Goal: Task Accomplishment & Management: Manage account settings

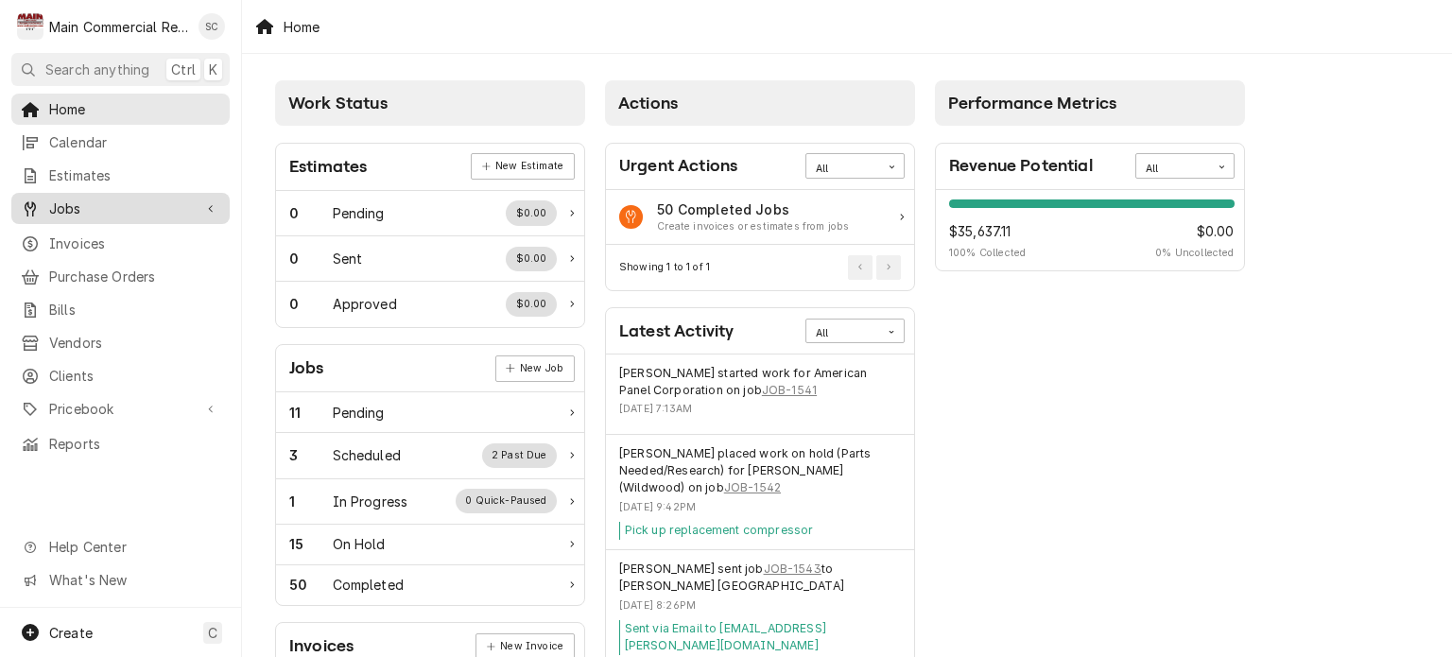
click at [96, 207] on span "Jobs" at bounding box center [120, 209] width 143 height 20
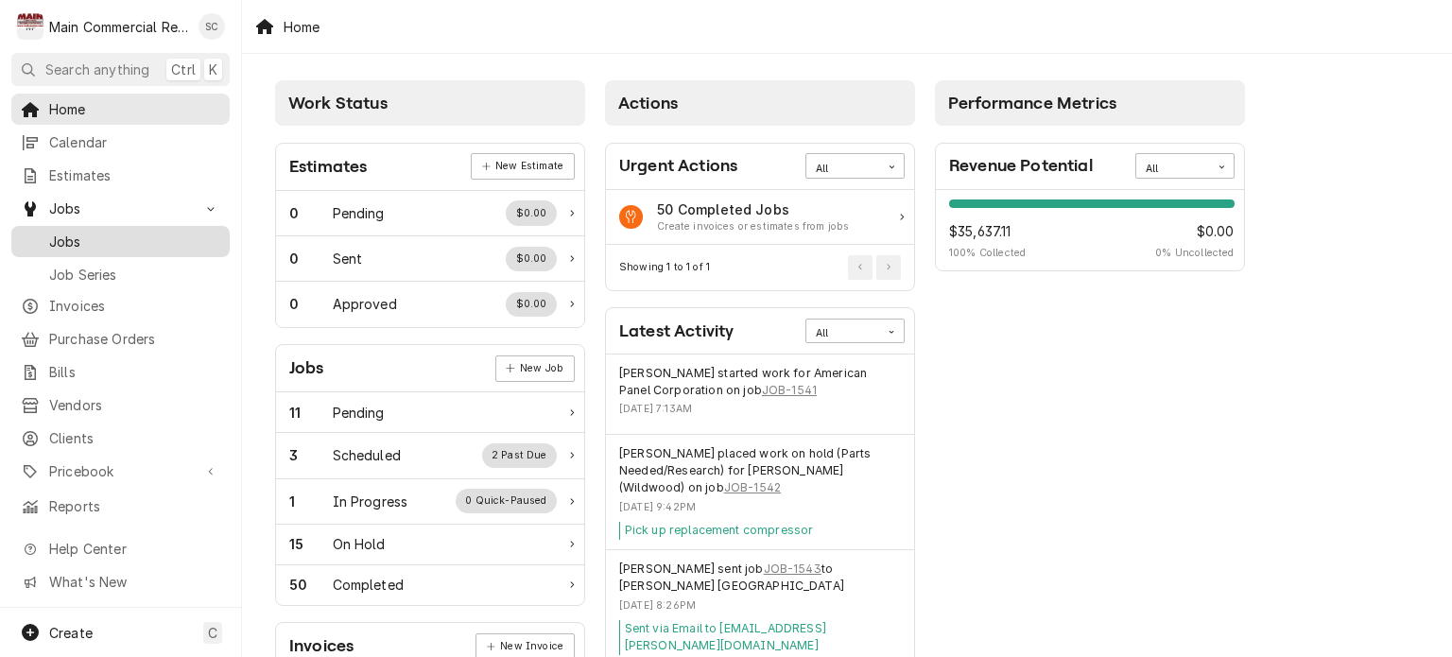
click at [94, 233] on span "Jobs" at bounding box center [134, 242] width 171 height 20
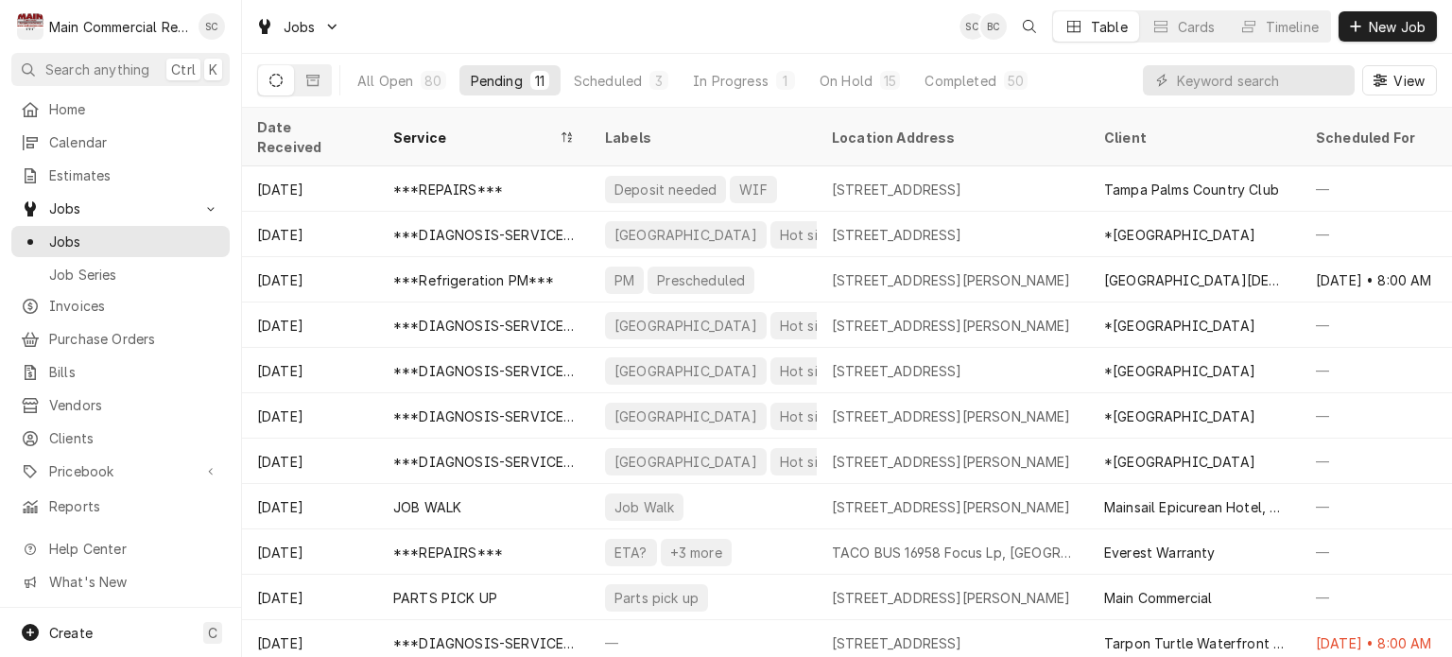
click at [744, 22] on div "Jobs SC BC Table Cards Timeline New Job" at bounding box center [847, 26] width 1210 height 53
click at [662, 19] on div "Jobs SC BC Table Cards Timeline New Job" at bounding box center [847, 26] width 1210 height 53
click at [1212, 81] on input "Dynamic Content Wrapper" at bounding box center [1261, 80] width 168 height 30
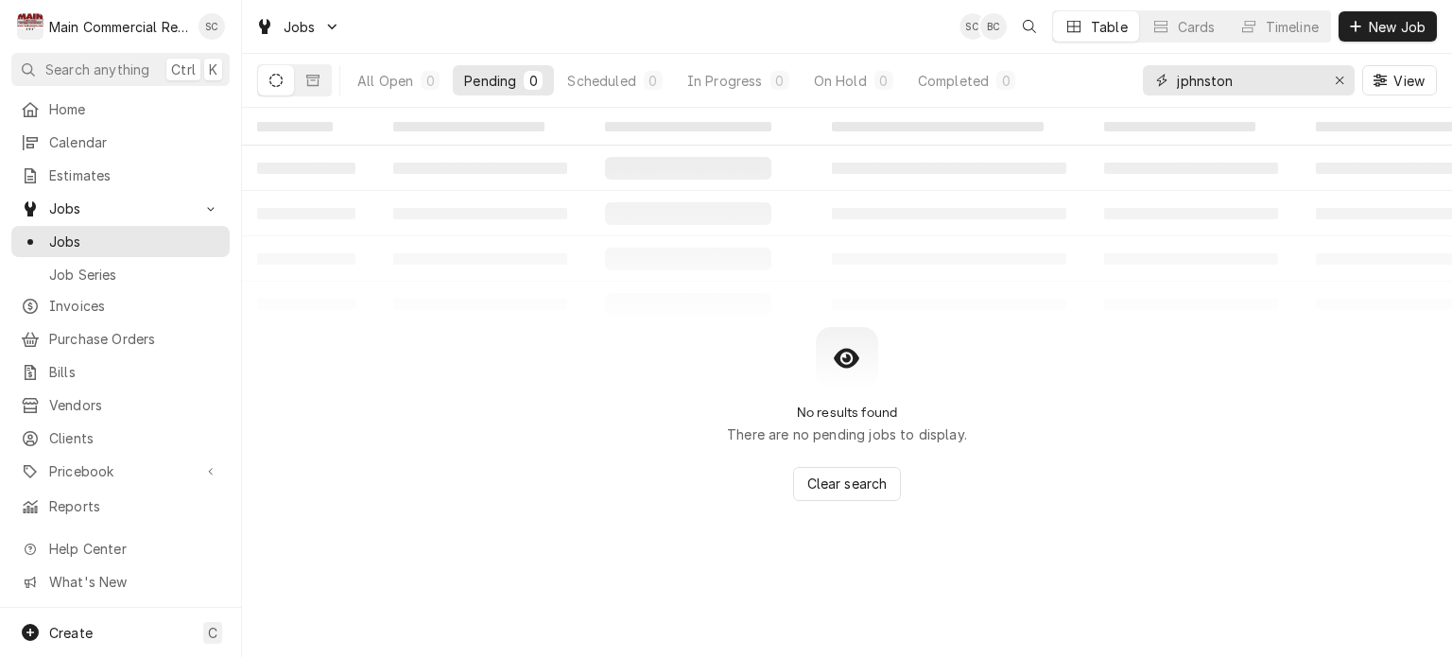
type input "jphnstone"
drag, startPoint x: 1240, startPoint y: 84, endPoint x: 1153, endPoint y: 77, distance: 87.3
click at [1153, 77] on div "jphnstone" at bounding box center [1249, 80] width 212 height 30
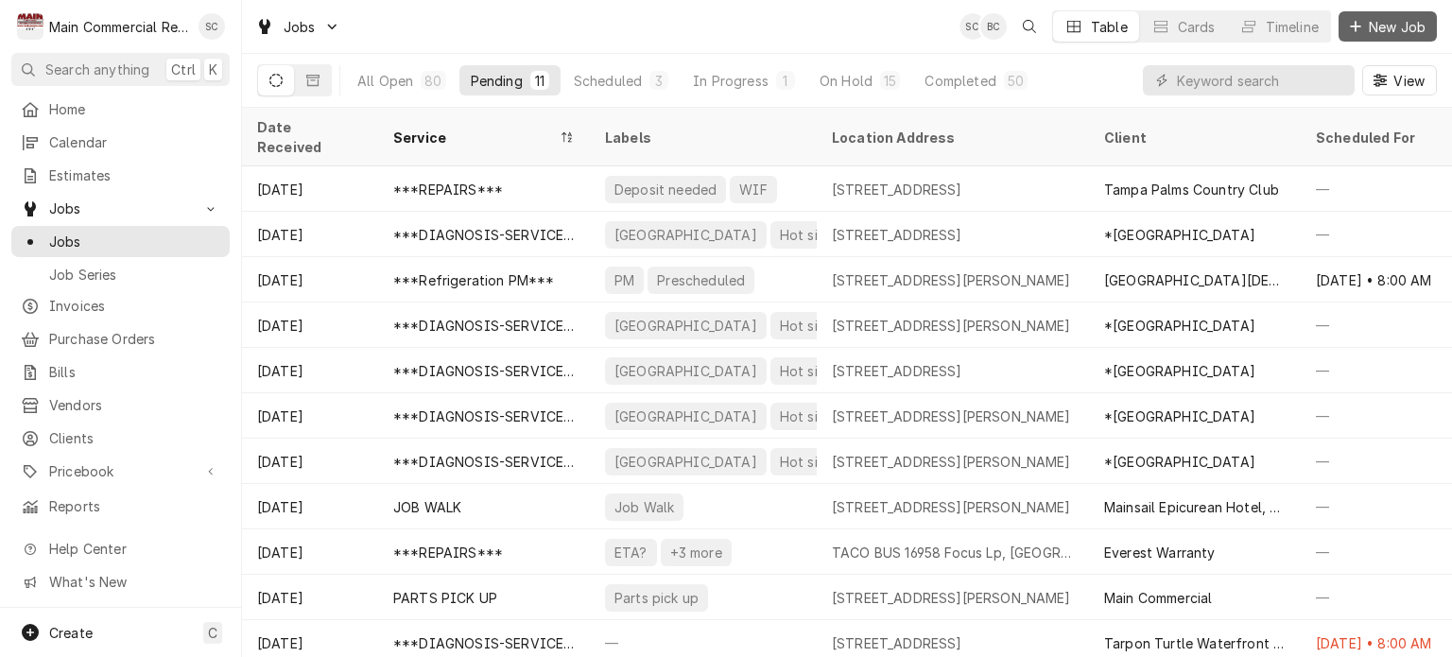
click at [1397, 34] on span "New Job" at bounding box center [1397, 27] width 64 height 20
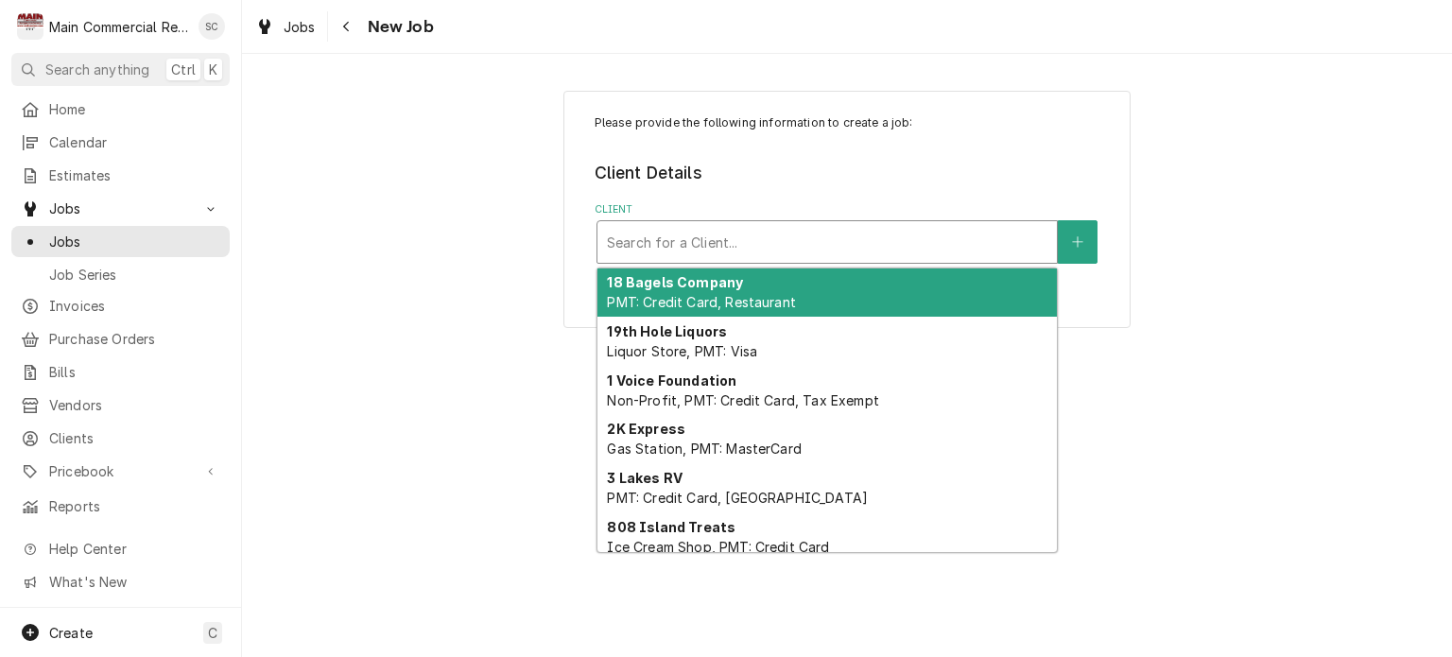
click at [941, 244] on div "Client" at bounding box center [827, 242] width 440 height 34
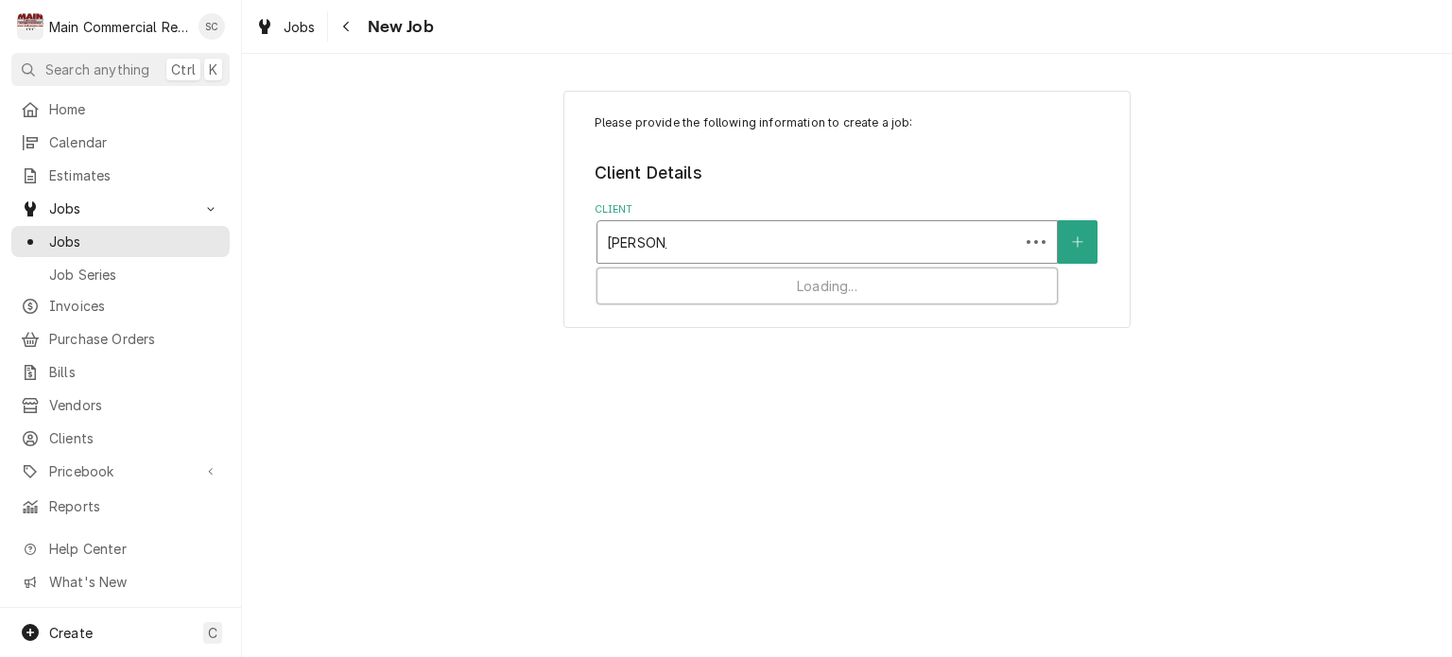
type input "johnstone"
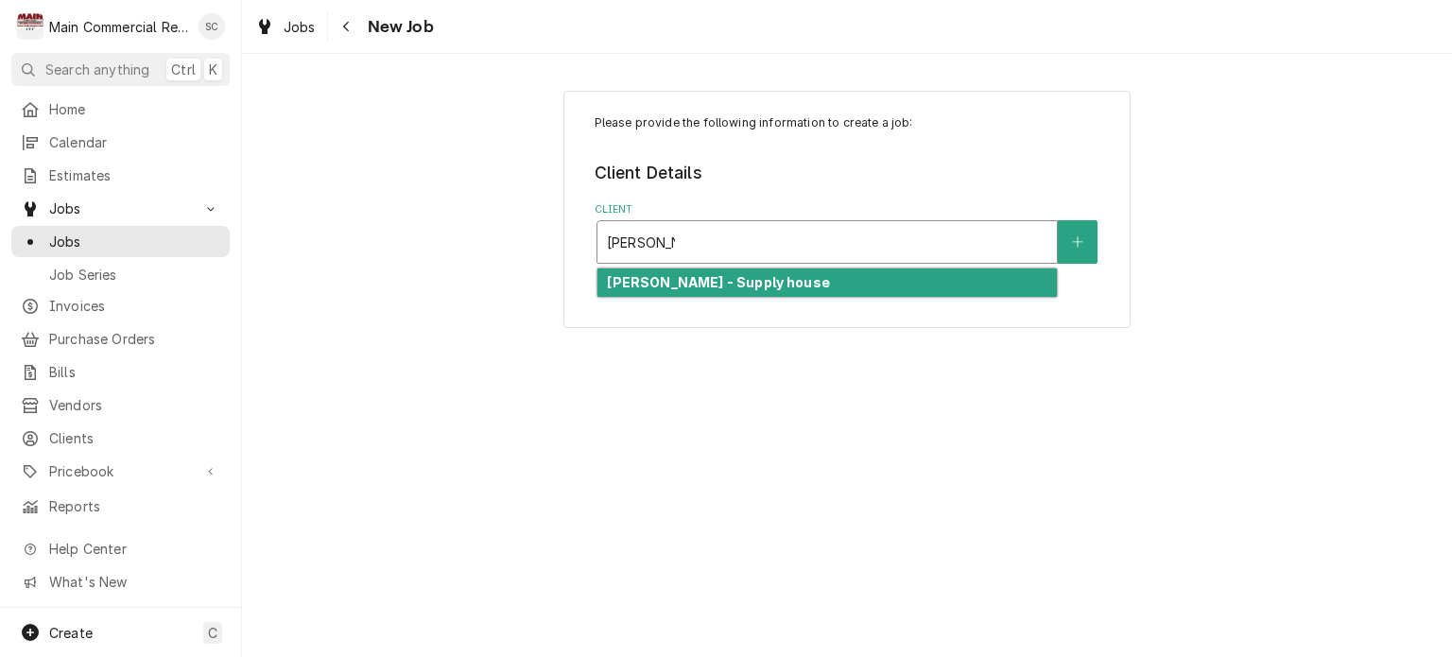
click at [915, 273] on div "Johnstone - Supply house" at bounding box center [826, 282] width 459 height 29
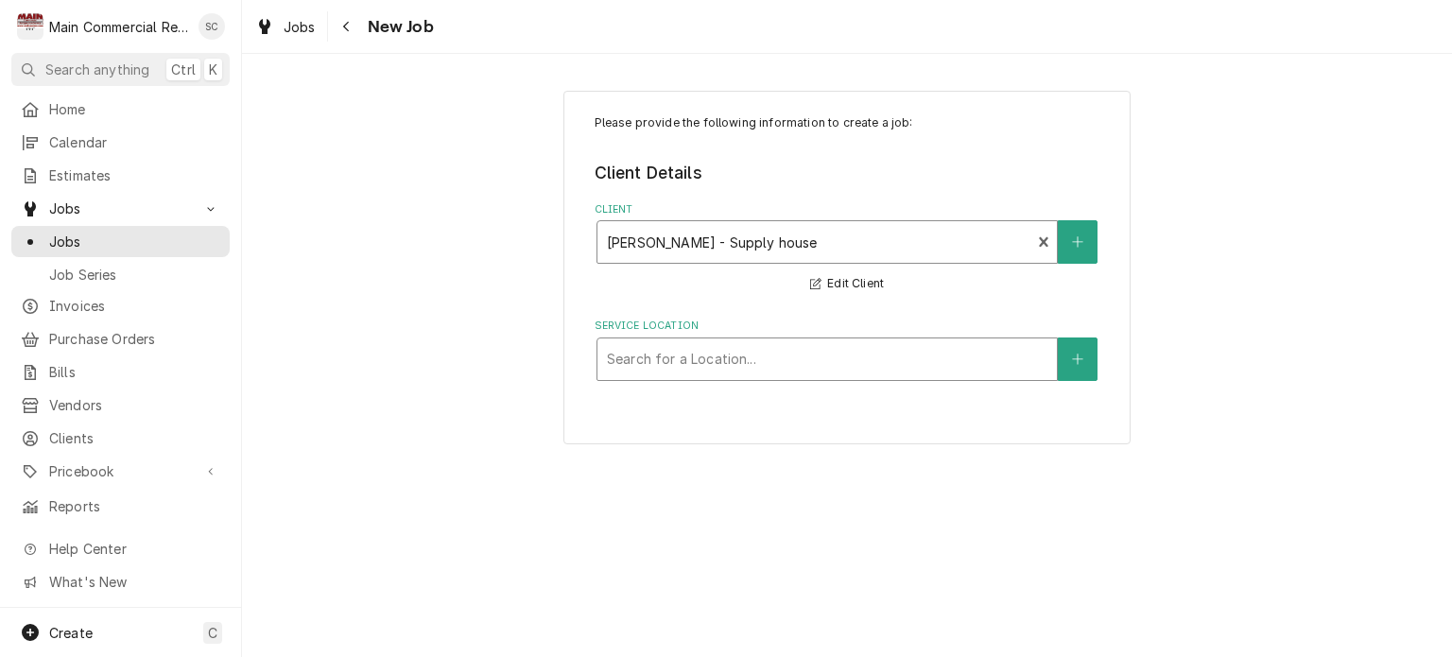
click at [899, 373] on div "Service Location" at bounding box center [827, 359] width 440 height 34
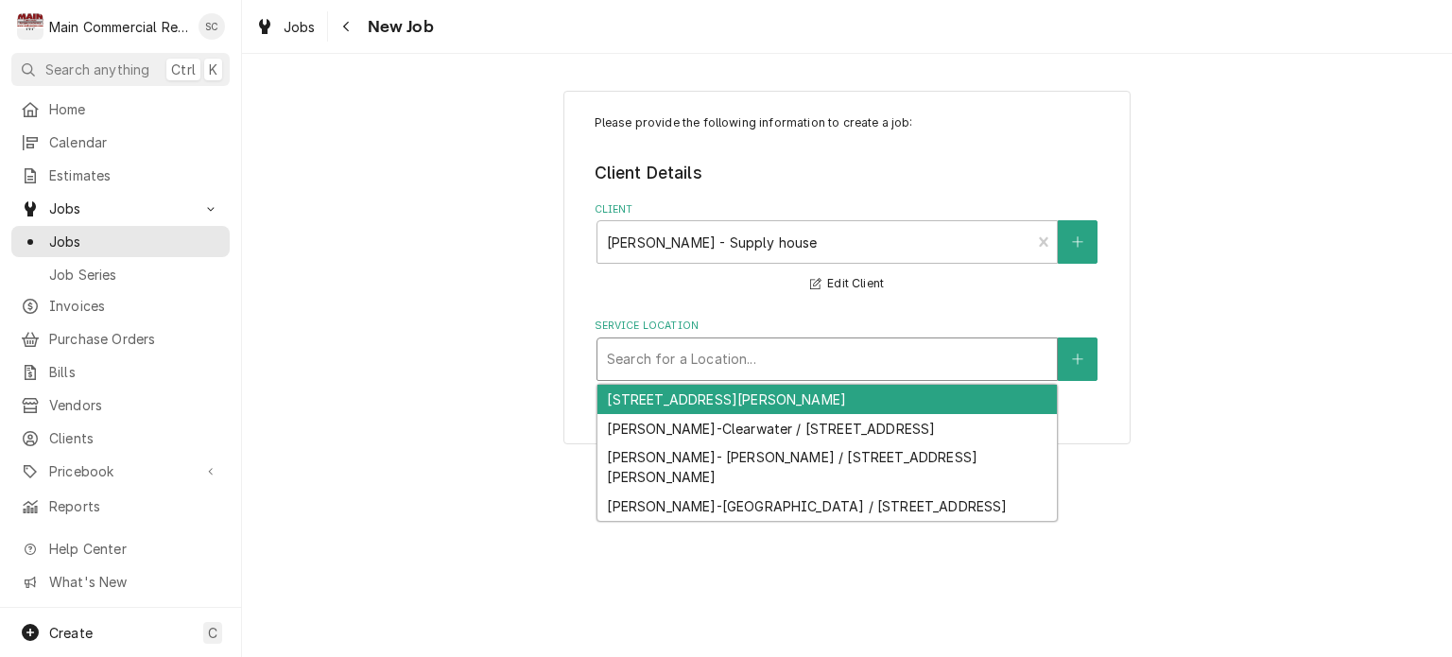
click at [877, 407] on div "6041-9 Siesta Lane, New Port Richey, FL 34668-5747" at bounding box center [826, 399] width 459 height 29
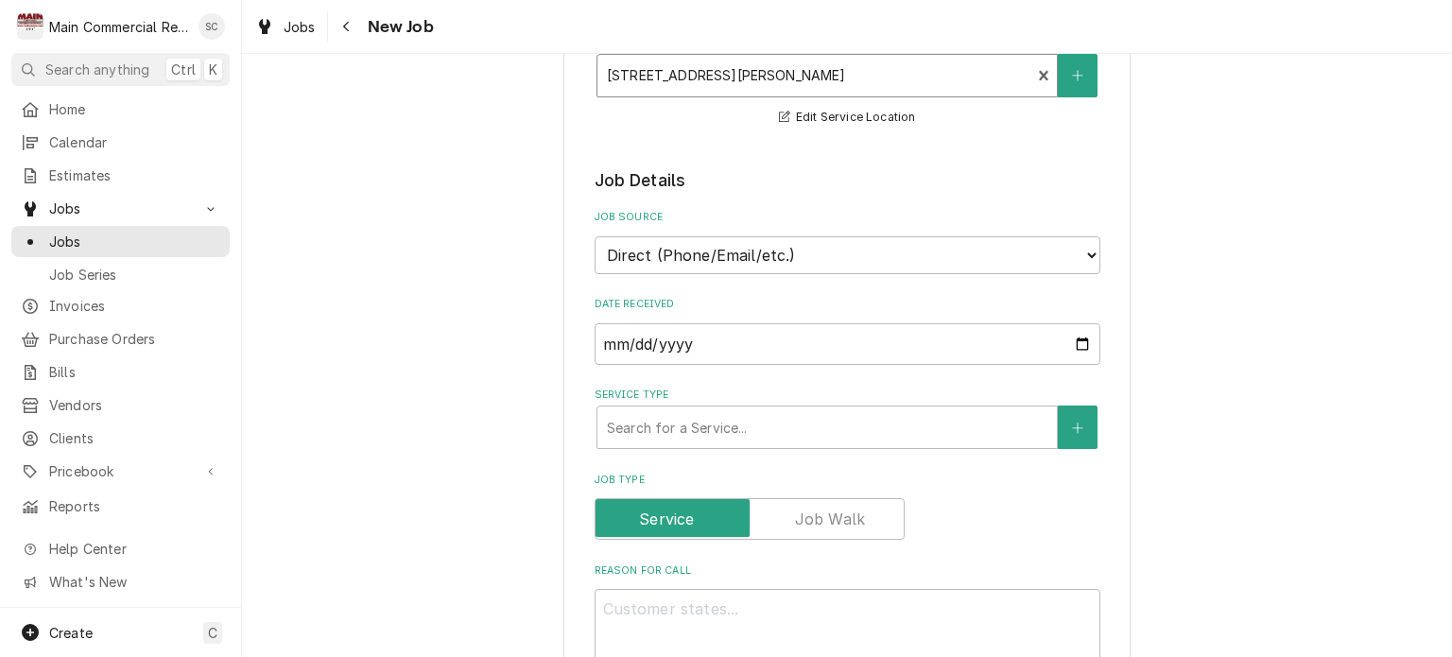
scroll to position [567, 0]
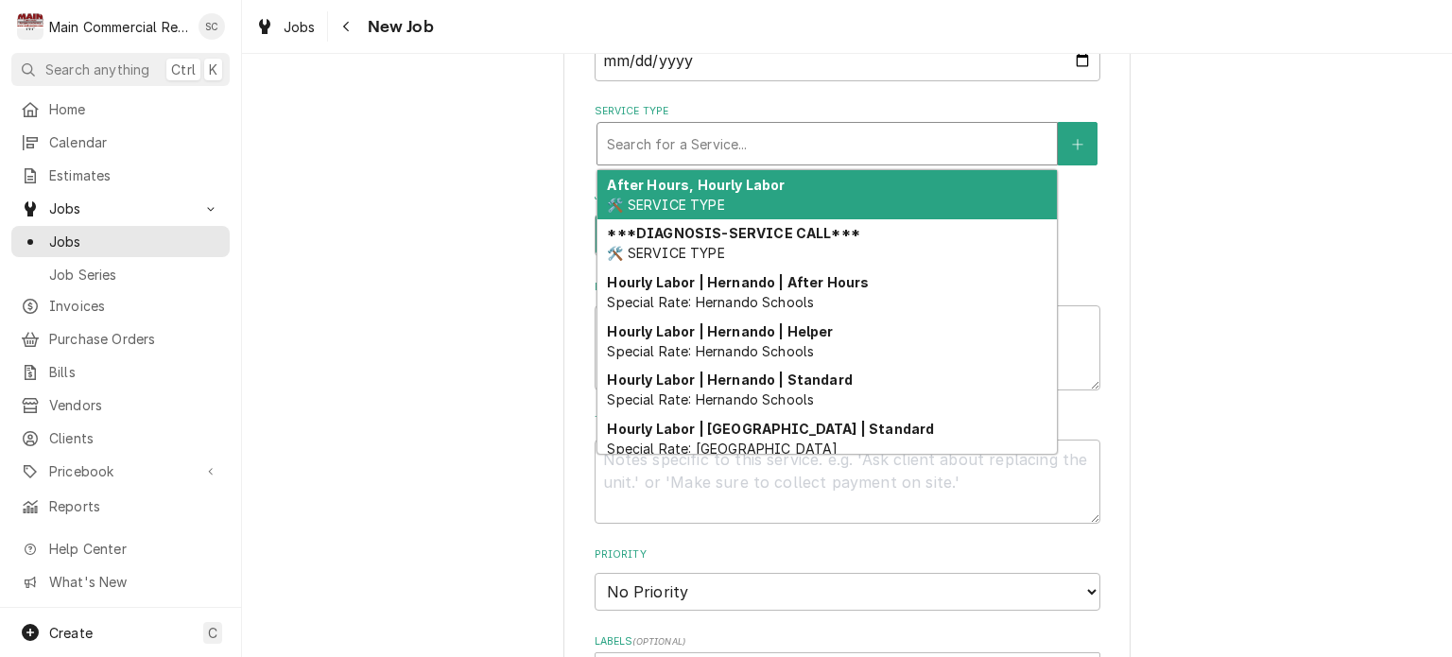
click at [802, 147] on div "Service Type" at bounding box center [827, 144] width 440 height 34
type textarea "x"
type input "p"
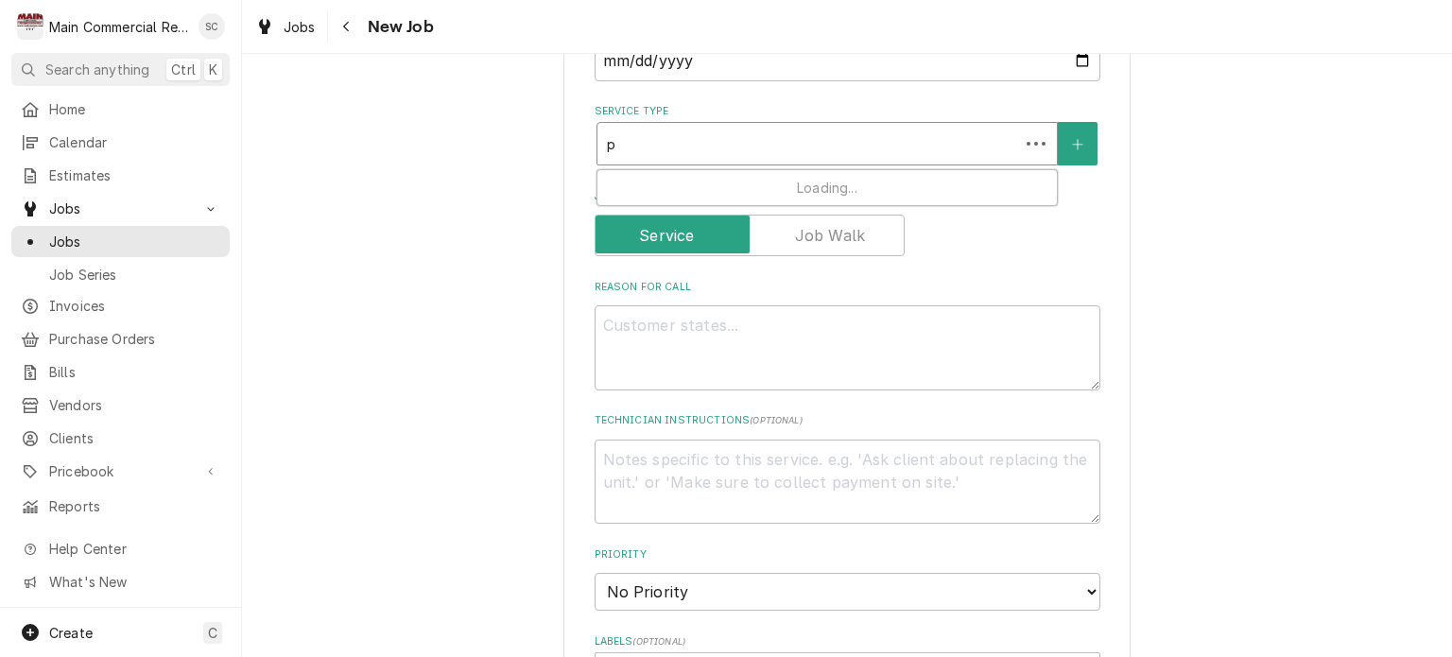
type textarea "x"
type input "pa"
type textarea "x"
type input "par"
type textarea "x"
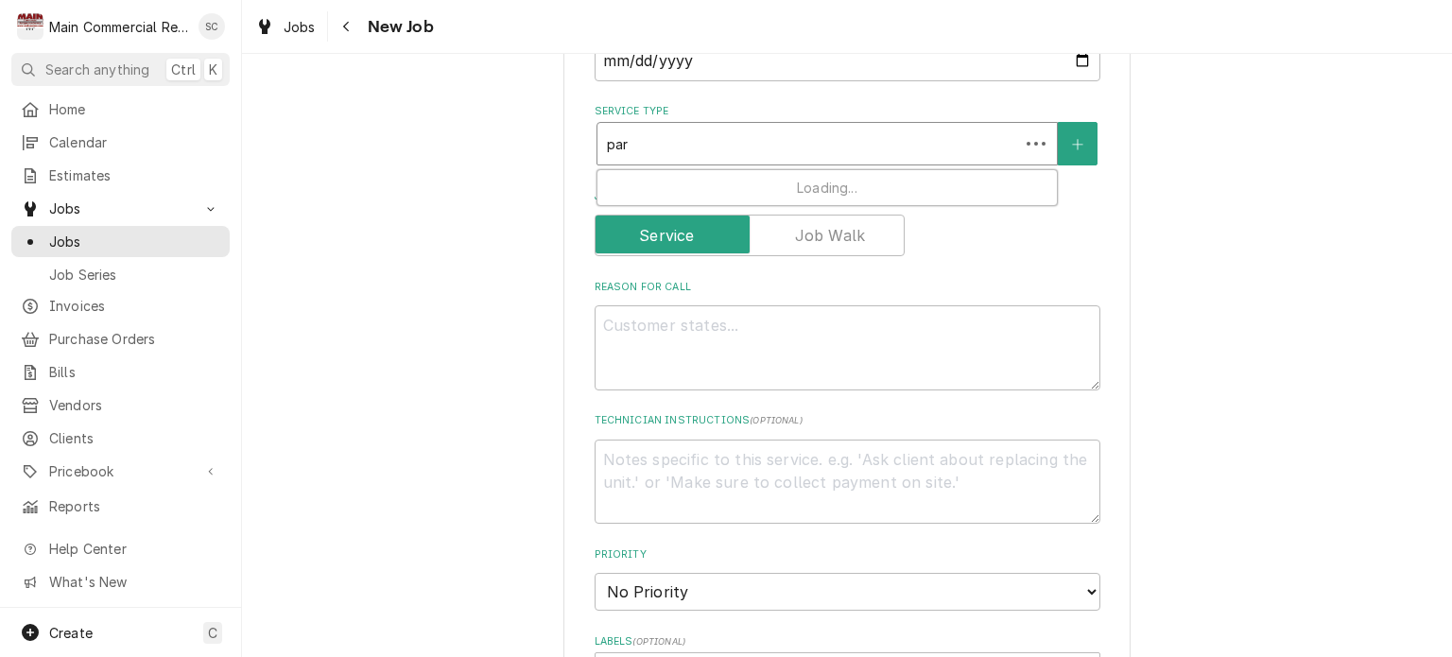
type input "part"
type textarea "x"
type input "parts"
type textarea "x"
type input "parts"
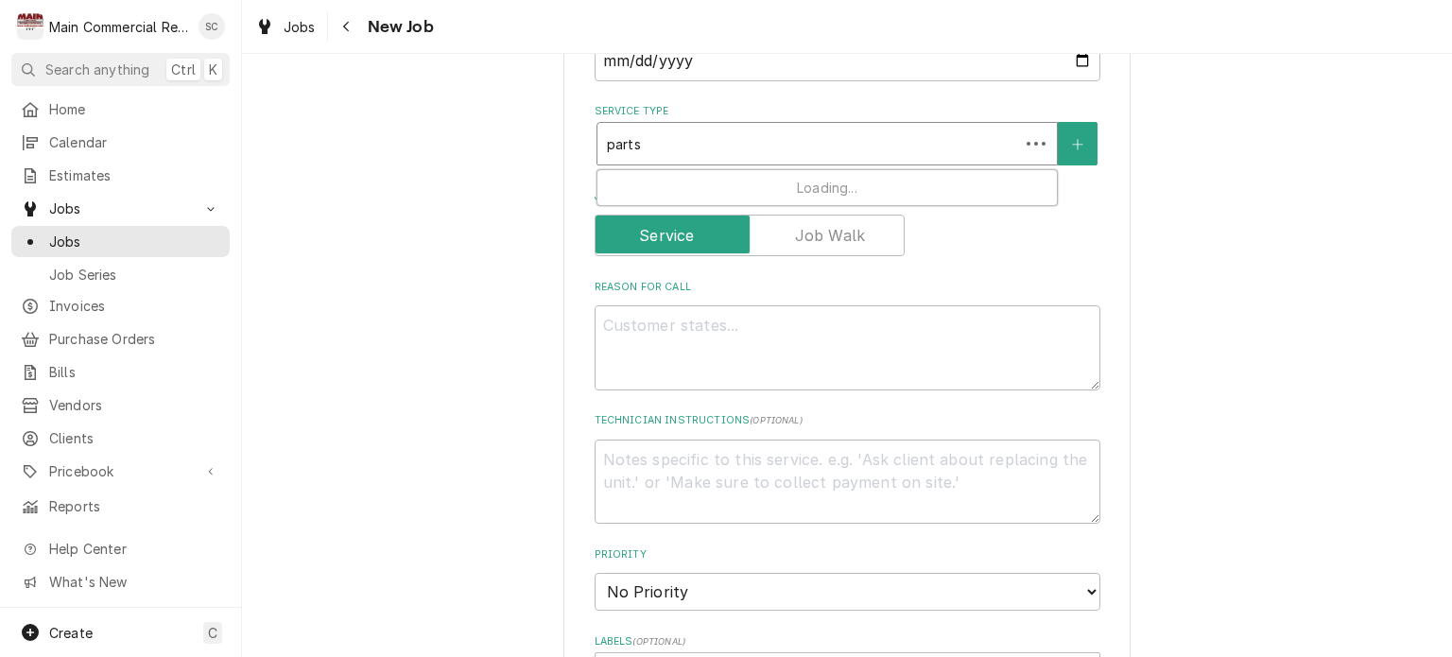
type textarea "x"
type input "parts t"
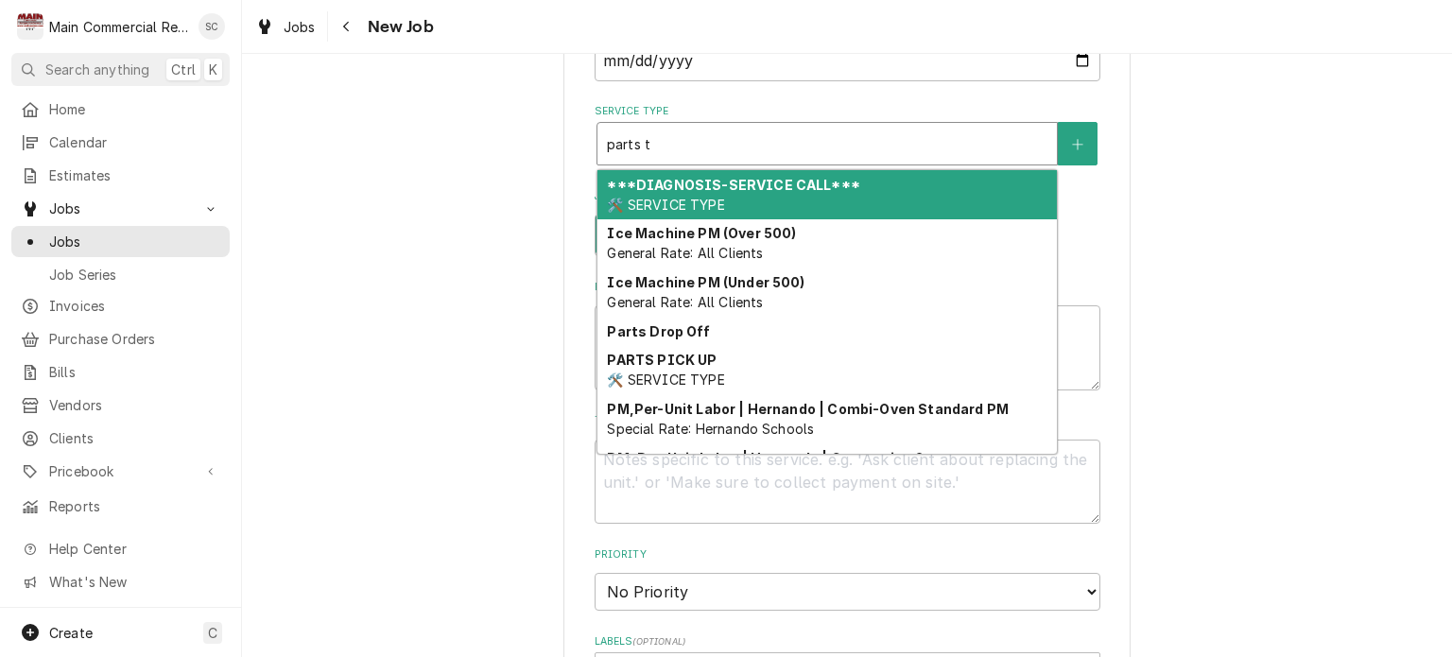
type textarea "x"
type input "parts to"
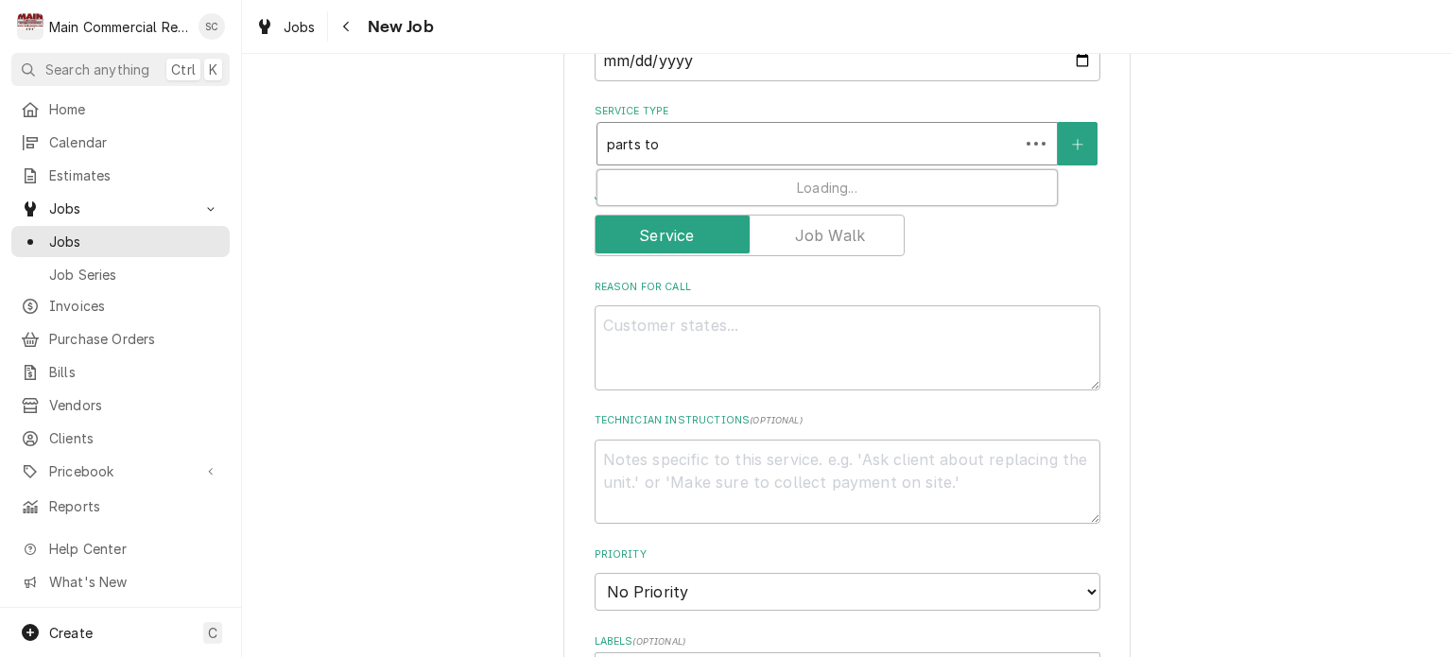
type textarea "x"
type input "parts tow"
type textarea "x"
type input "parts town"
type textarea "x"
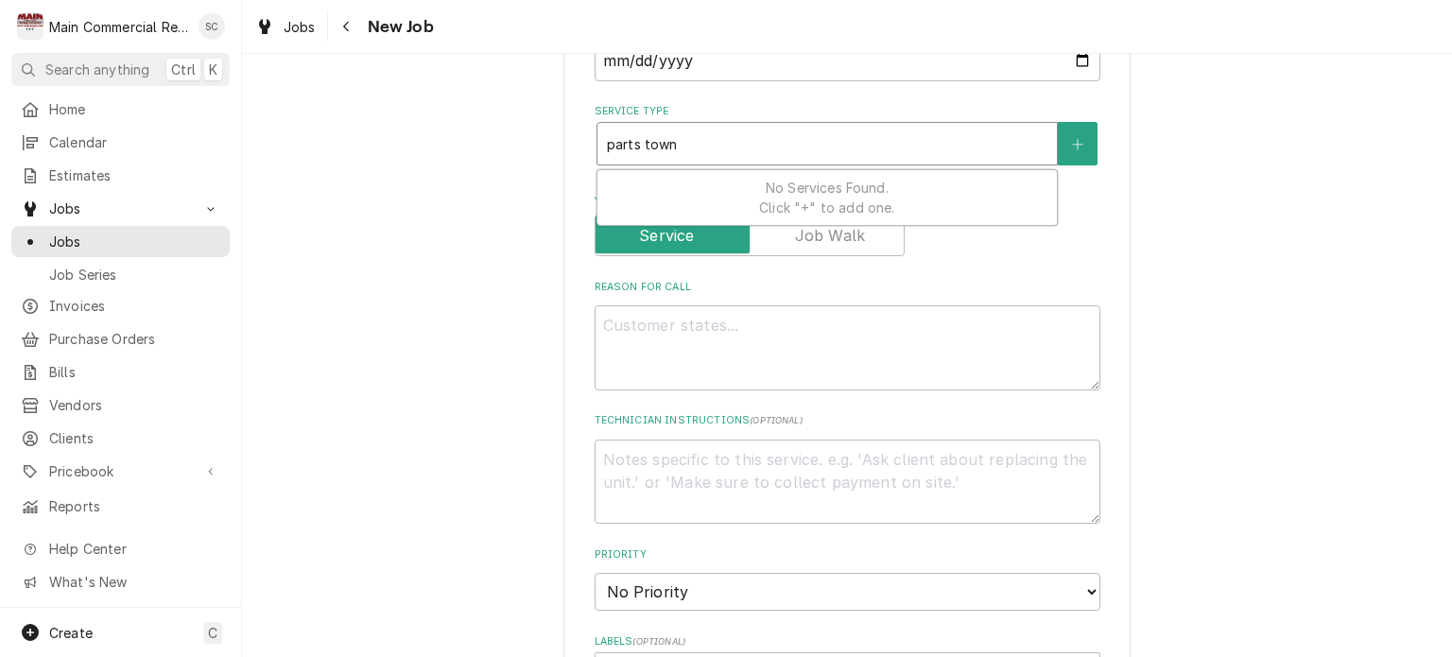
type input "parts tow"
type textarea "x"
type input "parts to"
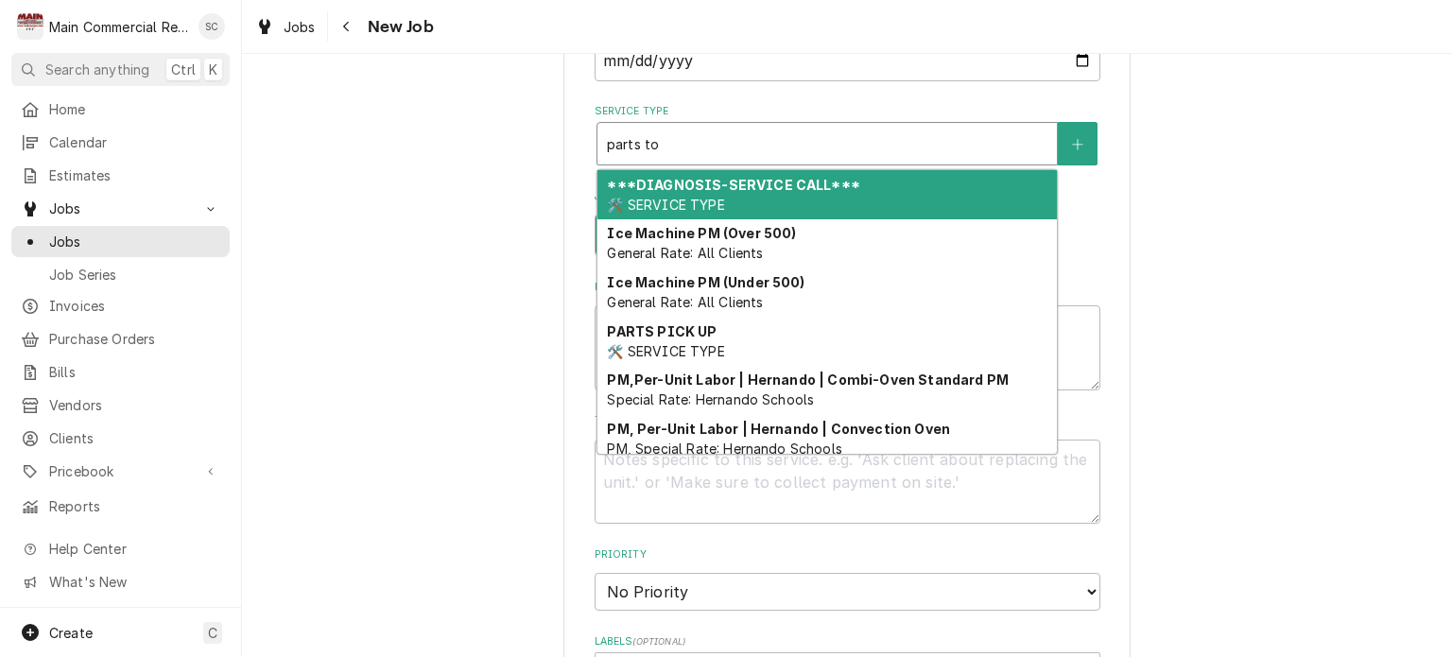
type textarea "x"
type input "parts t"
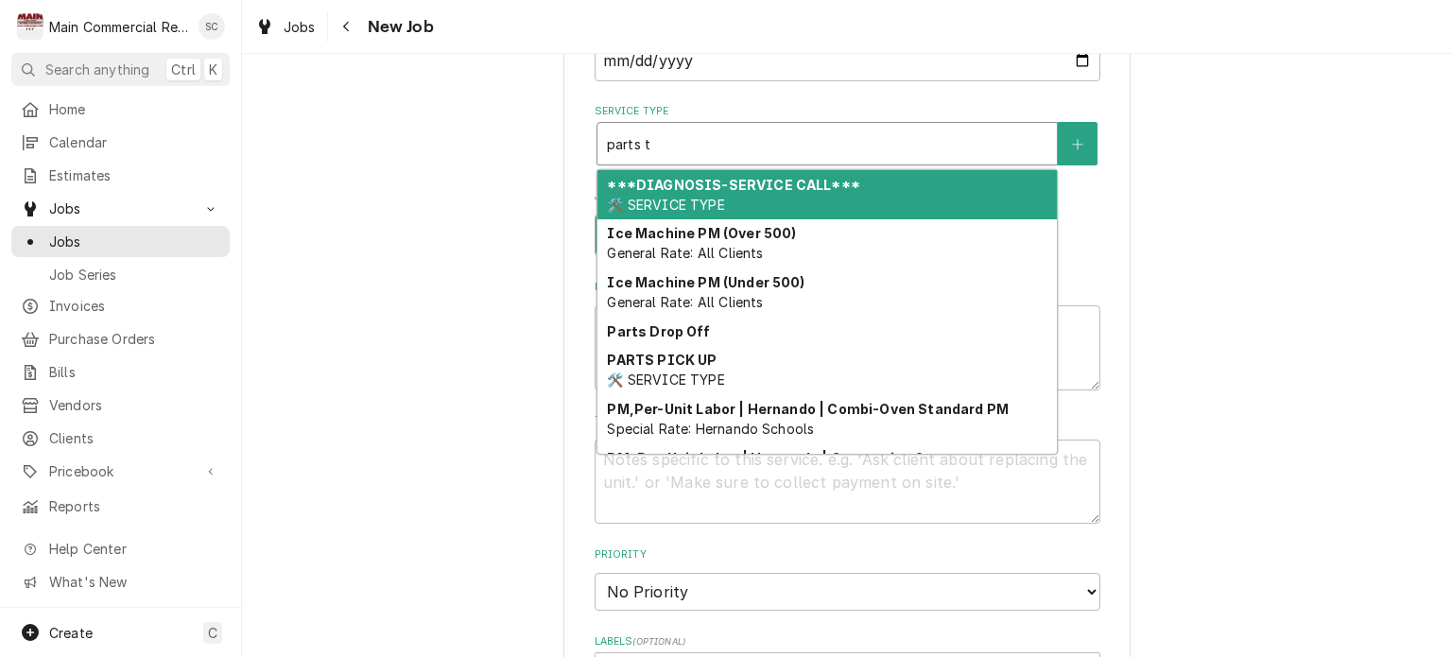
type textarea "x"
type input "parts"
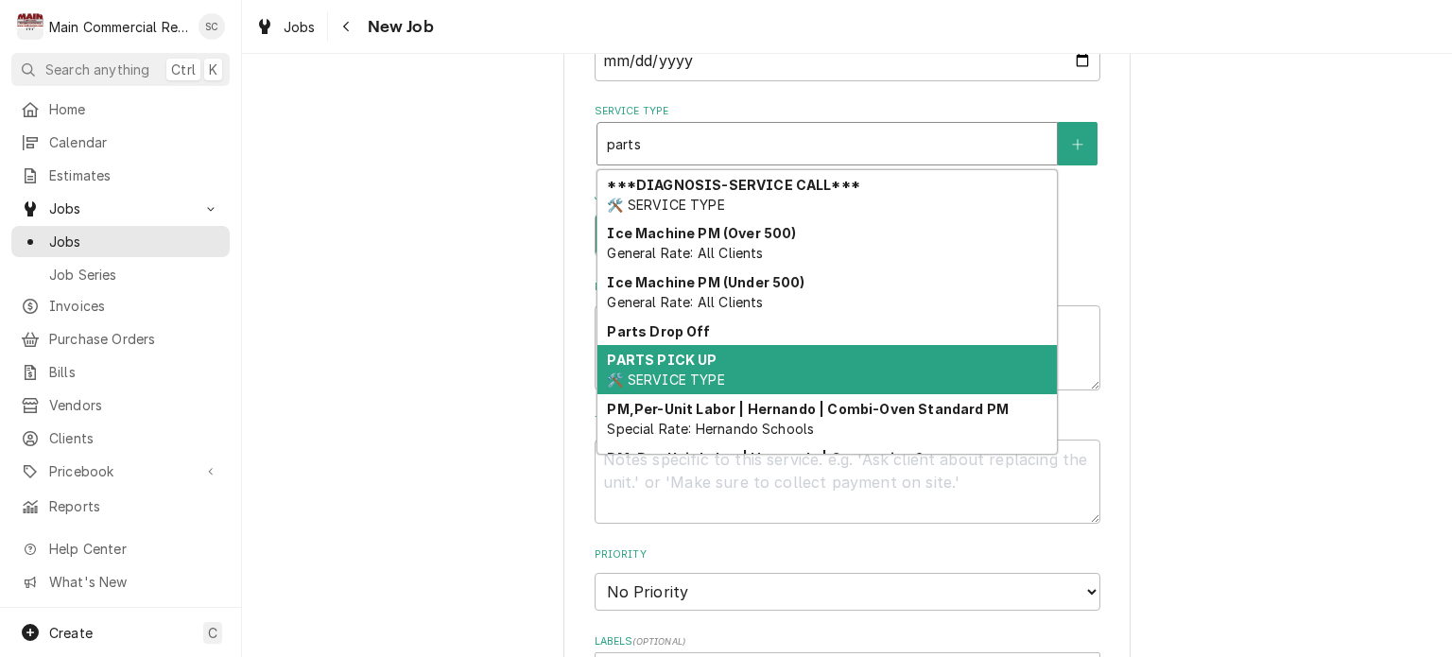
click at [770, 354] on div "PARTS PICK UP 🛠️ SERVICE TYPE" at bounding box center [826, 369] width 459 height 49
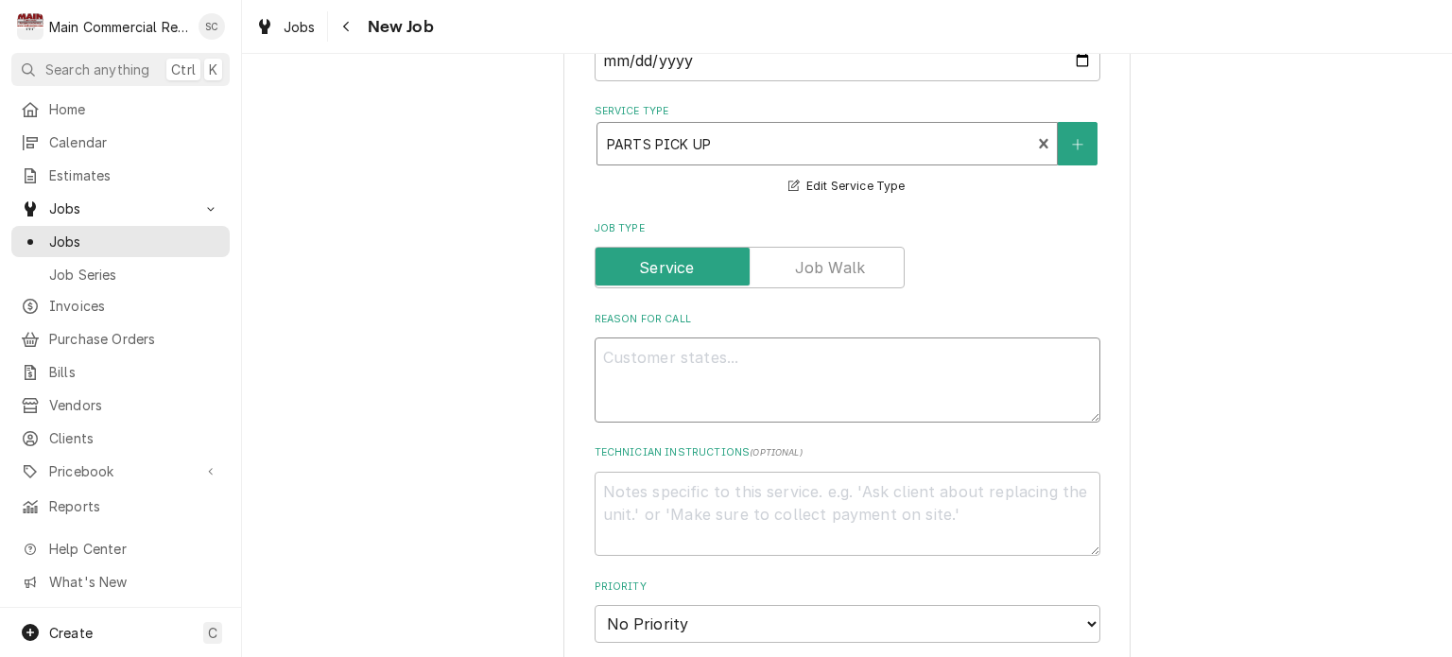
click at [770, 354] on textarea "Reason For Call" at bounding box center [848, 379] width 506 height 85
click at [813, 351] on textarea "Reason For Call" at bounding box center [848, 379] width 506 height 85
type textarea "x"
type textarea "P"
type textarea "x"
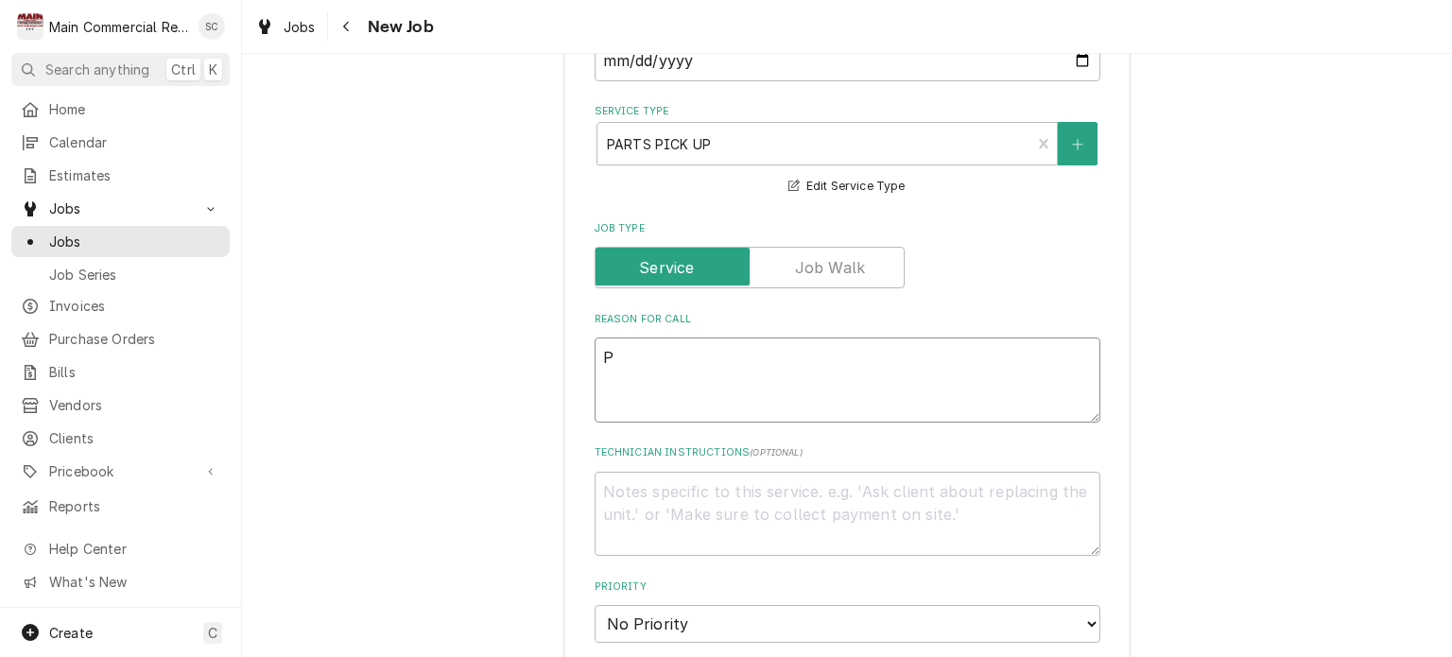
type textarea "Pa"
type textarea "x"
type textarea "Par"
type textarea "x"
type textarea "Part"
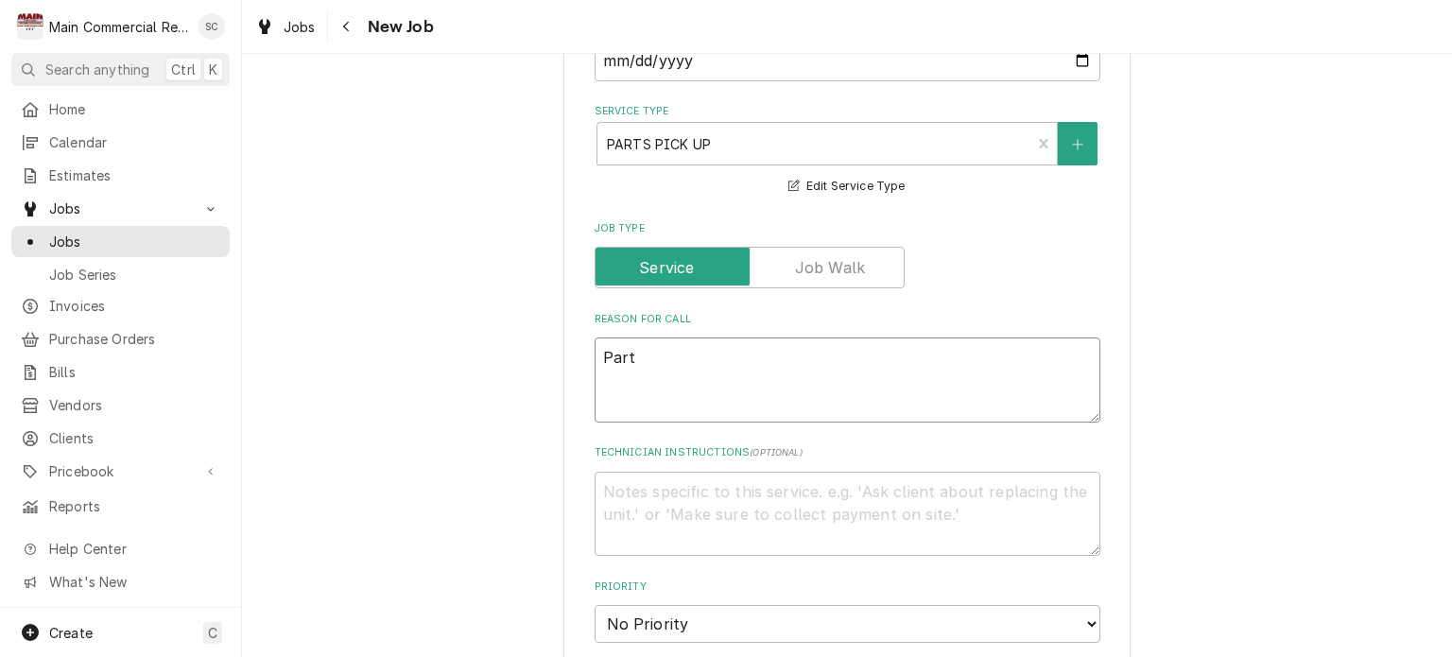
type textarea "x"
type textarea "Part"
type textarea "x"
type textarea "Part p"
type textarea "x"
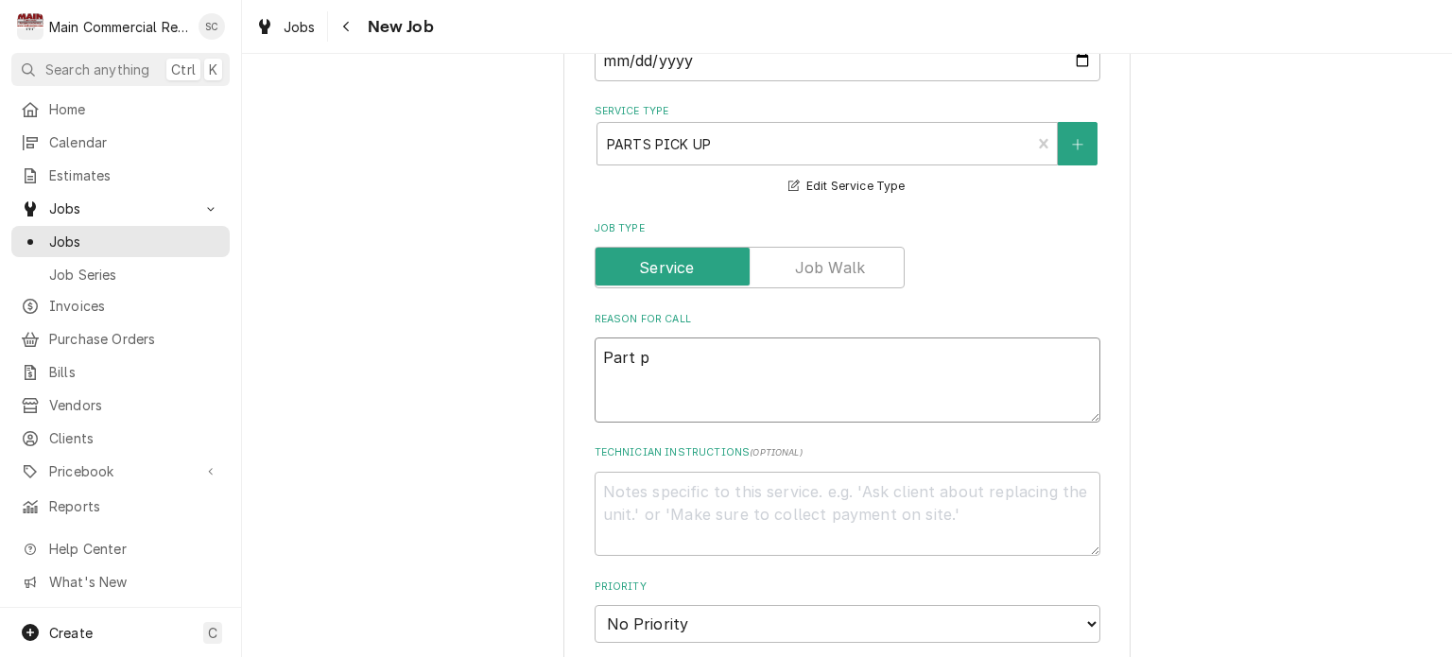
type textarea "Part pi"
type textarea "x"
type textarea "Part pic"
type textarea "x"
type textarea "Part pick"
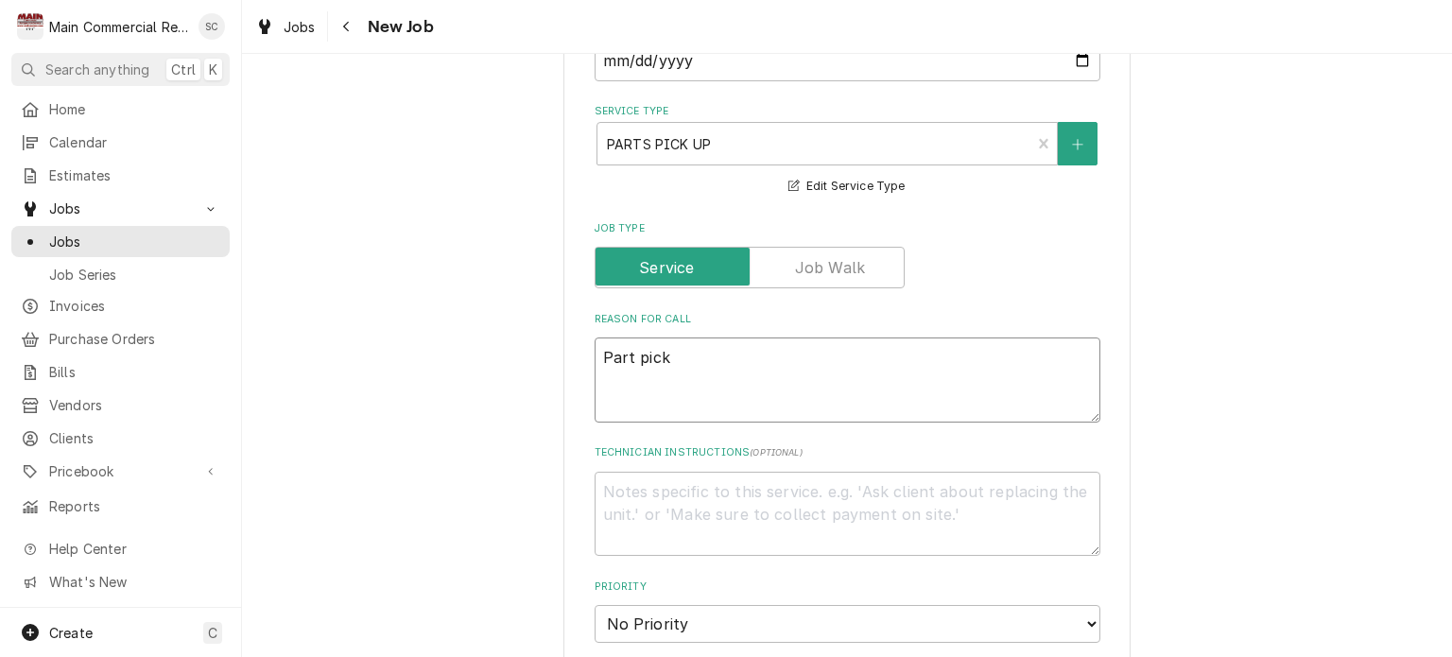
type textarea "x"
type textarea "Part pick"
type textarea "x"
type textarea "Part pick u"
type textarea "x"
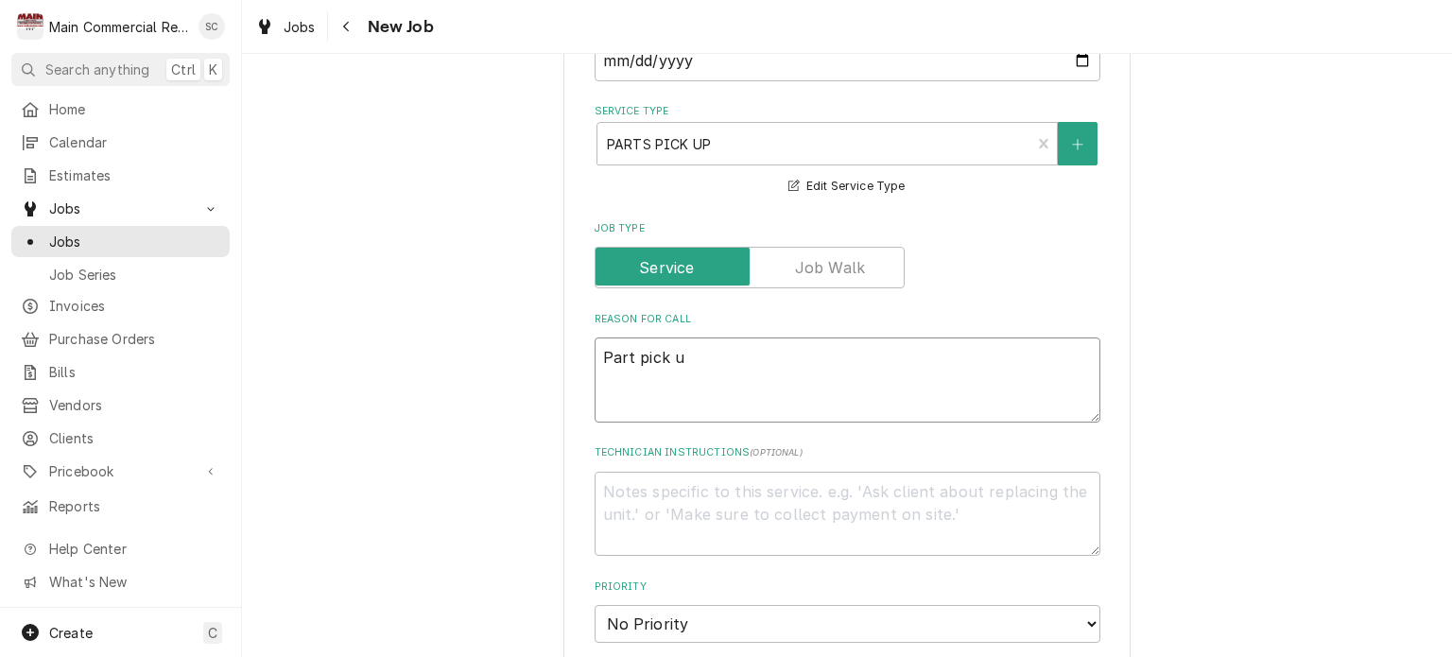
type textarea "Part pick up"
type textarea "x"
type textarea "Part pick up"
type textarea "x"
type textarea "Part pick up"
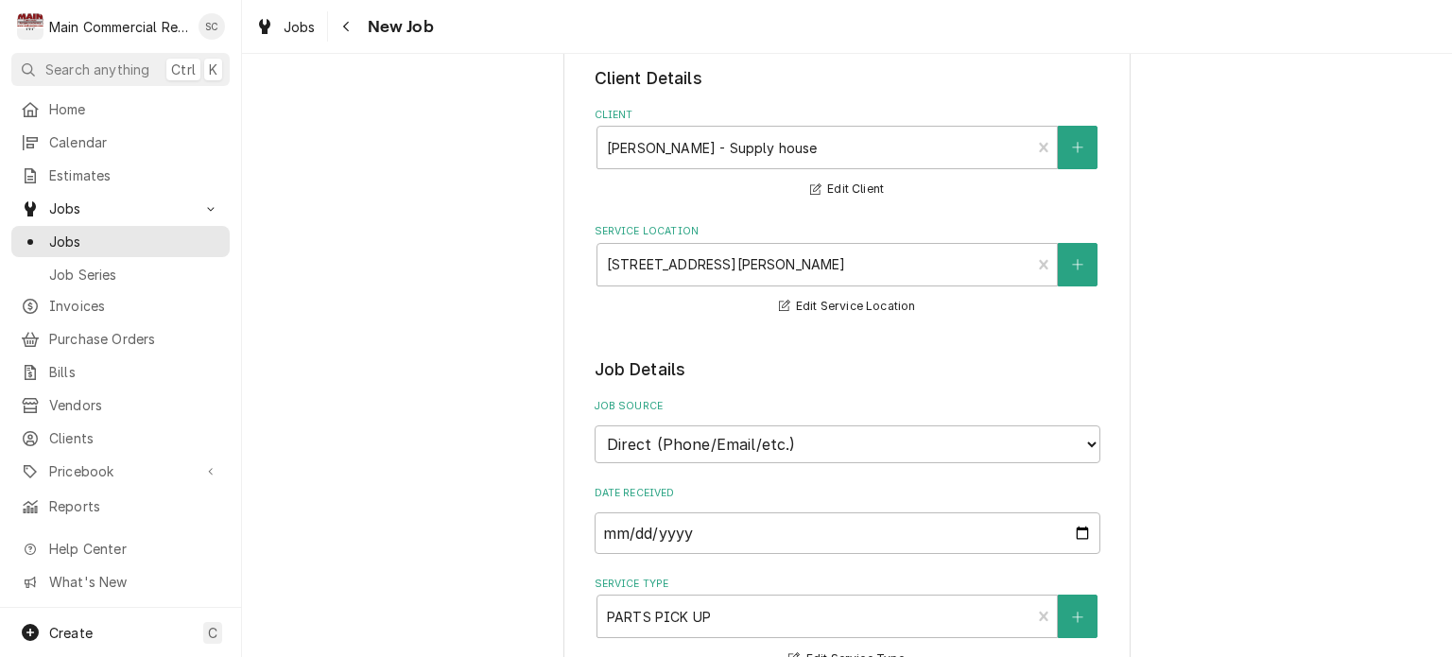
scroll to position [662, 0]
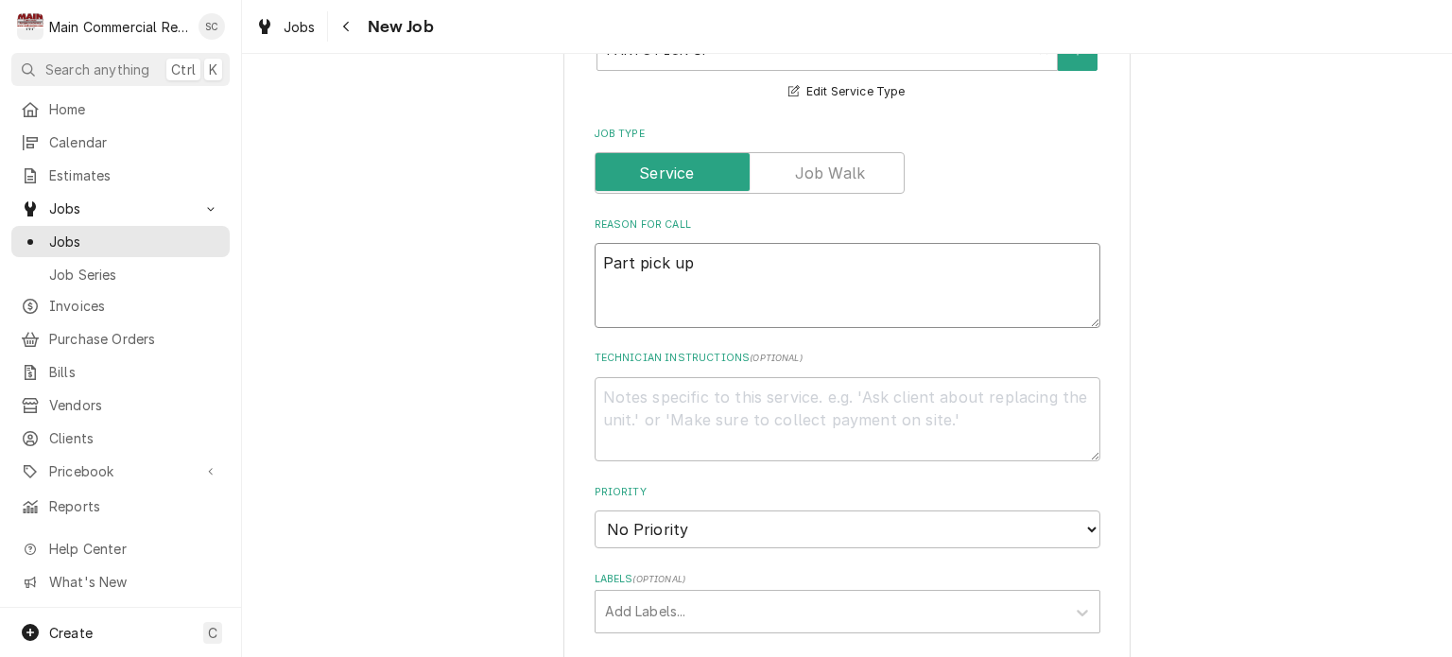
click at [830, 251] on textarea "Part pick up" at bounding box center [848, 285] width 506 height 85
type textarea "x"
type textarea "Part pick up P"
type textarea "x"
type textarea "Part pick up PO"
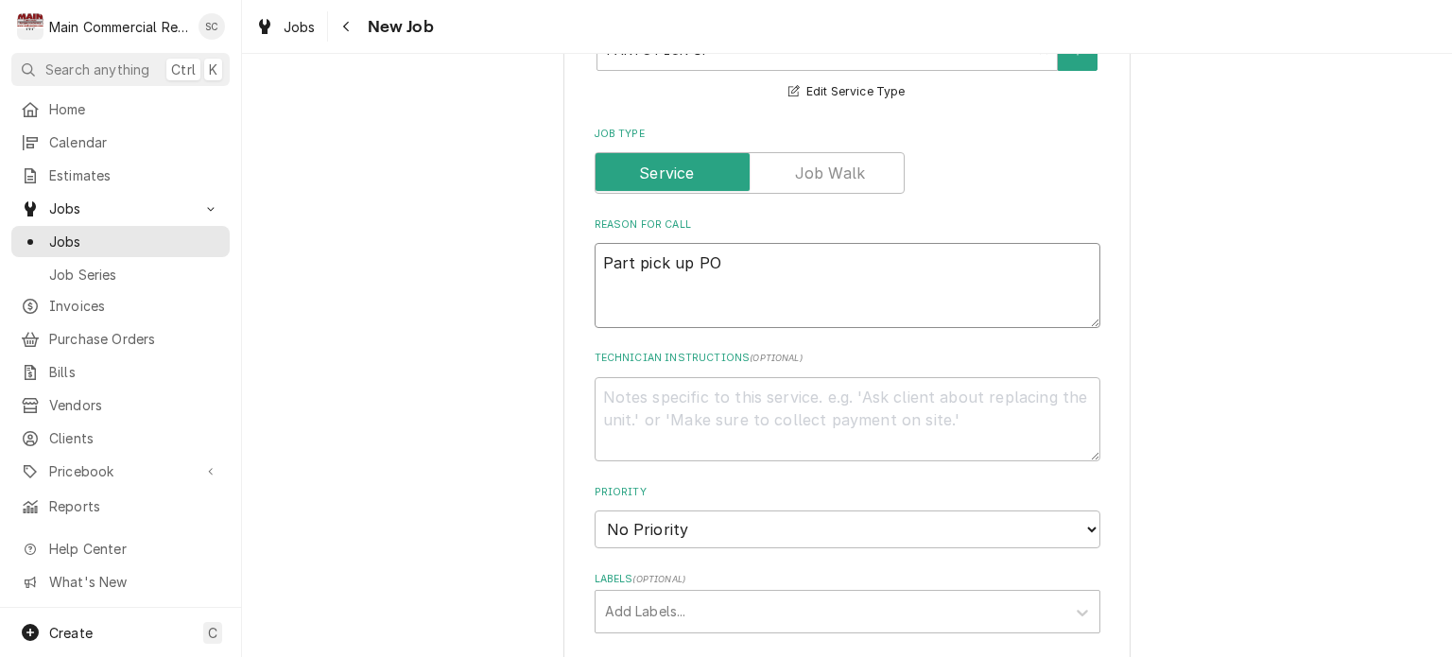
type textarea "x"
type textarea "Part pick up PO7"
type textarea "x"
type textarea "Part pick up PO70"
type textarea "x"
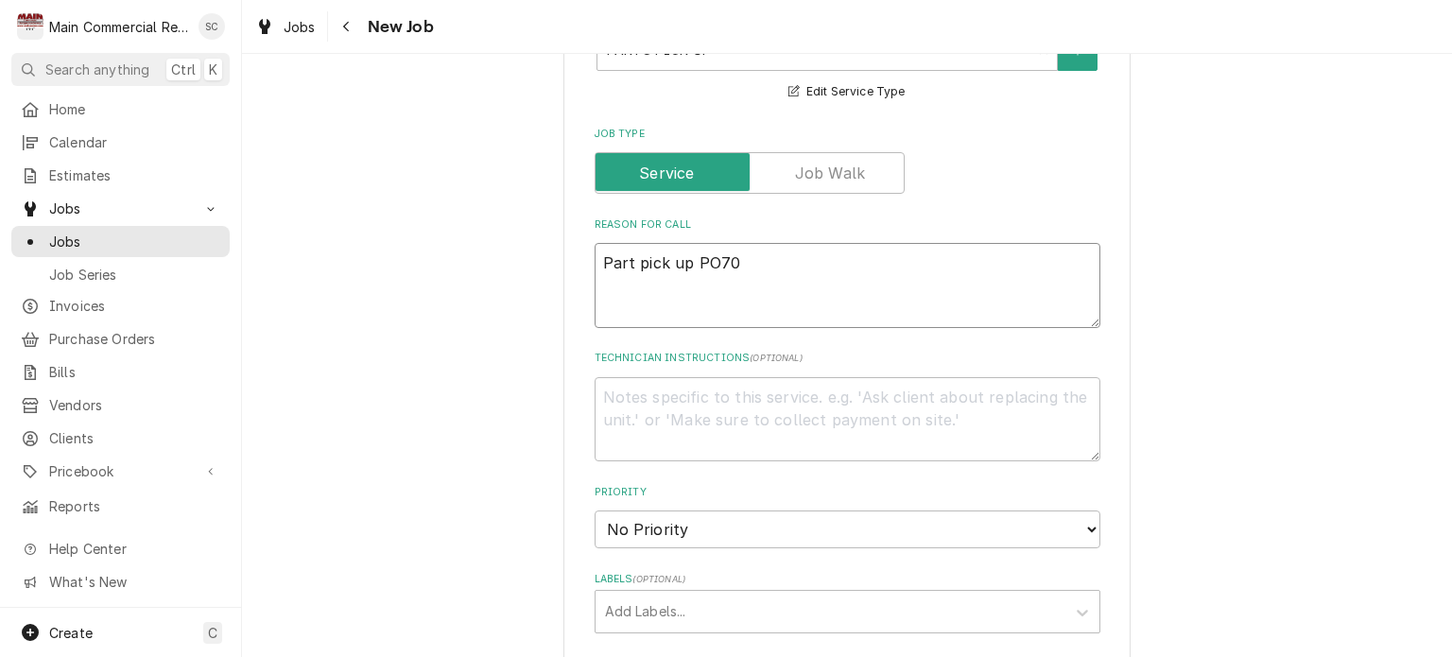
type textarea "Part pick up PO706"
type textarea "x"
type textarea "Part pick up PO7062"
type textarea "x"
type textarea "Part pick up PO706"
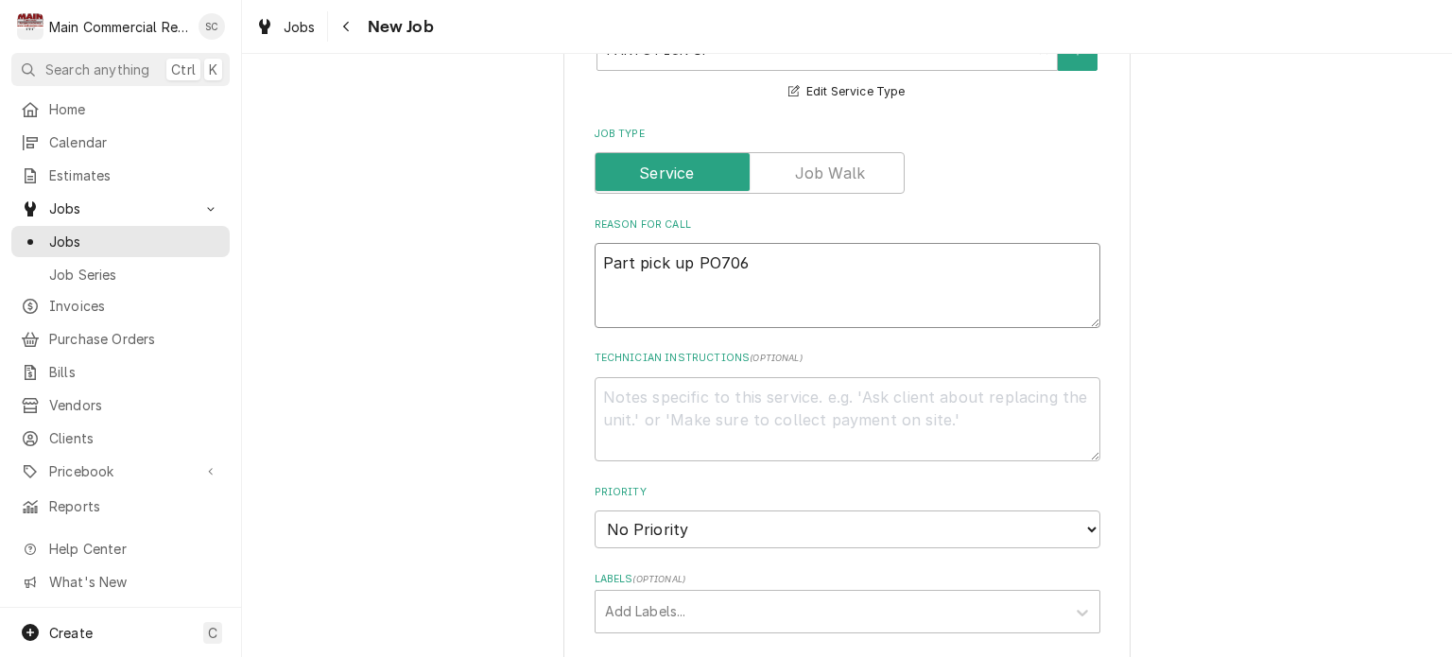
type textarea "x"
type textarea "Part pick up PO7066"
type textarea "x"
type textarea "Part pick up PO70662"
type textarea "x"
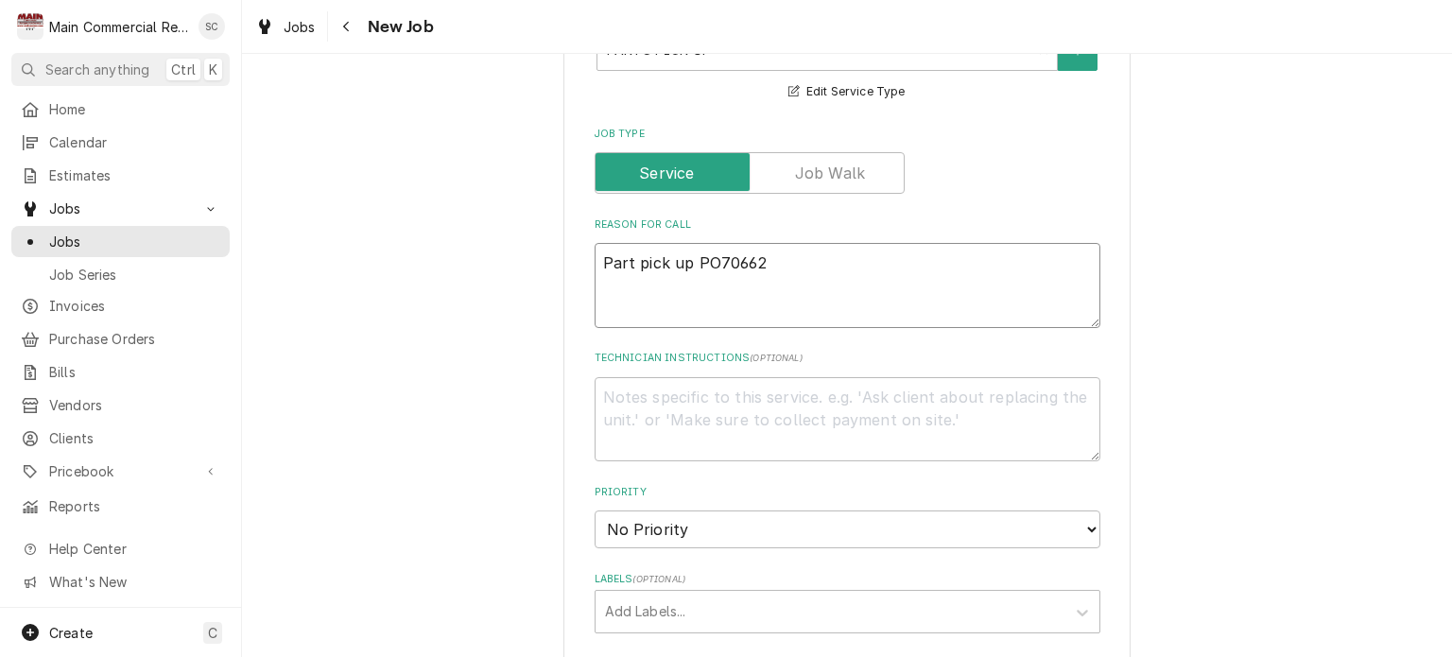
type textarea "Part pick up PO70662"
type textarea "x"
type textarea "Part pick up PO70662 R"
type textarea "x"
type textarea "Part pick up PO70662 Re"
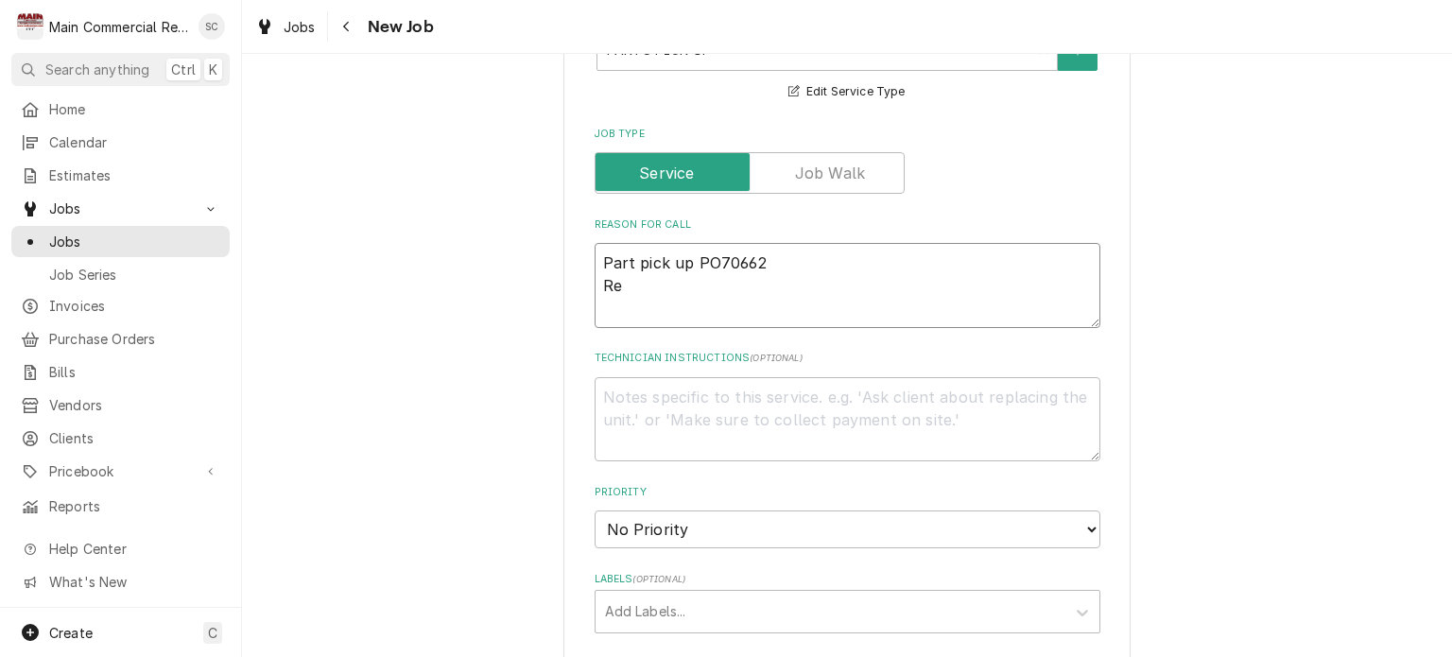
type textarea "x"
type textarea "Part pick up PO70662 Ret"
type textarea "x"
type textarea "Part pick up PO70662 Retu"
type textarea "x"
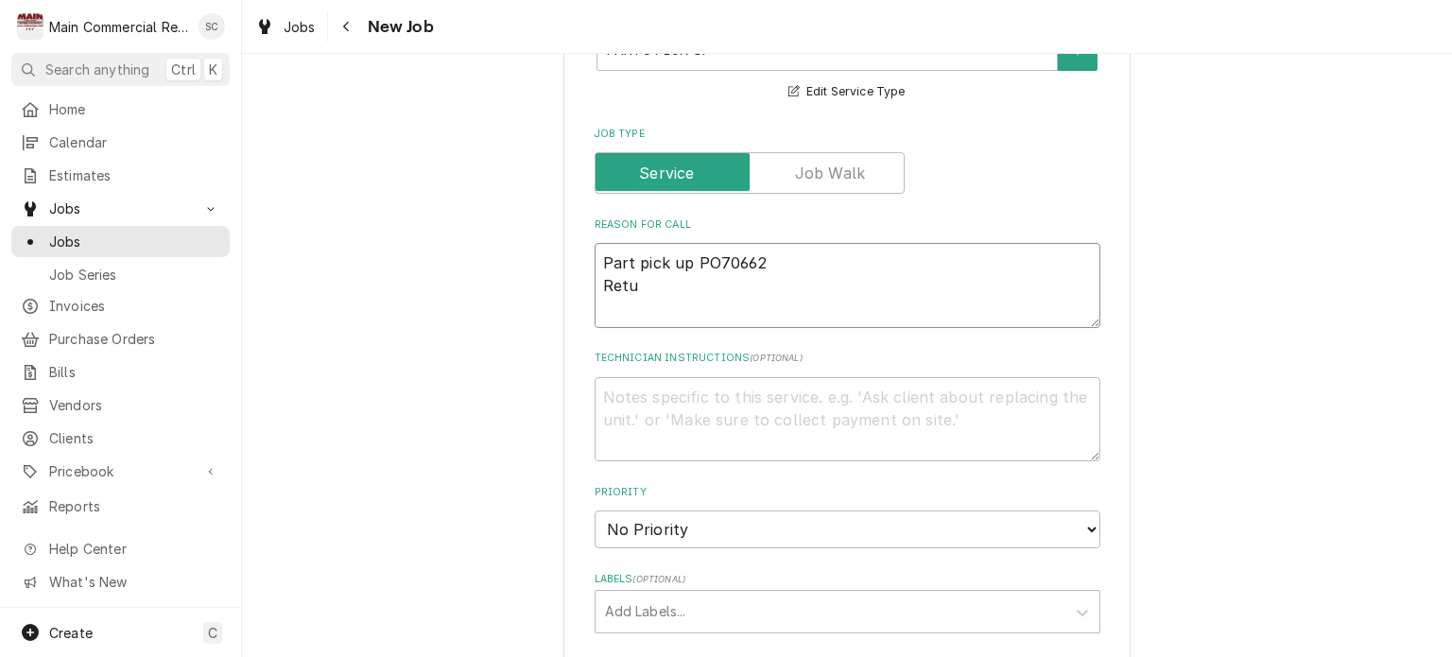
type textarea "Part pick up PO70662 Retur"
type textarea "x"
type textarea "Part pick up PO70662 Return"
type textarea "x"
type textarea "Part pick up PO70662 Return"
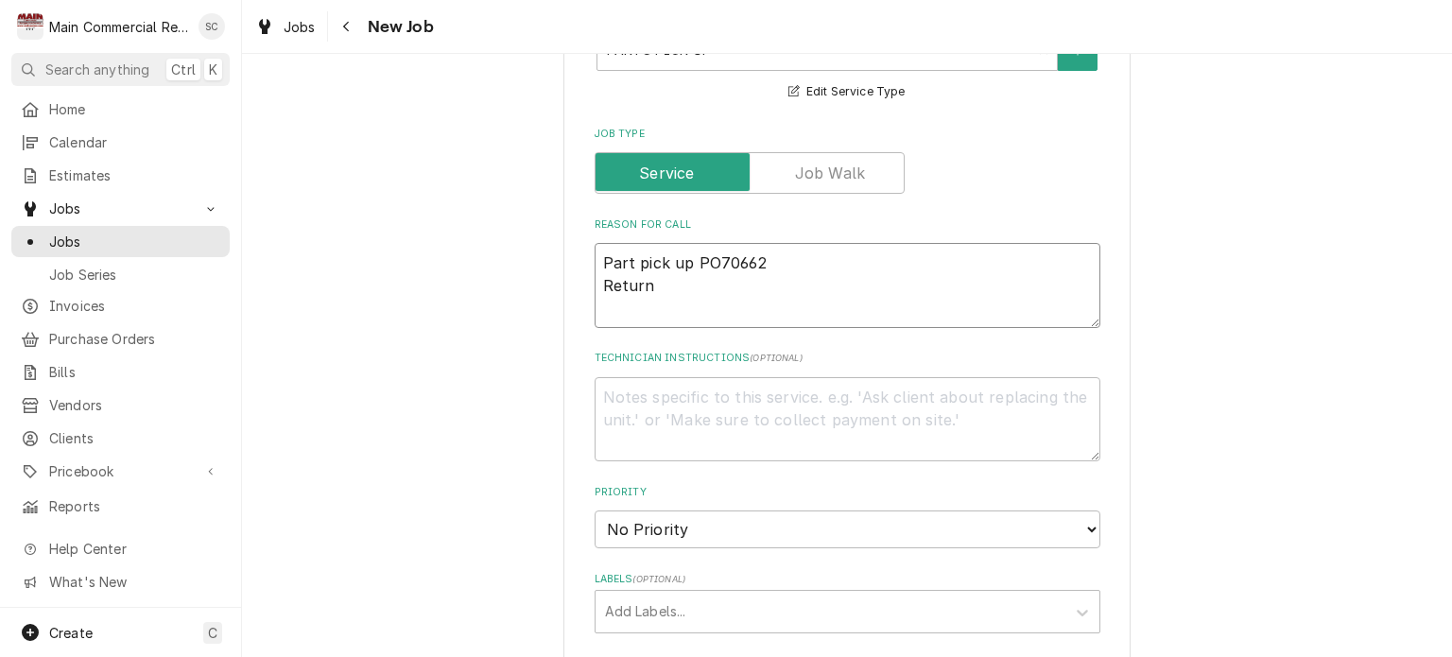
type textarea "x"
type textarea "Part pick up PO70662 Return t"
type textarea "x"
type textarea "Part pick up PO70662 Return"
type textarea "x"
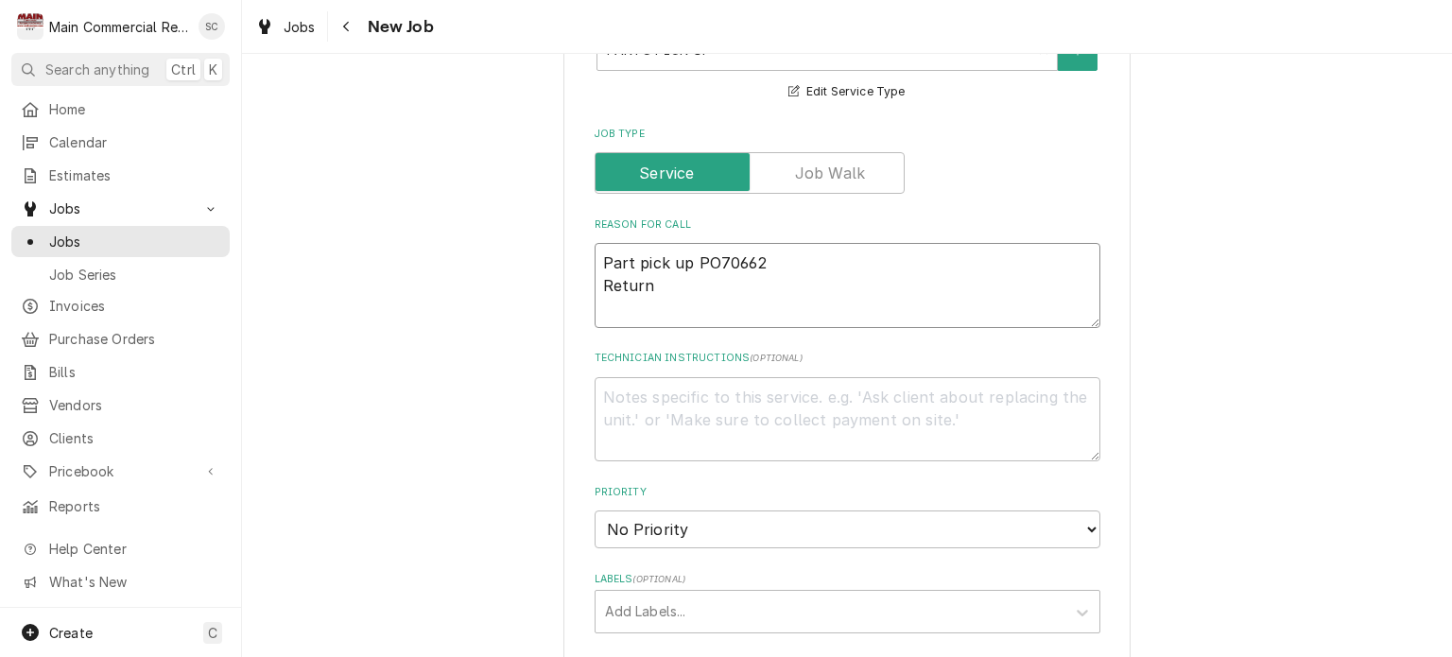
type textarea "Part pick up PO70662 Return w"
type textarea "x"
type textarea "Part pick up PO70662 Return wa"
type textarea "x"
type textarea "Part pick up PO70662 Return w"
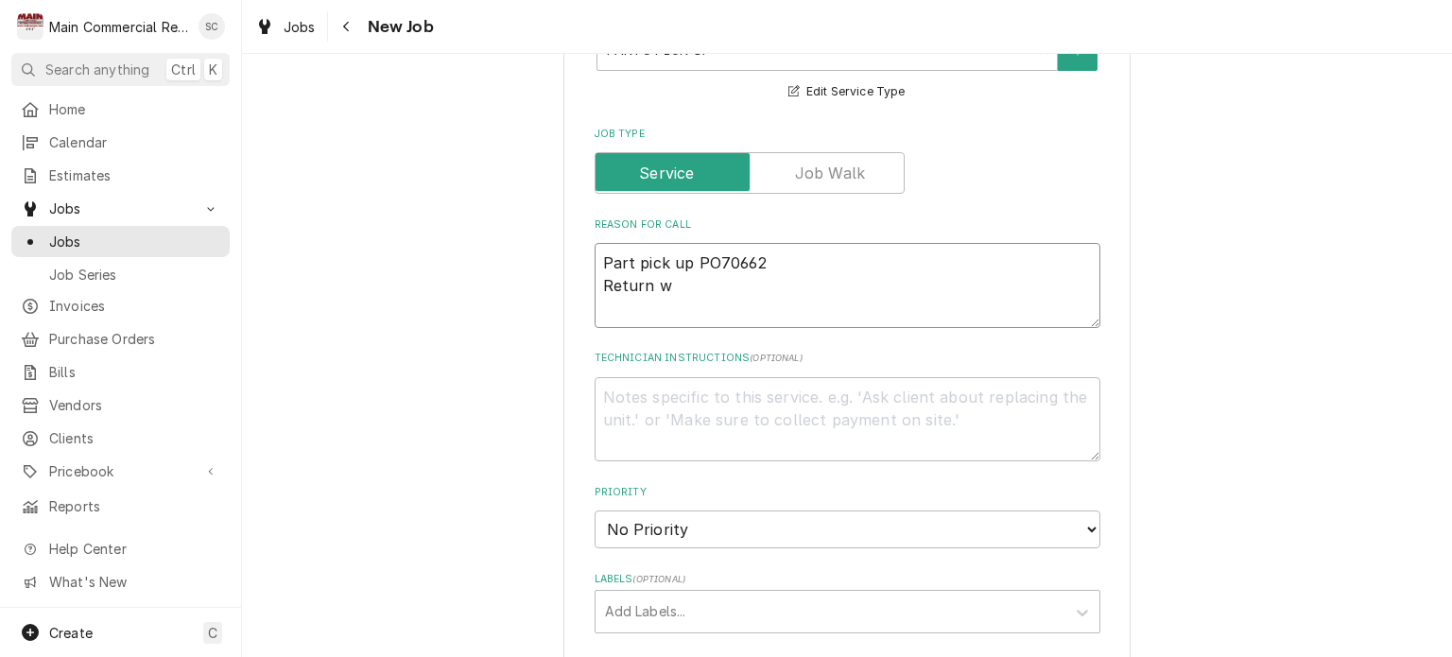
type textarea "x"
type textarea "Part pick up PO70662 Return"
type textarea "x"
type textarea "Part pick up PO70662 Return W"
type textarea "x"
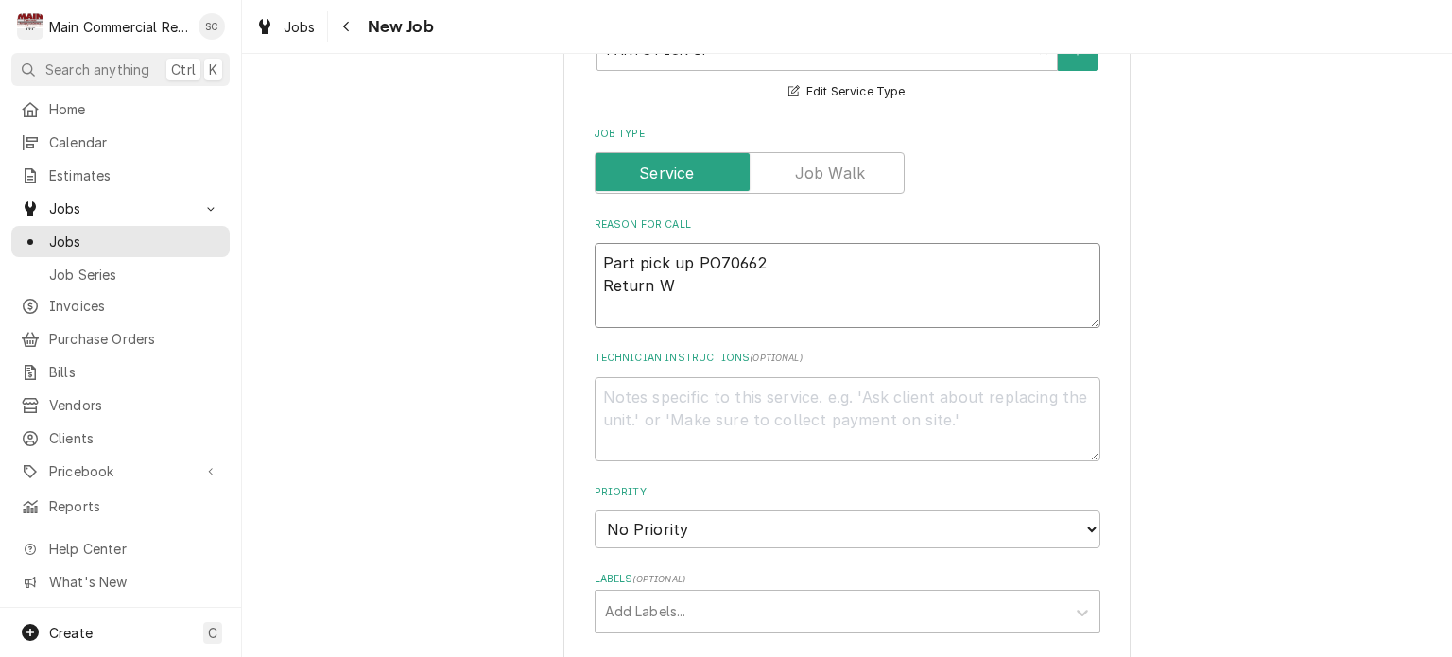
type textarea "Part pick up PO70662 Return We"
type textarea "x"
type textarea "Part pick up PO70662 Return Wel"
type textarea "x"
type textarea "Part pick up PO70662 Return Well"
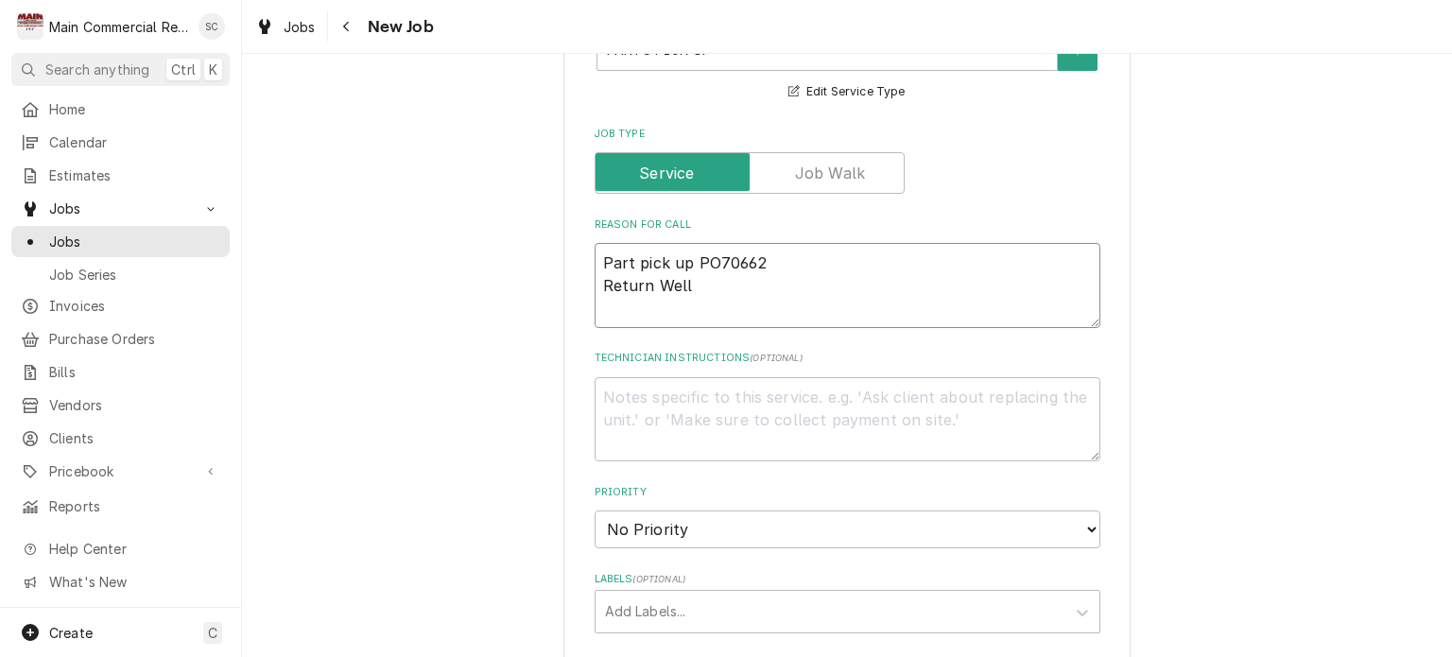
type textarea "x"
type textarea "Part pick up PO70662 Return Welli"
type textarea "x"
type textarea "Part pick up PO70662 Return Wellin"
type textarea "x"
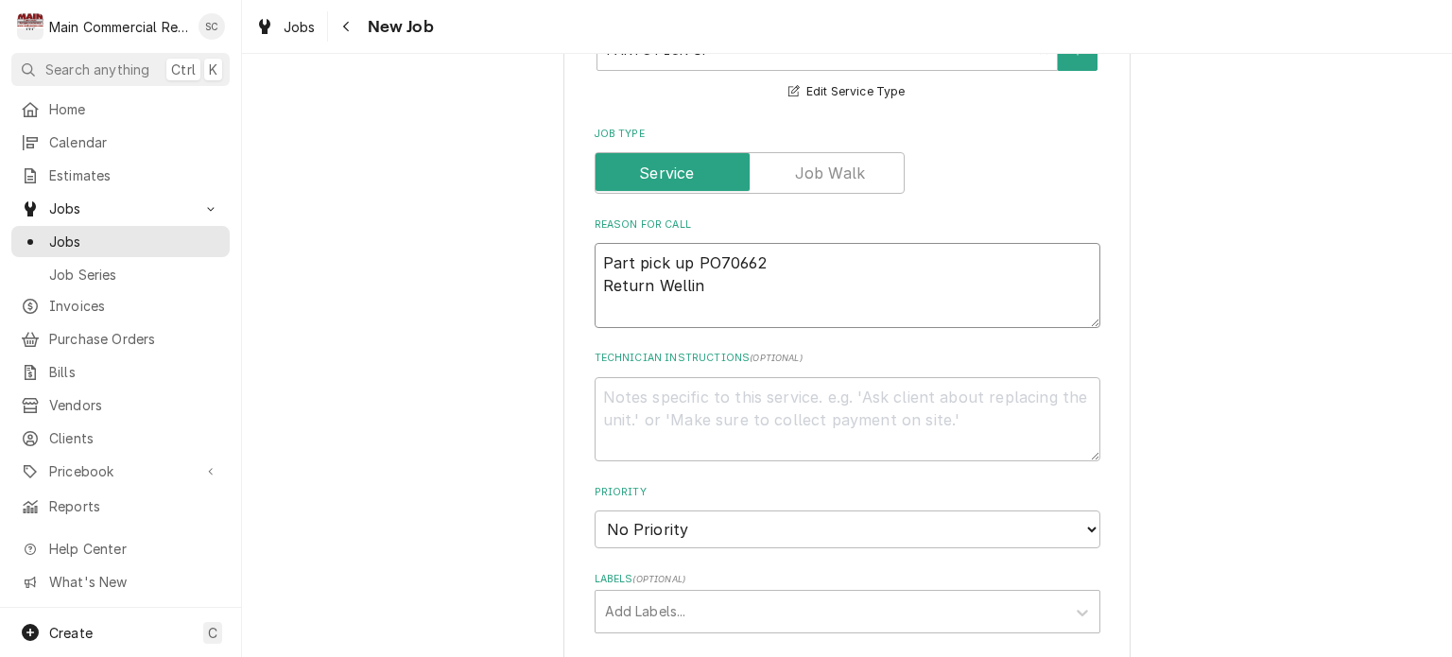
type textarea "Part pick up PO70662 Return Welling"
type textarea "x"
type textarea "Part pick up PO70662 Return Wellingt"
type textarea "x"
type textarea "Part pick up PO70662 Return Wellingto"
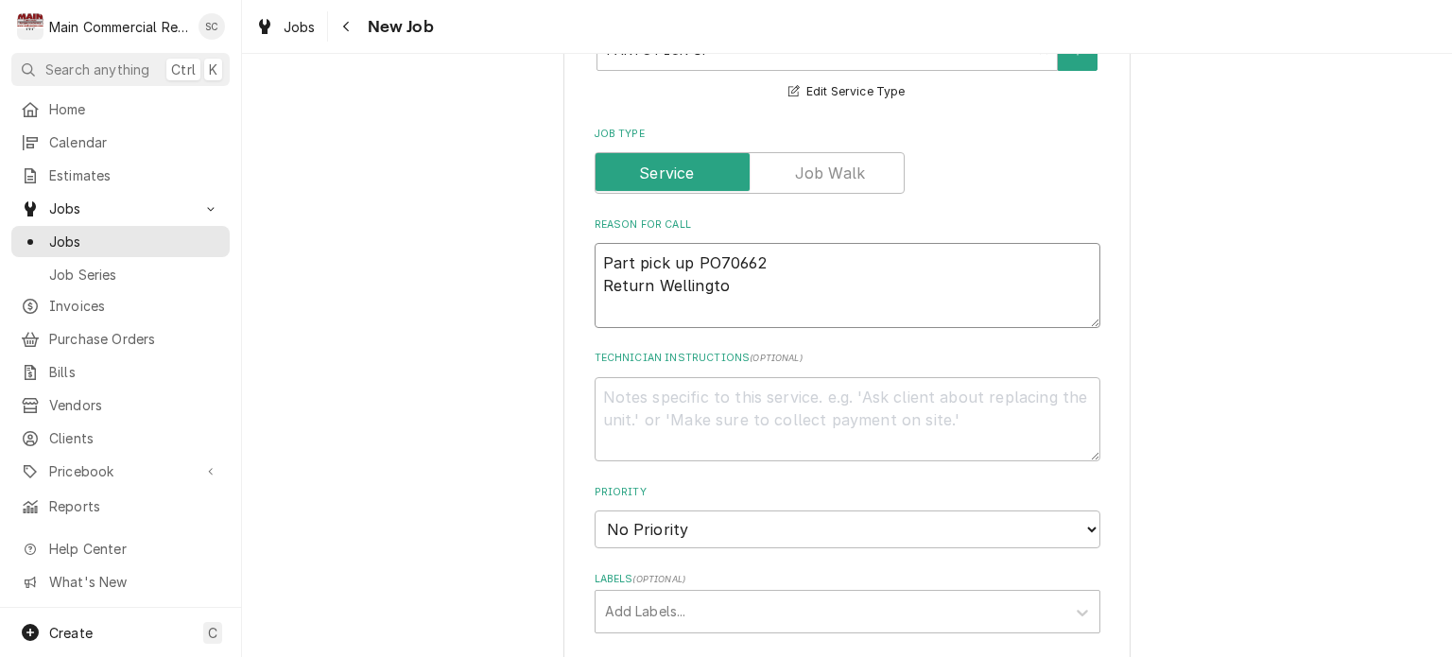
type textarea "x"
type textarea "Part pick up PO70662 Return Wellington"
type textarea "x"
type textarea "Part pick up PO70662 Return Wellington"
type textarea "x"
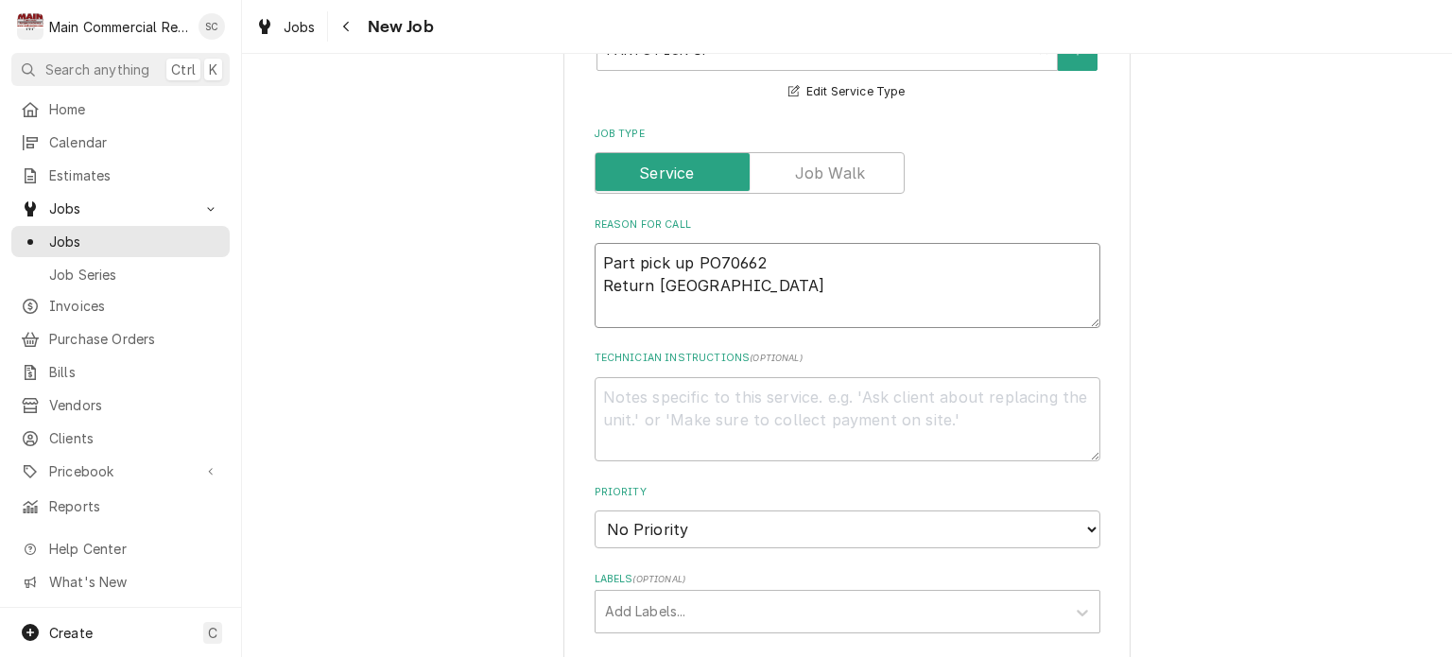
type textarea "Part pick up PO70662 Return Wellington p"
type textarea "x"
type textarea "Part pick up PO70662 Return Wellington pa"
type textarea "x"
type textarea "Part pick up PO70662 Return Wellington par"
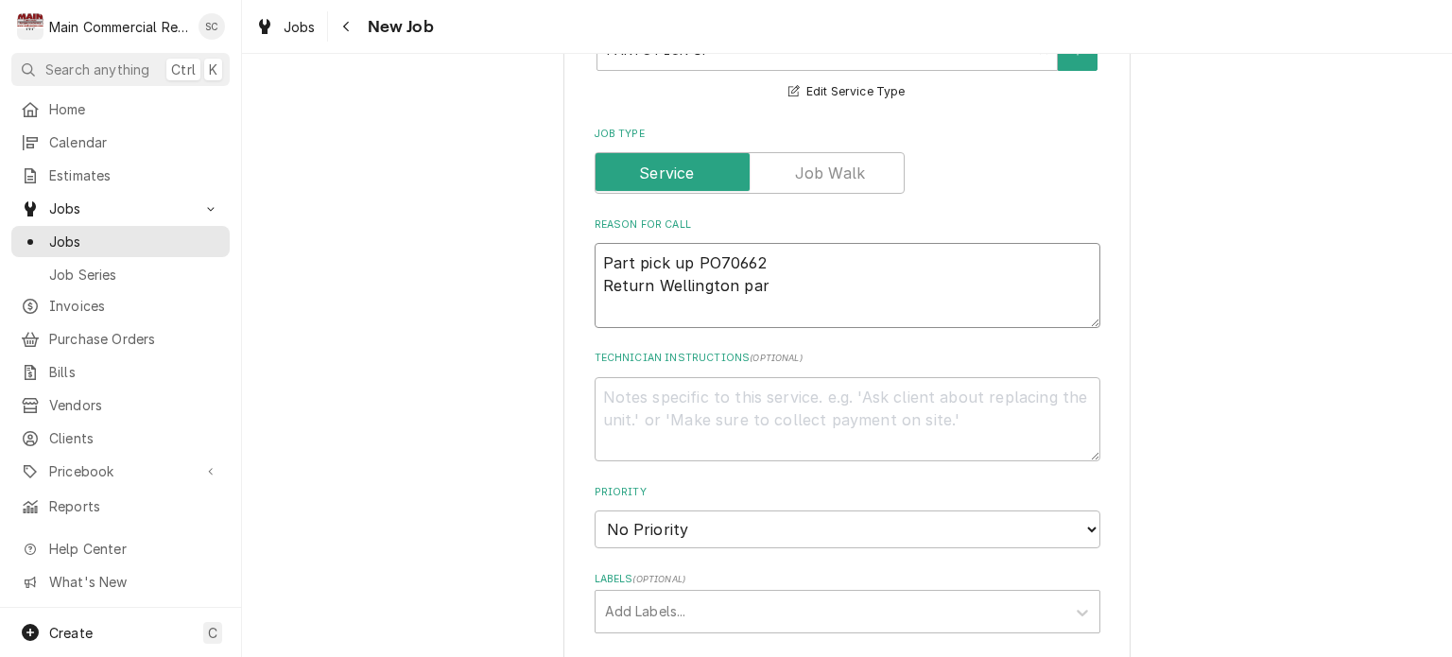
type textarea "x"
type textarea "Part pick up PO70662 Return Wellington part"
type textarea "x"
type textarea "Part pick up PO70662 Return Wellington part"
type textarea "x"
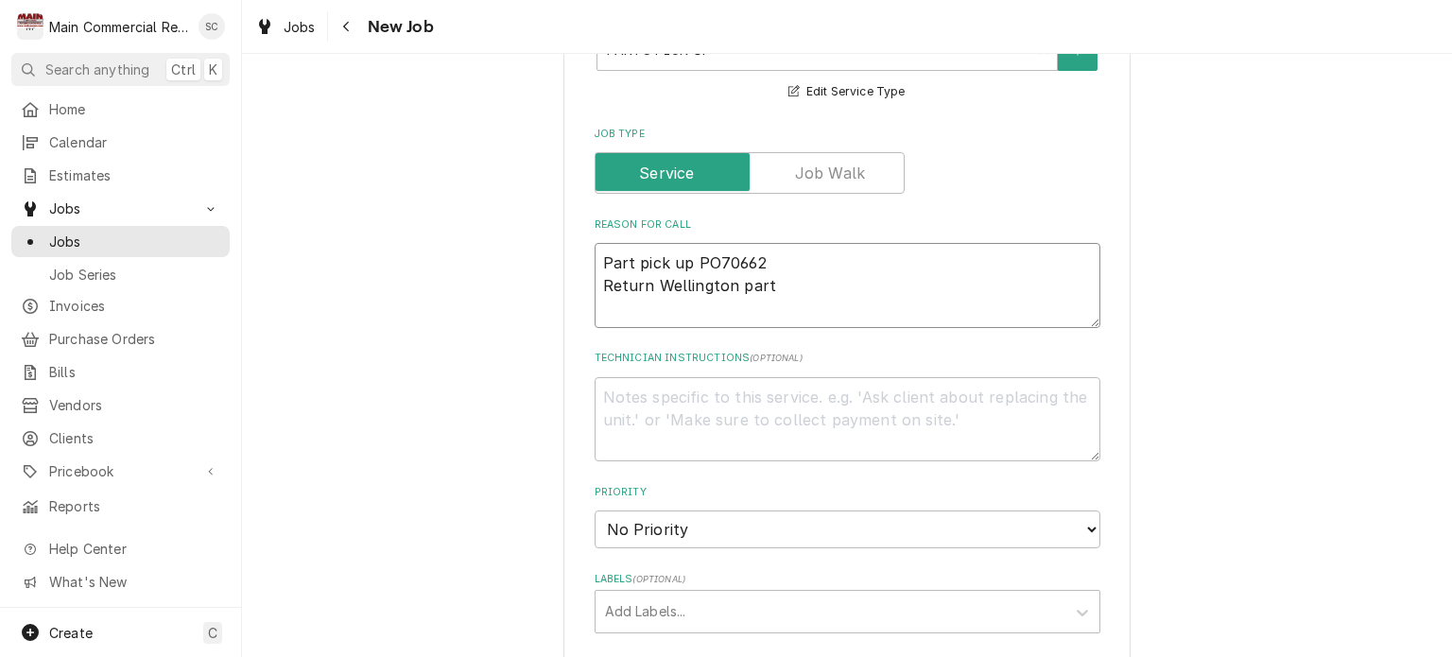
type textarea "Part pick up PO70662 Return Wellington part f"
type textarea "x"
type textarea "Part pick up PO70662 Return Wellington part fo"
type textarea "x"
type textarea "Part pick up PO70662 Return Wellington part for"
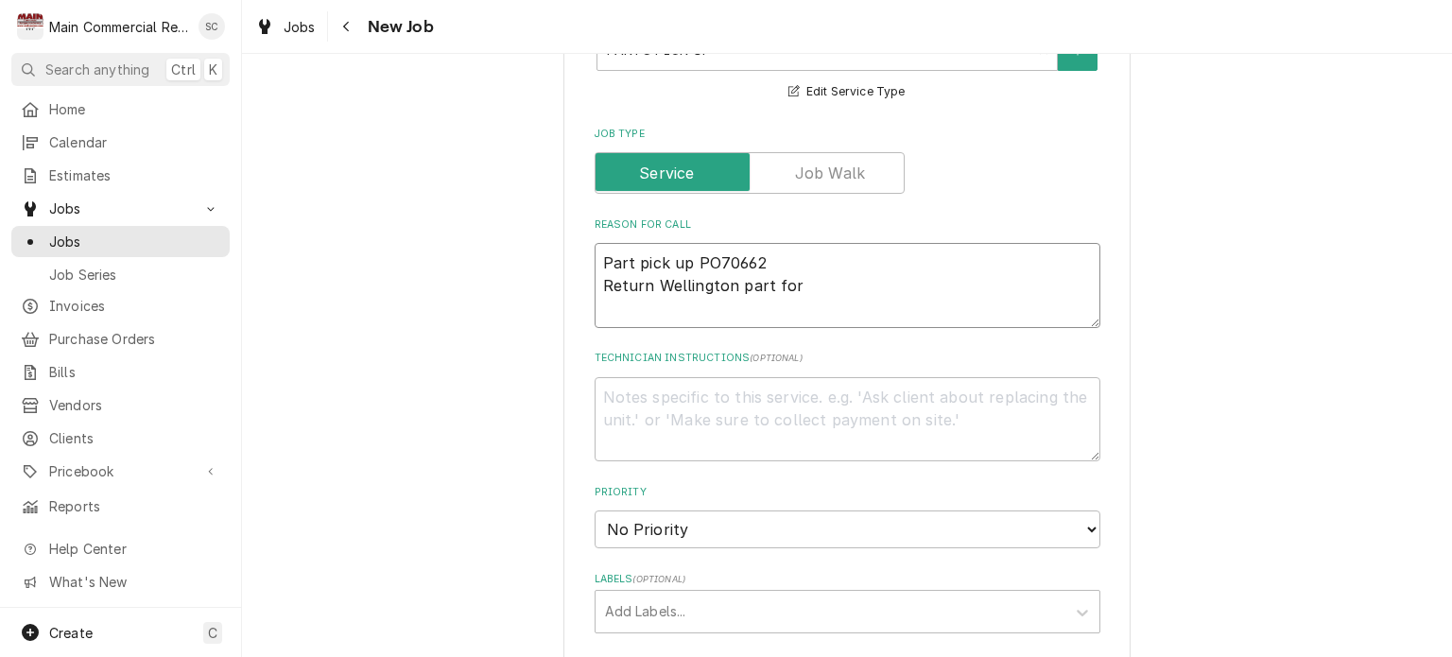
type textarea "x"
type textarea "Part pick up PO70662 Return Wellington part for"
type textarea "x"
type textarea "Part pick up PO70662 Return Wellington part for c"
type textarea "x"
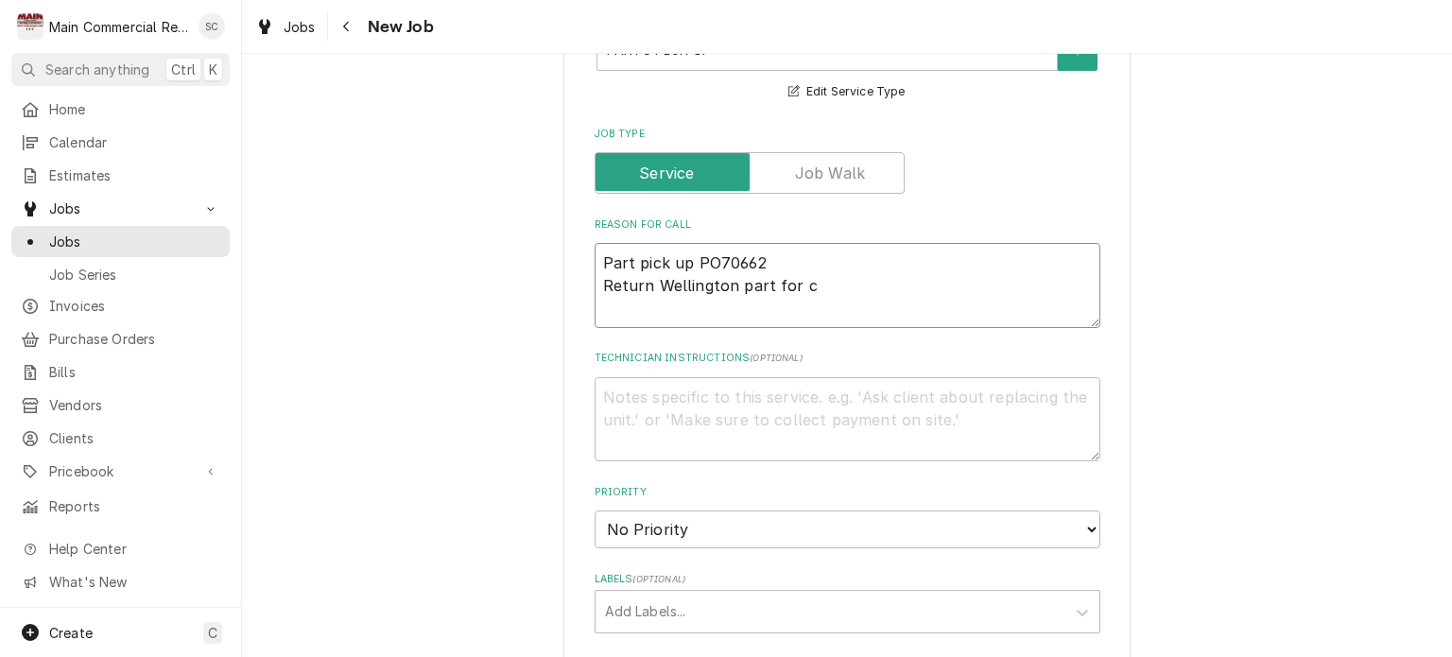
type textarea "Part pick up PO70662 Return Wellington part for cr"
type textarea "x"
type textarea "Part pick up PO70662 Return Wellington part for cre"
type textarea "x"
type textarea "Part pick up PO70662 Return Wellington part for cred"
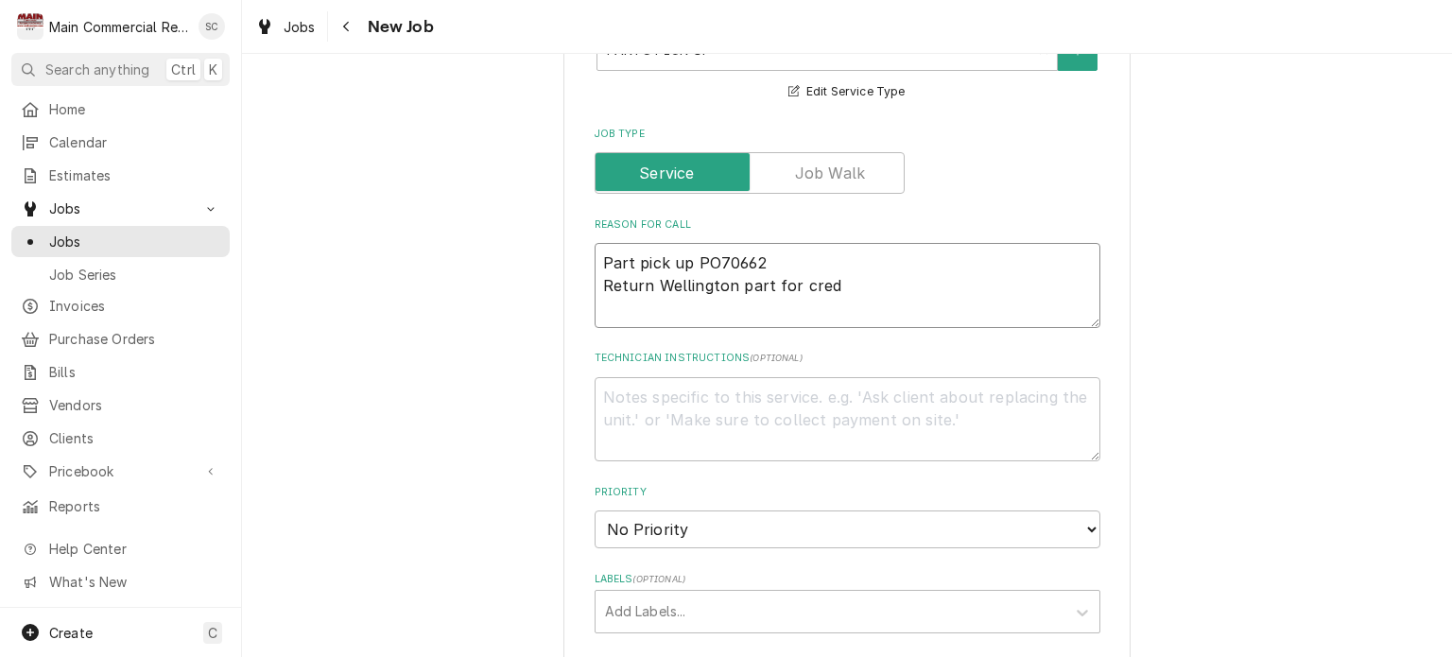
type textarea "x"
type textarea "Part pick up PO70662 Return Wellington part for credi"
type textarea "x"
type textarea "Part pick up PO70662 Return Wellington part for credit"
type textarea "x"
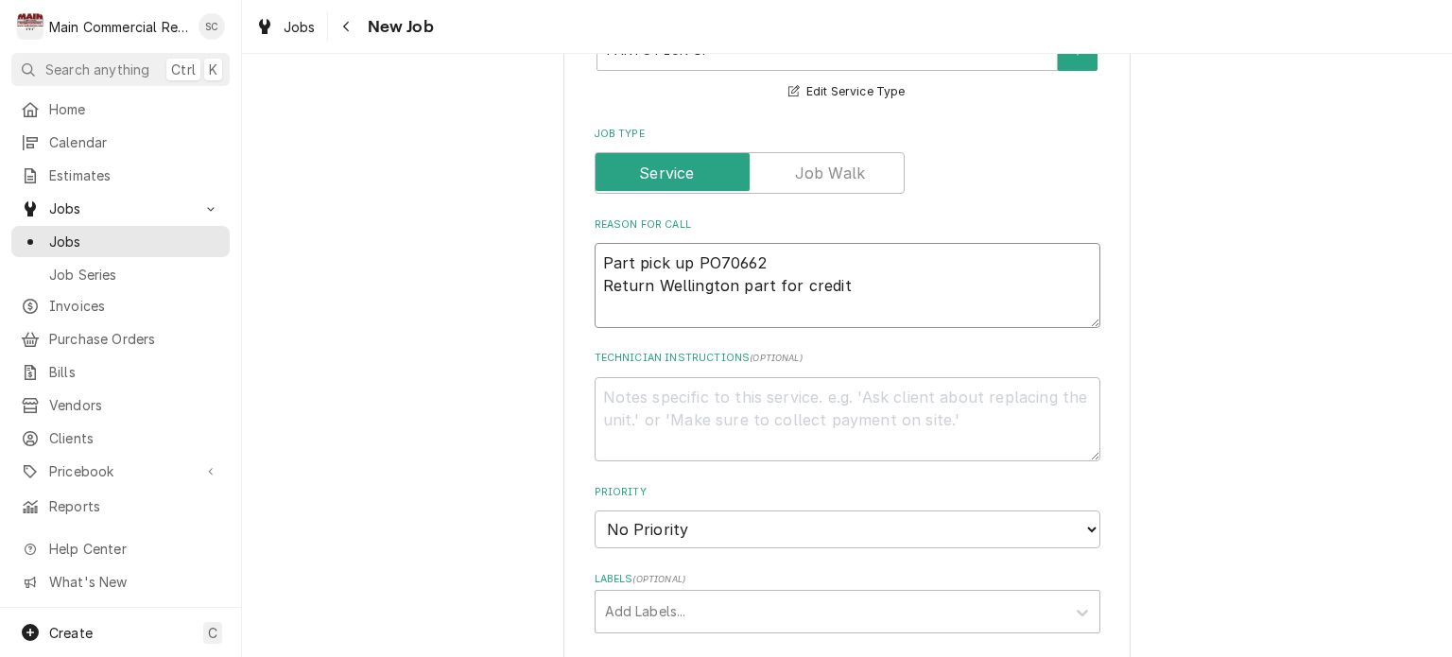
scroll to position [945, 0]
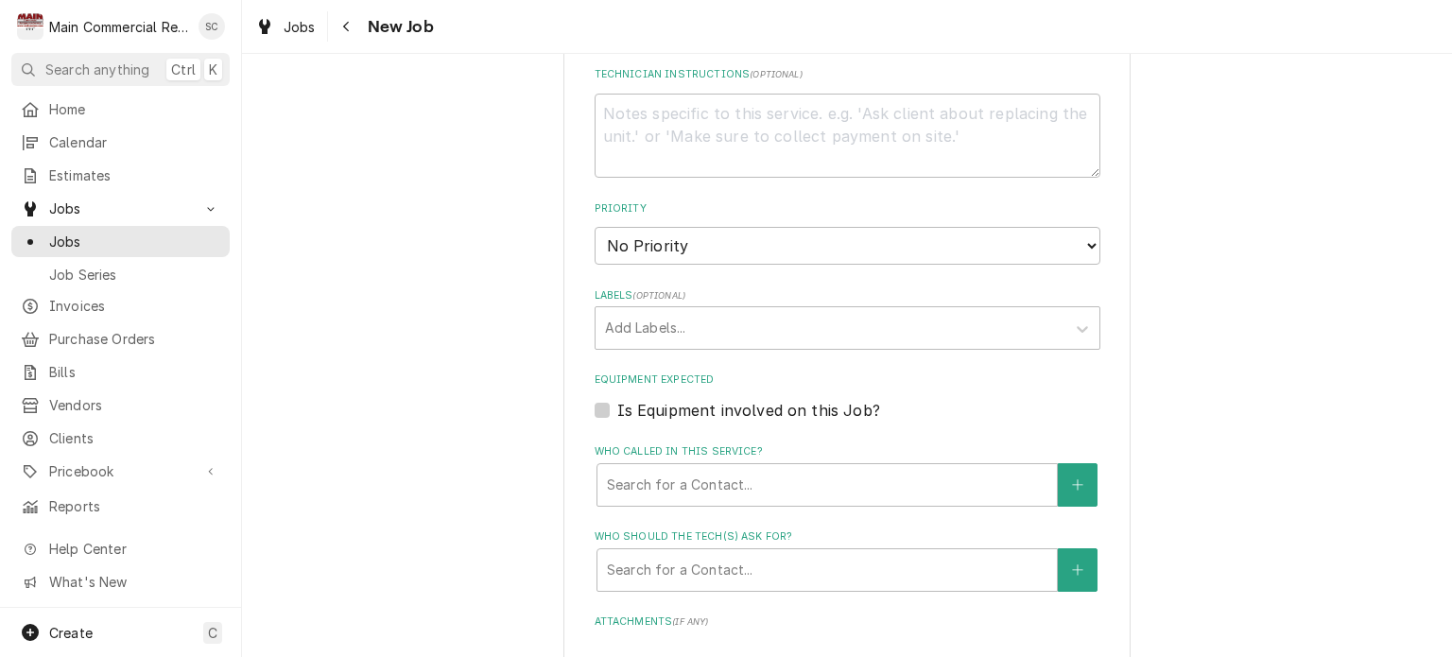
type textarea "Part pick up PO70662 Return Wellington part for credit"
click at [710, 245] on select "No Priority Urgent High Medium Low" at bounding box center [848, 246] width 506 height 38
select select "3"
click at [595, 227] on select "No Priority Urgent High Medium Low" at bounding box center [848, 246] width 506 height 38
type textarea "x"
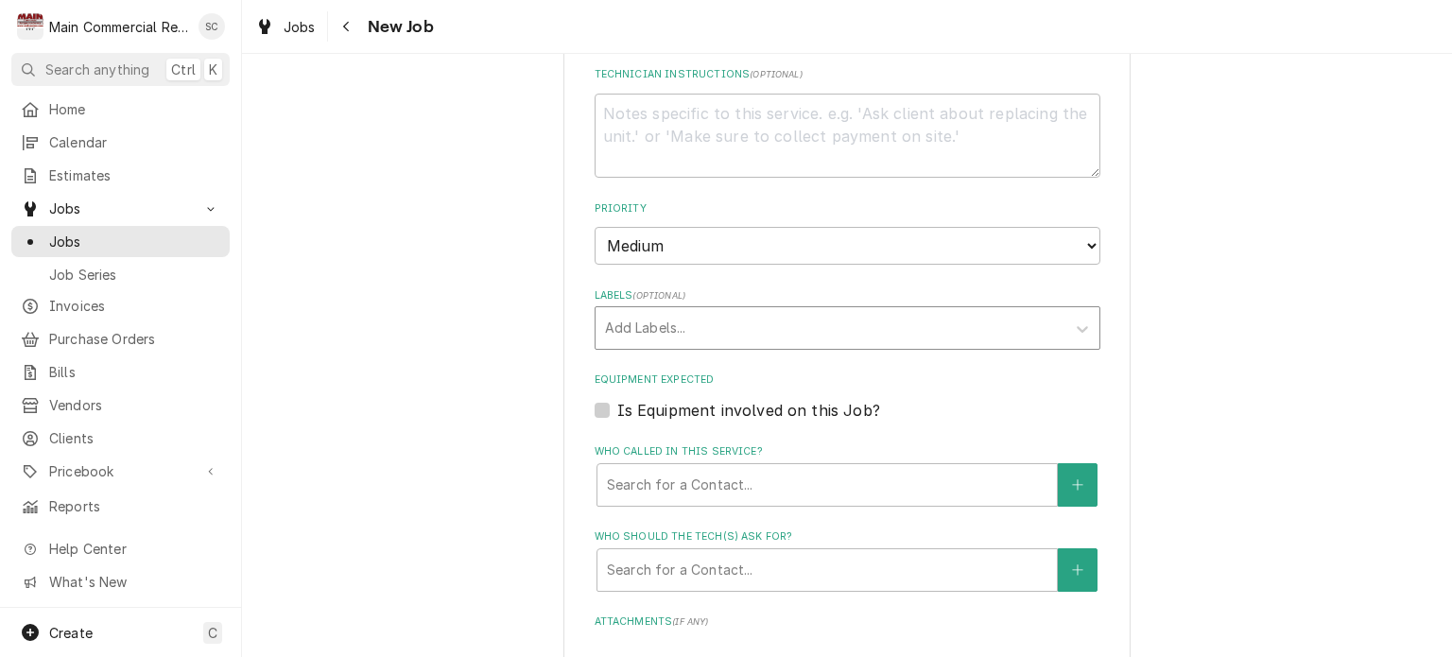
click at [697, 335] on div "Labels" at bounding box center [830, 328] width 451 height 34
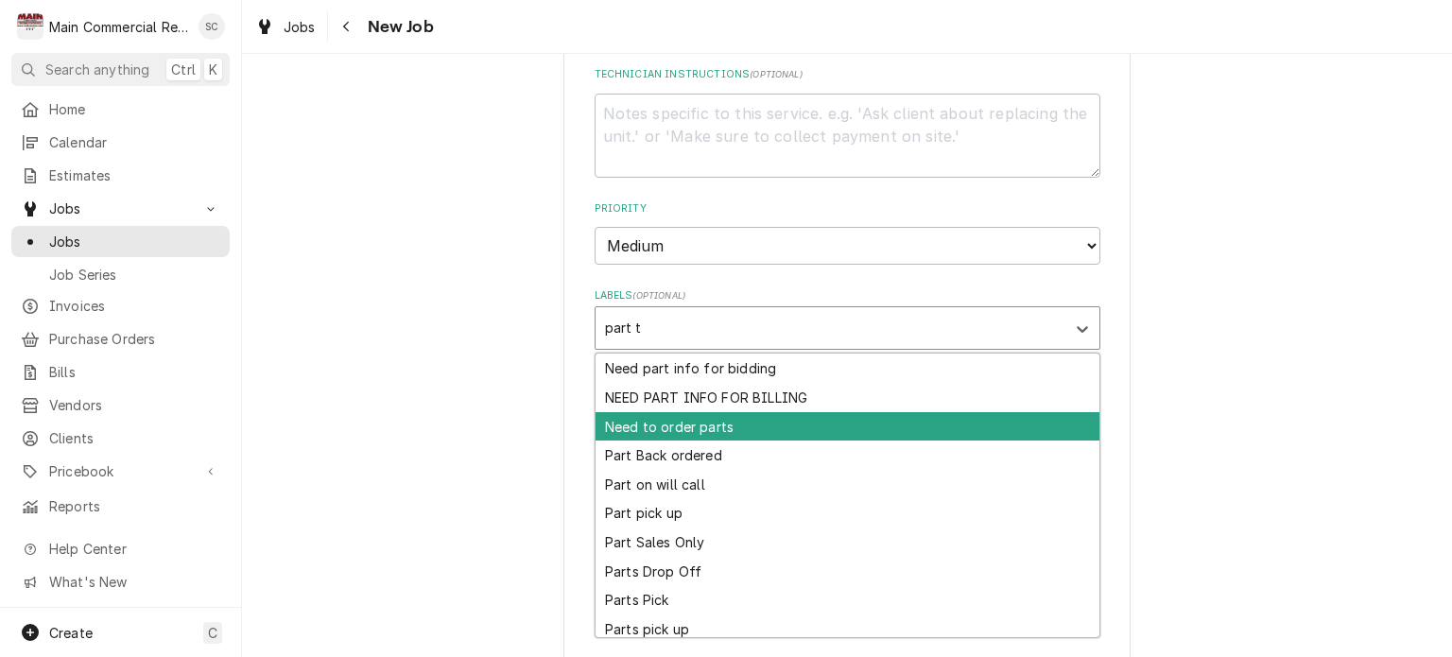
type input "part"
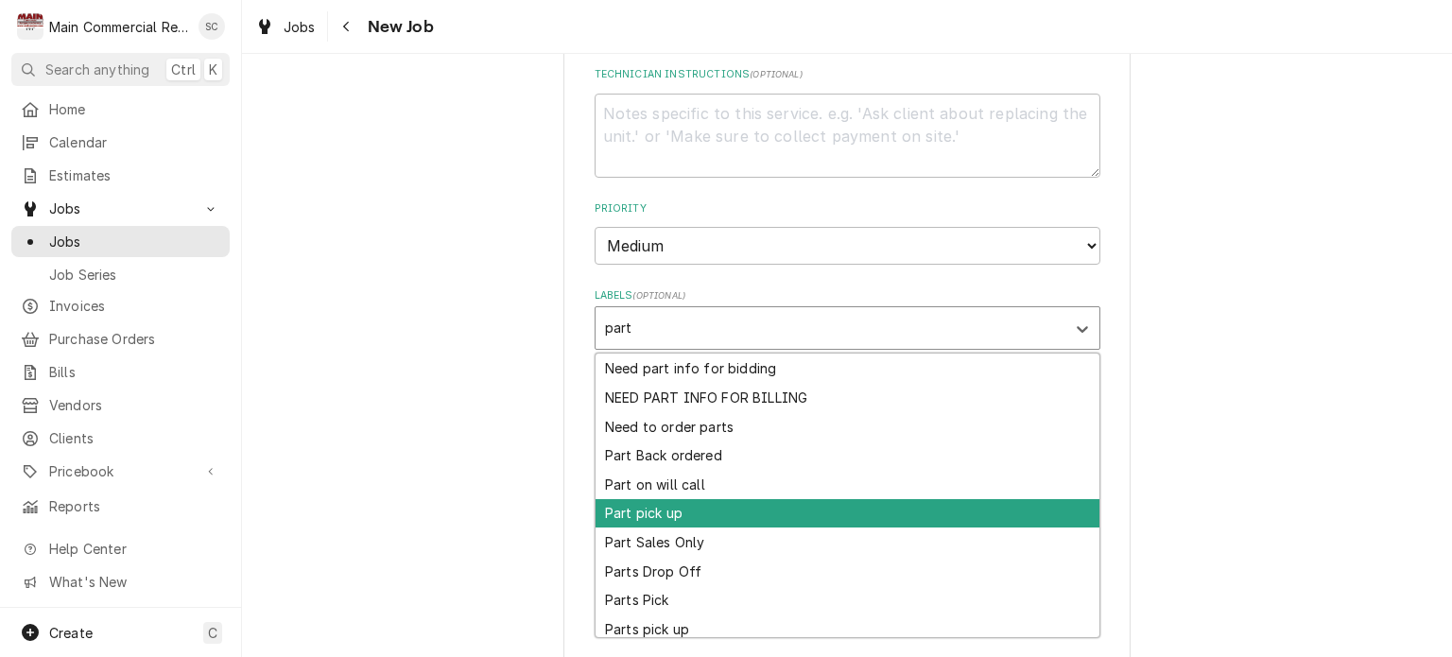
click at [688, 502] on div "Part pick up" at bounding box center [848, 513] width 504 height 29
type textarea "x"
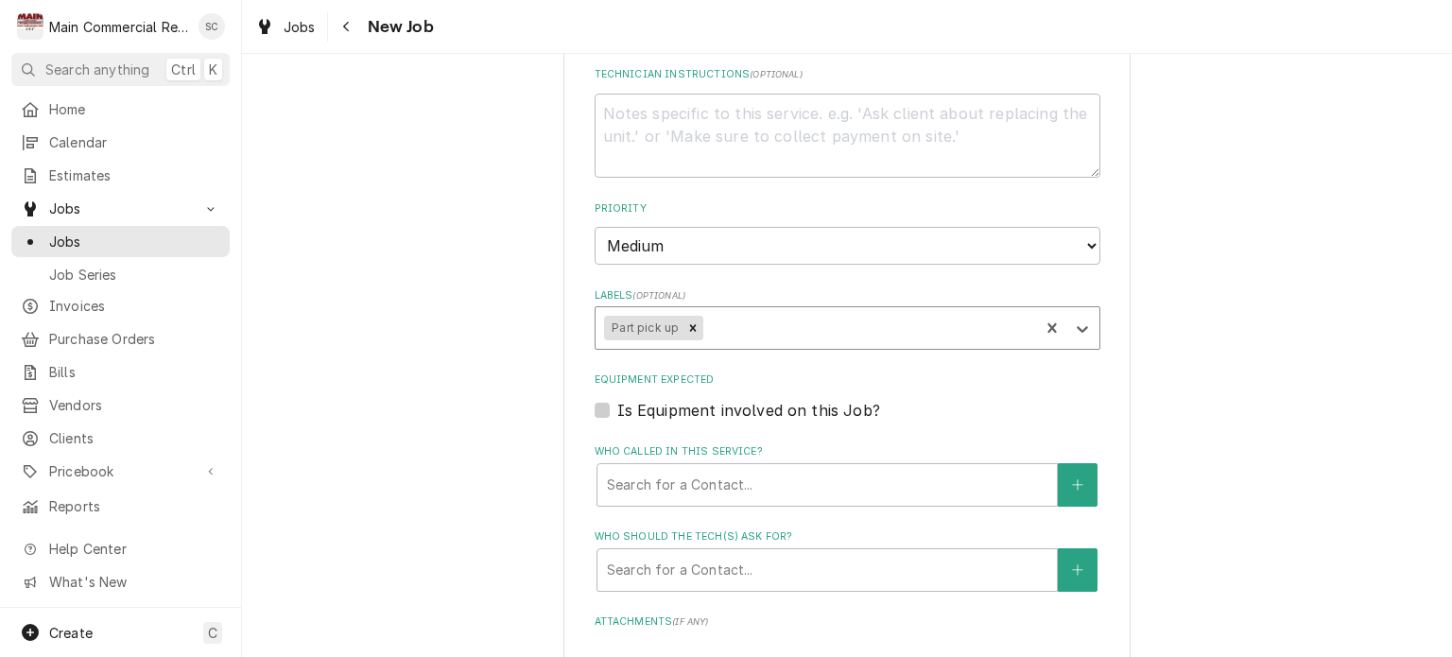
scroll to position [1134, 0]
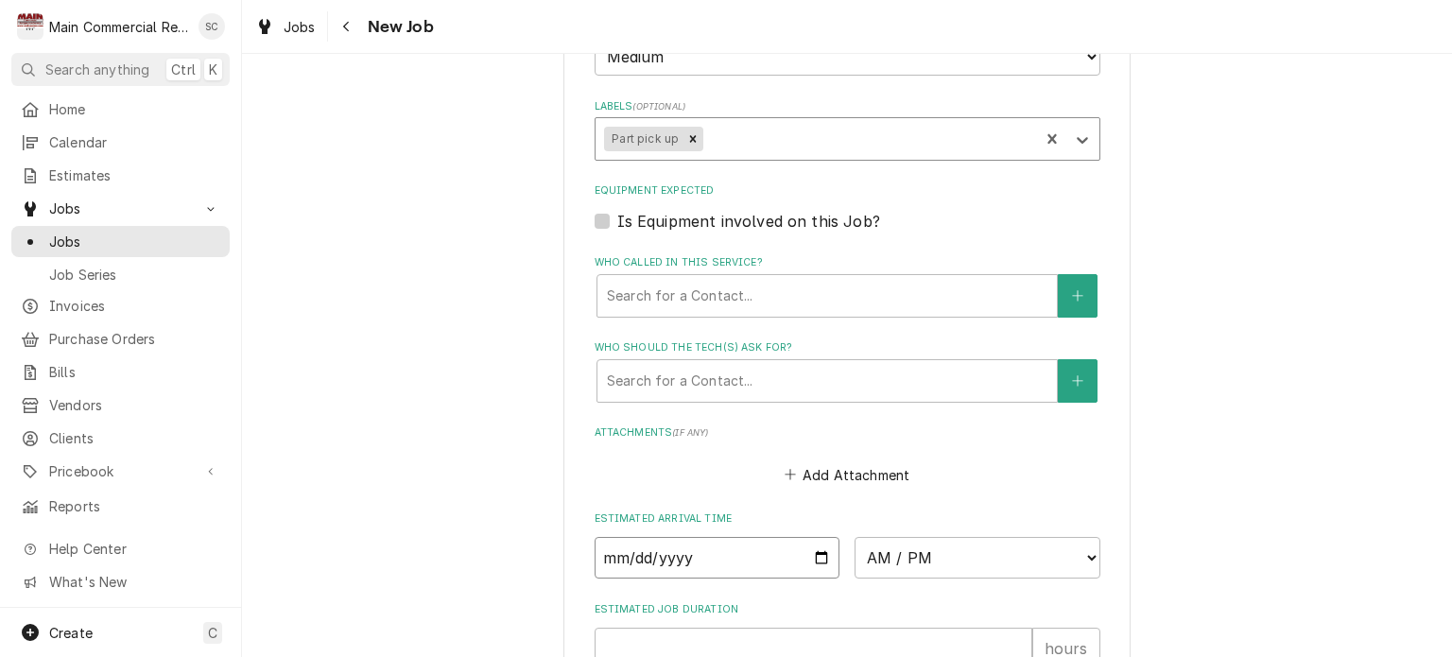
click at [813, 552] on input "Date" at bounding box center [718, 558] width 246 height 42
type textarea "x"
type input "2025-10-09"
type textarea "x"
click at [887, 547] on select "AM / PM 6:00 AM 6:15 AM 6:30 AM 6:45 AM 7:00 AM 7:15 AM 7:30 AM 7:45 AM 8:00 AM…" at bounding box center [978, 558] width 246 height 42
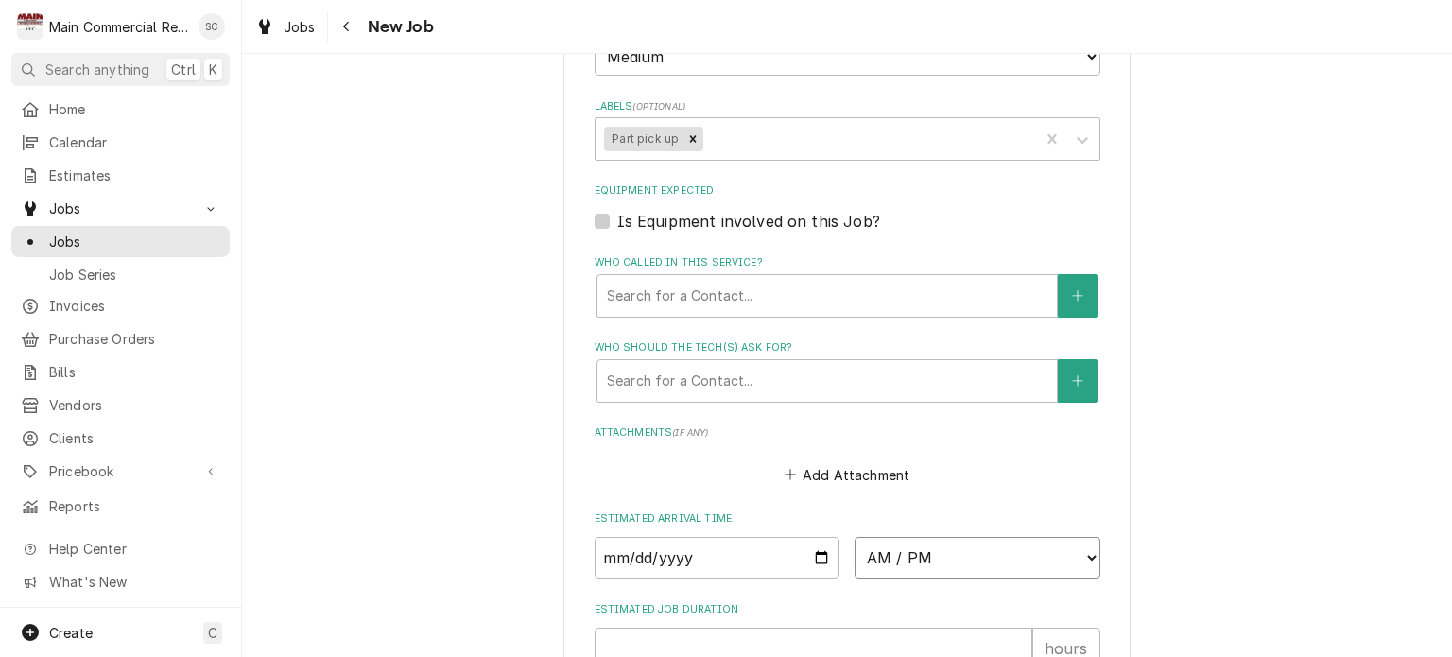
select select "08:30:00"
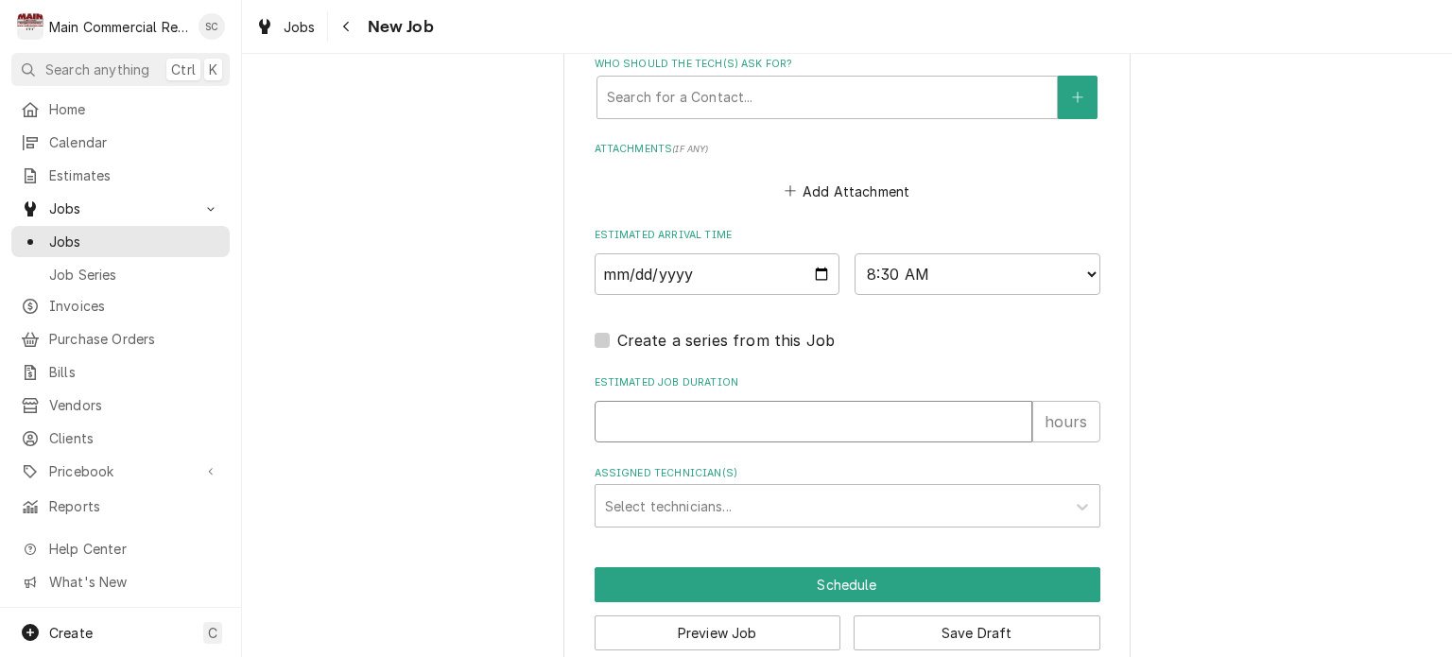
click at [794, 422] on input "Estimated Job Duration" at bounding box center [814, 422] width 438 height 42
type textarea "x"
type input ".2"
type textarea "x"
type input ".25"
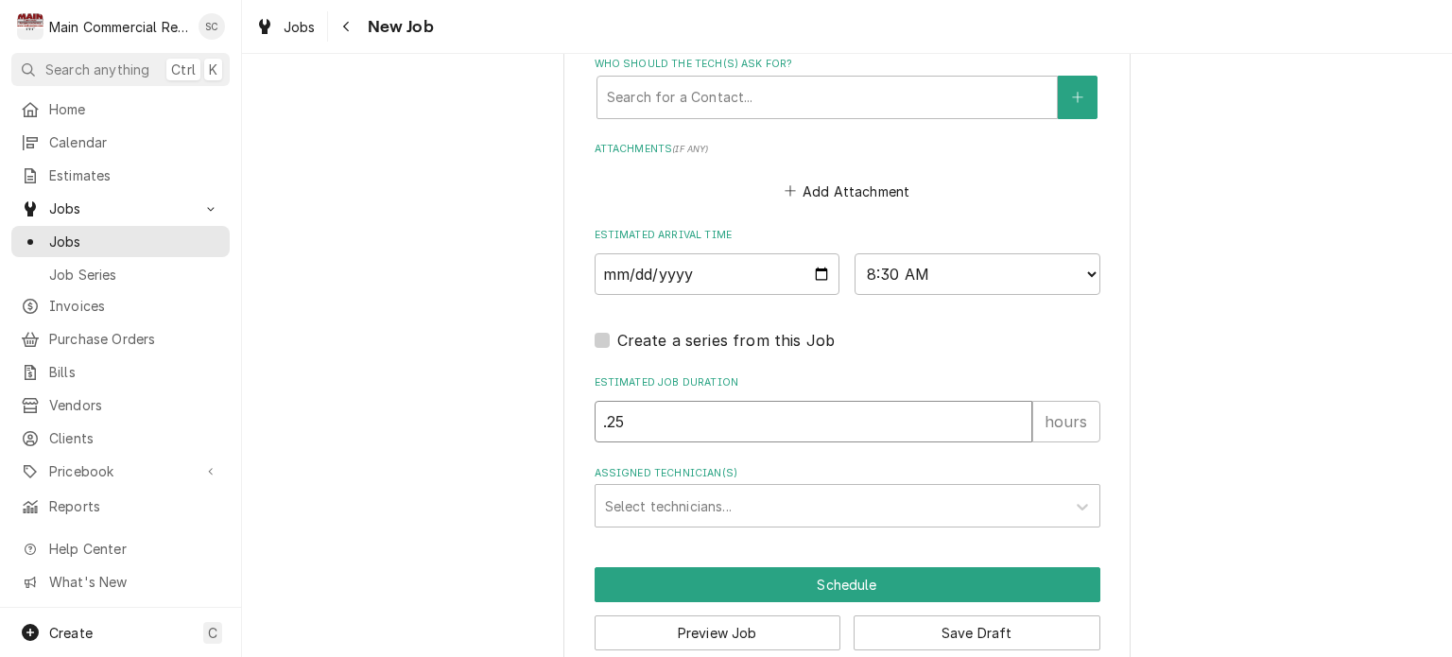
type textarea "x"
type input ".25"
click at [803, 489] on div "Assigned Technician(s)" at bounding box center [830, 506] width 451 height 34
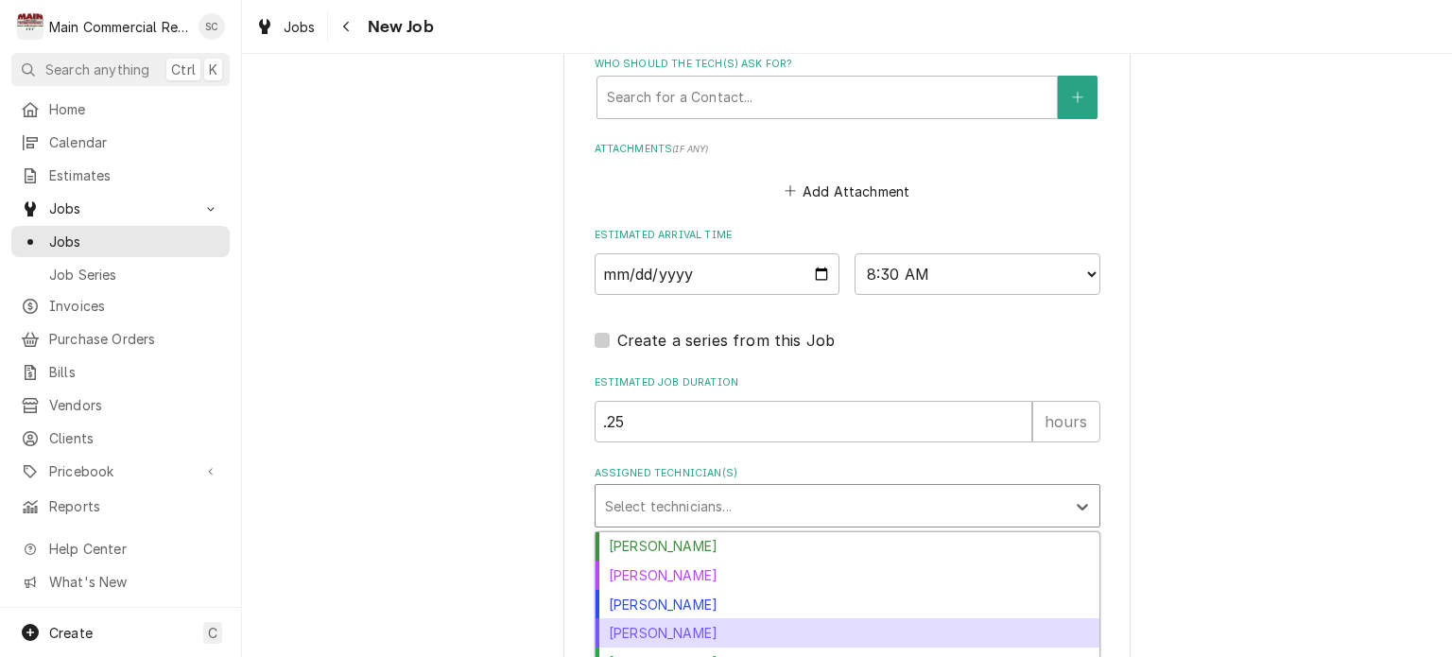
click at [731, 618] on div "Mike Marchese" at bounding box center [848, 632] width 504 height 29
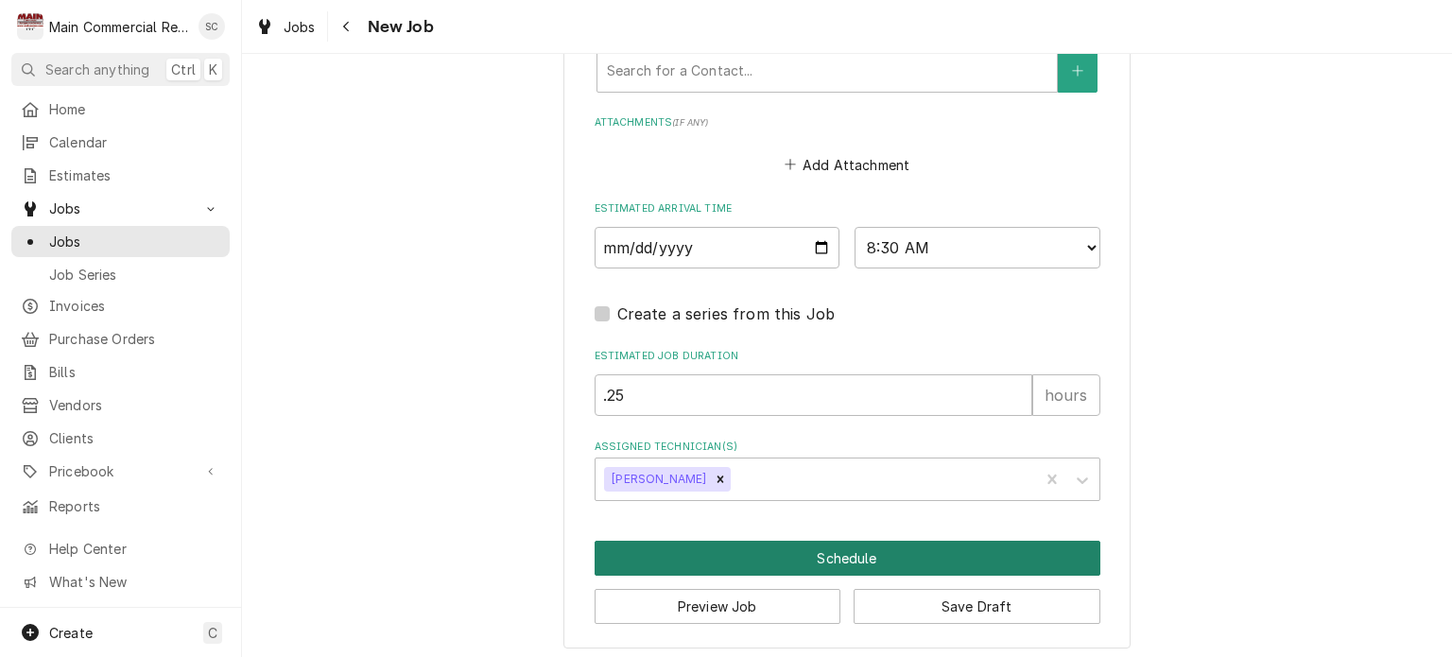
click at [824, 547] on button "Schedule" at bounding box center [848, 558] width 506 height 35
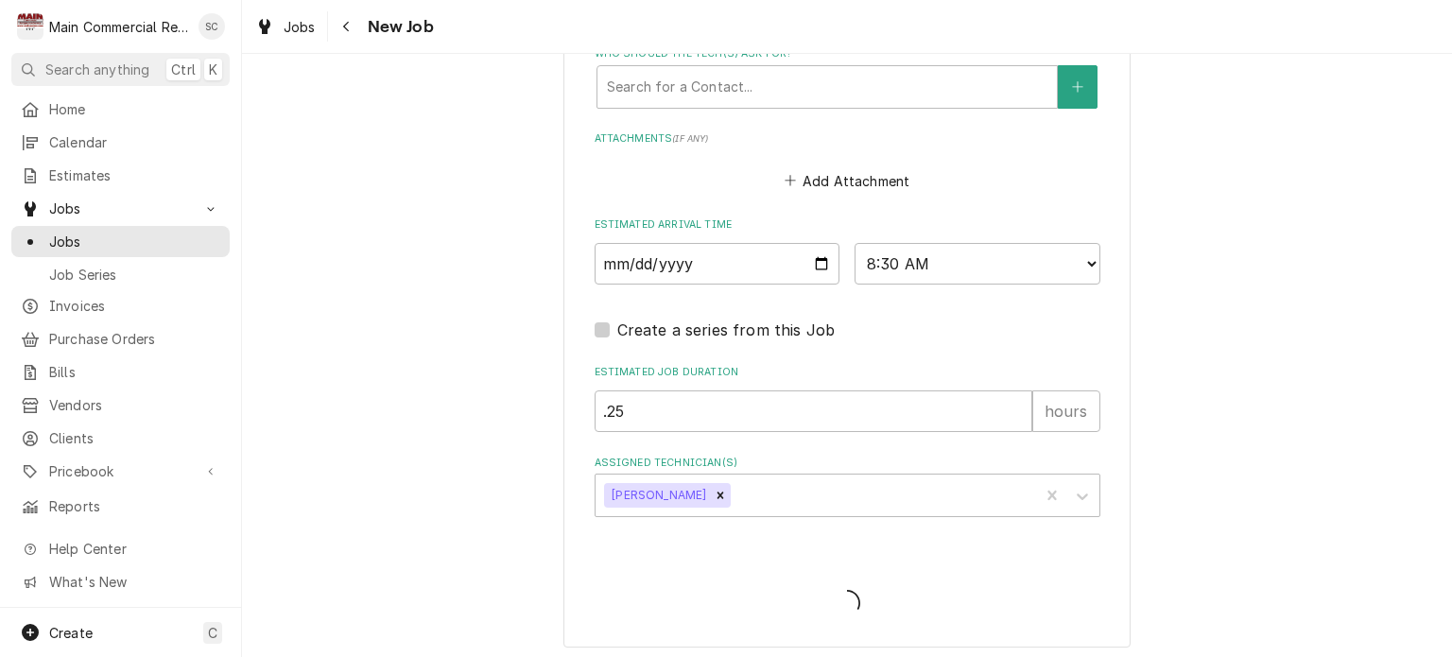
type textarea "x"
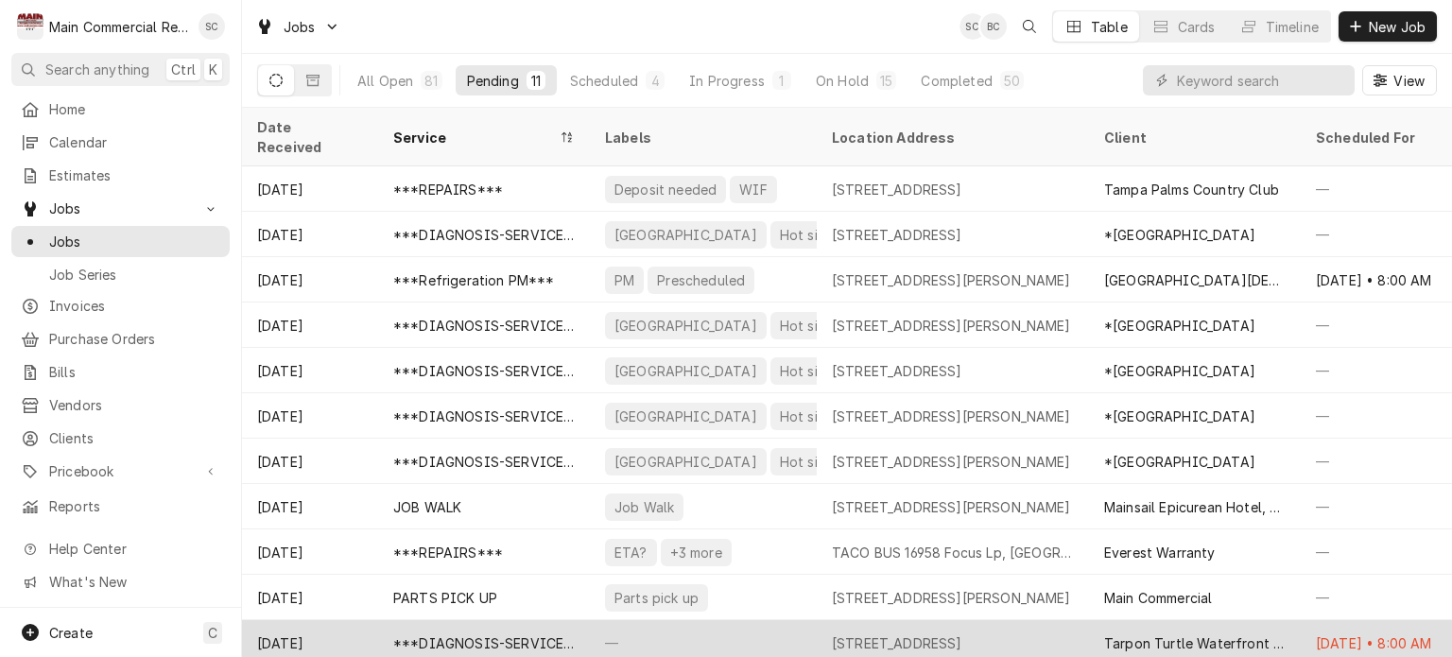
click at [962, 633] on div "[STREET_ADDRESS]" at bounding box center [897, 643] width 130 height 20
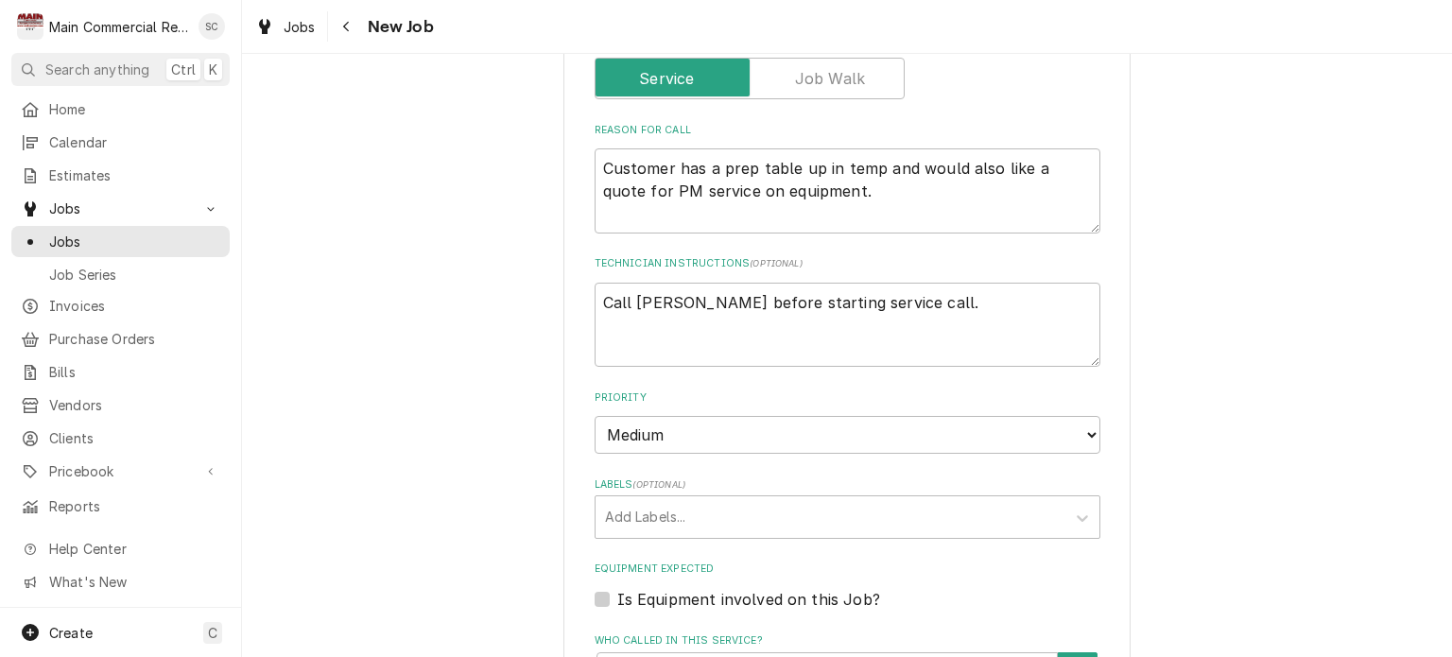
scroll to position [1040, 0]
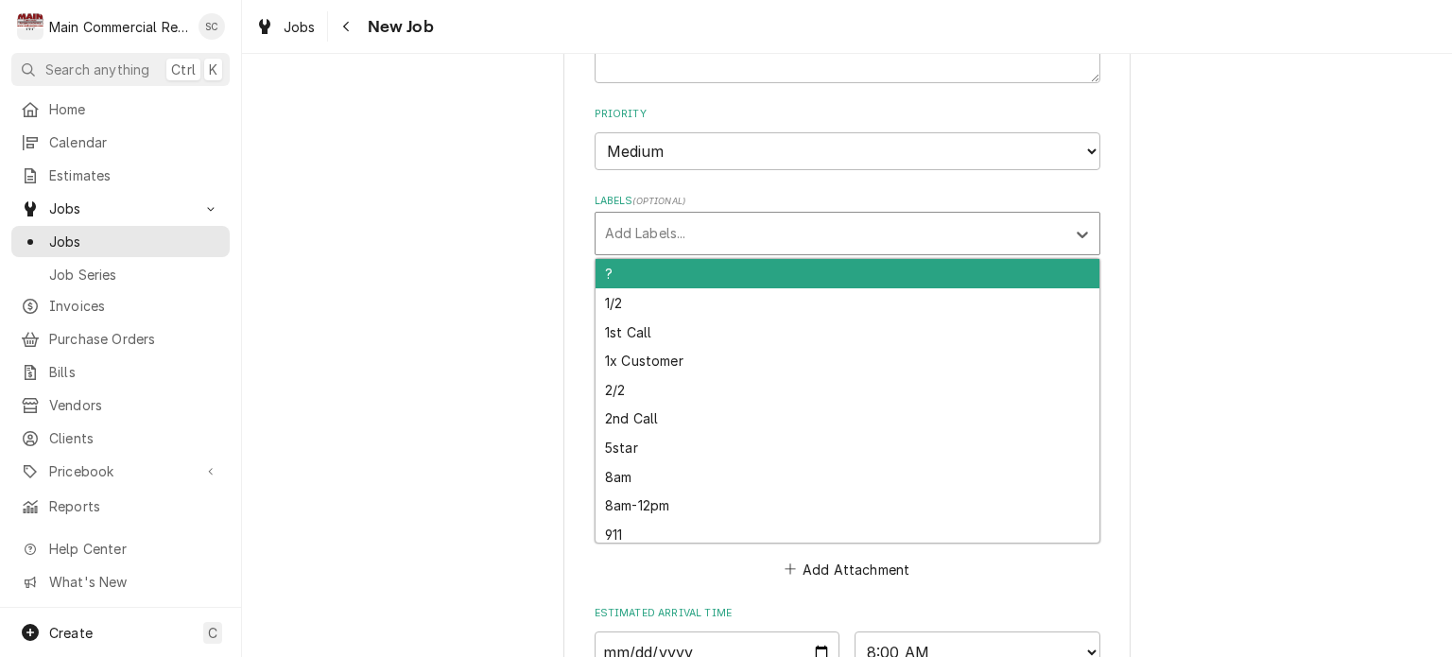
click at [821, 234] on div "Labels" at bounding box center [830, 233] width 451 height 34
click at [1356, 313] on div "Use the fields below to edit this job: Client Details Client Tarpon Turtle Wate…" at bounding box center [847, 75] width 1210 height 2083
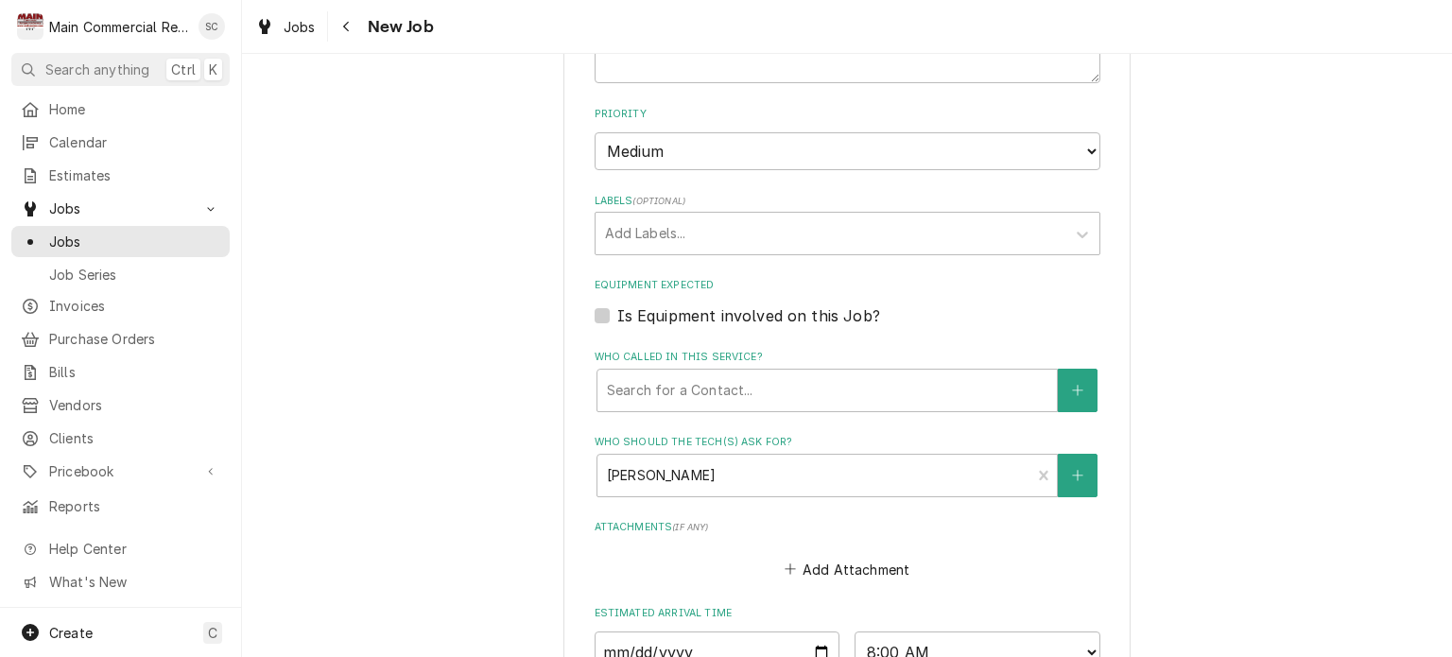
scroll to position [1229, 0]
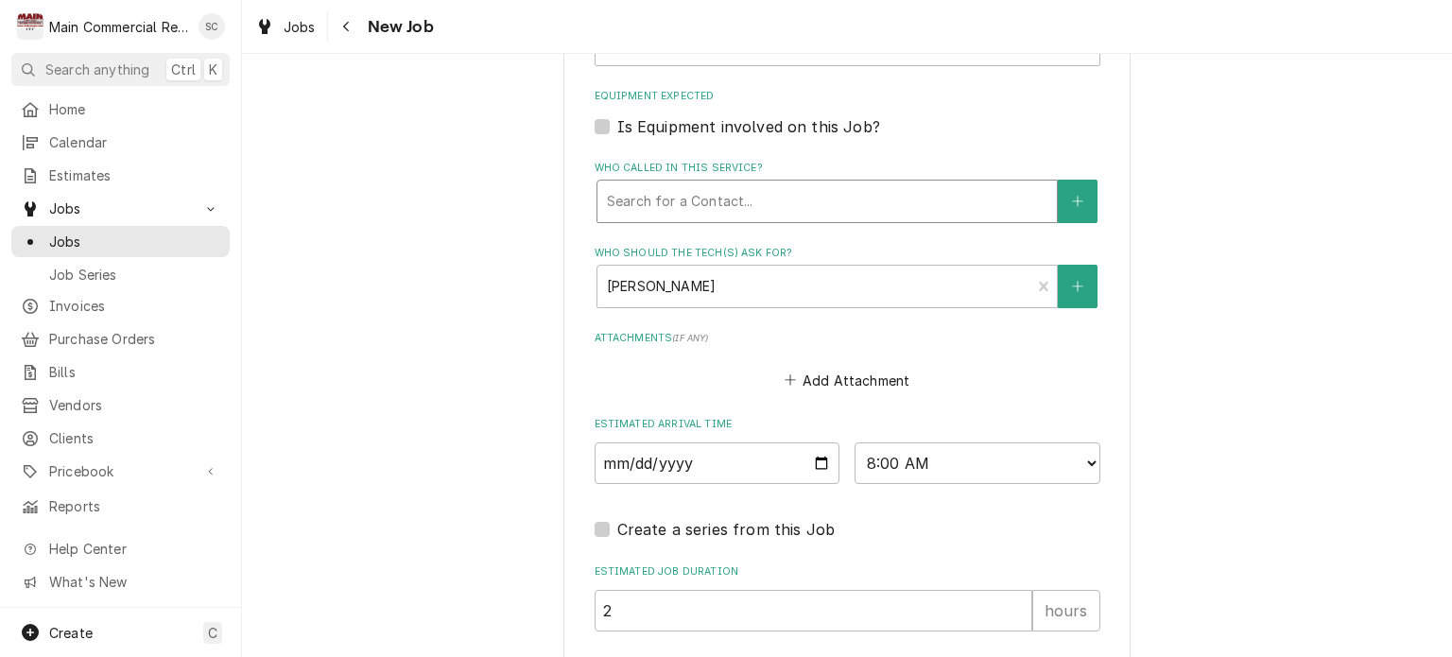
click at [819, 199] on div "Who called in this service?" at bounding box center [827, 201] width 440 height 34
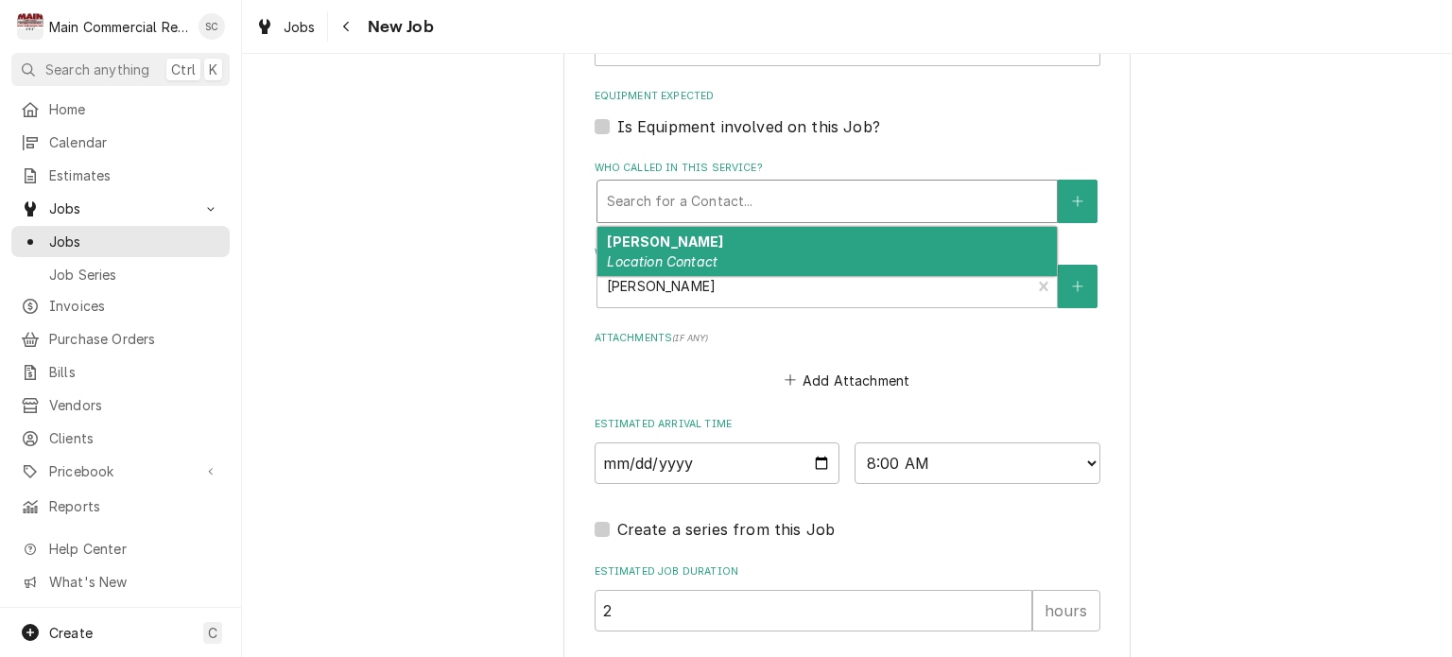
click at [786, 239] on div "Greg Location Contact" at bounding box center [826, 251] width 459 height 49
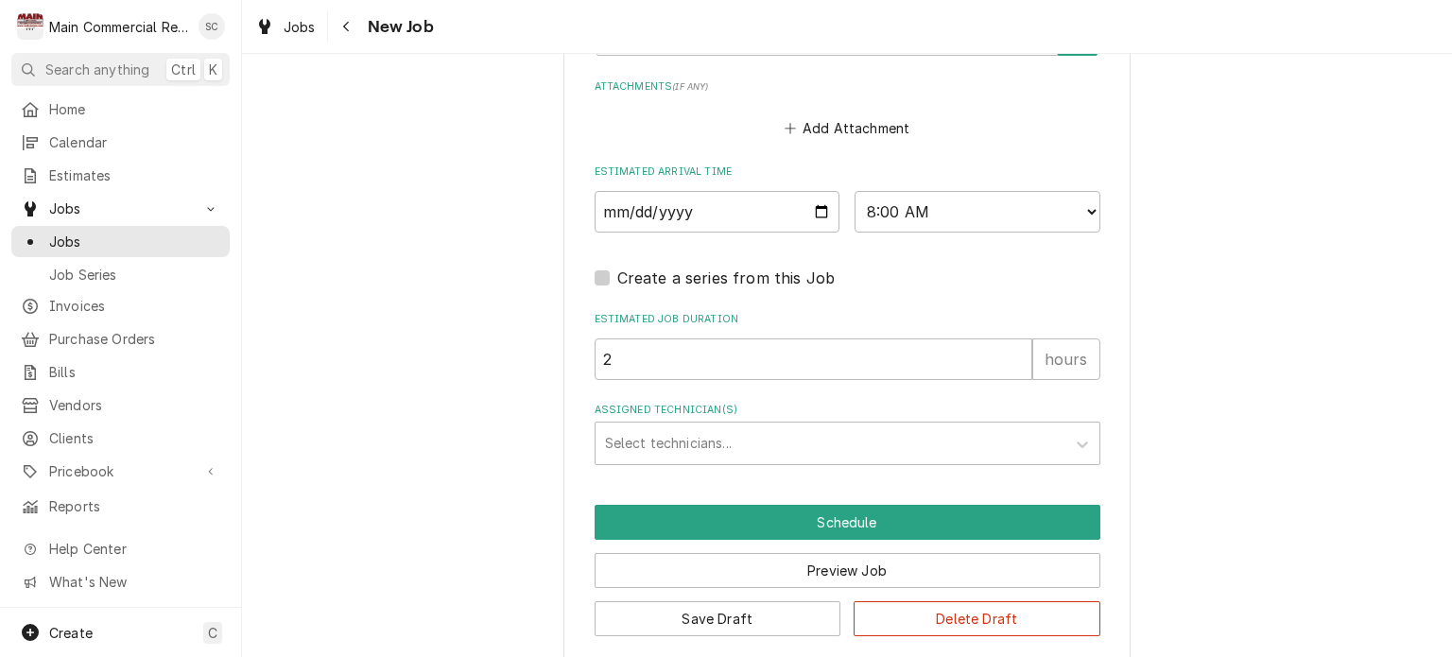
scroll to position [1524, 0]
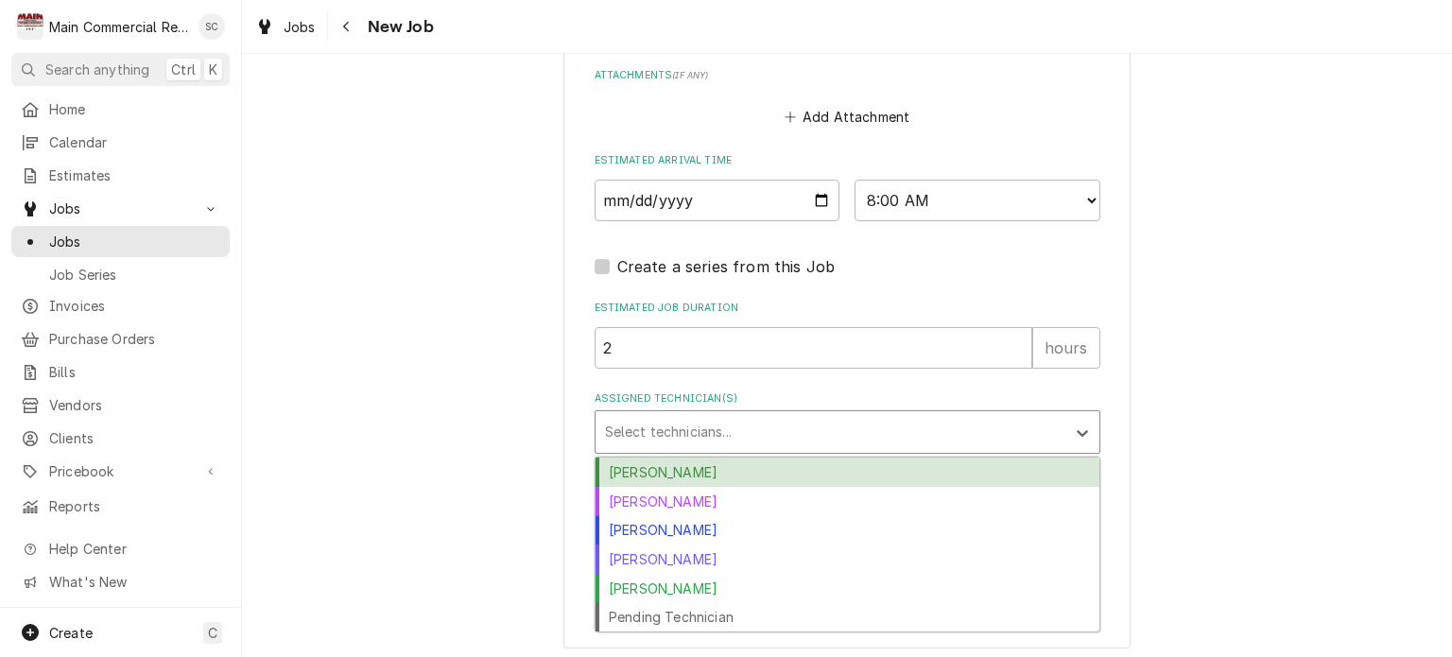
click at [953, 425] on div "Assigned Technician(s)" at bounding box center [830, 432] width 451 height 34
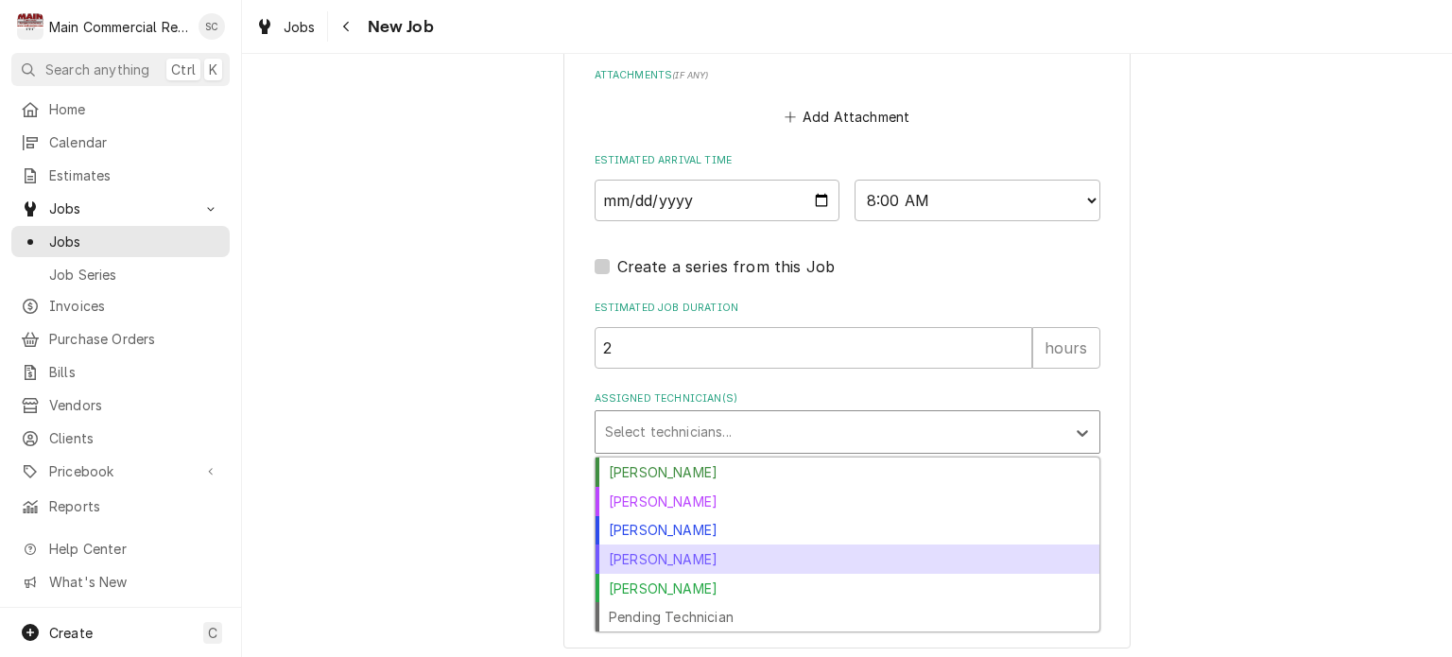
click at [686, 548] on div "[PERSON_NAME]" at bounding box center [848, 558] width 504 height 29
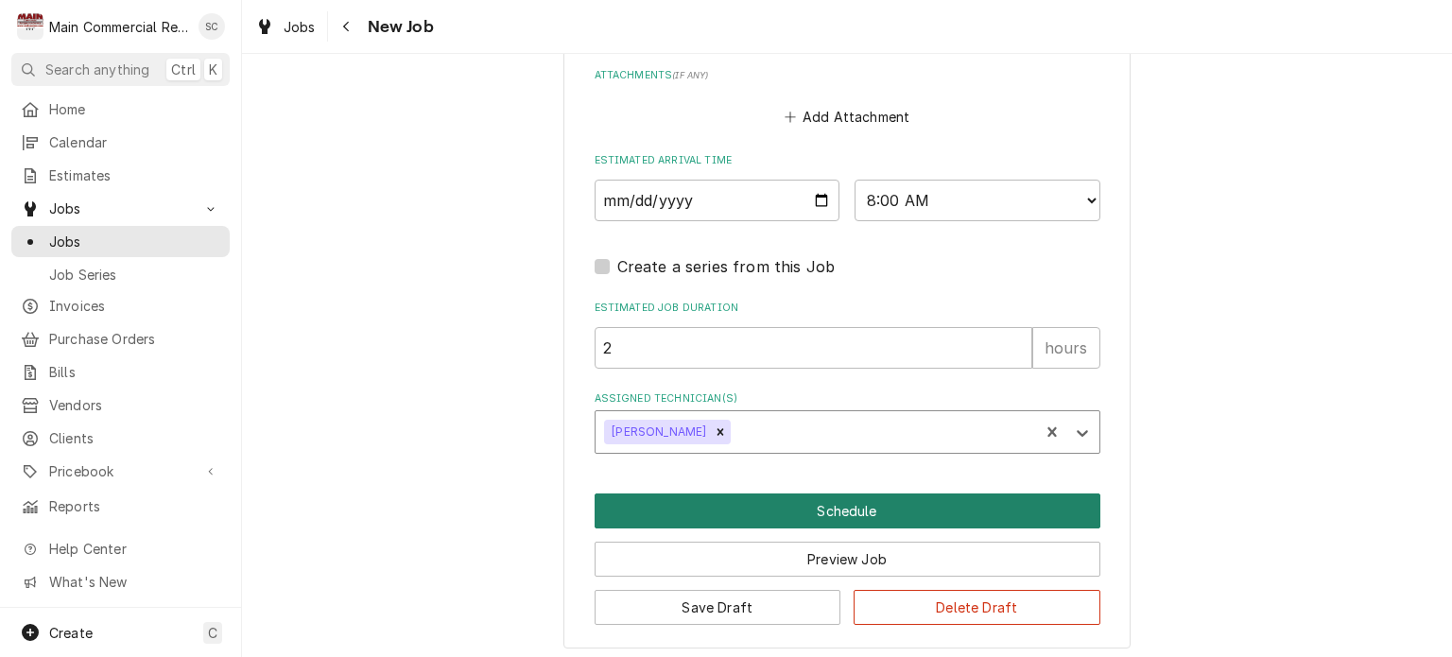
click at [875, 501] on button "Schedule" at bounding box center [848, 510] width 506 height 35
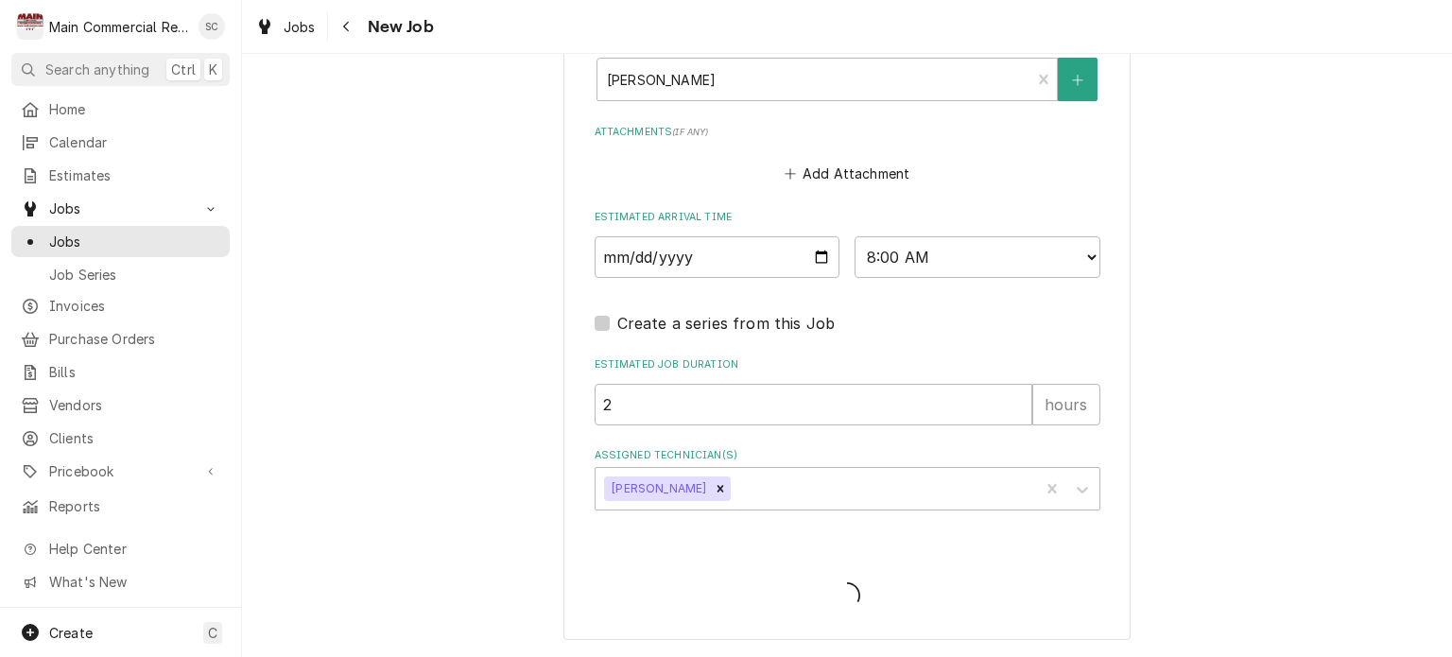
scroll to position [1459, 0]
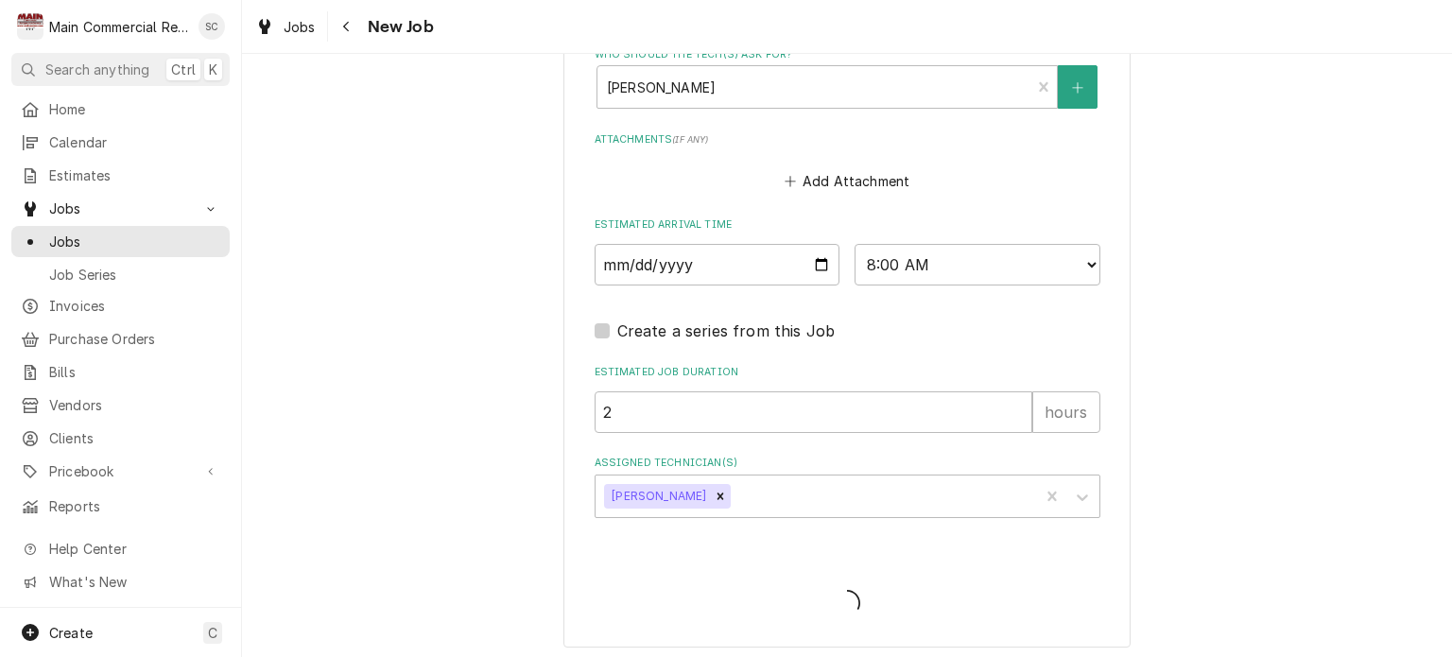
type textarea "x"
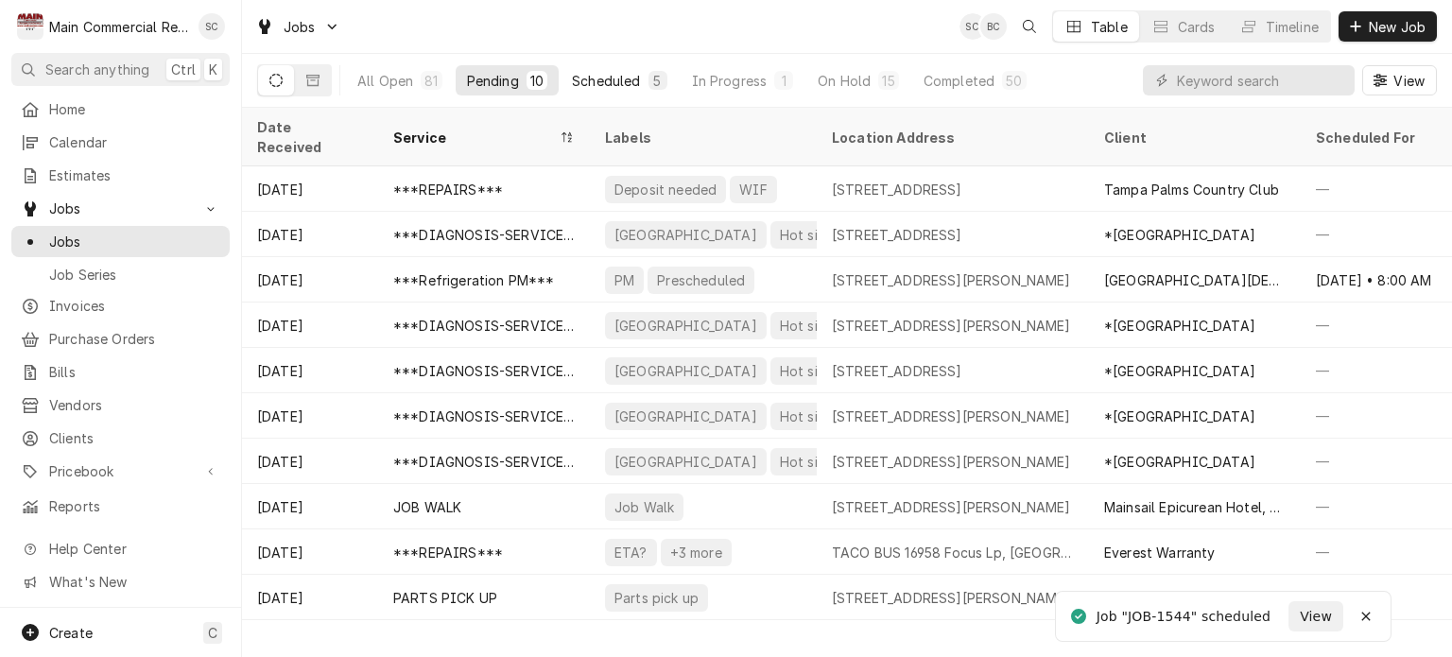
click at [652, 78] on div "5" at bounding box center [657, 81] width 11 height 20
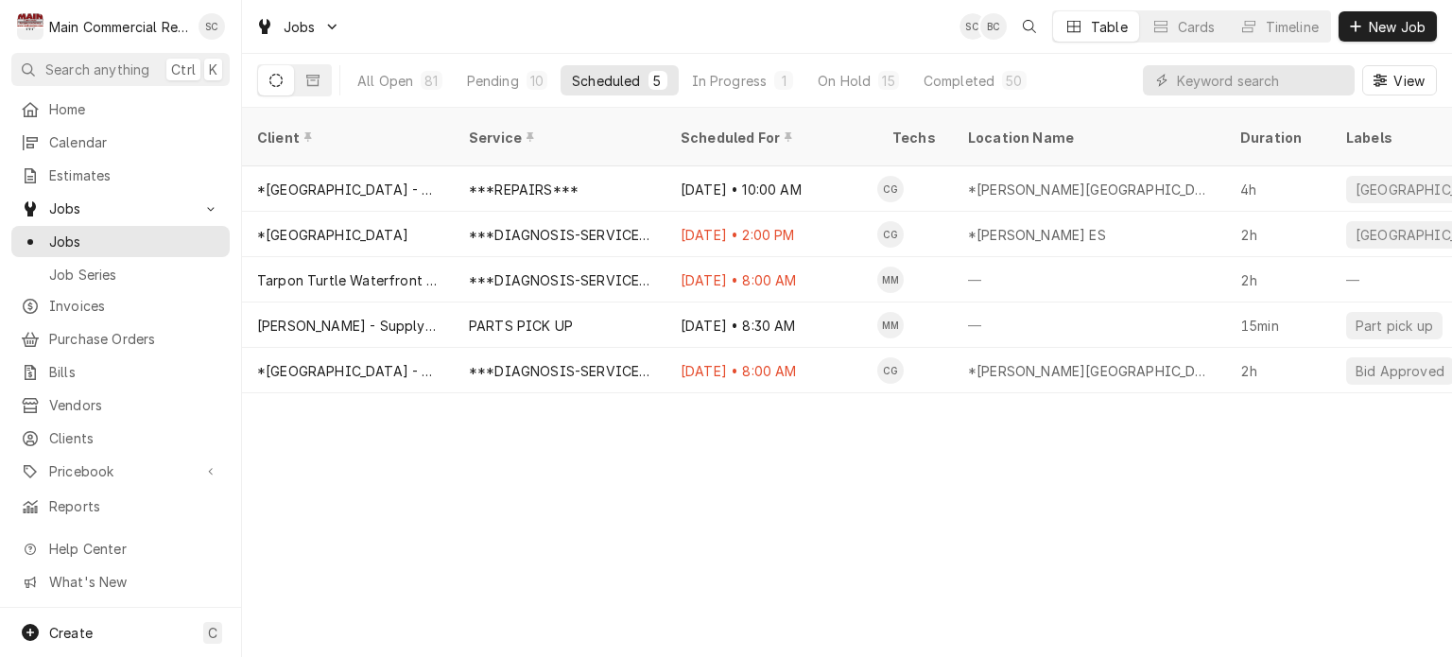
click at [950, 458] on div "Client Service Scheduled For Techs Location Name Duration Labels Status ID Prio…" at bounding box center [847, 382] width 1210 height 549
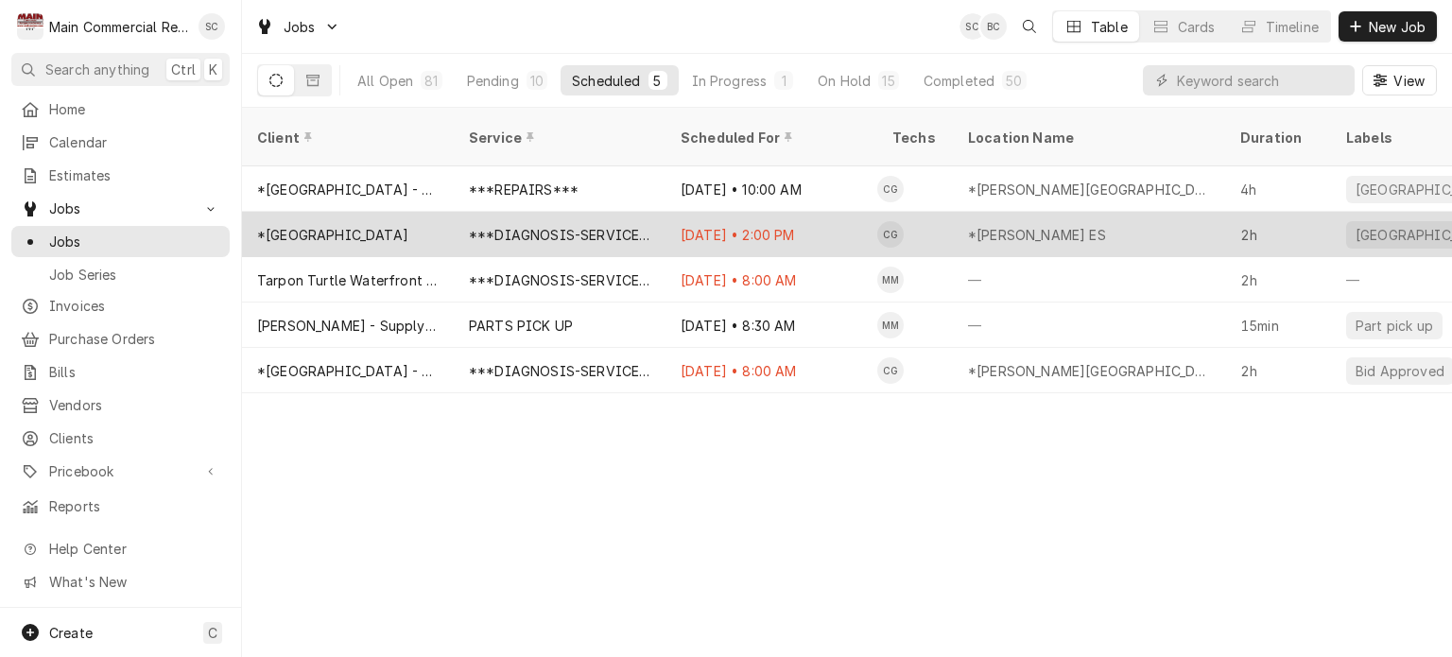
click at [995, 225] on div "*John D. Floyd ES" at bounding box center [1037, 235] width 138 height 20
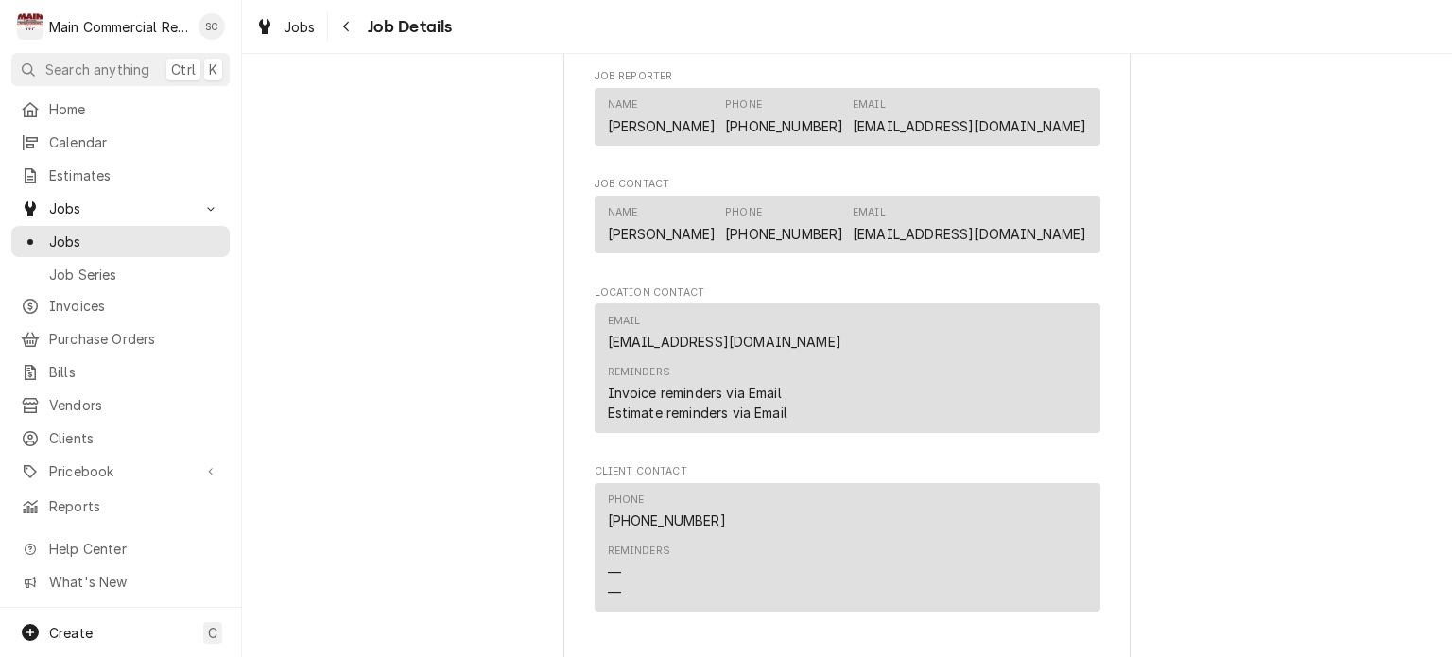
scroll to position [2242, 0]
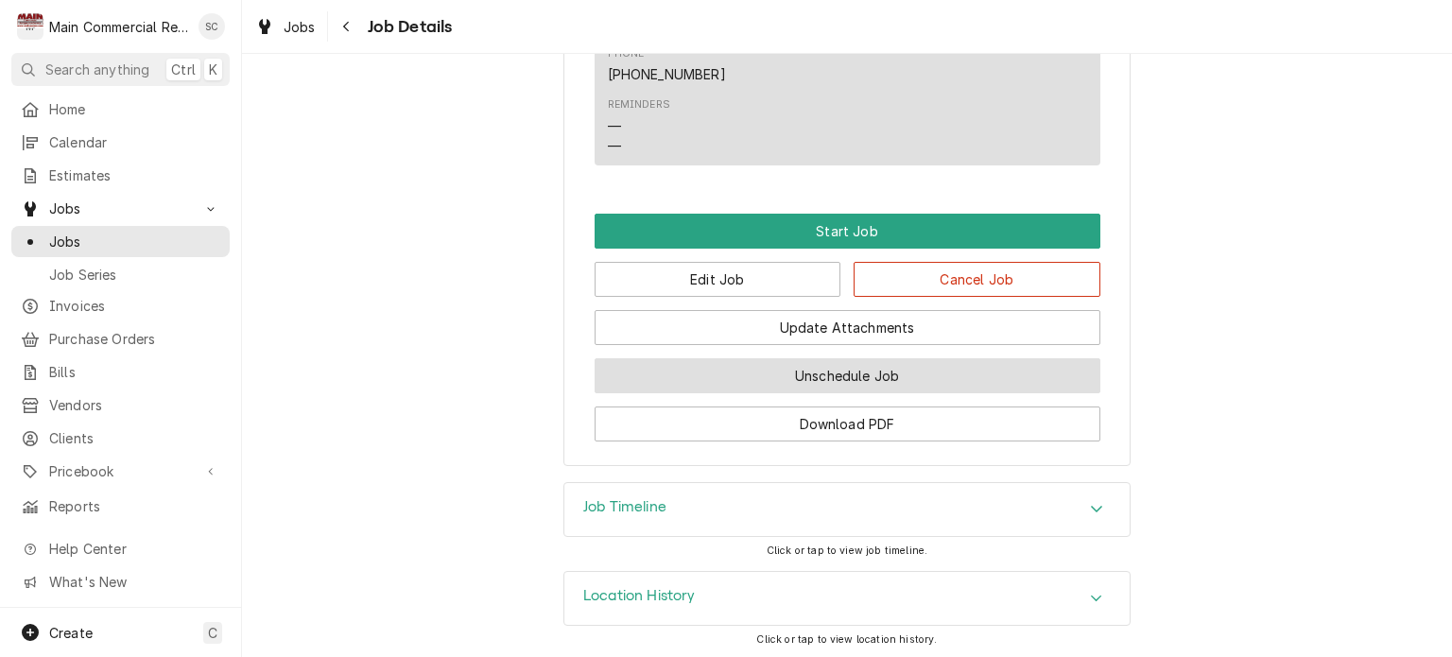
click at [942, 379] on button "Unschedule Job" at bounding box center [848, 375] width 506 height 35
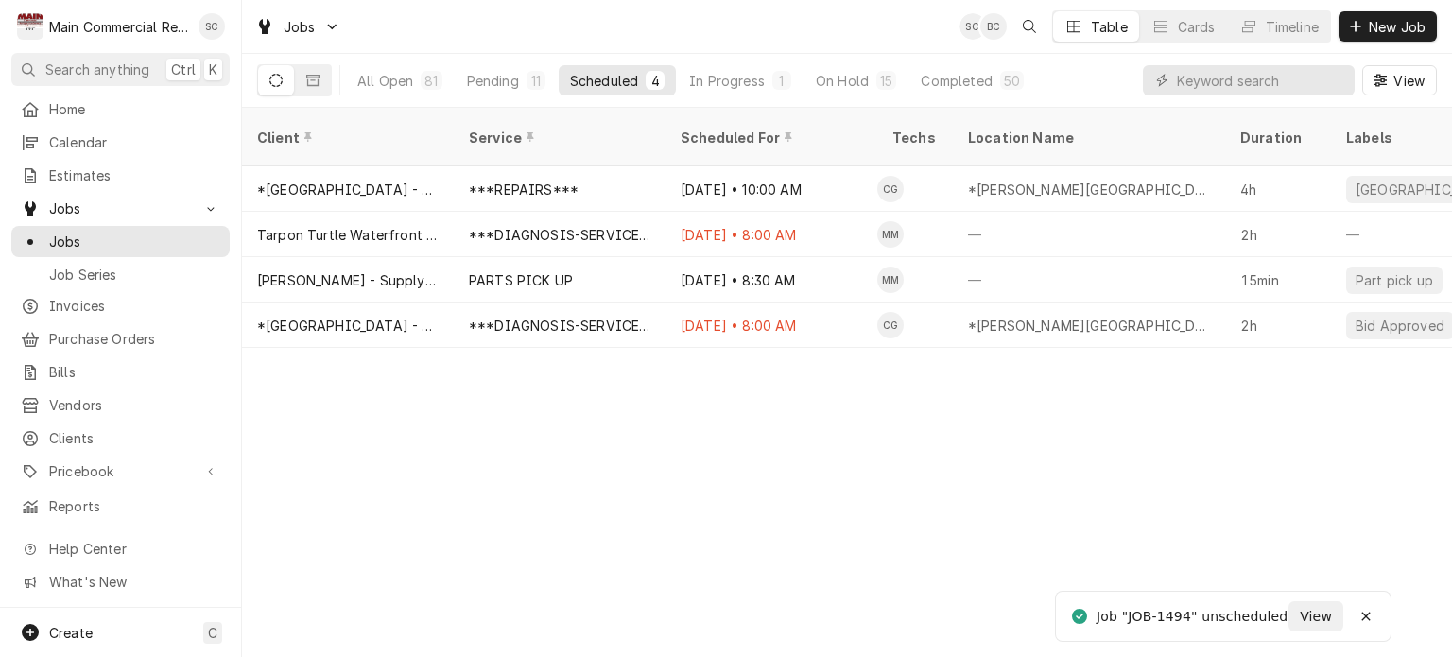
click at [872, 508] on div "Client Service Scheduled For Techs Location Name Duration Labels Status ID Prio…" at bounding box center [847, 382] width 1210 height 549
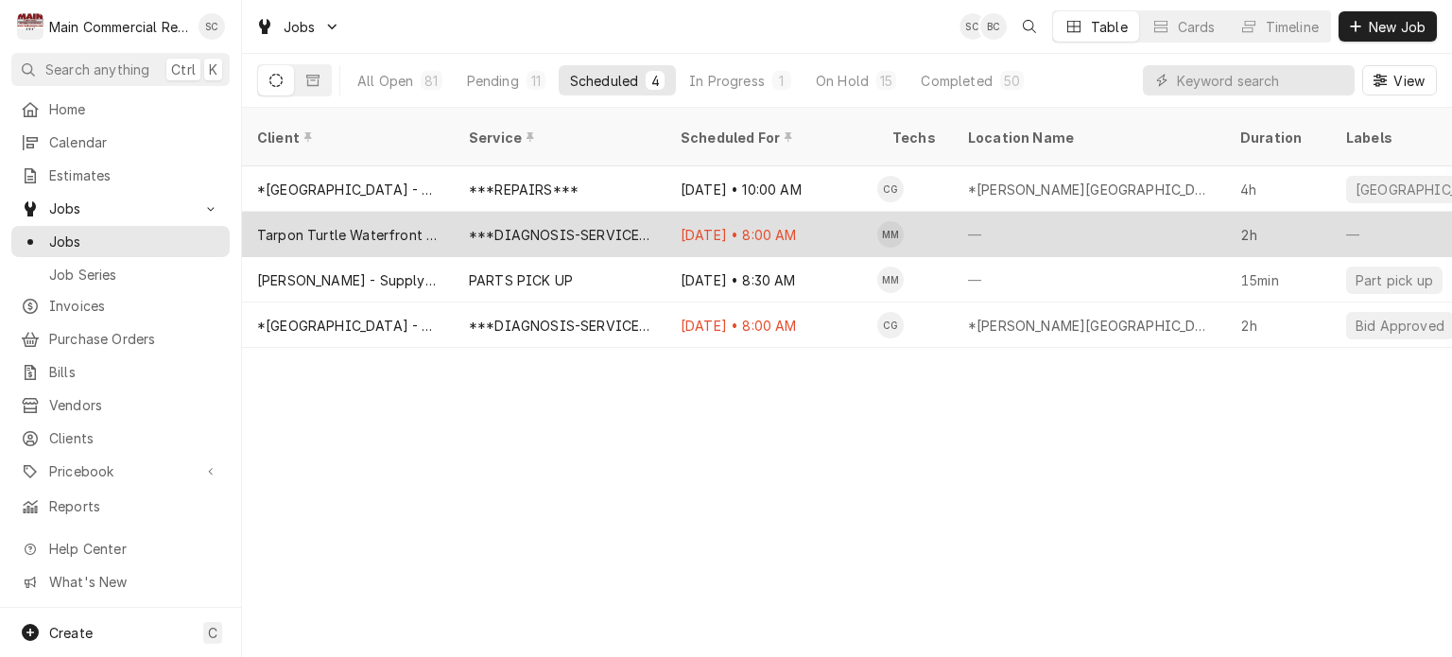
click at [773, 219] on div "Oct 9 • 8:00 AM" at bounding box center [771, 234] width 212 height 45
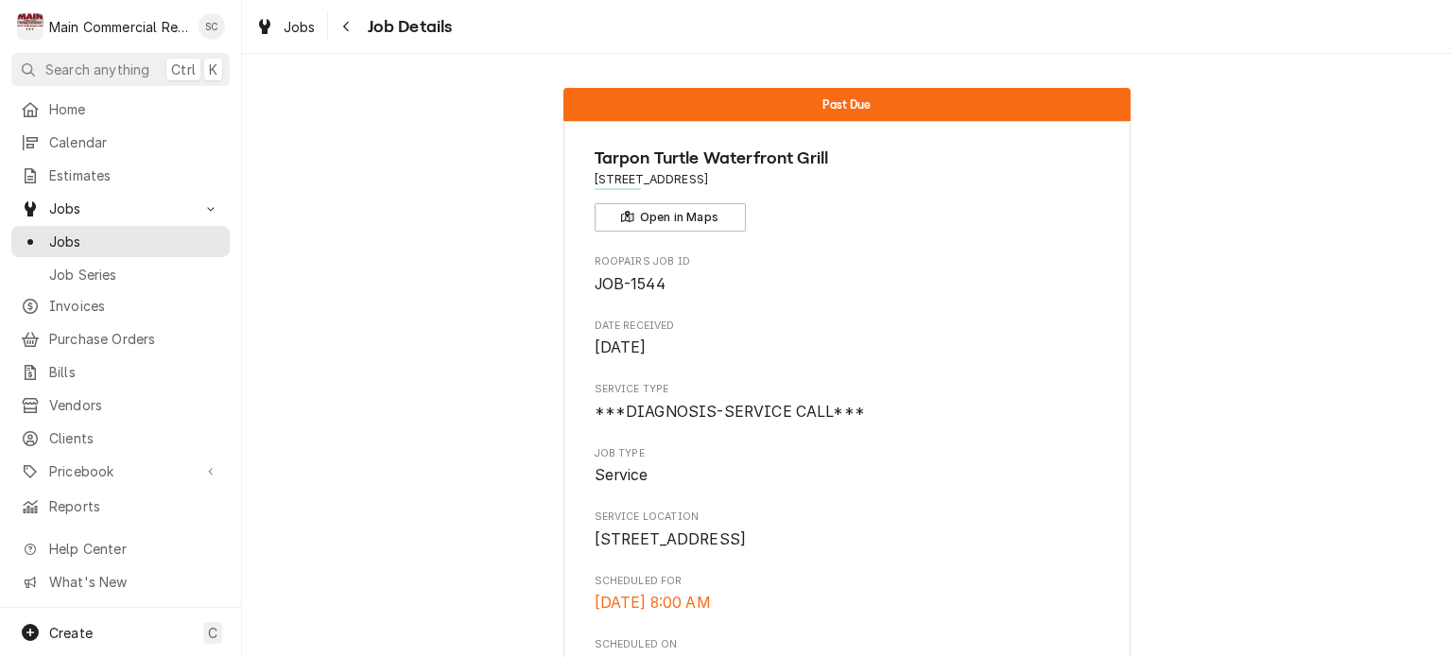
scroll to position [1147, 0]
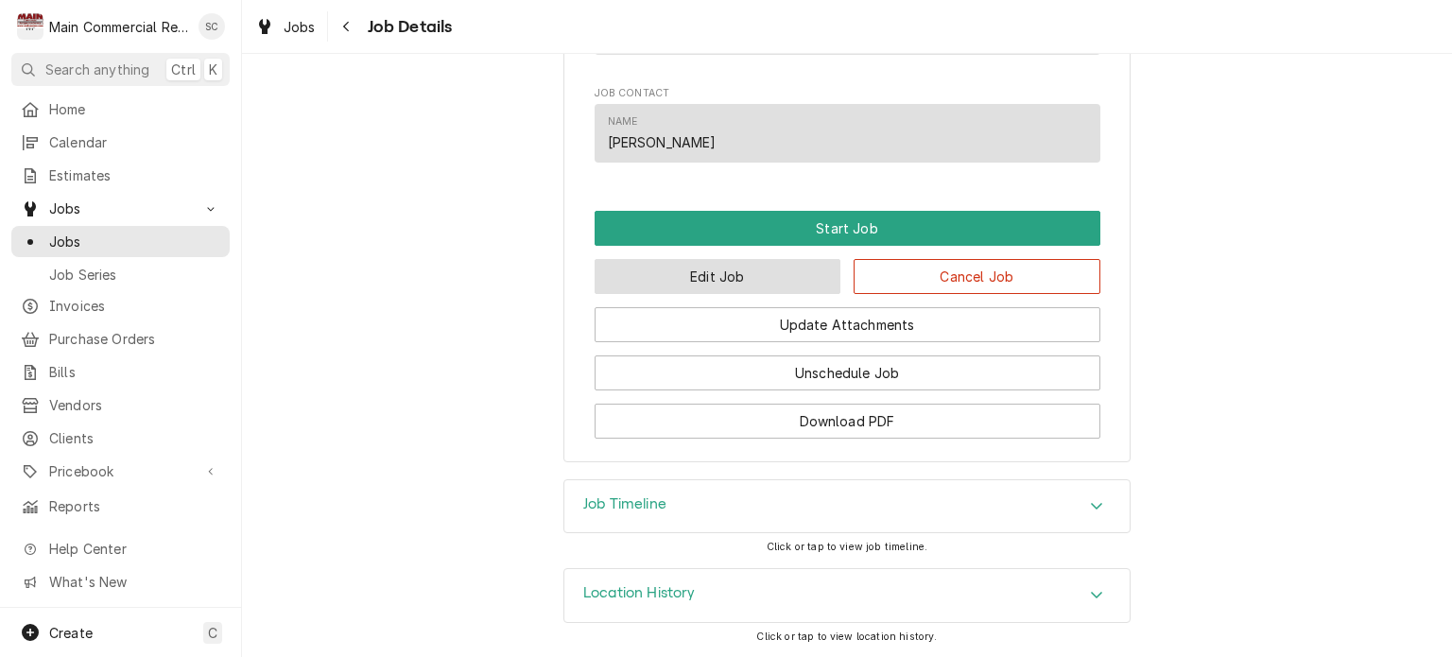
click at [764, 274] on button "Edit Job" at bounding box center [718, 276] width 247 height 35
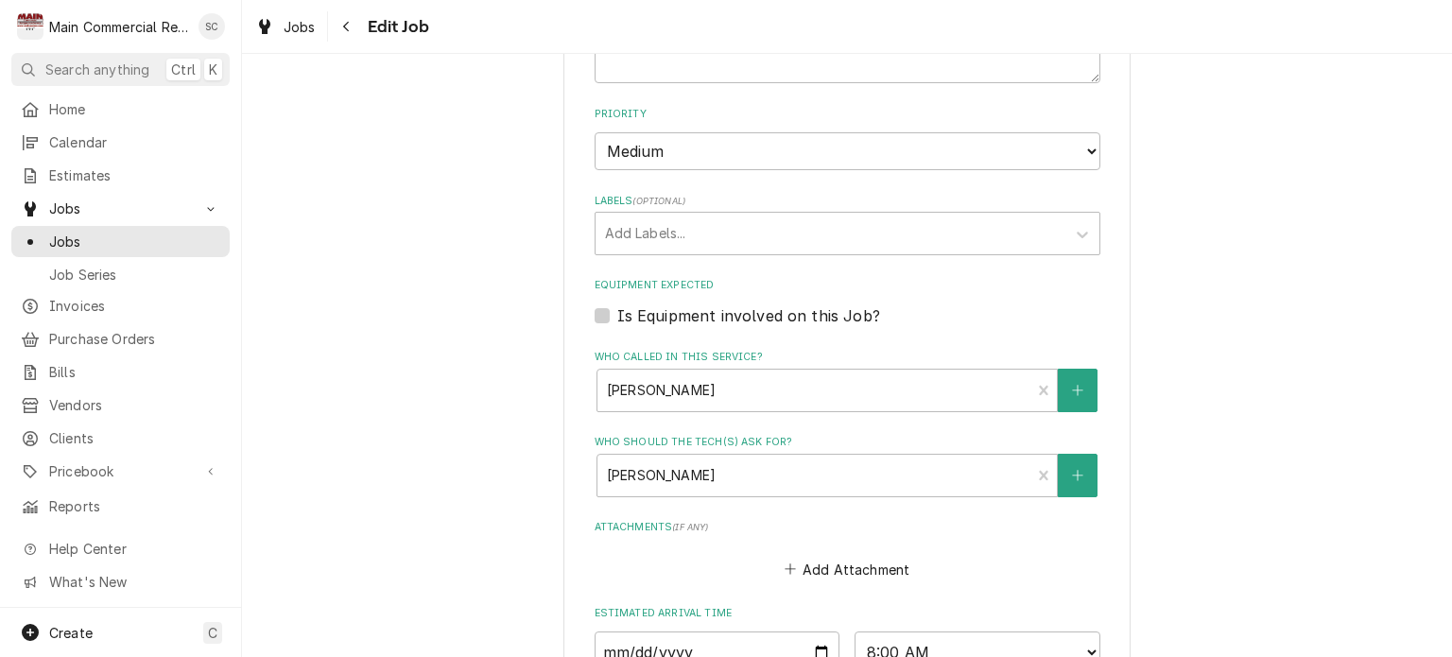
type textarea "x"
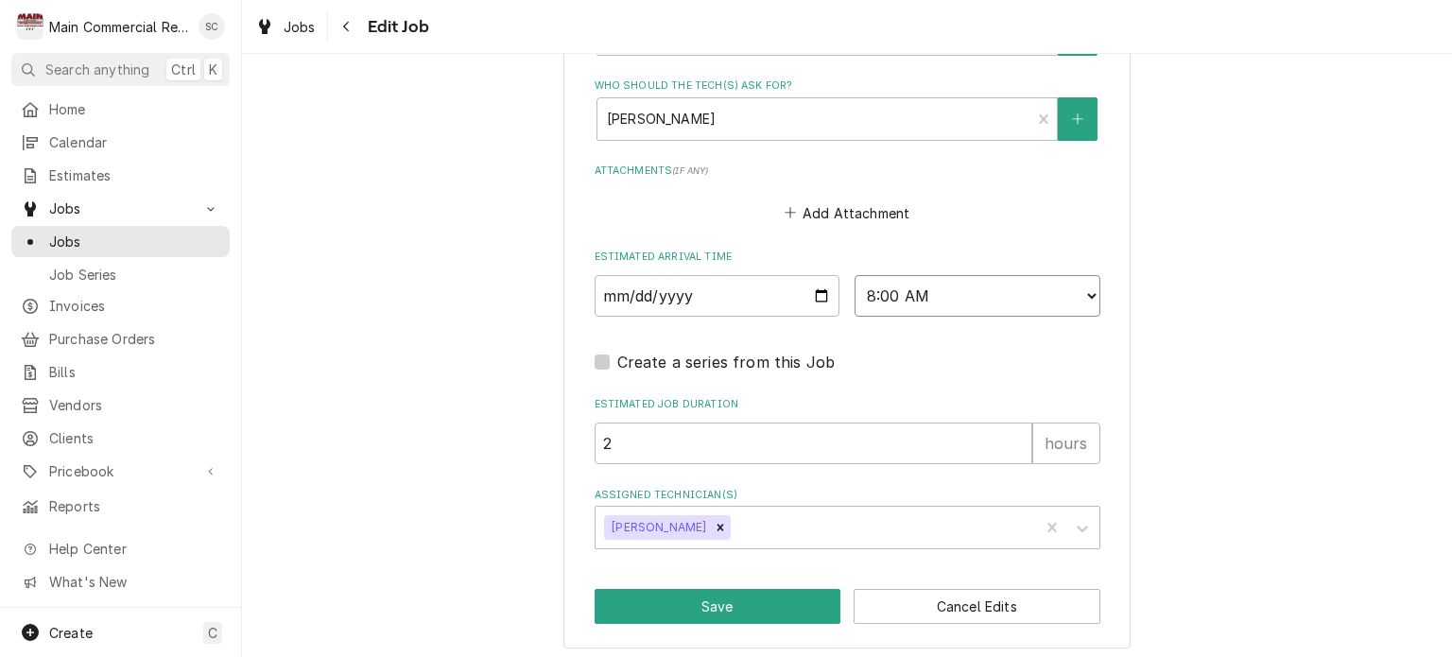
click at [946, 292] on select "AM / PM 6:00 AM 6:15 AM 6:30 AM 6:45 AM 7:00 AM 7:15 AM 7:30 AM 7:45 AM 8:00 AM…" at bounding box center [978, 296] width 246 height 42
select select "09:00:00"
click at [855, 275] on select "AM / PM 6:00 AM 6:15 AM 6:30 AM 6:45 AM 7:00 AM 7:15 AM 7:30 AM 7:45 AM 8:00 AM…" at bounding box center [978, 296] width 246 height 42
type textarea "x"
click at [970, 288] on select "AM / PM 6:00 AM 6:15 AM 6:30 AM 6:45 AM 7:00 AM 7:15 AM 7:30 AM 7:45 AM 8:00 AM…" at bounding box center [978, 296] width 246 height 42
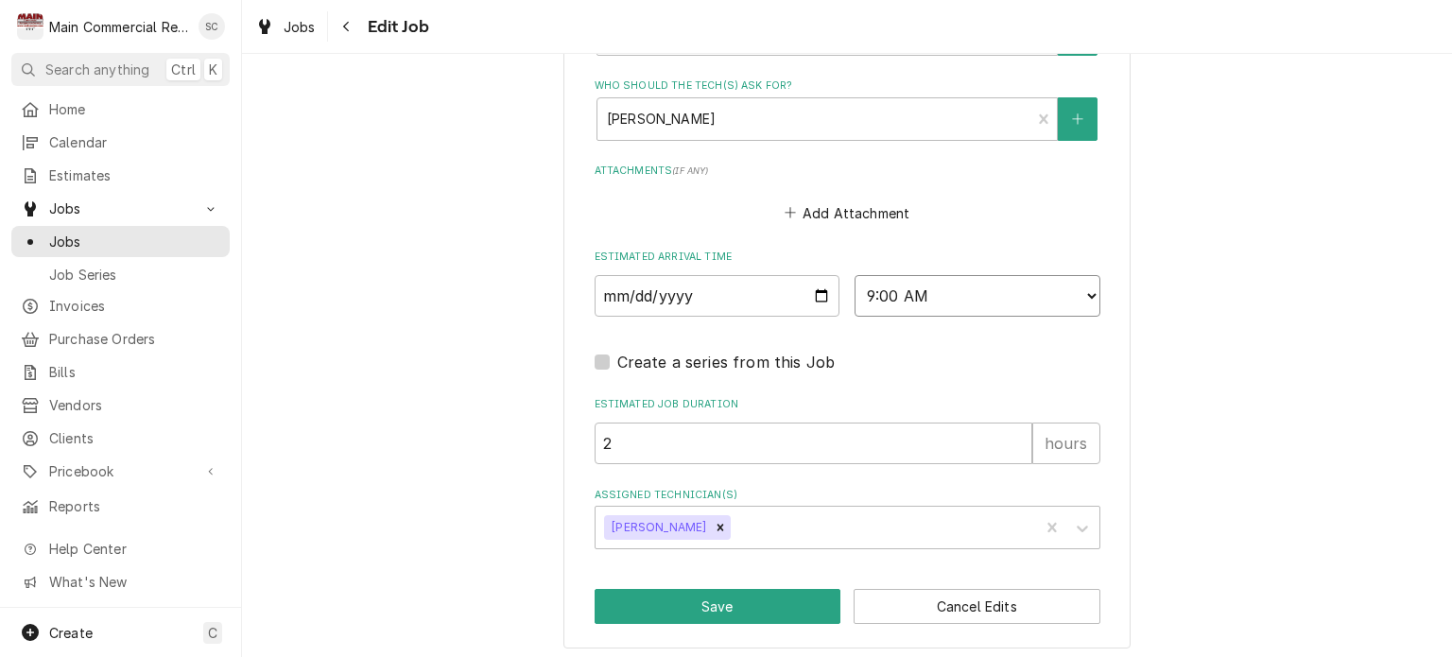
select select "09:30:00"
click at [855, 275] on select "AM / PM 6:00 AM 6:15 AM 6:30 AM 6:45 AM 7:00 AM 7:15 AM 7:30 AM 7:45 AM 8:00 AM…" at bounding box center [978, 296] width 246 height 42
click at [775, 596] on button "Save" at bounding box center [718, 606] width 247 height 35
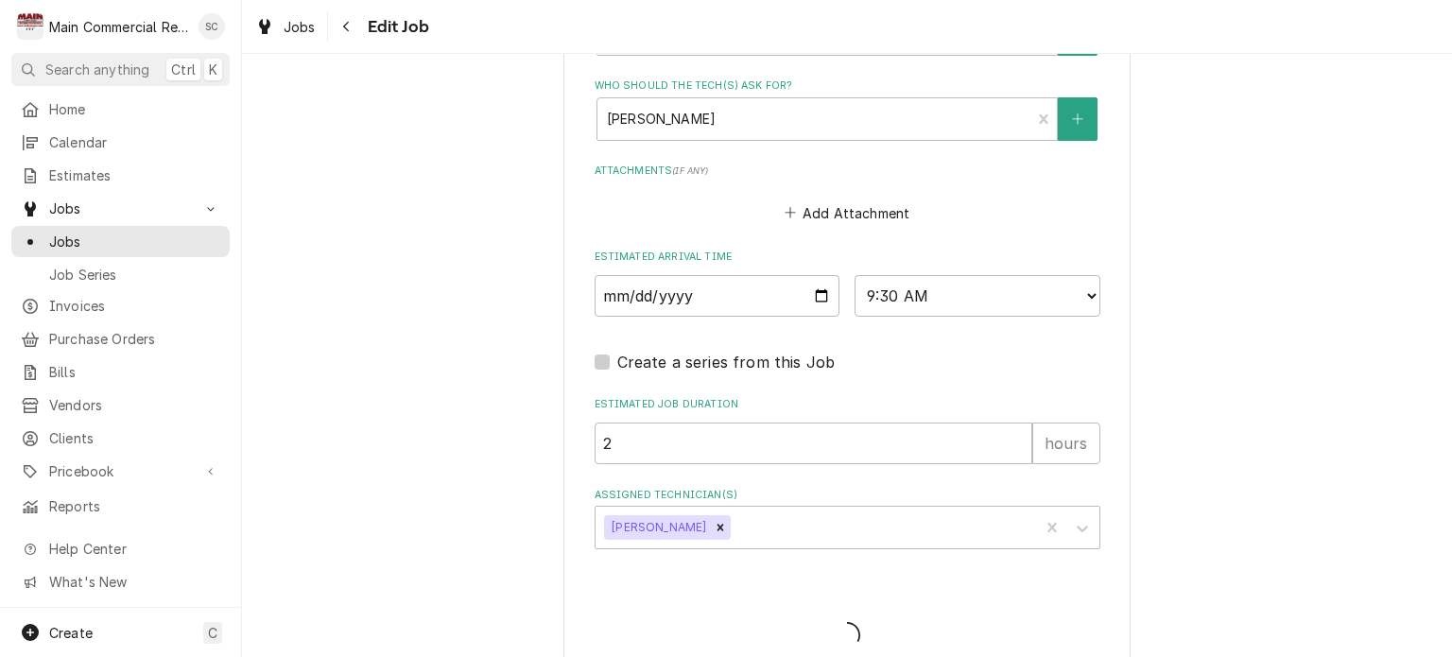
type textarea "x"
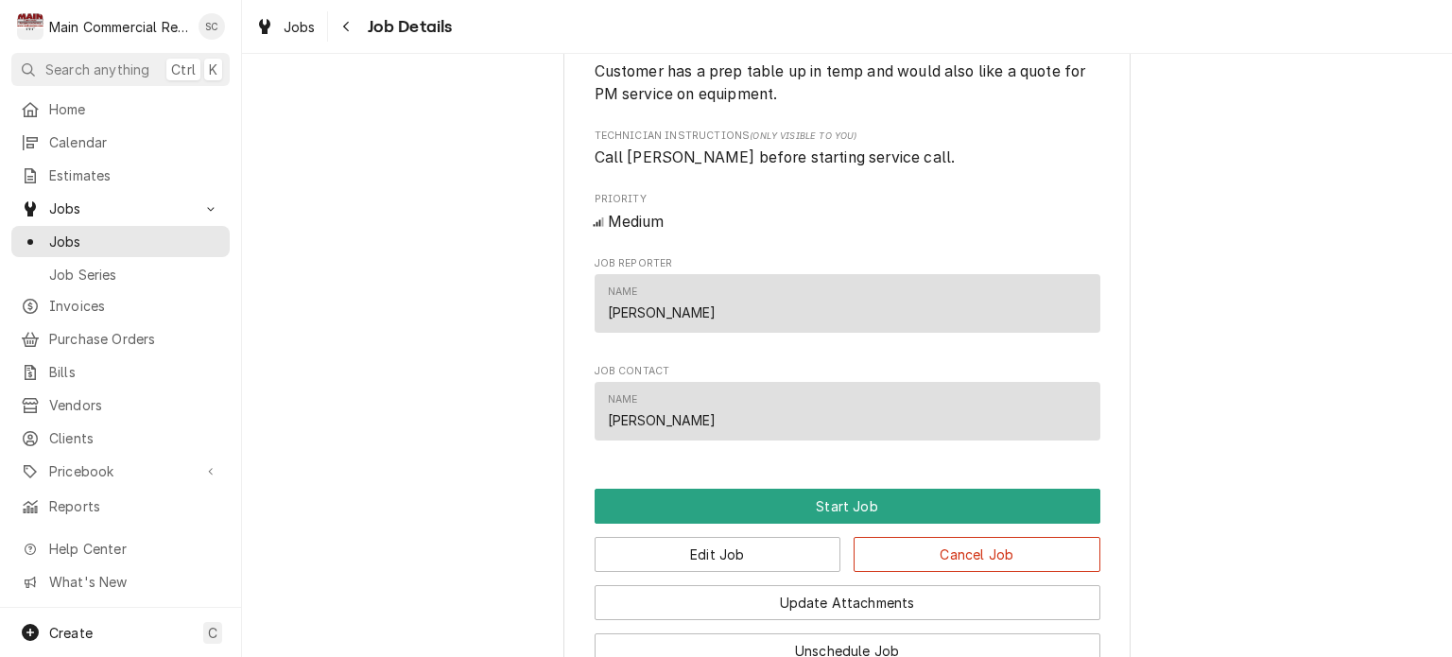
scroll to position [1134, 0]
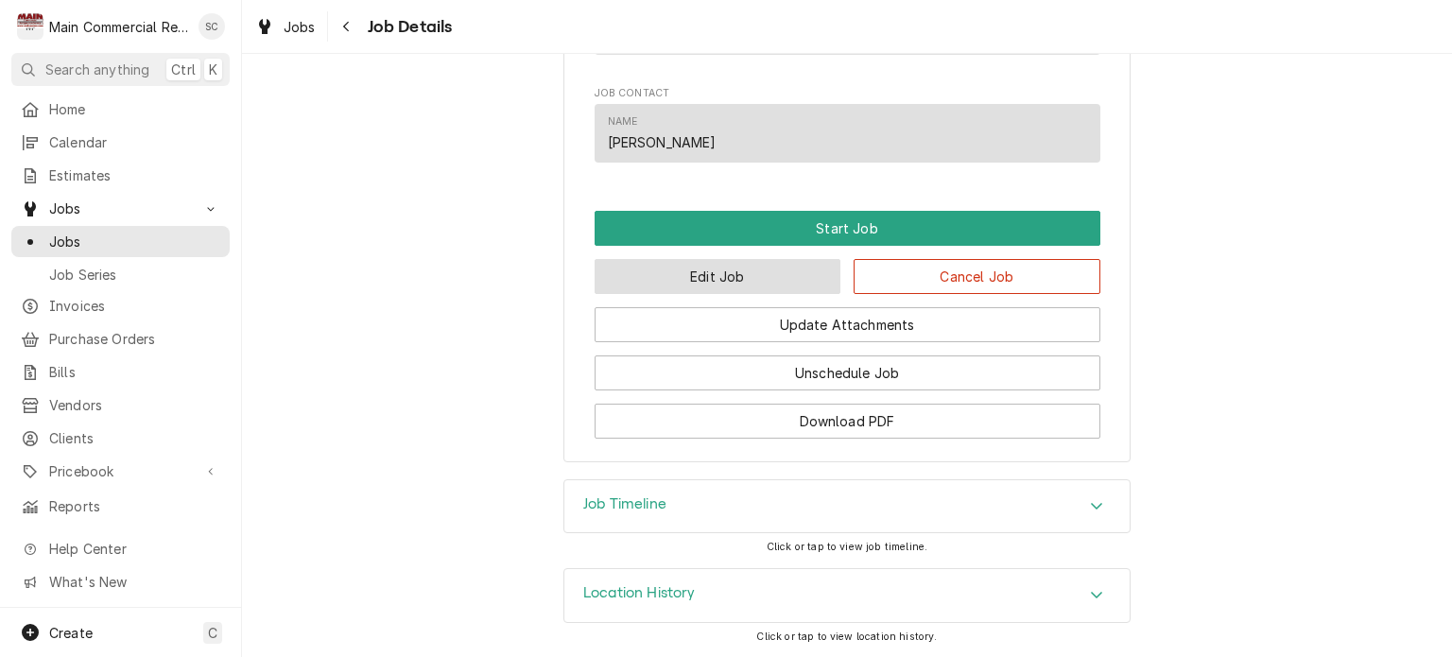
click at [760, 294] on button "Edit Job" at bounding box center [718, 276] width 247 height 35
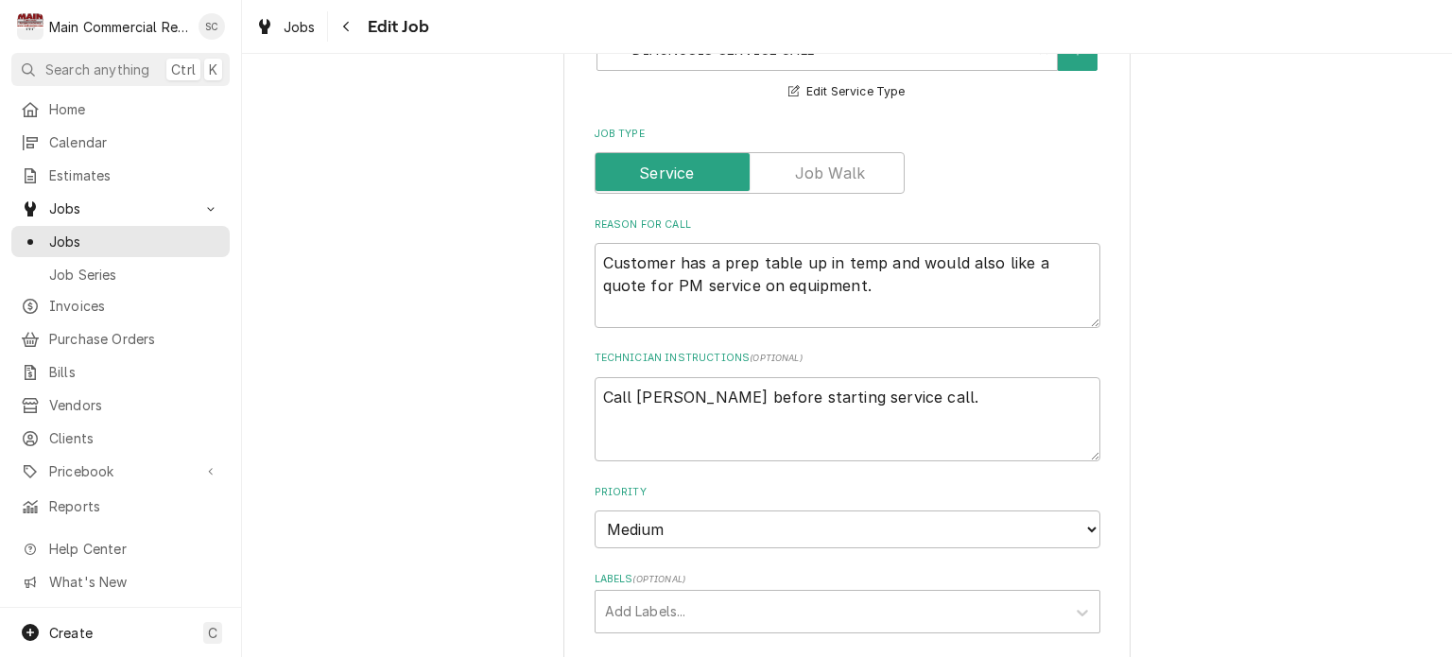
scroll to position [1040, 0]
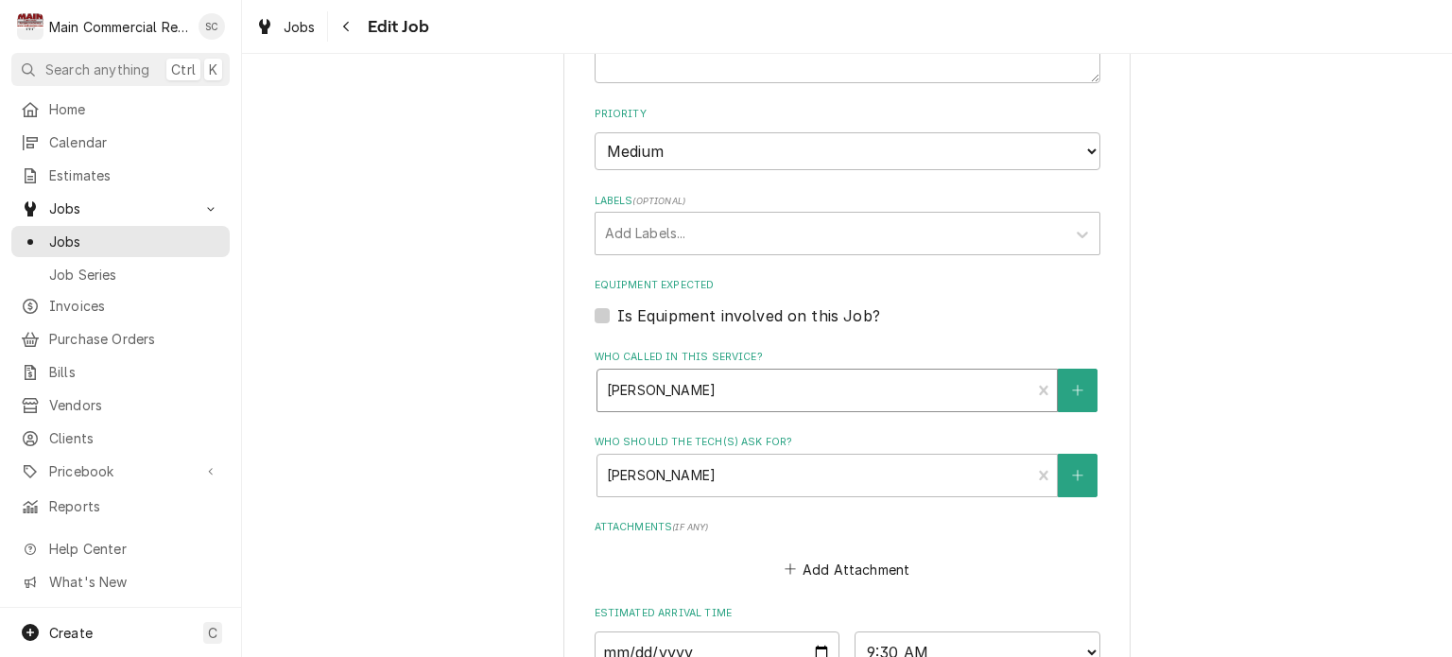
click at [933, 397] on div "Who called in this service?" at bounding box center [814, 390] width 415 height 34
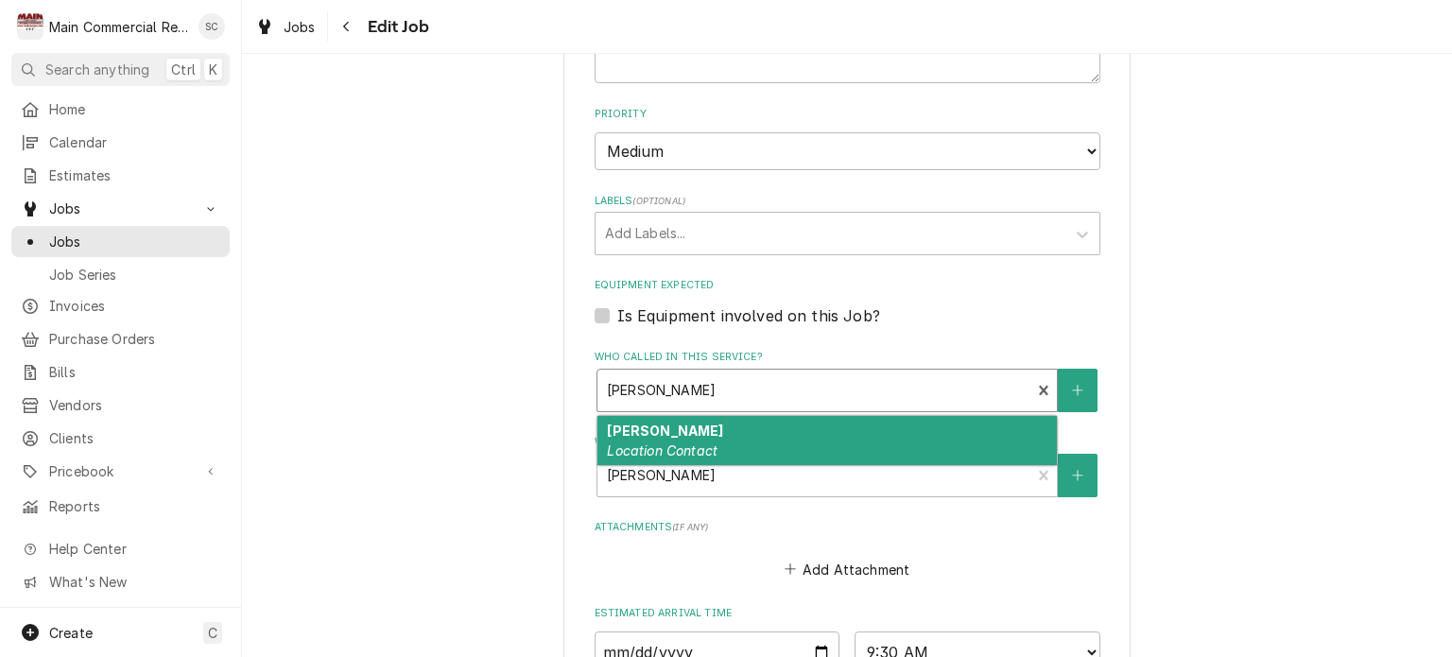
click at [832, 373] on div "Who called in this service?" at bounding box center [814, 390] width 415 height 34
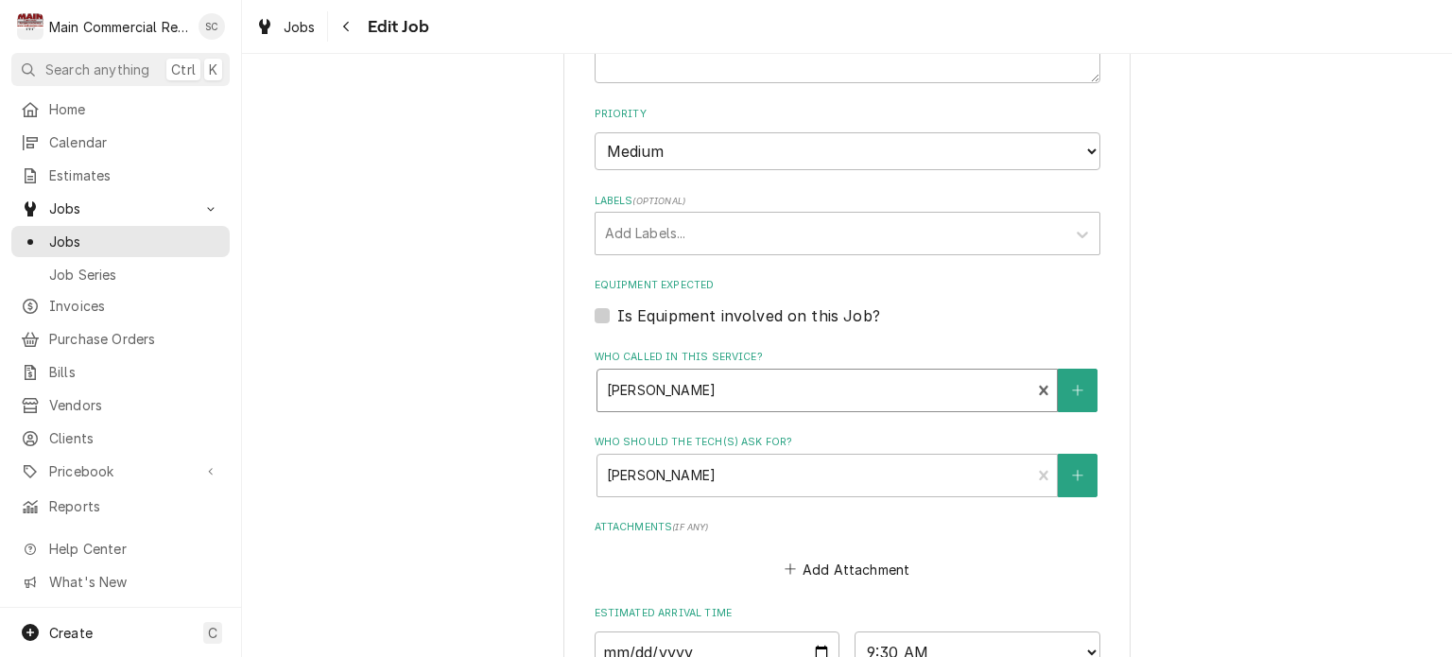
click at [805, 377] on div "Who called in this service?" at bounding box center [814, 390] width 415 height 34
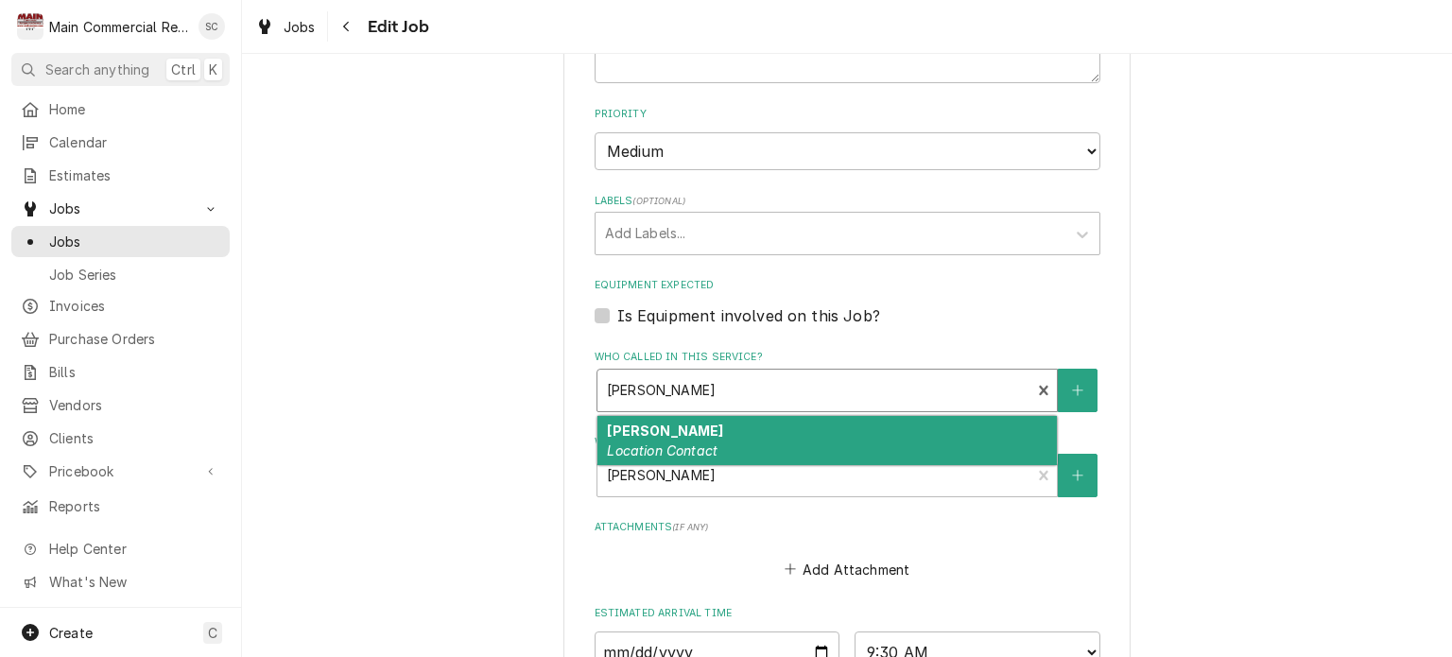
click at [899, 436] on div "[PERSON_NAME] Location Contact" at bounding box center [826, 440] width 459 height 49
type textarea "x"
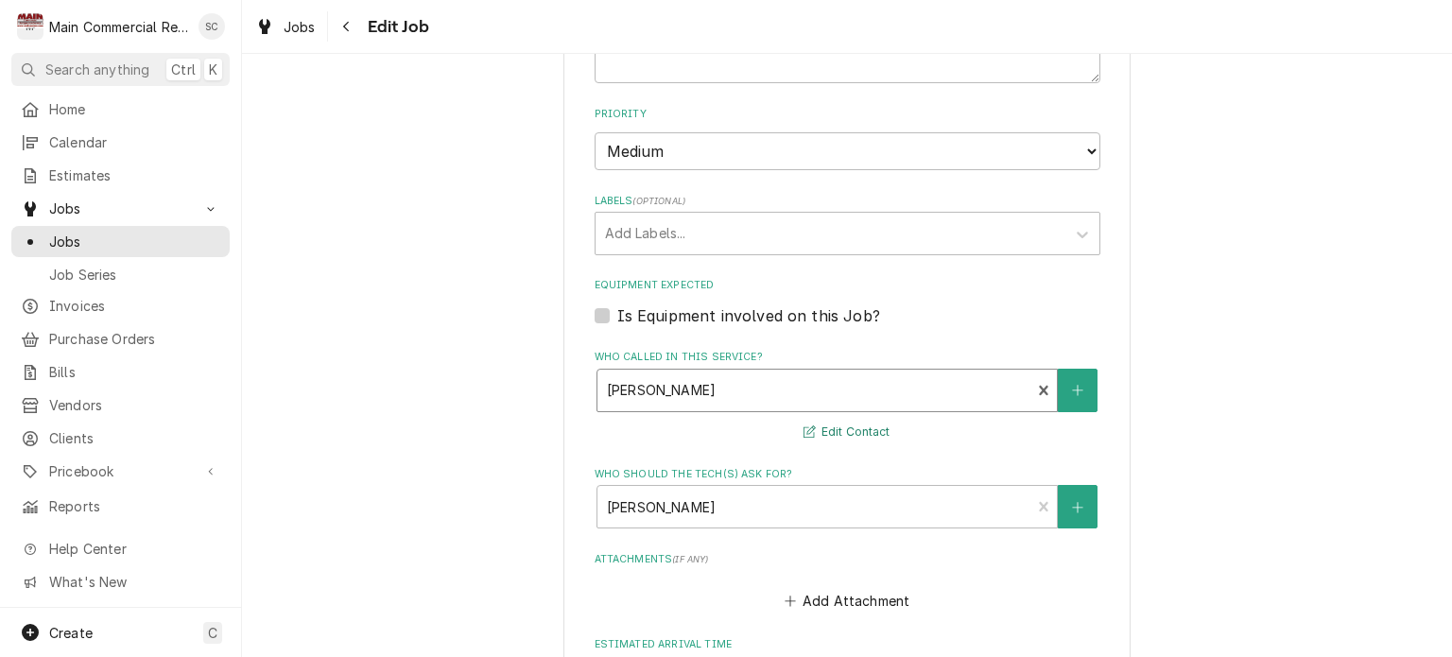
click at [865, 424] on button "Edit Contact" at bounding box center [847, 433] width 92 height 24
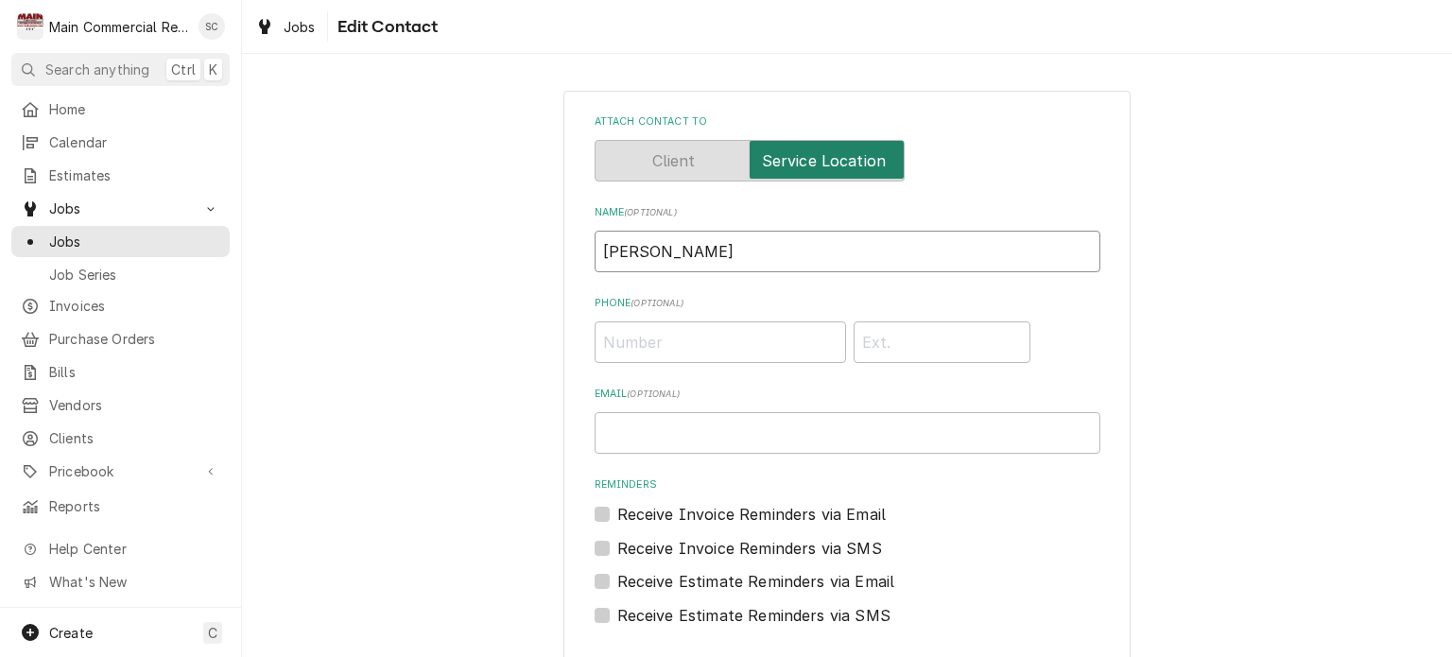
drag, startPoint x: 703, startPoint y: 258, endPoint x: 586, endPoint y: 241, distance: 118.4
click at [595, 240] on input "Greg" at bounding box center [848, 252] width 506 height 42
type input "[PERSON_NAME]"
click at [630, 346] on input "Phone ( optional )" at bounding box center [720, 342] width 251 height 42
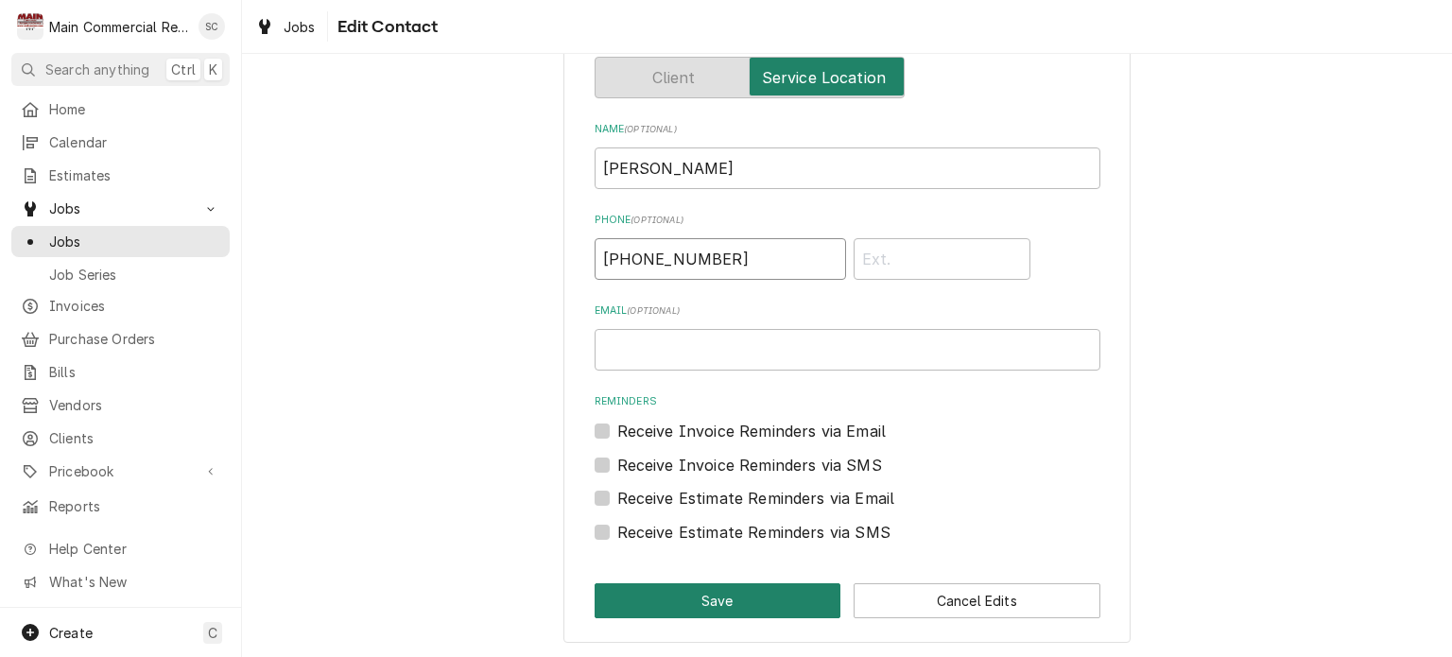
type input "[PHONE_NUMBER]"
click at [767, 599] on button "Save" at bounding box center [718, 600] width 247 height 35
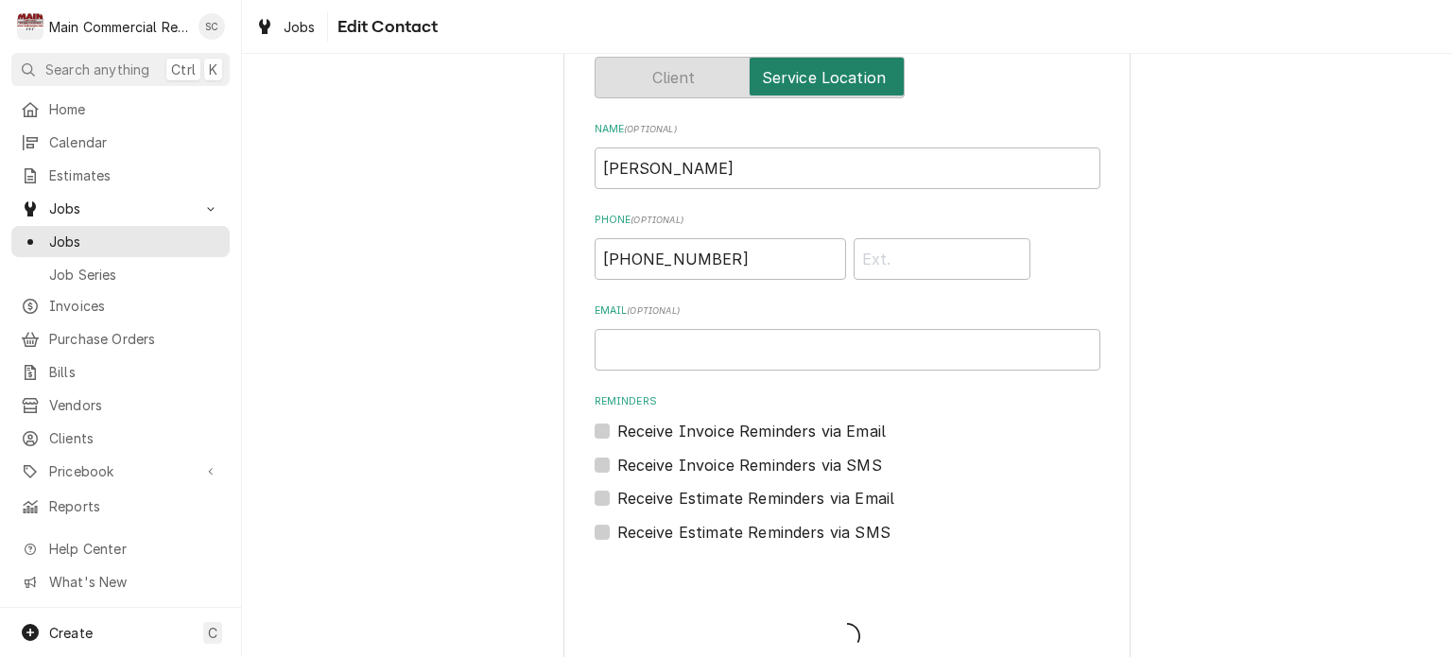
scroll to position [1040, 0]
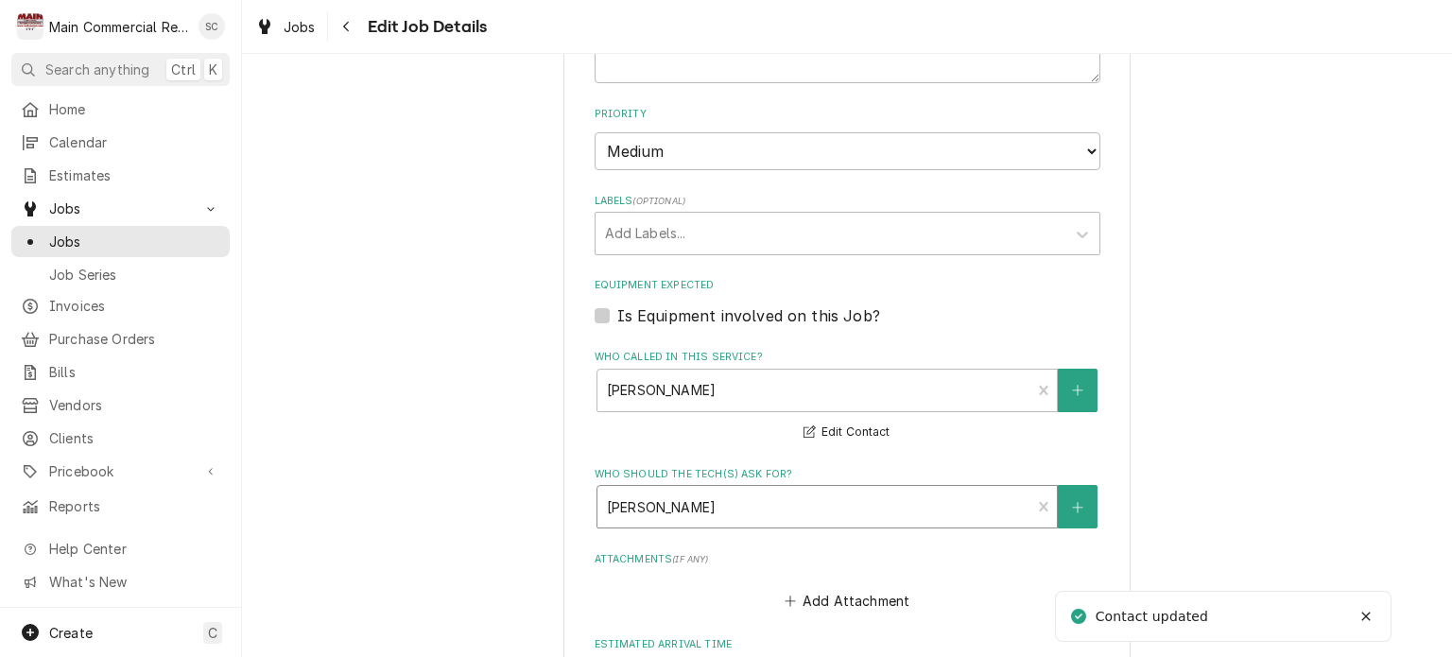
click at [737, 498] on div "Who should the tech(s) ask for?" at bounding box center [814, 507] width 415 height 34
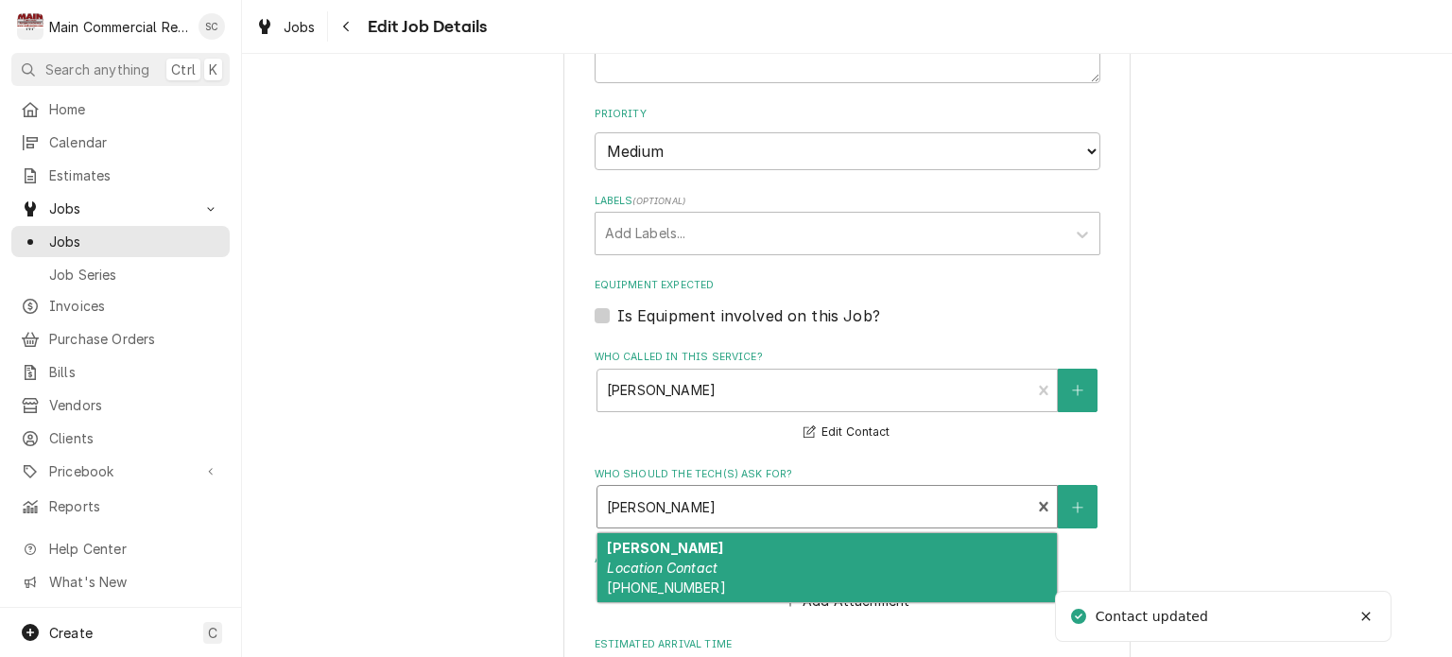
click at [799, 546] on div "George Location Contact (858) 652-1535" at bounding box center [826, 567] width 459 height 69
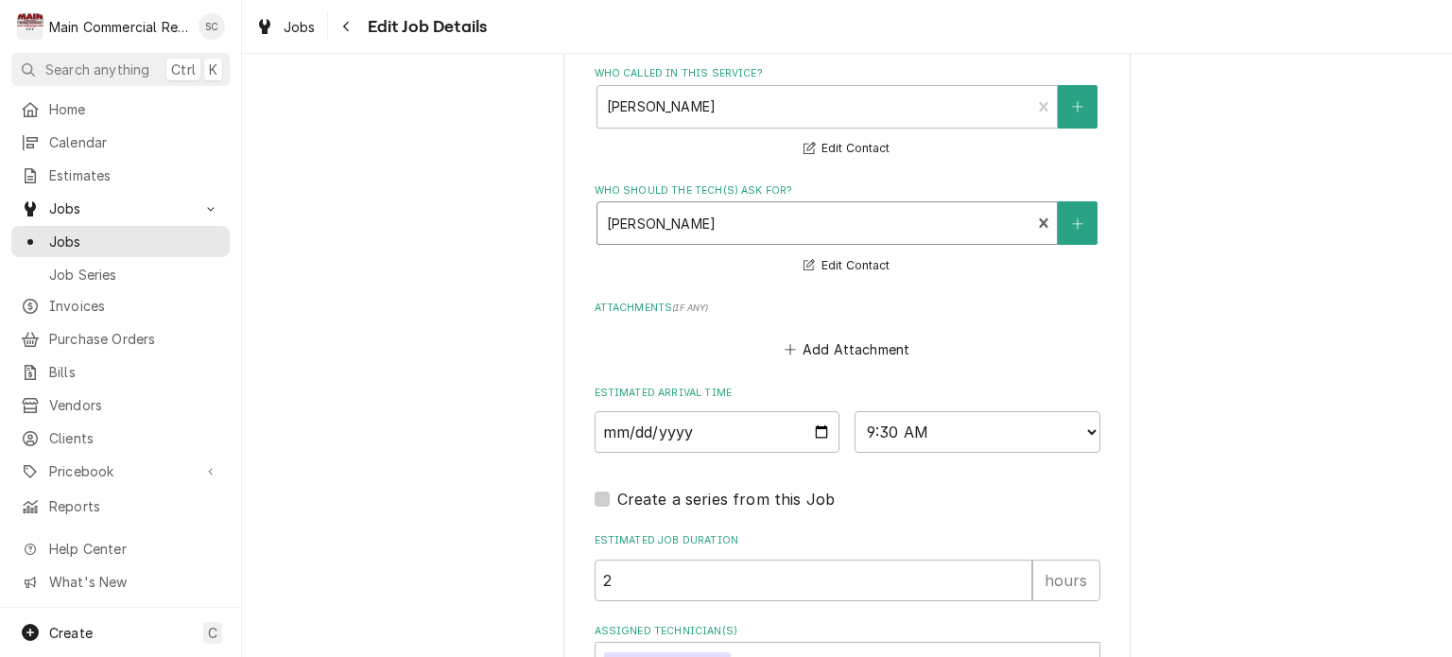
scroll to position [1460, 0]
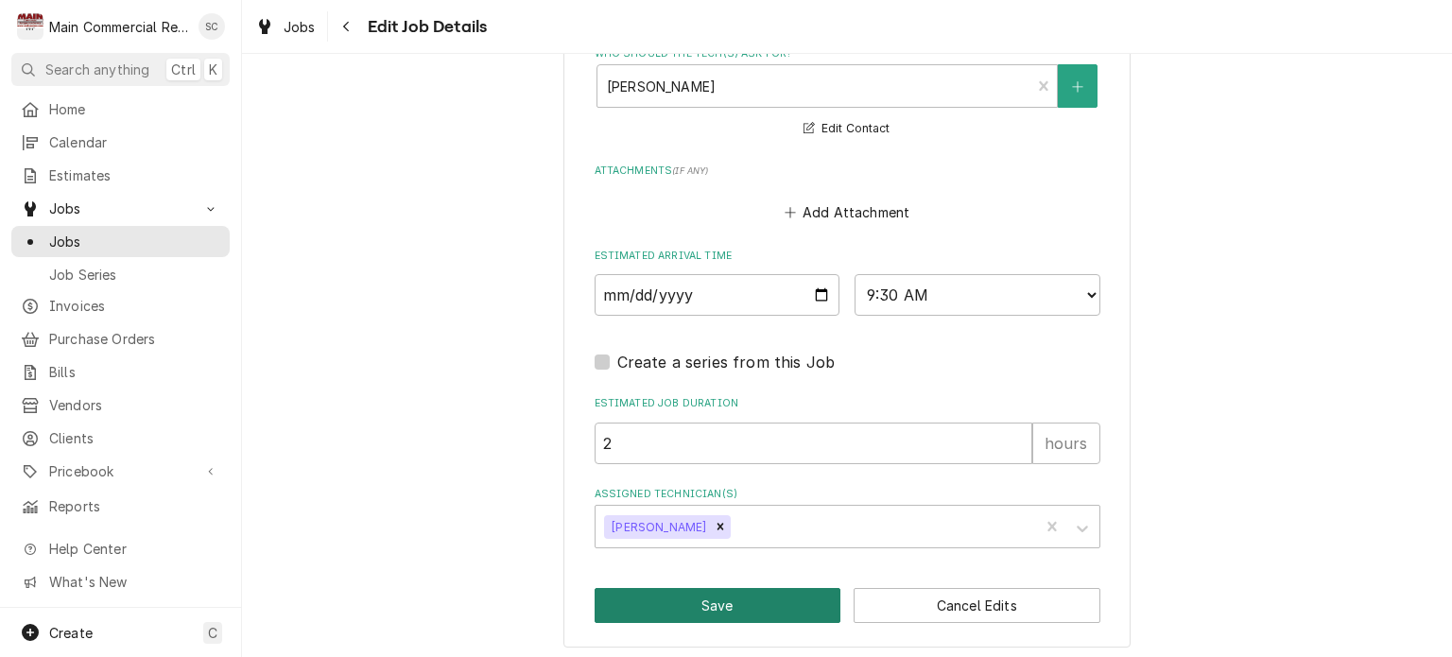
click at [745, 604] on button "Save" at bounding box center [718, 605] width 247 height 35
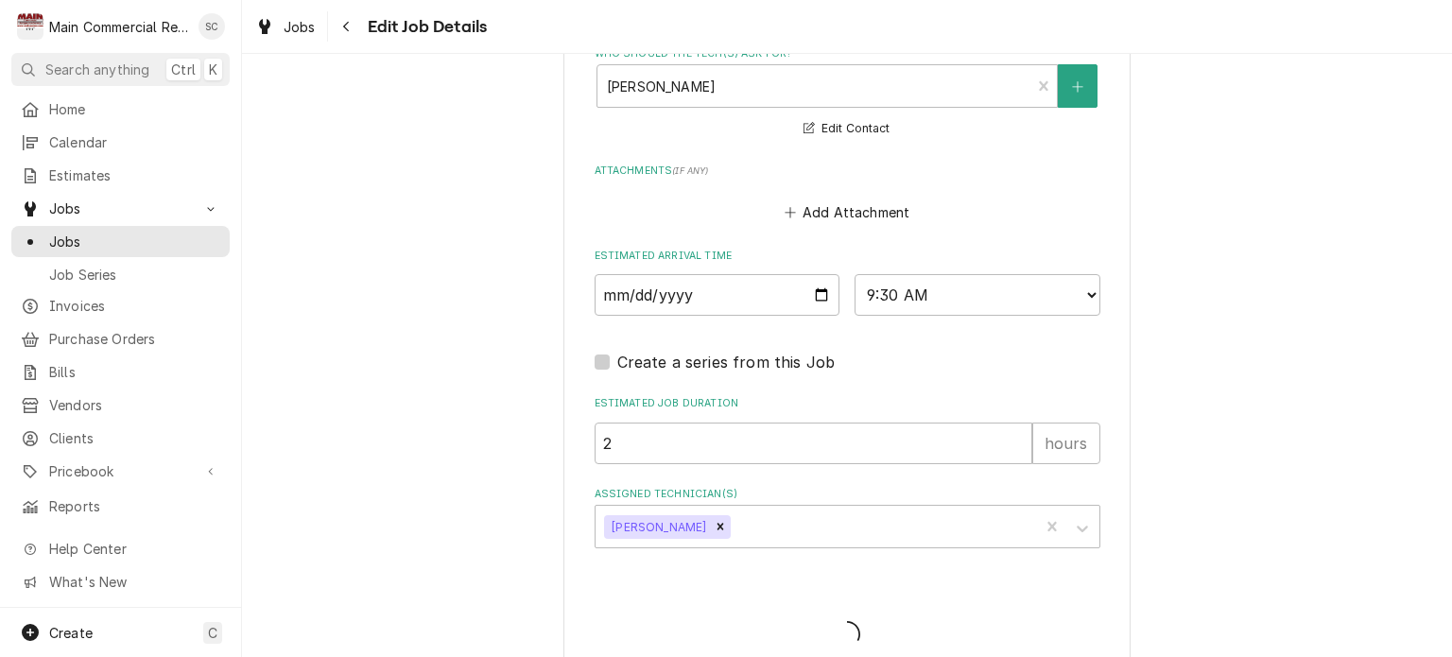
type textarea "x"
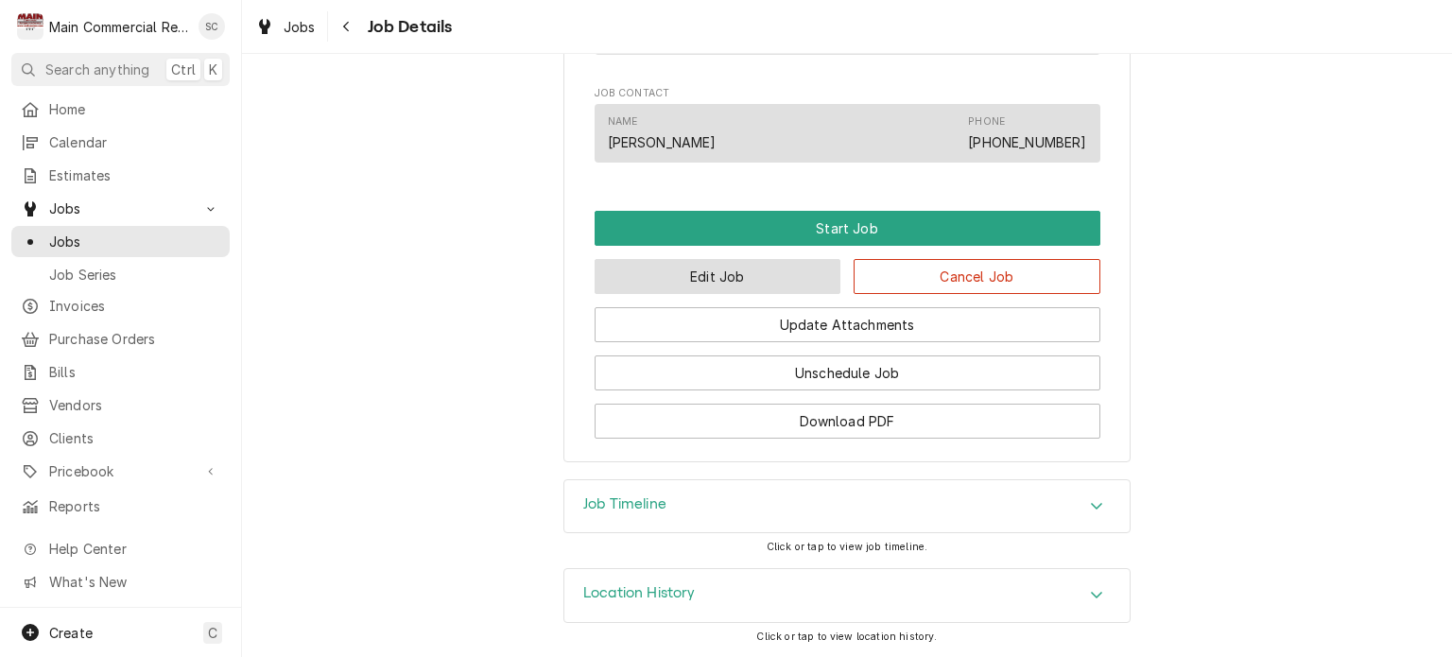
scroll to position [1147, 0]
click at [805, 277] on button "Edit Job" at bounding box center [718, 276] width 247 height 35
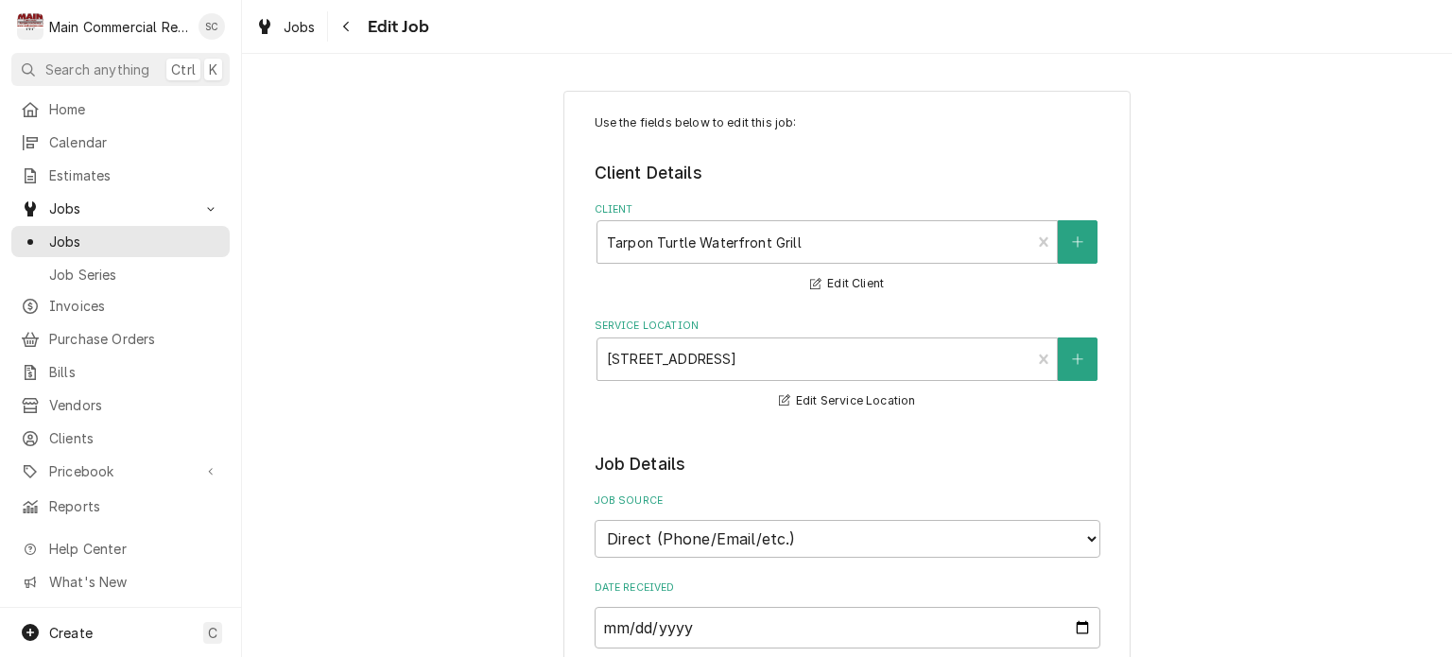
scroll to position [567, 0]
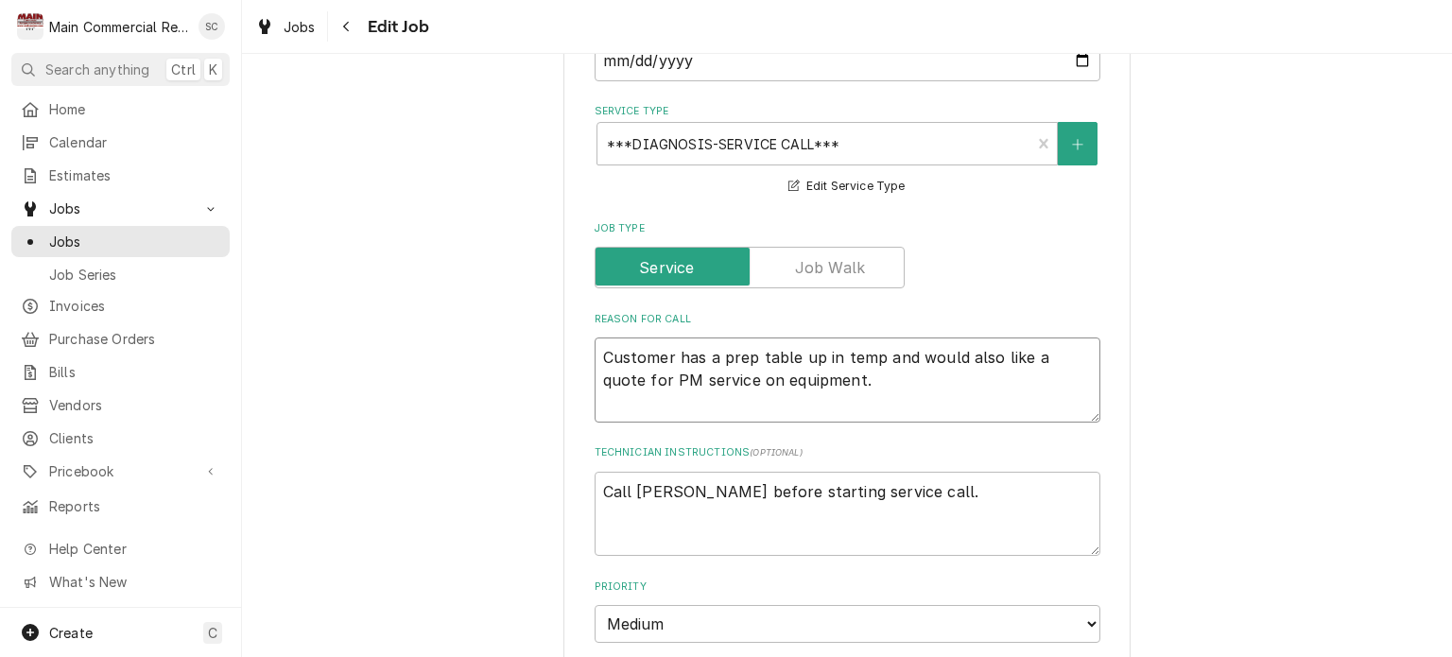
click at [598, 354] on textarea "Customer has a prep table up in temp and would also like a quote for PM service…" at bounding box center [848, 379] width 506 height 85
type textarea "x"
type textarea "Customer has a prep table up in temp and would also like a quote for PM service…"
type textarea "x"
type textarea "F Customer has a prep table up in temp and would also like a quote for PM servi…"
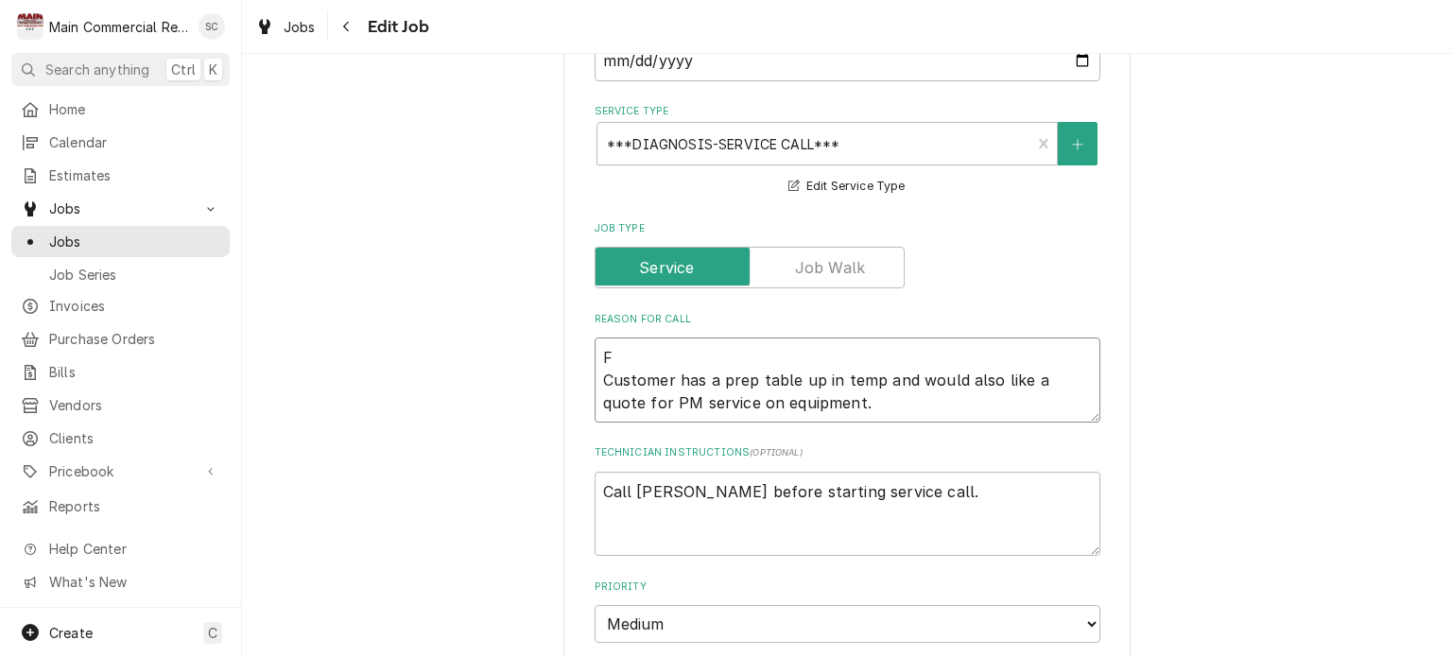
type textarea "x"
type textarea "Fi Customer has a prep table up in temp and would also like a quote for PM serv…"
type textarea "x"
type textarea "Fir Customer has a prep table up in temp and would also like a quote for PM ser…"
type textarea "x"
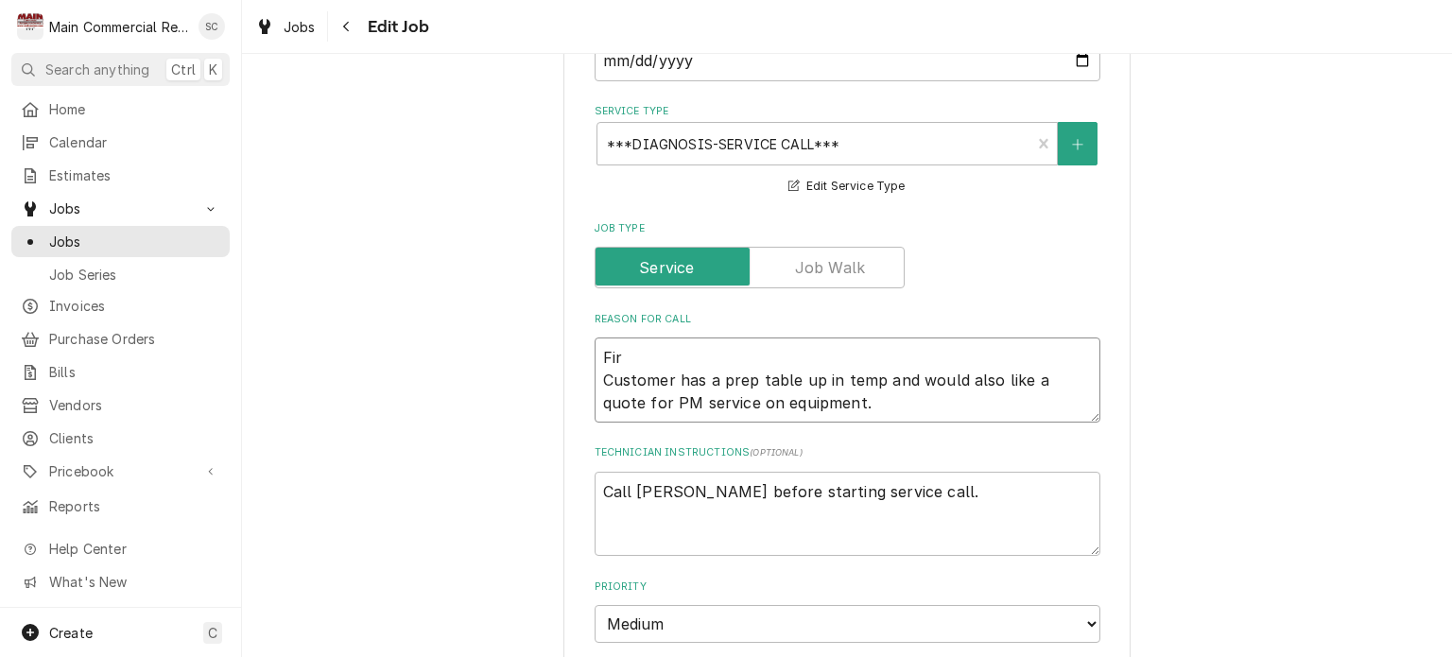
type textarea "Firs Customer has a prep table up in temp and would also like a quote for PM se…"
type textarea "x"
type textarea "First Customer has a prep table up in temp and would also like a quote for PM s…"
type textarea "x"
type textarea "First Customer has a prep table up in temp and would also like a quote for PM s…"
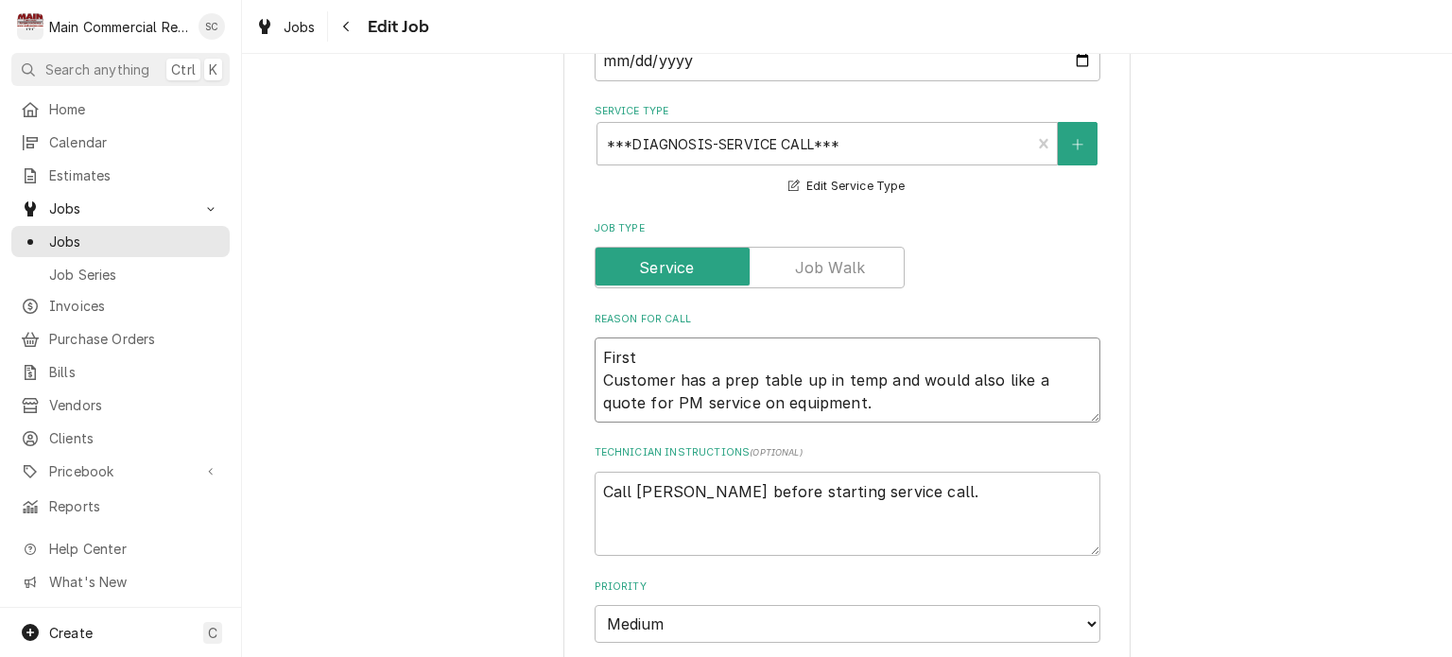
type textarea "x"
type textarea "First T Customer has a prep table up in temp and would also like a quote for PM…"
type textarea "x"
type textarea "First Ti Customer has a prep table up in temp and would also like a quote for P…"
type textarea "x"
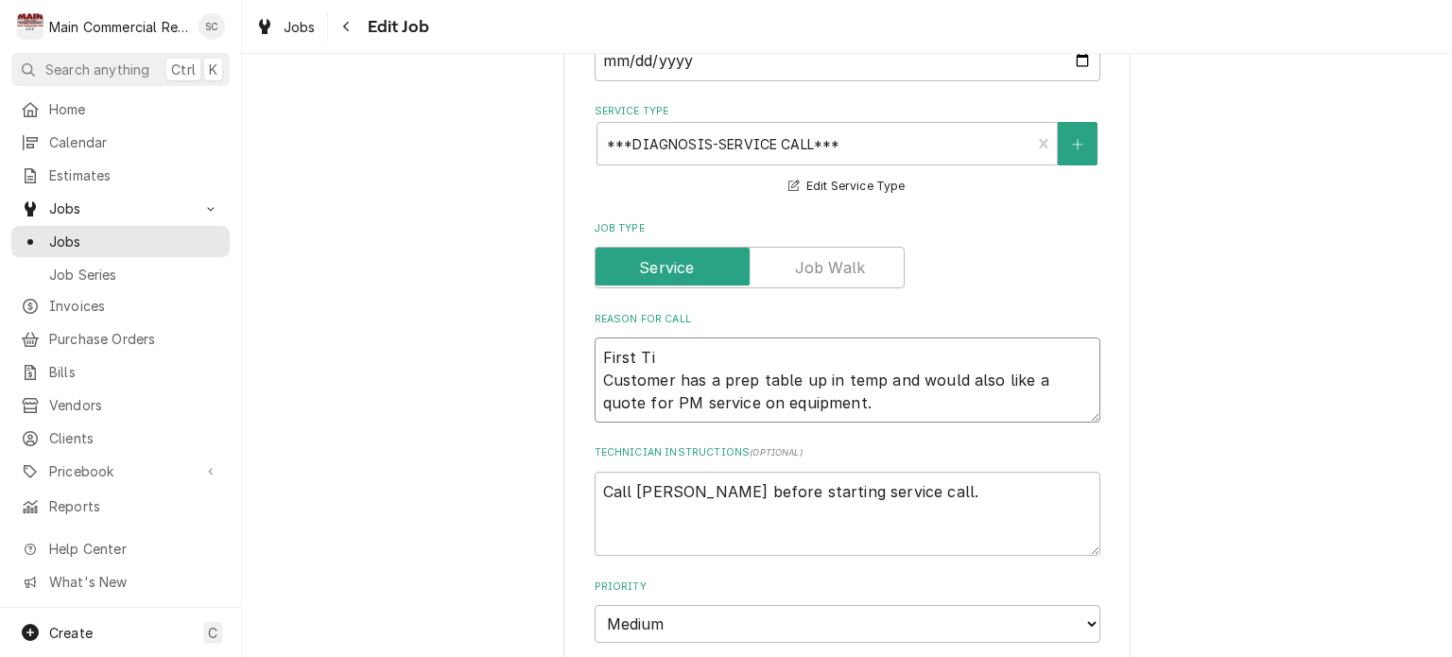
type textarea "First Tim Customer has a prep table up in temp and would also like a quote for …"
type textarea "x"
type textarea "First Time Customer has a prep table up in temp and would also like a quote for…"
type textarea "x"
type textarea "First Time Customer has a prep table up in temp and would also like a quote for…"
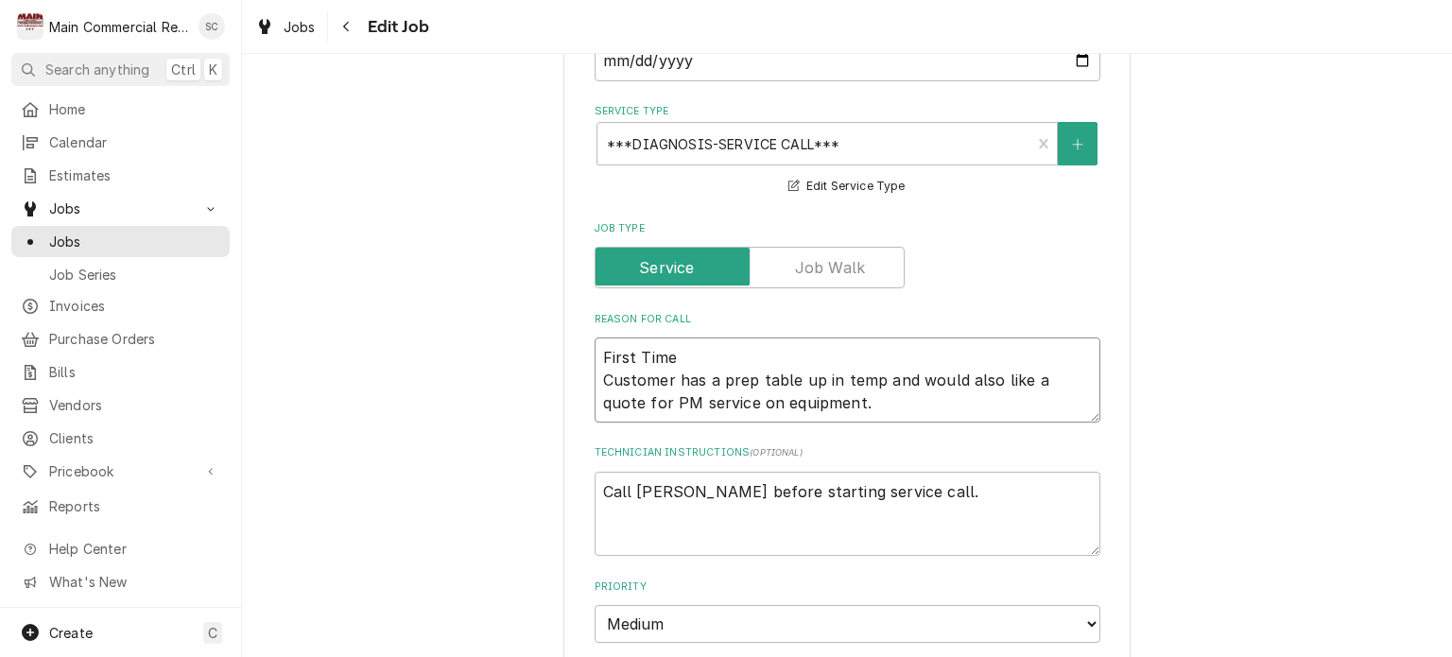
type textarea "x"
type textarea "First Time C Customer has a prep table up in temp and would also like a quote f…"
type textarea "x"
type textarea "First Time Cu Customer has a prep table up in temp and would also like a quote …"
type textarea "x"
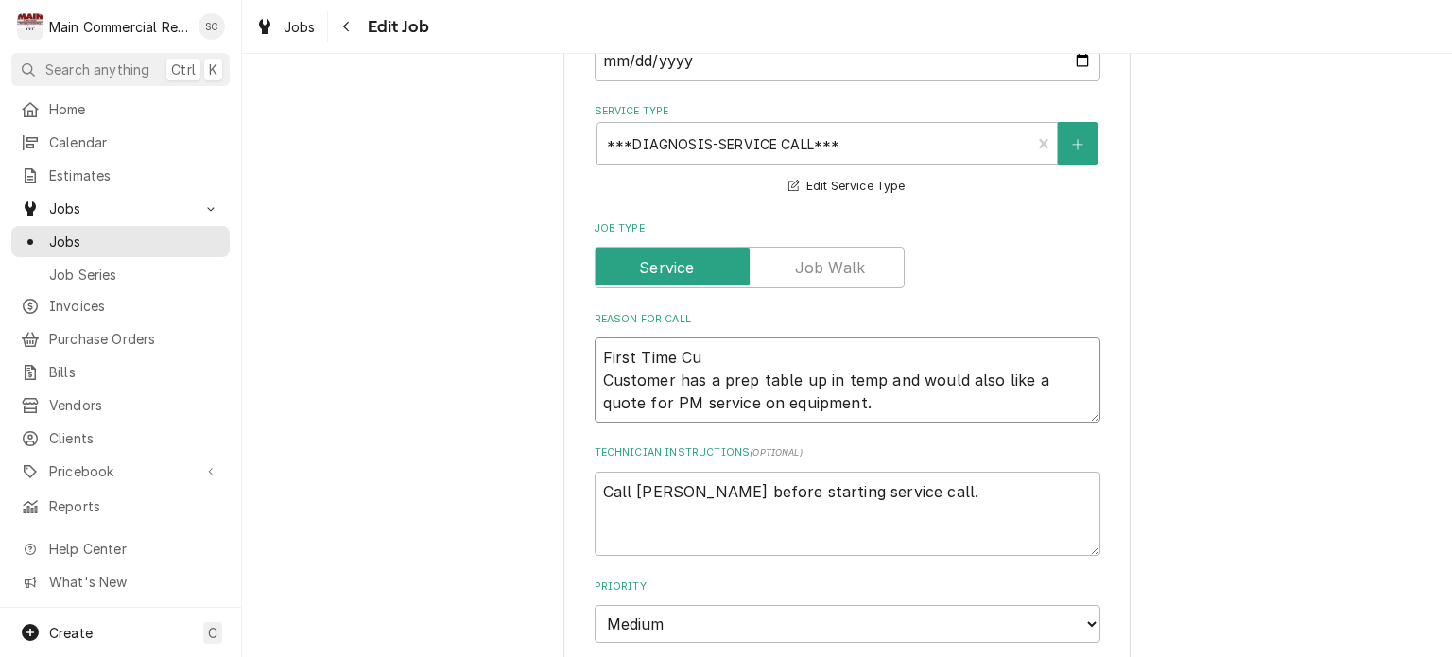
type textarea "First Time Cus Customer has a prep table up in temp and would also like a quote…"
type textarea "x"
type textarea "First Time Cust Customer has a prep table up in temp and would also like a quot…"
type textarea "x"
type textarea "First Time Custo Customer has a prep table up in temp and would also like a quo…"
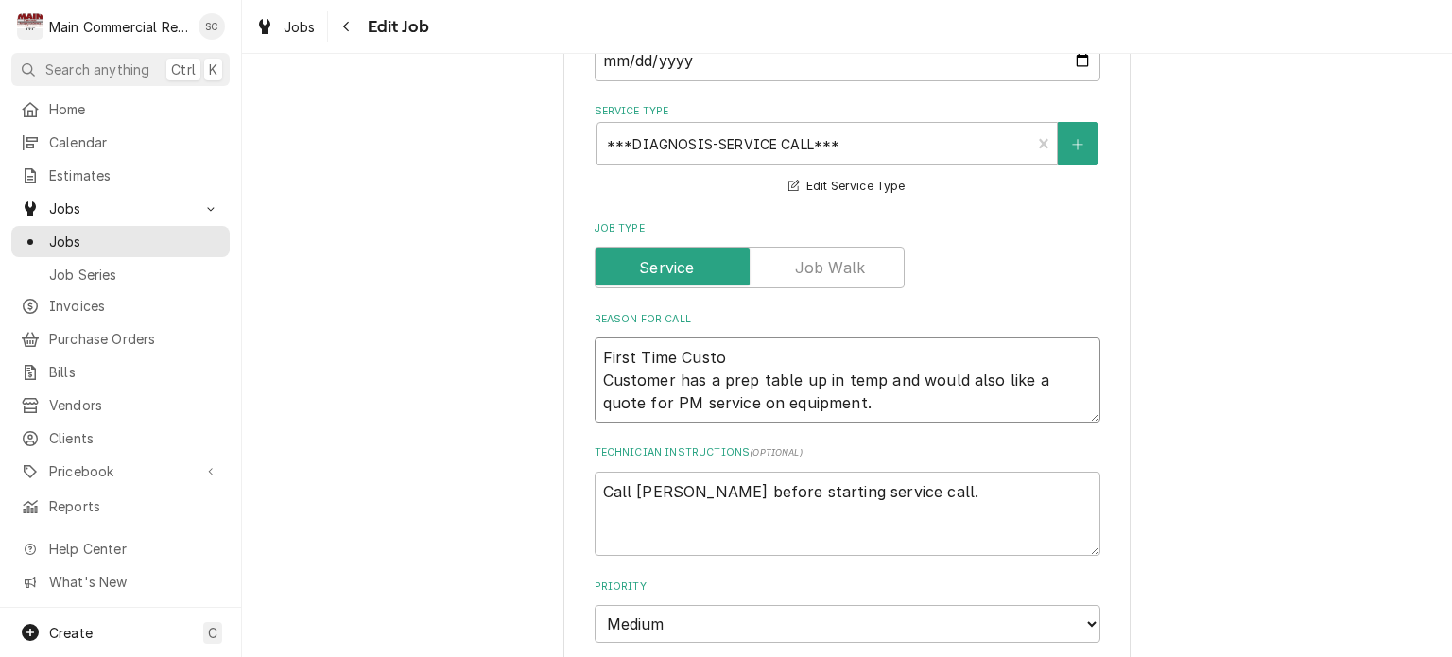
type textarea "x"
type textarea "First Time Custom Customer has a prep table up in temp and would also like a qu…"
type textarea "x"
type textarea "First Time Custome Customer has a prep table up in temp and would also like a q…"
type textarea "x"
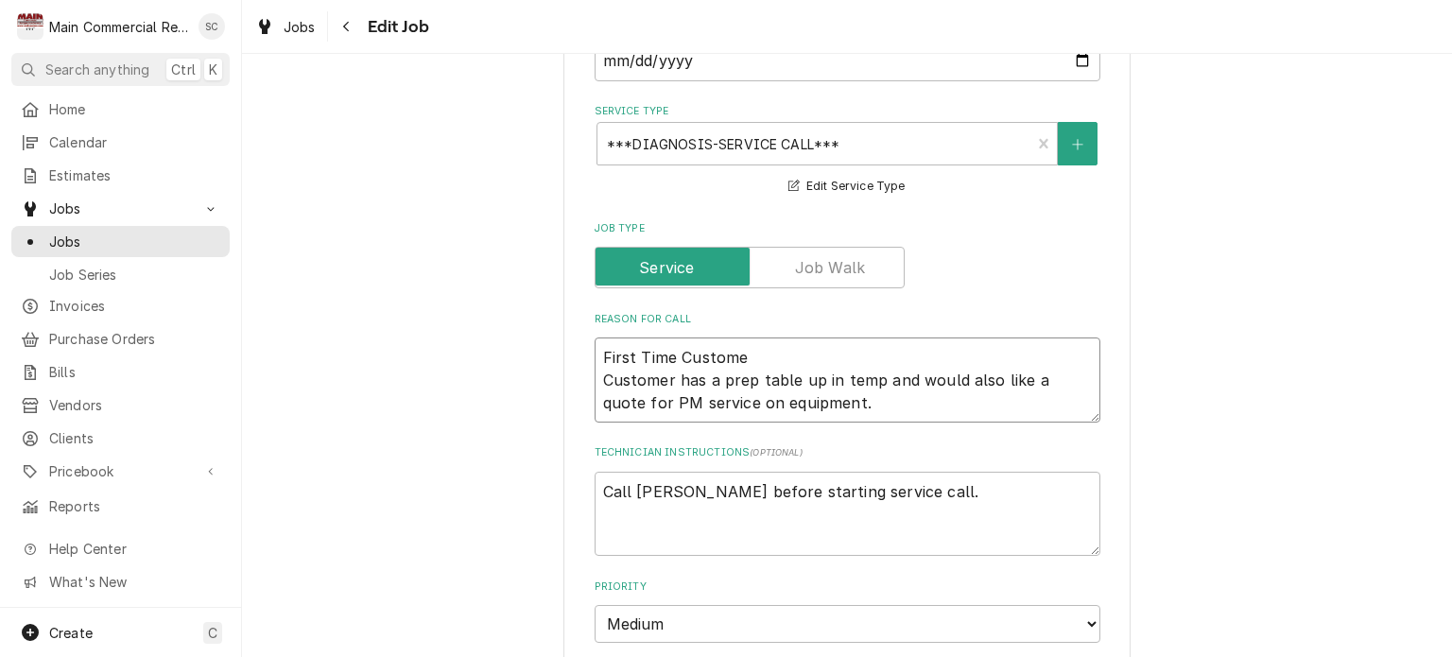
type textarea "First Time Customer Customer has a prep table up in temp and would also like a …"
type textarea "x"
type textarea "First Time Customer Customer has a prep table up in temp and would also like a …"
type textarea "x"
type textarea "First Time Customer * Customer has a prep table up in temp and would also like …"
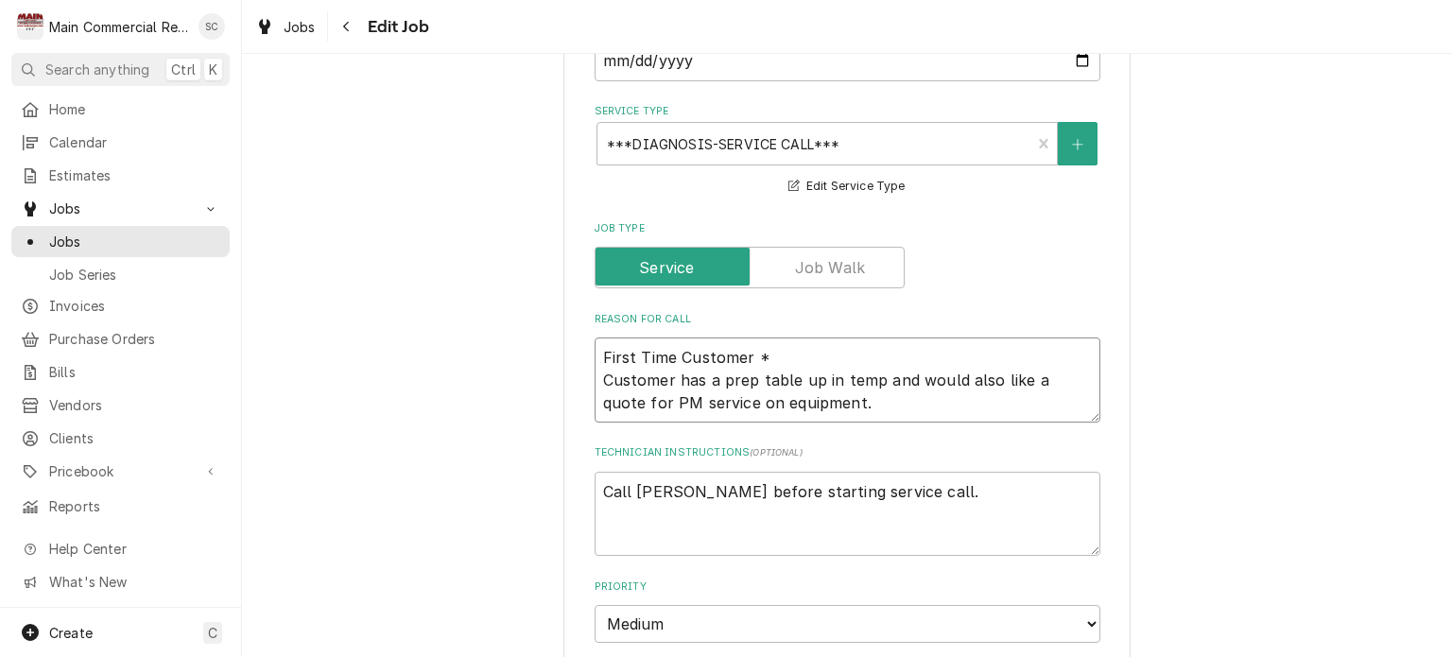
type textarea "x"
type textarea "First Time Customer ** Customer has a prep table up in temp and would also like…"
type textarea "x"
type textarea "First Time Customer **C Customer has a prep table up in temp and would also lik…"
type textarea "x"
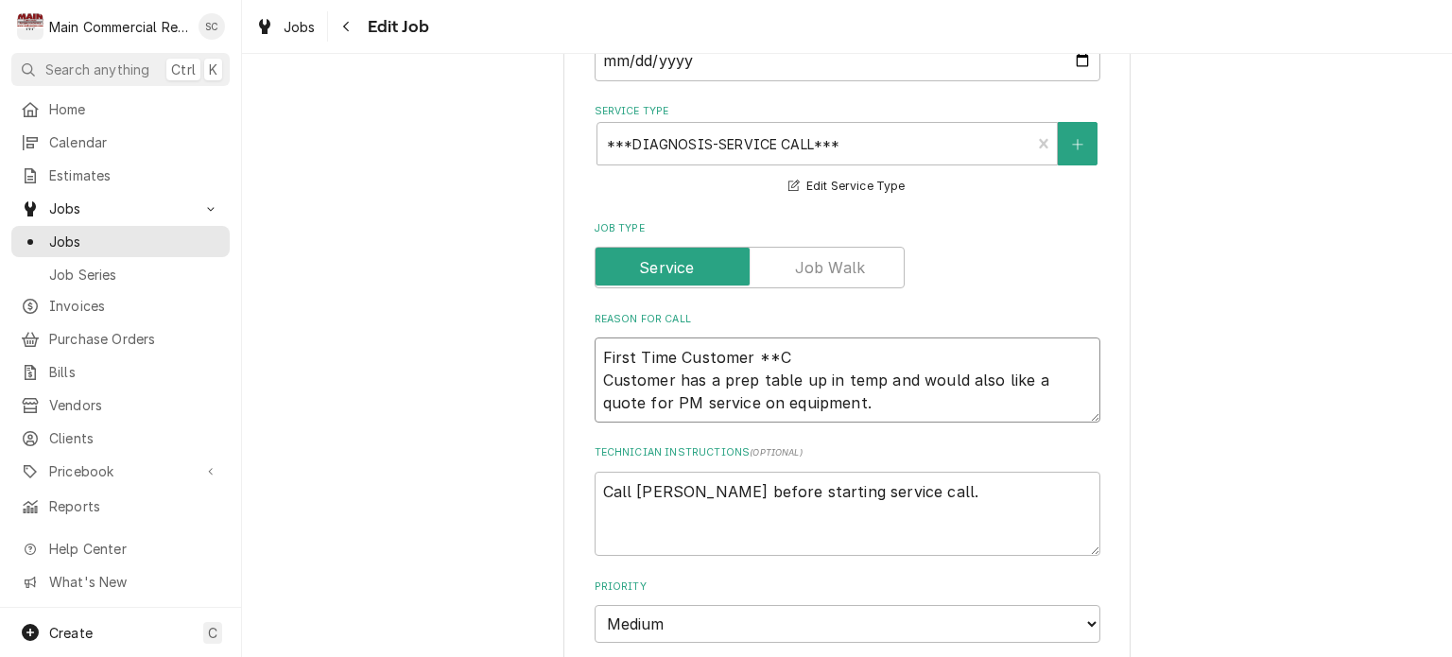
type textarea "First Time Customer **CO Customer has a prep table up in temp and would also li…"
type textarea "x"
type textarea "First Time Customer **COD Customer has a prep table up in temp and would also l…"
type textarea "x"
type textarea "First Time Customer **COD* Customer has a prep table up in temp and would also …"
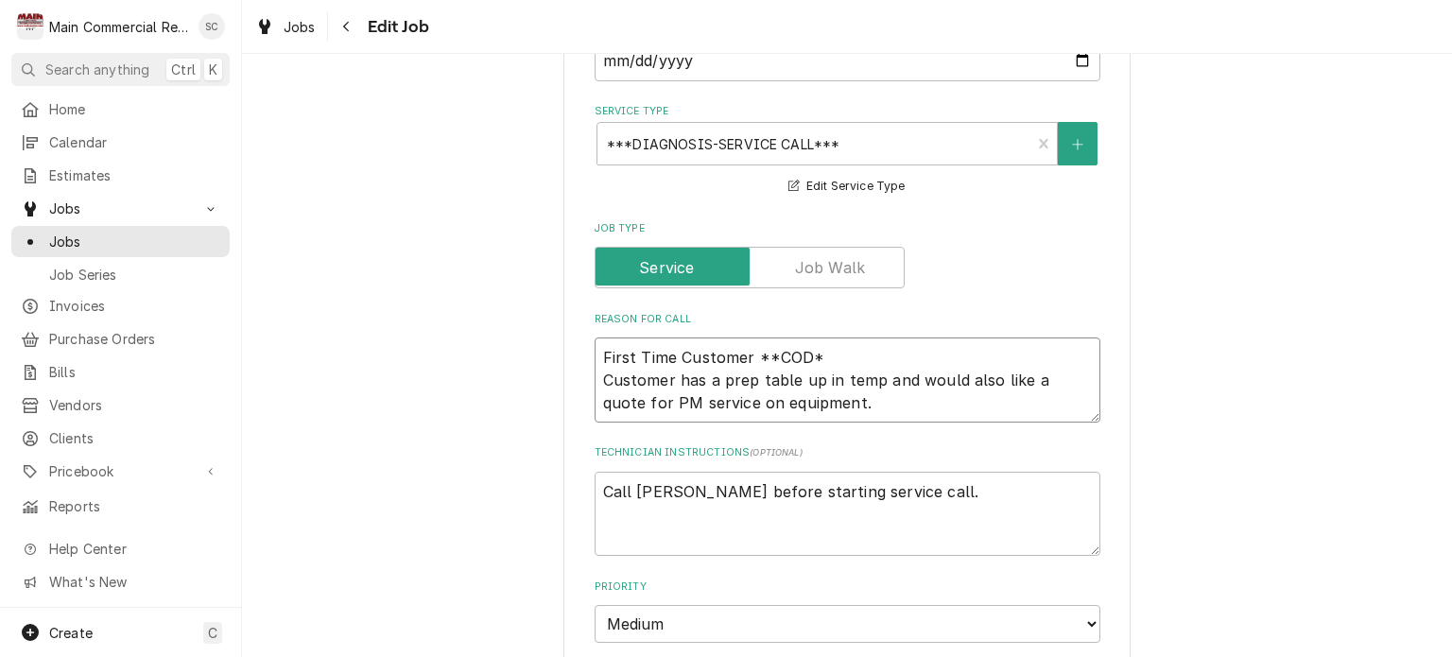
type textarea "x"
type textarea "First Time Customer **COD** Customer has a prep table up in temp and would also…"
click at [823, 407] on textarea "First Time Customer **COD** Customer has a prep table up in temp and would also…" at bounding box center [848, 379] width 506 height 85
type textarea "x"
type textarea "First Time Customer **COD** Customer has a prep table up in temp and would also…"
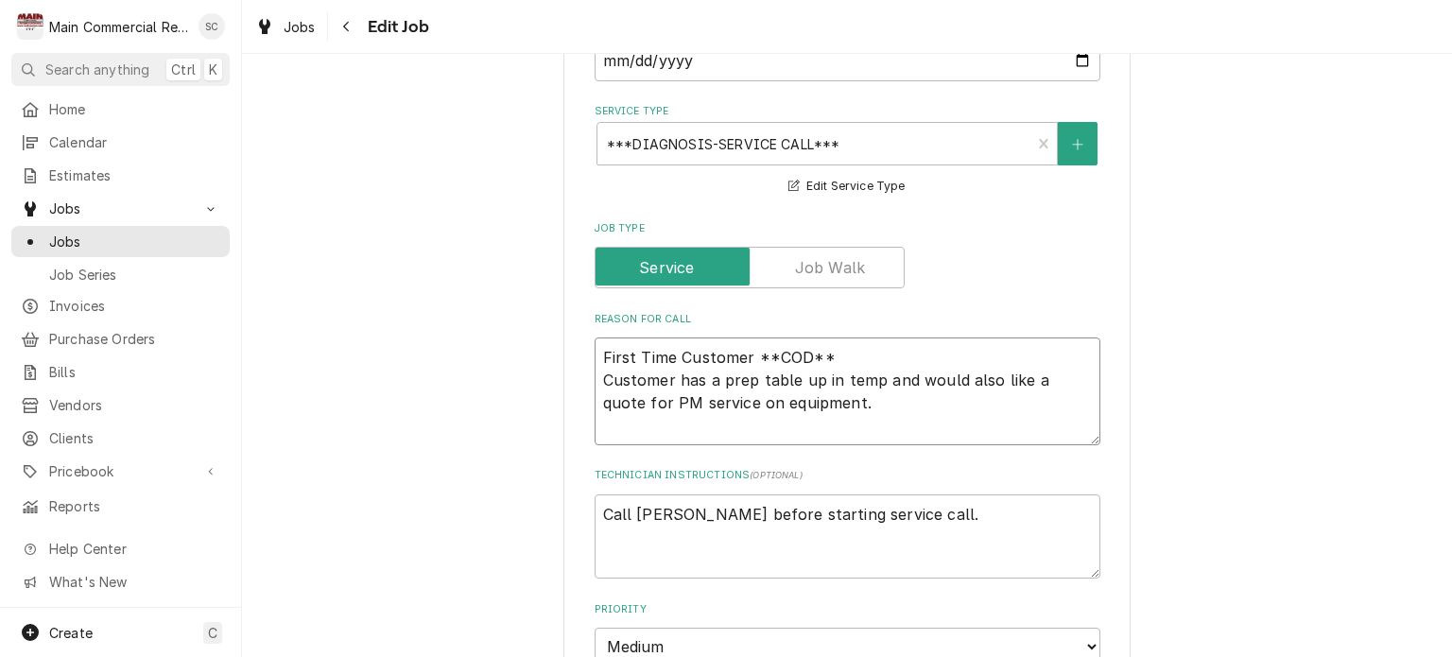
type textarea "x"
type textarea "First Time Customer **COD** Customer has a prep table up in temp and would also…"
type textarea "x"
type textarea "First Time Customer **COD** Customer has a prep table up in temp and would also…"
type textarea "x"
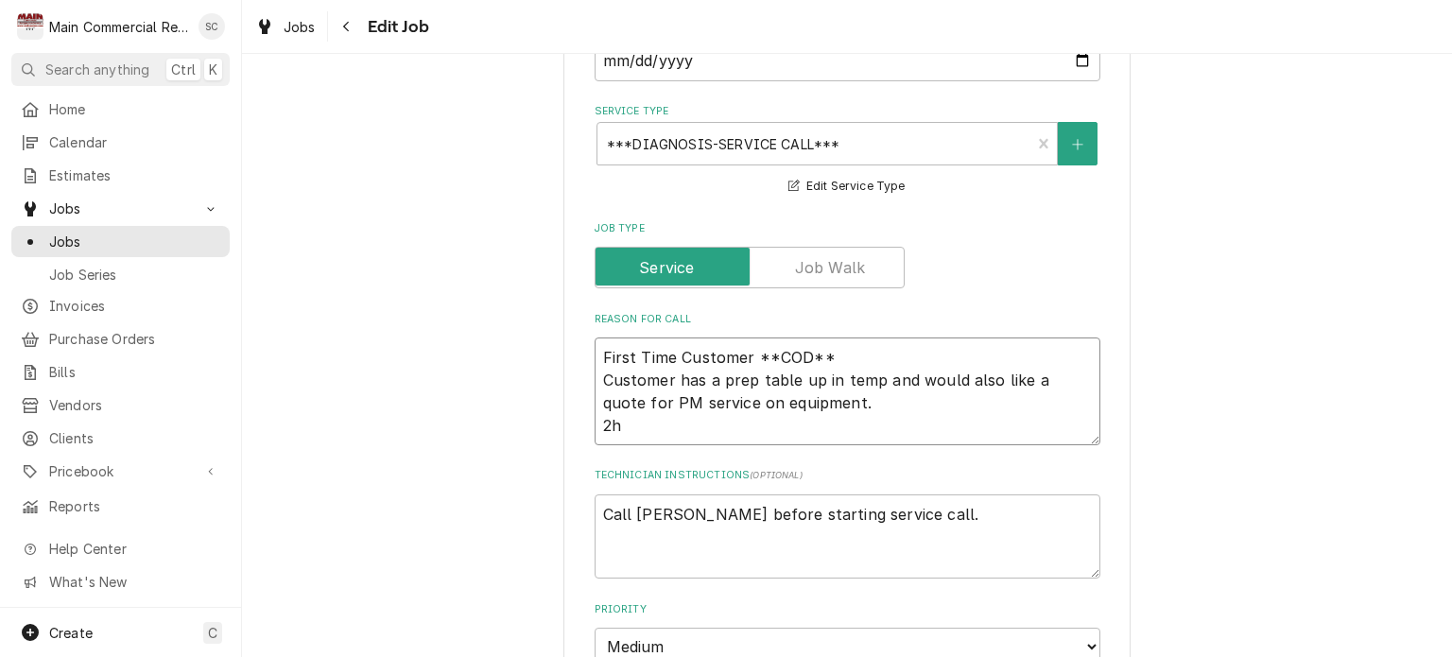
type textarea "First Time Customer **COD** Customer has a prep table up in temp and would also…"
type textarea "x"
type textarea "First Time Customer **COD** Customer has a prep table up in temp and would also…"
type textarea "x"
type textarea "First Time Customer **COD** Customer has a prep table up in temp and would also…"
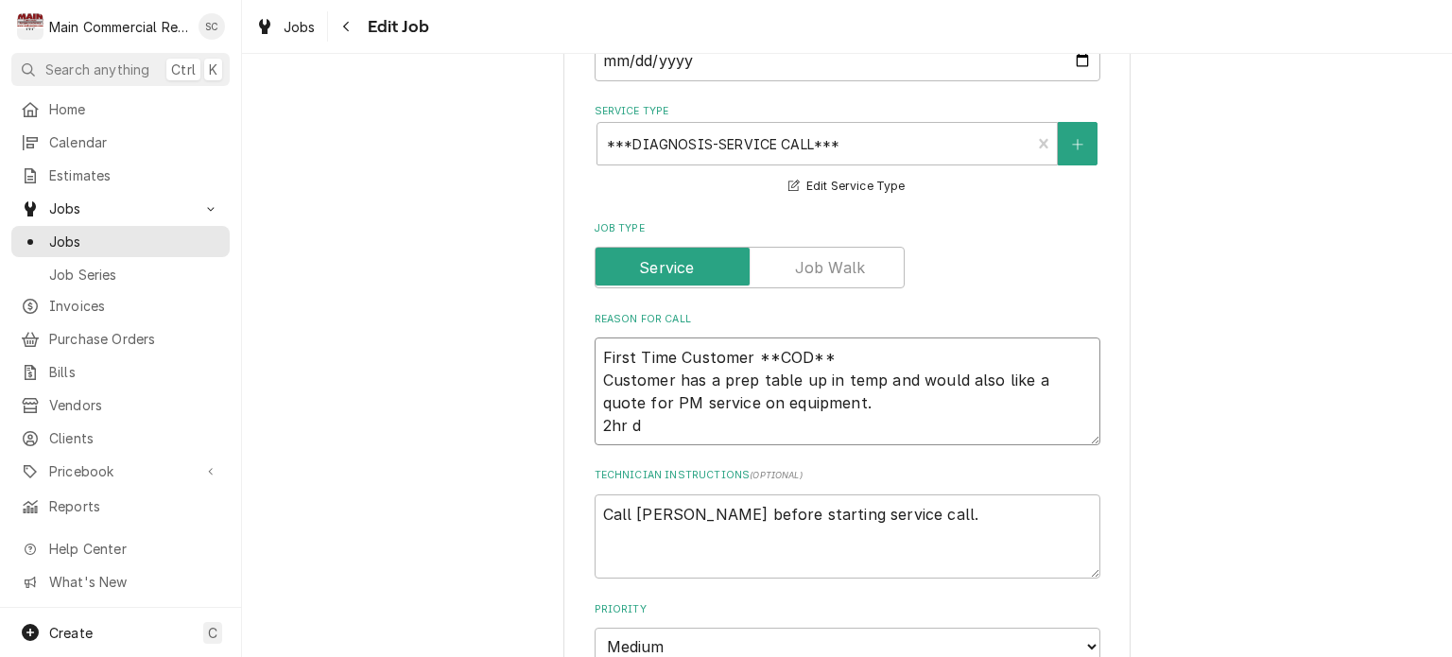
type textarea "x"
type textarea "First Time Customer **COD** Customer has a prep table up in temp and would also…"
type textarea "x"
type textarea "First Time Customer **COD** Customer has a prep table up in temp and would also…"
type textarea "x"
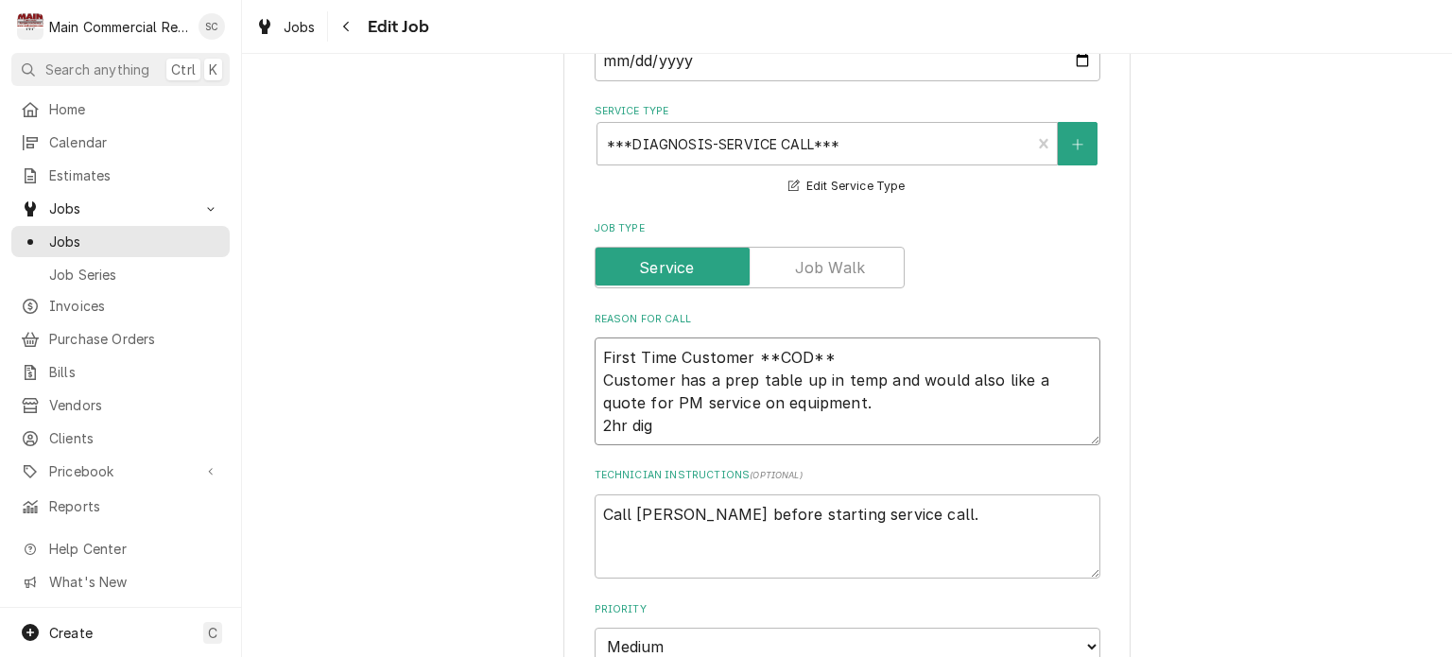
type textarea "First Time Customer **COD** Customer has a prep table up in temp and would also…"
type textarea "x"
type textarea "First Time Customer **COD** Customer has a prep table up in temp and would also…"
type textarea "x"
type textarea "First Time Customer **COD** Customer has a prep table up in temp and would also…"
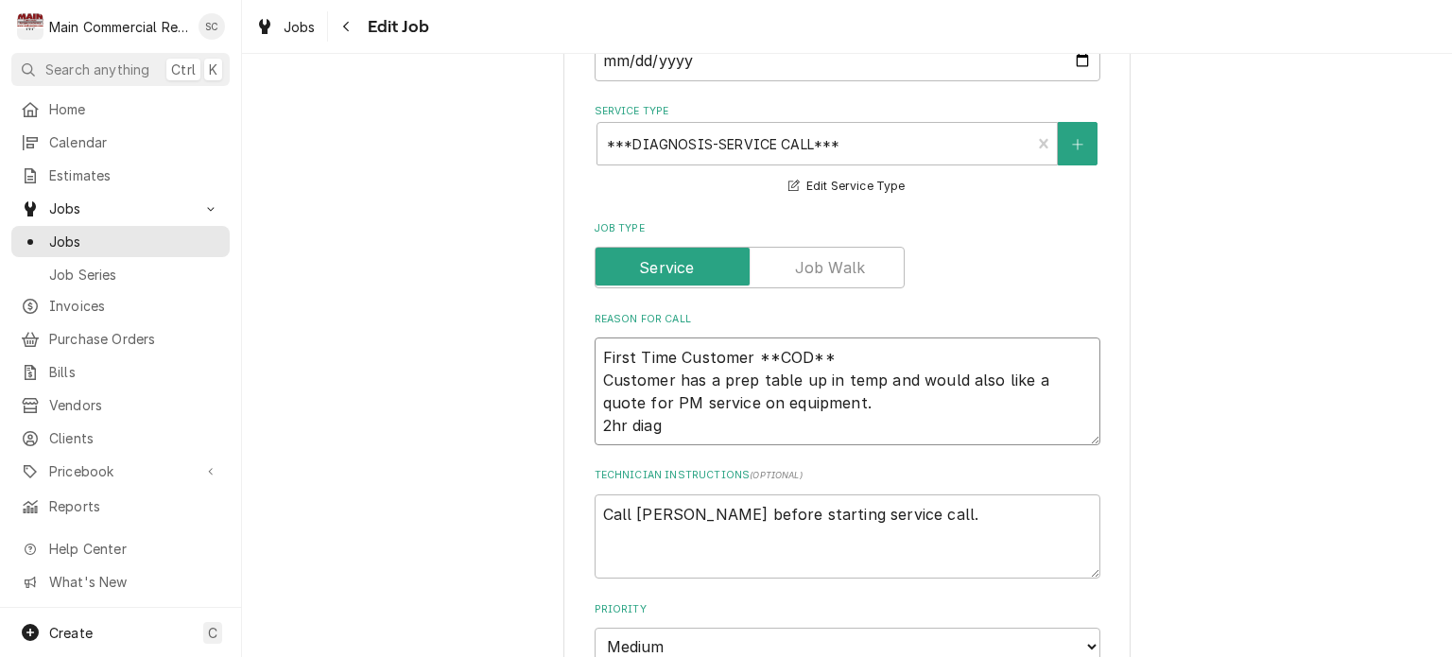
type textarea "x"
type textarea "First Time Customer **COD** Customer has a prep table up in temp and would also…"
type textarea "x"
type textarea "First Time Customer **COD** Customer has a prep table up in temp and would also…"
type textarea "x"
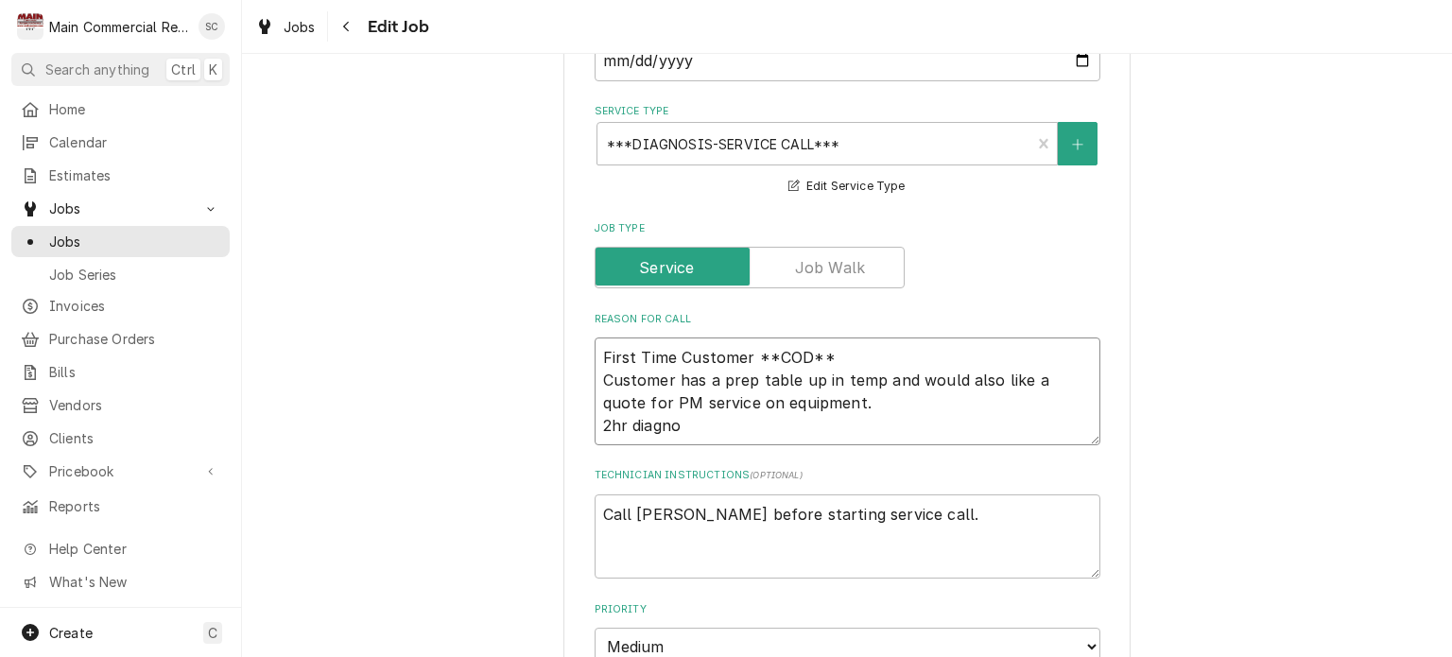
type textarea "First Time Customer **COD** Customer has a prep table up in temp and would also…"
type textarea "x"
type textarea "First Time Customer **COD** Customer has a prep table up in temp and would also…"
type textarea "x"
type textarea "First Time Customer **COD** Customer has a prep table up in temp and would also…"
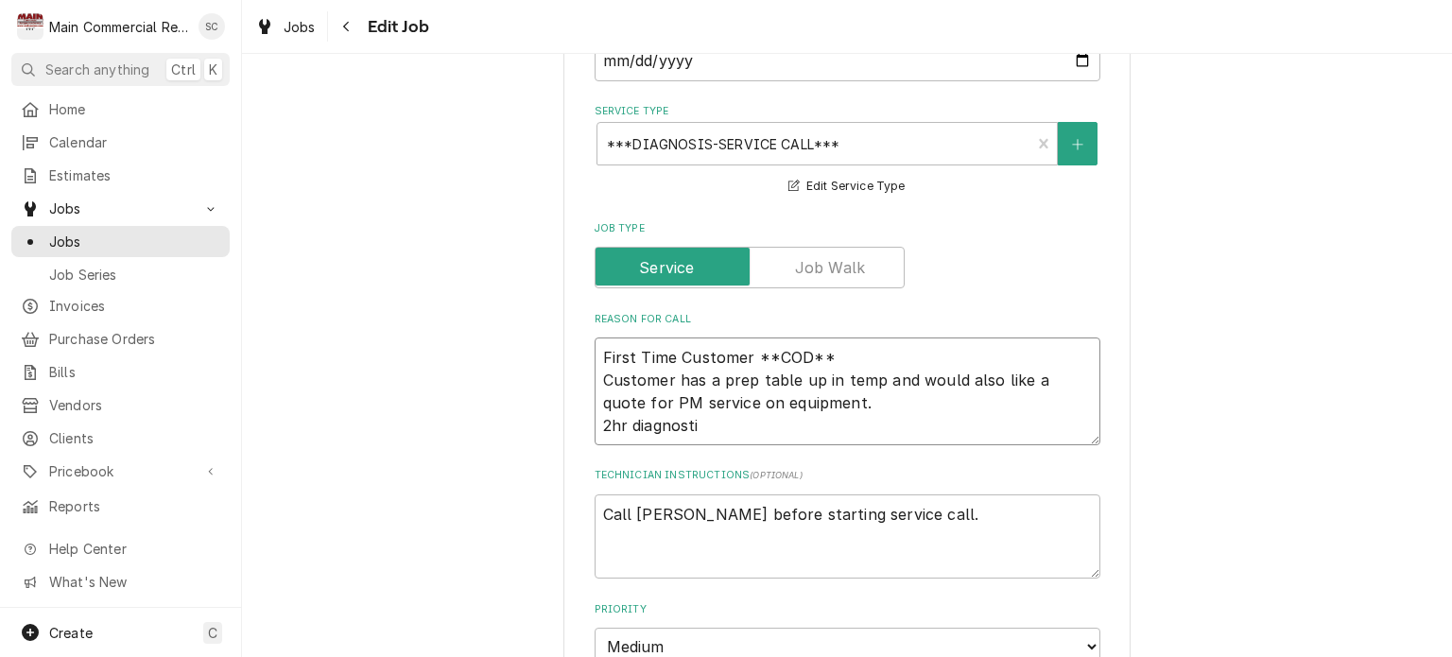
type textarea "x"
type textarea "First Time Customer **COD** Customer has a prep table up in temp and would also…"
type textarea "x"
type textarea "First Time Customer **COD** Customer has a prep table up in temp and would also…"
type textarea "x"
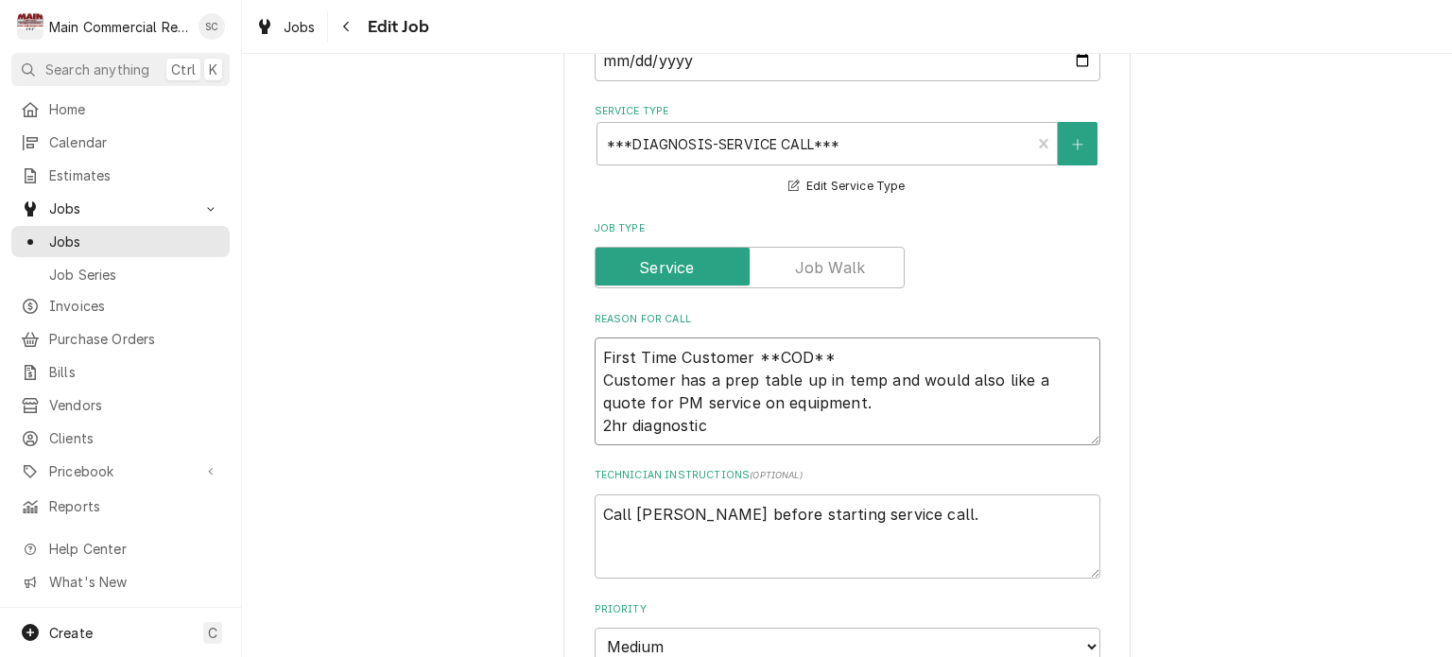
type textarea "First Time Customer **COD** Customer has a prep table up in temp and would also…"
type textarea "x"
type textarea "First Time Customer **COD** Customer has a prep table up in temp and would also…"
type textarea "x"
type textarea "First Time Customer **COD** Customer has a prep table up in temp and would also…"
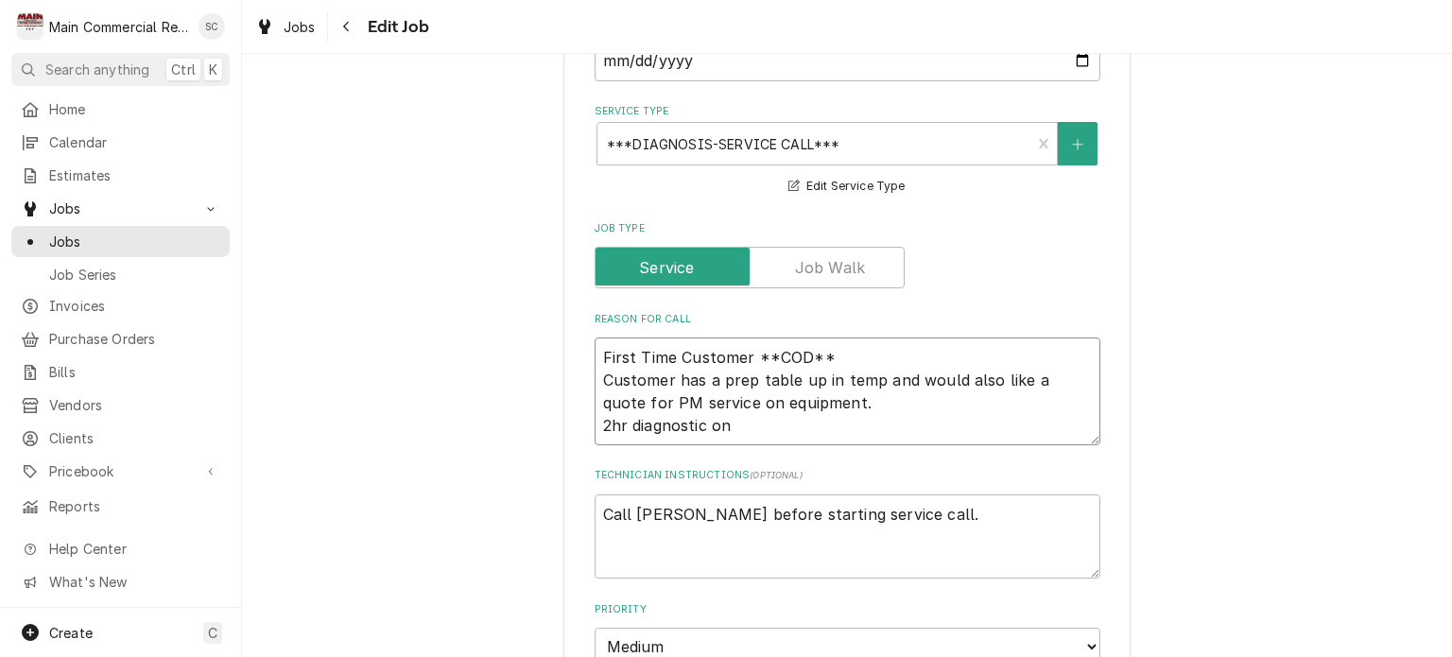
type textarea "x"
type textarea "First Time Customer **COD** Customer has a prep table up in temp and would also…"
type textarea "x"
type textarea "First Time Customer **COD** Customer has a prep table up in temp and would also…"
type textarea "x"
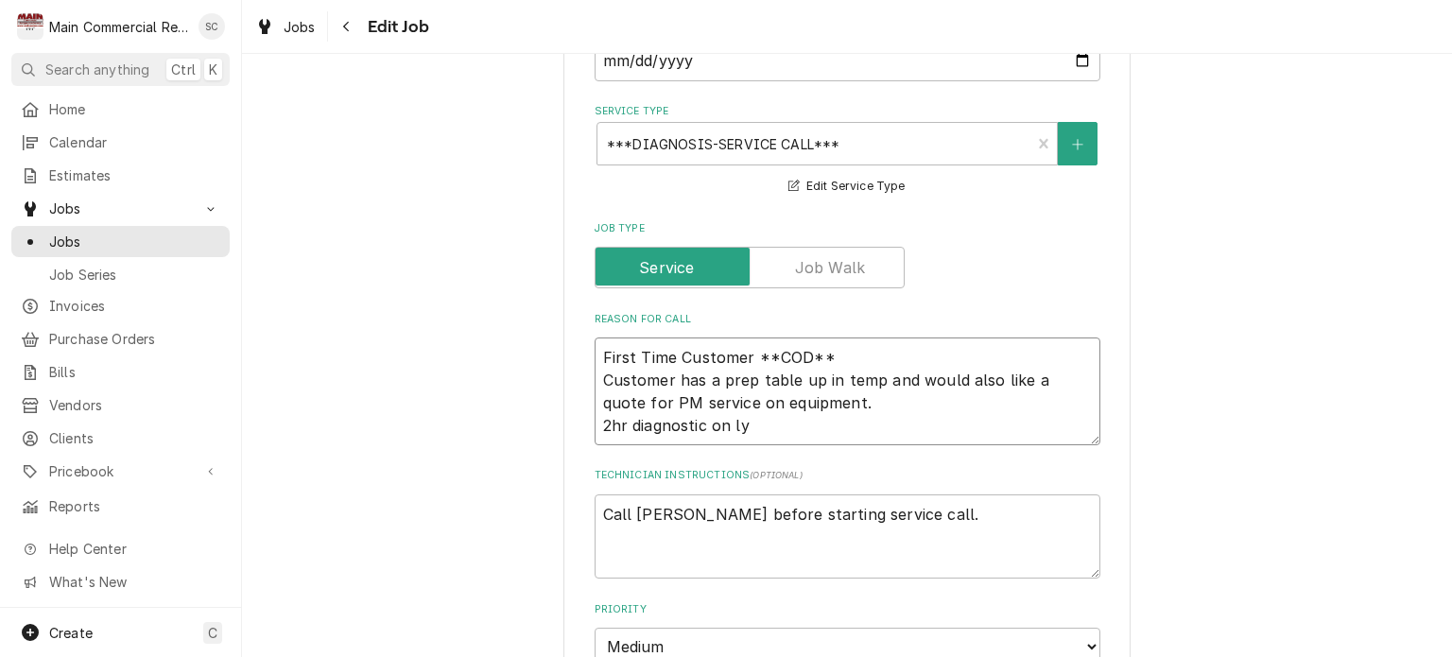
type textarea "First Time Customer **COD** Customer has a prep table up in temp and would also…"
type textarea "x"
type textarea "First Time Customer **COD** Customer has a prep table up in temp and would also…"
type textarea "x"
type textarea "First Time Customer **COD** Customer has a prep table up in temp and would also…"
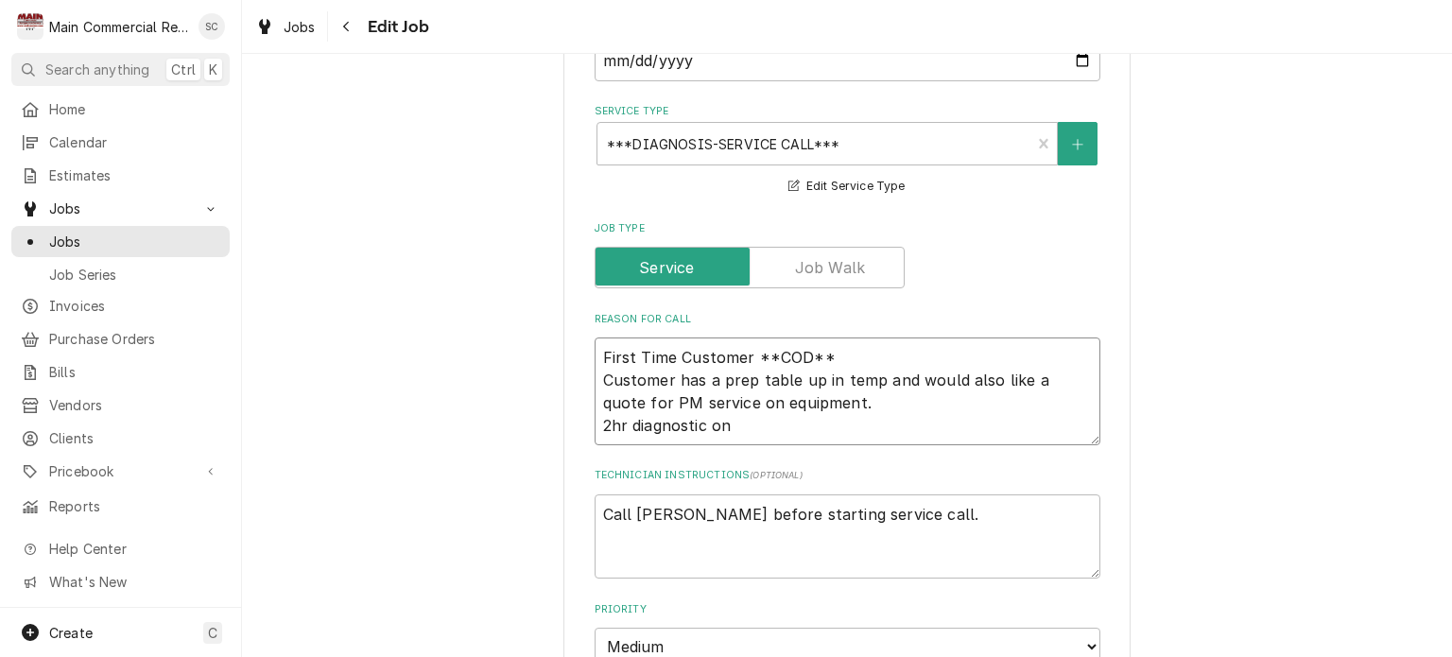
type textarea "x"
type textarea "First Time Customer **COD** Customer has a prep table up in temp and would also…"
type textarea "x"
type textarea "First Time Customer **COD** Customer has a prep table up in temp and would also…"
type textarea "x"
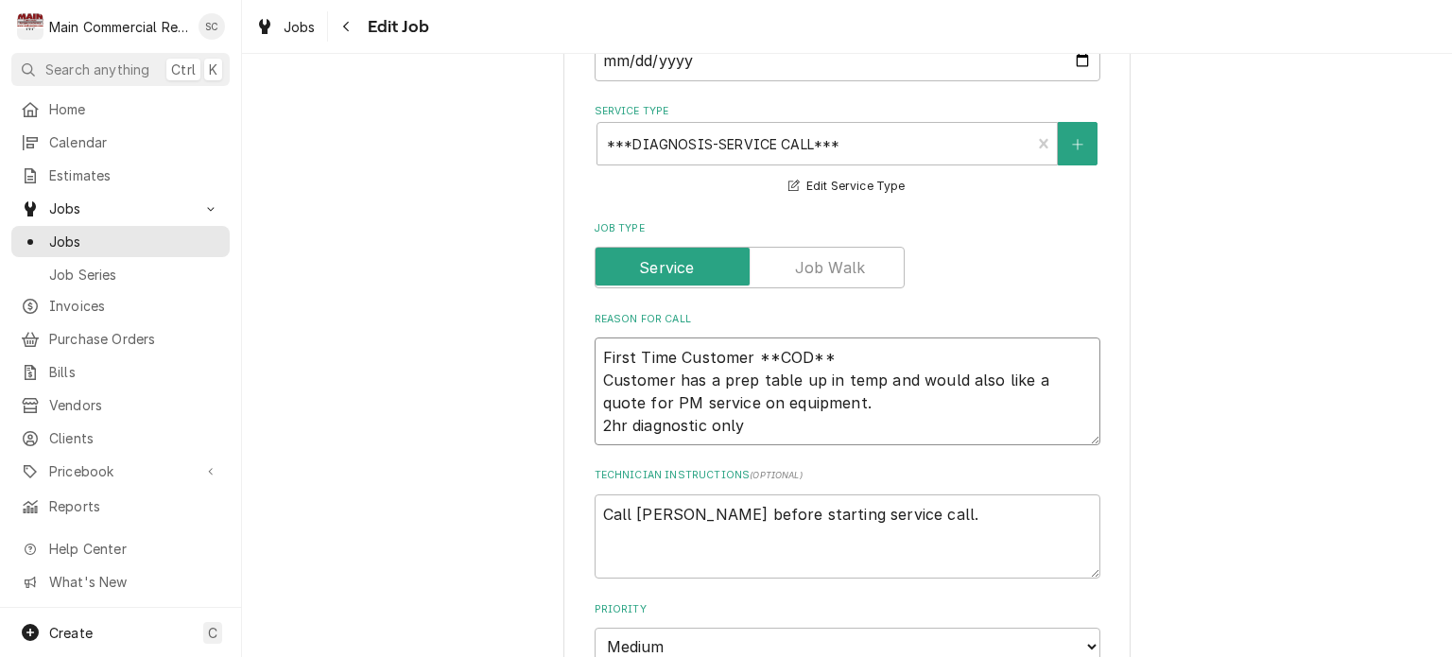
type textarea "First Time Customer **COD** Customer has a prep table up in temp and would also…"
type textarea "x"
type textarea "First Time Customer **COD** Customer has a prep table up in temp and would also…"
type textarea "x"
type textarea "First Time Customer **COD** Customer has a prep table up in temp and would also…"
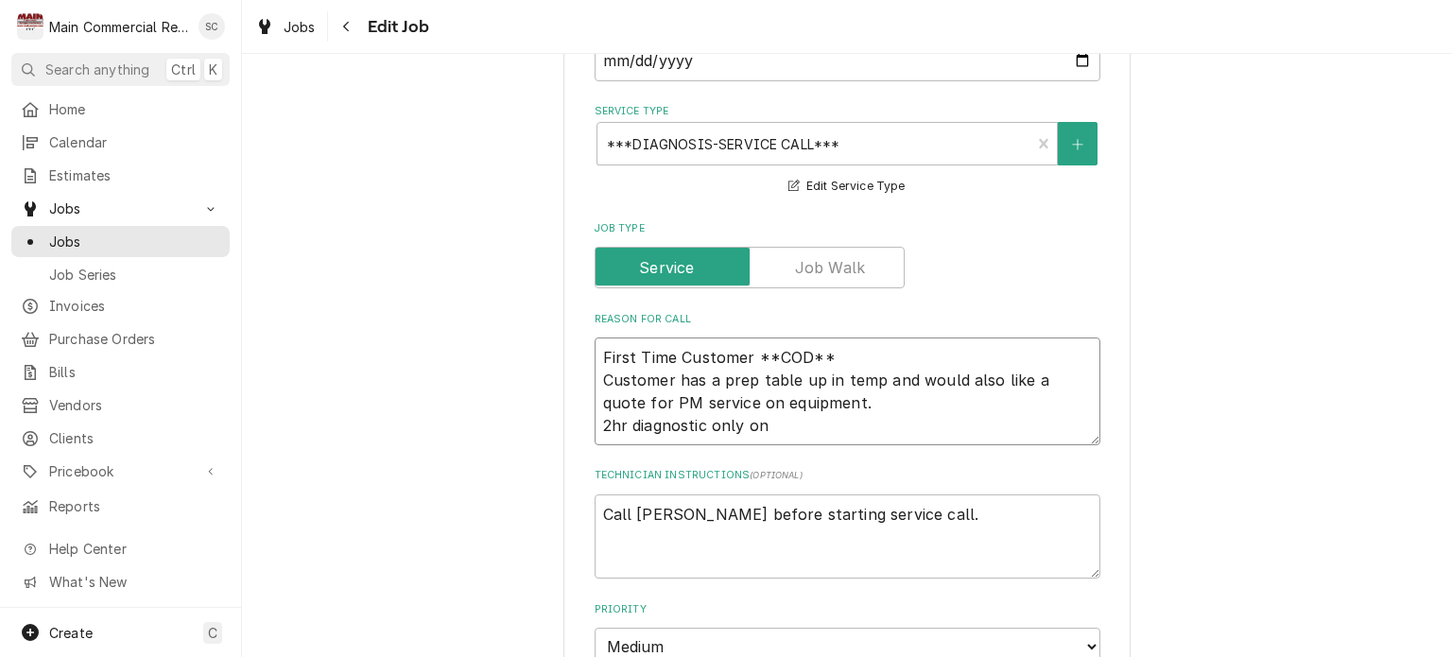
type textarea "x"
type textarea "First Time Customer **COD** Customer has a prep table up in temp and would also…"
type textarea "x"
type textarea "First Time Customer **COD** Customer has a prep table up in temp and would also…"
type textarea "x"
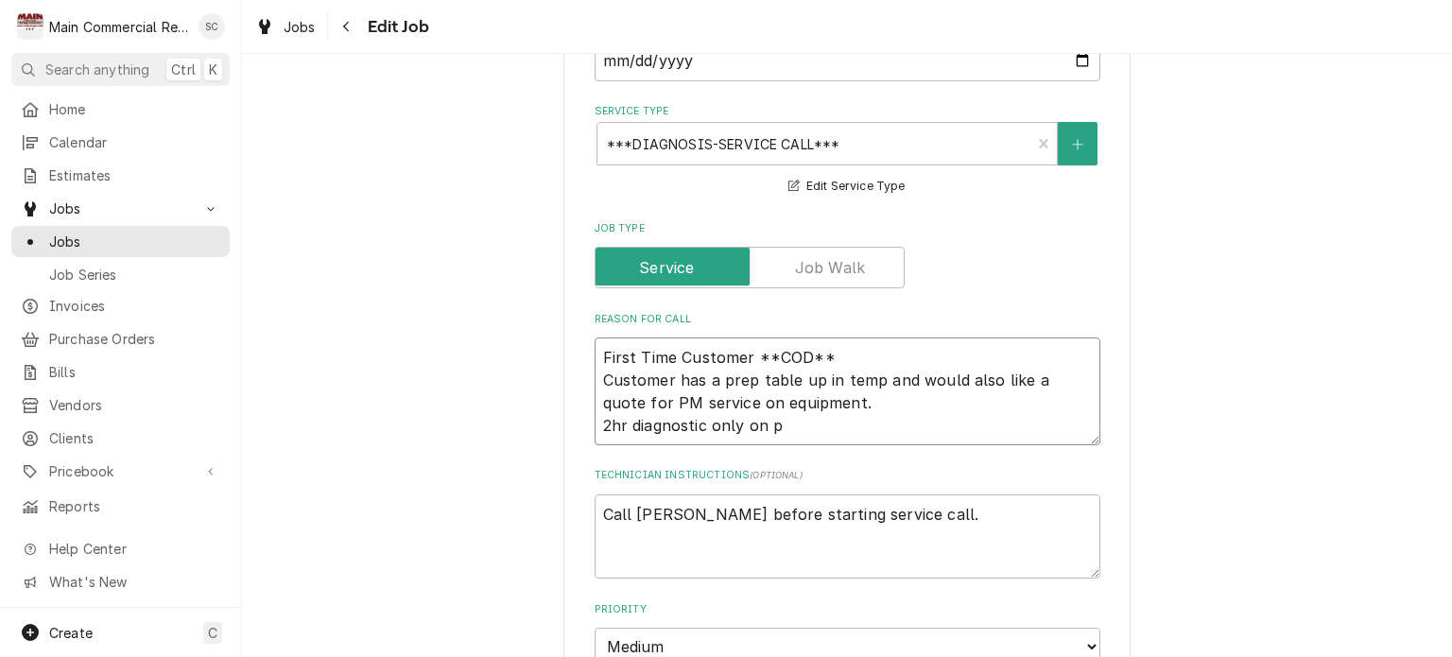
type textarea "First Time Customer **COD** Customer has a prep table up in temp and would also…"
type textarea "x"
type textarea "First Time Customer **COD** Customer has a prep table up in temp and would also…"
type textarea "x"
type textarea "First Time Customer **COD** Customer has a prep table up in temp and would also…"
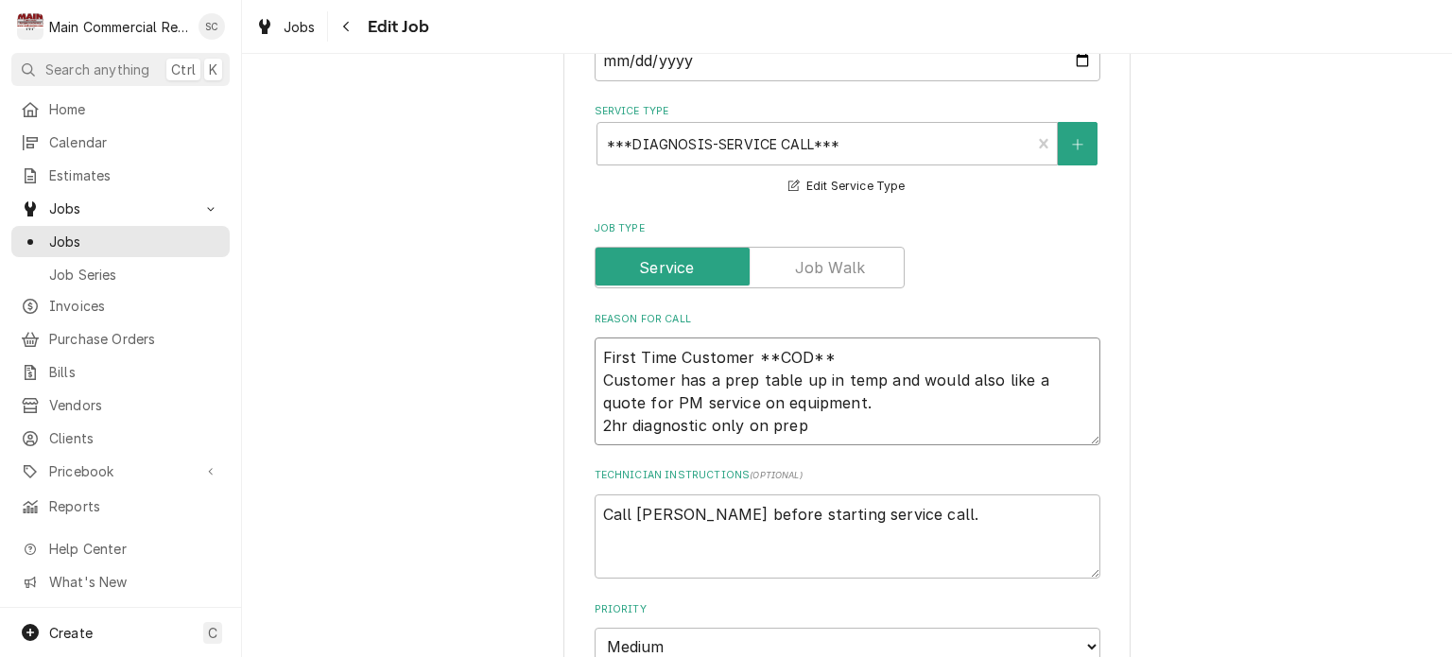
type textarea "x"
type textarea "First Time Customer **COD** Customer has a prep table up in temp and would also…"
type textarea "x"
type textarea "First Time Customer **COD** Customer has a prep table up in temp and would also…"
type textarea "x"
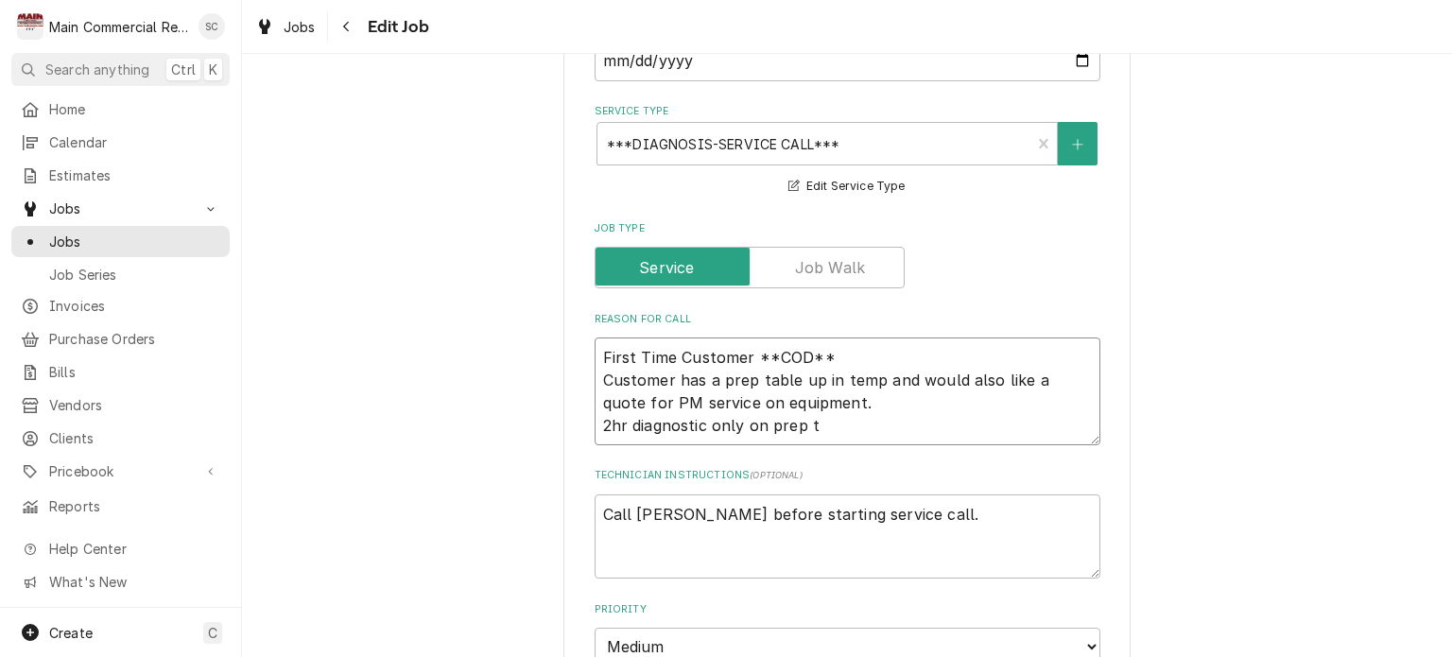
type textarea "First Time Customer **COD** Customer has a prep table up in temp and would also…"
type textarea "x"
type textarea "First Time Customer **COD** Customer has a prep table up in temp and would also…"
type textarea "x"
type textarea "First Time Customer **COD** Customer has a prep table up in temp and would also…"
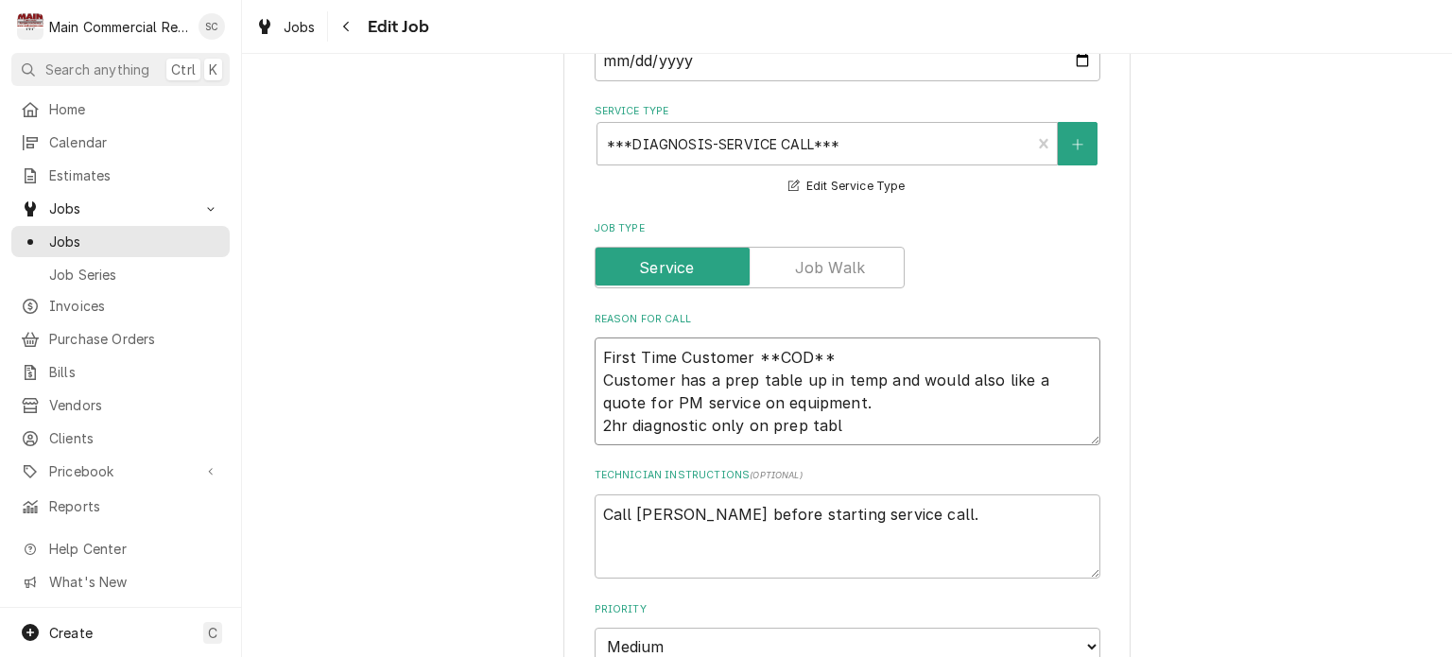
type textarea "x"
type textarea "First Time Customer **COD** Customer has a prep table up in temp and would also…"
type textarea "x"
type textarea "First Time Customer **COD** Customer has a prep table up in temp and would also…"
type textarea "x"
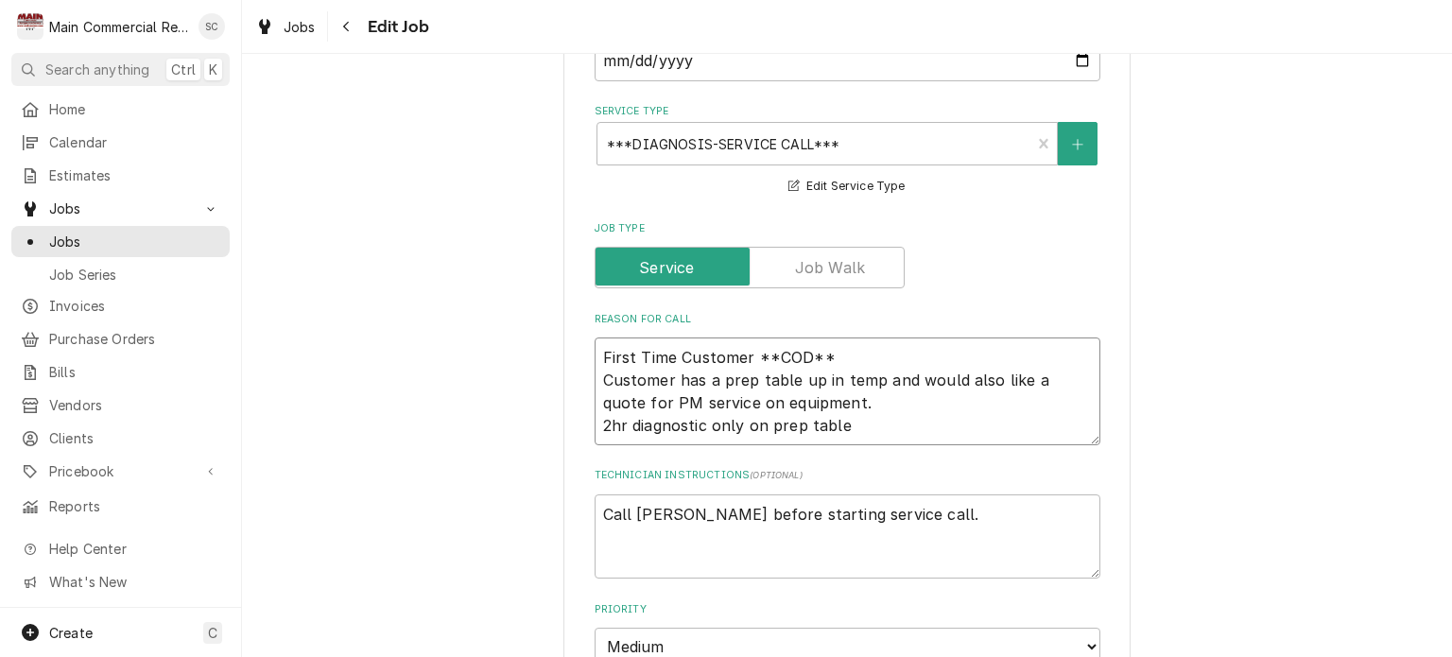
type textarea "First Time Customer **COD** Customer has a prep table up in temp and would also…"
type textarea "x"
type textarea "First Time Customer **COD** Customer has a prep table up in temp and would also…"
type textarea "x"
type textarea "First Time Customer **COD** Customer has a prep table up in temp and would also…"
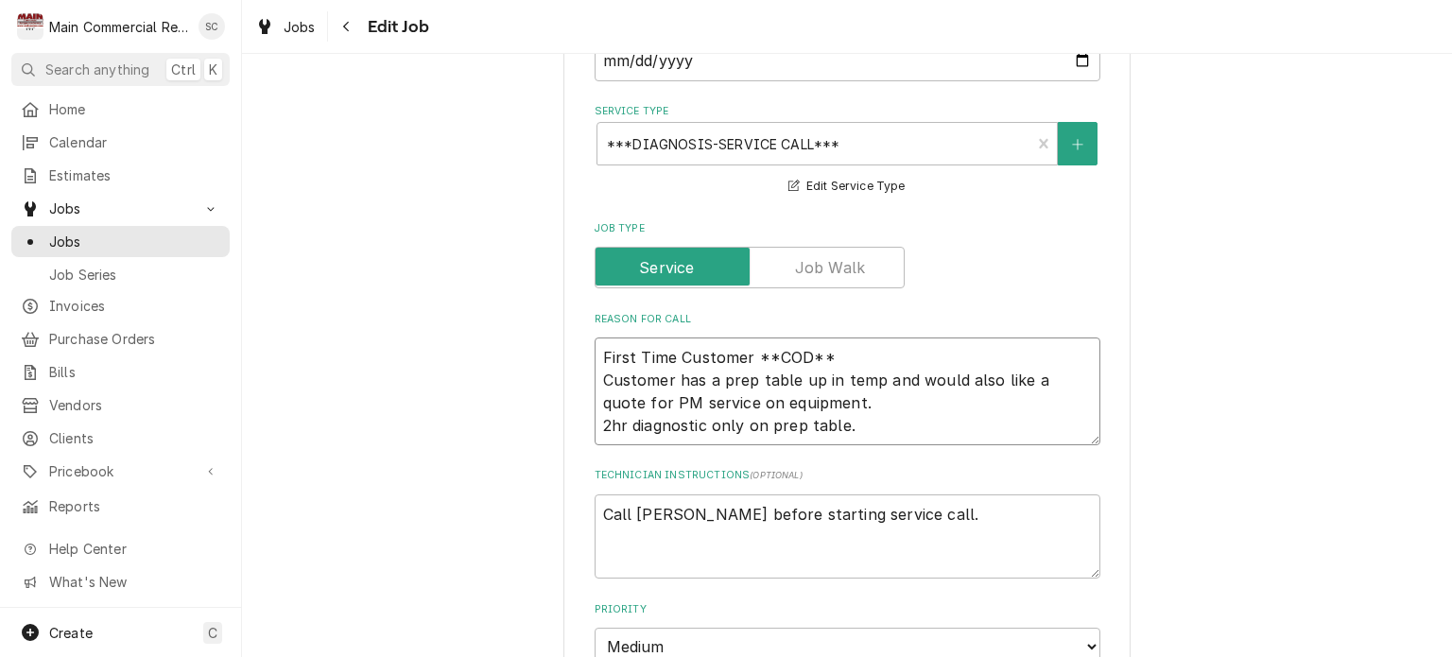
type textarea "x"
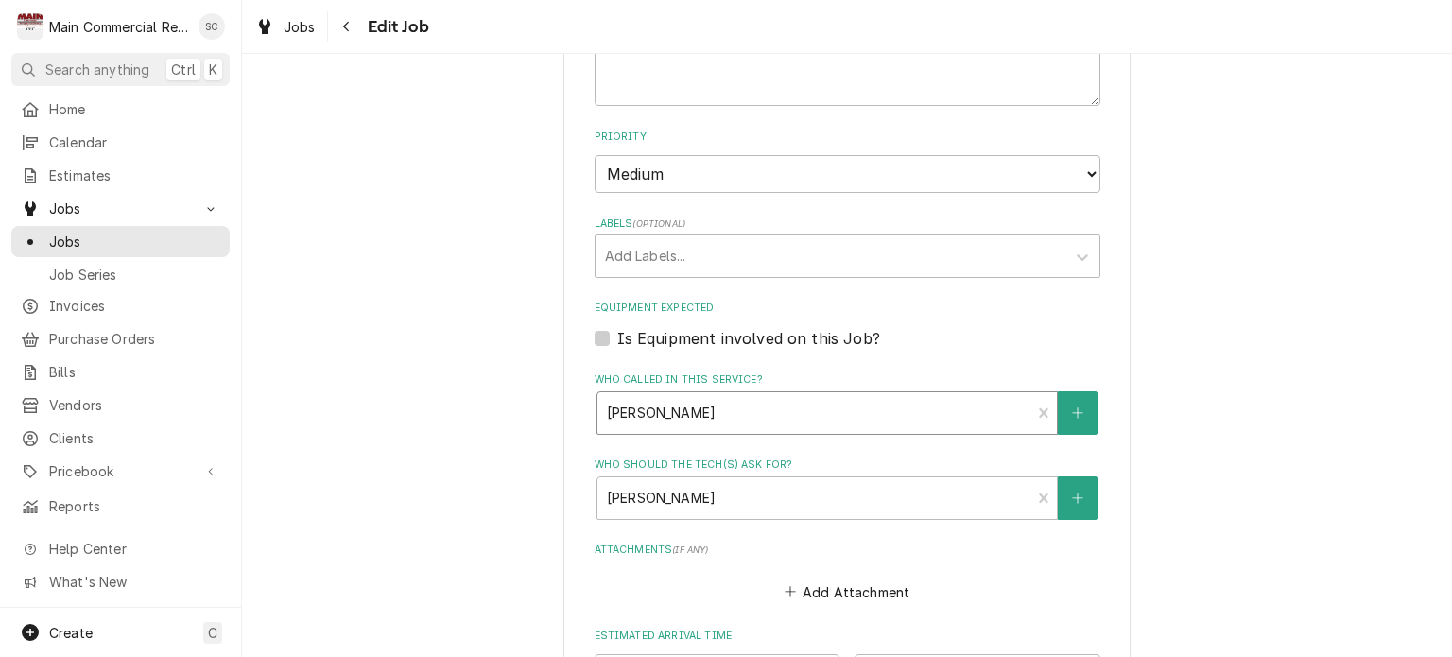
scroll to position [1419, 0]
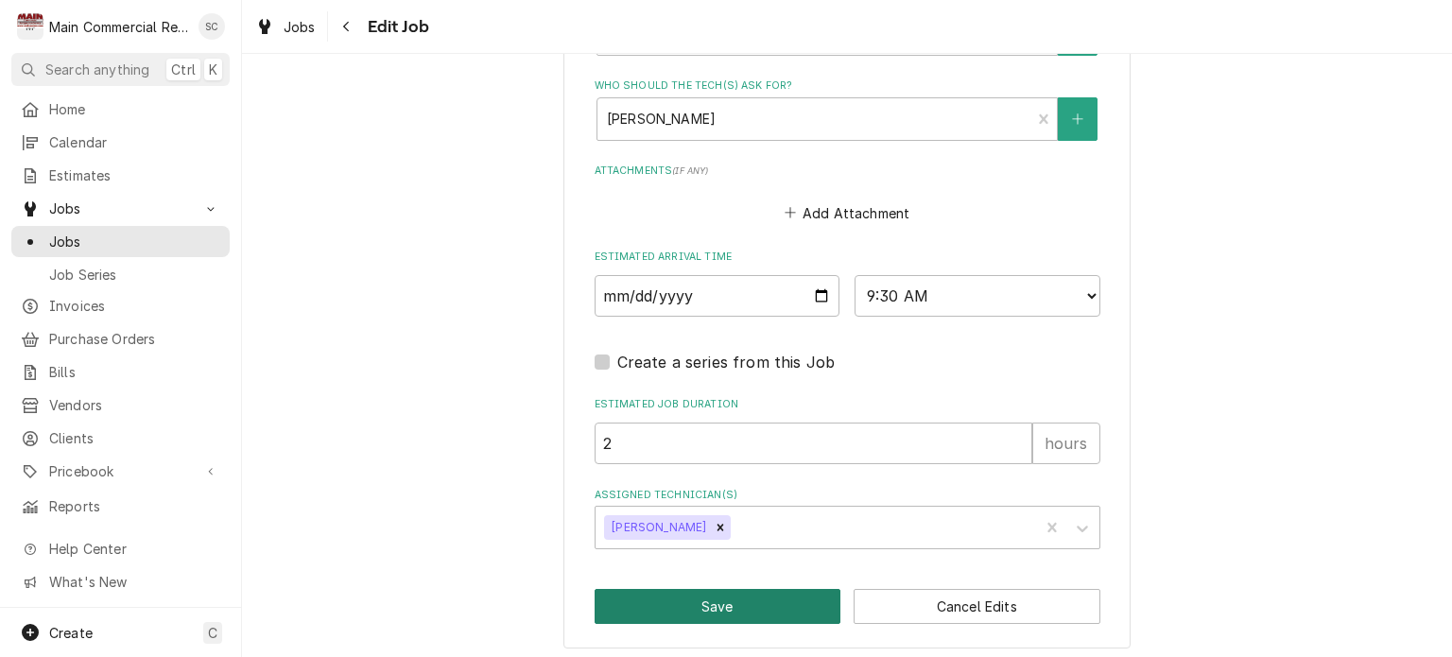
type textarea "First Time Customer **COD** Customer has a prep table up in temp and would also…"
click at [783, 596] on button "Save" at bounding box center [718, 606] width 247 height 35
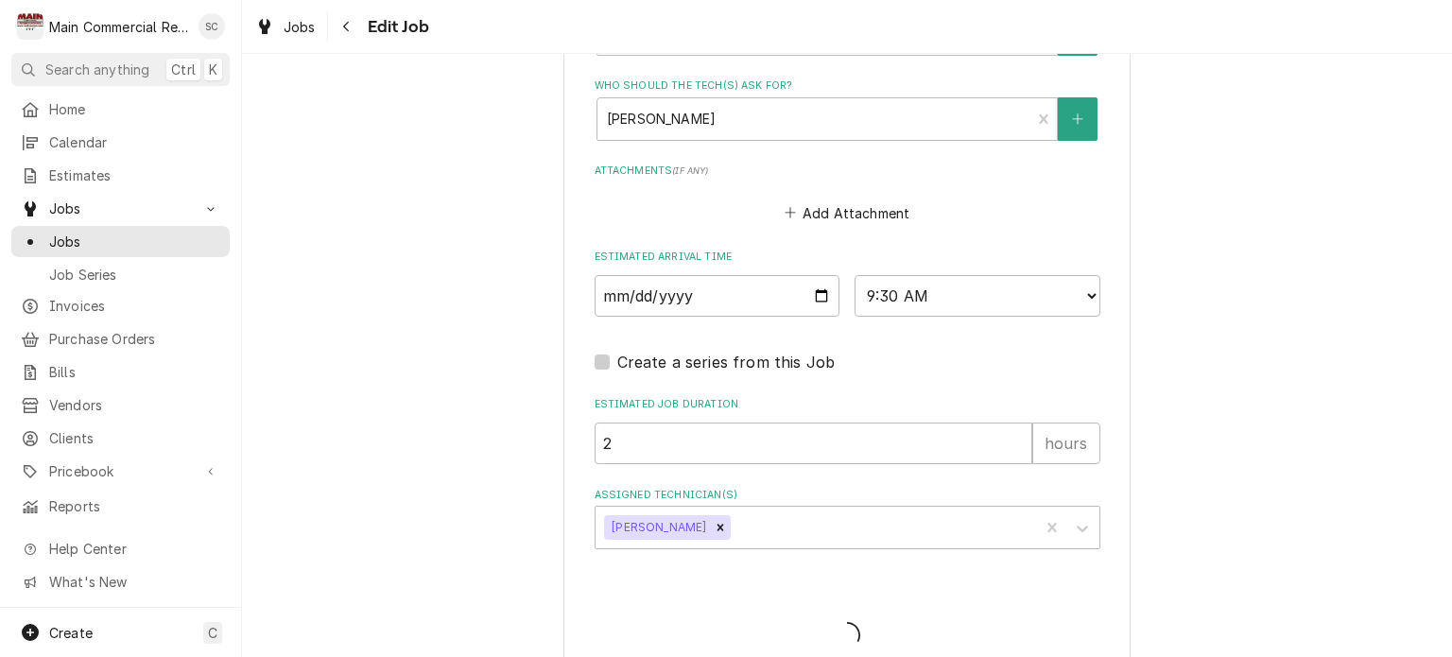
type textarea "x"
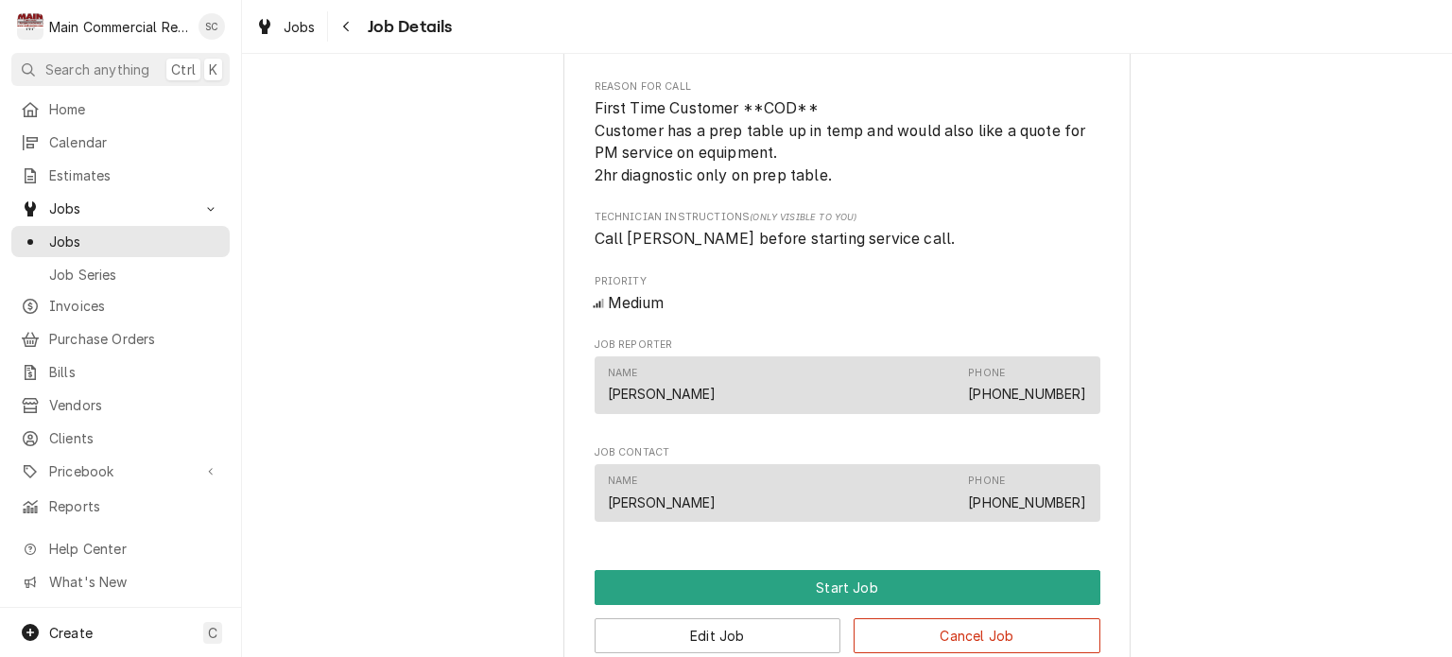
scroll to position [1097, 0]
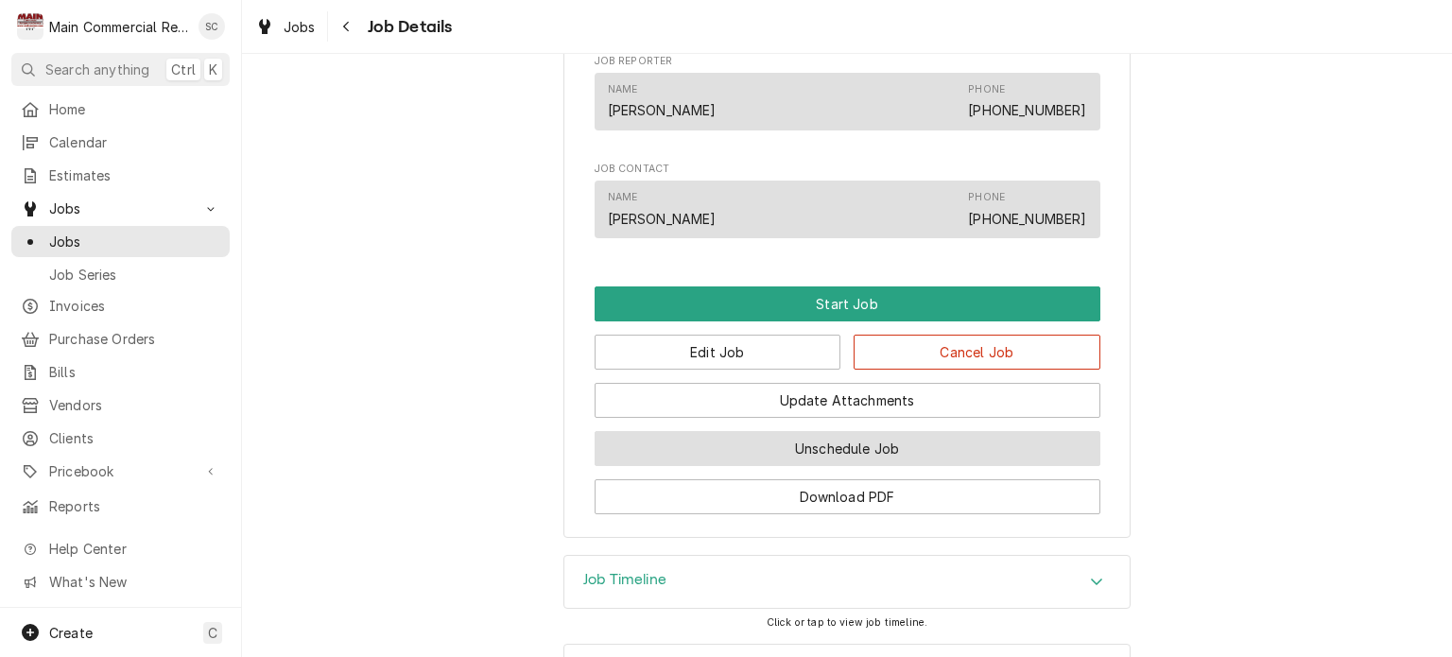
click at [901, 466] on button "Unschedule Job" at bounding box center [848, 448] width 506 height 35
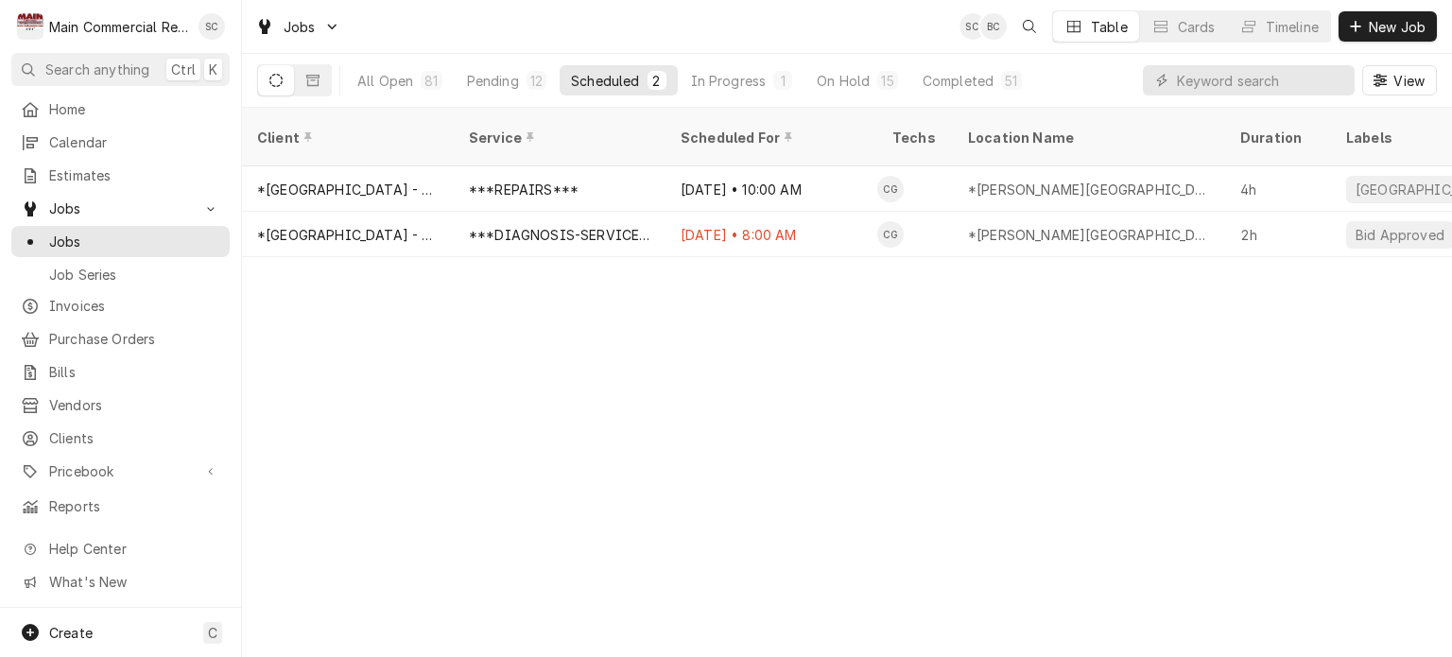
click at [930, 412] on div "Client Service Scheduled For Techs Location Name Duration Labels Status ID Prio…" at bounding box center [847, 382] width 1210 height 549
click at [928, 371] on div "Client Service Scheduled For Techs Location Name Duration Labels Status ID Prio…" at bounding box center [847, 382] width 1210 height 549
click at [819, 386] on div "Client Service Scheduled For Techs Location Name Duration Labels Status ID Prio…" at bounding box center [847, 382] width 1210 height 549
click at [847, 406] on div "Client Service Scheduled For Techs Location Name Duration Labels Status ID Prio…" at bounding box center [847, 382] width 1210 height 549
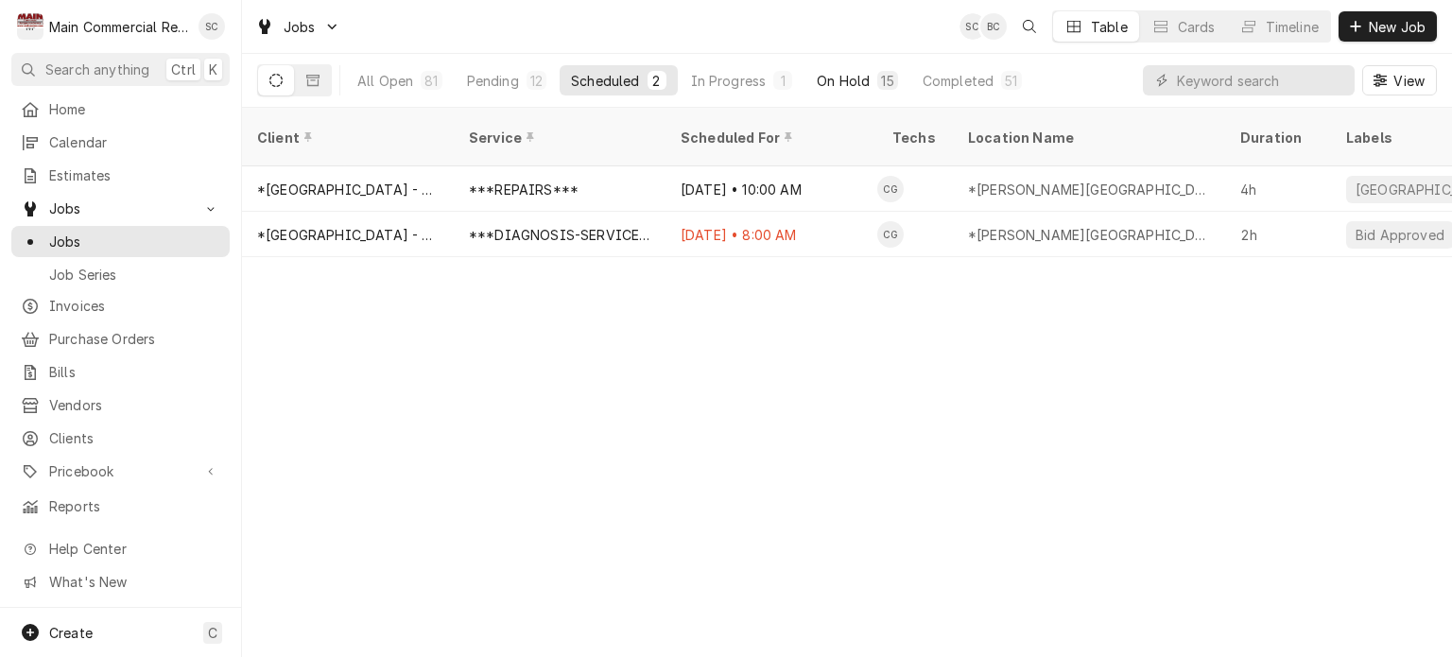
click at [870, 84] on button "On Hold 15" at bounding box center [856, 80] width 103 height 30
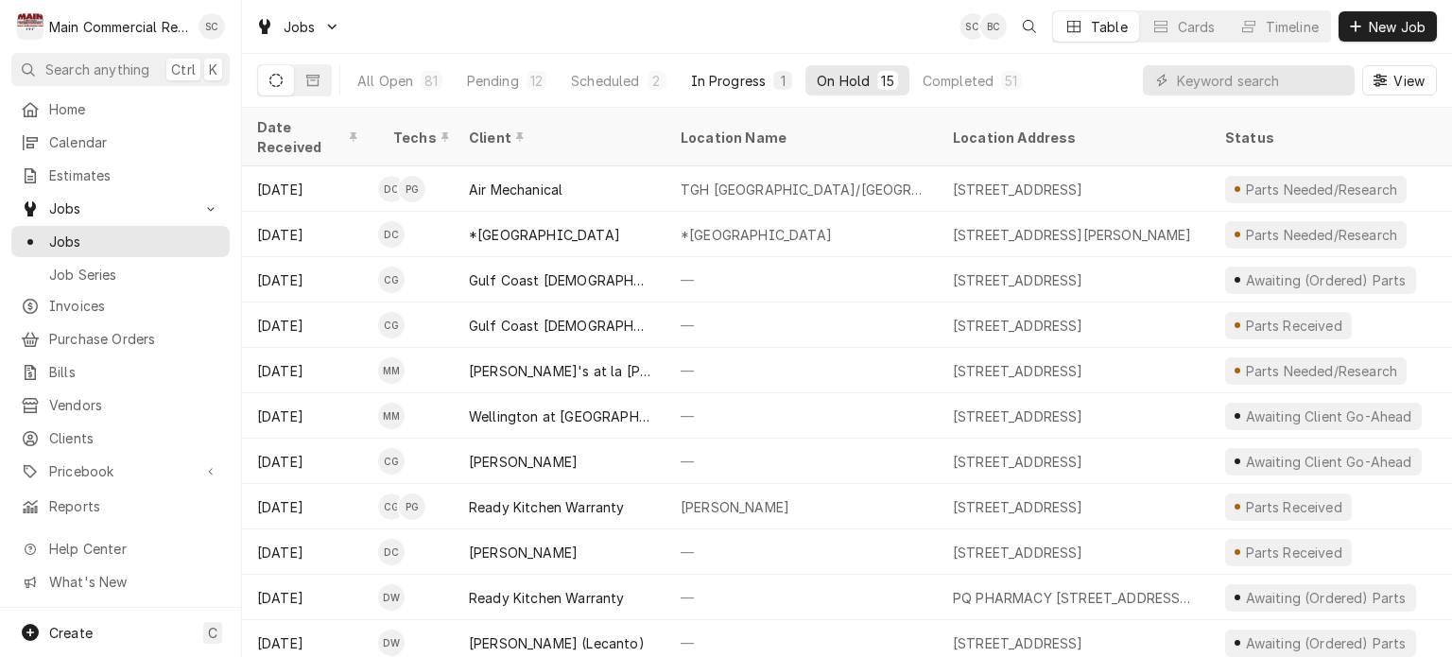
click at [699, 77] on div "In Progress" at bounding box center [729, 81] width 76 height 20
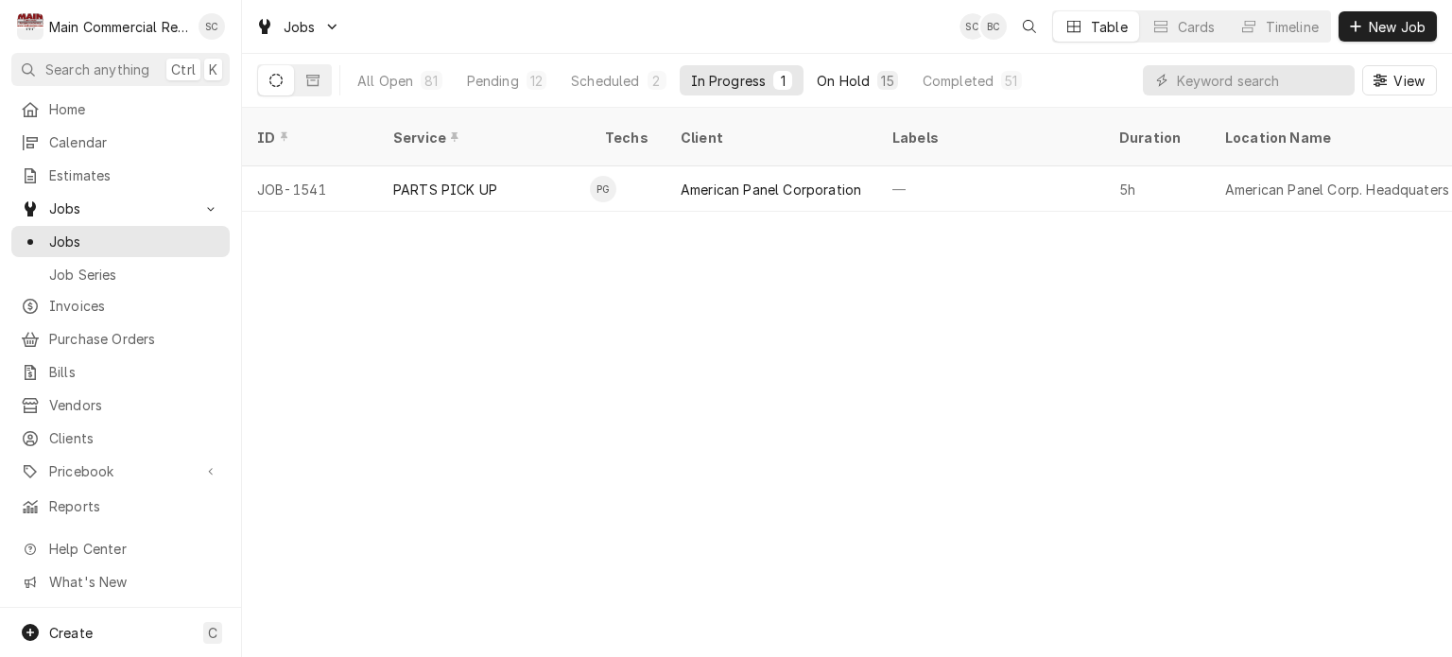
click at [841, 74] on div "On Hold" at bounding box center [843, 81] width 53 height 20
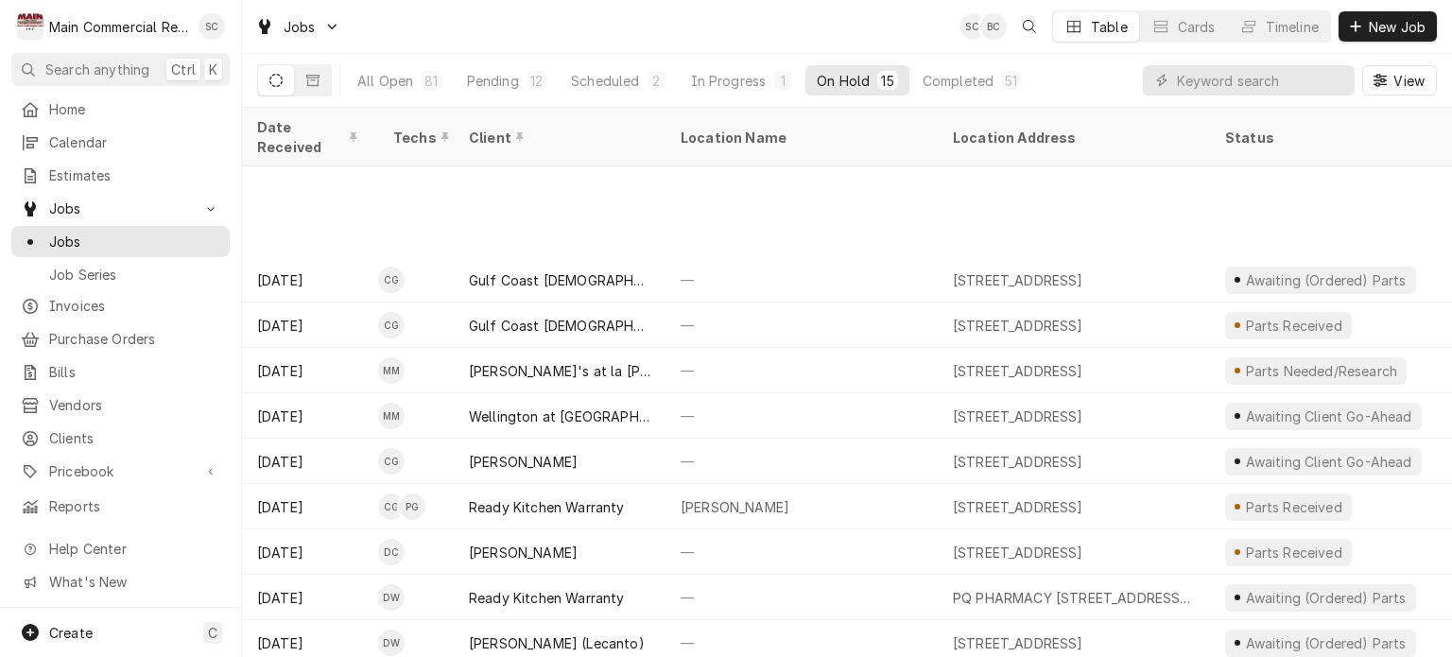
scroll to position [179, 0]
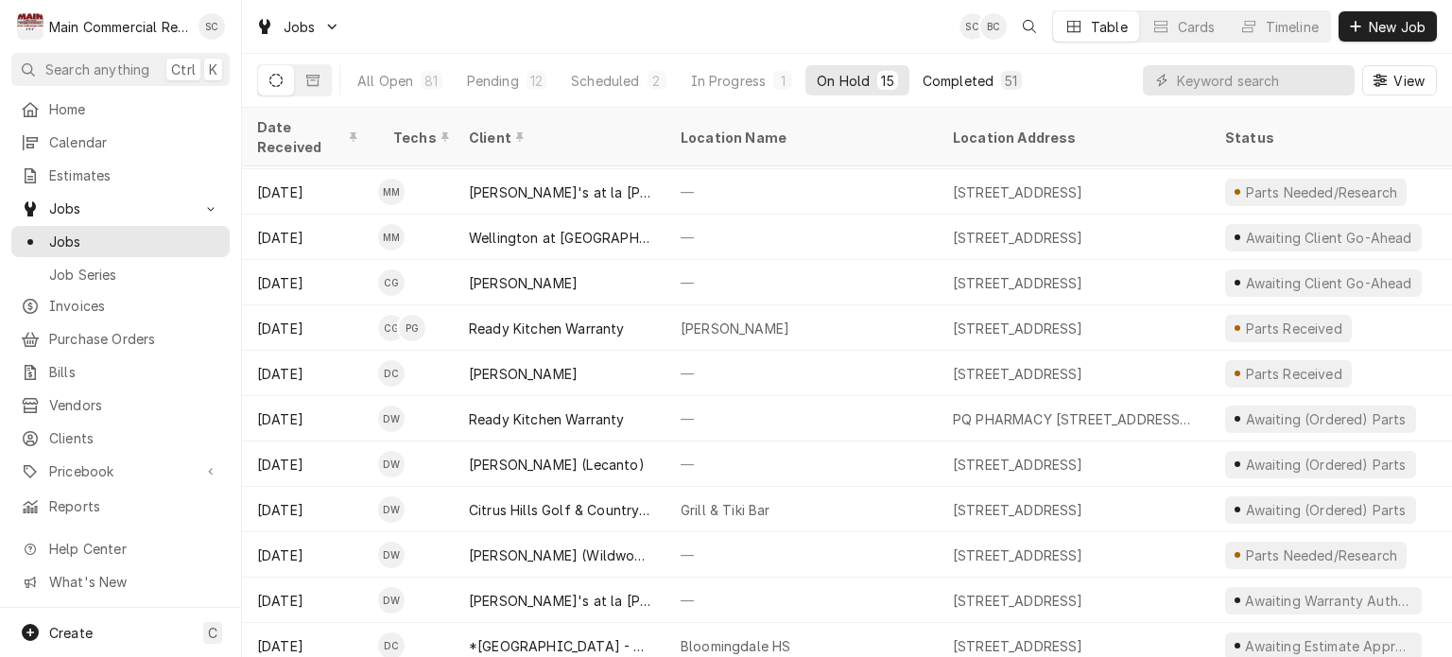
click at [972, 80] on div "Completed" at bounding box center [958, 81] width 71 height 20
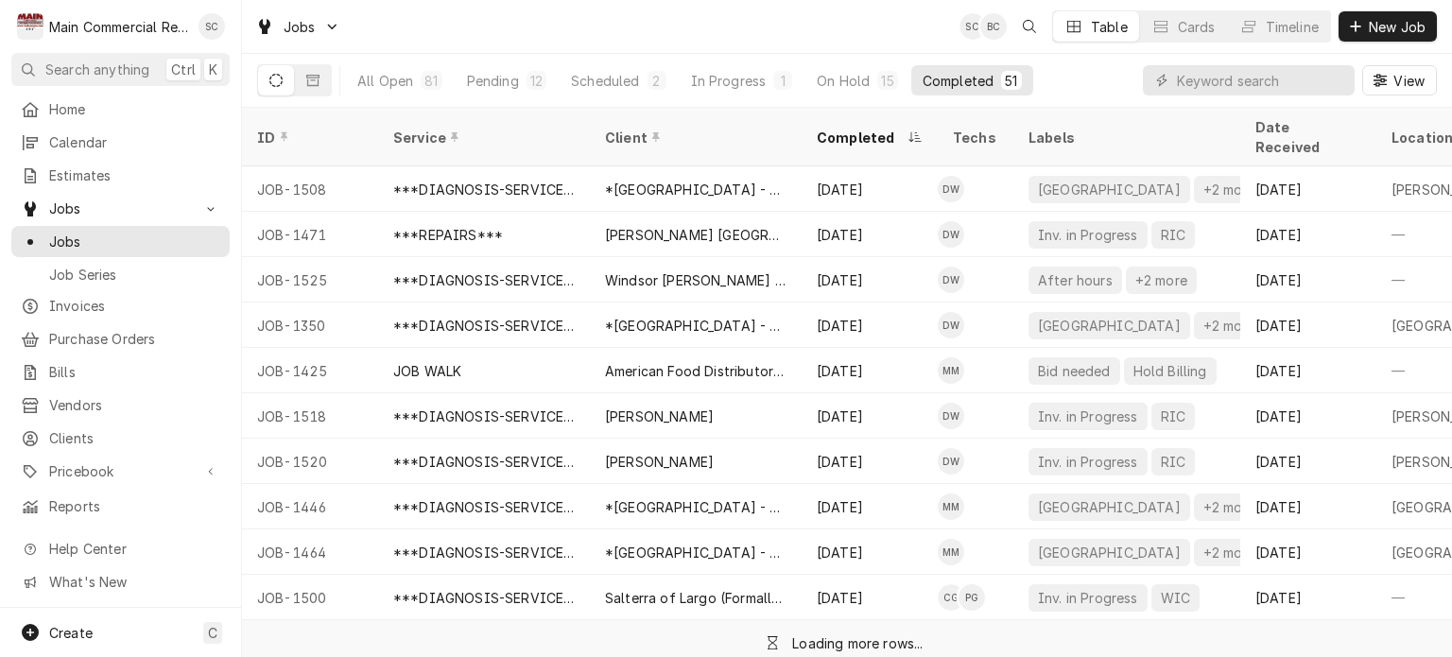
scroll to position [0, 0]
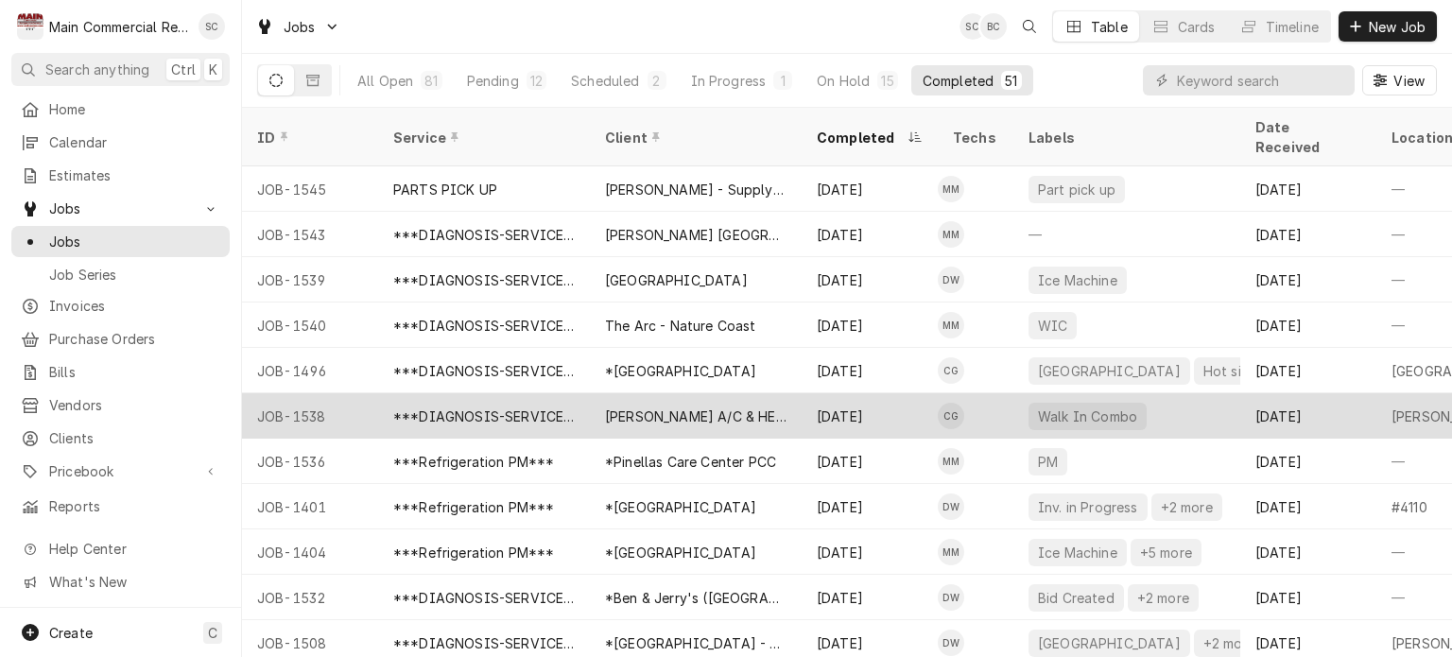
click at [760, 406] on div "[PERSON_NAME] A/C & HEATING, INC" at bounding box center [695, 416] width 181 height 20
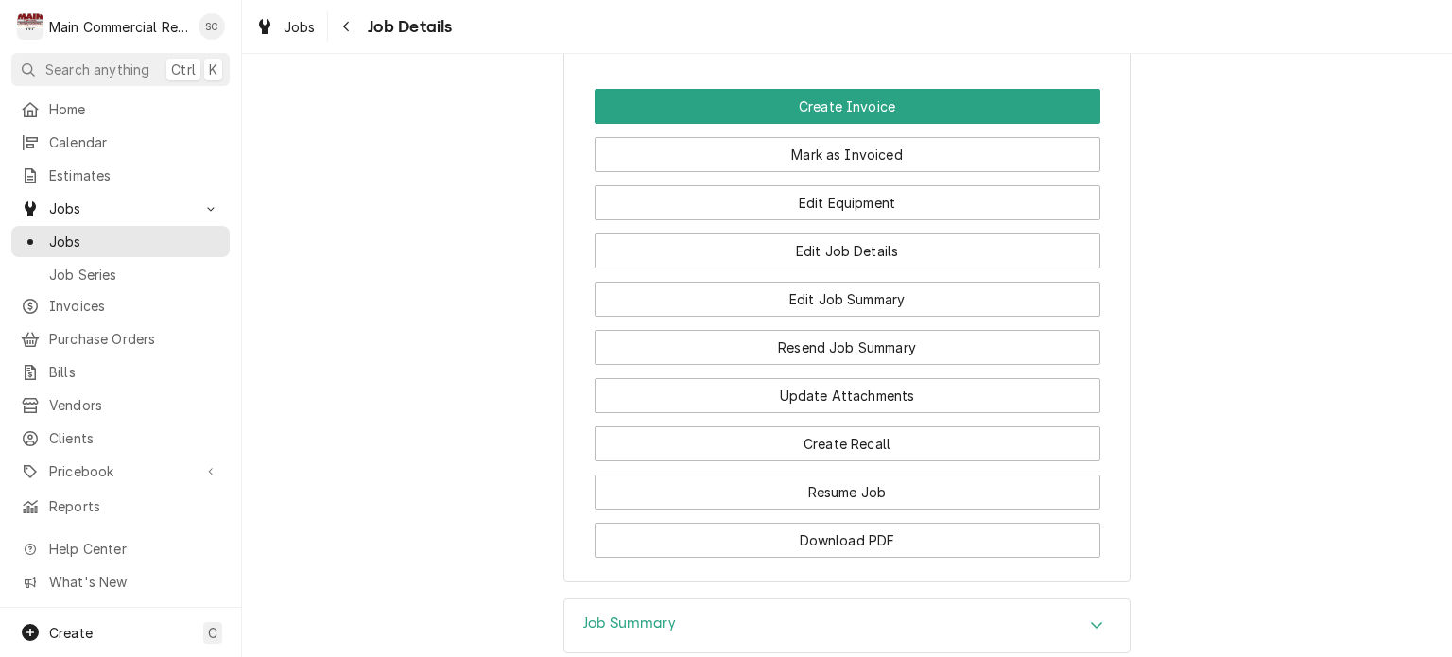
scroll to position [1899, 0]
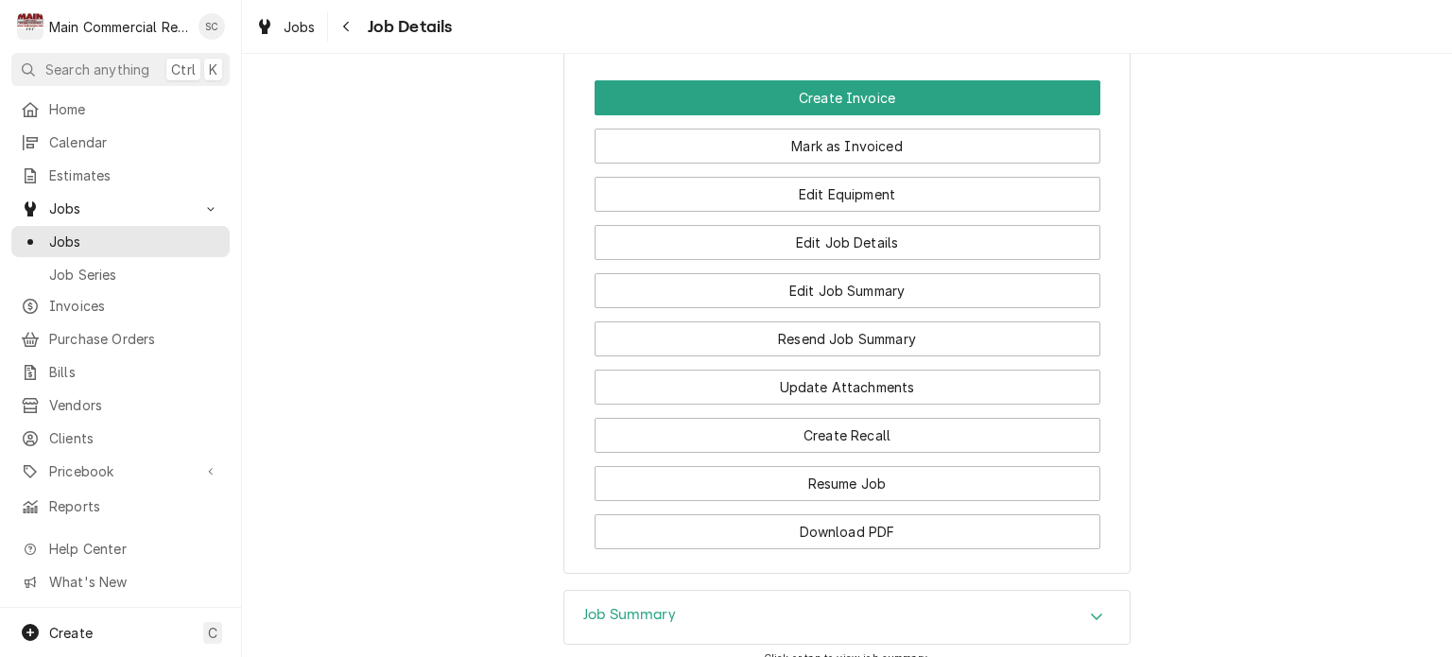
click at [1067, 591] on div "Job Summary" at bounding box center [846, 617] width 565 height 53
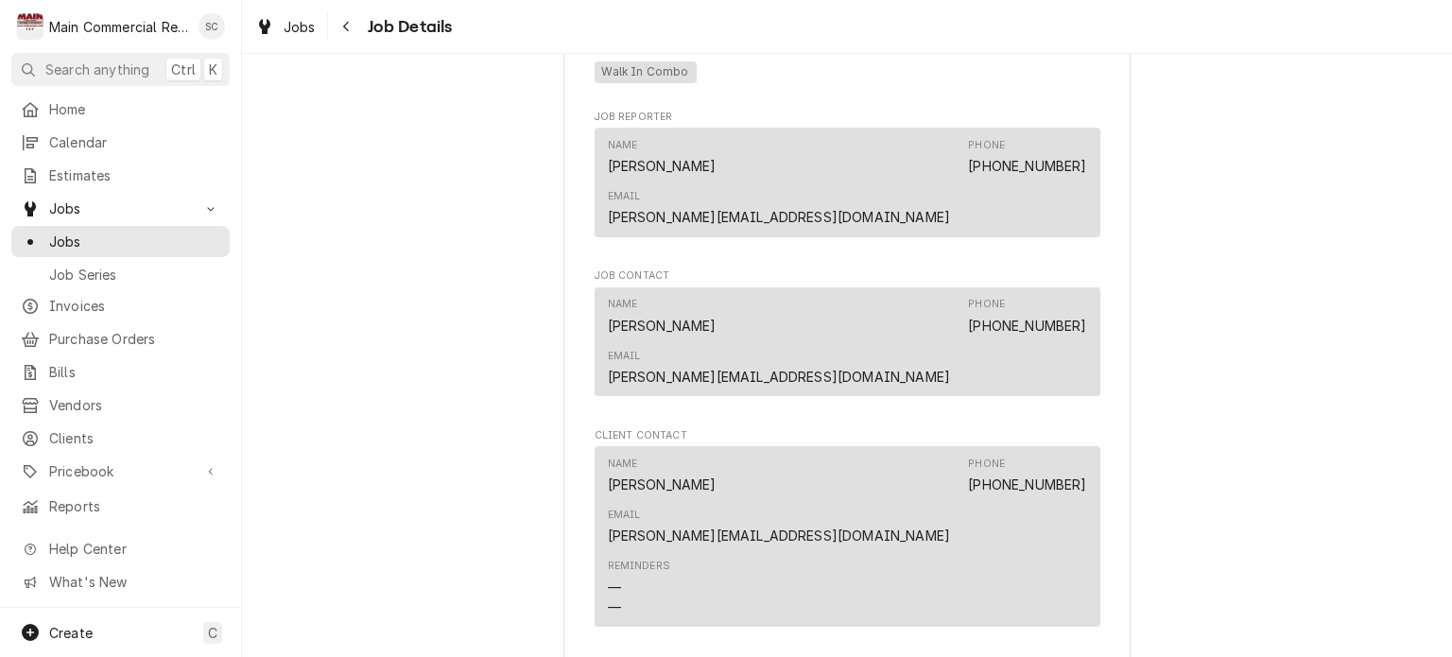
scroll to position [1683, 0]
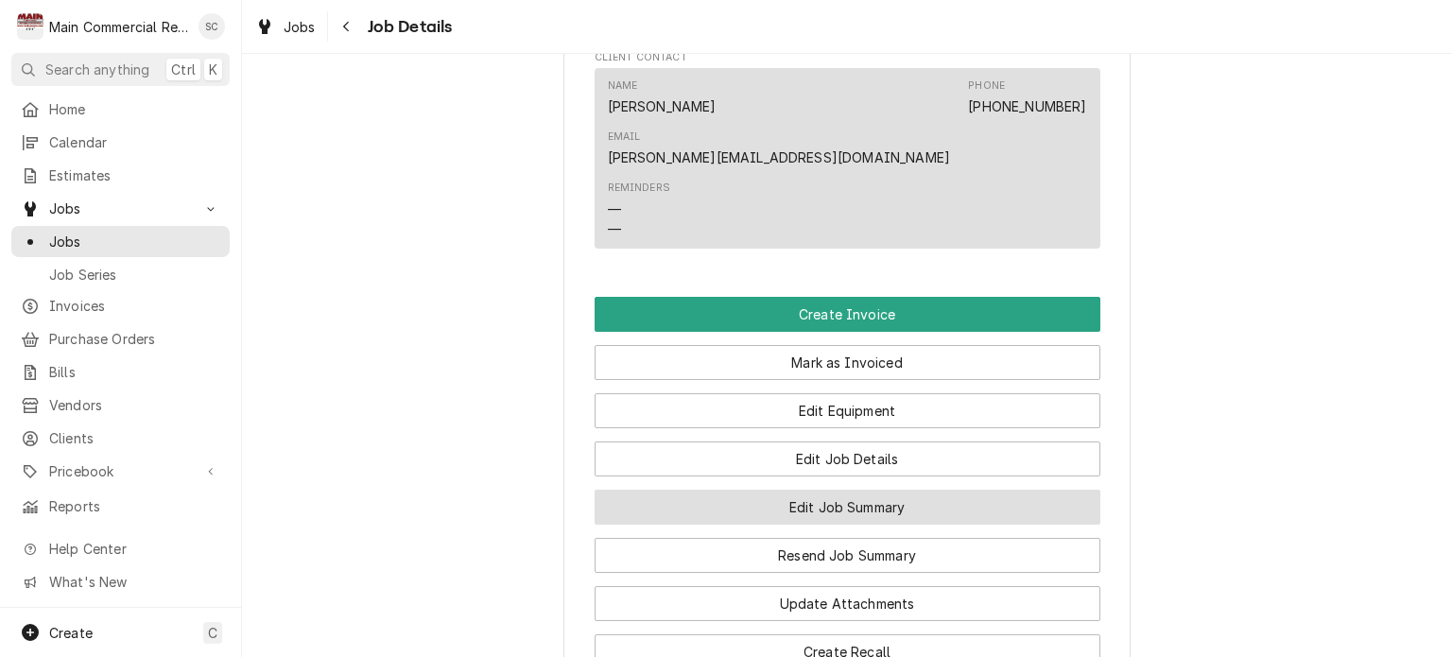
click at [865, 490] on button "Edit Job Summary" at bounding box center [848, 507] width 506 height 35
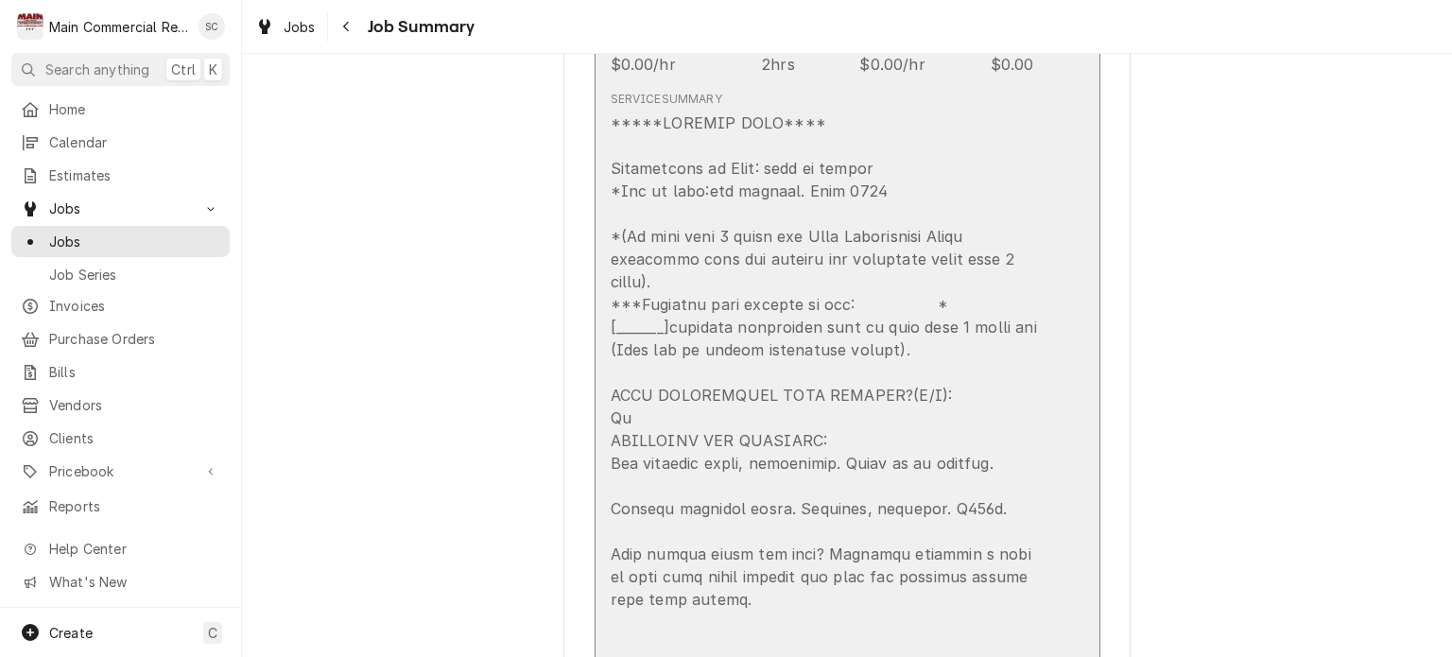
scroll to position [945, 0]
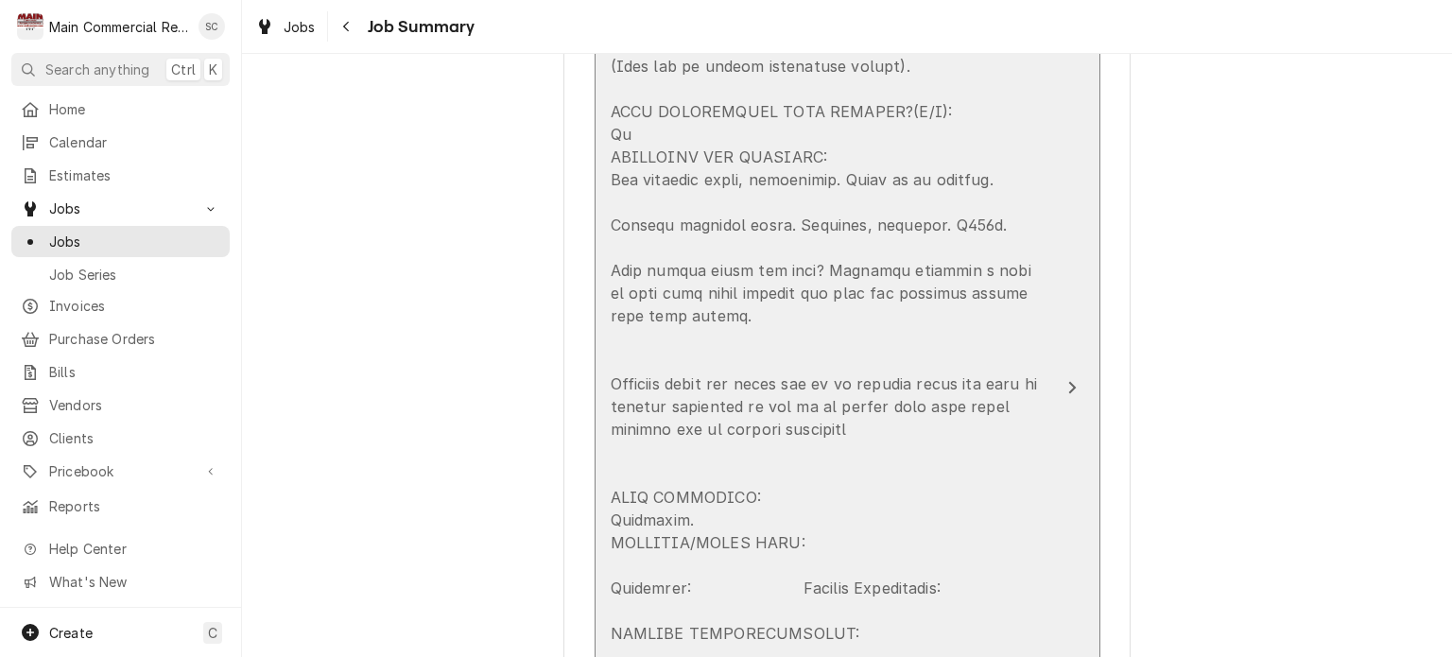
click at [738, 298] on div "Update Line Item" at bounding box center [828, 486] width 434 height 1316
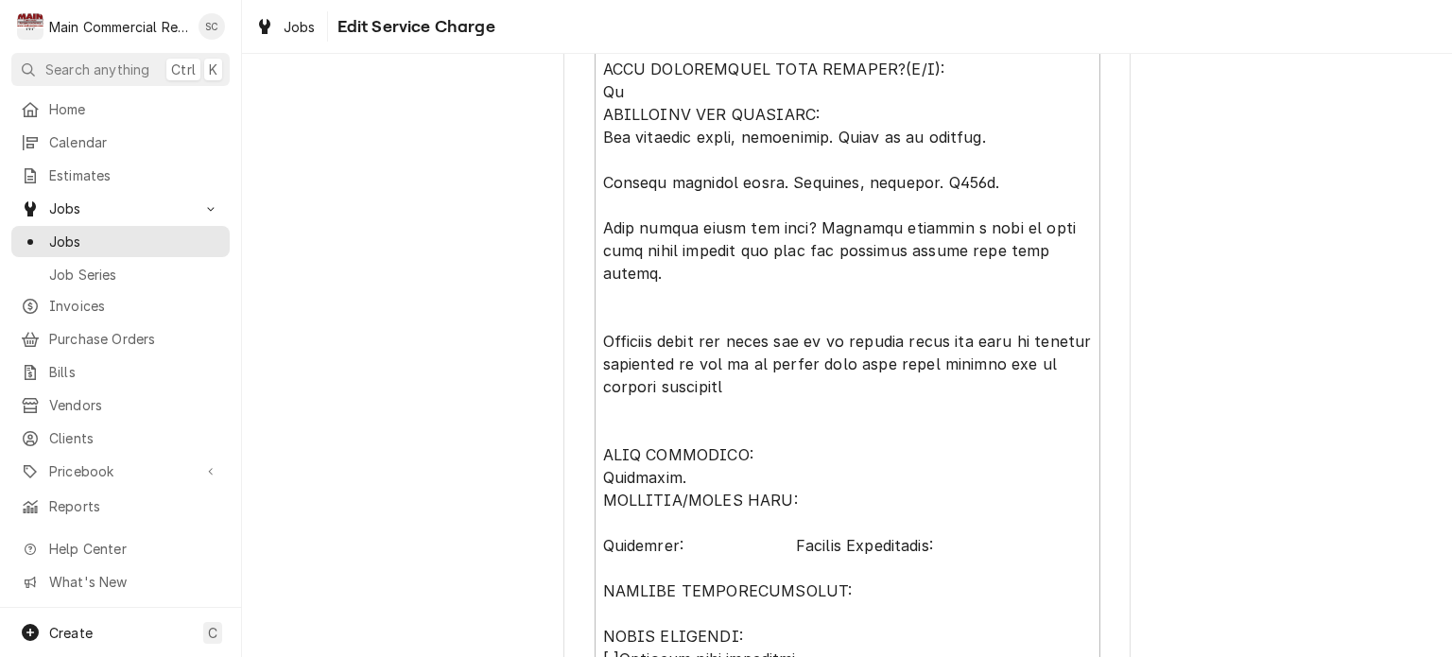
scroll to position [662, 0]
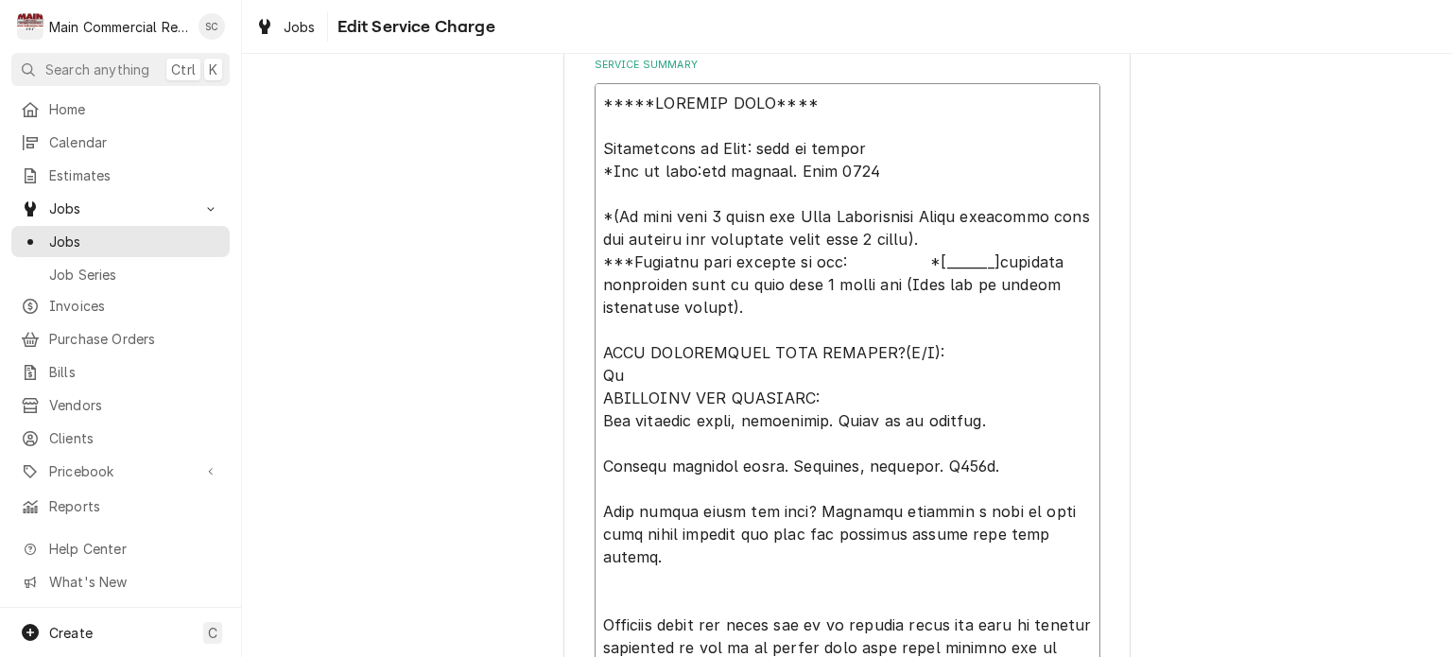
drag, startPoint x: 984, startPoint y: 471, endPoint x: 594, endPoint y: 458, distance: 390.6
type textarea "x"
type textarea "*****SERVICE CALL**** Description of Unit: walk in cooler *Age of unit:new inst…"
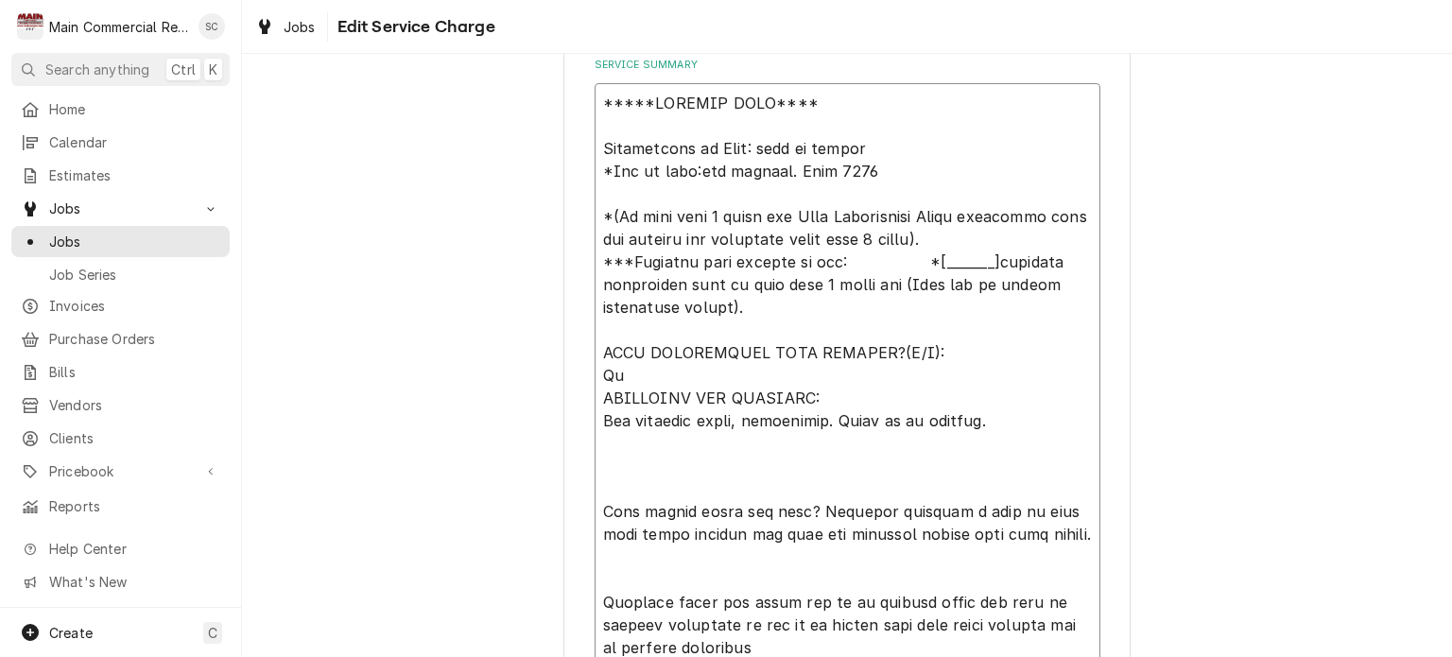
scroll to position [1040, 0]
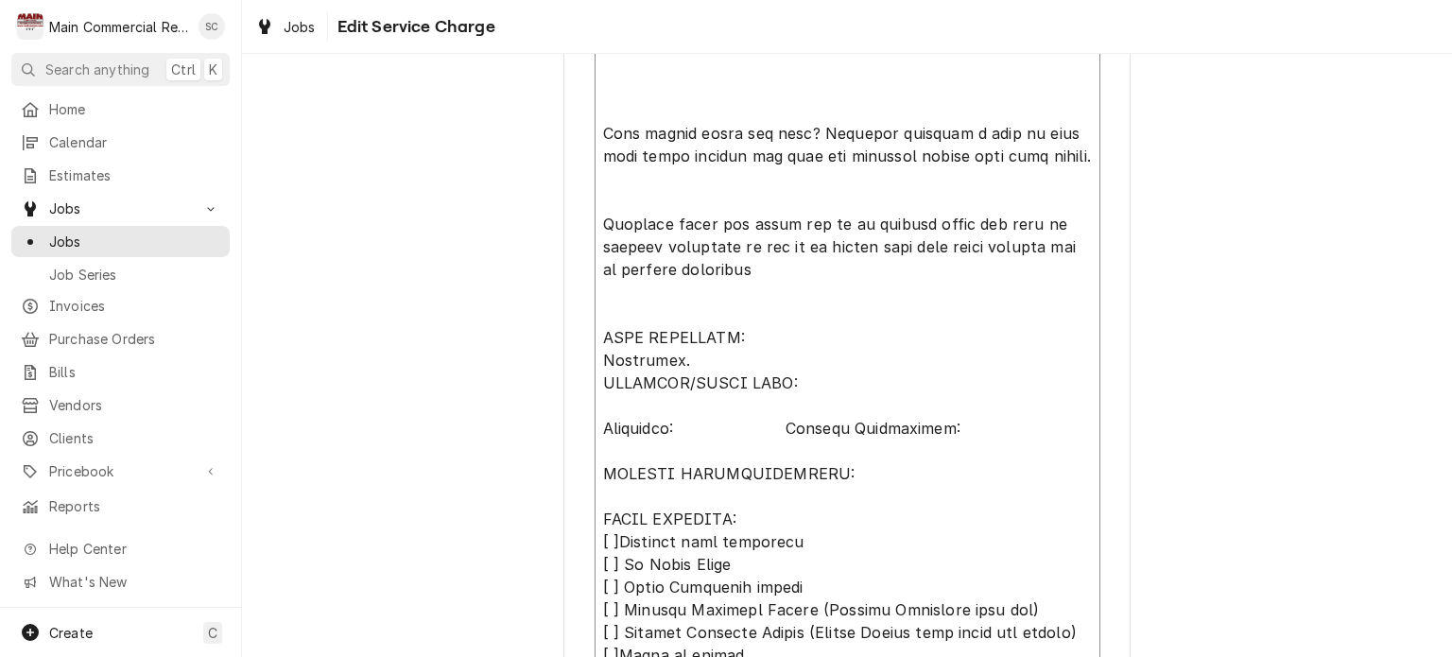
click at [849, 472] on textarea "Service Summary" at bounding box center [848, 337] width 506 height 1265
paste textarea "Replace solenoid valve. Evacuate, recharge. R407c."
type textarea "x"
type textarea "*****SERVICE CALL**** Description of Unit: walk in cooler *Age of unit:new inst…"
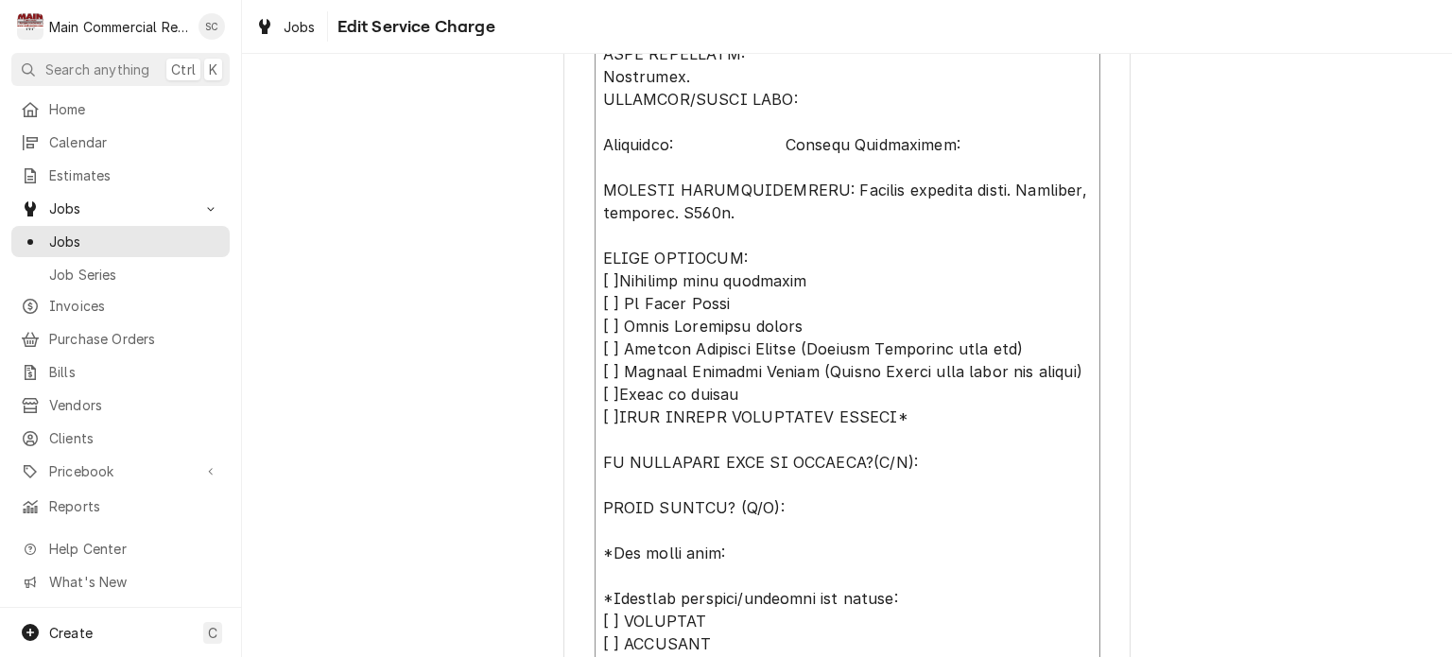
scroll to position [1512, 0]
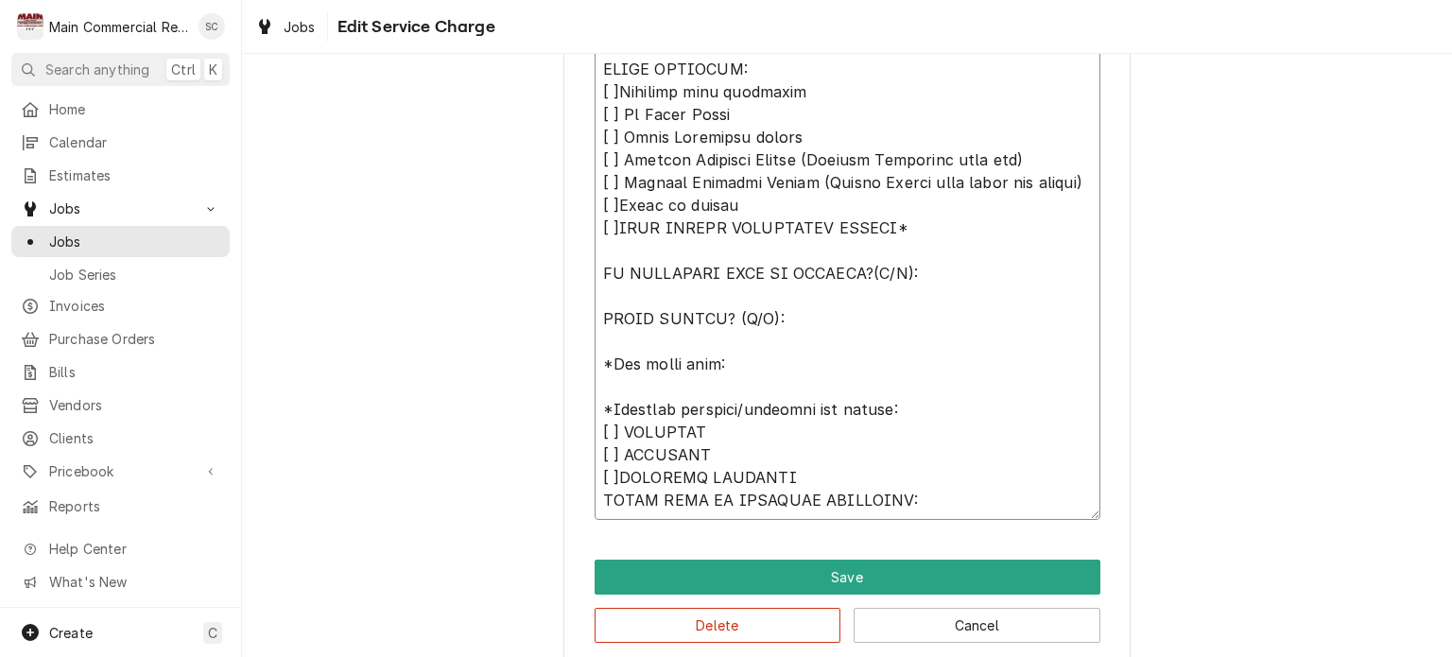
type textarea "x"
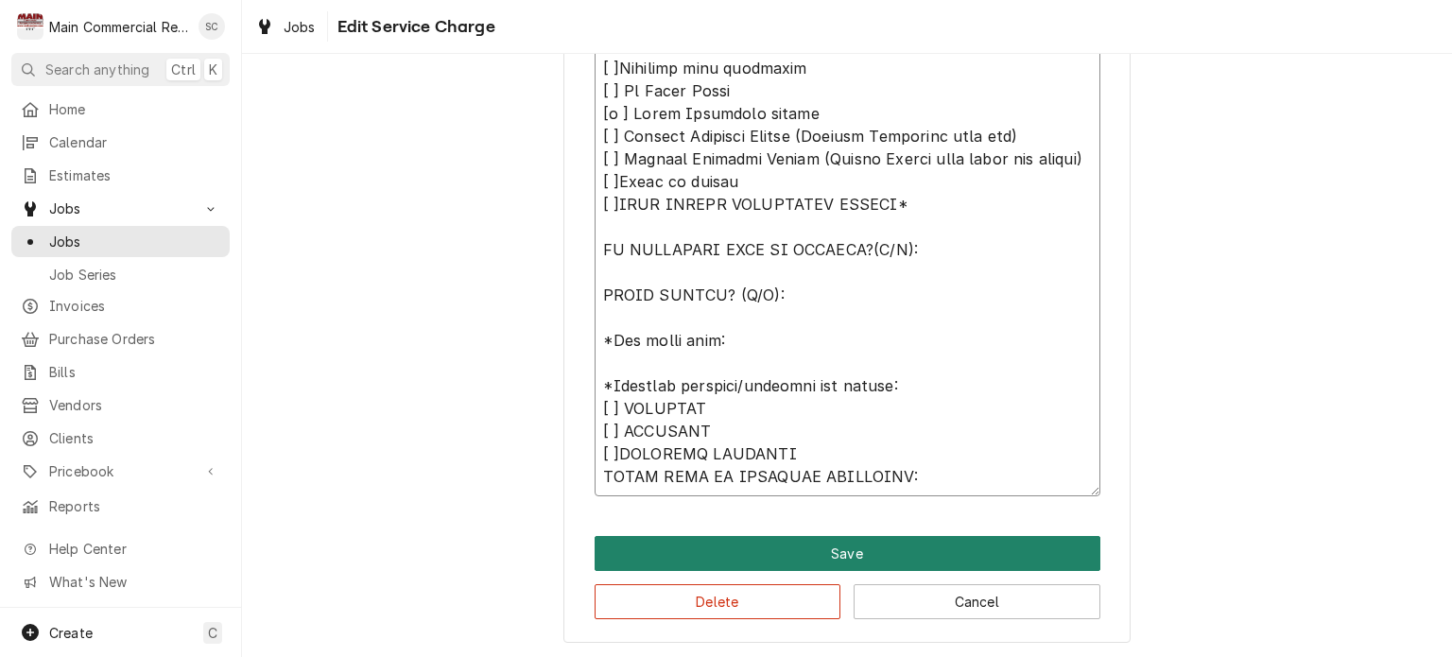
type textarea "*****SERVICE CALL**** Description of Unit: walk in cooler *Age of unit:new inst…"
click at [813, 552] on button "Save" at bounding box center [848, 553] width 506 height 35
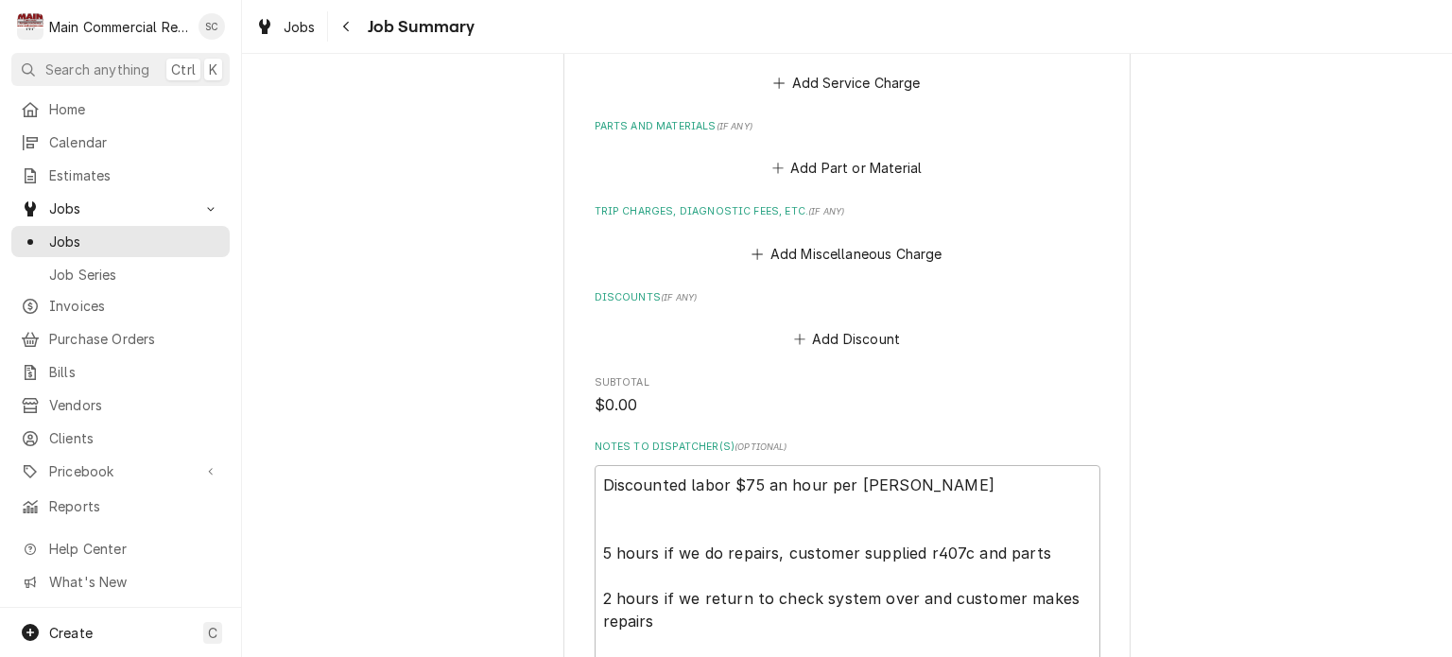
scroll to position [2269, 0]
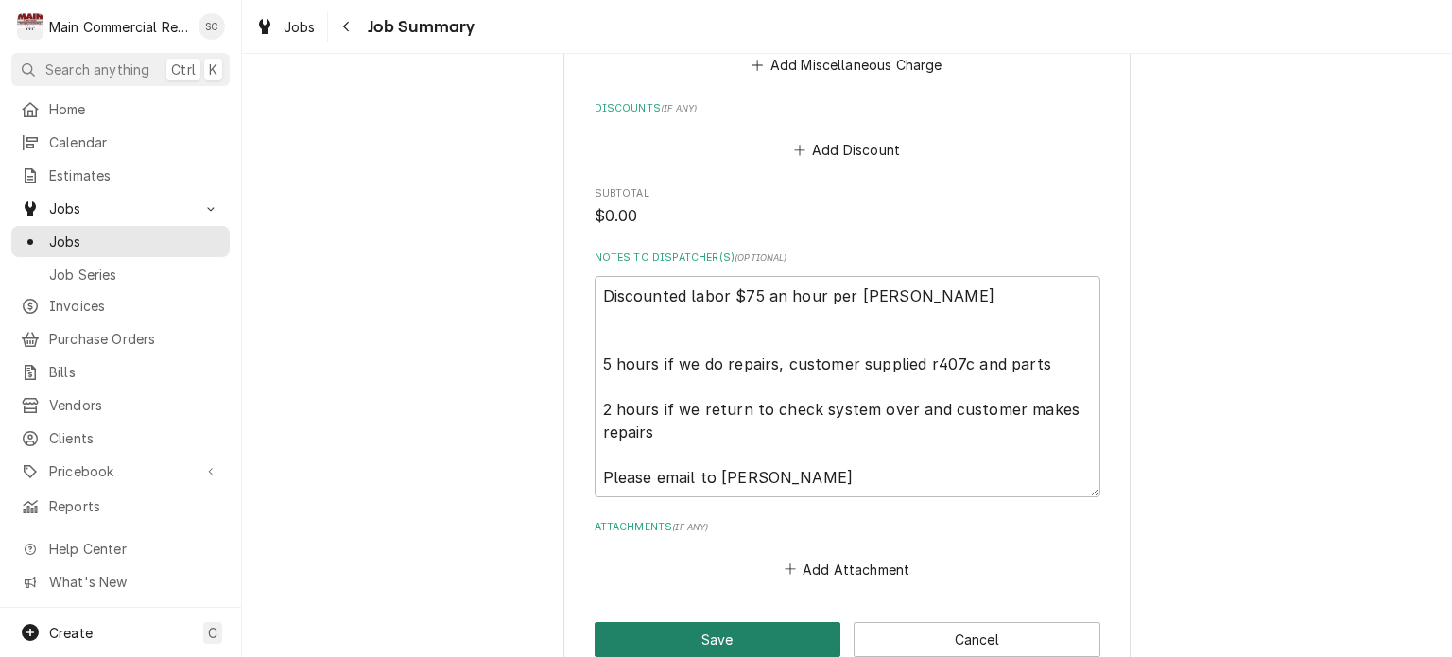
click at [741, 627] on button "Save" at bounding box center [718, 639] width 247 height 35
type textarea "x"
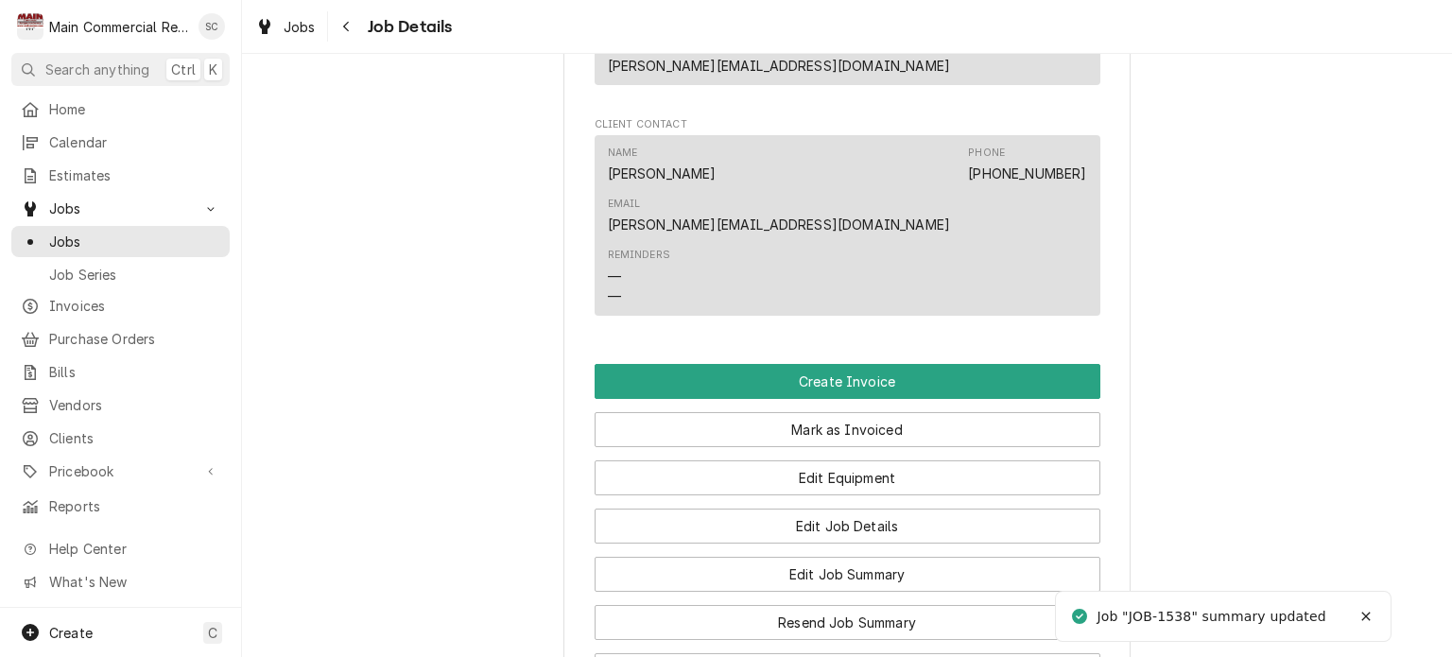
scroll to position [1805, 0]
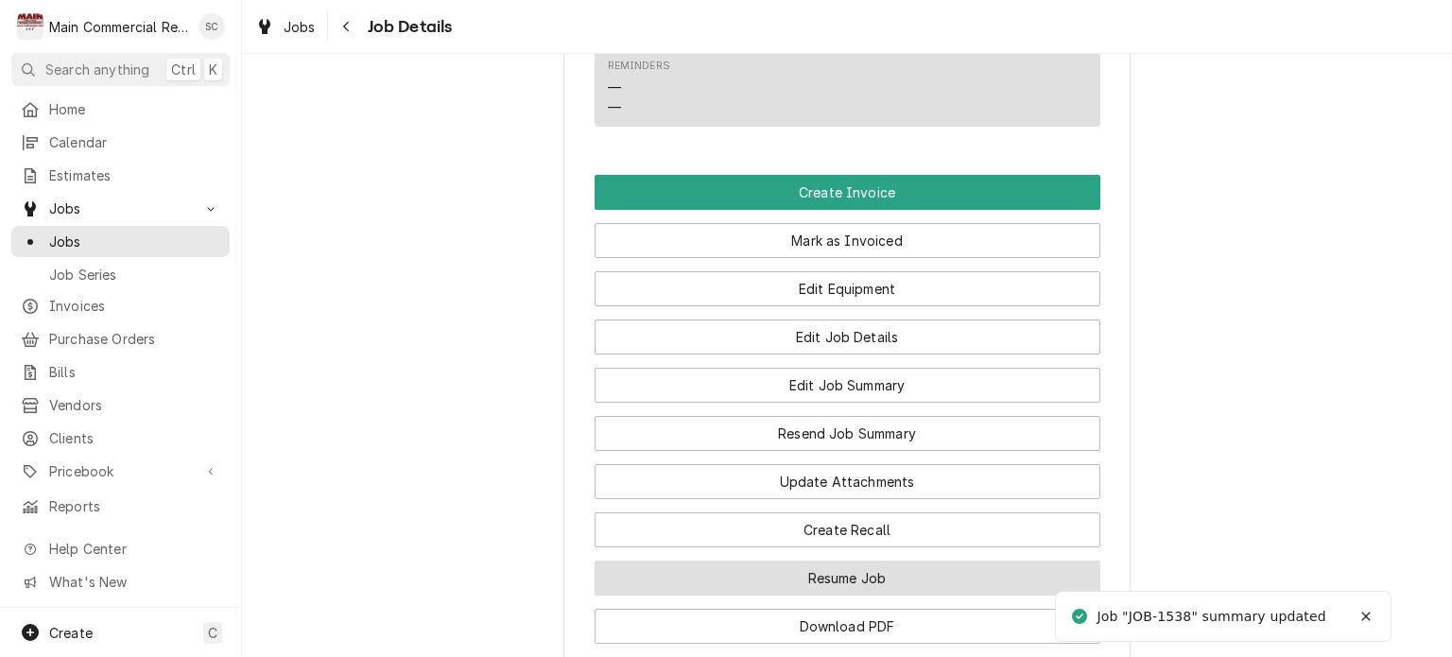
click at [841, 561] on button "Resume Job" at bounding box center [848, 578] width 506 height 35
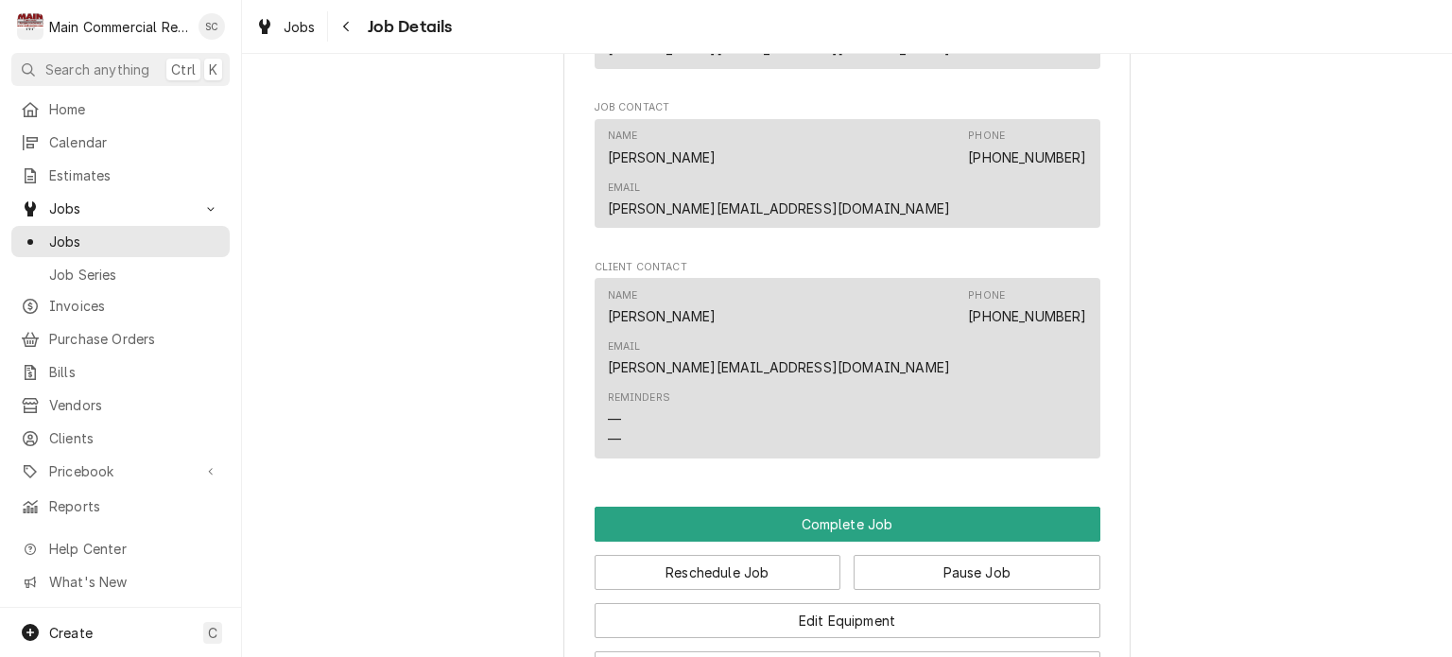
scroll to position [1796, 0]
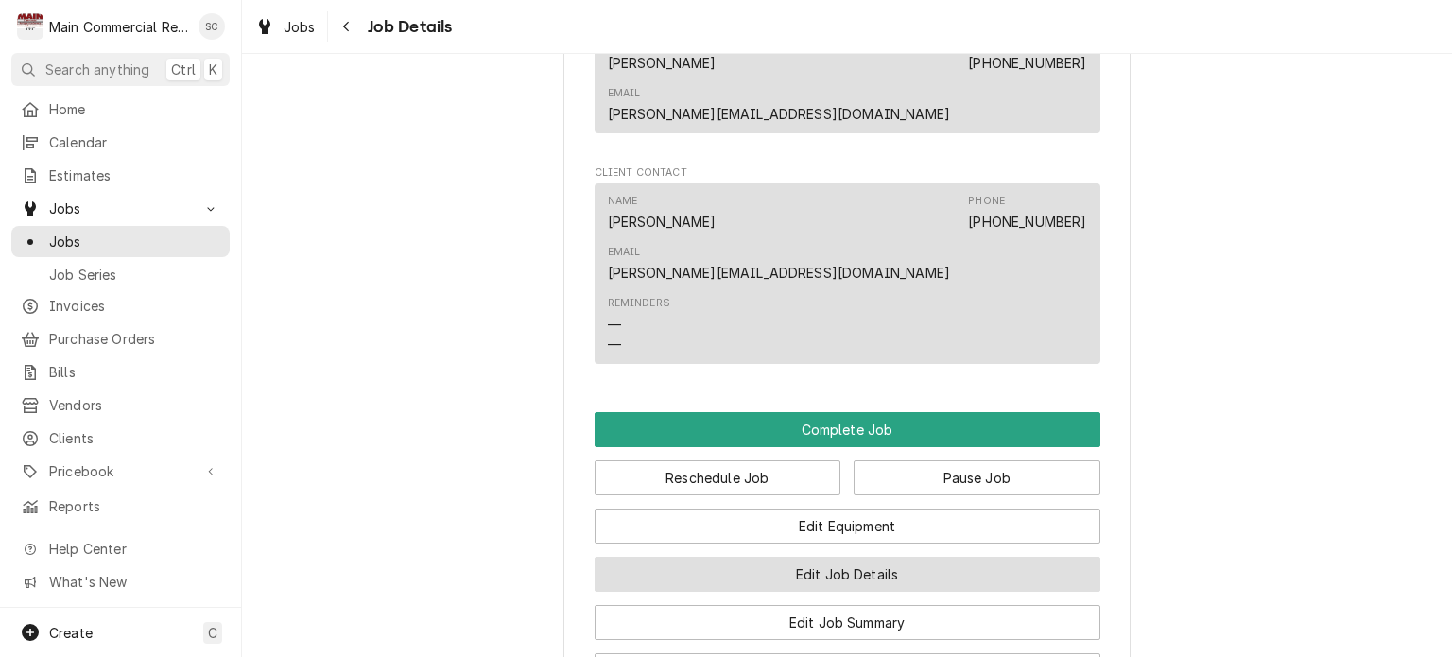
click at [849, 557] on button "Edit Job Details" at bounding box center [848, 574] width 506 height 35
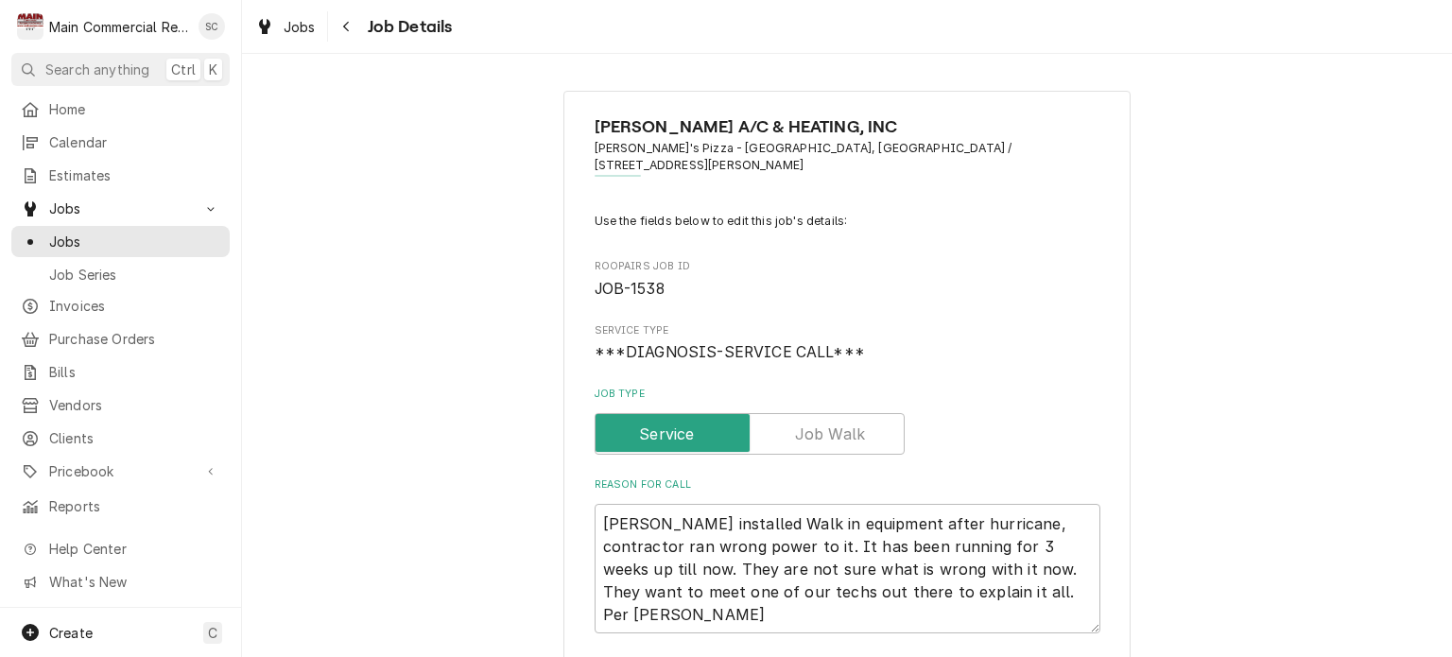
scroll to position [284, 0]
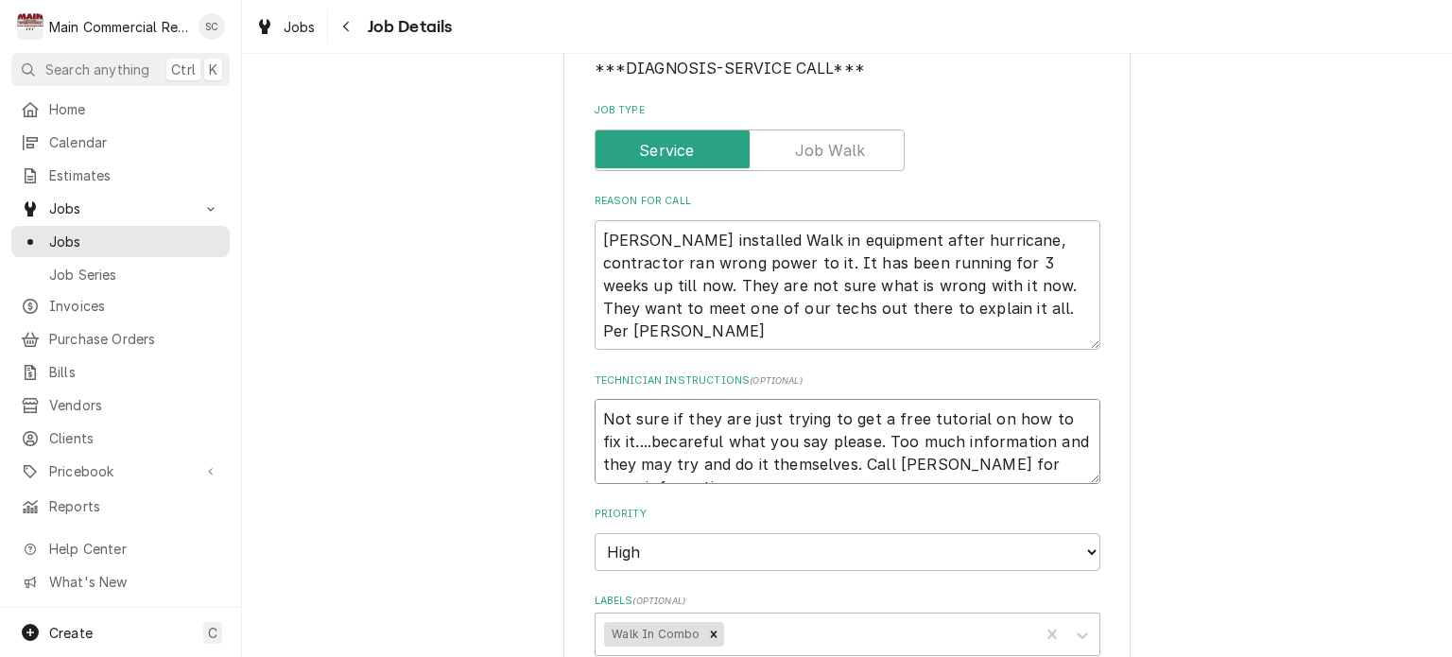
click at [595, 399] on textarea "Not sure if they are just trying to get a free tutorial on how to fix it....bec…" at bounding box center [848, 441] width 506 height 85
type textarea "x"
type textarea "Not sure if they are just trying to get a free tutorial on how to fix it....bec…"
type textarea "x"
type textarea "Not sure if they are just trying to get a free tutorial on how to fix it....bec…"
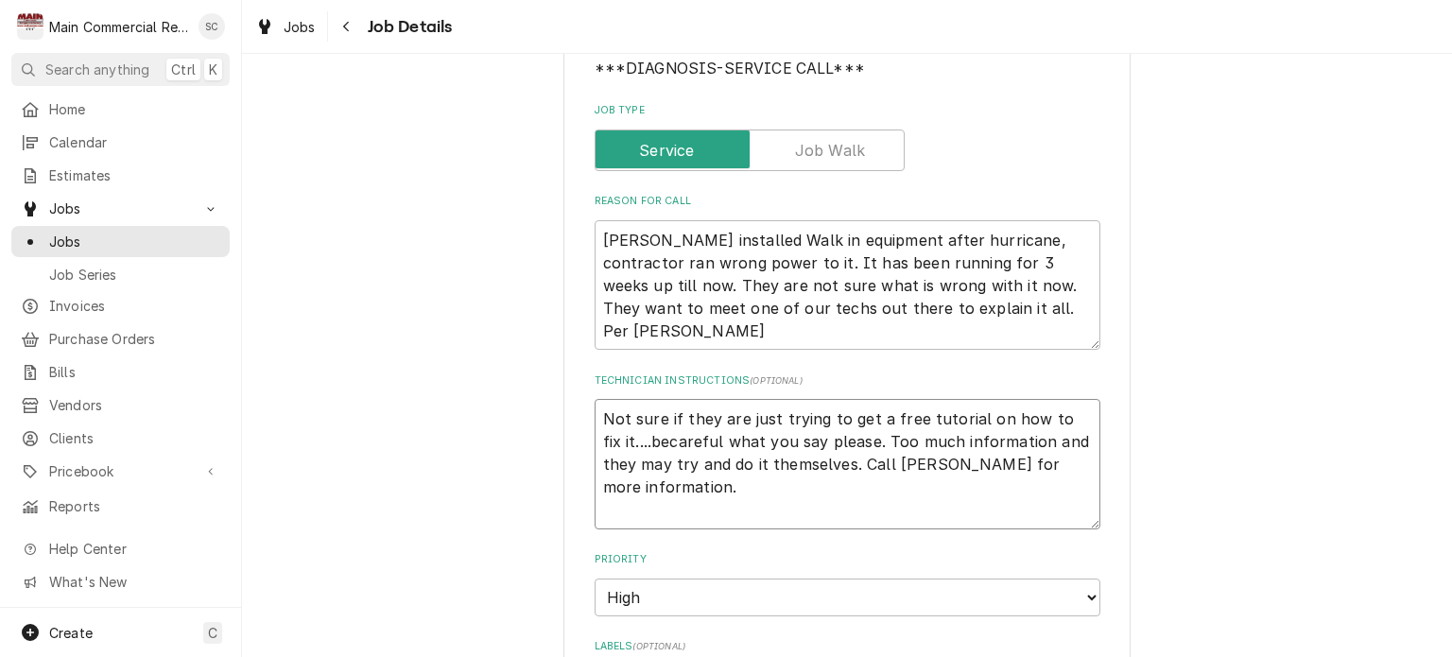
type textarea "x"
type textarea "1 Not sure if they are just trying to get a free tutorial on how to fix it....b…"
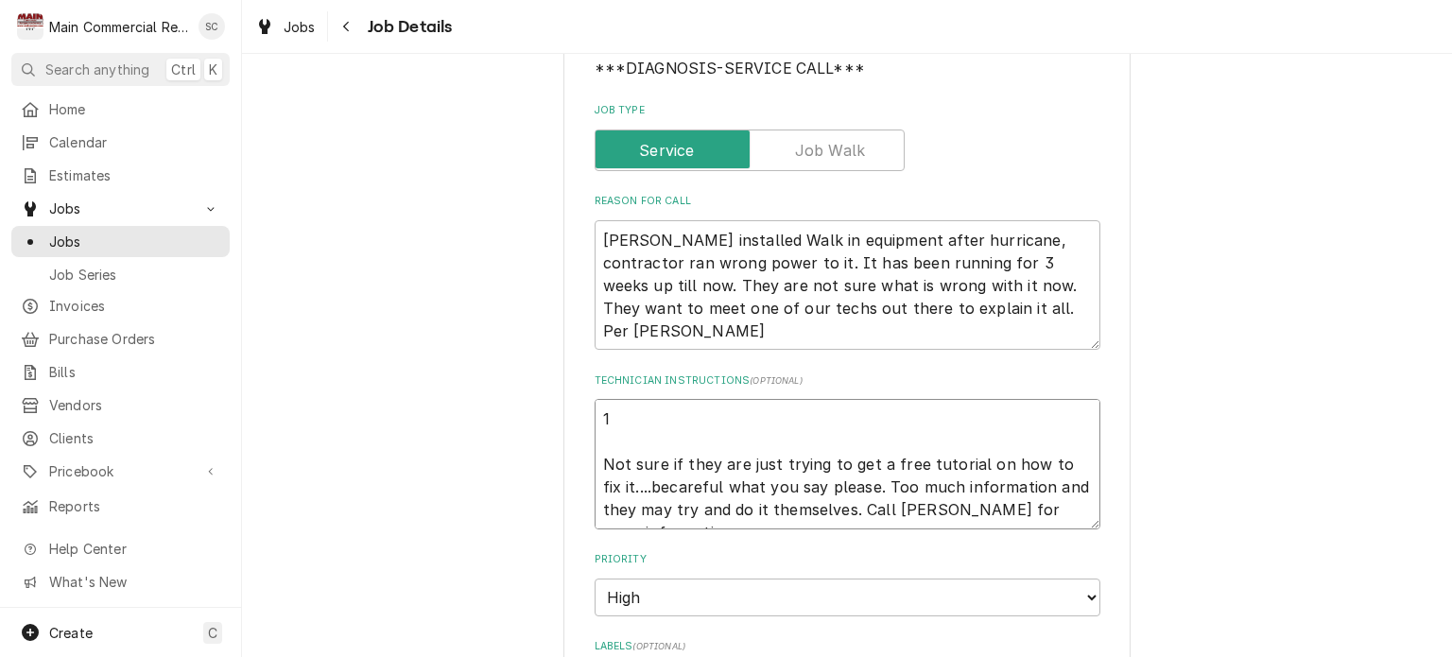
type textarea "x"
type textarea "10 Not sure if they are just trying to get a free tutorial on how to fix it....…"
type textarea "x"
type textarea "10/ Not sure if they are just trying to get a free tutorial on how to fix it...…"
type textarea "x"
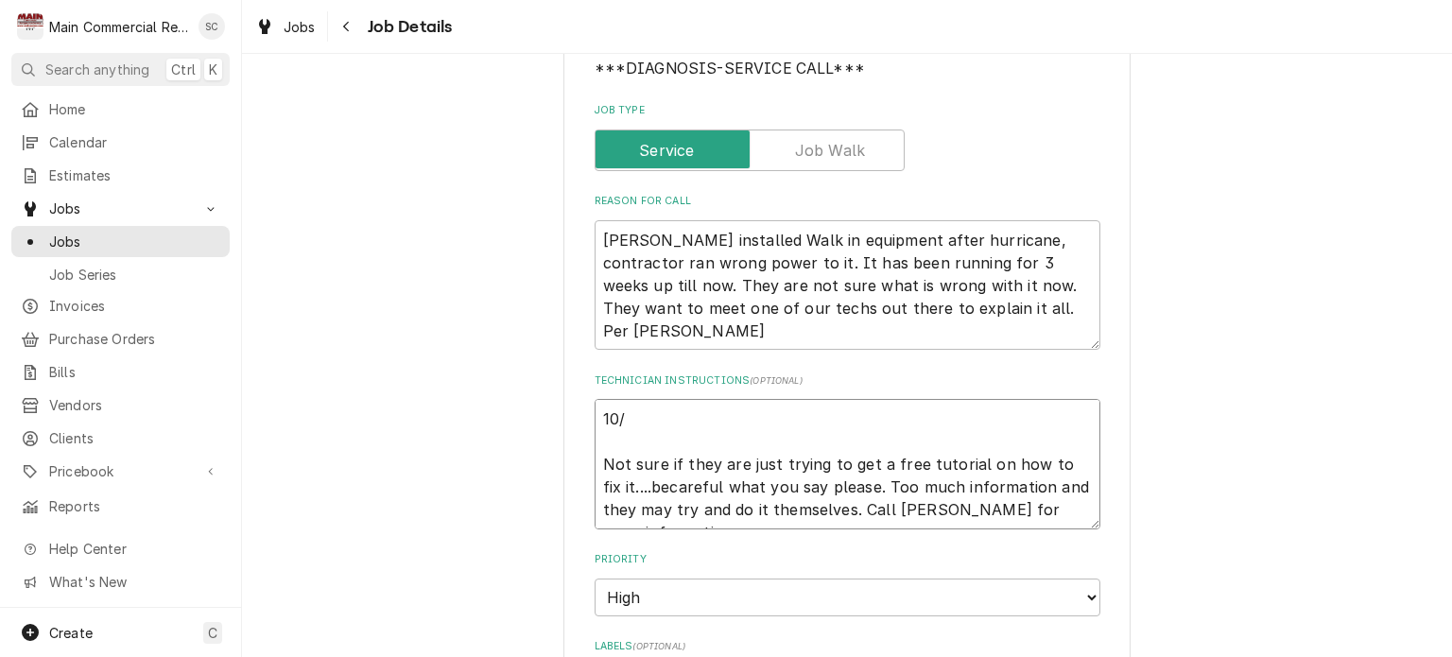
type textarea "10/9 Not sure if they are just trying to get a free tutorial on how to fix it..…"
type textarea "x"
type textarea "10/9/ Not sure if they are just trying to get a free tutorial on how to fix it.…"
type textarea "x"
type textarea "10/9/2 Not sure if they are just trying to get a free tutorial on how to fix it…"
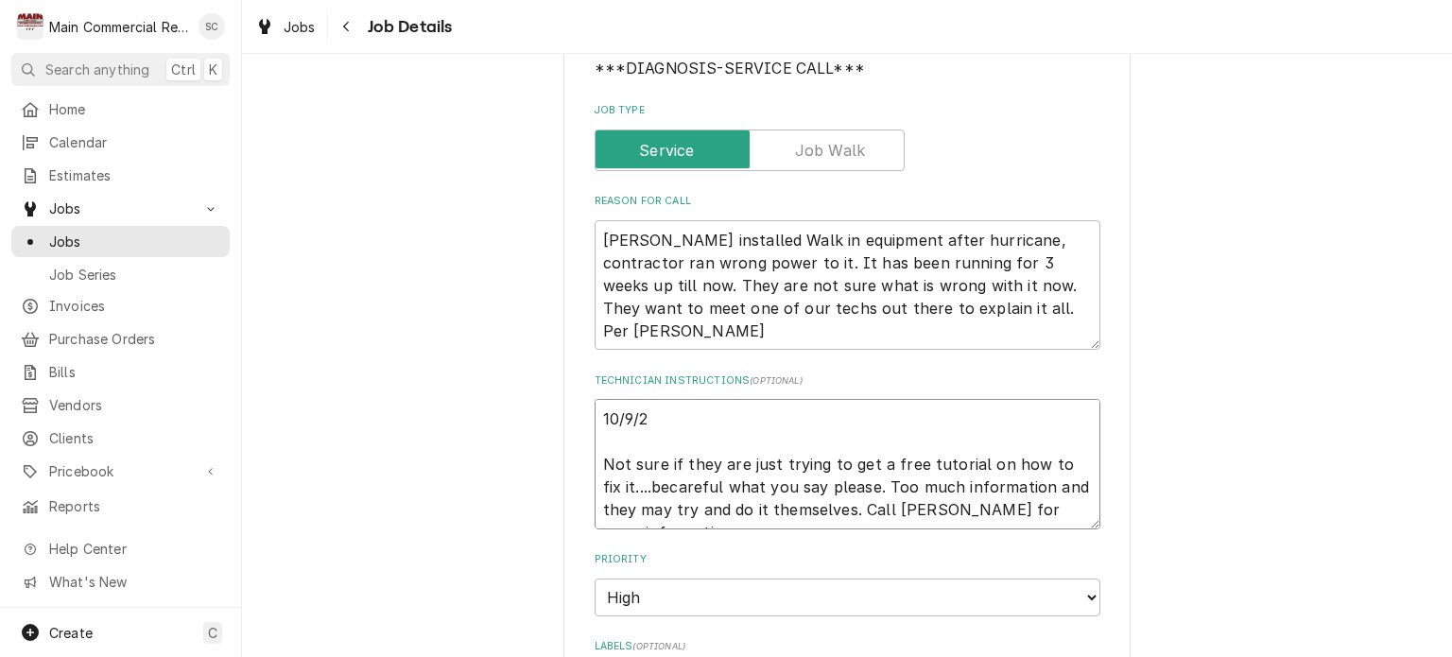
type textarea "x"
type textarea "10/9/25 Not sure if they are just trying to get a free tutorial on how to fix i…"
type textarea "x"
type textarea "10/9/25: Not sure if they are just trying to get a free tutorial on how to fix …"
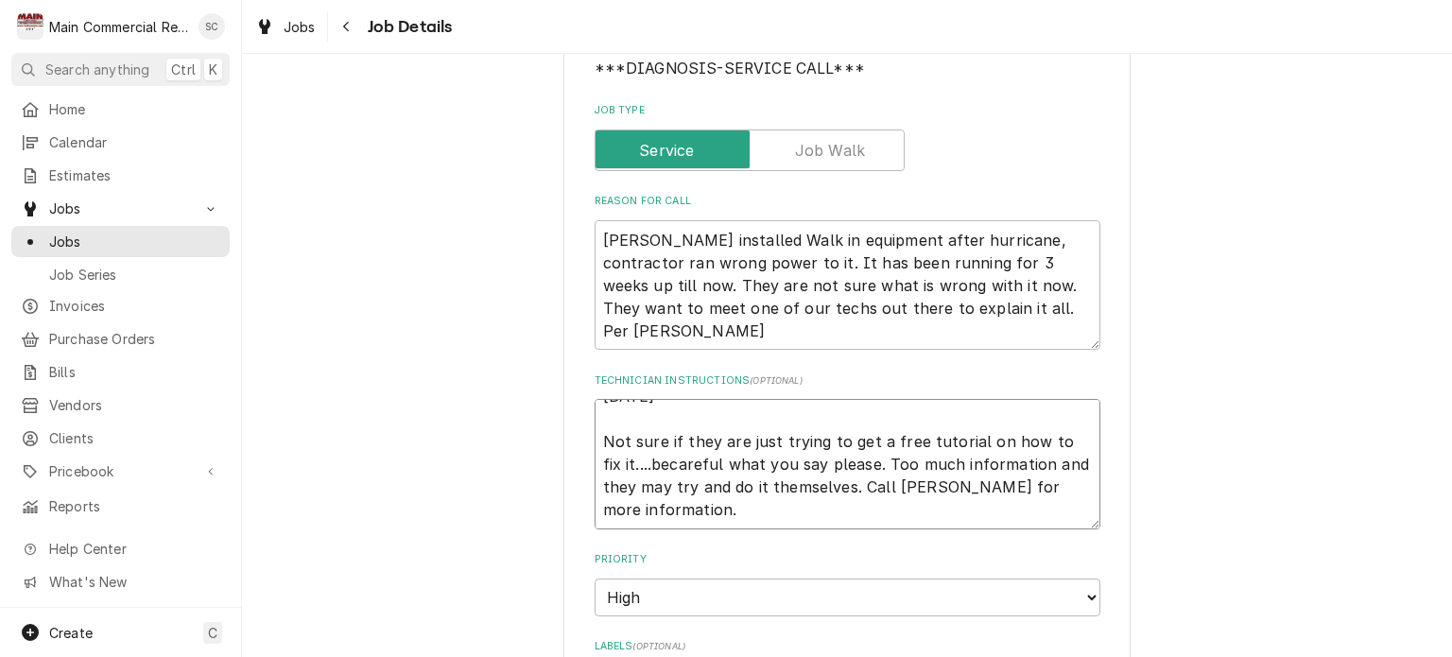
click at [764, 399] on textarea "10/9/25: Not sure if they are just trying to get a free tutorial on how to fix …" at bounding box center [848, 464] width 506 height 130
click at [760, 399] on textarea "10/9/25: Not sure if they are just trying to get a free tutorial on how to fix …" at bounding box center [848, 464] width 506 height 130
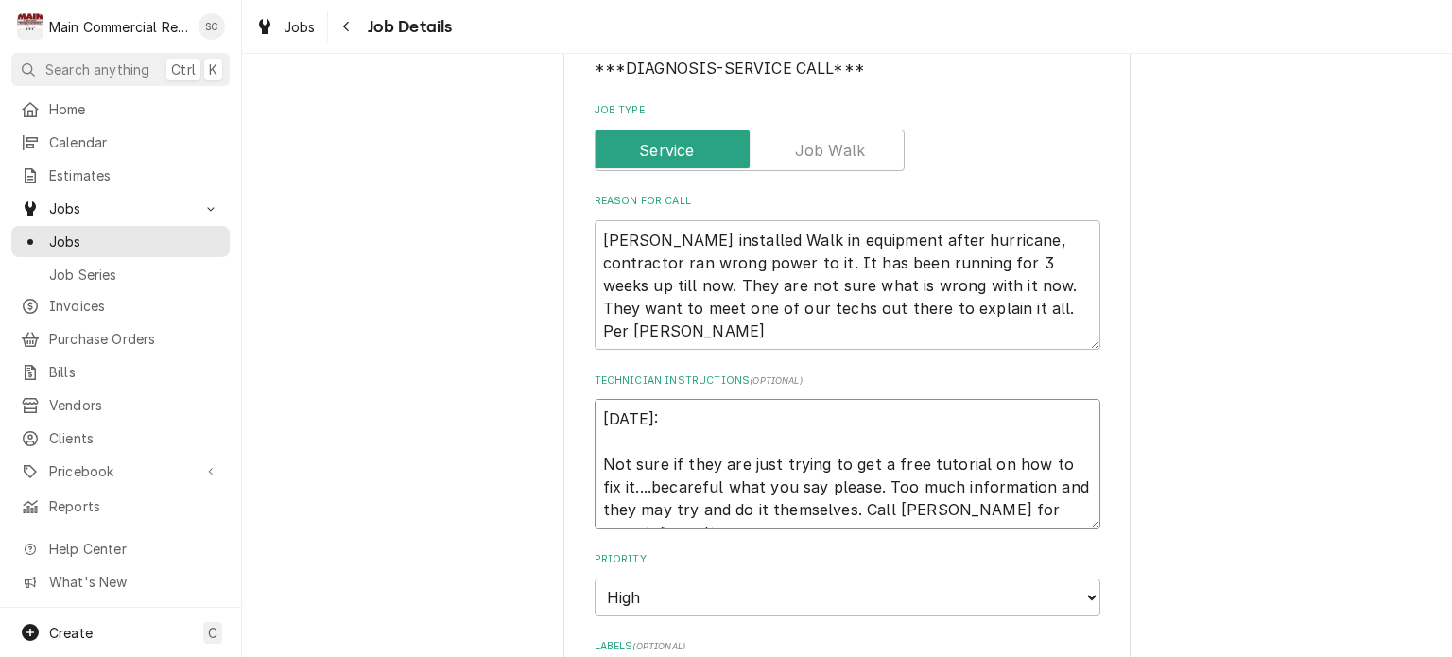
click at [682, 399] on textarea "10/9/25: Not sure if they are just trying to get a free tutorial on how to fix …" at bounding box center [848, 464] width 506 height 130
paste textarea "Replace solenoid valve. Evacuate, recharge. R407c."
type textarea "x"
type textarea "10/9/25:Replace solenoid valve. Evacuate, recharge. R407c. Not sure if they are…"
click at [604, 432] on textarea "10/9/25:Replace solenoid valve. Evacuate, recharge. R407c. Not sure if they are…" at bounding box center [848, 464] width 506 height 130
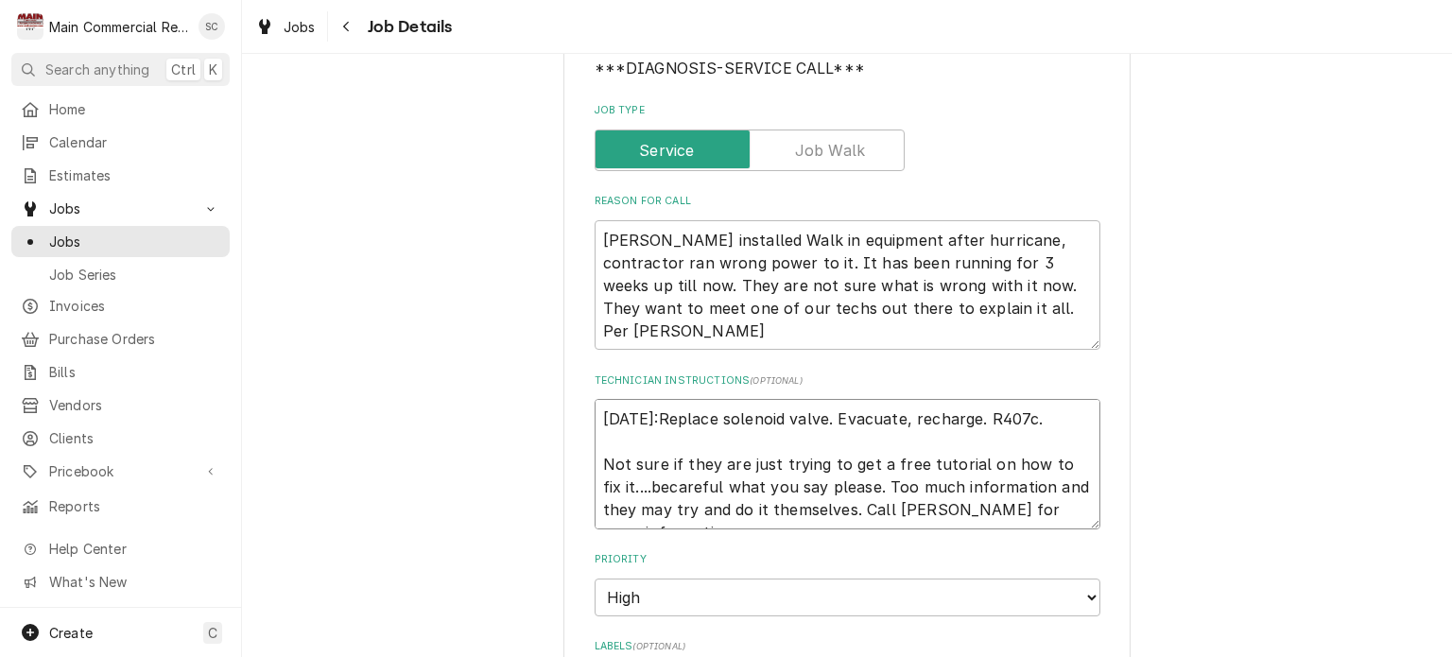
type textarea "x"
type textarea "10/9/25:Replace solenoid valve. Evacuate, recharge. R407c. M Not sure if they a…"
type textarea "x"
type textarea "10/9/25:Replace solenoid valve. Evacuate, recharge. R407c. Mi Not sure if they …"
type textarea "x"
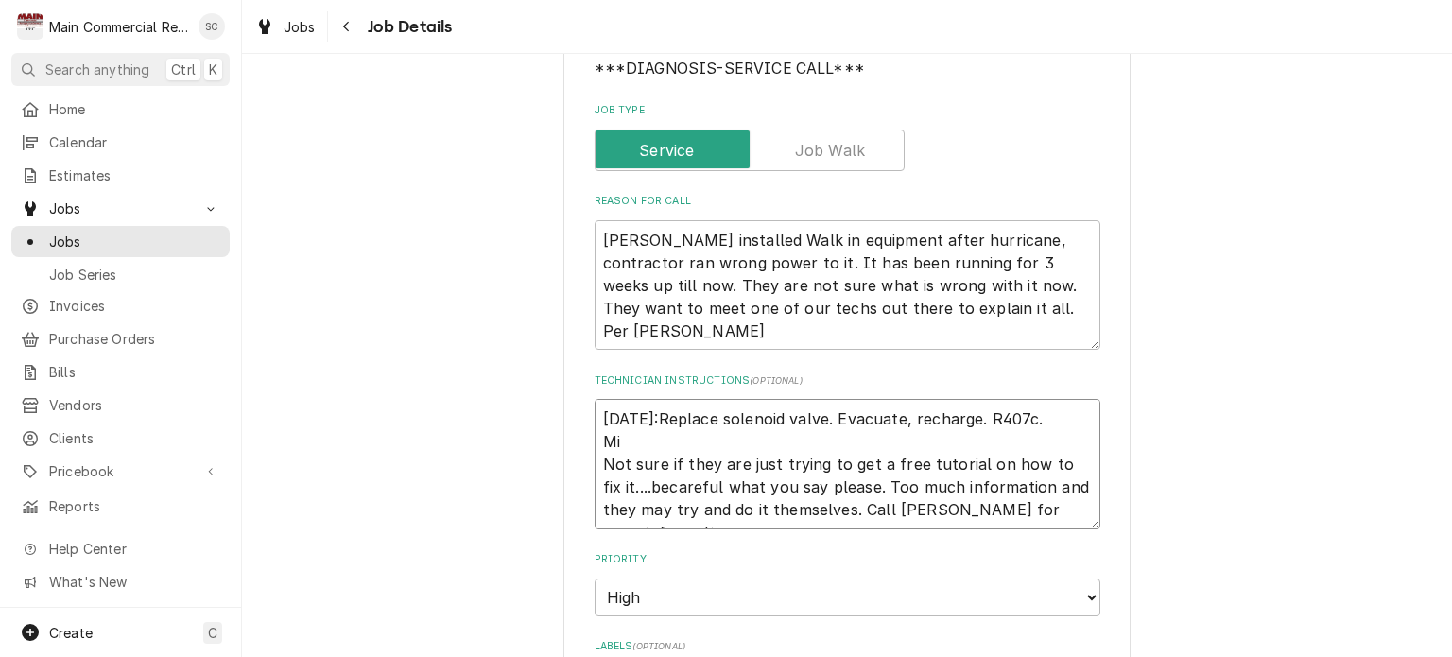
type textarea "10/9/25:Replace solenoid valve. Evacuate, recharge. R407c. Mik Not sure if they…"
type textarea "x"
type textarea "10/9/25:Replace solenoid valve. Evacuate, recharge. R407c. Mike Not sure if the…"
type textarea "x"
type textarea "10/9/25:Replace solenoid valve. Evacuate, recharge. R407c. Mike Not sure if the…"
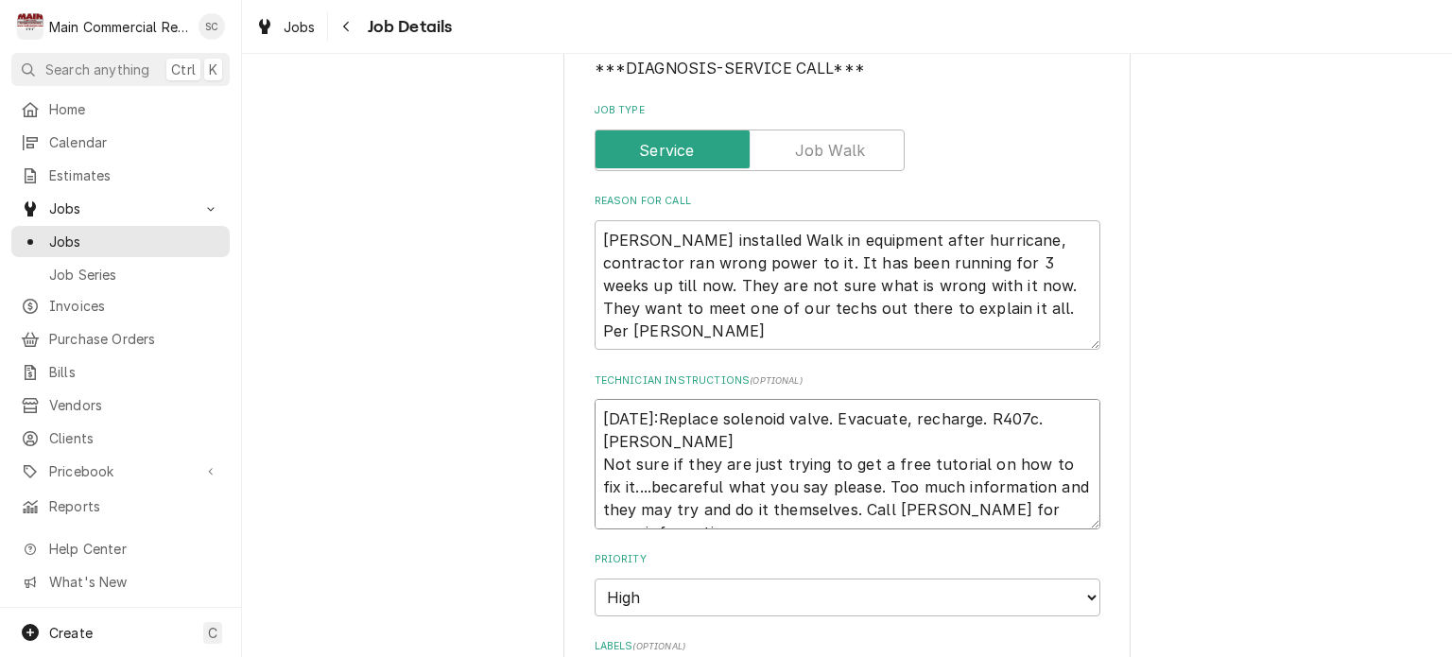
type textarea "x"
type textarea "10/9/25:Replace solenoid valve. Evacuate, recharge. R407c. Mike w Not sure if t…"
type textarea "x"
type textarea "10/9/25:Replace solenoid valve. Evacuate, recharge. R407c. Mike wi Not sure if …"
type textarea "x"
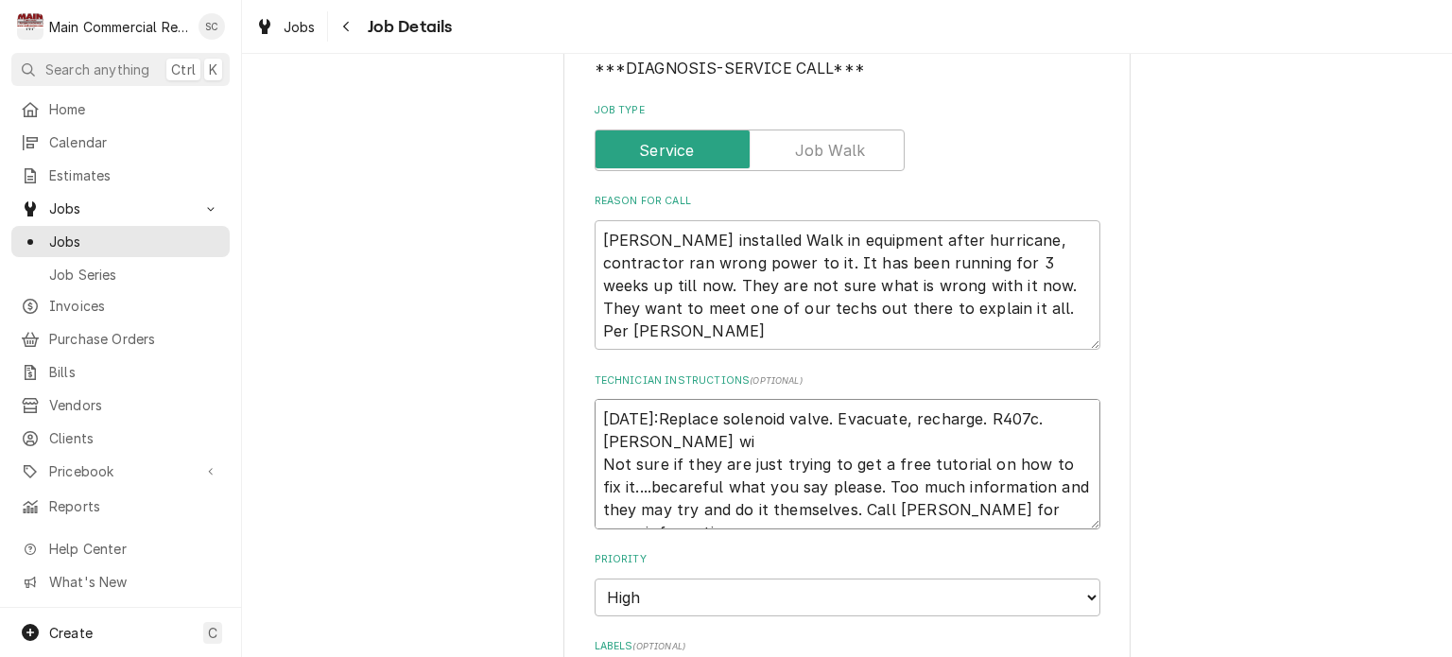
type textarea "10/9/25:Replace solenoid valve. Evacuate, recharge. R407c. Mike wil Not sure if…"
type textarea "x"
type textarea "10/9/25:Replace solenoid valve. Evacuate, recharge. R407c. Mike will Not sure i…"
type textarea "x"
type textarea "10/9/25:Replace solenoid valve. Evacuate, recharge. R407c. Mike will Not sure i…"
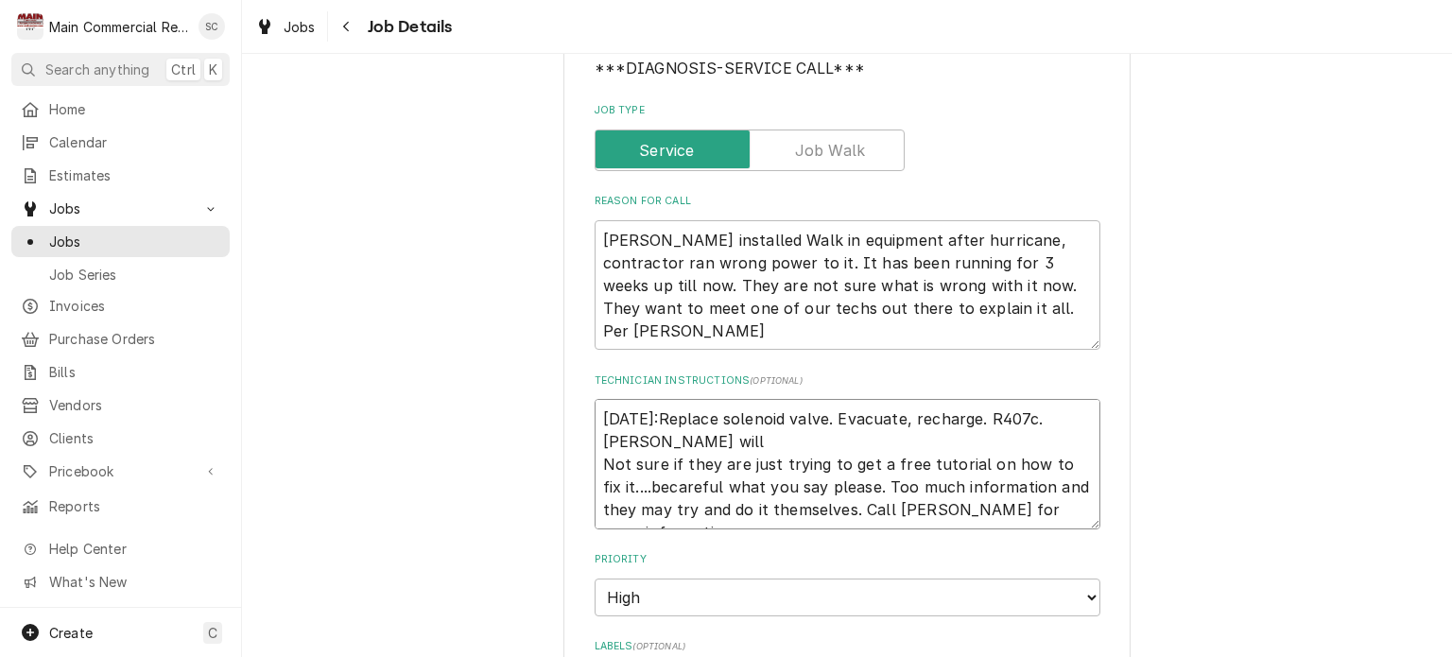
type textarea "x"
type textarea "10/9/25:Replace solenoid valve. Evacuate, recharge. R407c. Mike will b Not sure…"
type textarea "x"
type textarea "10/9/25:Replace solenoid valve. Evacuate, recharge. R407c. Mike will Not sure i…"
type textarea "x"
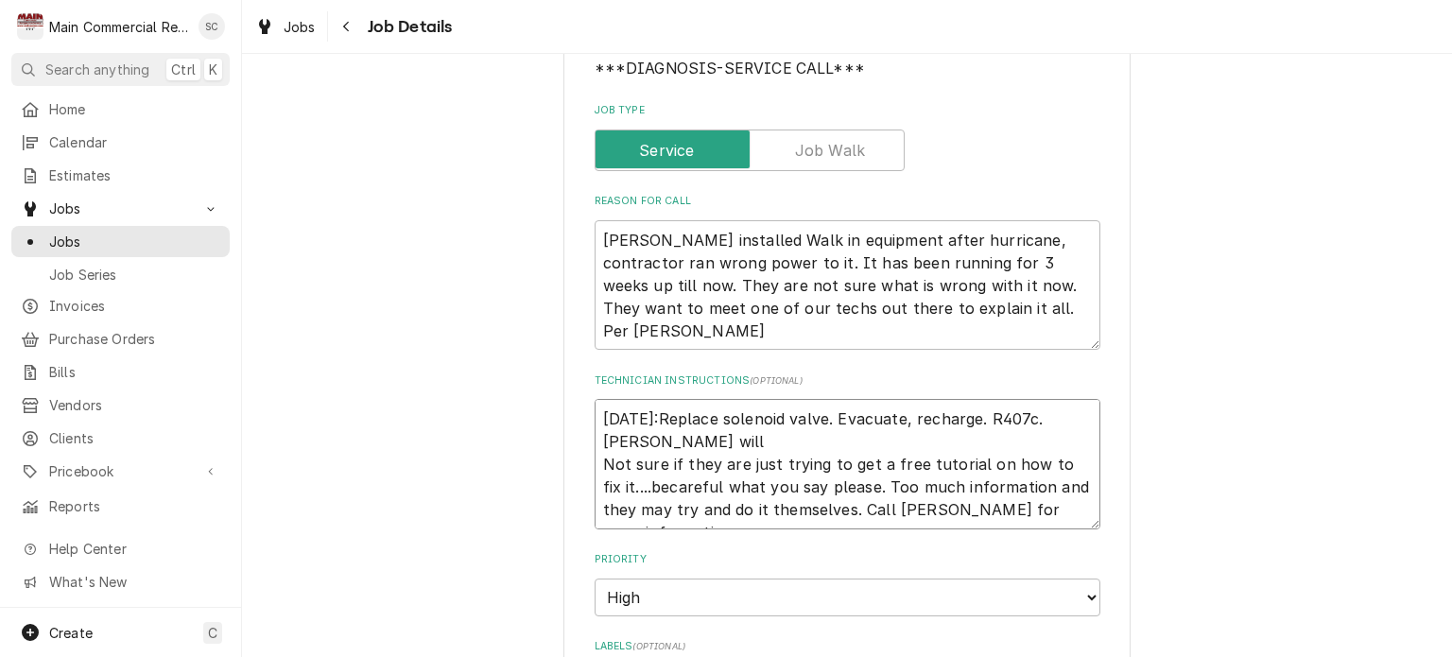
type textarea "10/9/25:Replace solenoid valve. Evacuate, recharge. R407c. Mike will m Not sure…"
type textarea "x"
type textarea "10/9/25:Replace solenoid valve. Evacuate, recharge. R407c. Mike will me Not sur…"
type textarea "x"
type textarea "10/9/25:Replace solenoid valve. Evacuate, recharge. R407c. Mike will mee Not su…"
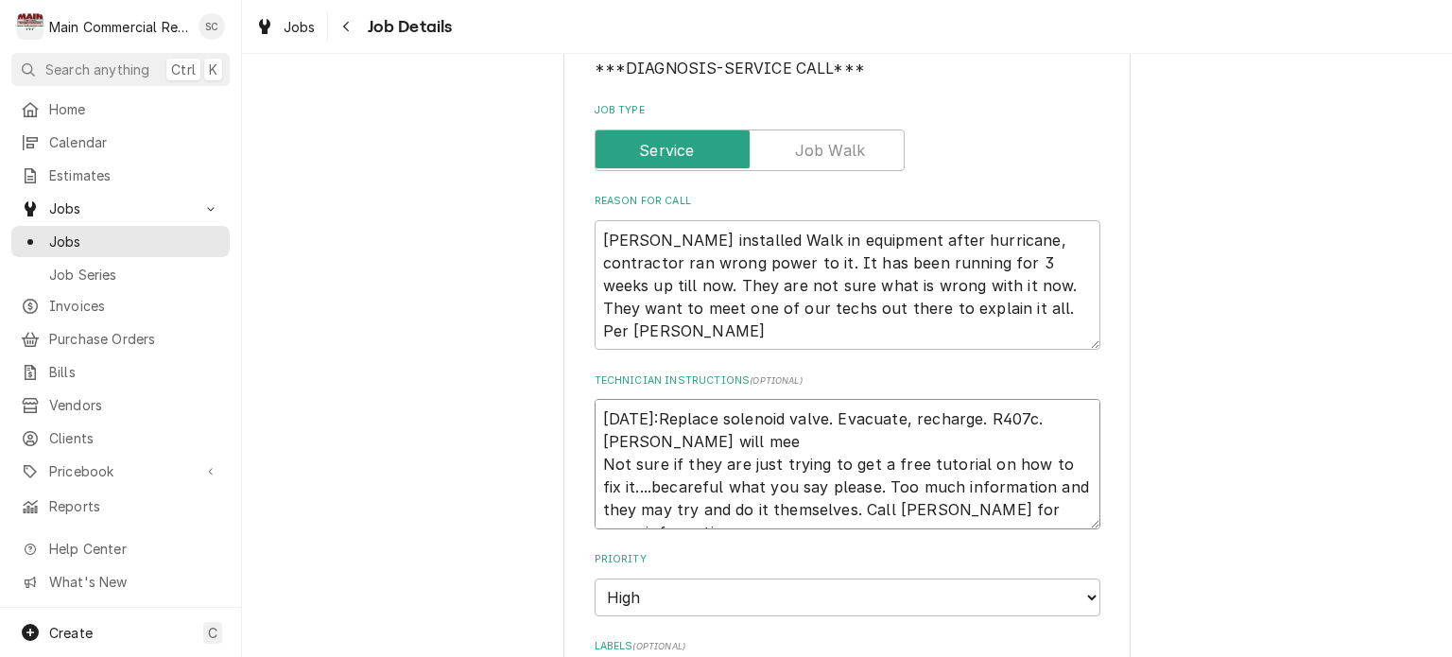
type textarea "x"
type textarea "10/9/25:Replace solenoid valve. Evacuate, recharge. R407c. Mike will meet Not s…"
type textarea "x"
type textarea "10/9/25:Replace solenoid valve. Evacuate, recharge. R407c. Mike will meet Not s…"
type textarea "x"
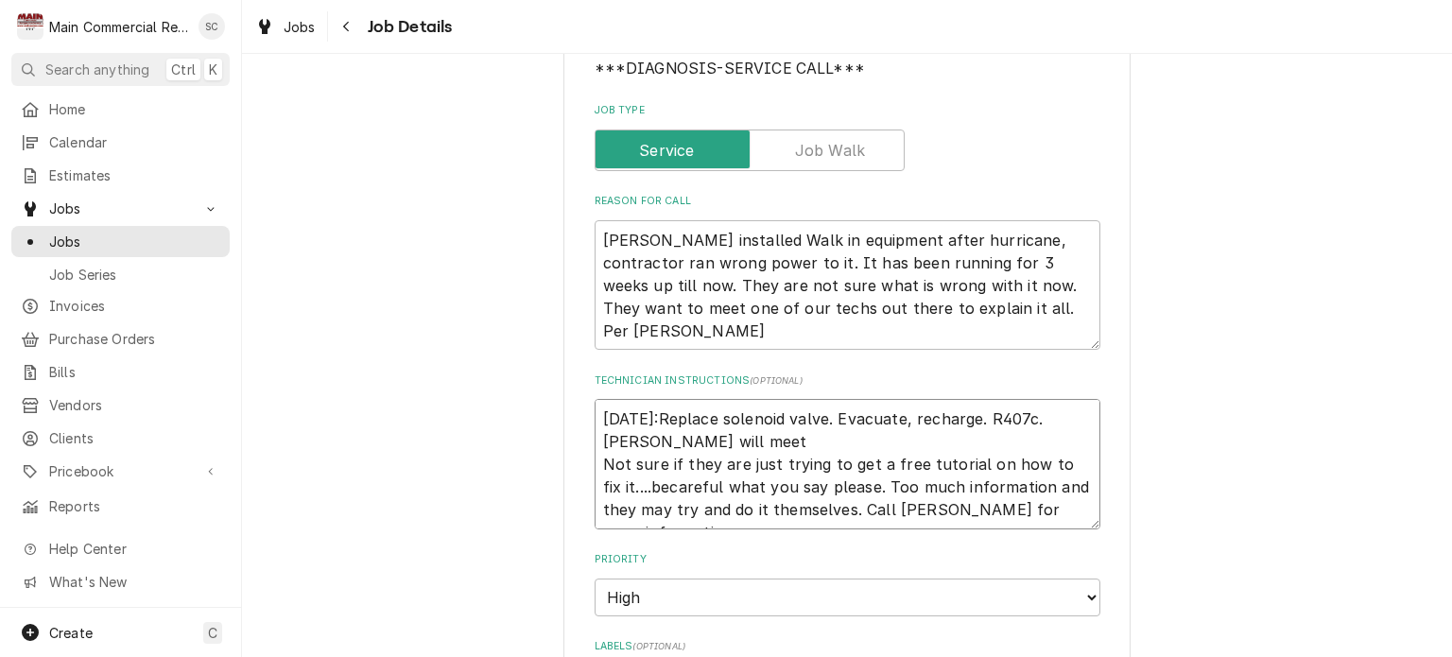
type textarea "10/9/25:Replace solenoid valve. Evacuate, recharge. R407c. Mike will meet y Not…"
type textarea "x"
type textarea "10/9/25:Replace solenoid valve. Evacuate, recharge. R407c. Mike will meet yo No…"
type textarea "x"
type textarea "10/9/25:Replace solenoid valve. Evacuate, recharge. R407c. Mike will meet you N…"
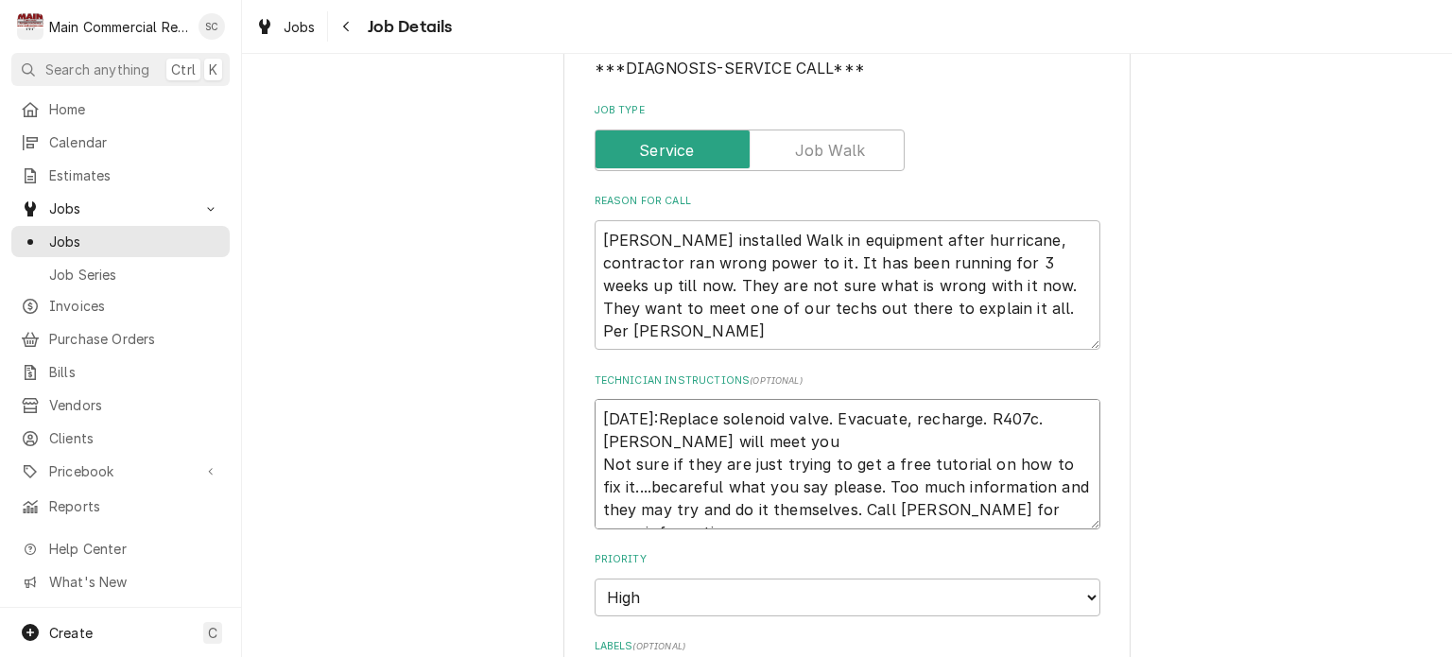
type textarea "x"
type textarea "10/9/25:Replace solenoid valve. Evacuate, recharge. R407c. Mike will meet you N…"
type textarea "x"
type textarea "10/9/25:Replace solenoid valve. Evacuate, recharge. R407c. Mike will meet you o…"
type textarea "x"
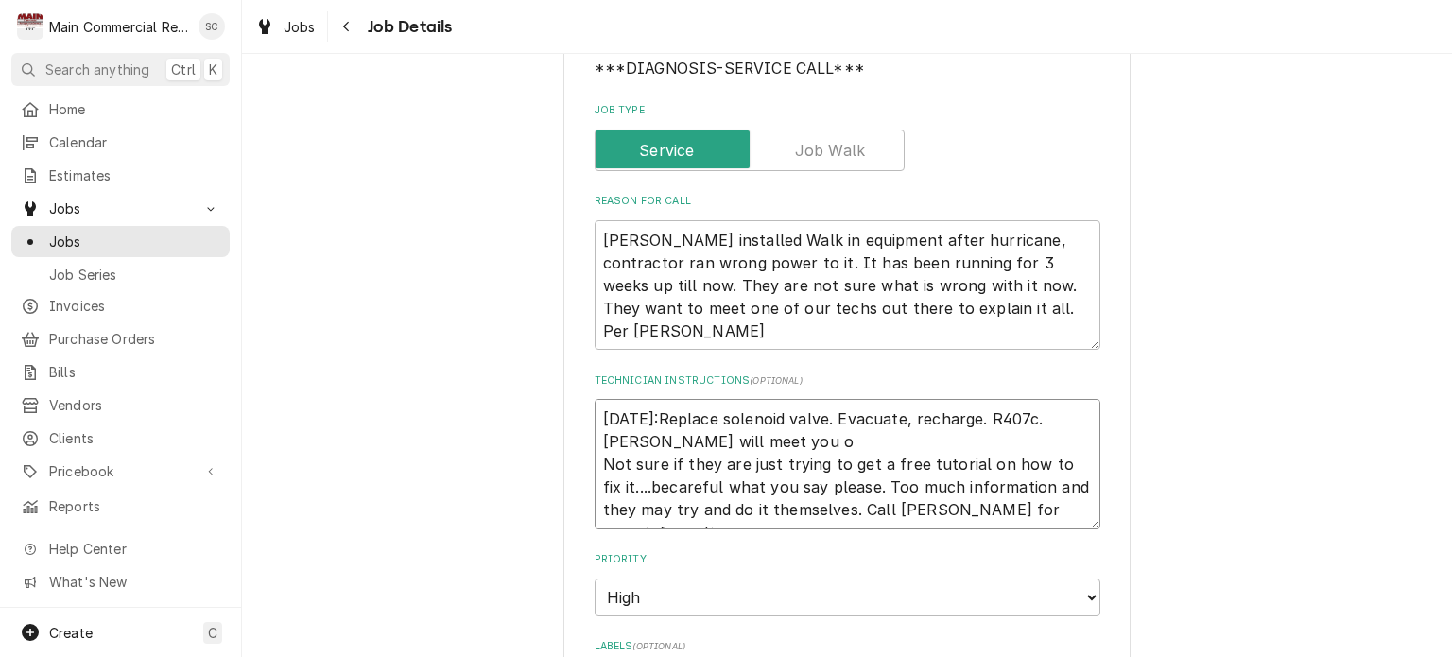
type textarea "10/9/25:Replace solenoid valve. Evacuate, recharge. R407c. Mike will meet you o…"
type textarea "x"
type textarea "10/9/25:Replace solenoid valve. Evacuate, recharge. R407c. Mike will meet you o…"
type textarea "x"
type textarea "10/9/25:Replace solenoid valve. Evacuate, recharge. R407c. Mike will meet you o…"
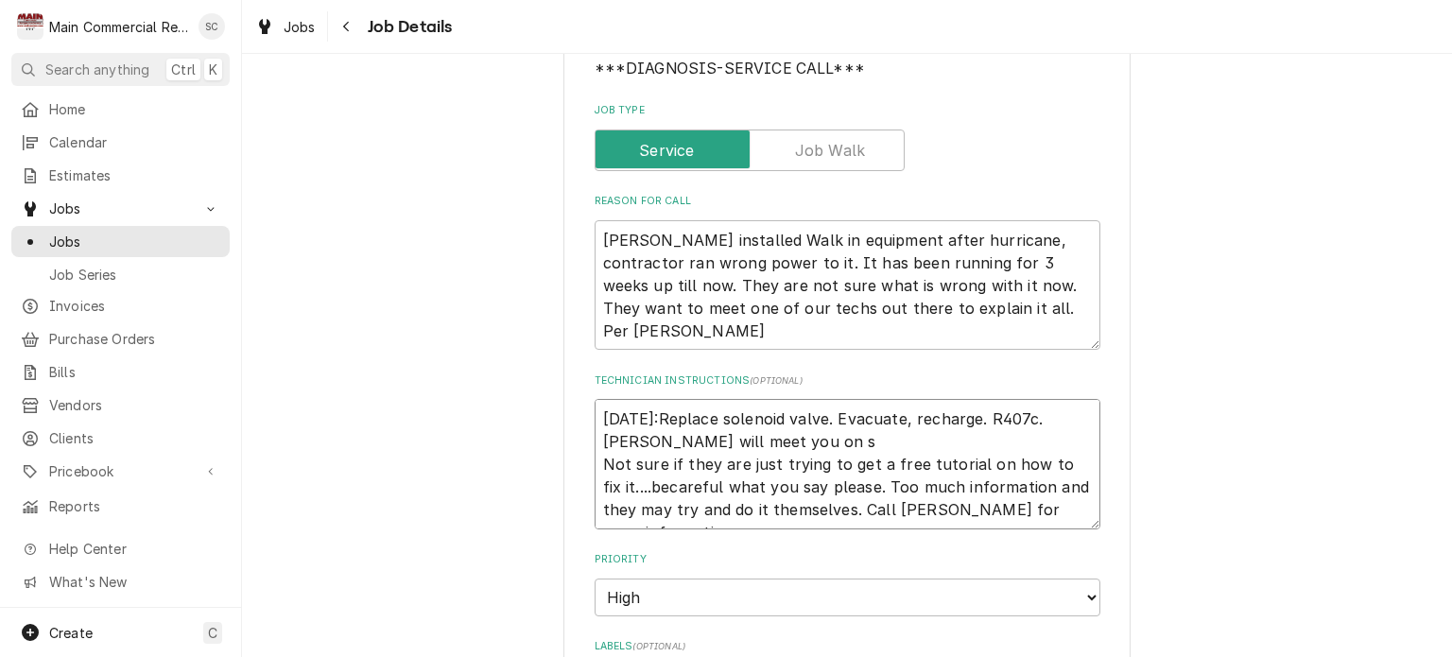
type textarea "x"
type textarea "10/9/25:Replace solenoid valve. Evacuate, recharge. R407c. Mike will meet you o…"
type textarea "x"
type textarea "10/9/25:Replace solenoid valve. Evacuate, recharge. R407c. Mike will meet you o…"
type textarea "x"
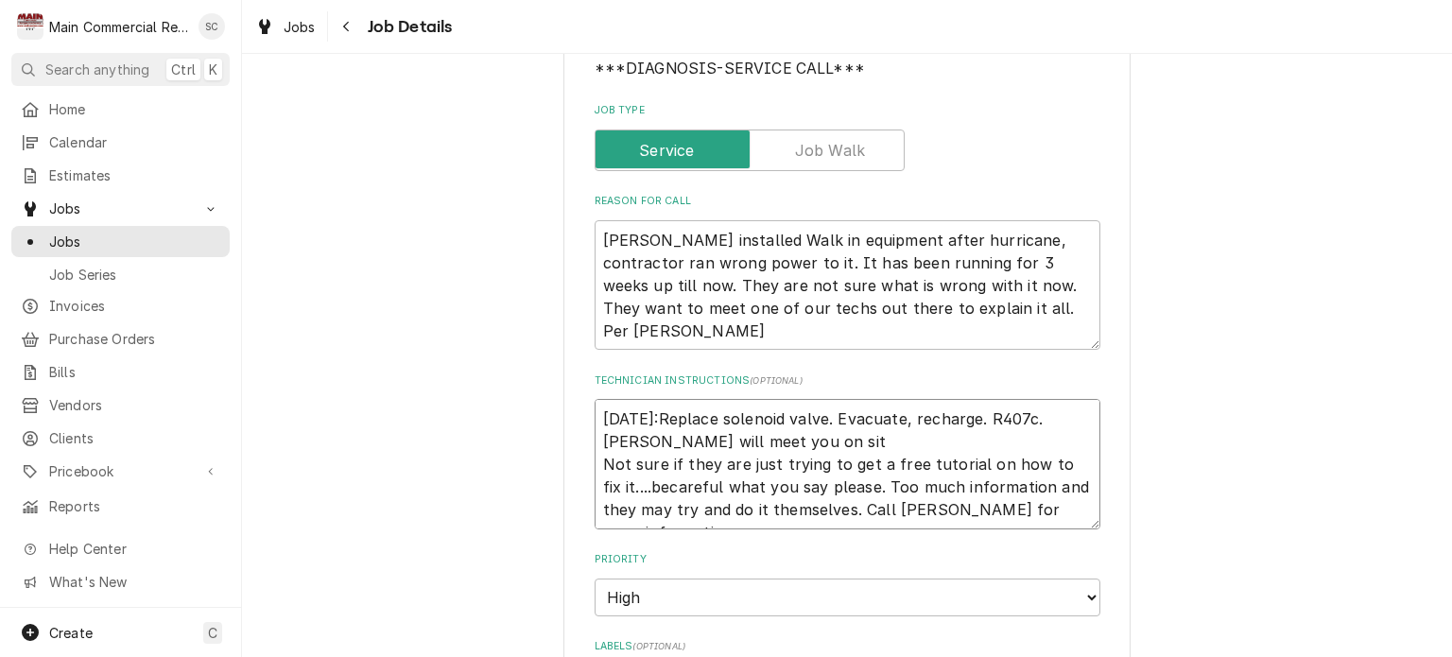
type textarea "10/9/25:Replace solenoid valve. Evacuate, recharge. R407c. Mike will meet you o…"
type textarea "x"
type textarea "10/9/25:Replace solenoid valve. Evacuate, recharge. R407c. Mike will meet you o…"
type textarea "x"
type textarea "10/9/25:Replace solenoid valve. Evacuate, recharge. R407c. Mike will meet you o…"
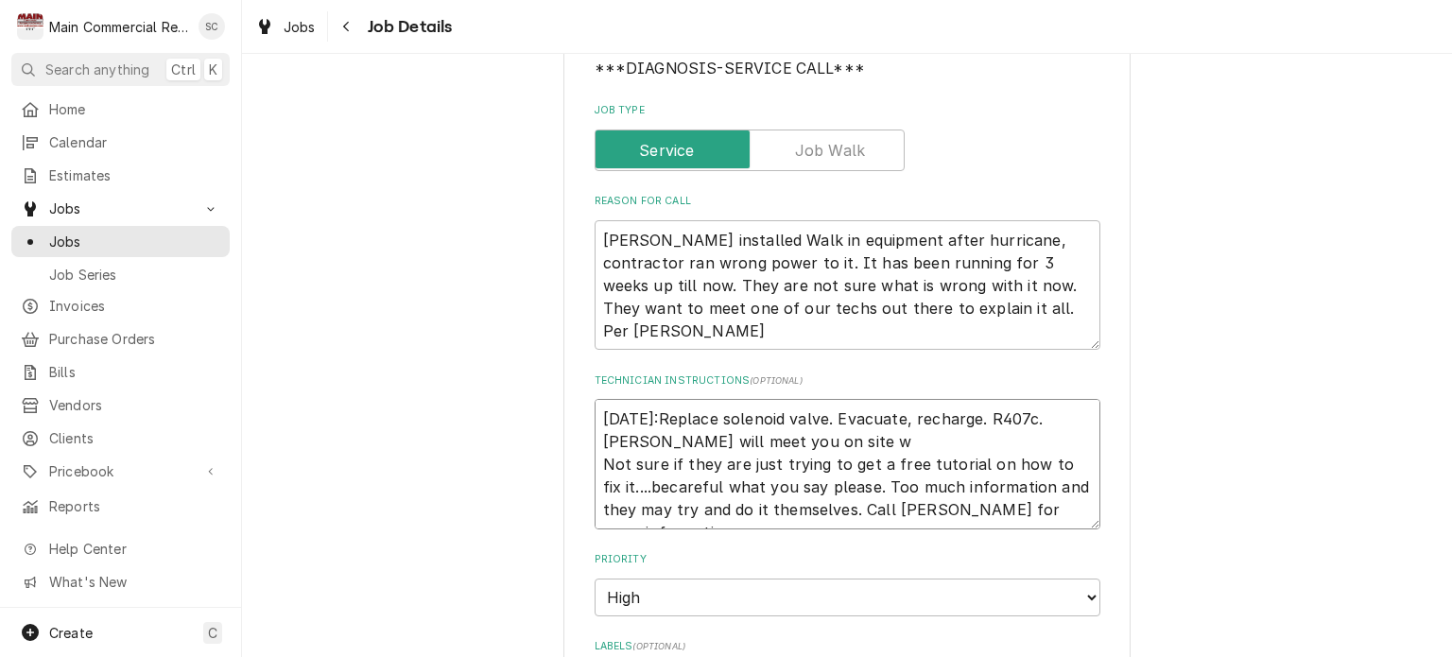
type textarea "x"
type textarea "10/9/25:Replace solenoid valve. Evacuate, recharge. R407c. Mike will meet you o…"
type textarea "x"
type textarea "10/9/25:Replace solenoid valve. Evacuate, recharge. R407c. Mike will meet you o…"
type textarea "x"
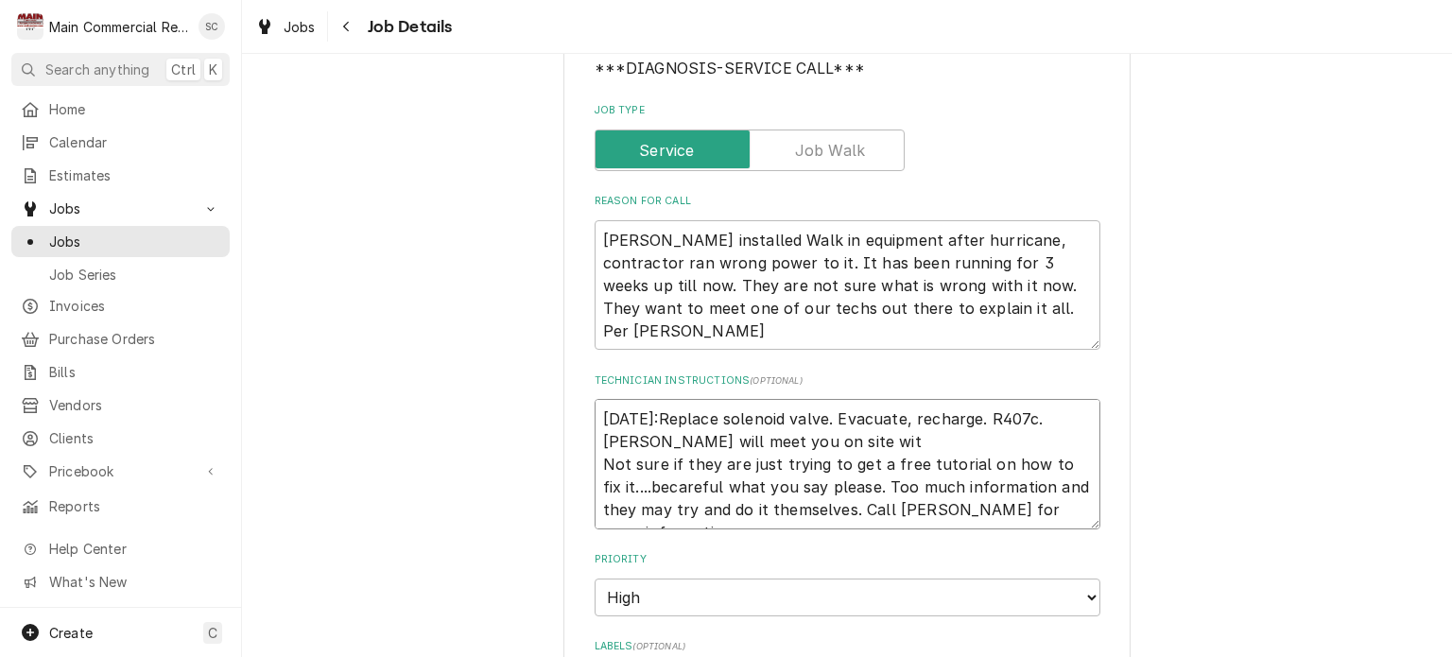
type textarea "10/9/25:Replace solenoid valve. Evacuate, recharge. R407c. Mike will meet you o…"
type textarea "x"
type textarea "10/9/25:Replace solenoid valve. Evacuate, recharge. R407c. Mike will meet you o…"
type textarea "x"
type textarea "10/9/25:Replace solenoid valve. Evacuate, recharge. R407c. Mike will meet you o…"
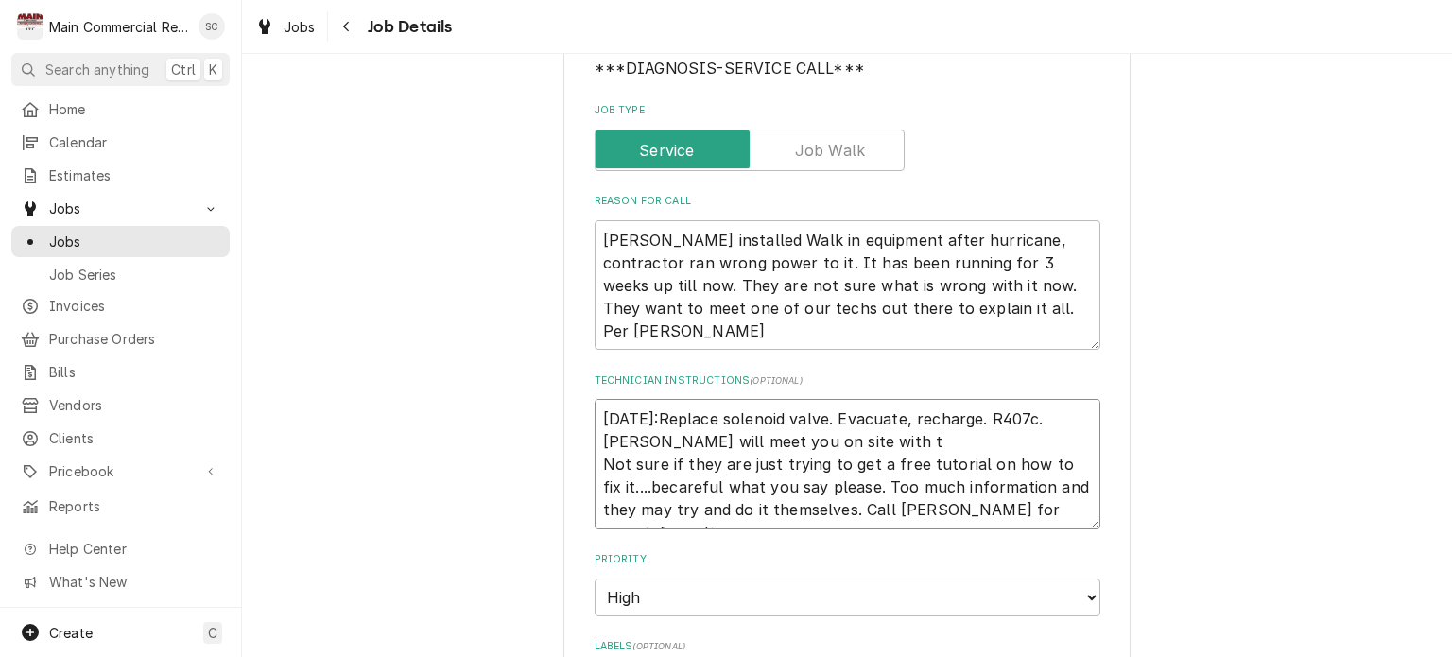
type textarea "x"
type textarea "10/9/25:Replace solenoid valve. Evacuate, recharge. R407c. Mike will meet you o…"
type textarea "x"
type textarea "10/9/25:Replace solenoid valve. Evacuate, recharge. R407c. Mike will meet you o…"
type textarea "x"
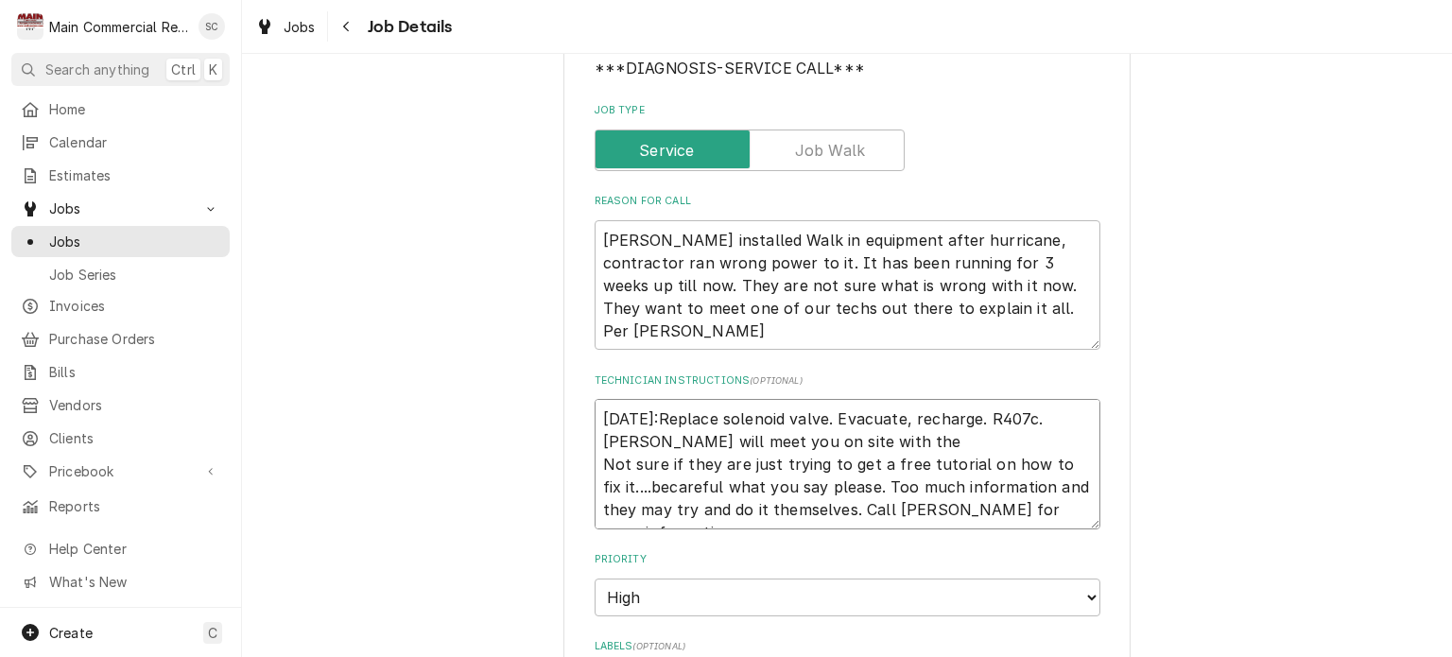
type textarea "10/9/25:Replace solenoid valve. Evacuate, recharge. R407c. Mike will meet you o…"
type textarea "x"
type textarea "10/9/25:Replace solenoid valve. Evacuate, recharge. R407c. Mike will meet you o…"
type textarea "x"
type textarea "10/9/25:Replace solenoid valve. Evacuate, recharge. R407c. Mike will meet you o…"
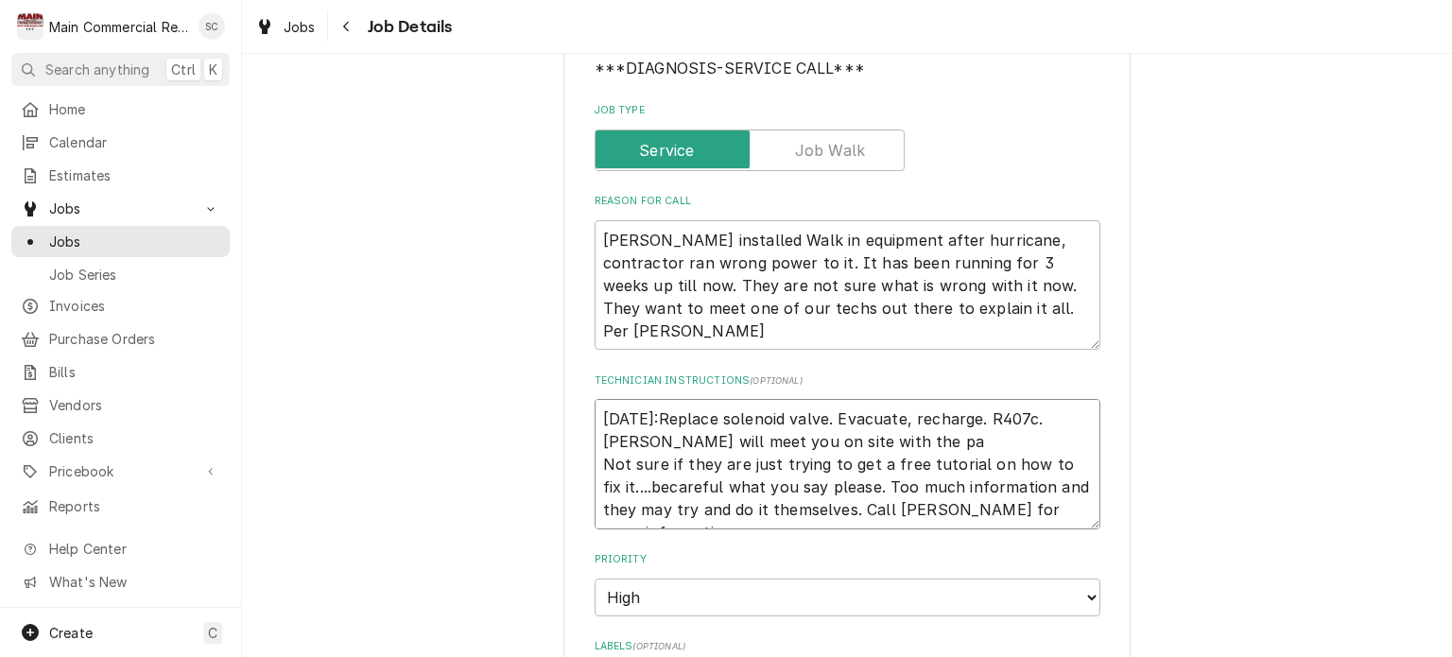
type textarea "x"
type textarea "10/9/25:Replace solenoid valve. Evacuate, recharge. R407c. Mike will meet you o…"
type textarea "x"
type textarea "10/9/25:Replace solenoid valve. Evacuate, recharge. R407c. Mike will meet you o…"
type textarea "x"
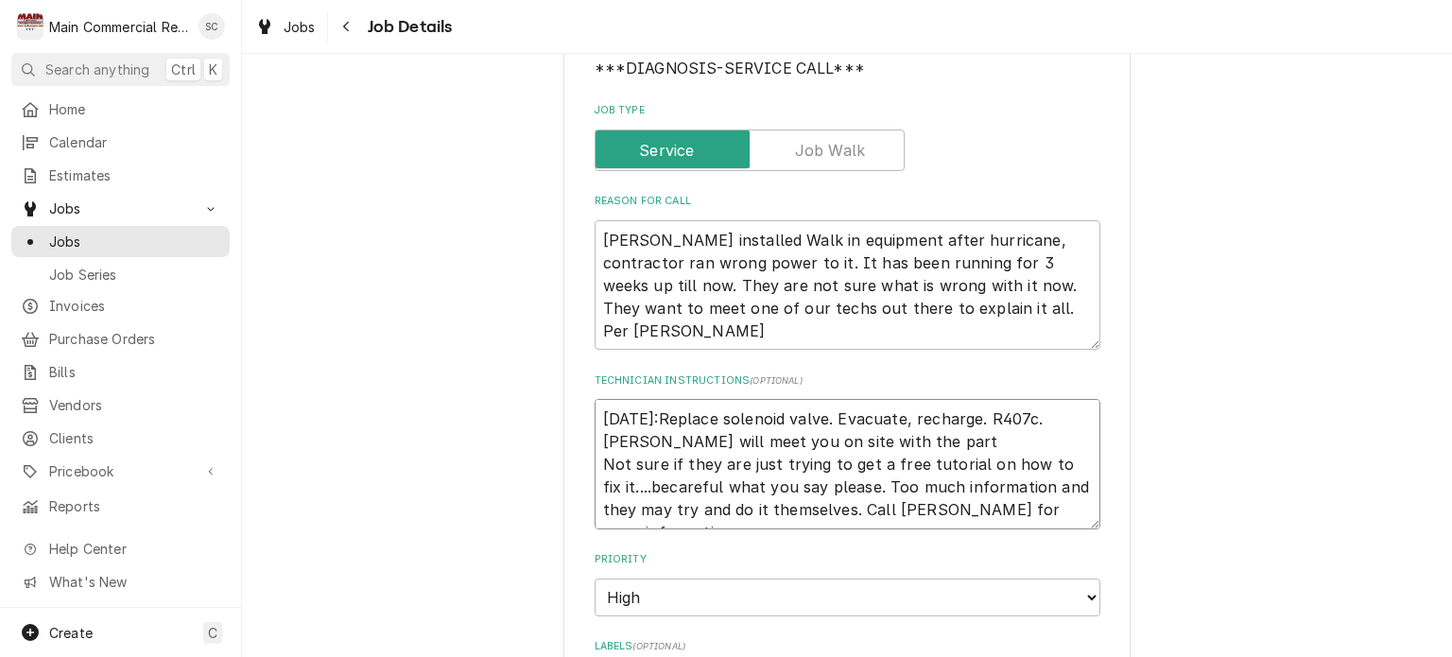
type textarea "10/9/25:Replace solenoid valve. Evacuate, recharge. R407c. Mike will meet you o…"
type textarea "x"
type textarea "10/9/25:Replace solenoid valve. Evacuate, recharge. R407c. Mike will meet you o…"
type textarea "x"
type textarea "10/9/25:Replace solenoid valve. Evacuate, recharge. R407c. Mike will meet you o…"
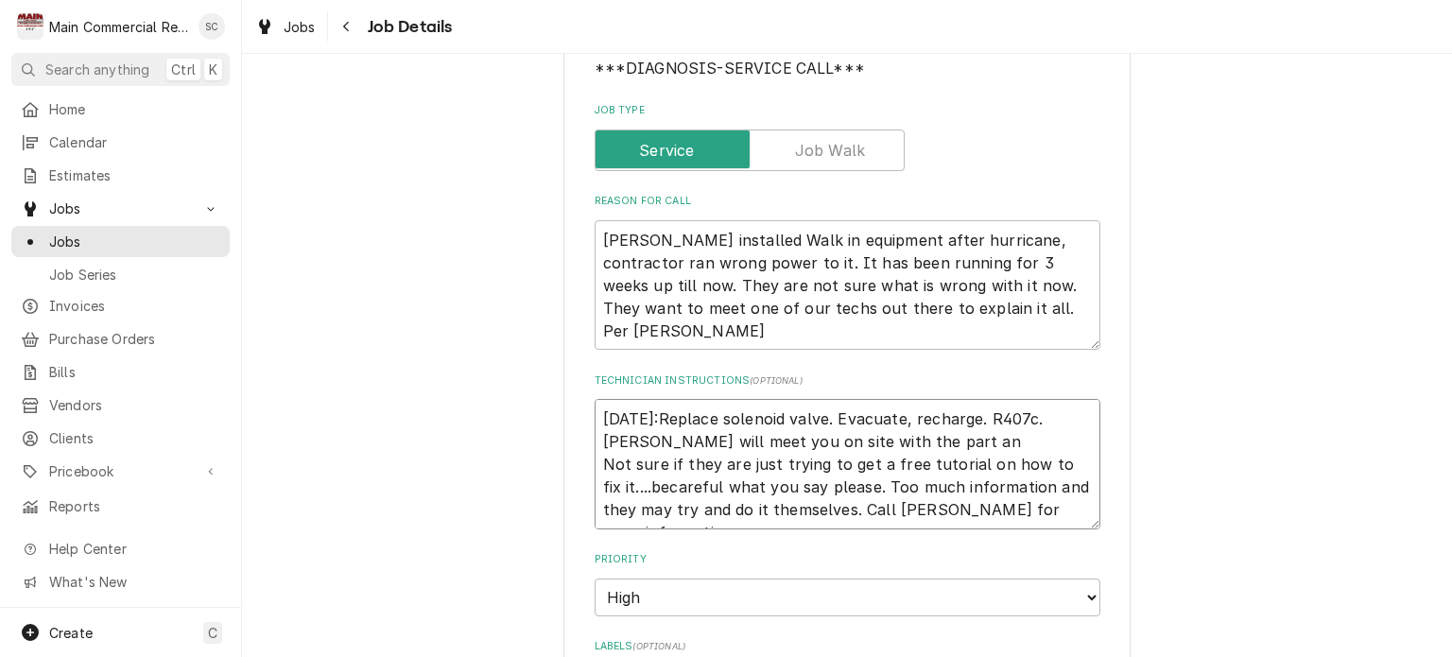
type textarea "x"
type textarea "10/9/25:Replace solenoid valve. Evacuate, recharge. R407c. Mike will meet you o…"
type textarea "x"
type textarea "10/9/25:Replace solenoid valve. Evacuate, recharge. R407c. Mike will meet you o…"
type textarea "x"
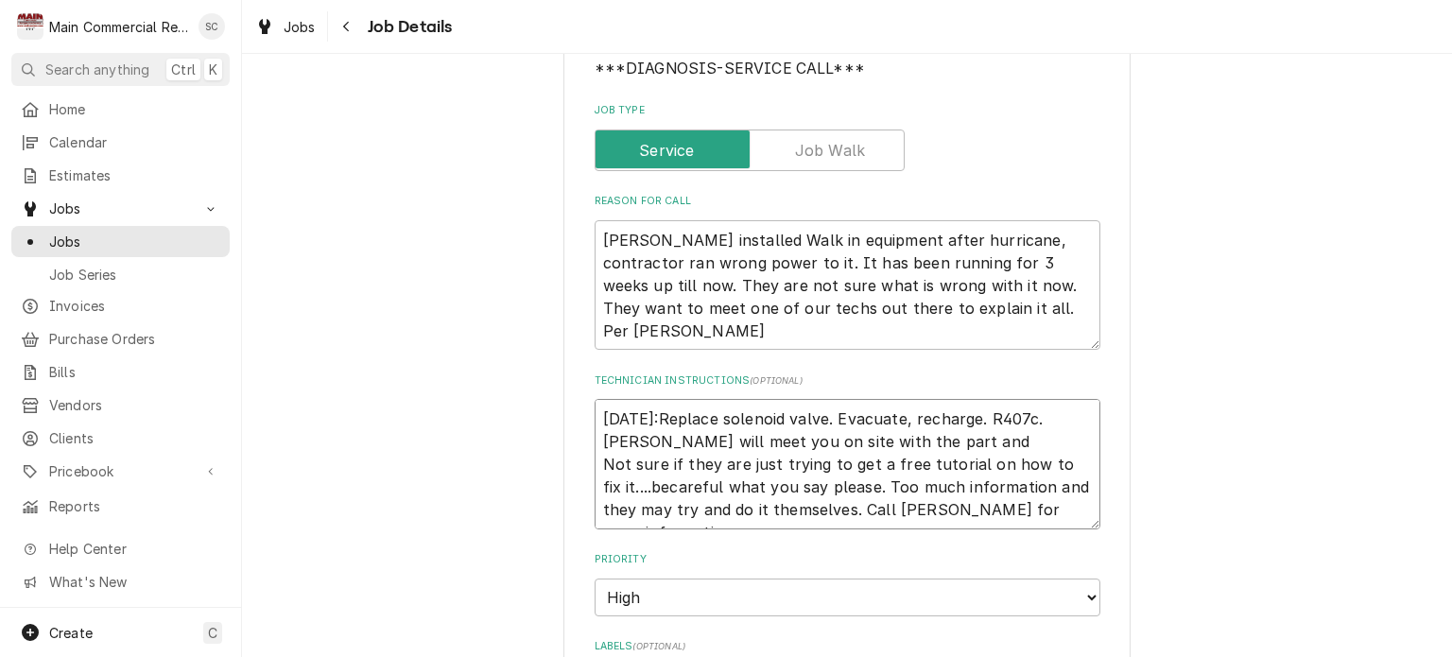
type textarea "10/9/25:Replace solenoid valve. Evacuate, recharge. R407c. Mike will meet you o…"
type textarea "x"
type textarea "10/9/25:Replace solenoid valve. Evacuate, recharge. R407c. Mike will meet you o…"
type textarea "x"
type textarea "10/9/25:Replace solenoid valve. Evacuate, recharge. R407c. Mike will meet you o…"
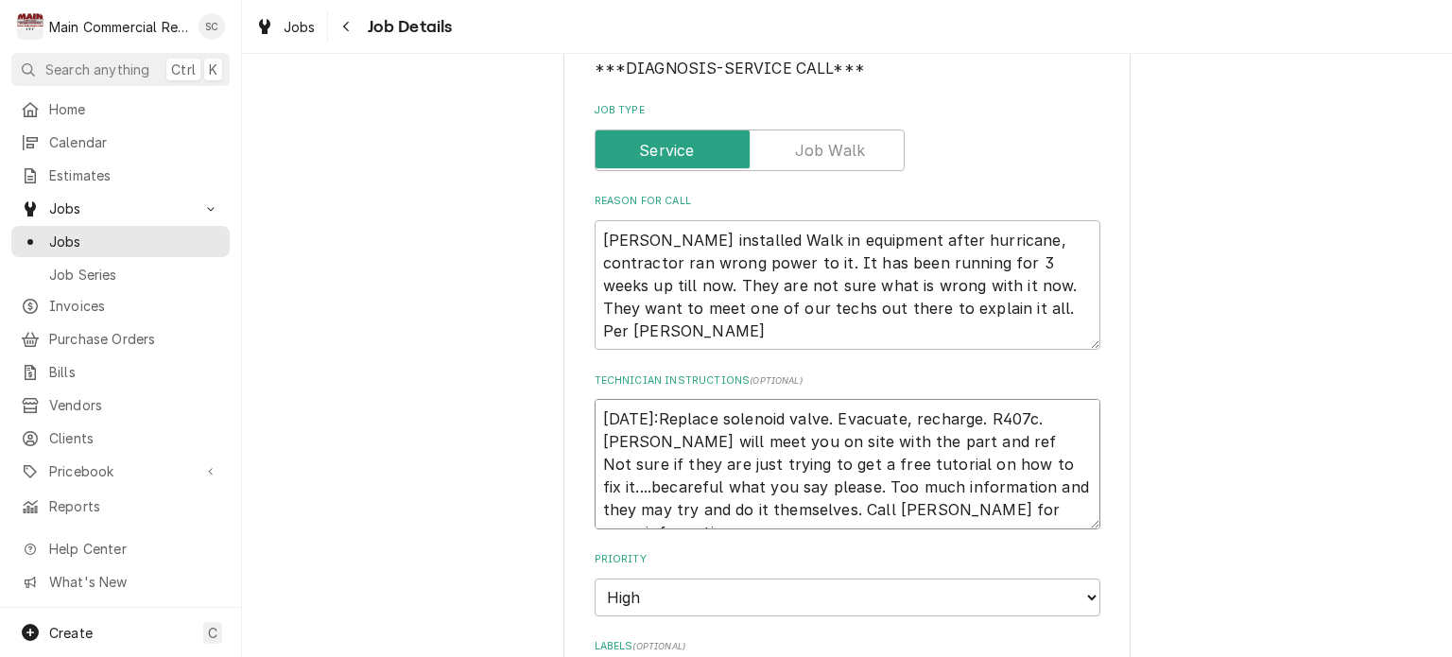
type textarea "x"
type textarea "10/9/25:Replace solenoid valve. Evacuate, recharge. R407c. Mike will meet you o…"
type textarea "x"
type textarea "10/9/25:Replace solenoid valve. Evacuate, recharge. R407c. Mike will meet you o…"
type textarea "x"
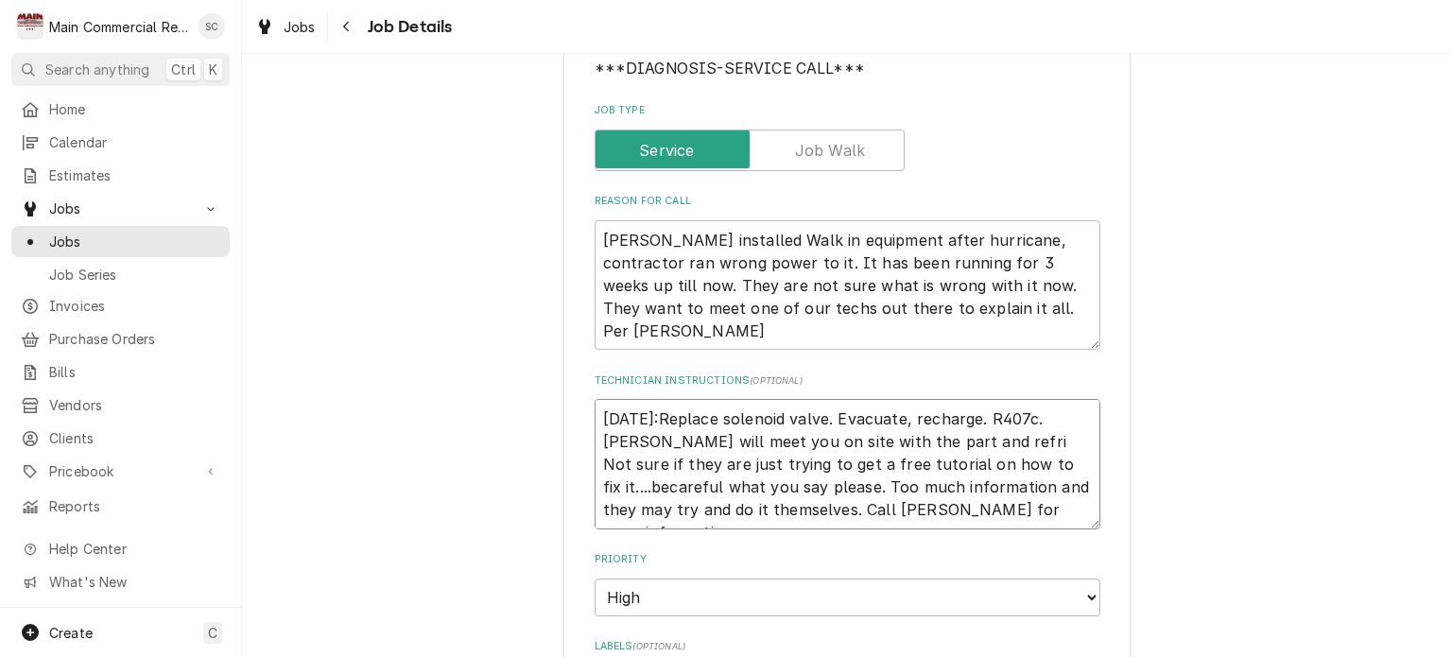
type textarea "10/9/25:Replace solenoid valve. Evacuate, recharge. R407c. Mike will meet you o…"
type textarea "x"
type textarea "10/9/25:Replace solenoid valve. Evacuate, recharge. R407c. Mike will meet you o…"
type textarea "x"
type textarea "10/9/25:Replace solenoid valve. Evacuate, recharge. R407c. Mike will meet you o…"
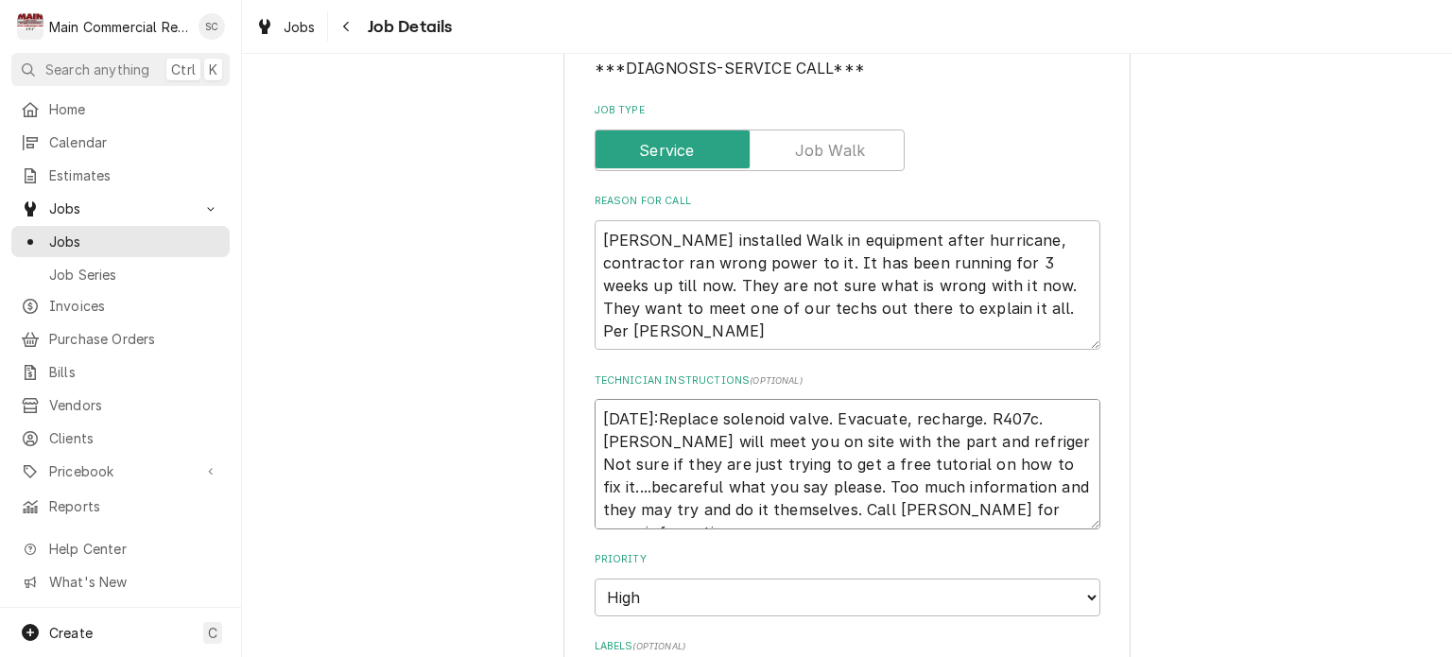
type textarea "x"
type textarea "10/9/25:Replace solenoid valve. Evacuate, recharge. R407c. Mike will meet you o…"
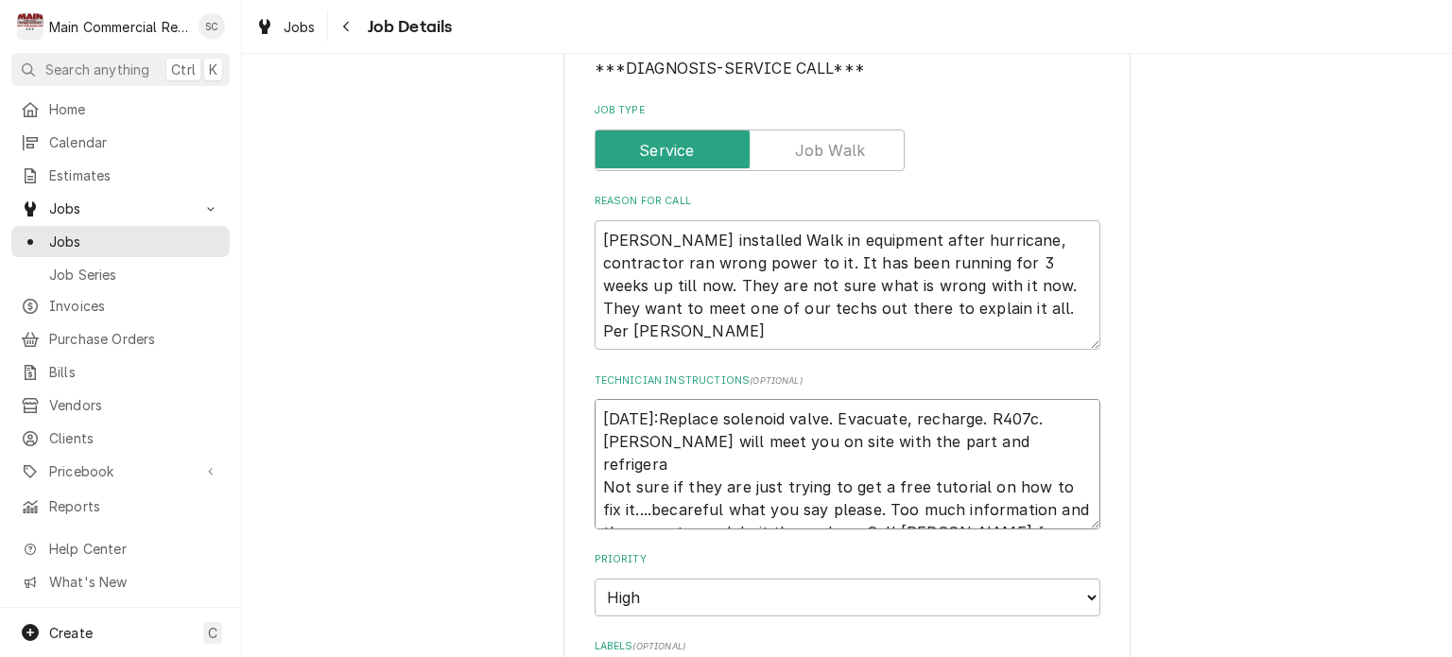
type textarea "x"
type textarea "10/9/25:Replace solenoid valve. Evacuate, recharge. R407c. Mike will meet you o…"
type textarea "x"
type textarea "10/9/25:Replace solenoid valve. Evacuate, recharge. R407c. Mike will meet you o…"
type textarea "x"
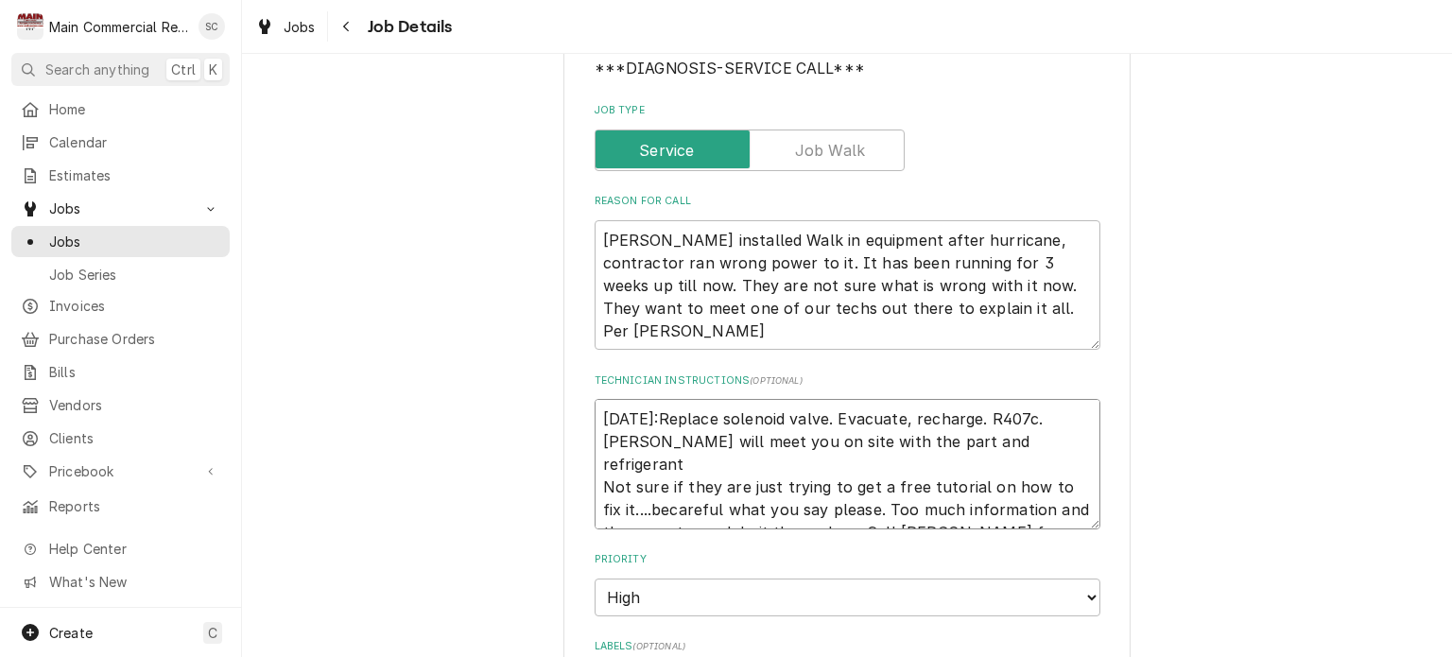
type textarea "10/9/25:Replace solenoid valve. Evacuate, recharge. R407c. Mike will meet you o…"
type textarea "x"
type textarea "10/9/25:Replace solenoid valve. Evacuate, recharge. R407c. Mike will meet you o…"
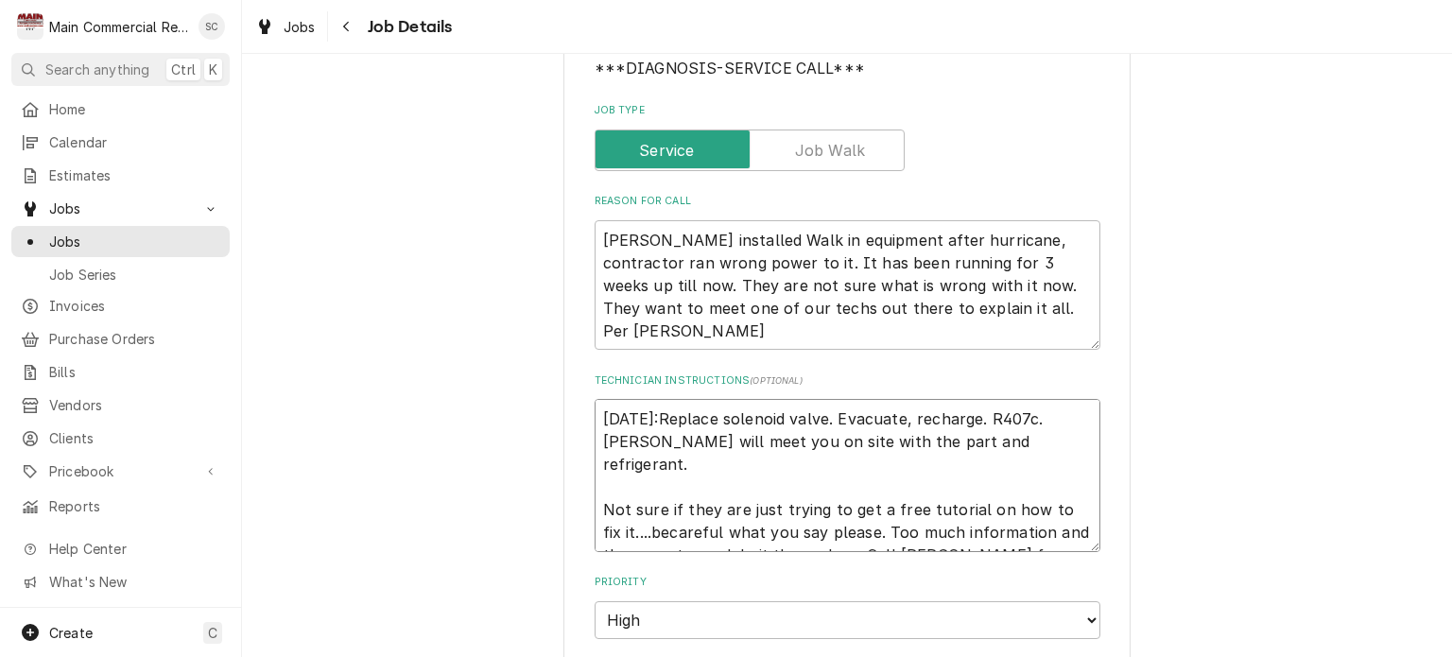
type textarea "x"
type textarea "10/9/25:Replace solenoid valve. Evacuate, recharge. R407c. Mike will meet you o…"
click at [595, 221] on textarea "Bill Bowers installed Walk in equipment after hurricane, contractor ran wrong p…" at bounding box center [848, 285] width 506 height 130
type textarea "x"
type textarea "Bill Bowers installed Walk in equipment after hurricane, contractor ran wrong p…"
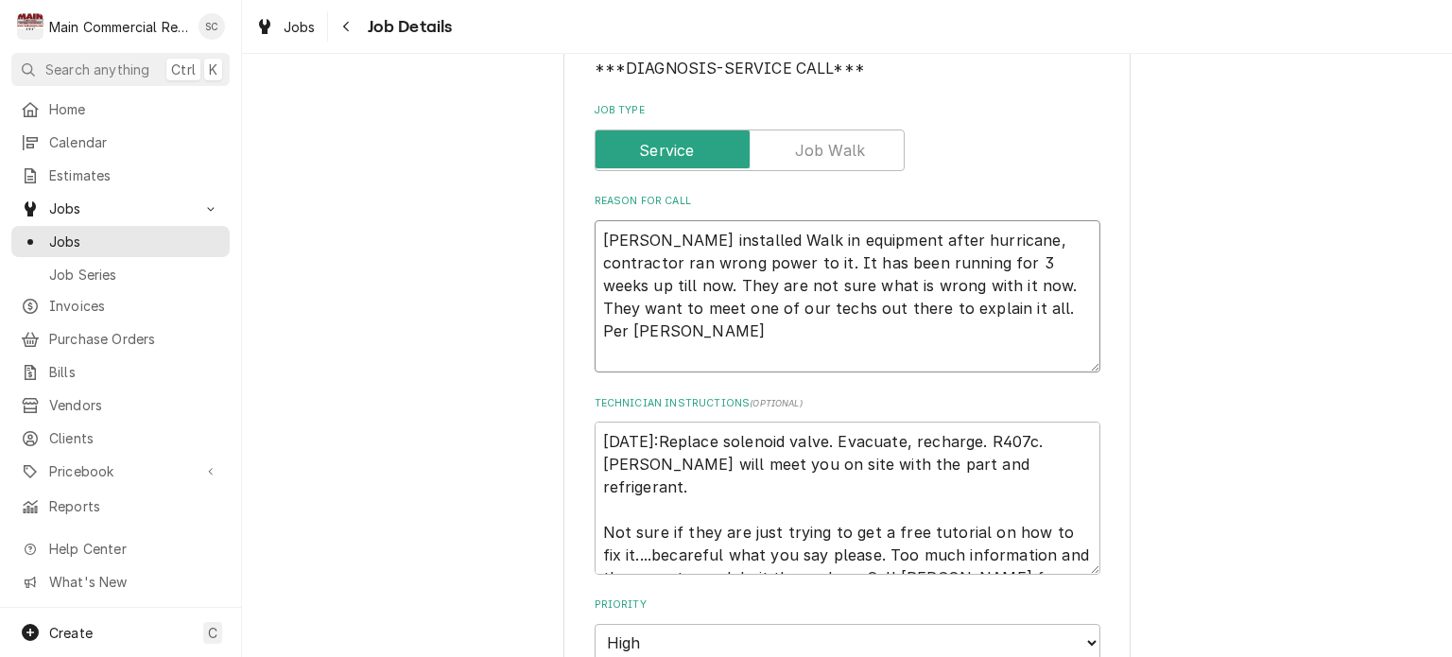
type textarea "x"
type textarea "Bill Bowers installed Walk in equipment after hurricane, contractor ran wrong p…"
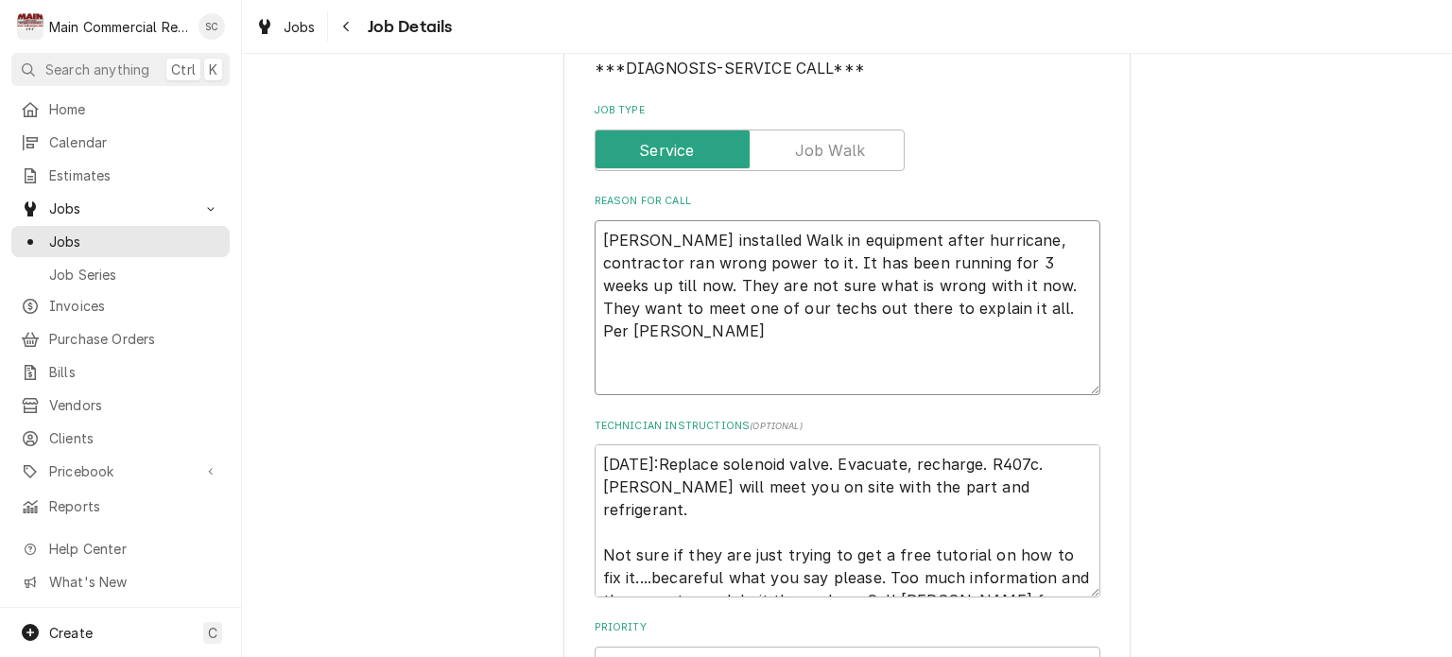
type textarea "x"
type textarea "I Bill Bowers installed Walk in equipment after hurricane, contractor ran wrong…"
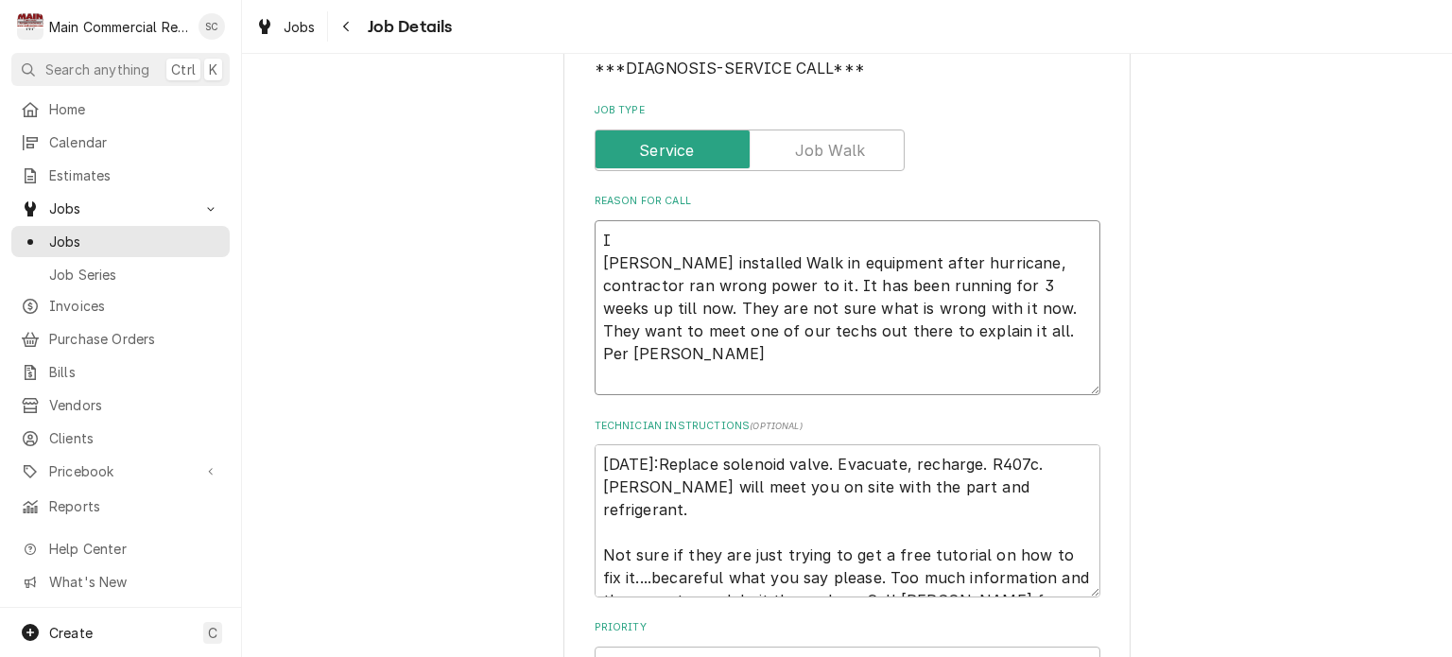
type textarea "x"
type textarea "In Bill Bowers installed Walk in equipment after hurricane, contractor ran wron…"
type textarea "x"
type textarea "Ini Bill Bowers installed Walk in equipment after hurricane, contractor ran wro…"
type textarea "x"
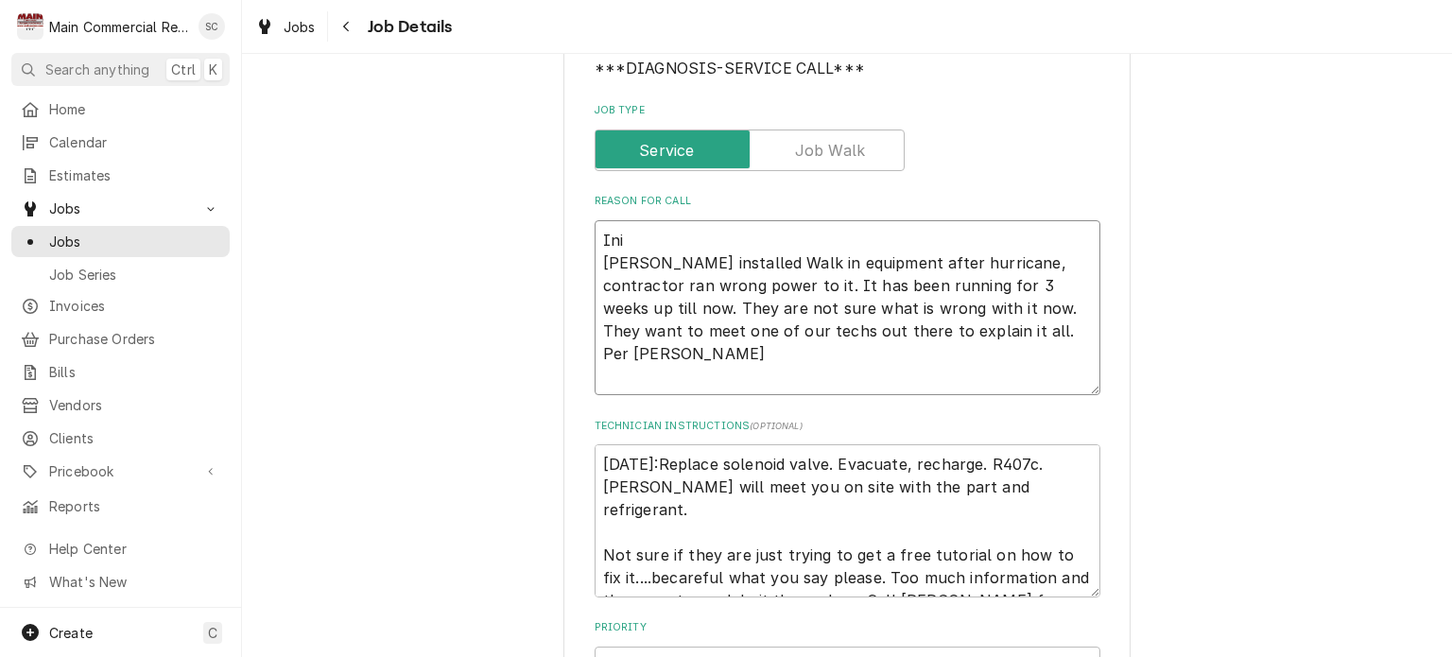
type textarea "Init Bill Bowers installed Walk in equipment after hurricane, contractor ran wr…"
type textarea "x"
type textarea "Initi Bill Bowers installed Walk in equipment after hurricane, contractor ran w…"
type textarea "x"
type textarea "Initia Bill Bowers installed Walk in equipment after hurricane, contractor ran …"
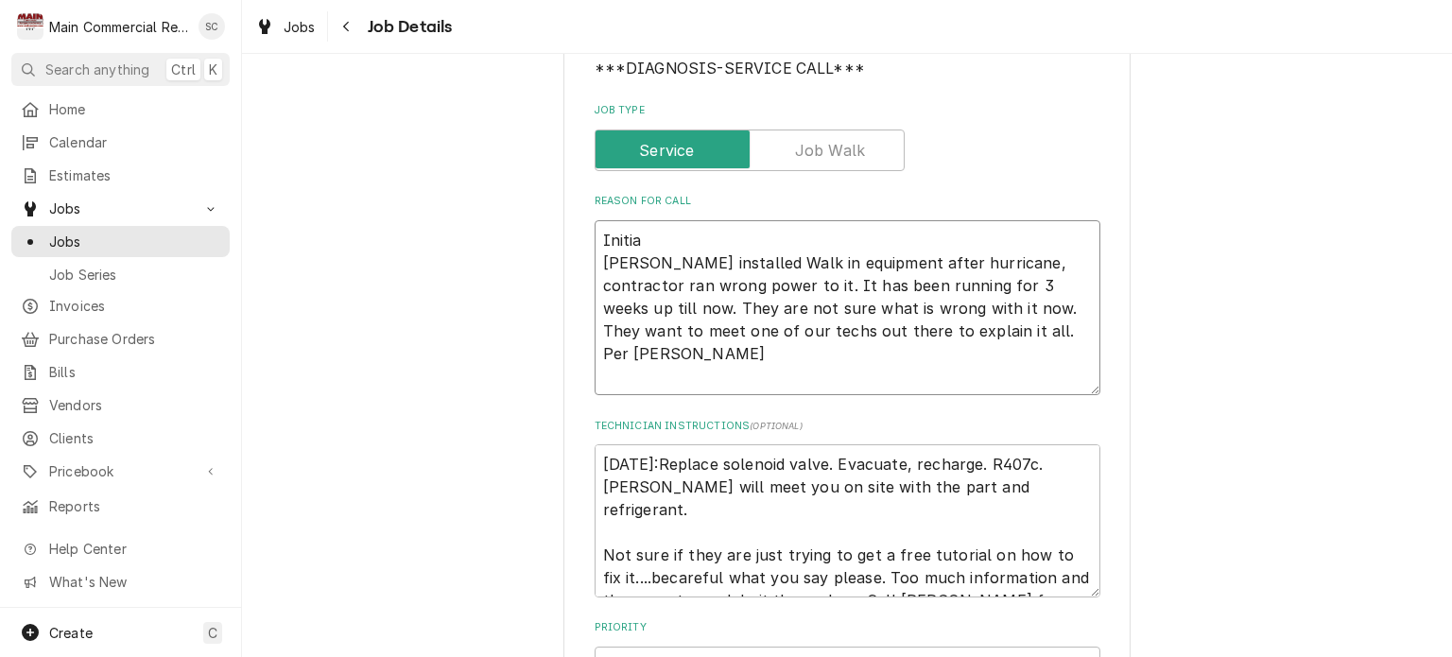
type textarea "x"
type textarea "Initial Bill Bowers installed Walk in equipment after hurricane, contractor ran…"
type textarea "x"
type textarea "Initial Bill Bowers installed Walk in equipment after hurricane, contractor ran…"
type textarea "x"
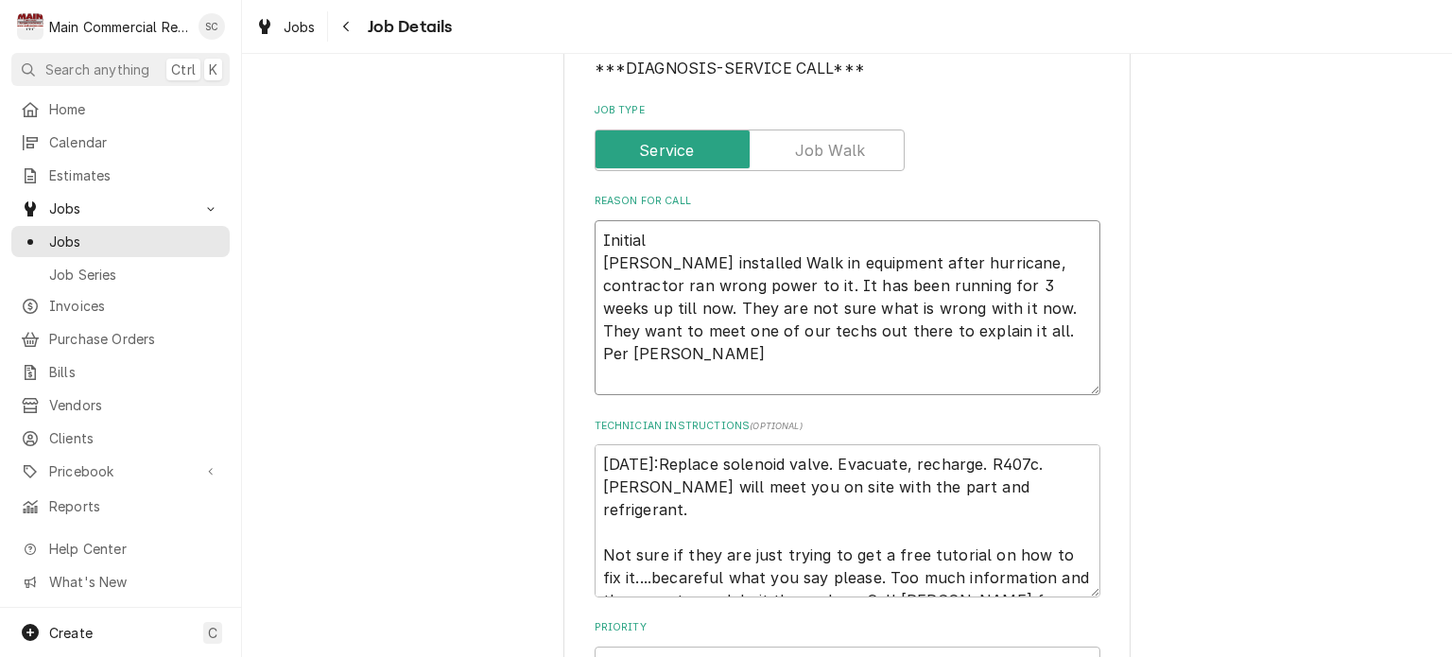
type textarea "Initial D Bill Bowers installed Walk in equipment after hurricane, contractor r…"
type textarea "x"
type textarea "Initial Di Bill Bowers installed Walk in equipment after hurricane, contractor …"
type textarea "x"
type textarea "Initial Dia Bill Bowers installed Walk in equipment after hurricane, contractor…"
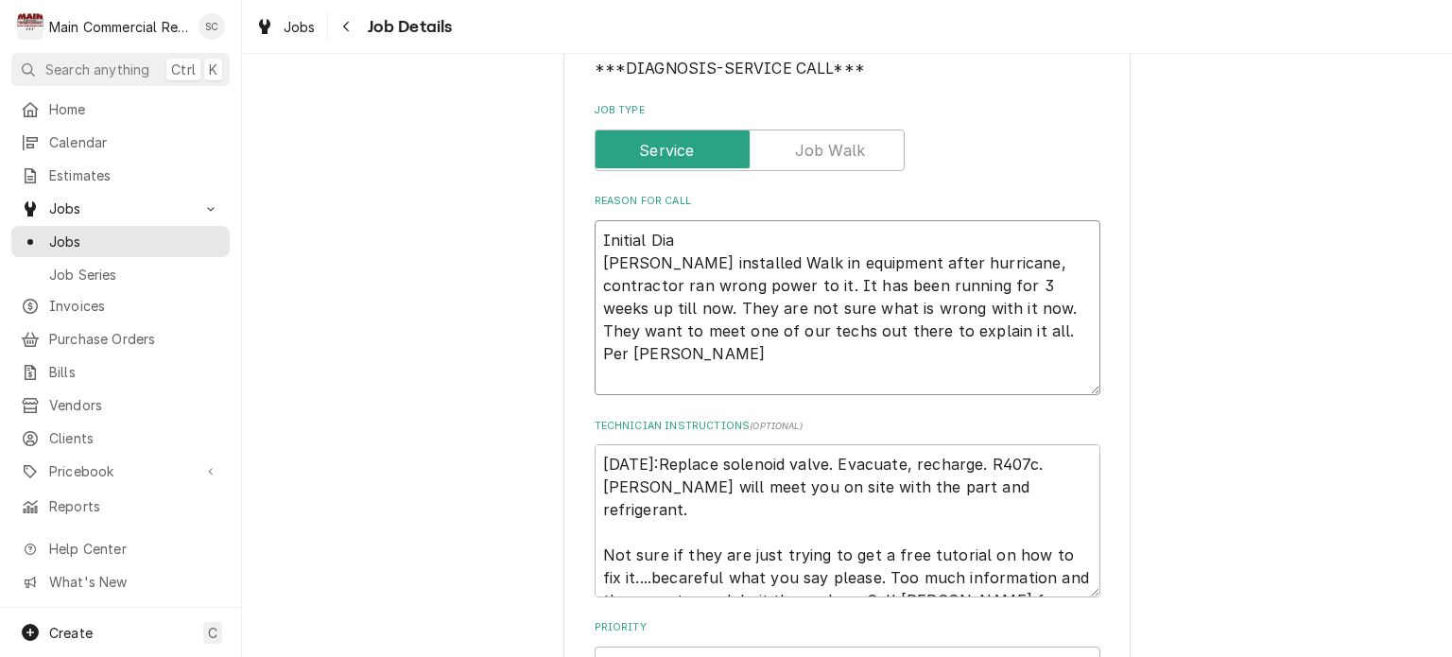
type textarea "x"
type textarea "Initial Diag Bill Bowers installed Walk in equipment after hurricane, contracto…"
type textarea "x"
type textarea "Initial Diagn Bill Bowers installed Walk in equipment after hurricane, contract…"
type textarea "x"
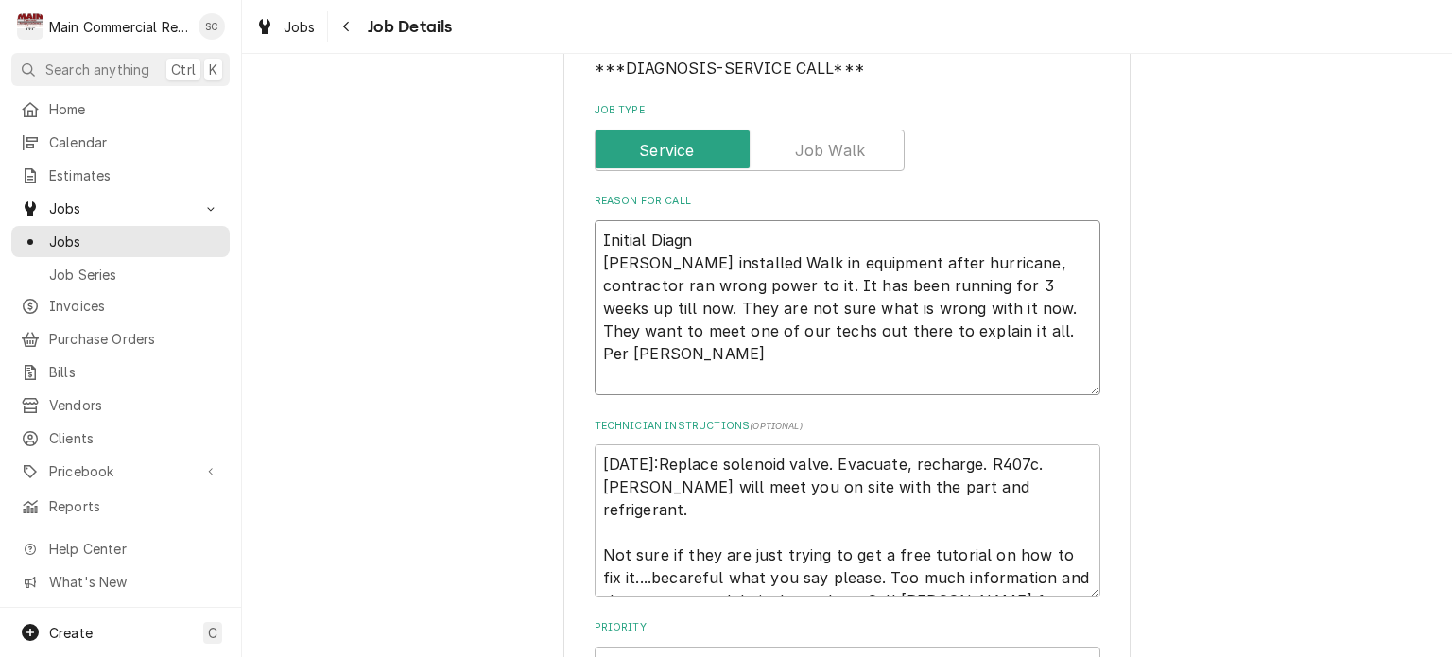
type textarea "Initial Diagno Bill Bowers installed Walk in equipment after hurricane, contrac…"
type textarea "x"
type textarea "Initial Diagnos Bill Bowers installed Walk in equipment after hurricane, contra…"
type textarea "x"
type textarea "Initial Diagnost Bill Bowers installed Walk in equipment after hurricane, contr…"
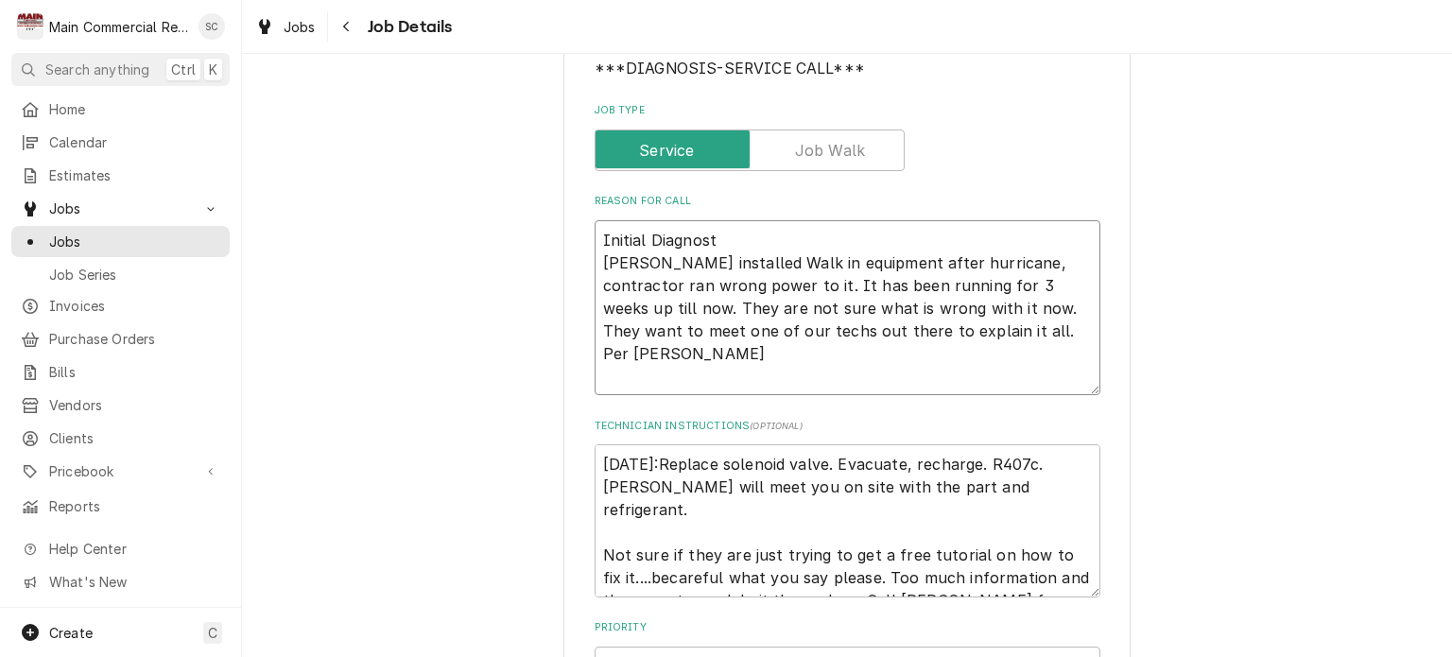
type textarea "x"
type textarea "Initial Diagnosti Bill Bowers installed Walk in equipment after hurricane, cont…"
type textarea "x"
type textarea "Initial Diagnostic Bill Bowers installed Walk in equipment after hurricane, con…"
type textarea "x"
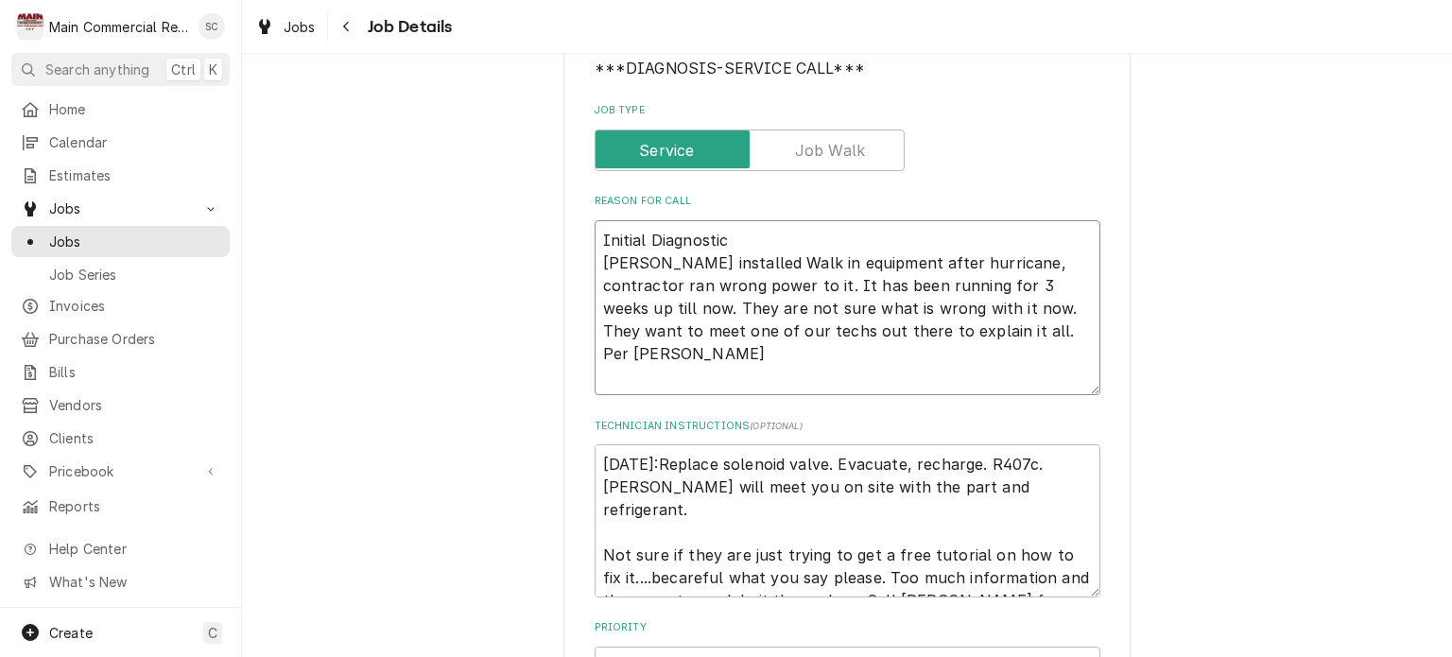
type textarea "Initial Diagnostic Bill Bowers installed Walk in equipment after hurricane, con…"
type textarea "x"
type textarea "Initial Diagnostic Bill Bowers installed Walk in equipment after hurricane, con…"
type textarea "x"
type textarea "Initial Diagnostic: Bill Bowers installed Walk in equipment after hurricane, co…"
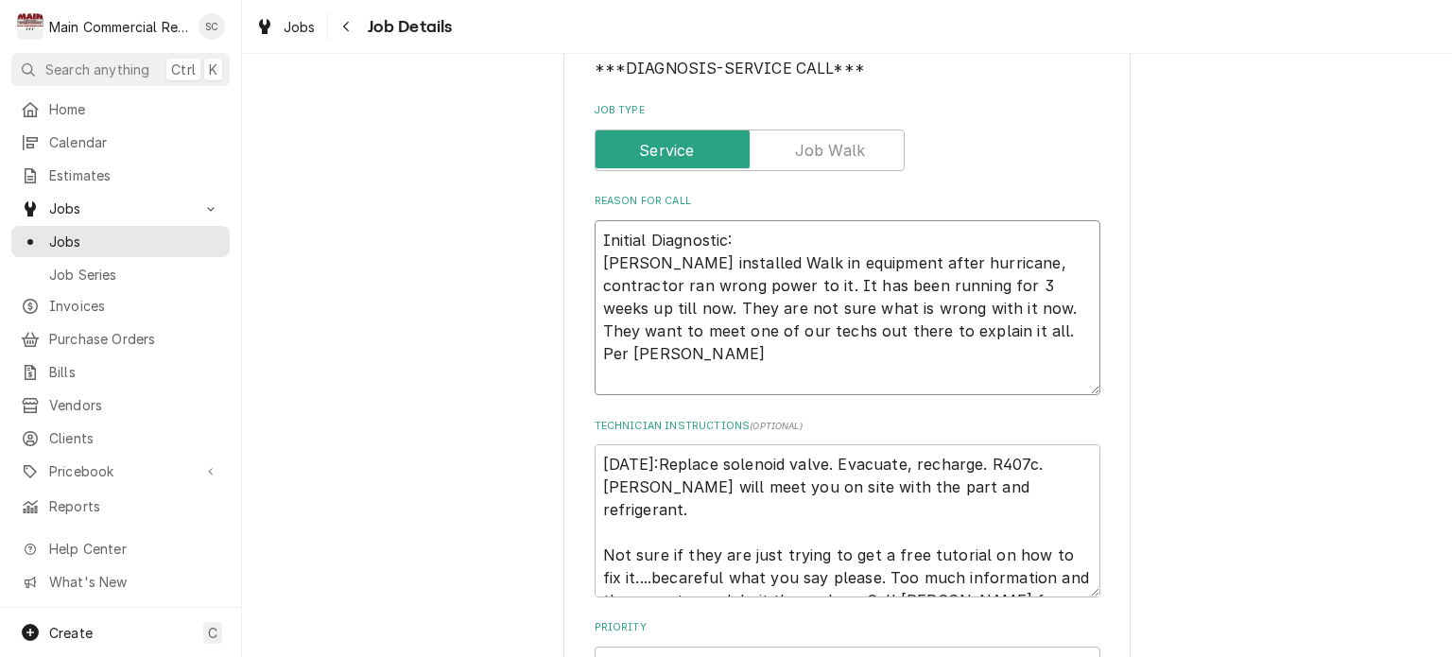
click at [595, 221] on textarea "Initial Diagnostic: Bill Bowers installed Walk in equipment after hurricane, co…" at bounding box center [848, 308] width 506 height 176
paste textarea "Replace solenoid valve. Evacuate, recharge. R407c."
type textarea "x"
type textarea "Replace solenoid valve. Evacuate, recharge. R407c. Initial Diagnostic: Bill Bow…"
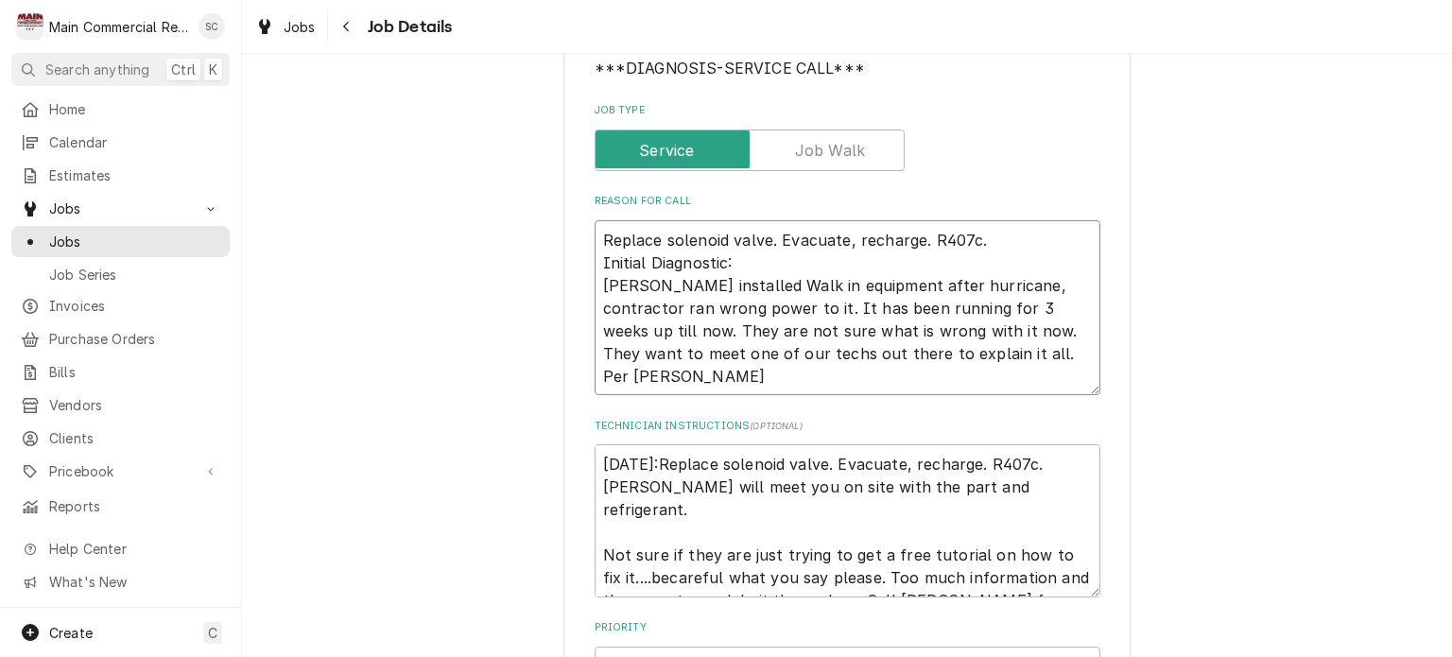
click at [595, 222] on textarea "Replace solenoid valve. Evacuate, recharge. R407c. Initial Diagnostic: Bill Bow…" at bounding box center [848, 308] width 506 height 176
type textarea "x"
type textarea "Replace solenoid valve. Evacuate, recharge. R407c. Initial Diagnostic: Bill Bow…"
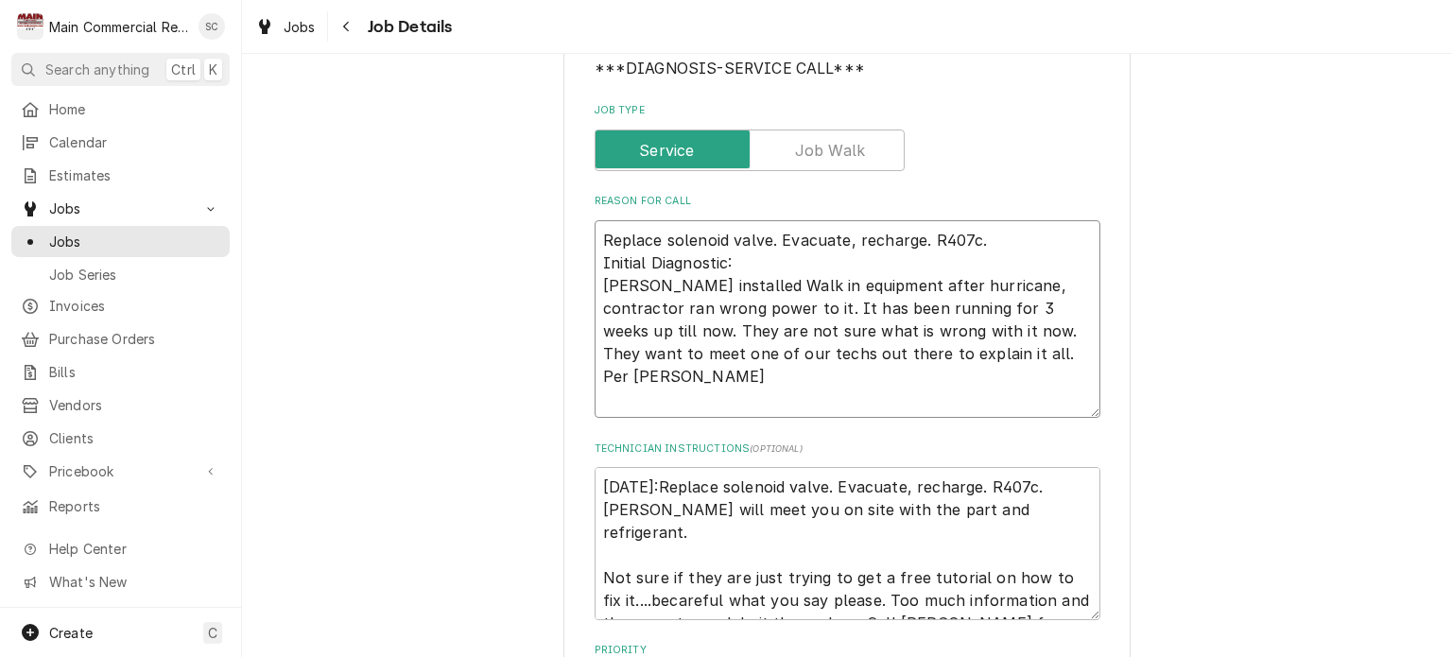
type textarea "x"
type textarea "R Replace solenoid valve. Evacuate, recharge. R407c. Initial Diagnostic: Bill B…"
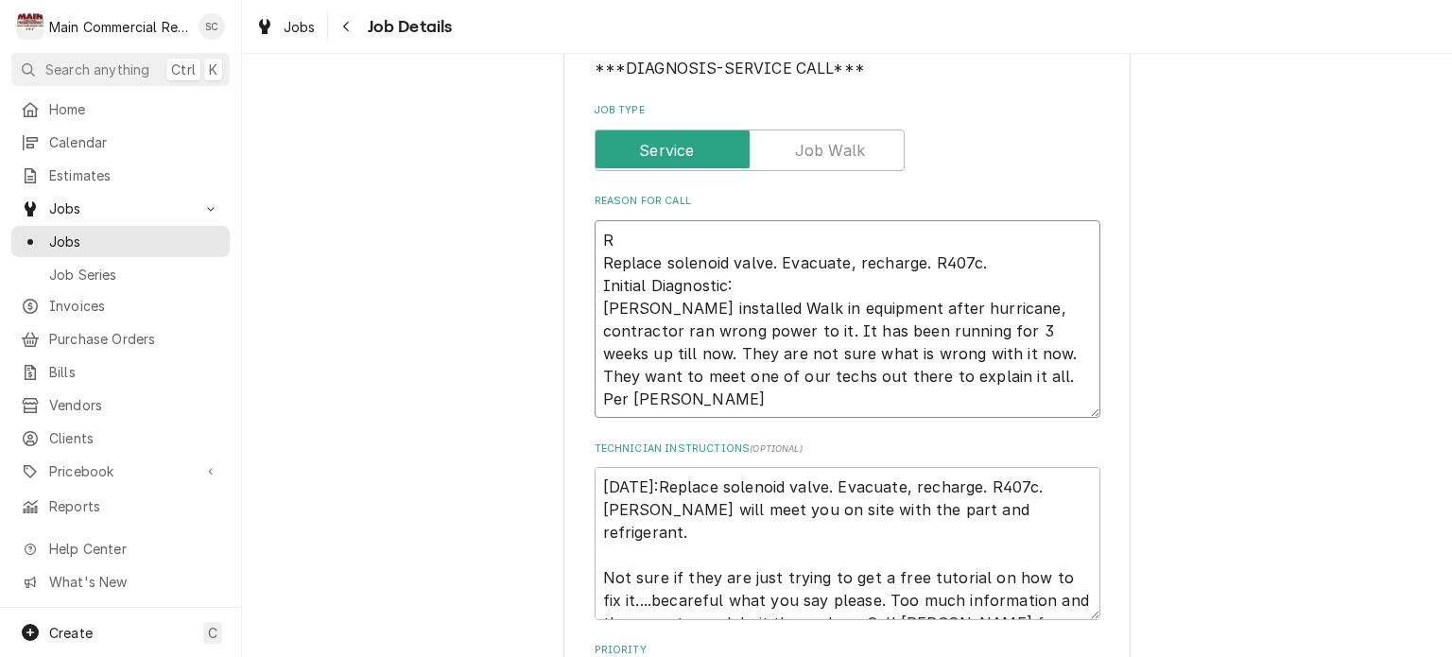
type textarea "x"
type textarea "Re Replace solenoid valve. Evacuate, recharge. R407c. Initial Diagnostic: Bill …"
type textarea "x"
type textarea "Rep Replace solenoid valve. Evacuate, recharge. R407c. Initial Diagnostic: Bill…"
click at [996, 245] on textarea "Repair: Replace solenoid valve. Evacuate, recharge. R407c. Initial Diagnostic: …" at bounding box center [848, 319] width 506 height 199
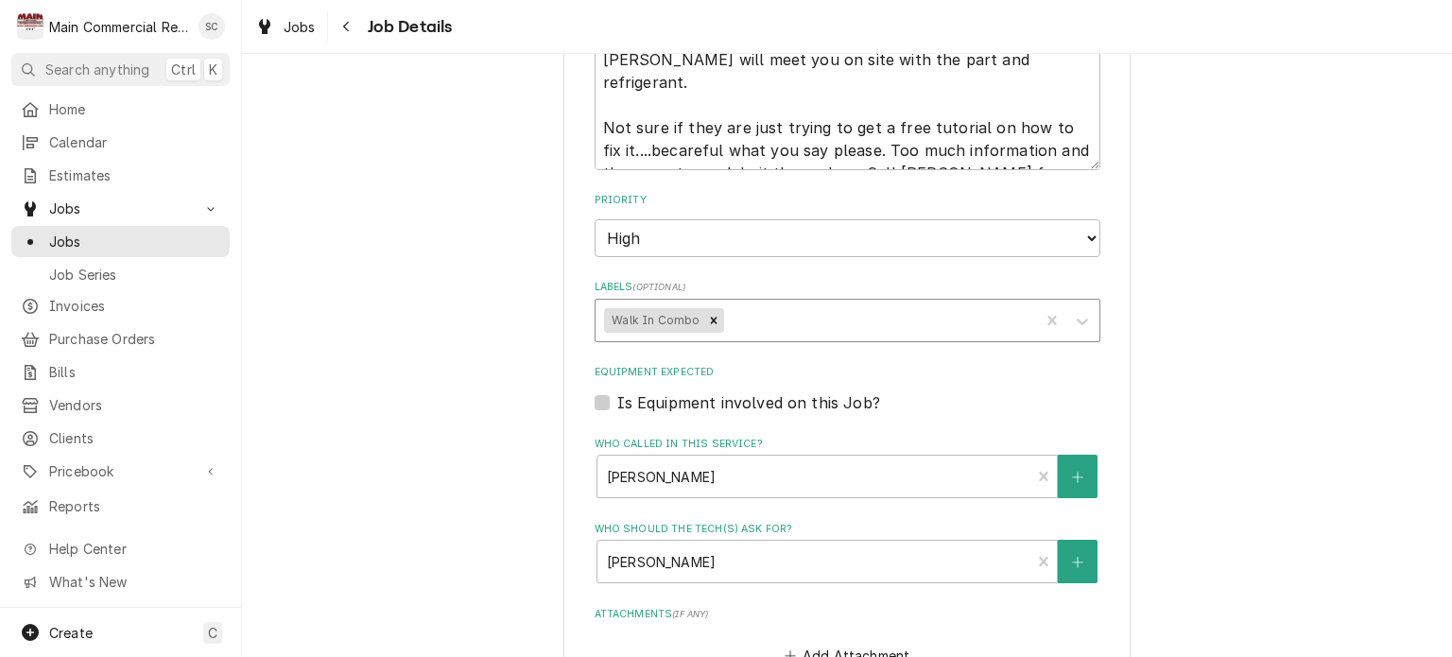
scroll to position [1128, 0]
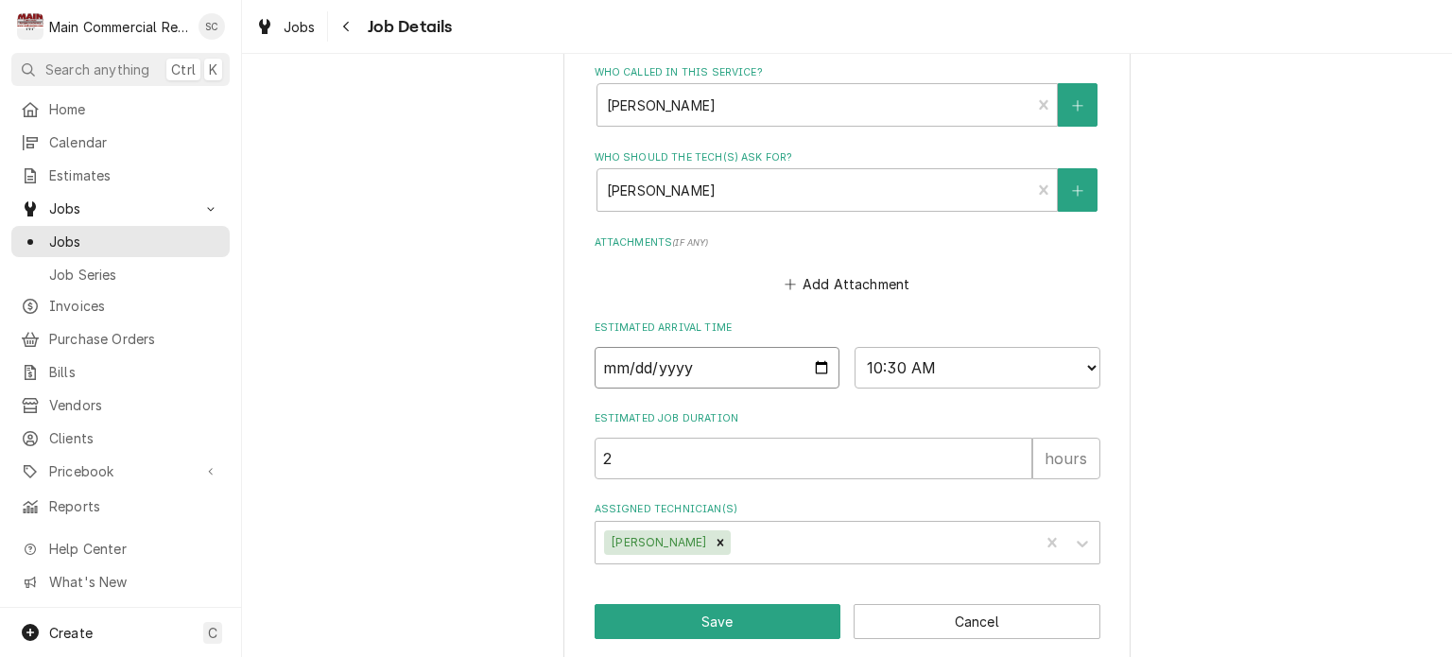
click at [816, 347] on input "2025-10-08" at bounding box center [718, 368] width 246 height 42
click at [912, 350] on select "AM / PM 6:00 AM 6:15 AM 6:30 AM 6:45 AM 7:00 AM 7:15 AM 7:30 AM 7:45 AM 8:00 AM…" at bounding box center [978, 368] width 246 height 42
click at [855, 347] on select "AM / PM 6:00 AM 6:15 AM 6:30 AM 6:45 AM 7:00 AM 7:15 AM 7:30 AM 7:45 AM 8:00 AM…" at bounding box center [978, 368] width 246 height 42
click at [734, 526] on div "Assigned Technician(s)" at bounding box center [881, 543] width 295 height 34
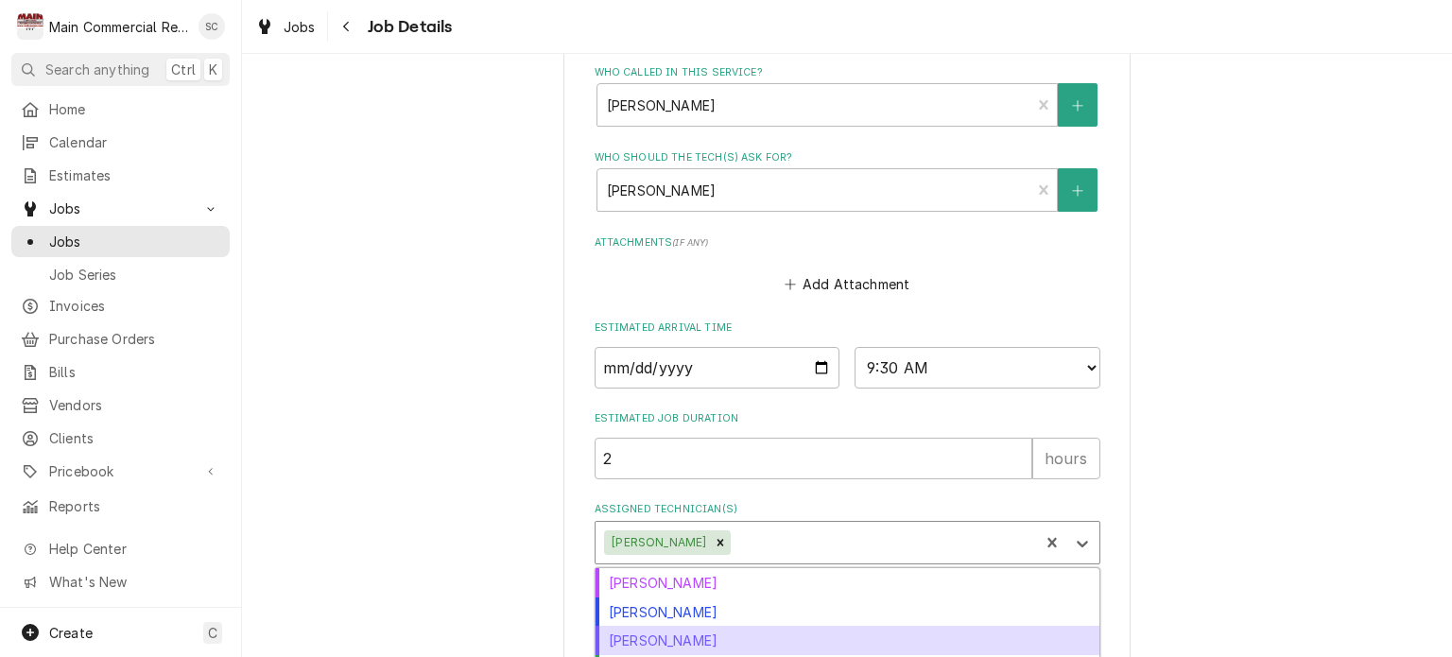
click at [694, 626] on div "Mike Marchese" at bounding box center [848, 640] width 504 height 29
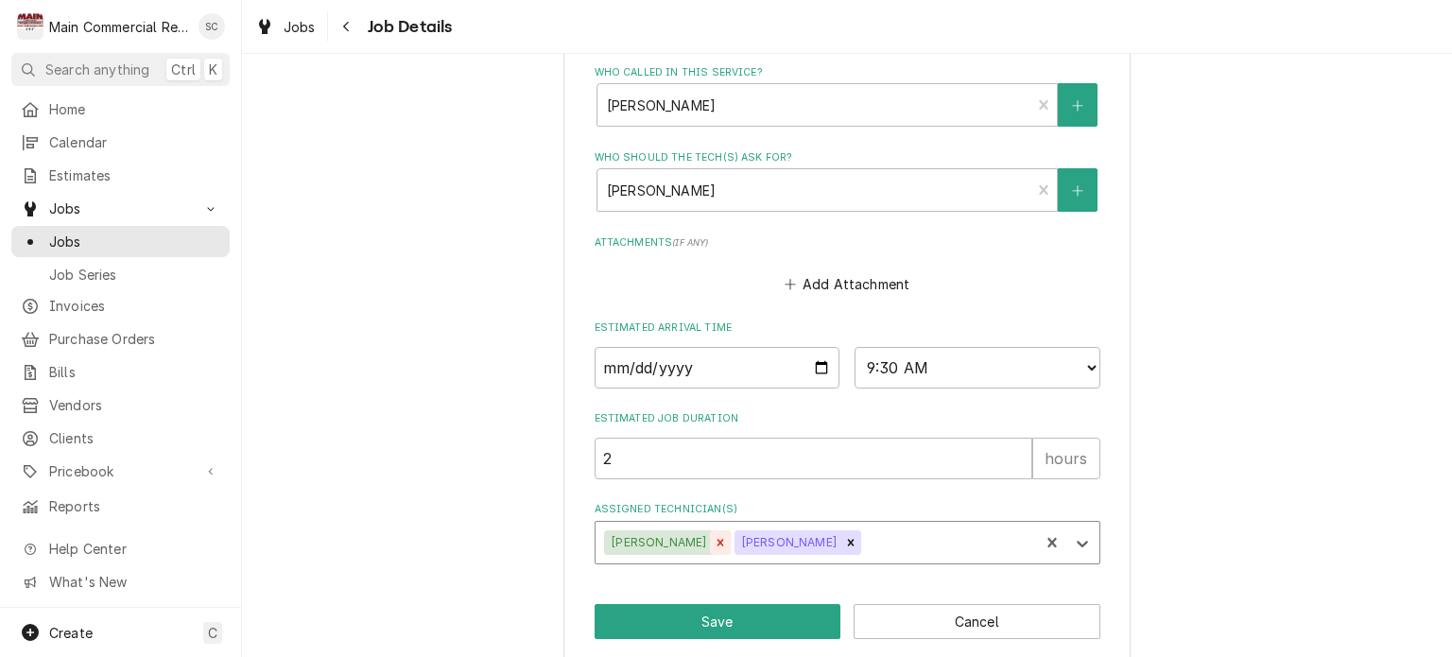
click at [714, 536] on icon "Remove Caleb Gorton" at bounding box center [720, 542] width 13 height 13
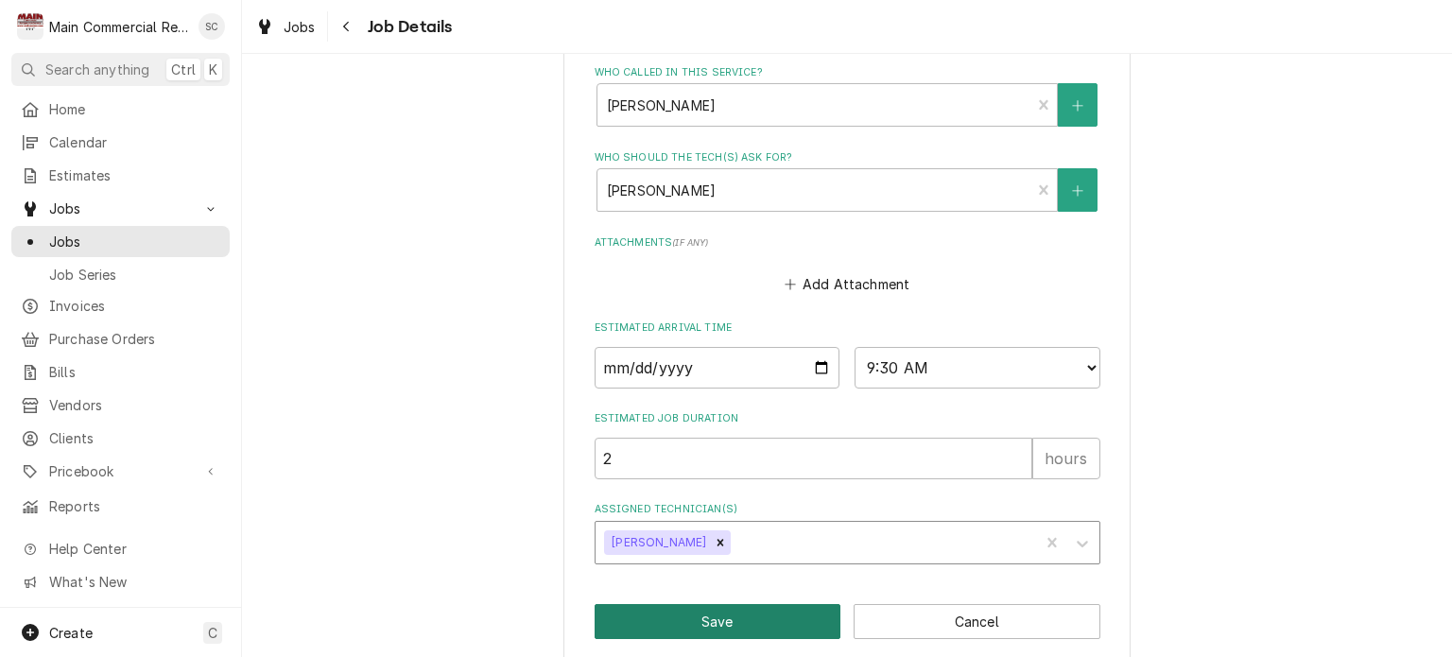
click at [702, 604] on button "Save" at bounding box center [718, 621] width 247 height 35
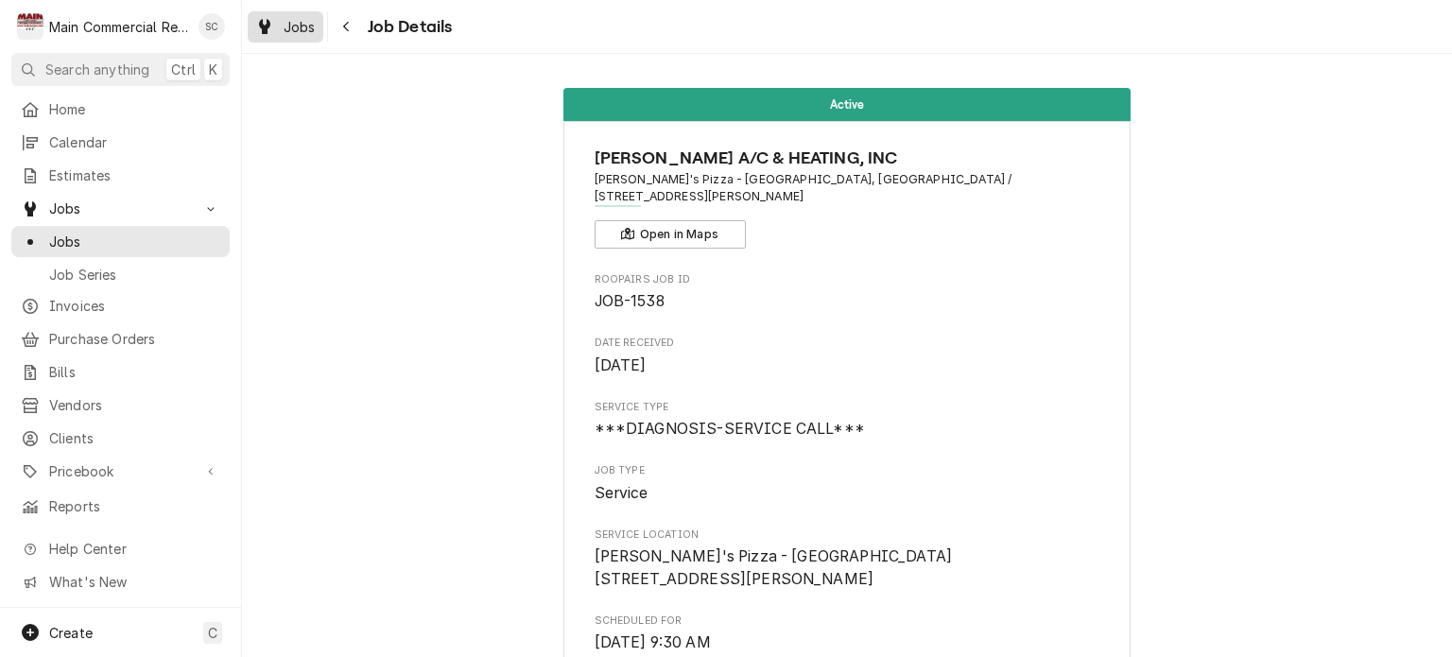
click at [306, 19] on span "Jobs" at bounding box center [300, 27] width 32 height 20
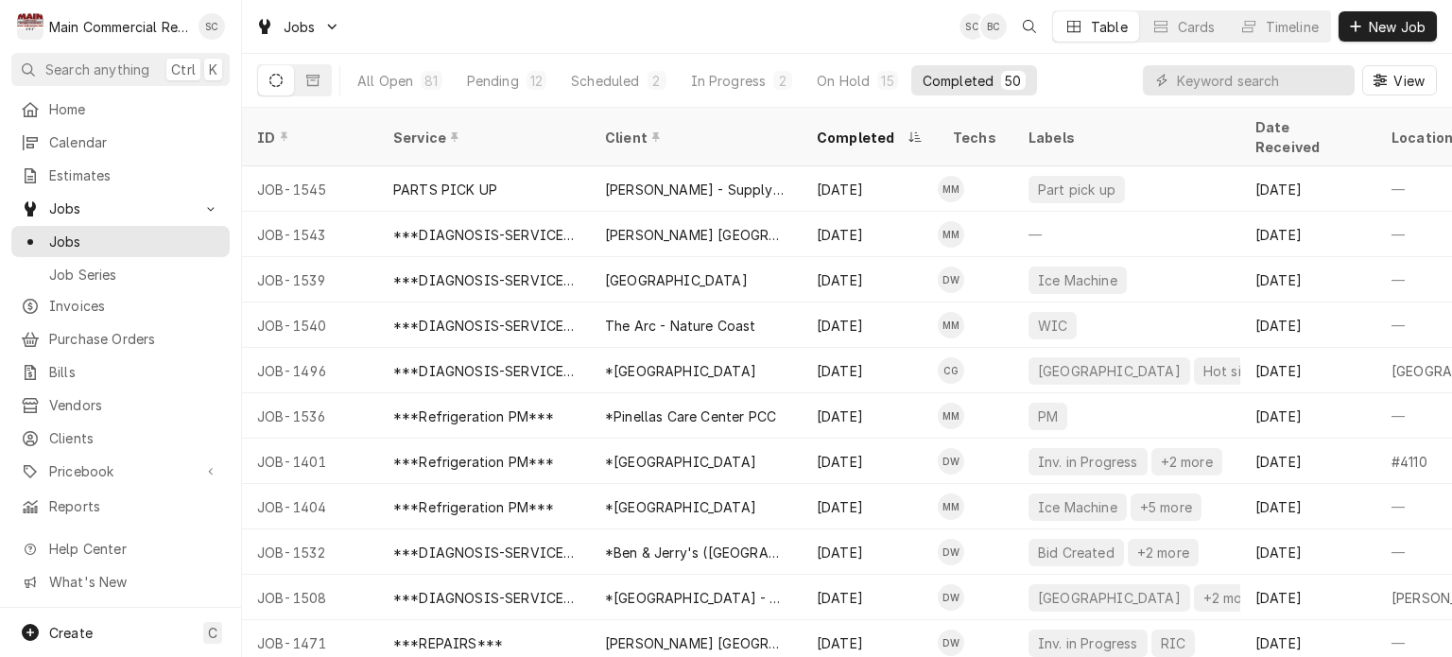
click at [993, 76] on button "Completed 50" at bounding box center [974, 80] width 126 height 30
click at [851, 128] on div "Completed" at bounding box center [860, 138] width 87 height 20
click at [851, 128] on div "Completed" at bounding box center [868, 138] width 102 height 20
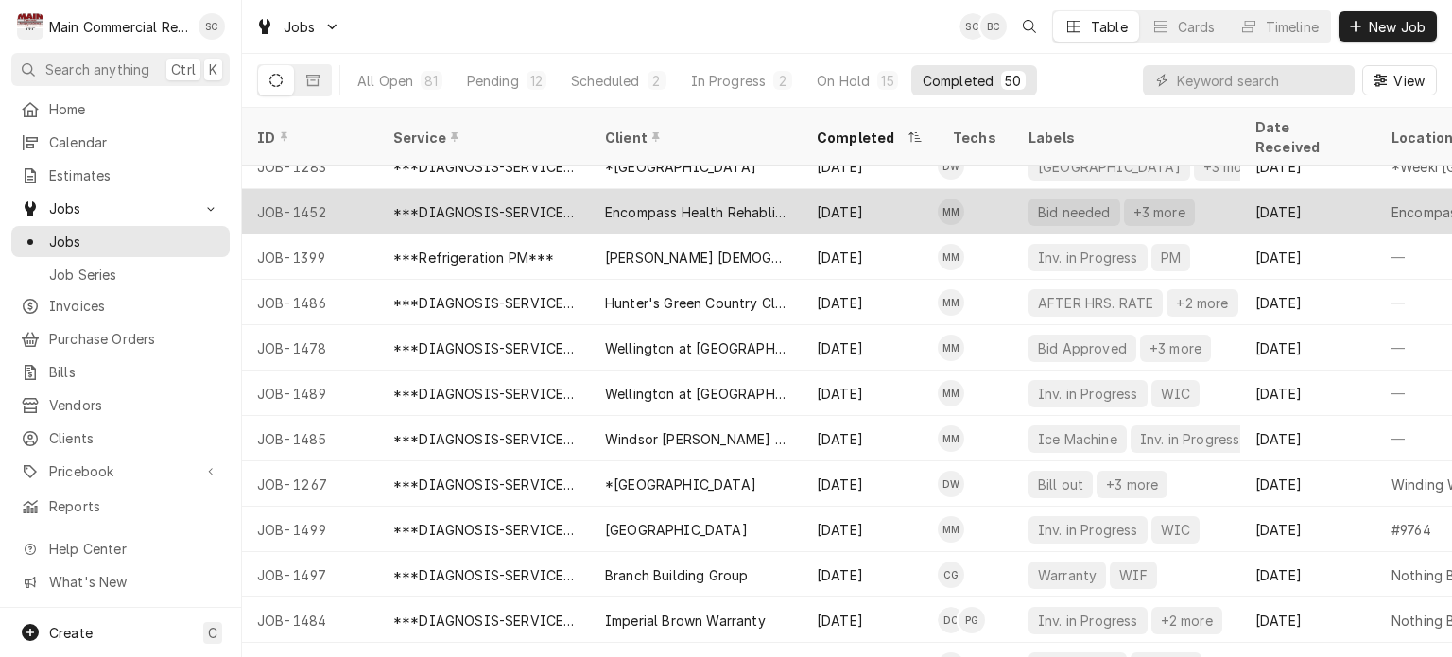
scroll to position [662, 0]
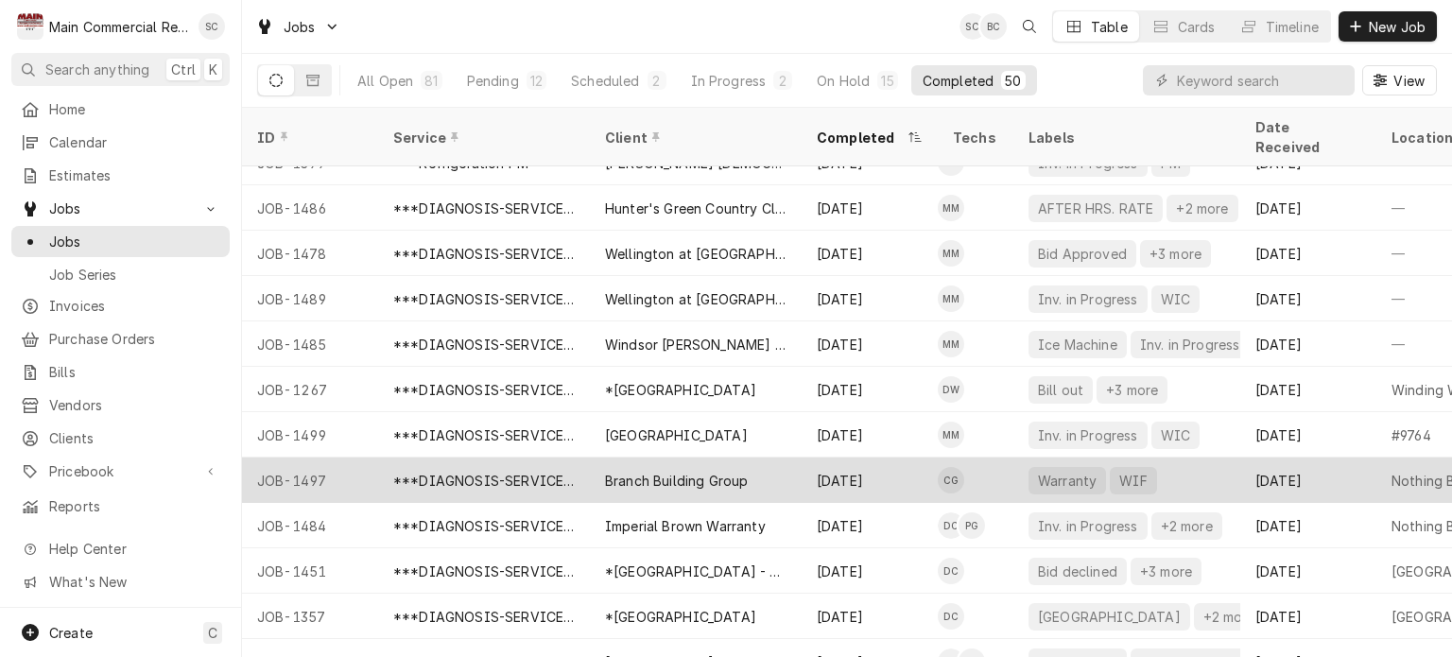
click at [1051, 467] on div "Warranty" at bounding box center [1067, 480] width 78 height 27
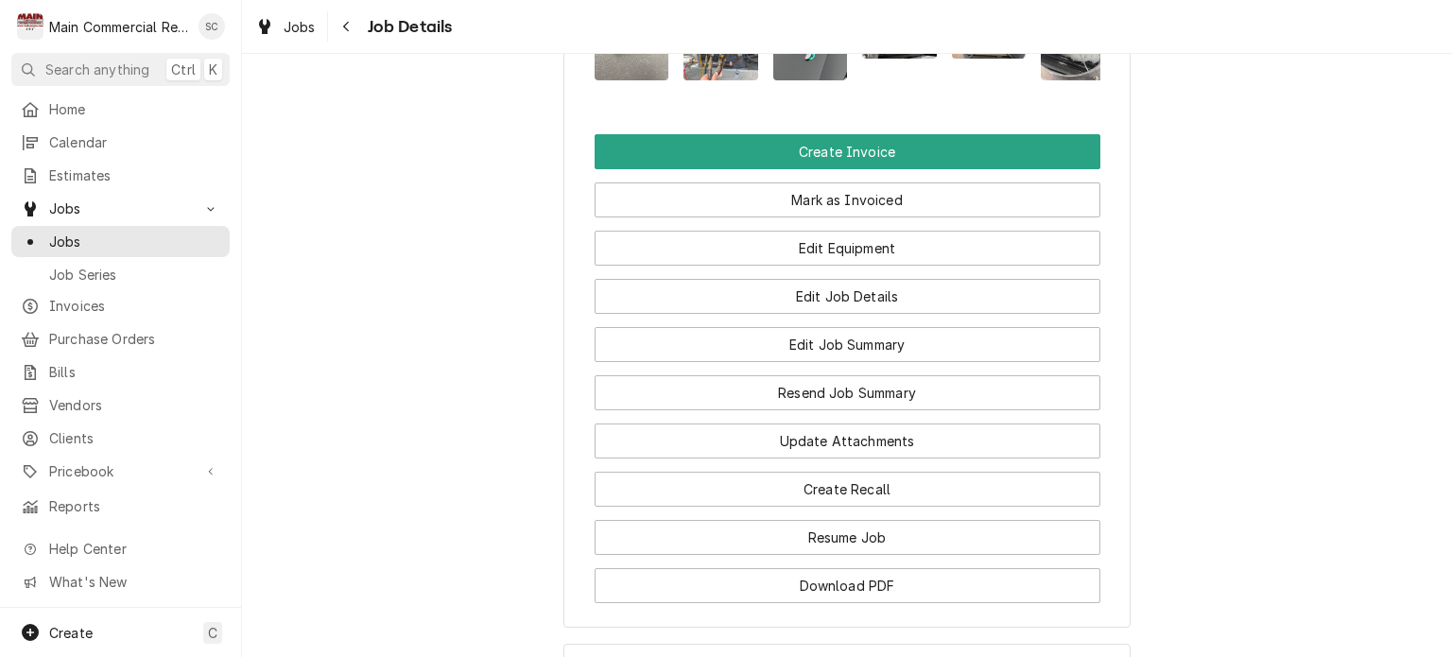
scroll to position [1418, 0]
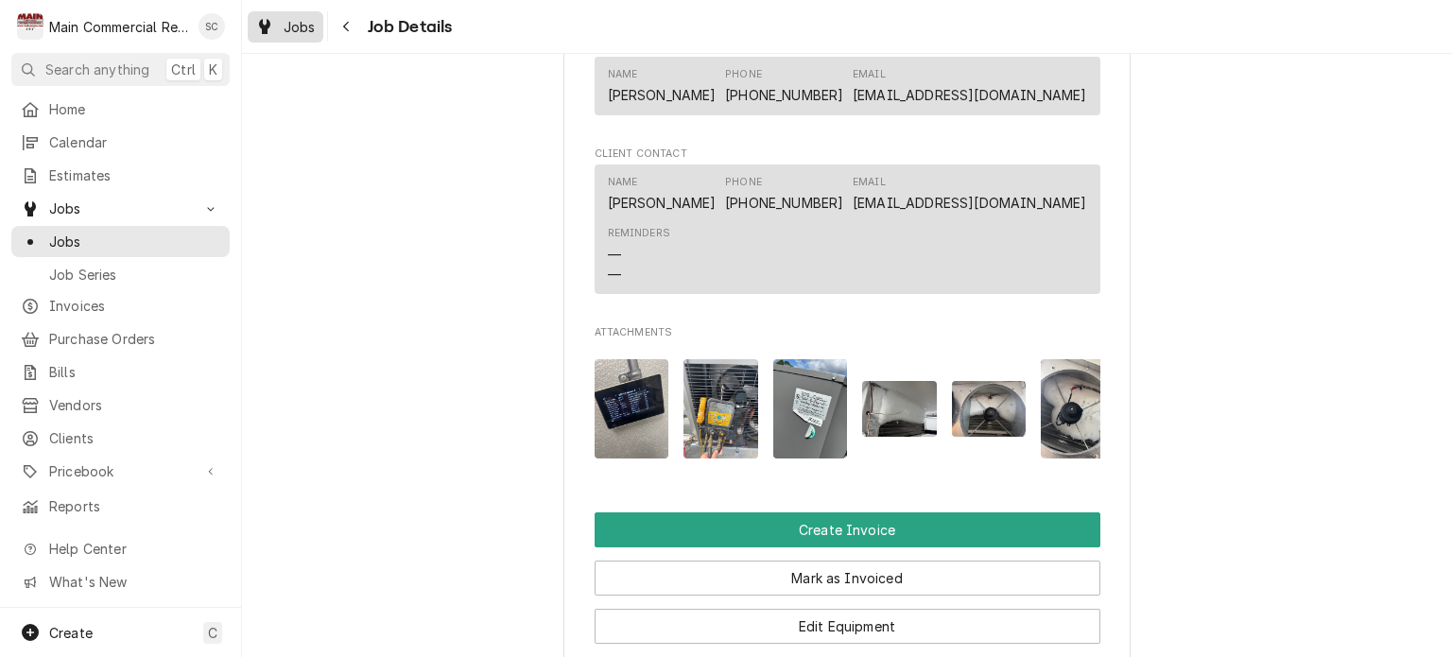
click at [261, 31] on icon "Dynamic Content Wrapper" at bounding box center [264, 26] width 11 height 15
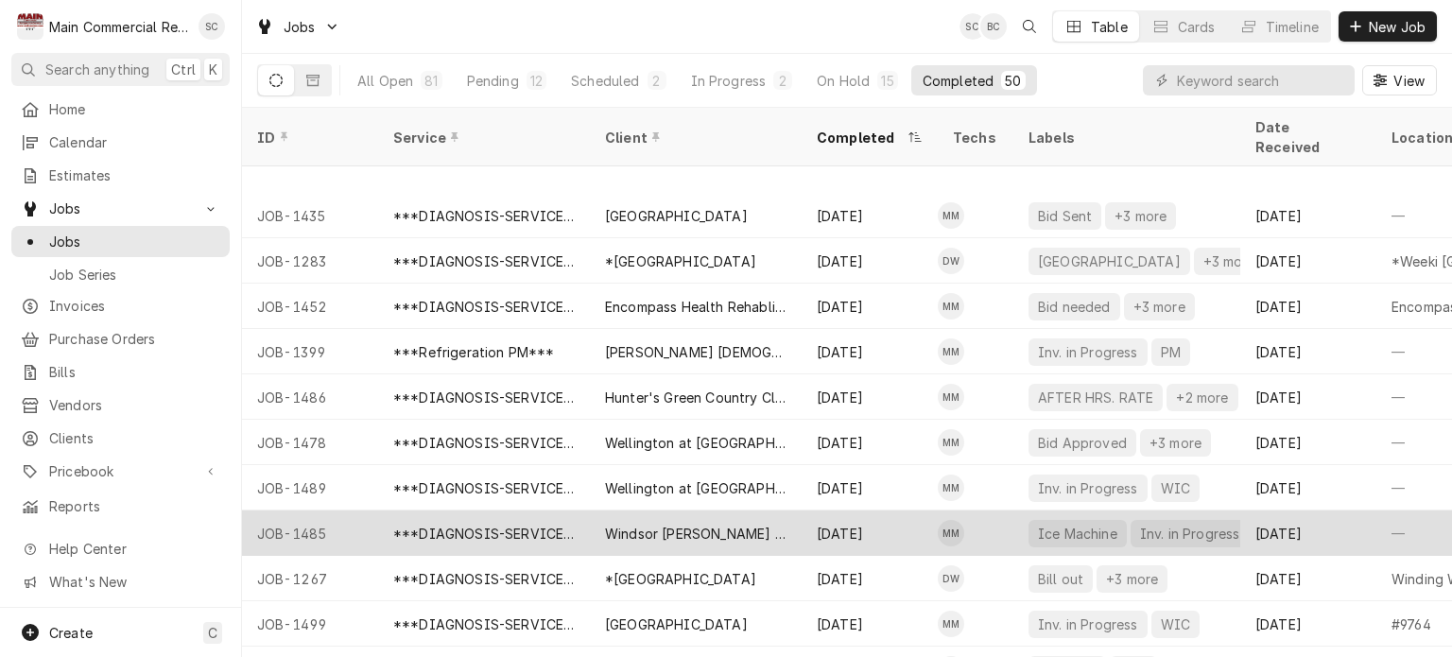
scroll to position [567, 0]
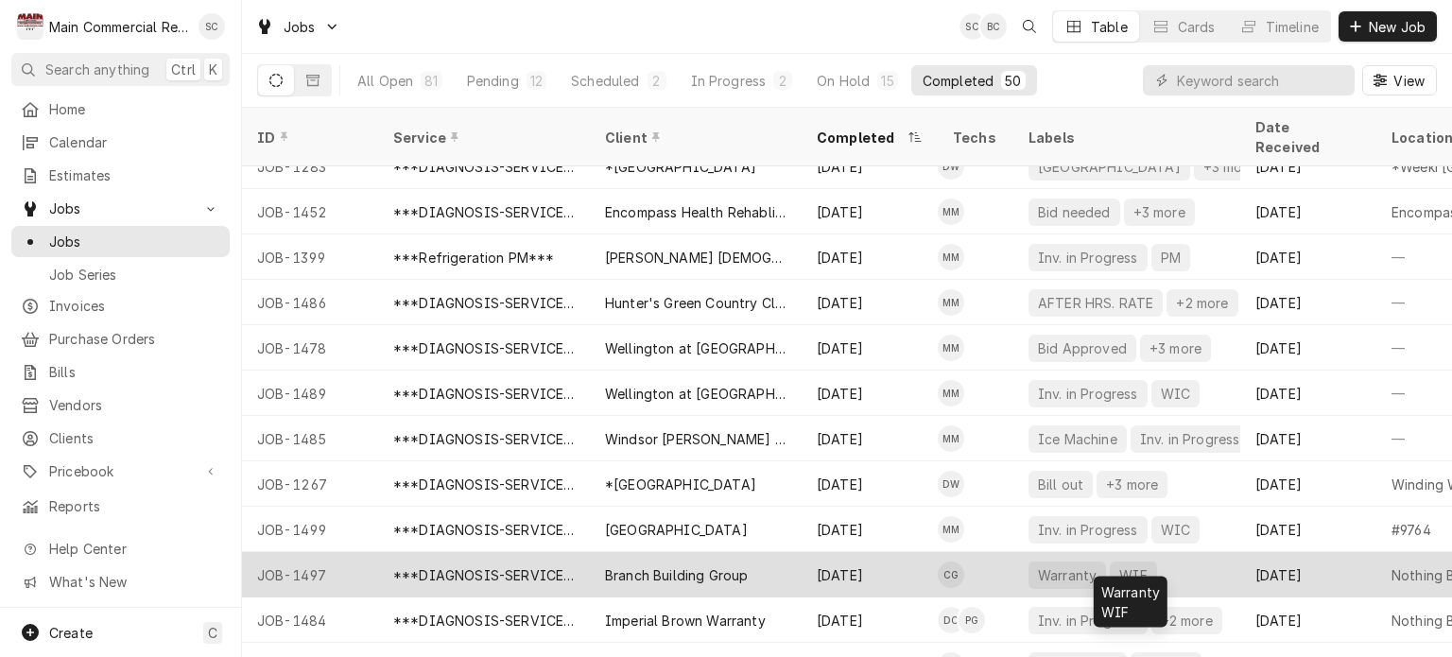
click at [1165, 555] on div "Warranty WIF" at bounding box center [1126, 574] width 227 height 45
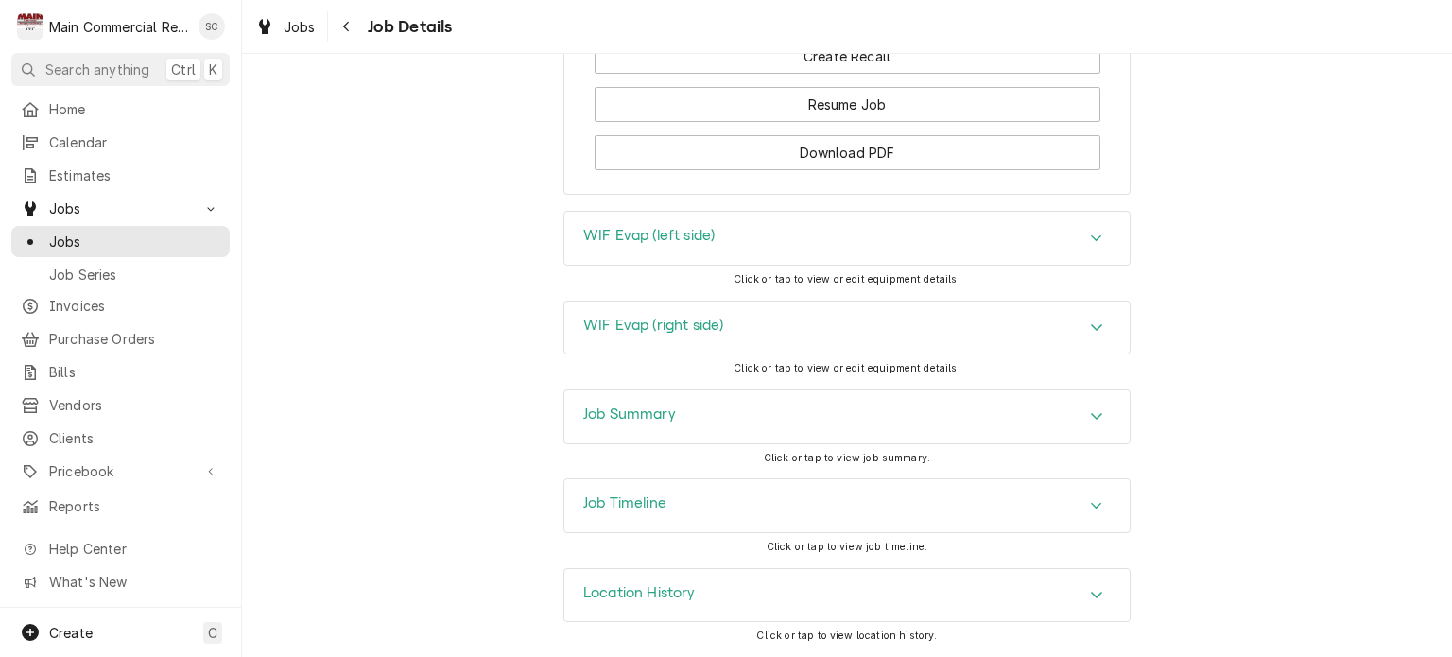
scroll to position [1898, 0]
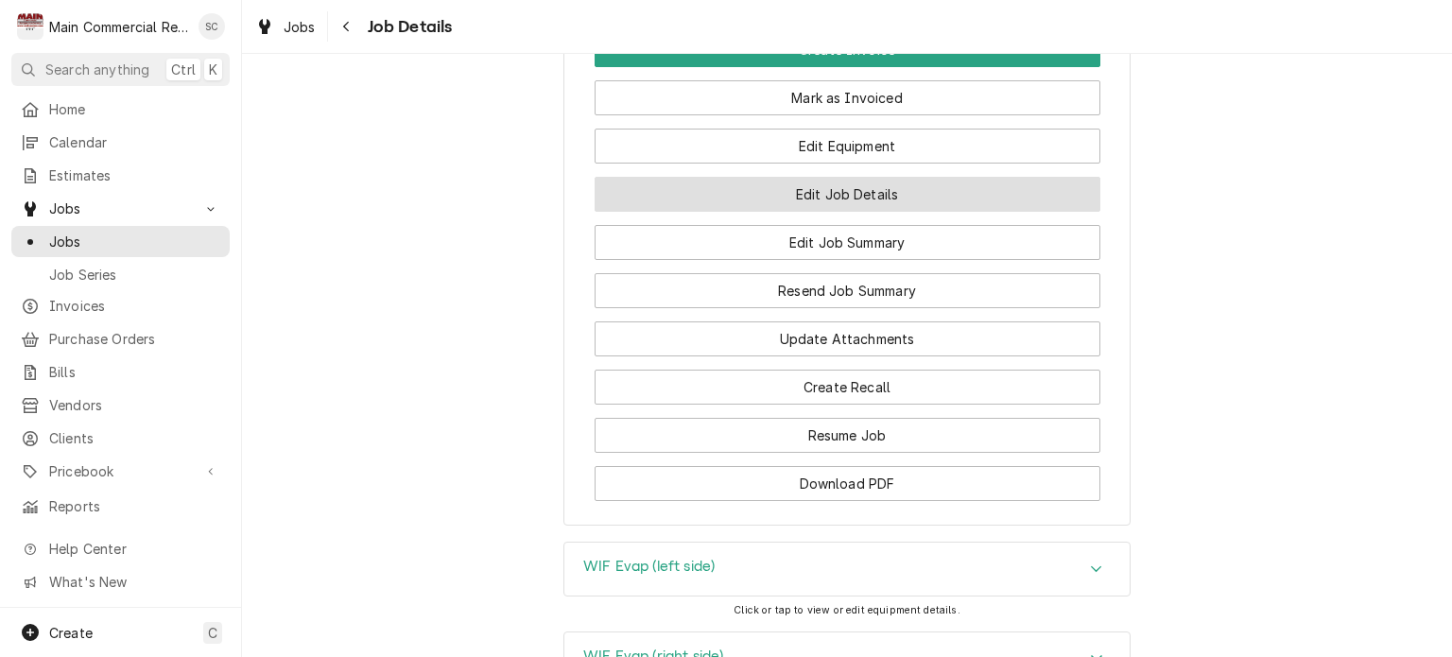
click at [881, 212] on button "Edit Job Details" at bounding box center [848, 194] width 506 height 35
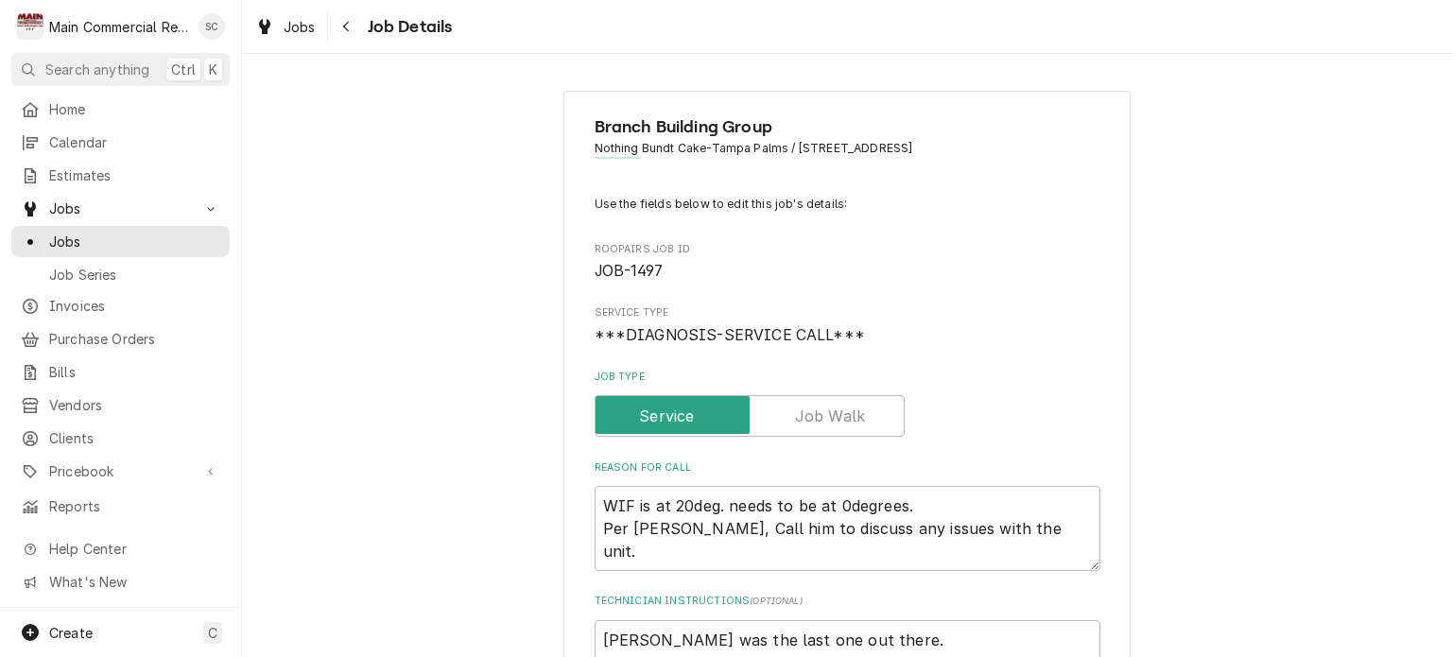
type textarea "x"
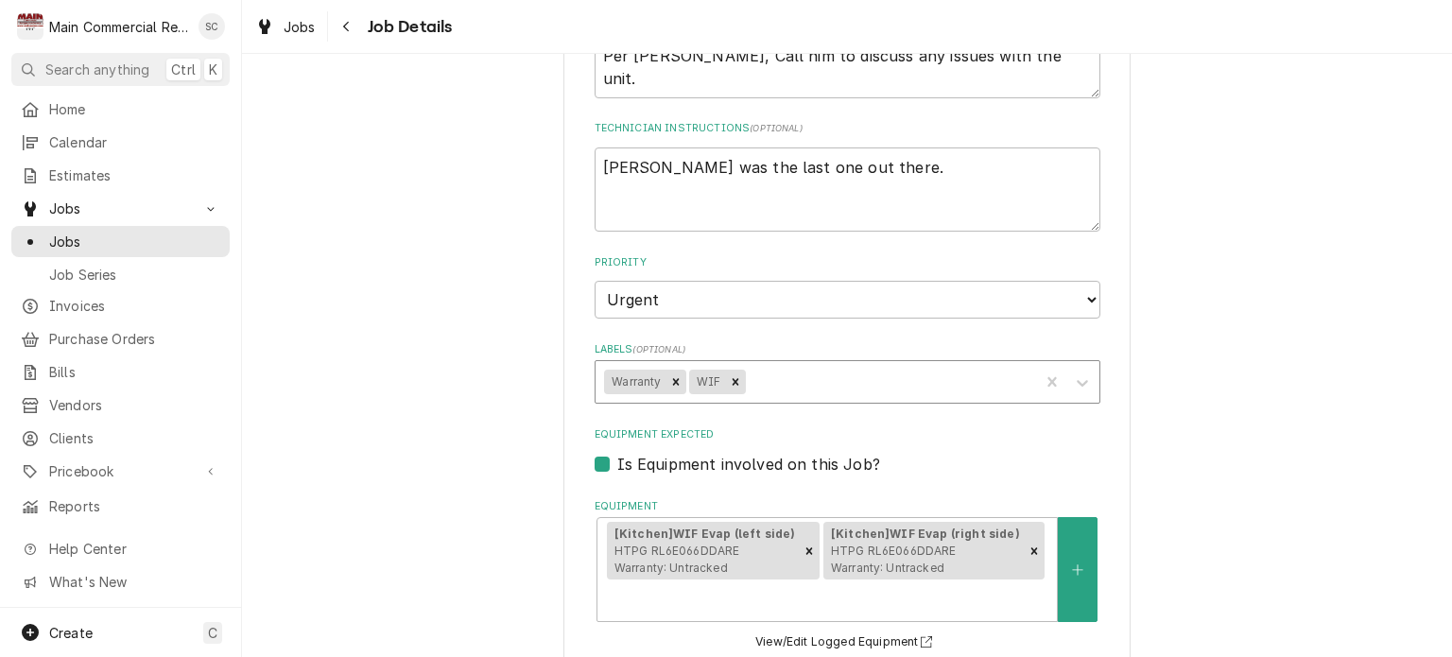
click at [817, 397] on div "Labels" at bounding box center [889, 382] width 281 height 34
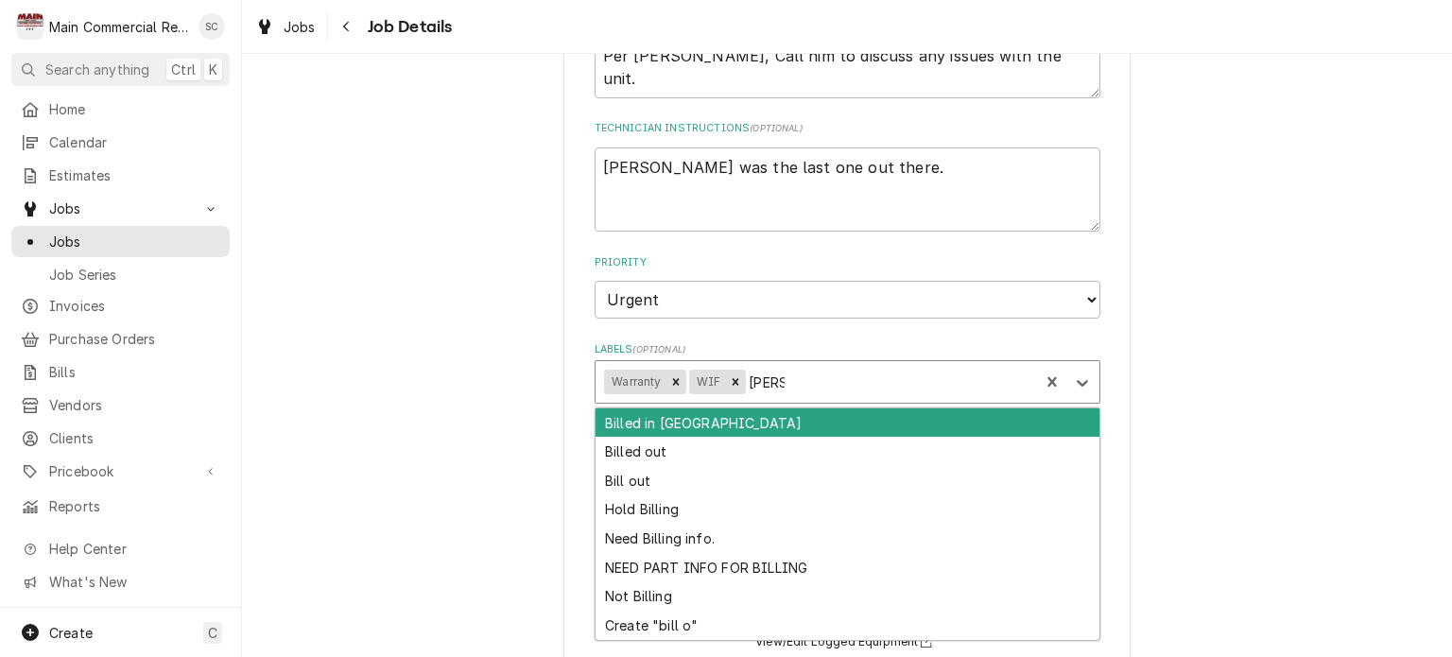
type input "bill ou"
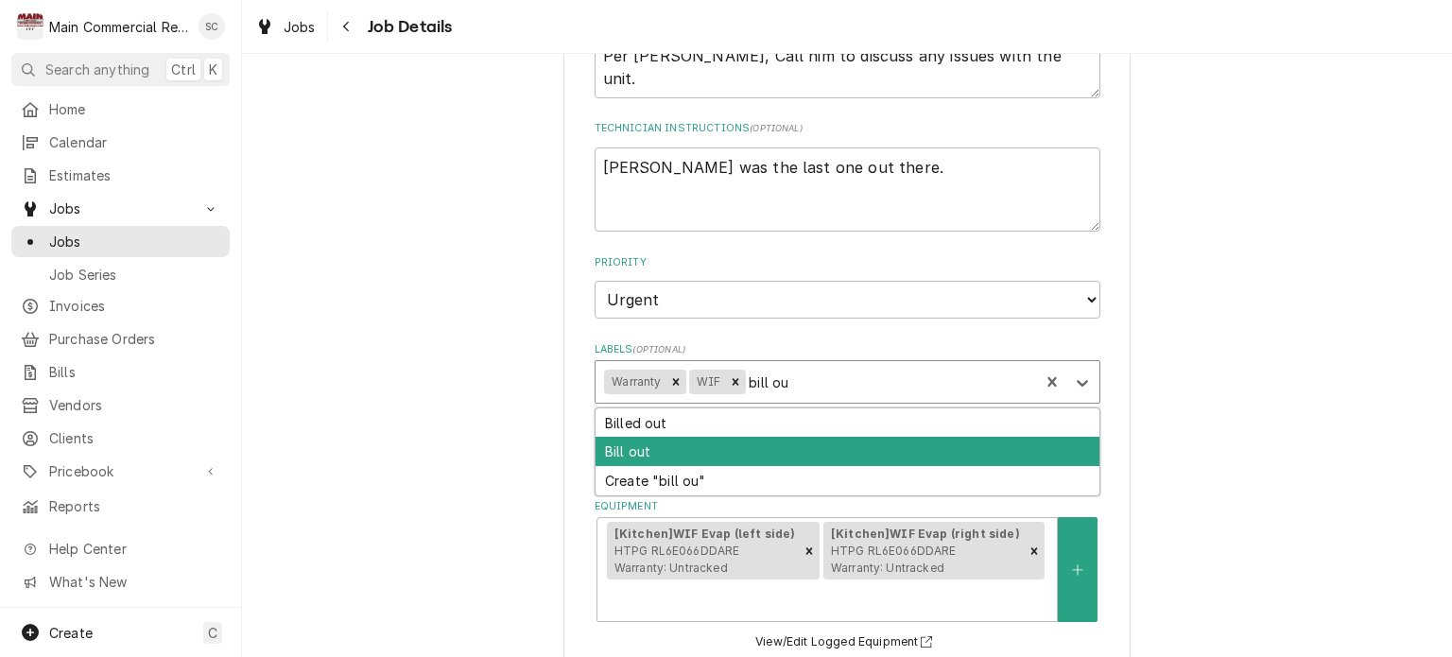
click at [762, 455] on div "Bill out" at bounding box center [848, 451] width 504 height 29
type textarea "x"
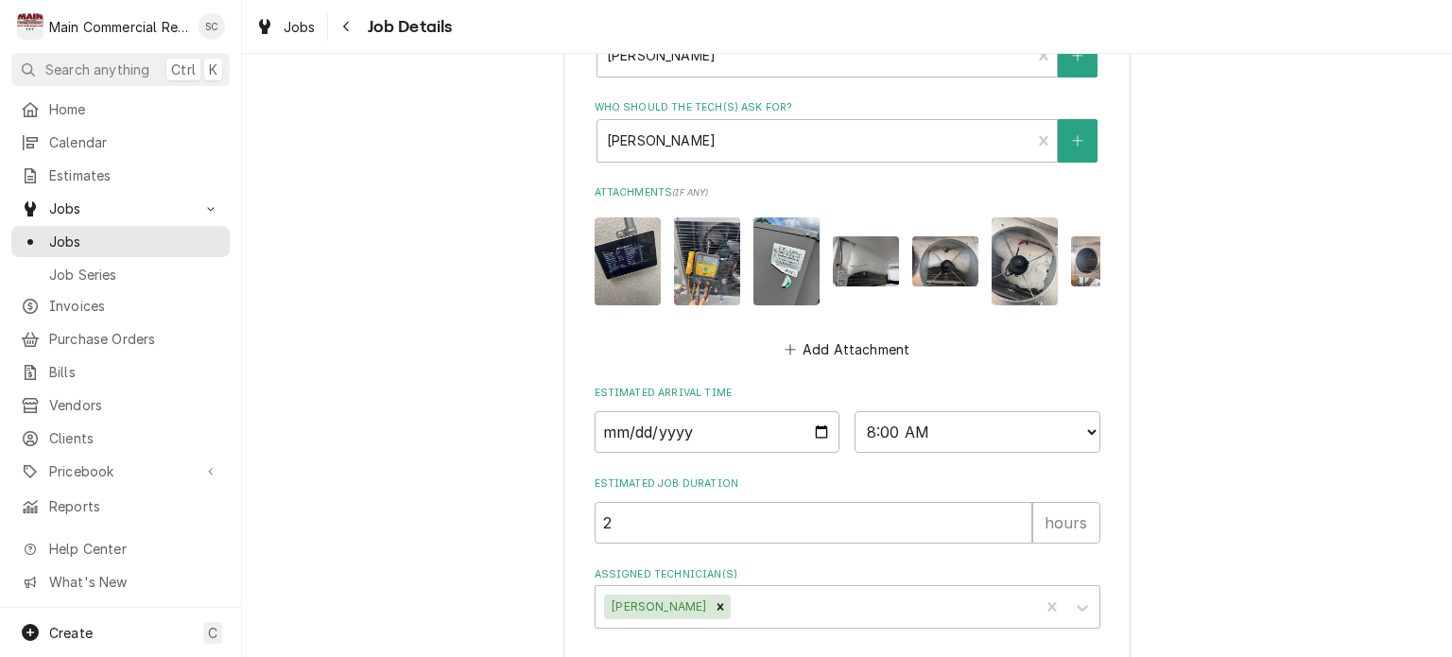
scroll to position [1210, 0]
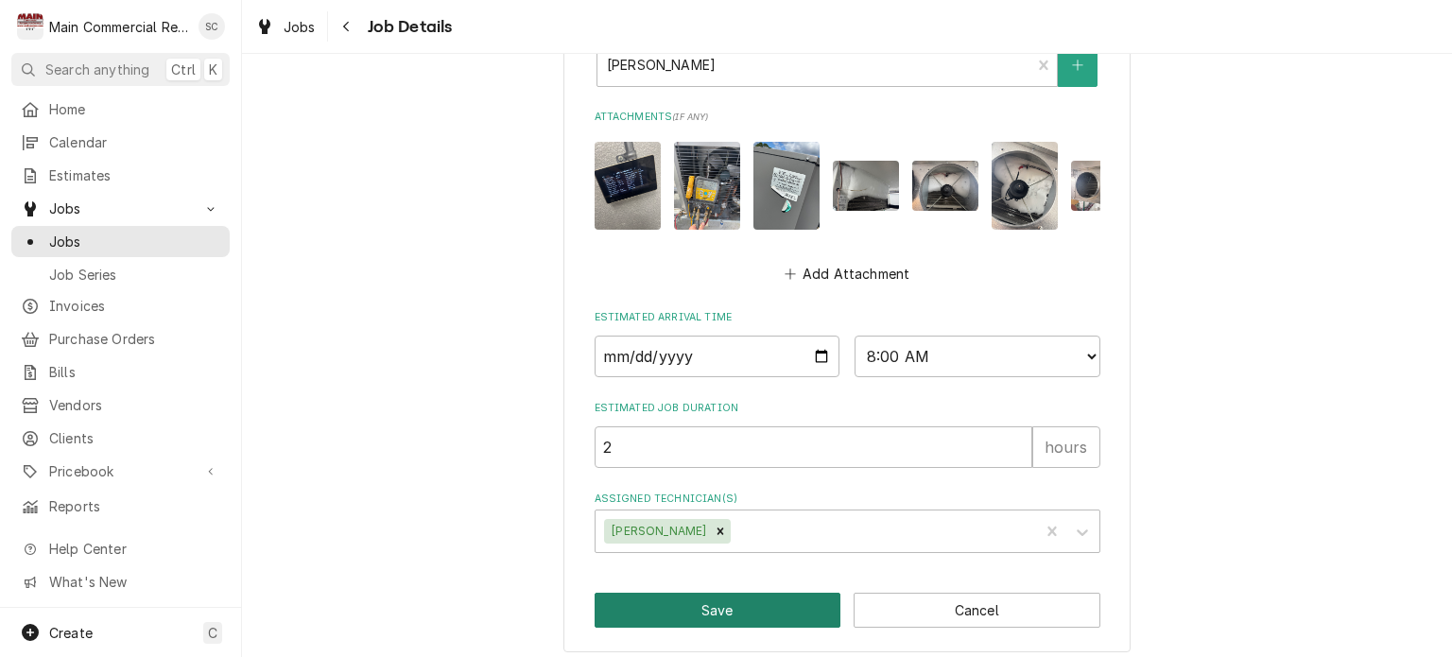
click at [709, 600] on button "Save" at bounding box center [718, 610] width 247 height 35
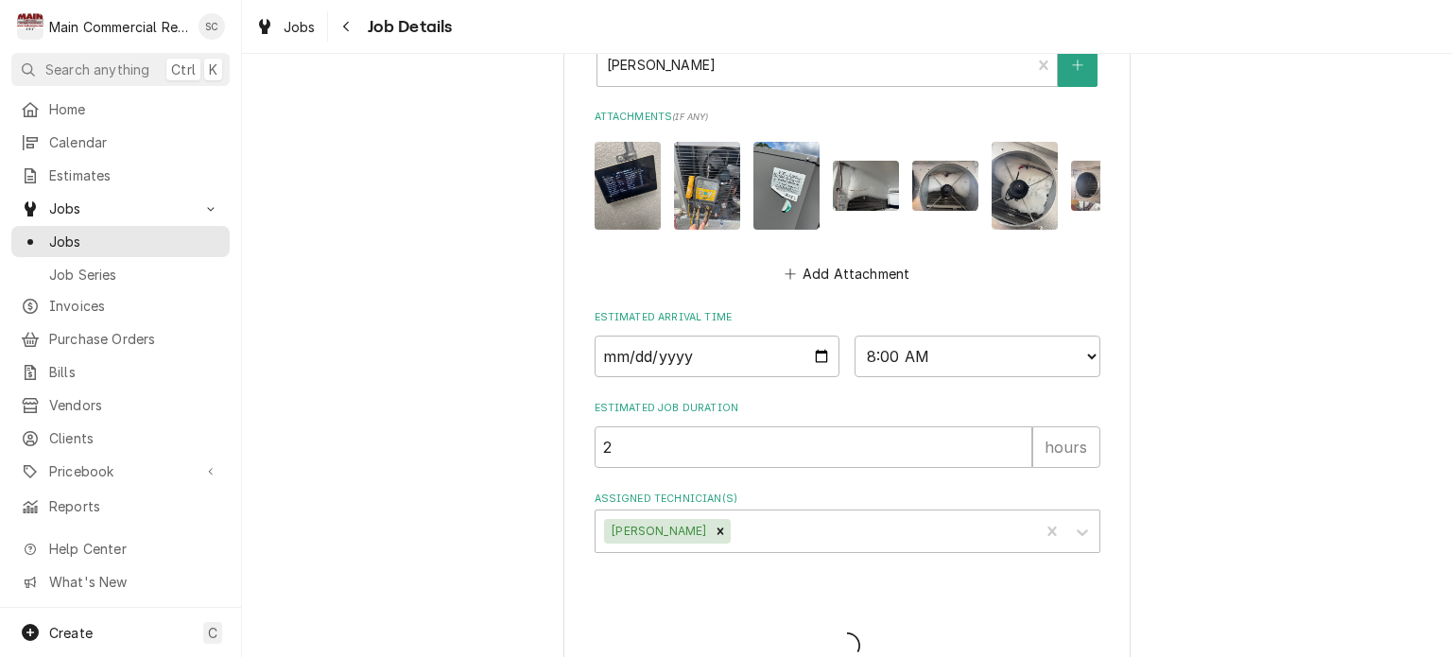
type textarea "x"
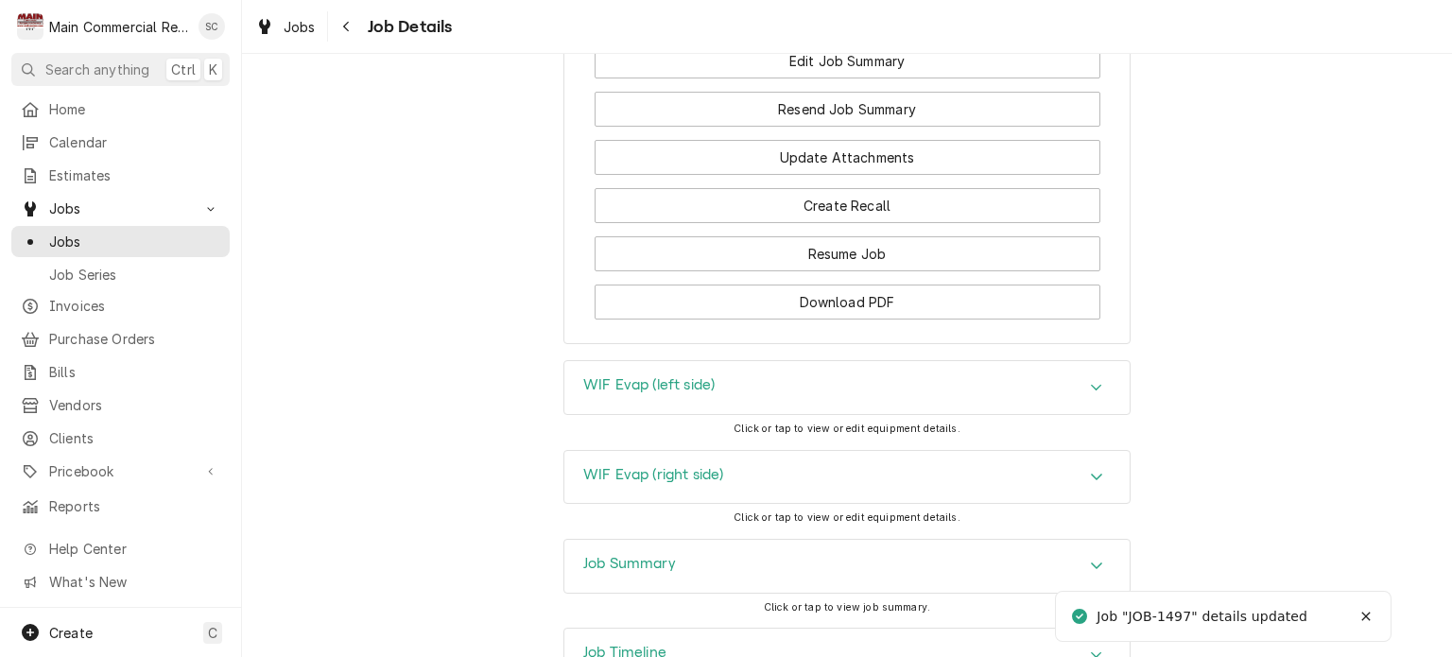
scroll to position [2276, 0]
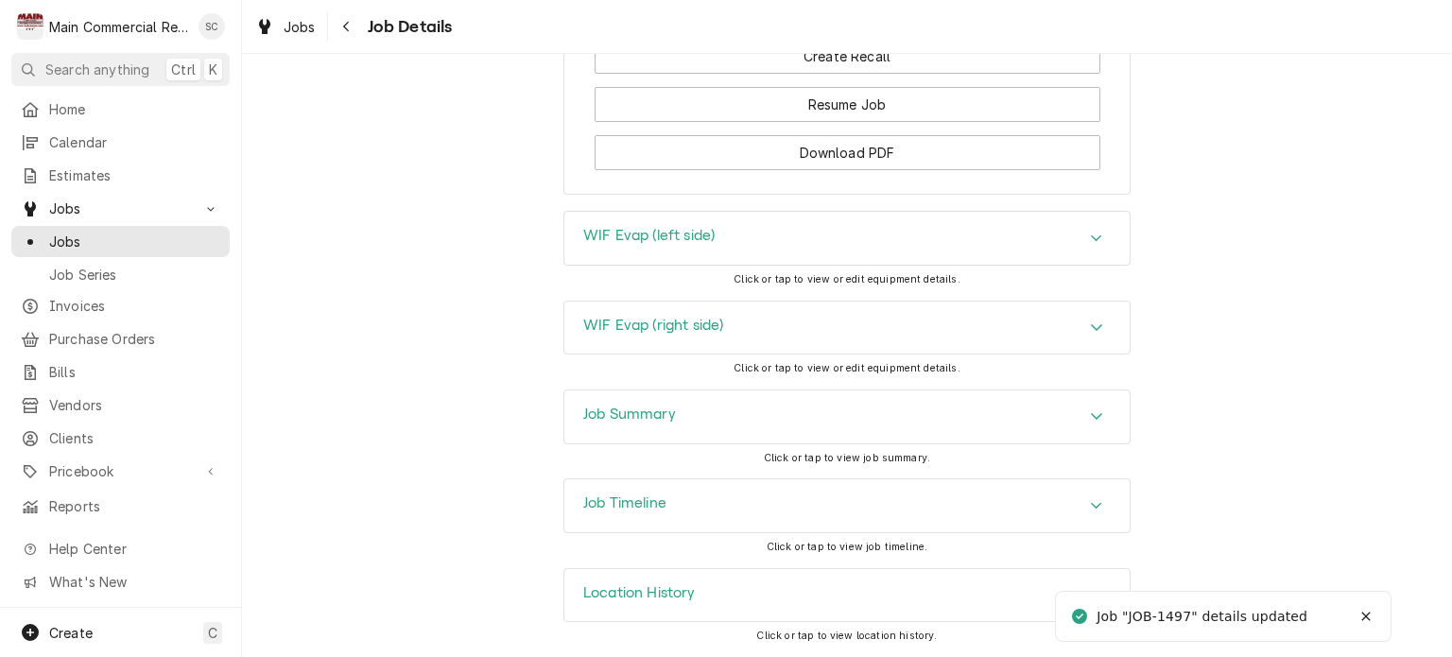
click at [1093, 423] on icon "Accordion Header" at bounding box center [1096, 415] width 13 height 15
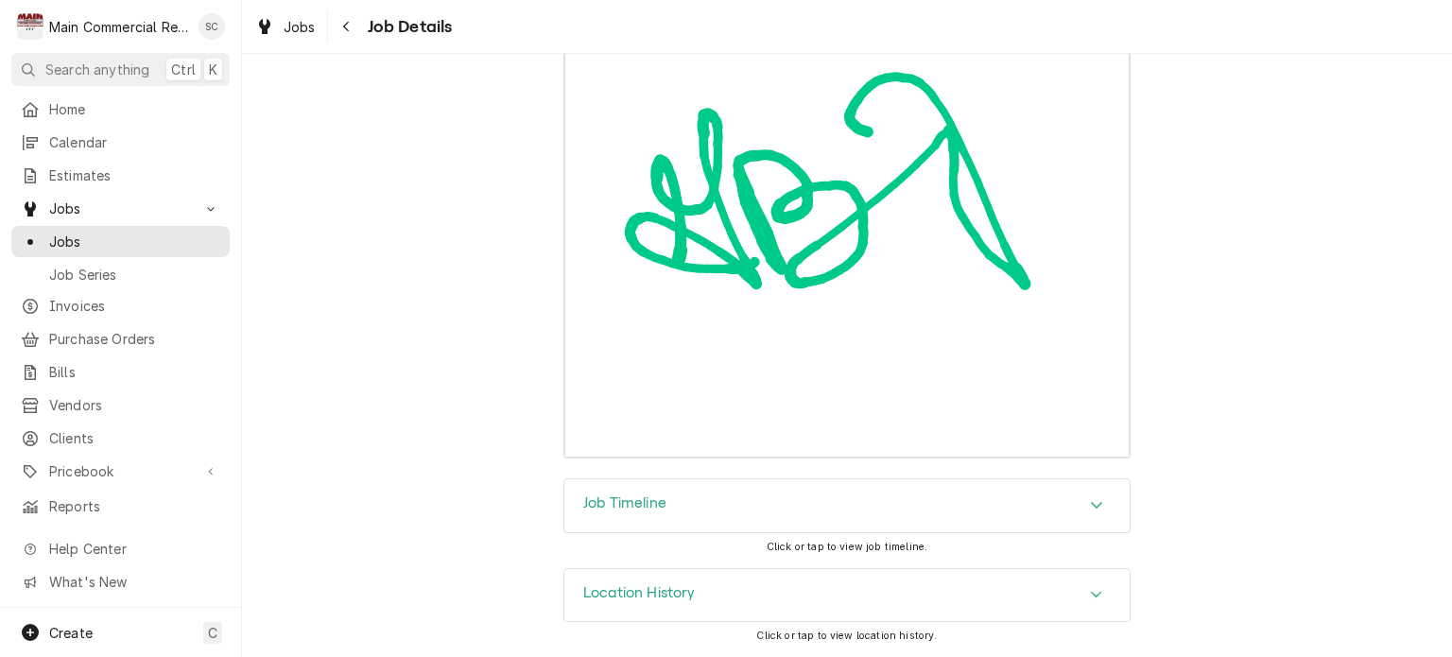
scroll to position [5108, 0]
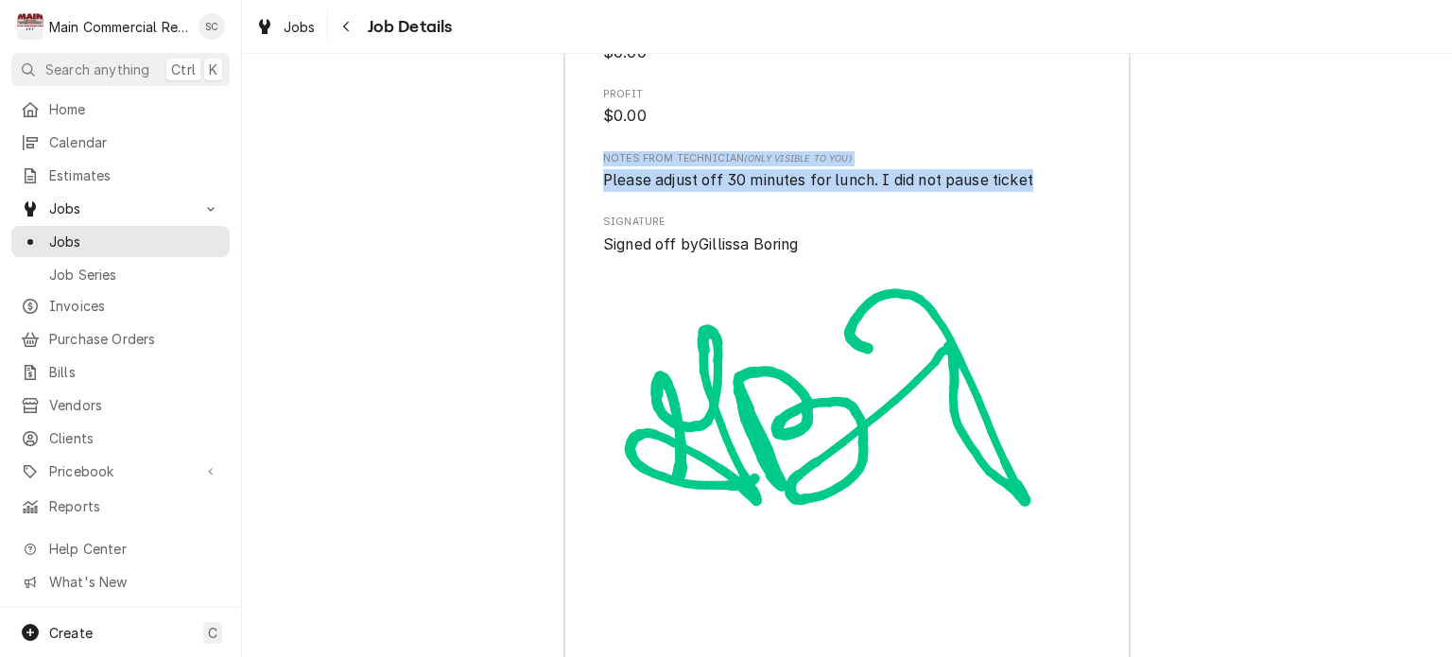
drag, startPoint x: 1029, startPoint y: 258, endPoint x: 591, endPoint y: 222, distance: 440.1
copy div "Notes from Technician (Only Visible to You) Please adjust off 30 minutes for lu…"
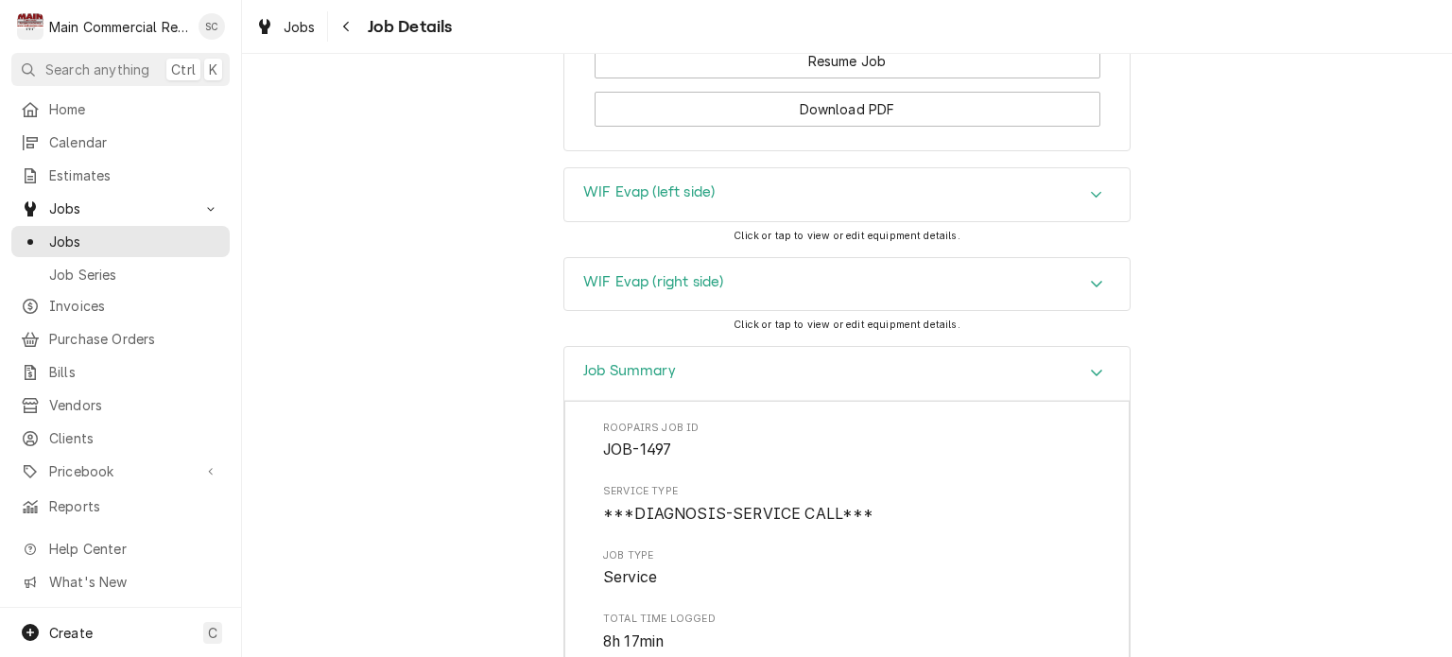
scroll to position [1800, 0]
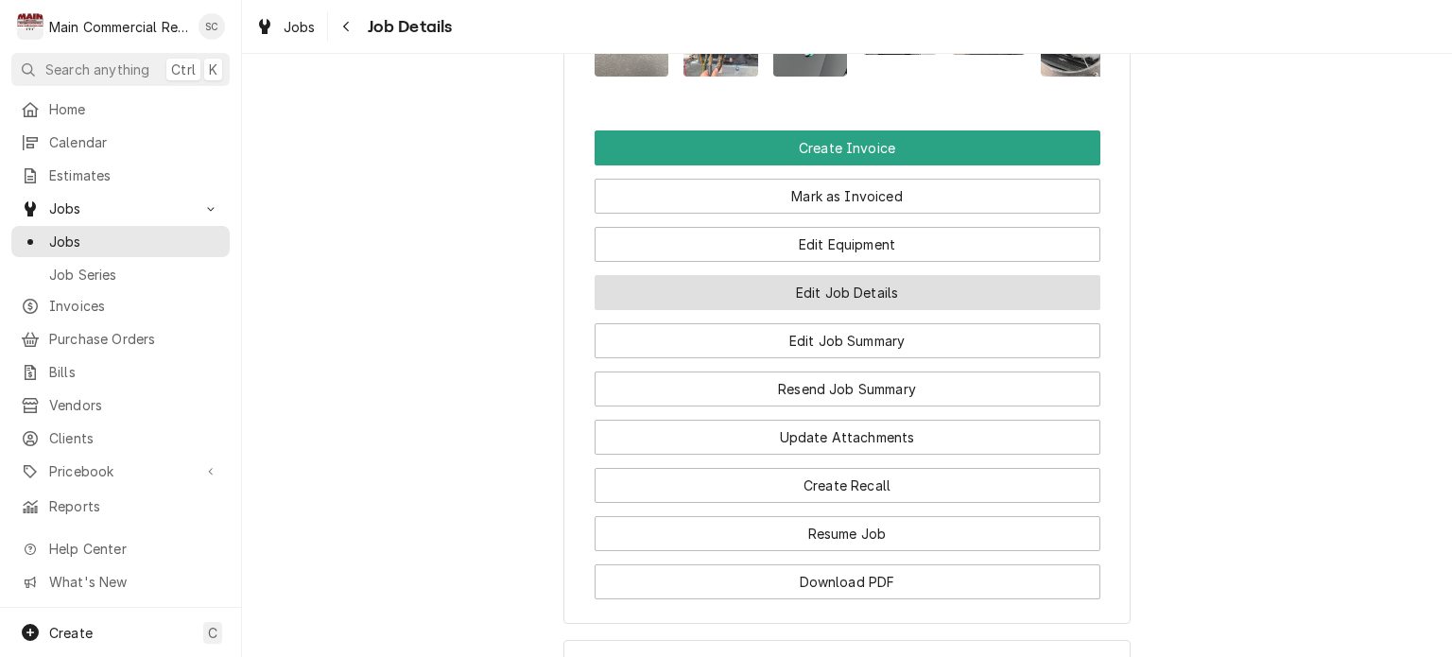
click at [853, 310] on button "Edit Job Details" at bounding box center [848, 292] width 506 height 35
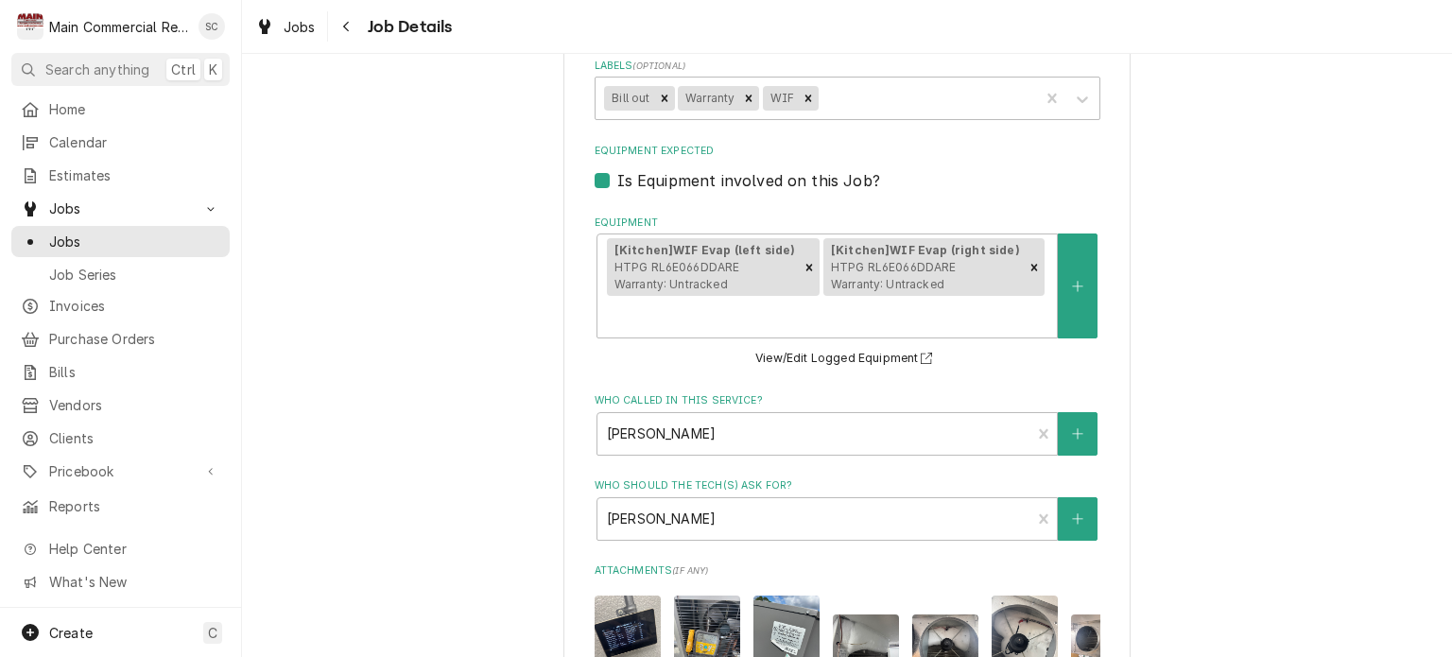
scroll to position [473, 0]
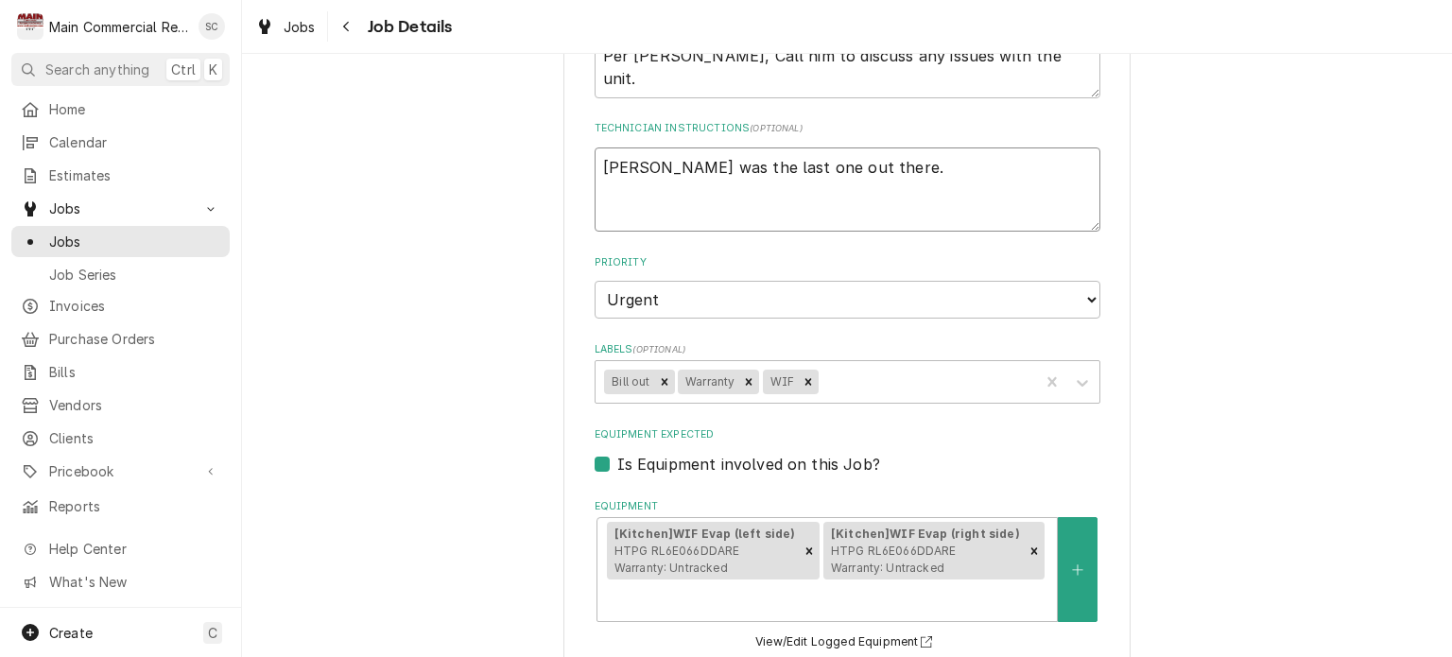
click at [595, 177] on textarea "[PERSON_NAME] was the last one out there." at bounding box center [848, 189] width 506 height 85
type textarea "x"
type textarea "[PERSON_NAME] was the last one out there."
type textarea "x"
type textarea "Dorian was the last one out there."
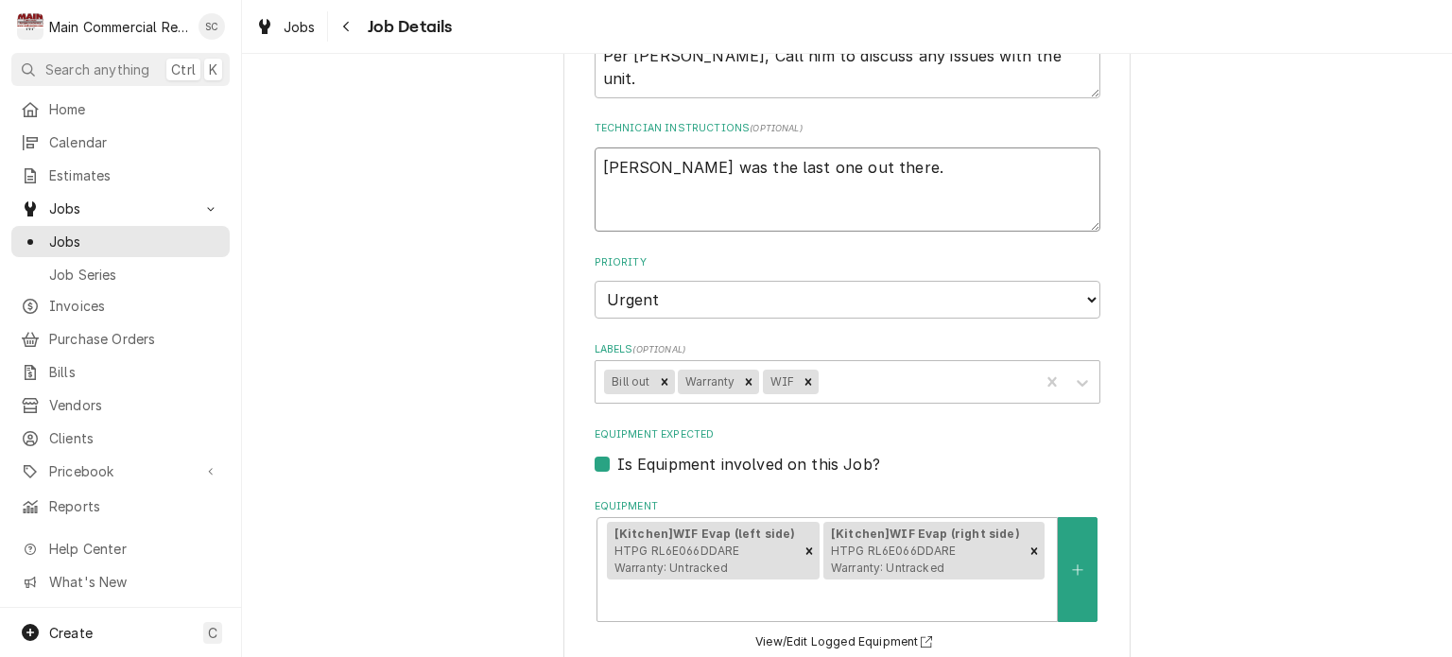
paste textarea "Notes from Technician (Only Visible to You) Please adjust off 30 minutes for lu…"
type textarea "x"
type textarea "Notes from Technician (Only Visible to You) Please adjust off 30 minutes for lu…"
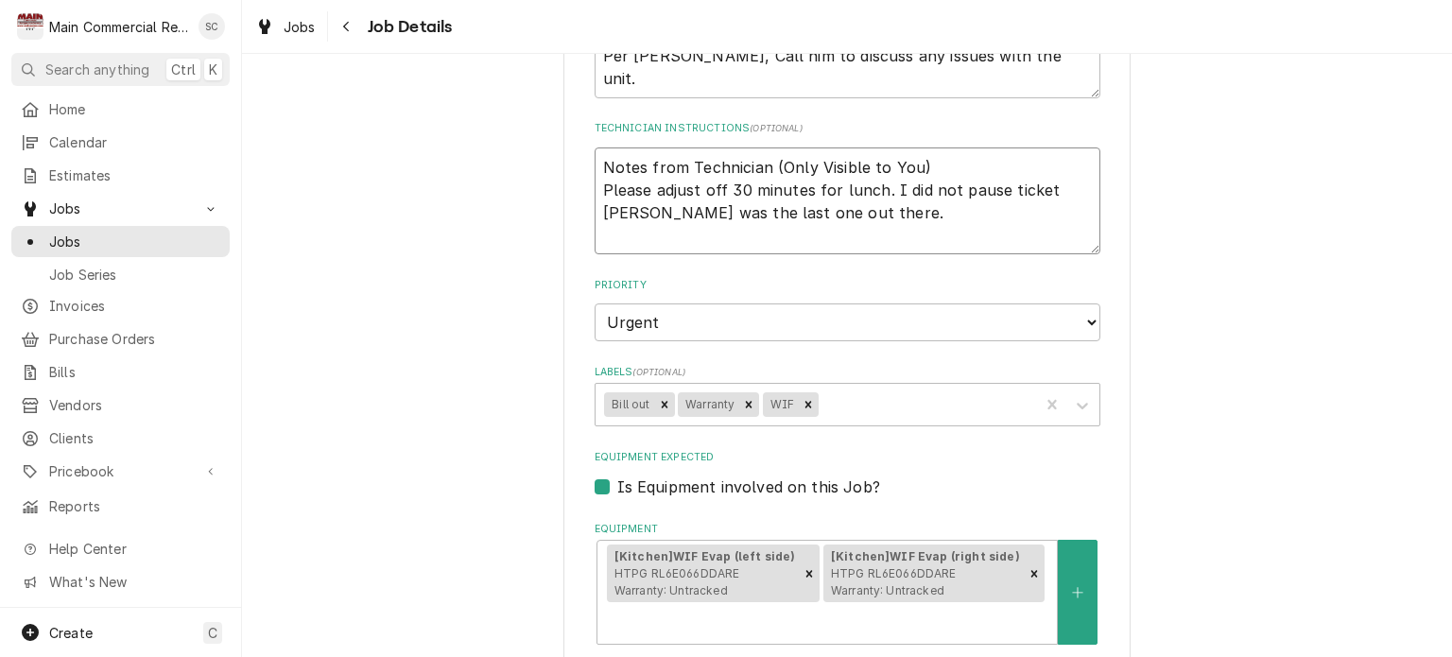
click at [595, 200] on textarea "Notes from Technician (Only Visible to You) Please adjust off 30 minutes for lu…" at bounding box center [848, 201] width 506 height 108
type textarea "x"
type textarea "Notes from Technician (Only Visible to You) Please adjust off 30 minutes for lu…"
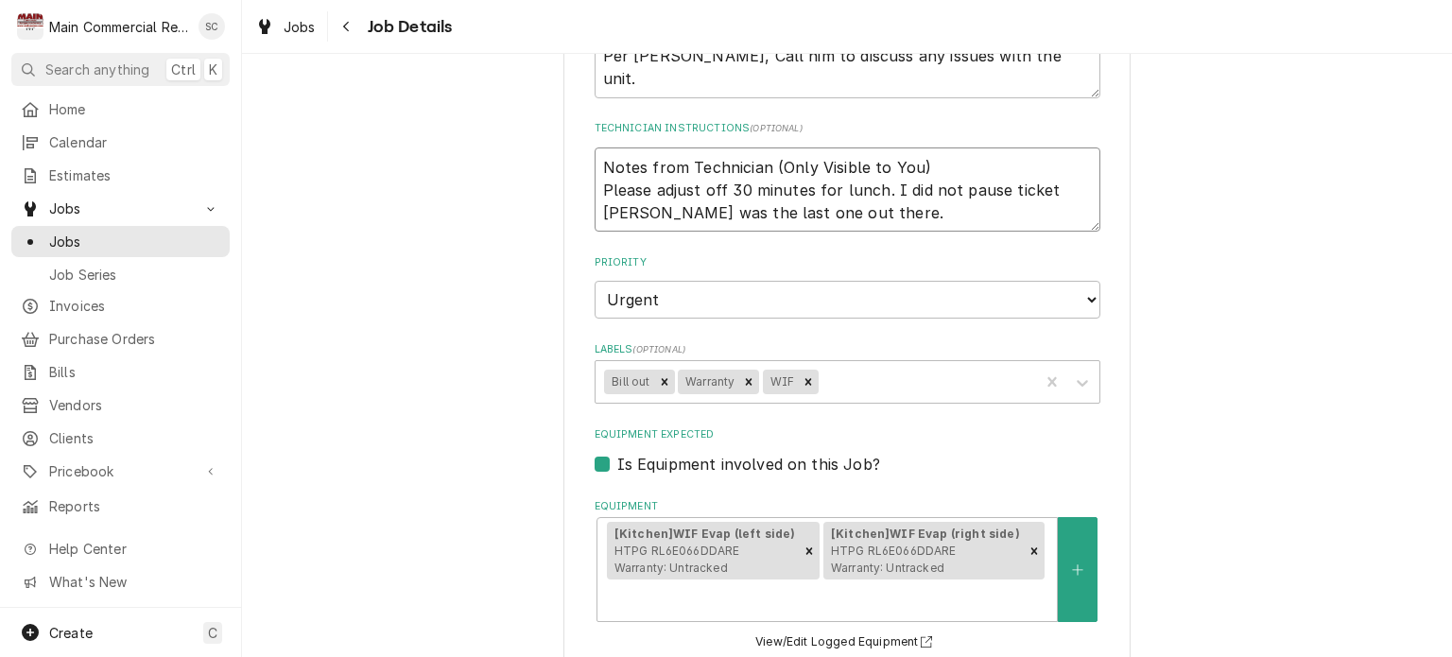
click at [1054, 206] on textarea "Notes from Technician (Only Visible to You) Please adjust off 30 minutes for lu…" at bounding box center [848, 189] width 506 height 85
type textarea "x"
type textarea "Notes from Technician (Only Visible to You) Please adjust off 30 minutes for lu…"
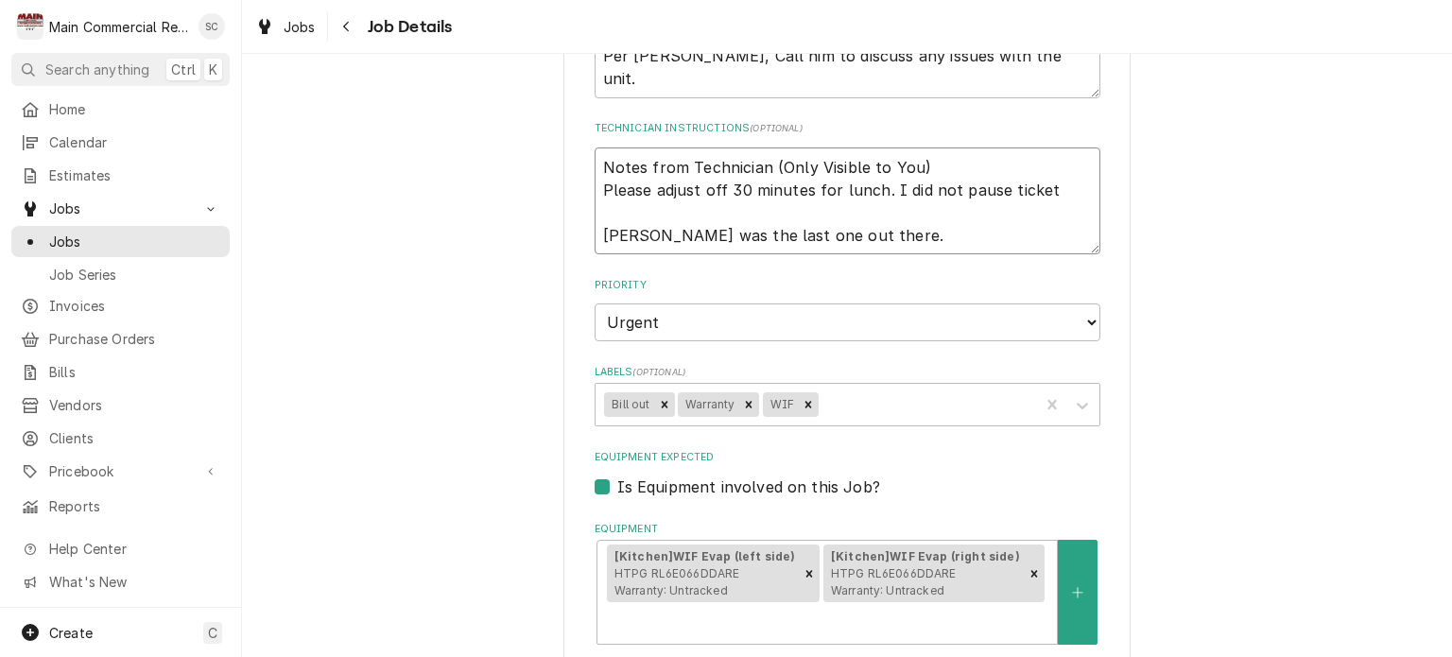
type textarea "x"
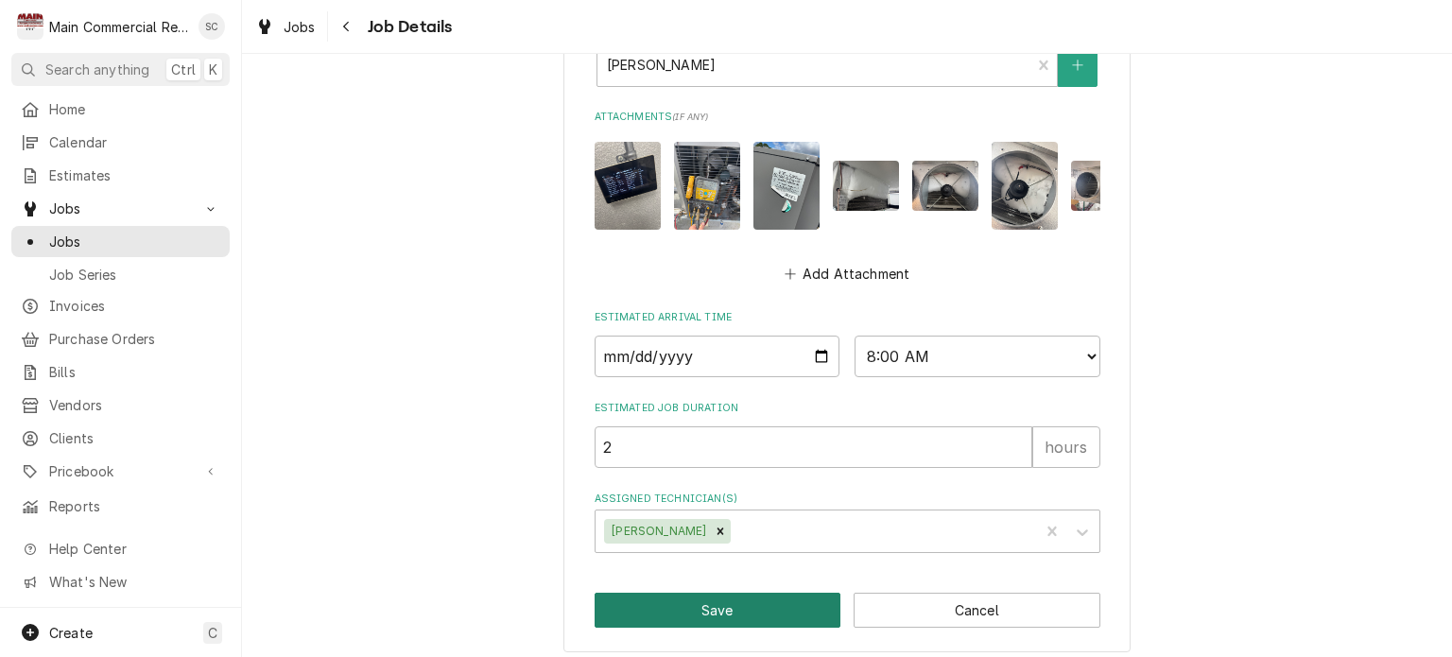
type textarea "Notes from Technician (Only Visible to You) Please adjust off 30 minutes for lu…"
click at [690, 600] on button "Save" at bounding box center [718, 610] width 247 height 35
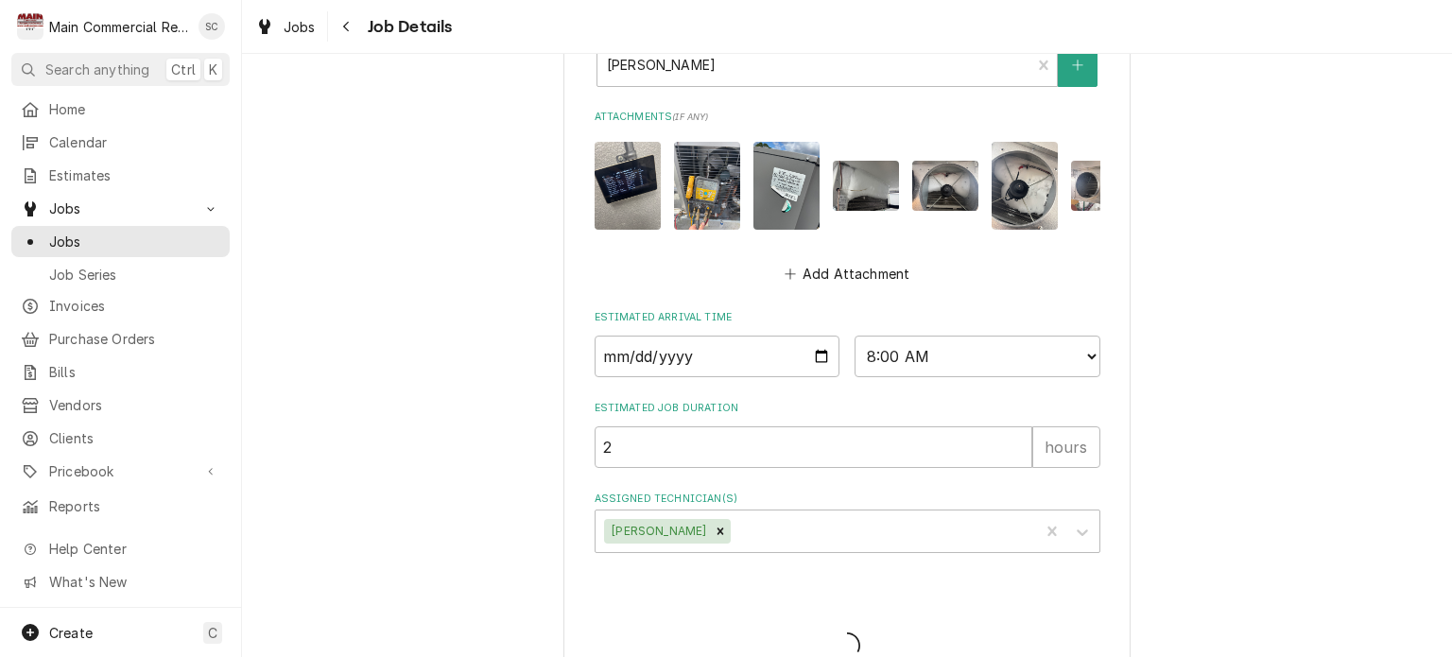
type textarea "x"
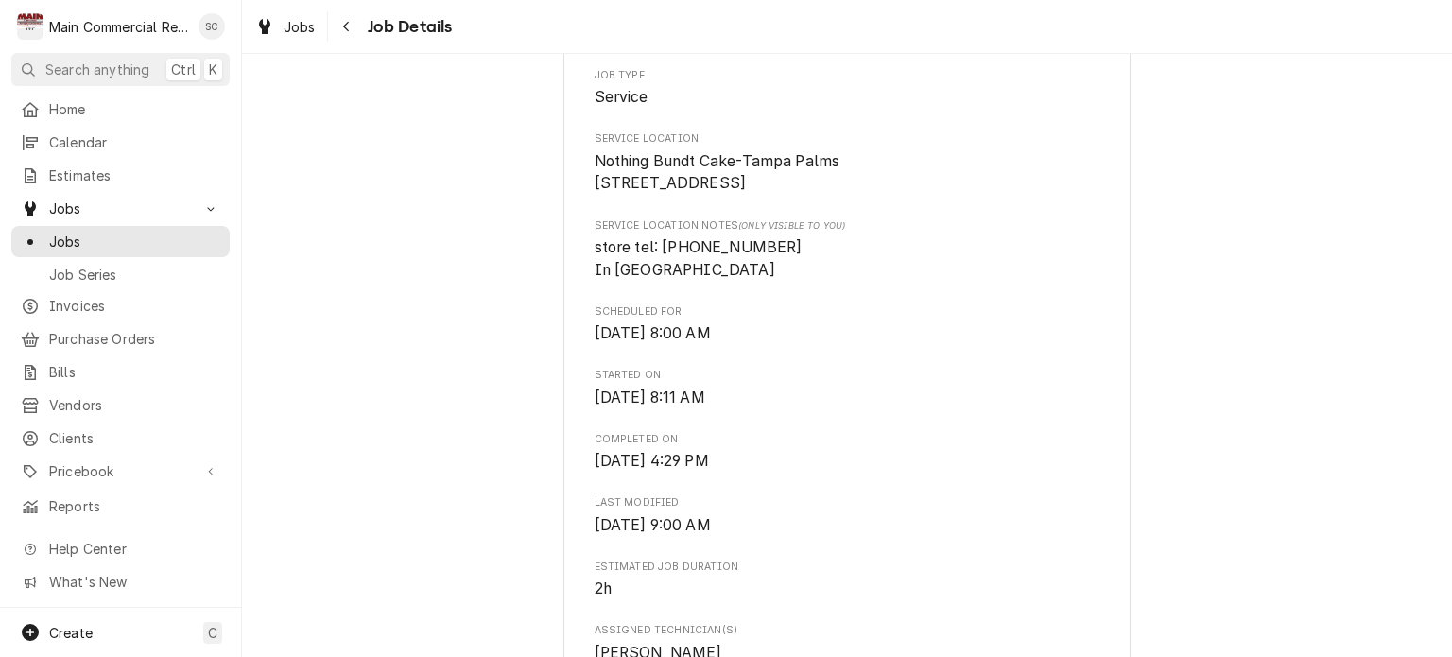
scroll to position [567, 0]
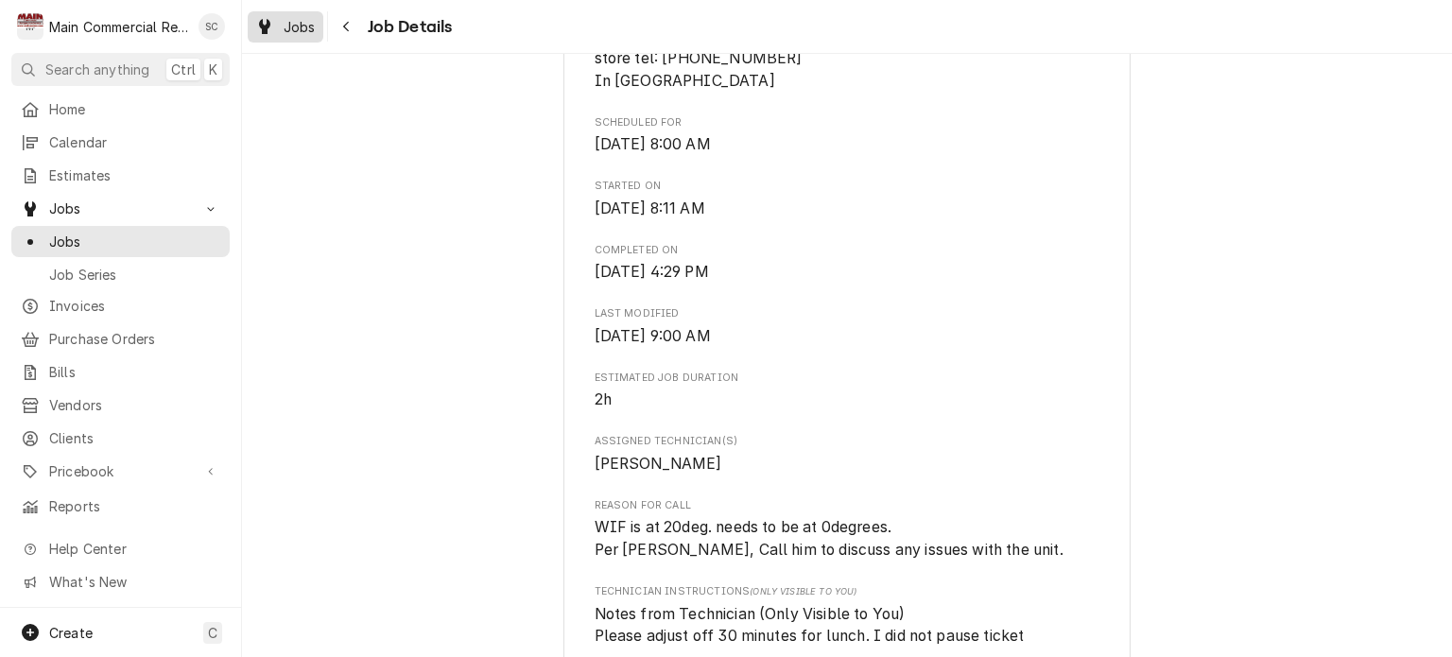
click at [274, 35] on div "Jobs" at bounding box center [285, 27] width 68 height 24
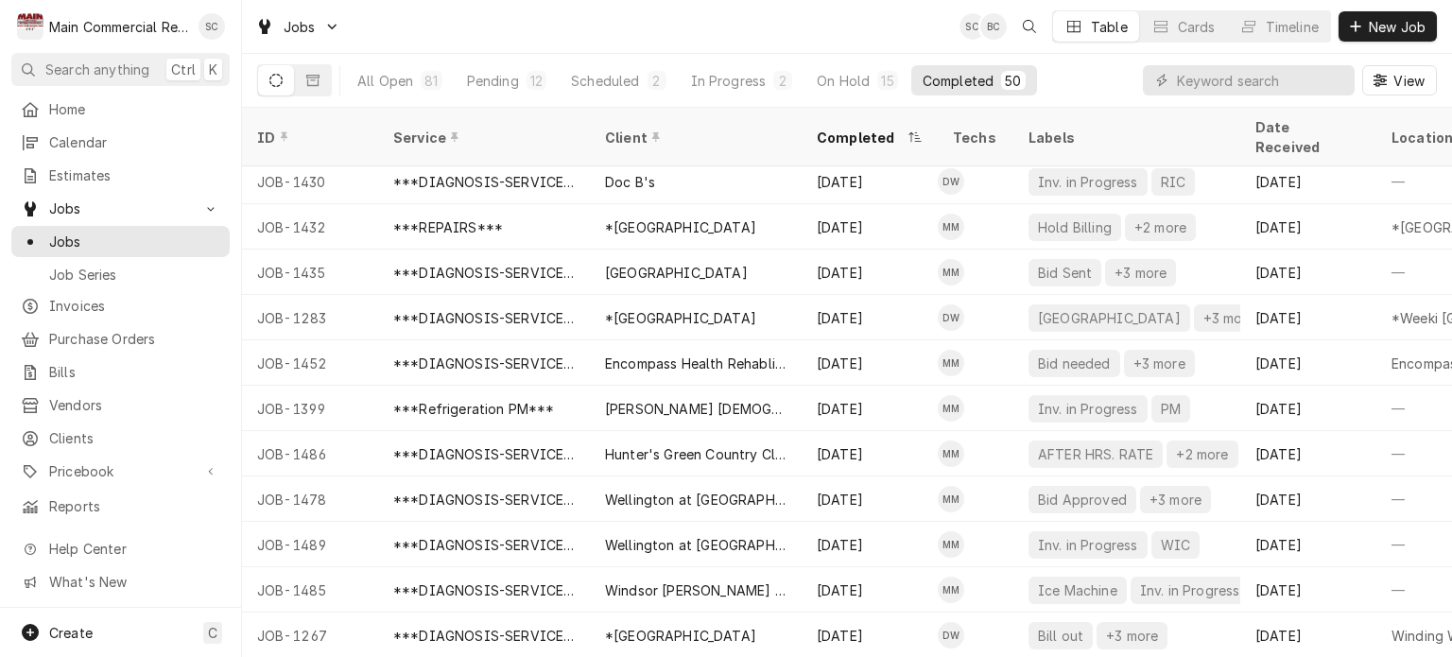
scroll to position [544, 0]
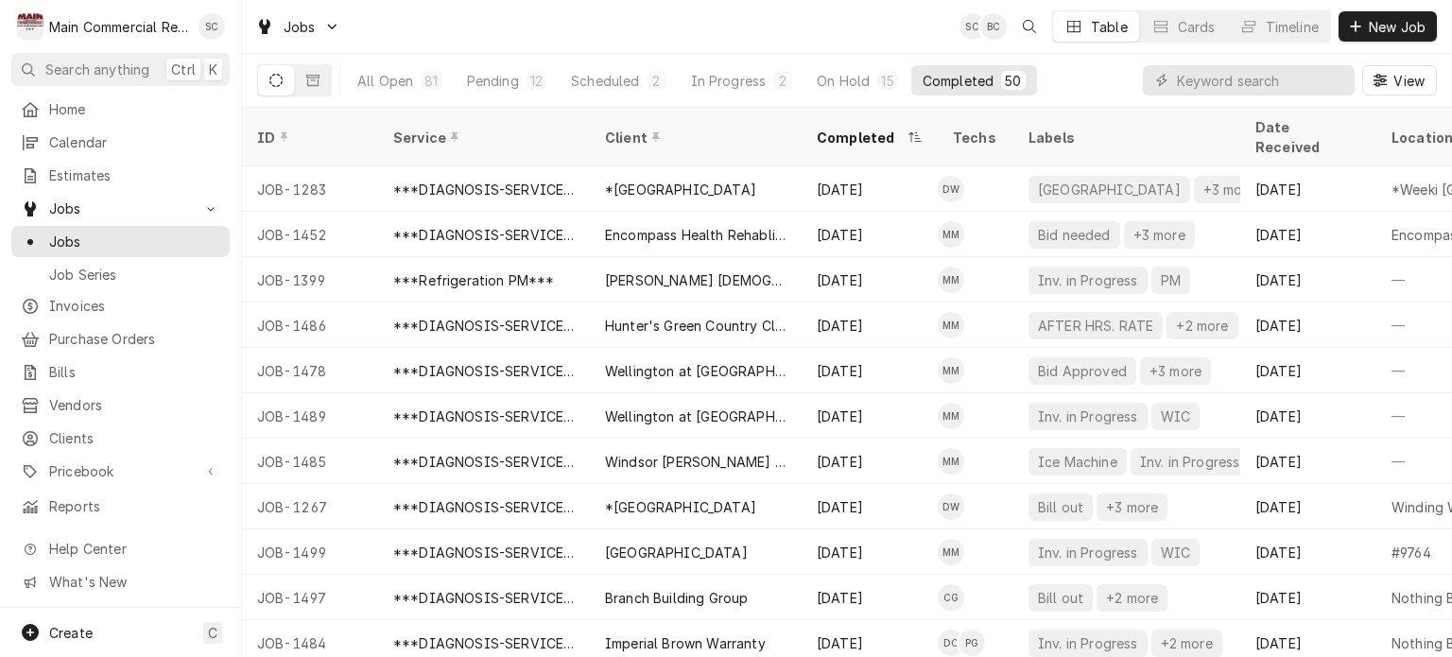
click at [699, 18] on div "Jobs SC BC Table Cards Timeline New Job" at bounding box center [847, 26] width 1210 height 53
click at [797, 25] on div "Jobs SC BC Table Cards Timeline New Job" at bounding box center [847, 26] width 1210 height 53
click at [1376, 27] on span "New Job" at bounding box center [1397, 27] width 64 height 20
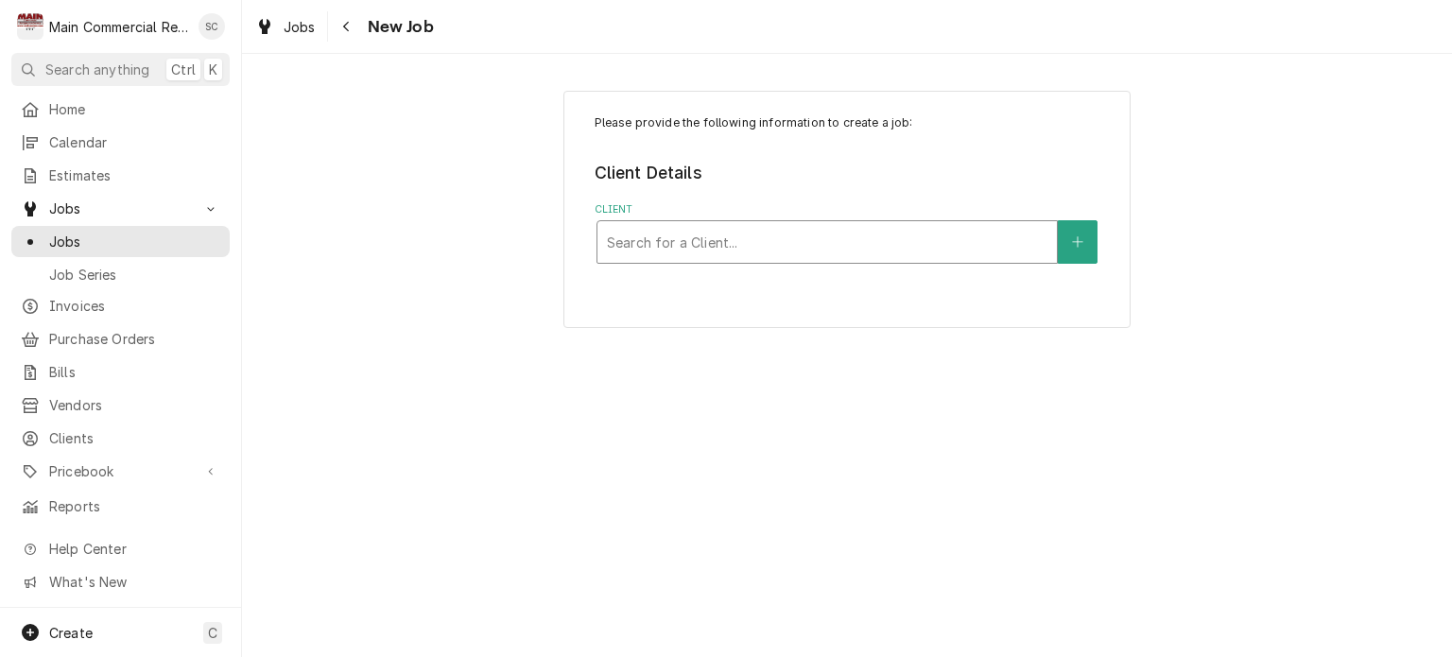
click at [843, 239] on div "Client" at bounding box center [827, 242] width 440 height 34
type input "[PERSON_NAME]"
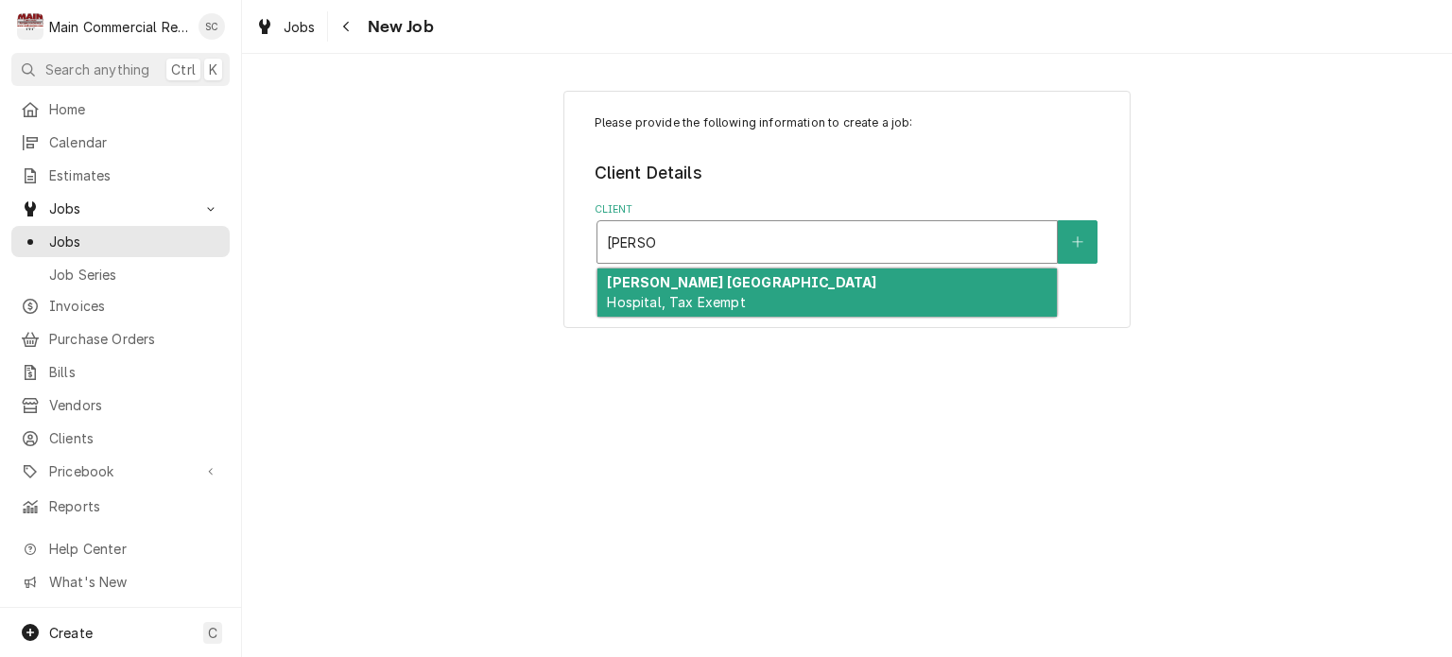
click at [802, 285] on div "[PERSON_NAME] [GEOGRAPHIC_DATA], Tax Exempt" at bounding box center [826, 292] width 459 height 49
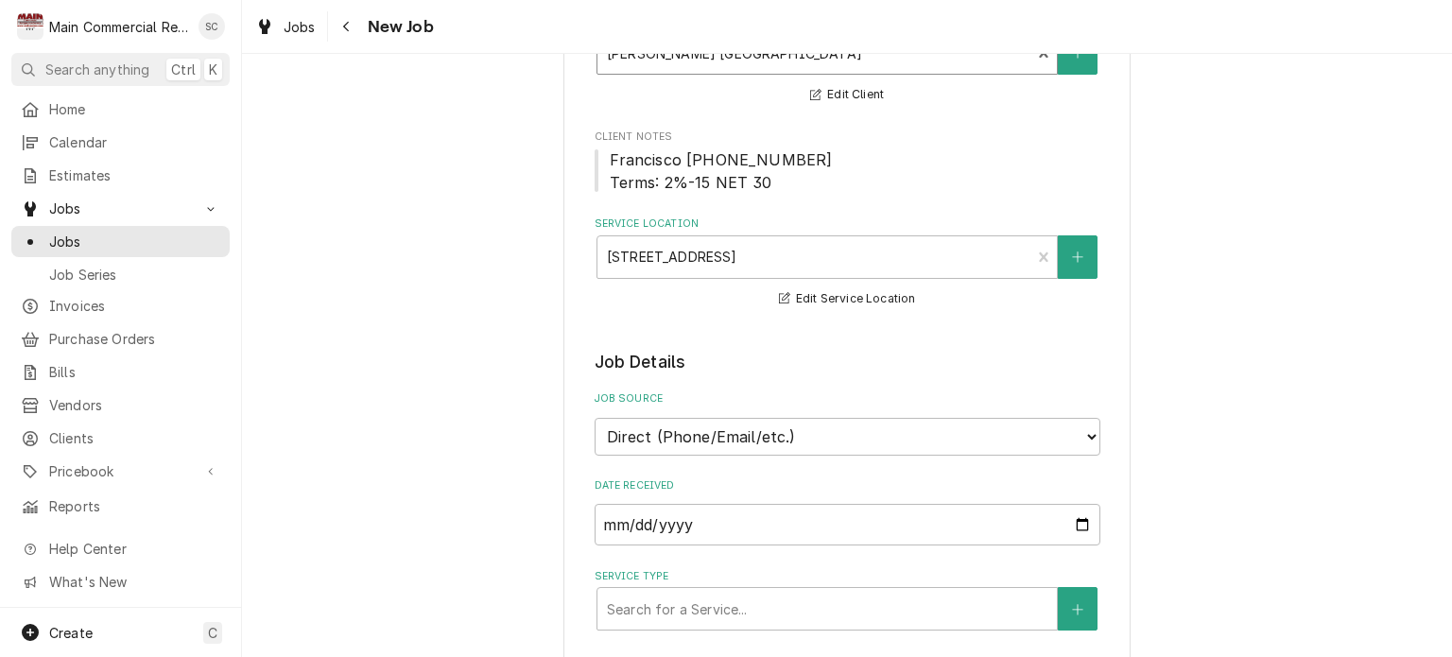
scroll to position [567, 0]
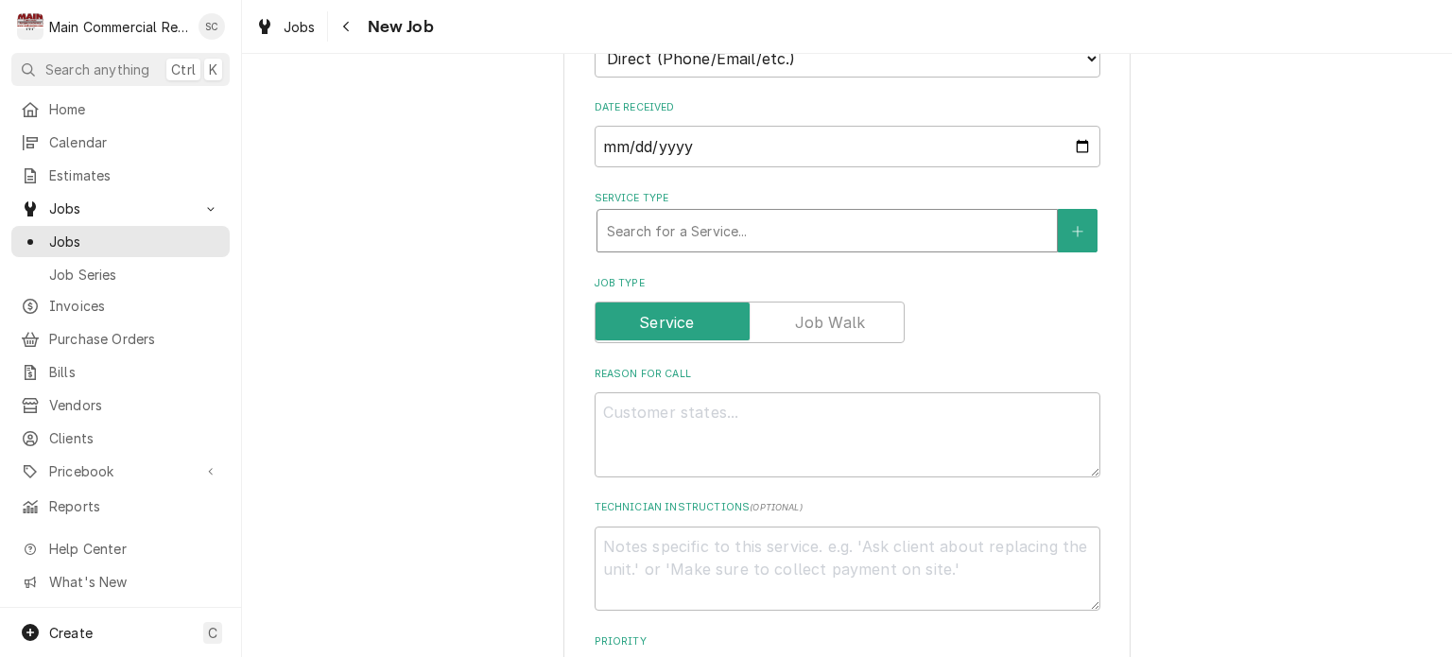
click at [639, 233] on div "Service Type" at bounding box center [827, 231] width 440 height 34
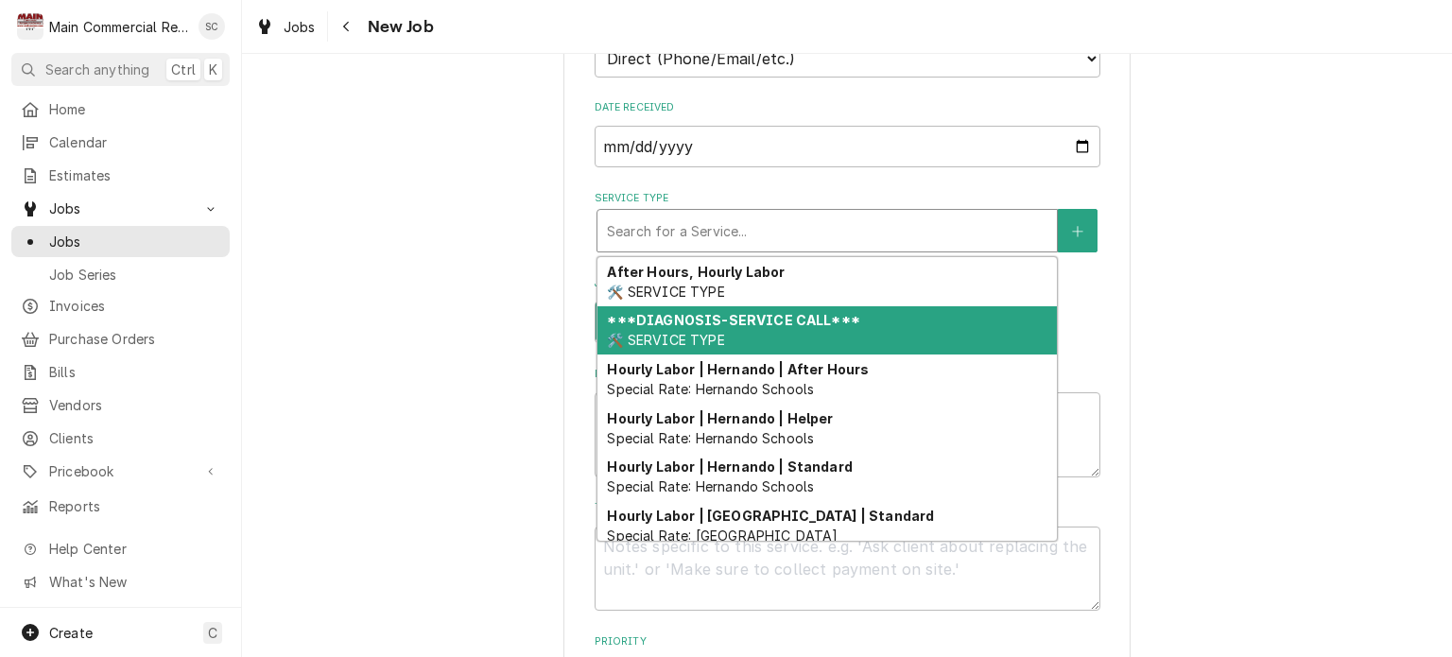
click at [689, 335] on span "🛠️ SERVICE TYPE" at bounding box center [665, 340] width 117 height 16
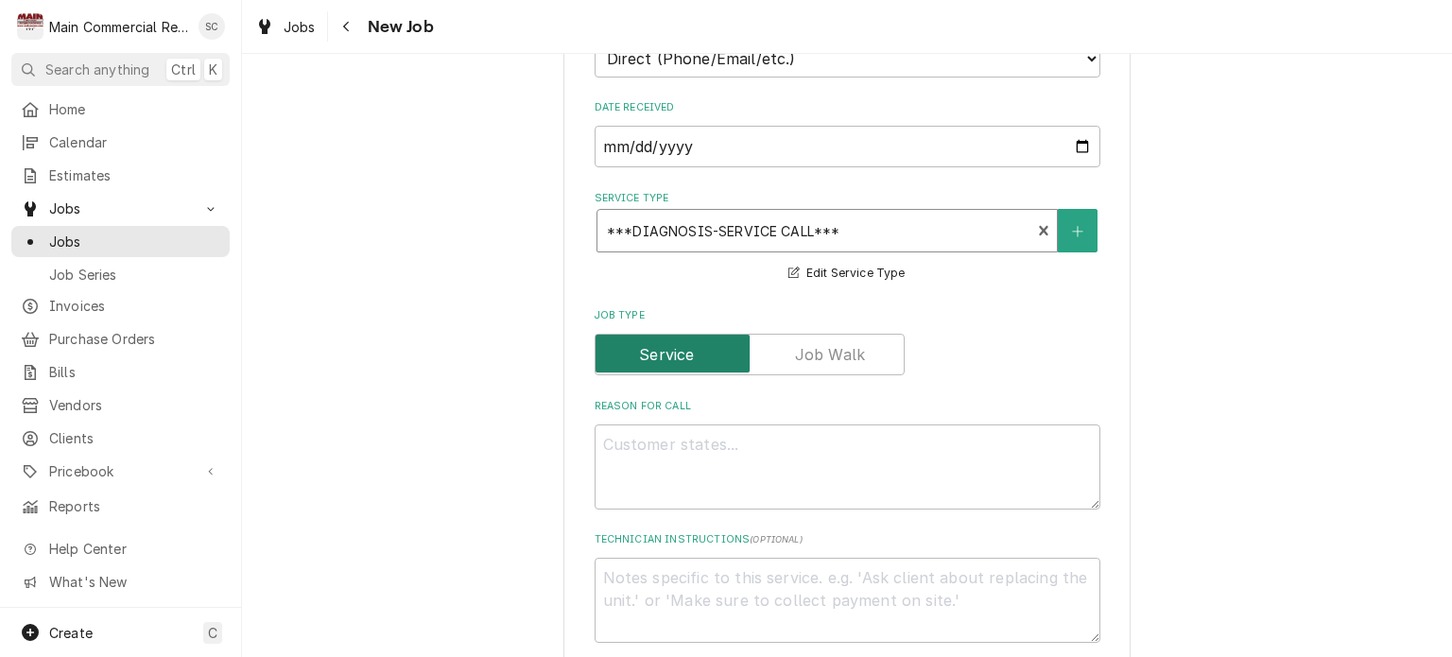
scroll to position [851, 0]
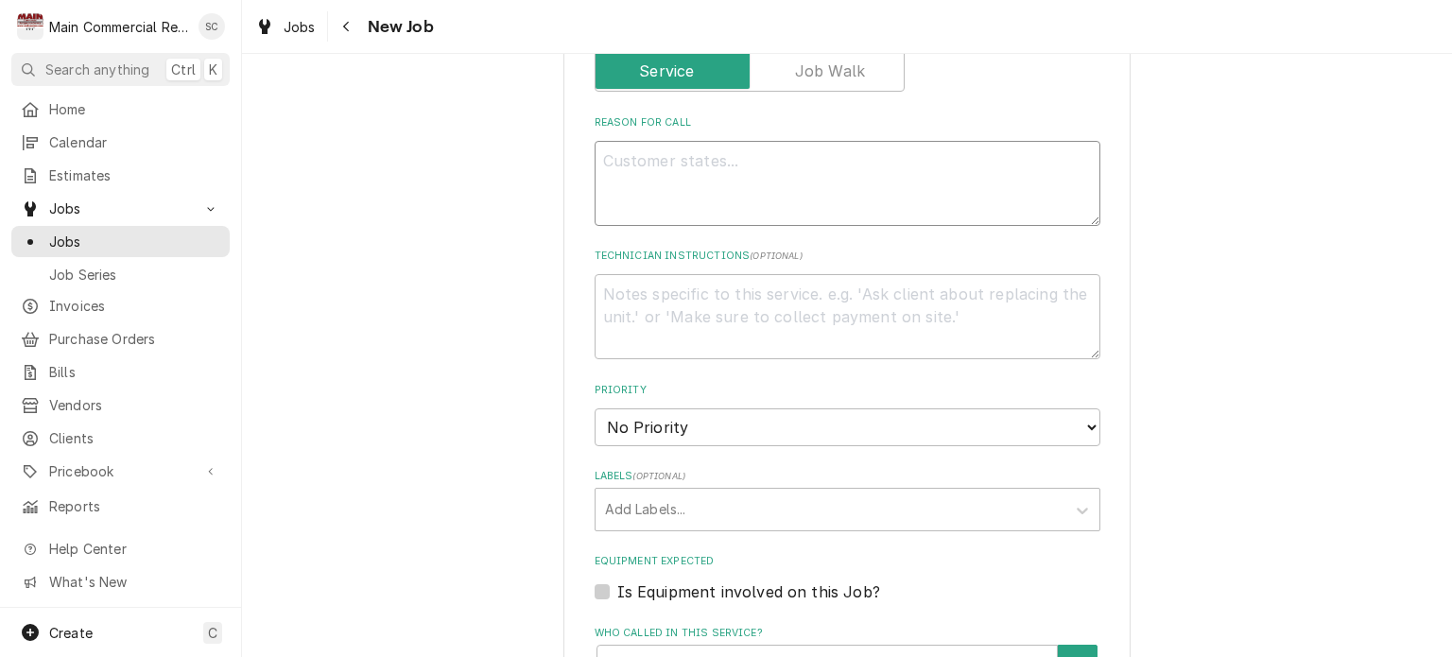
click at [663, 158] on textarea "Reason For Call" at bounding box center [848, 183] width 506 height 85
type textarea "x"
type textarea "C"
type textarea "x"
type textarea "Ca"
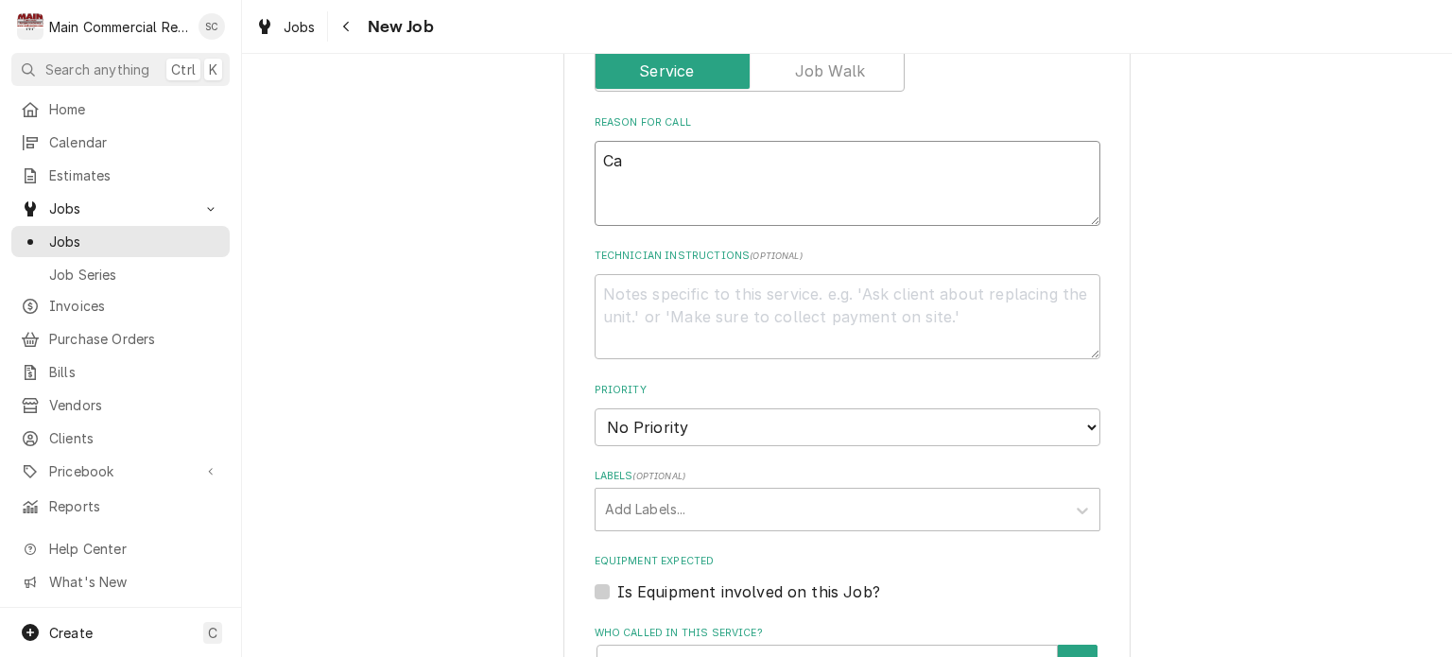
type textarea "x"
type textarea "Cal"
type textarea "x"
type textarea "Call"
type textarea "x"
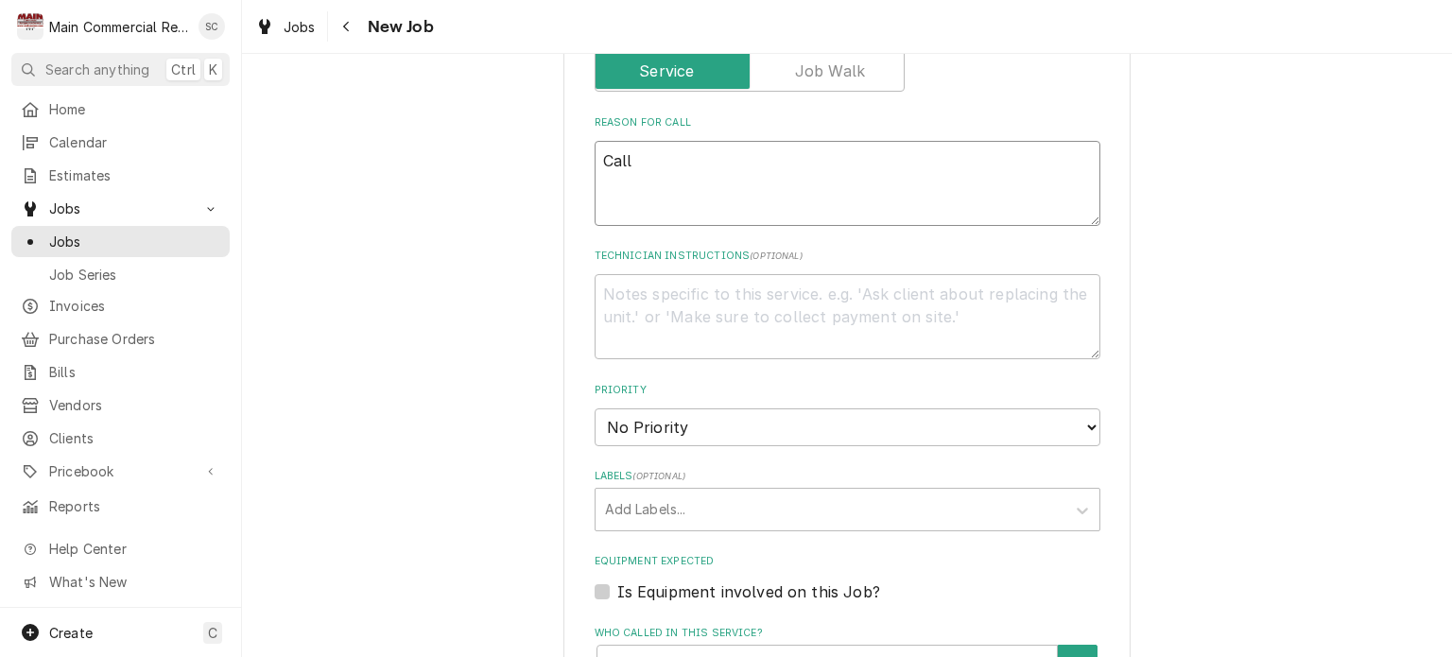
type textarea "Call"
type textarea "x"
type textarea "Call b"
type textarea "x"
type textarea "Call ba"
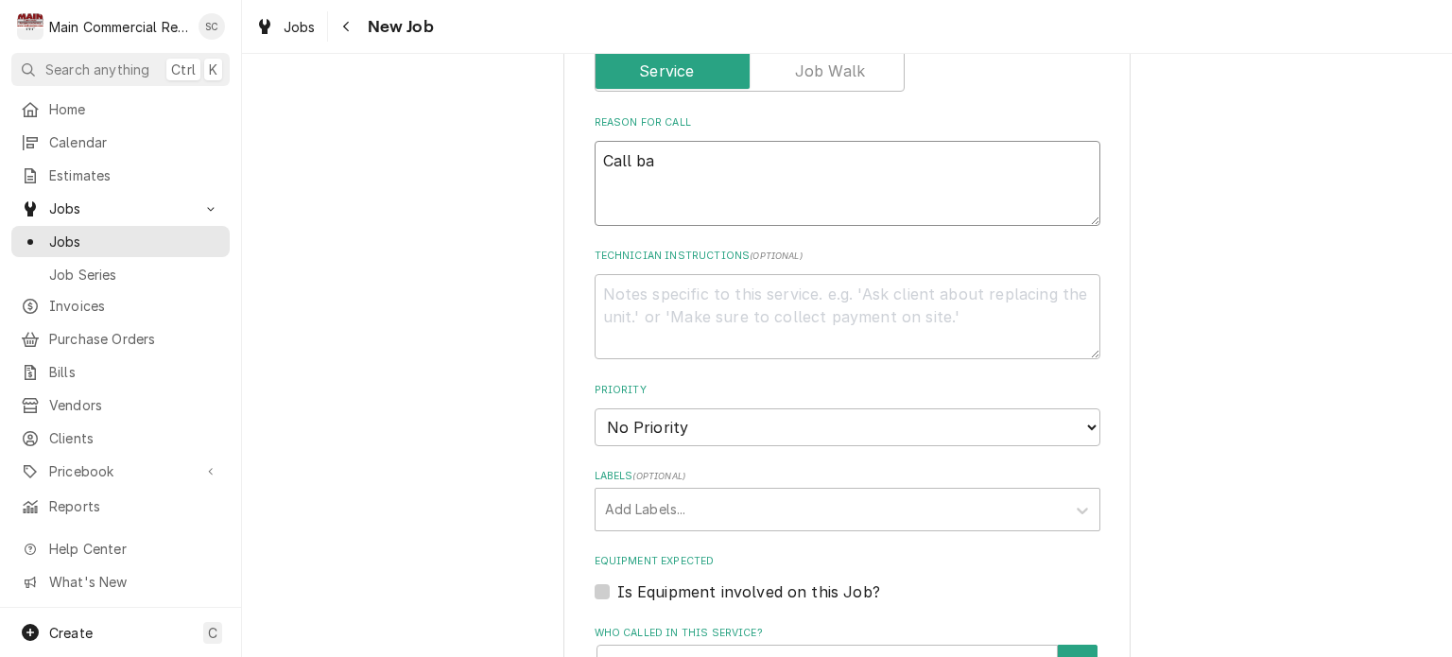
type textarea "x"
type textarea "Call bac"
type textarea "x"
type textarea "Call back"
type textarea "x"
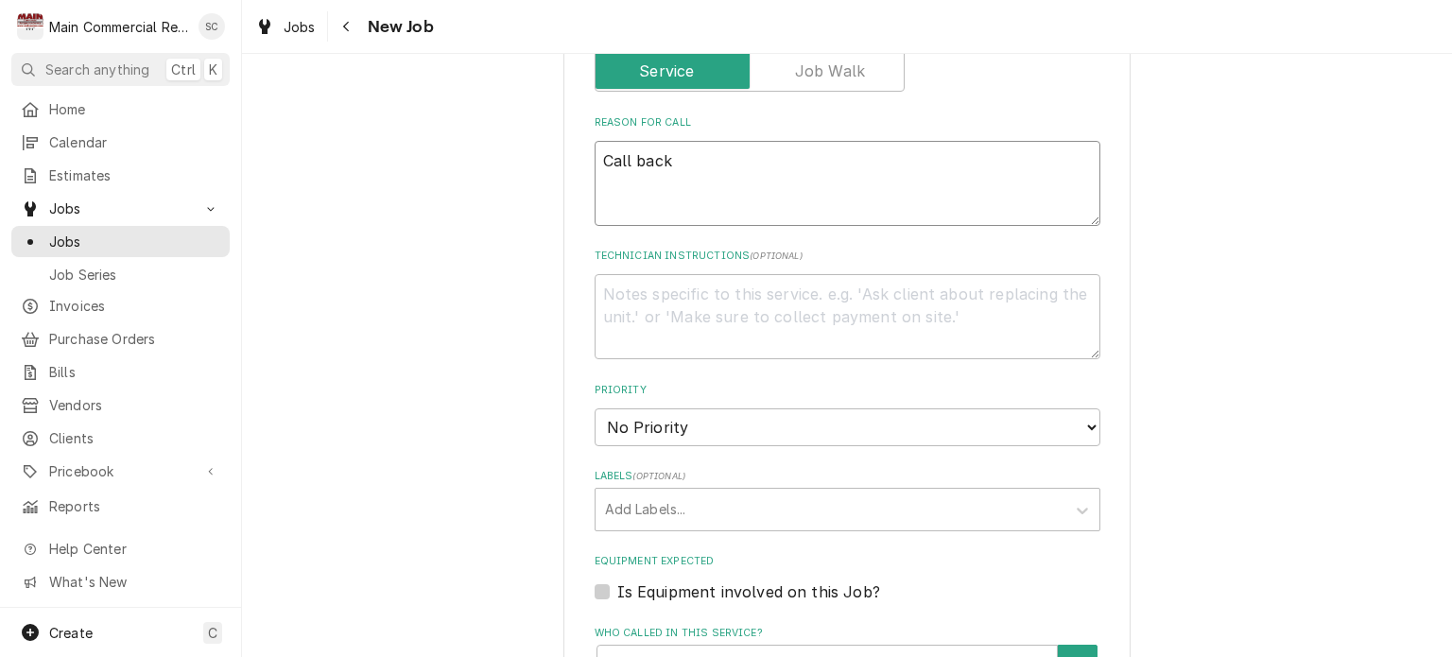
type textarea "Call back"
type textarea "x"
type textarea "Call back r"
type textarea "x"
type textarea "Call back rf"
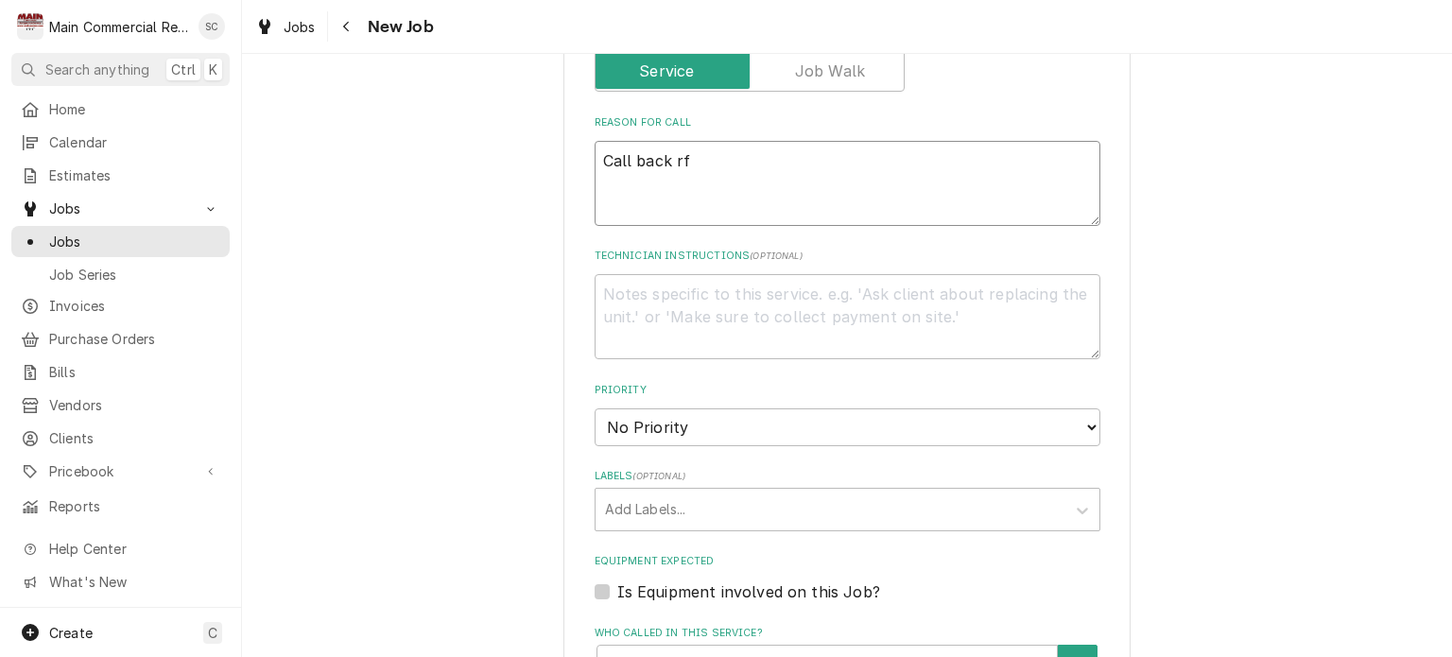
type textarea "x"
type textarea "Call back r"
type textarea "x"
type textarea "Call back"
type textarea "x"
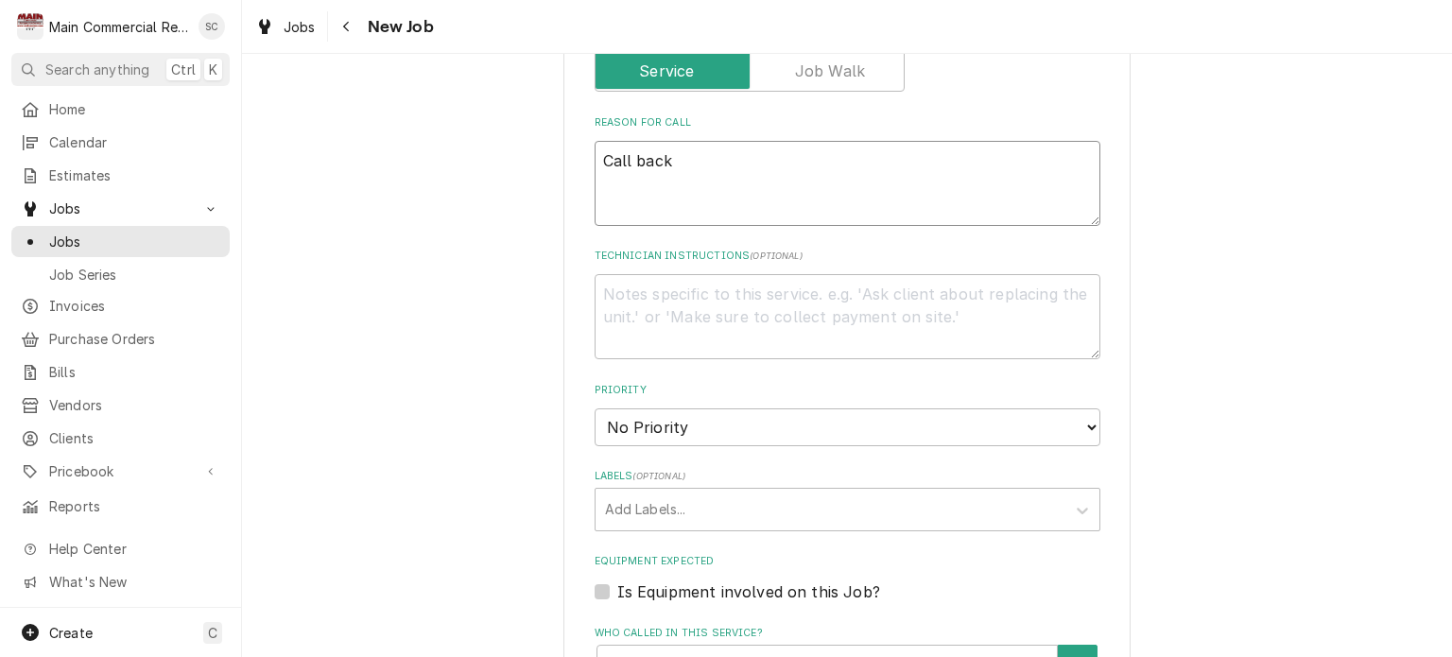
type textarea "Call back f"
type textarea "x"
type textarea "Call back fr"
type textarea "x"
type textarea "Call back fro"
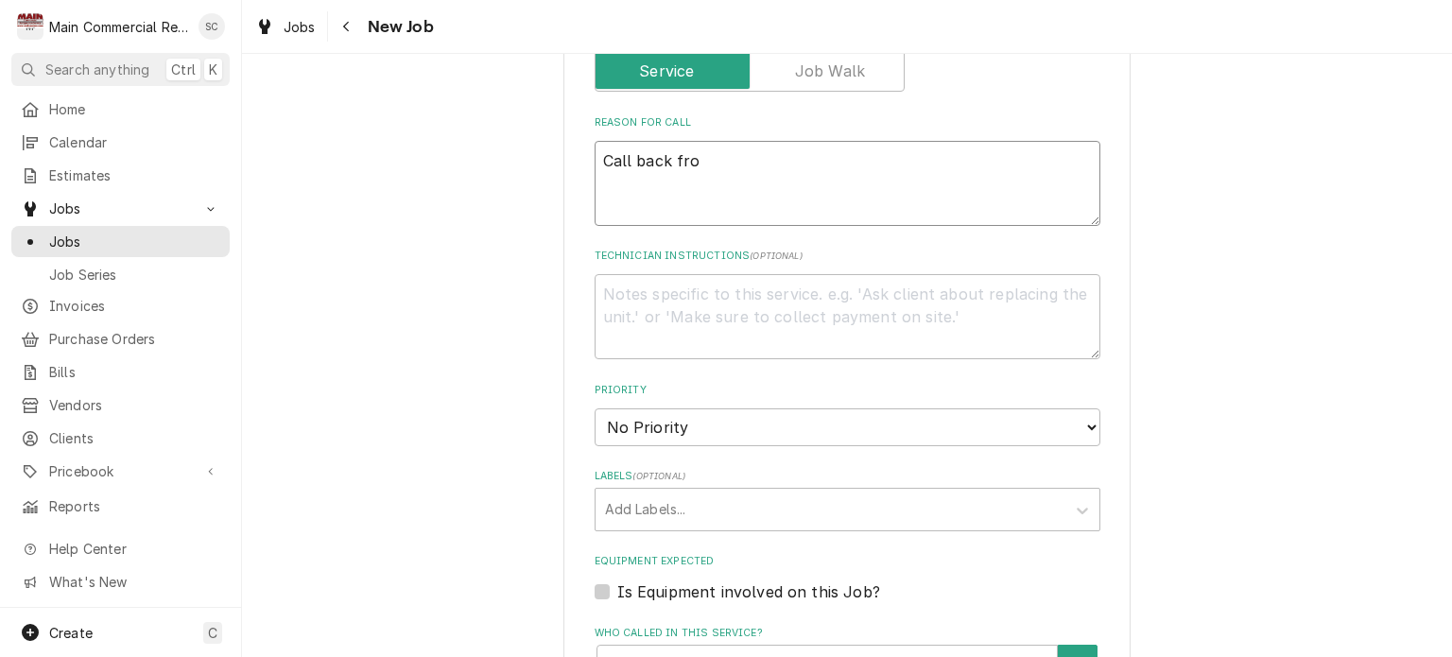
type textarea "x"
type textarea "Call back from"
type textarea "x"
type textarea "Call back from l"
type textarea "x"
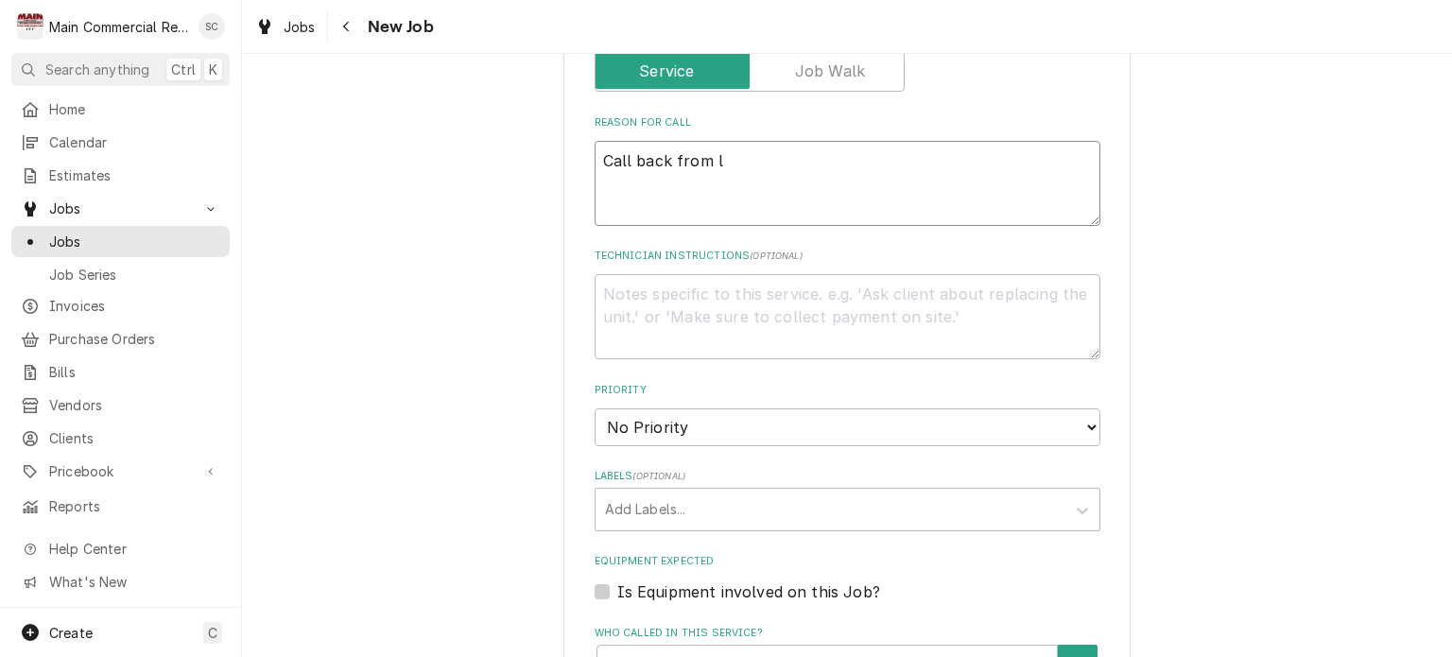
type textarea "Call back from la"
type textarea "x"
type textarea "Call back from las"
type textarea "x"
type textarea "Call back from last"
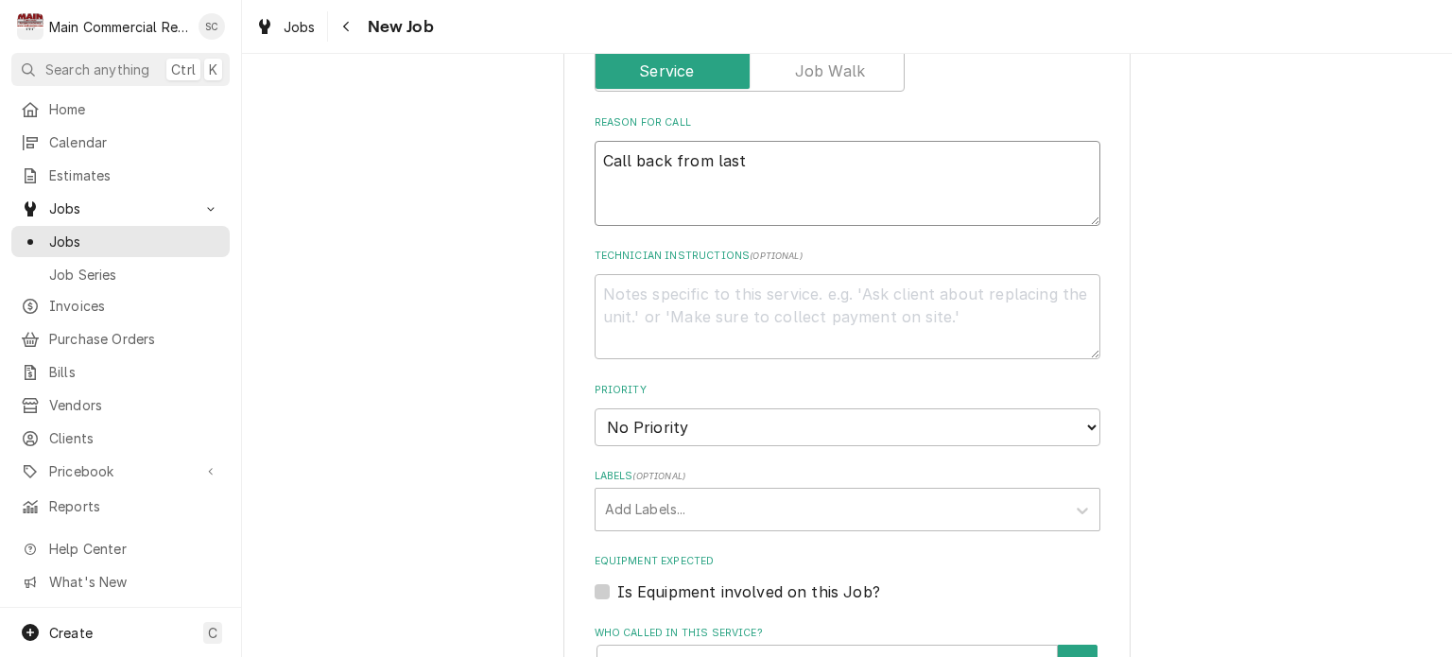
type textarea "x"
type textarea "Call back from last"
type textarea "x"
type textarea "Call back from last n"
type textarea "x"
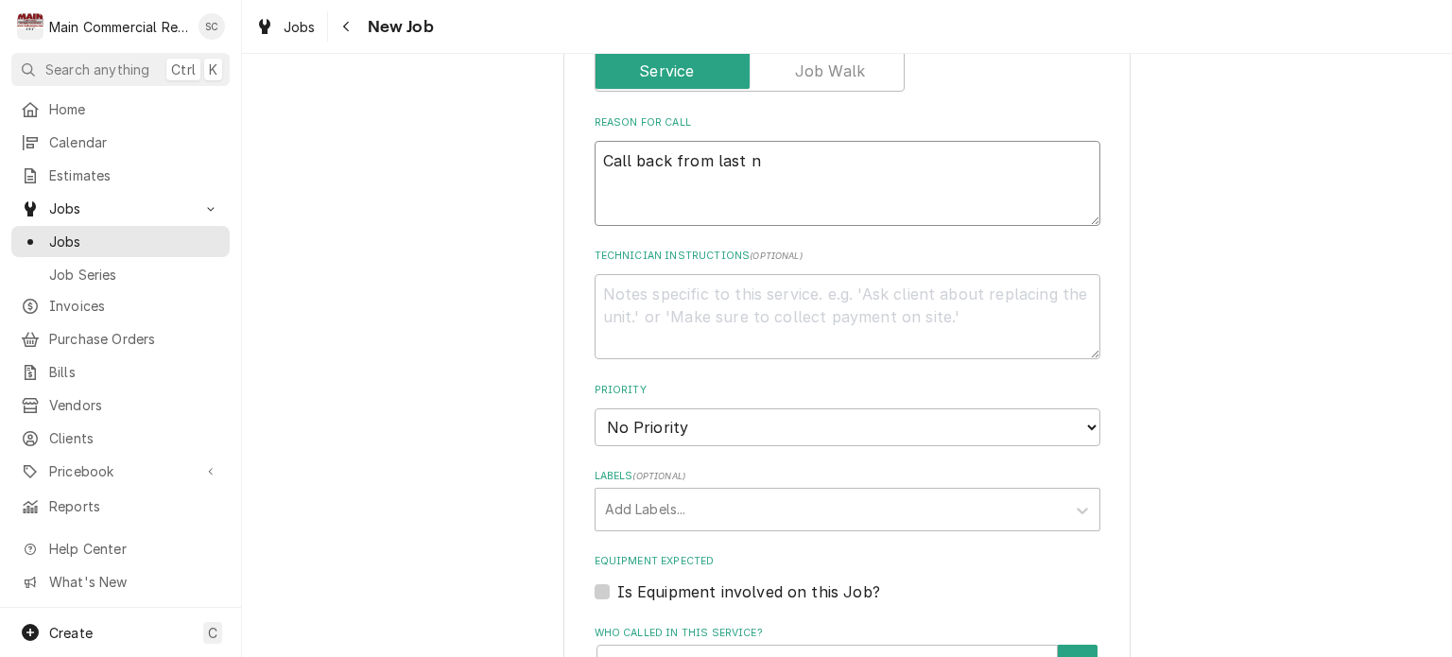
type textarea "Call back from last ni"
type textarea "x"
type textarea "Call back from last nig"
type textarea "x"
type textarea "Call back from last night"
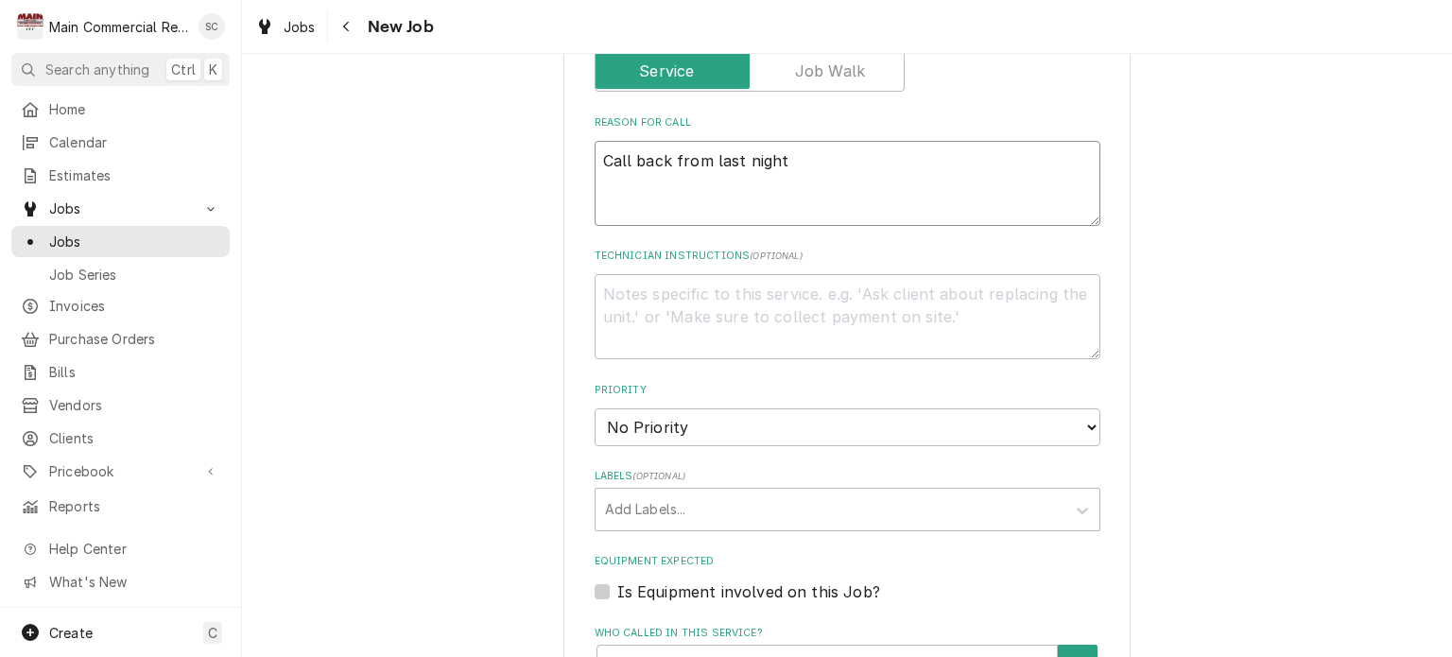
type textarea "x"
type textarea "Call back from last night?"
type textarea "x"
type textarea "Call back from last night?"
type textarea "x"
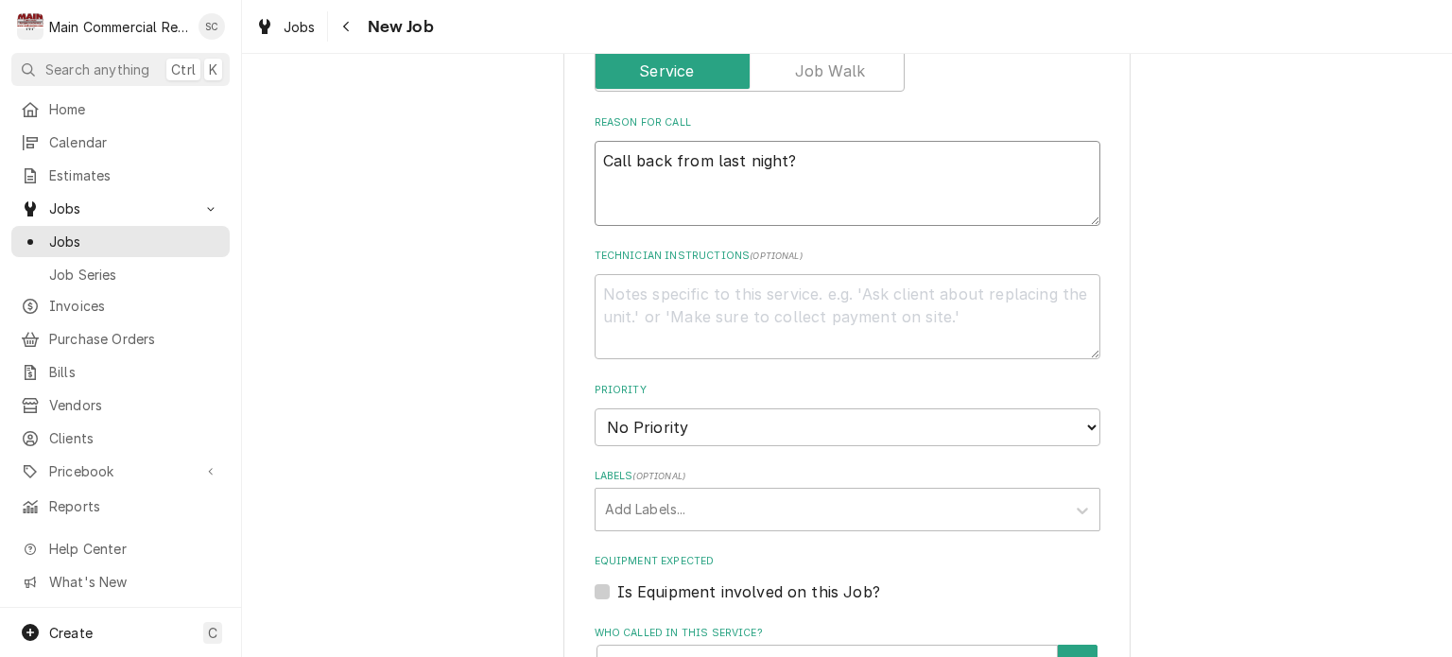
type textarea "Call back from last night?"
type textarea "x"
type textarea "Call back from last night? T"
type textarea "x"
type textarea "Call back from last night? Te"
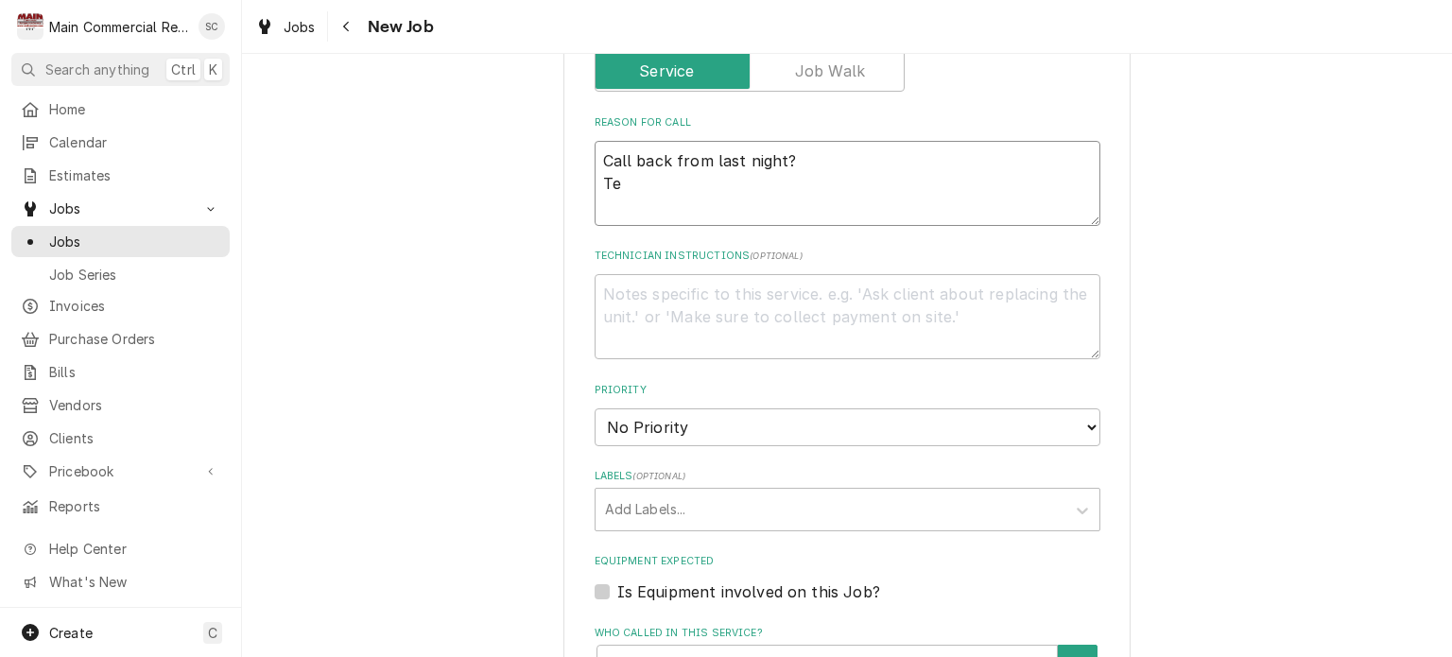
type textarea "x"
type textarea "Call back from last night? Tem"
type textarea "x"
type textarea "Call back from last night? Temp"
type textarea "x"
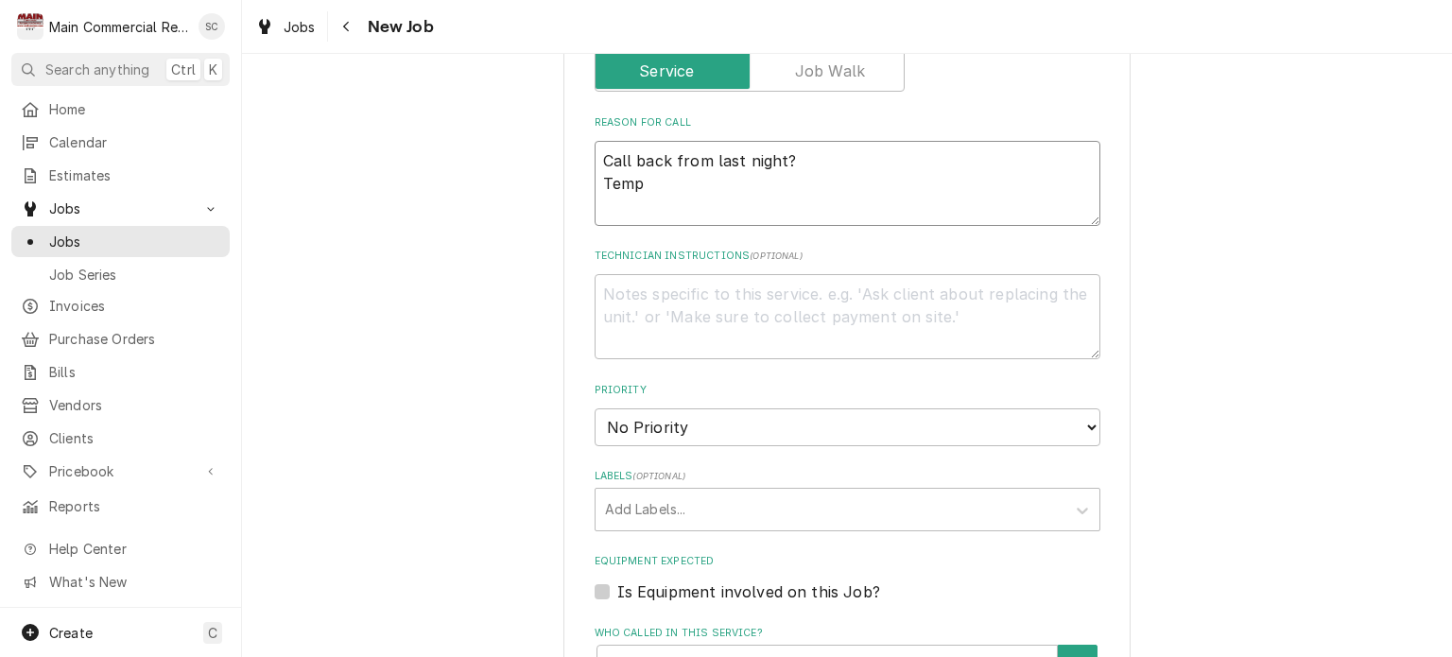
type textarea "Call back from last night? Temp"
type textarea "x"
type textarea "Call back from last night? Temp r"
type textarea "x"
type textarea "Call back from last night? Temp re"
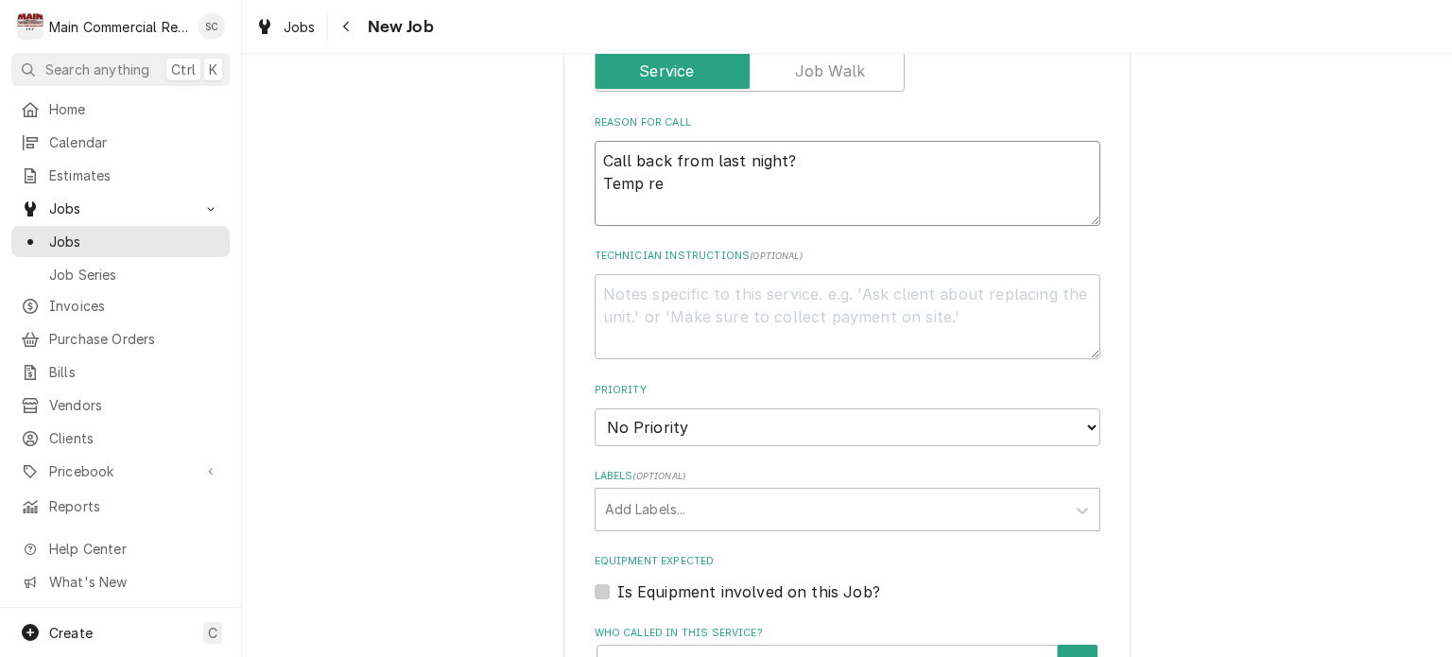
type textarea "x"
type textarea "Call back from last night? Temp rea"
type textarea "x"
type textarea "Call back from last night? Temp read"
type textarea "x"
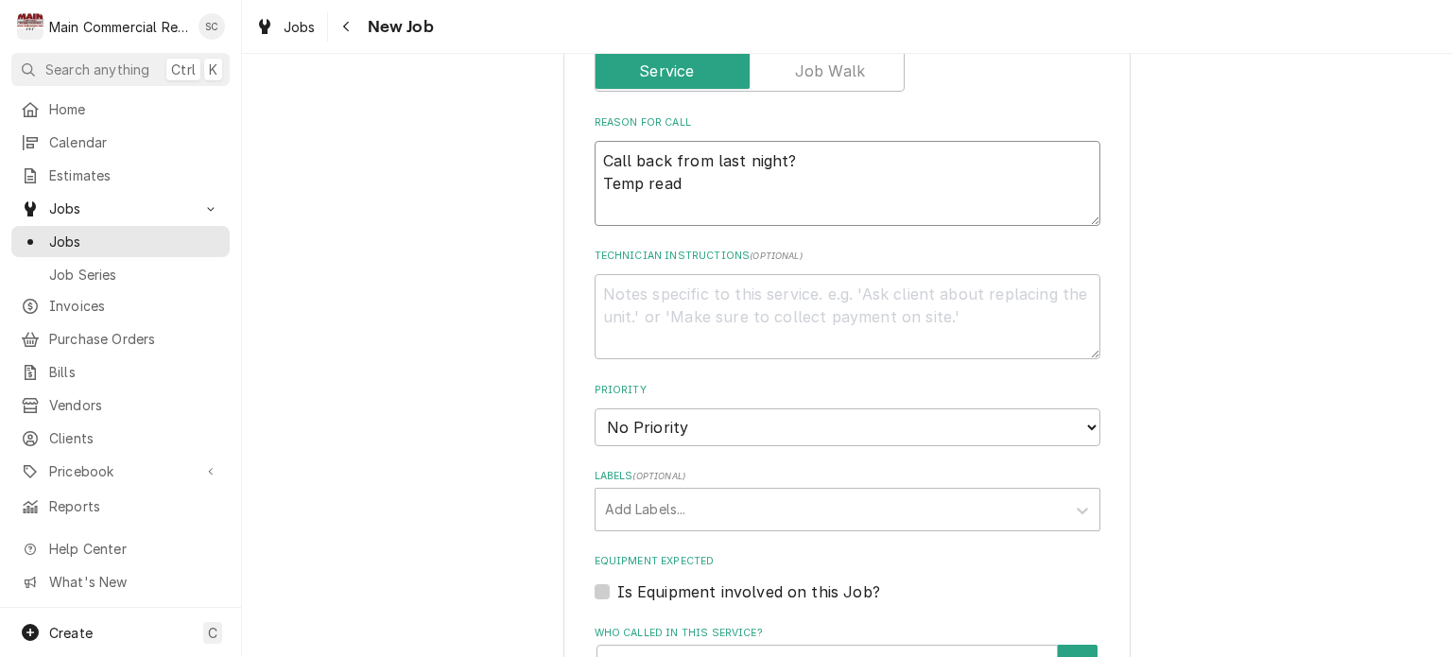
type textarea "Call back from last night? Temp readi"
type textarea "x"
type textarea "Call back from last night? Temp readin"
type textarea "x"
type textarea "Call back from last night? Temp reading"
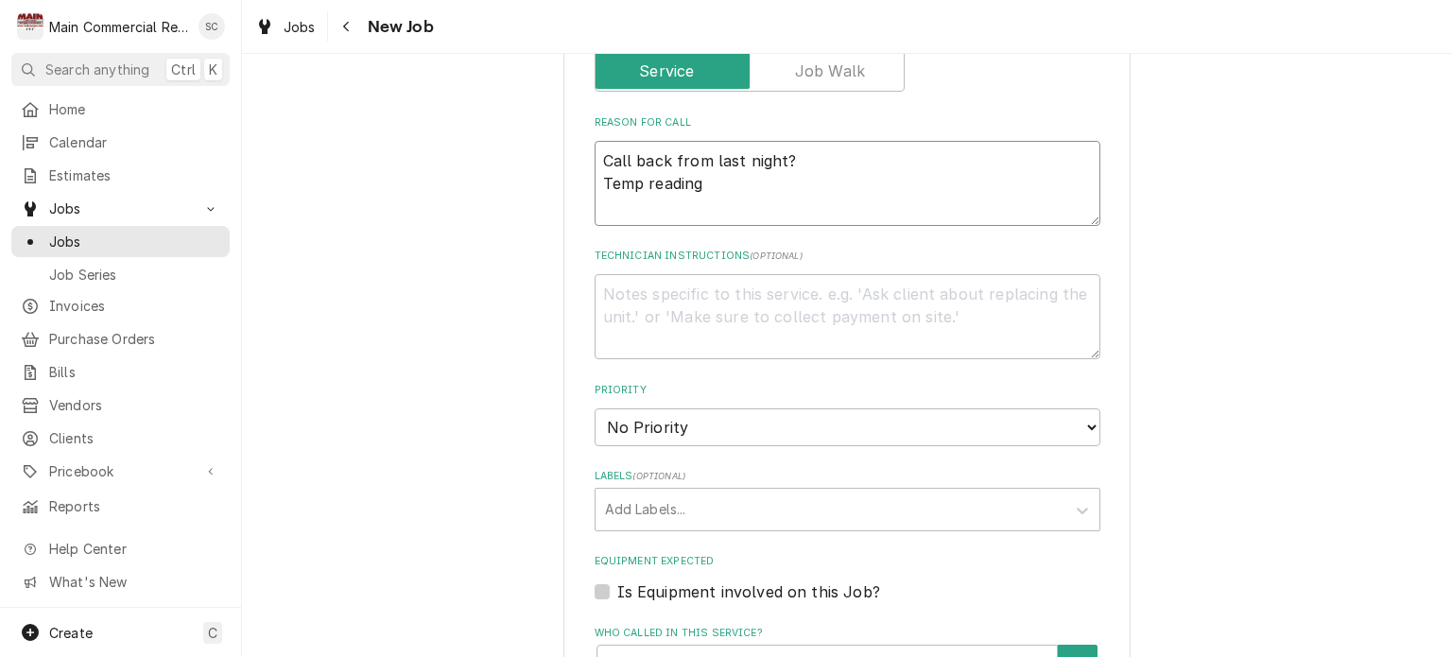
type textarea "x"
type textarea "Call back from last night? Temp reading"
type textarea "x"
type textarea "Call back from last night? Temp reading 4"
type textarea "x"
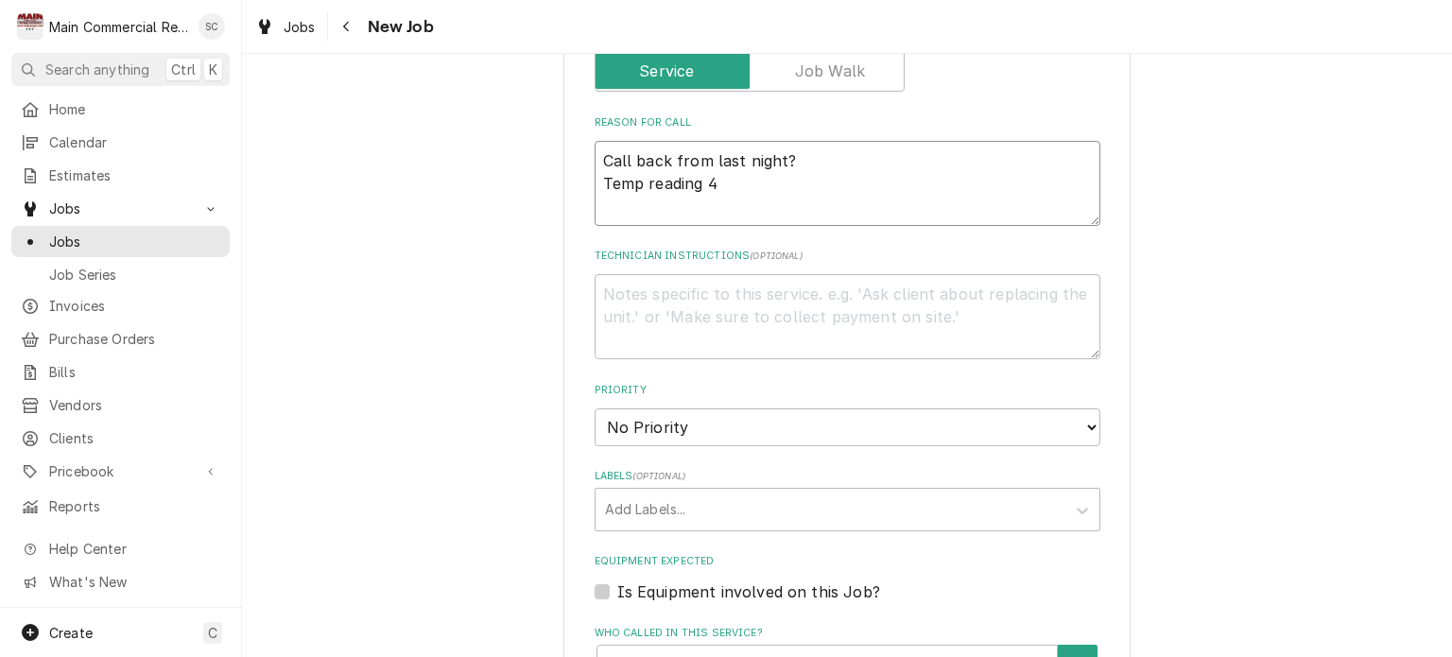
type textarea "Call back from last night? Temp reading 45"
type textarea "x"
type textarea "Call back from last night? Temp reading 45"
type textarea "x"
type textarea "Call back from last night? Temp reading 45 a"
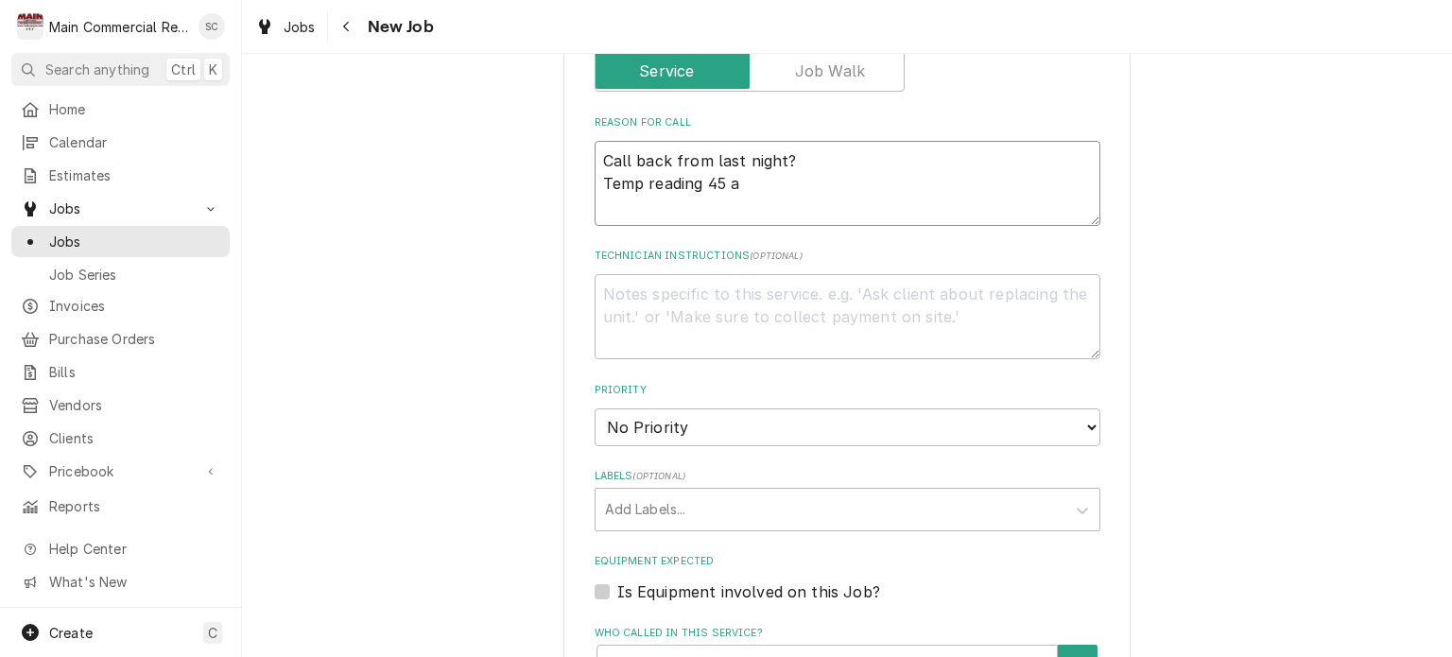
type textarea "x"
type textarea "Call back from last night? Temp reading 45 an"
type textarea "x"
type textarea "Call back from last night? Temp reading 45 and"
type textarea "x"
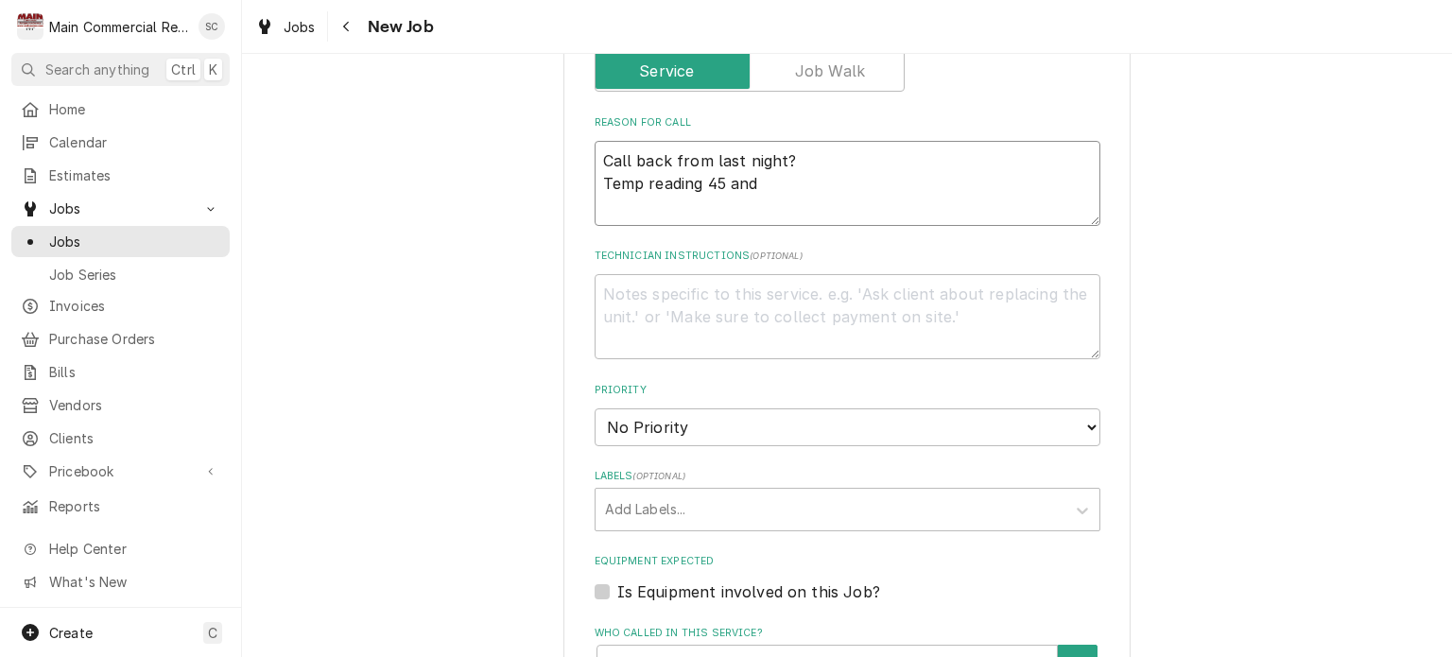
type textarea "Call back from last night? Temp reading 45 and"
type textarea "x"
type textarea "Call back from last night? Temp reading 45 and b"
type textarea "x"
type textarea "Call back from last night? Temp reading 45 and be"
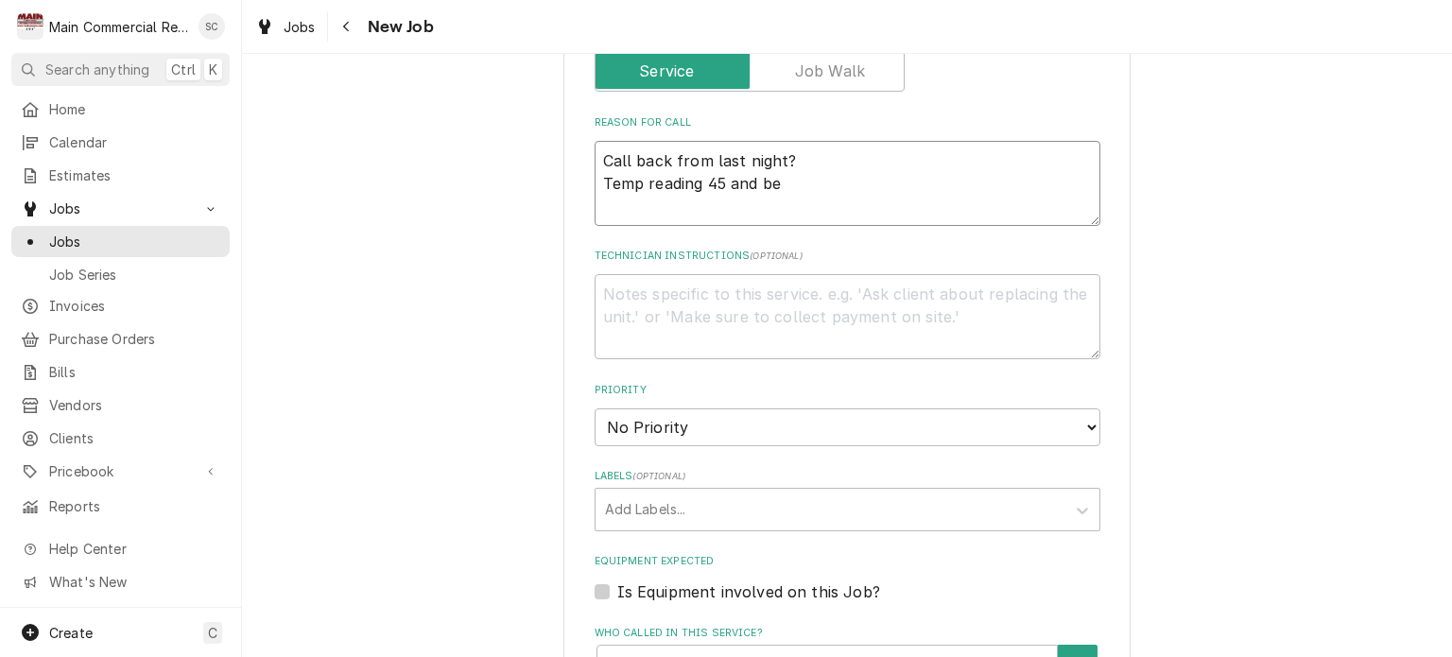
type textarea "x"
type textarea "Call back from last night? Temp reading 45 and bee"
type textarea "x"
type textarea "Call back from last night? Temp reading 45 and beei"
type textarea "x"
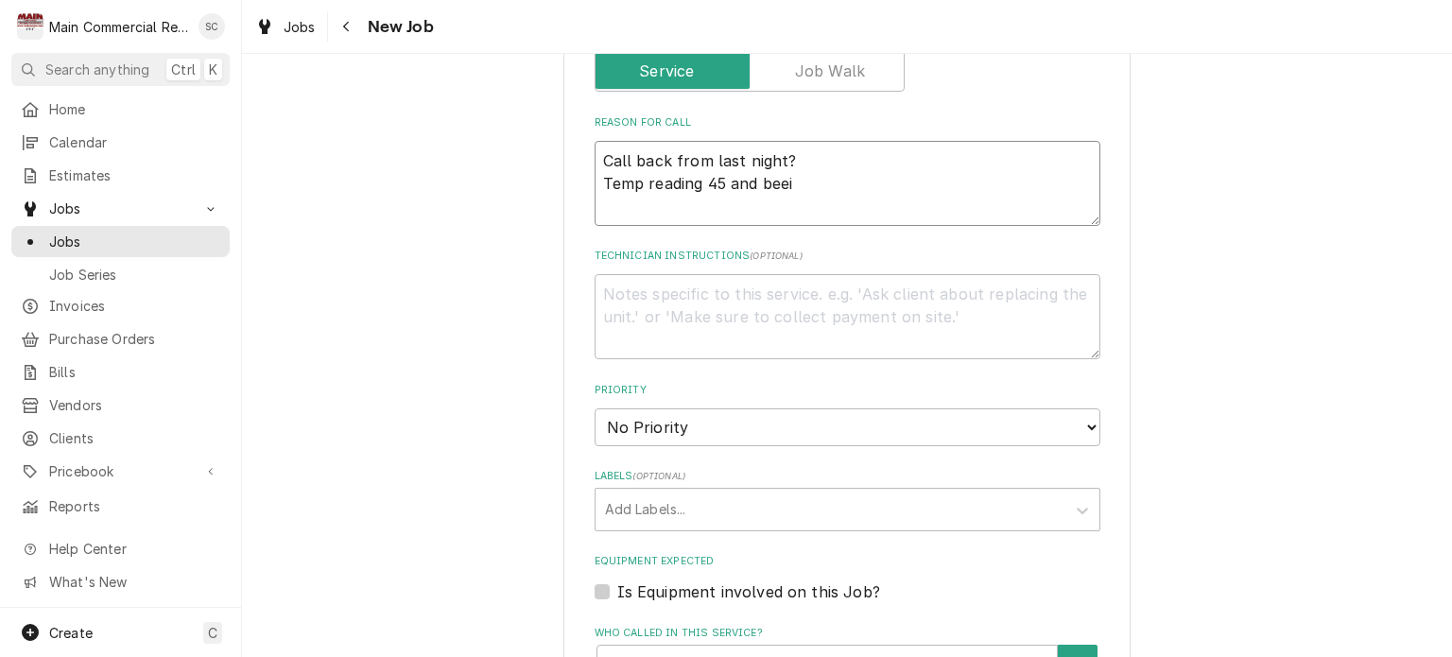
type textarea "Call back from last night? Temp reading 45 and beein"
type textarea "x"
type textarea "Call back from last night? Temp reading 45 and beei"
type textarea "x"
type textarea "Call back from last night? Temp reading 45 and bee"
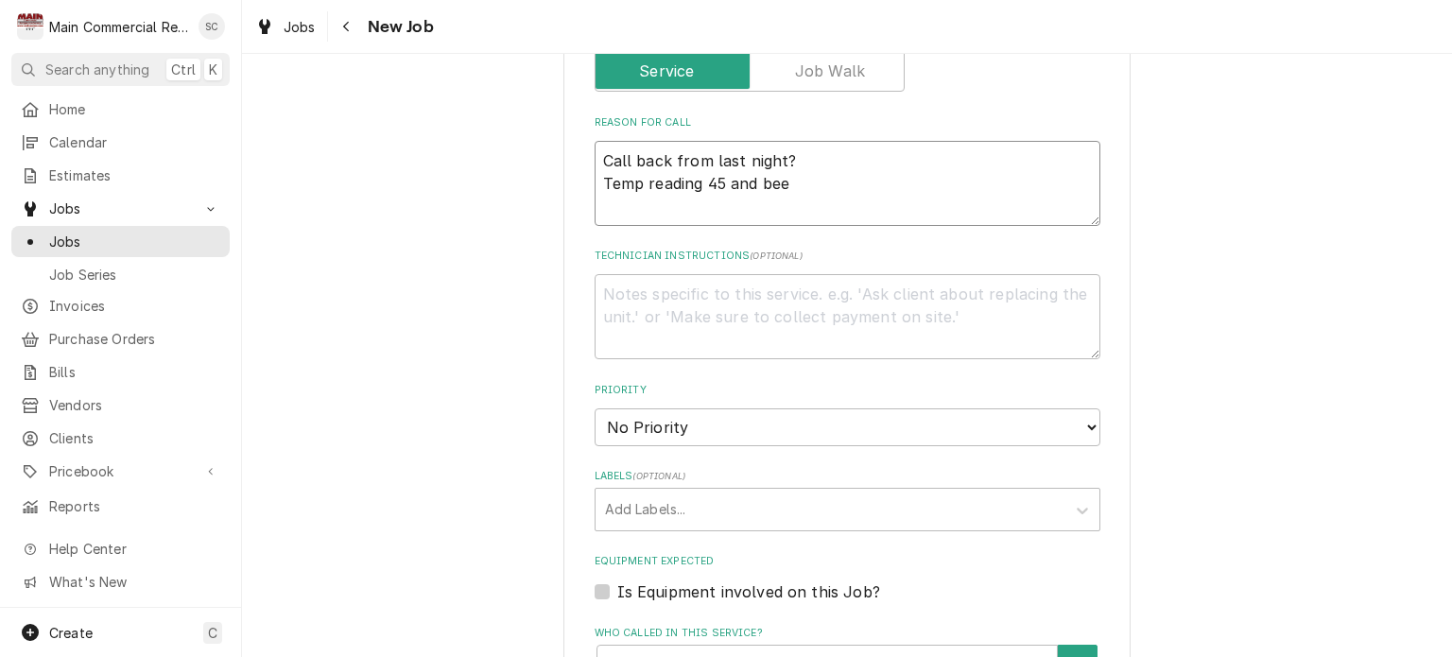
type textarea "x"
type textarea "Call back from last night? Temp reading 45 and beep"
type textarea "x"
type textarea "Call back from last night? Temp reading 45 and beepi"
type textarea "x"
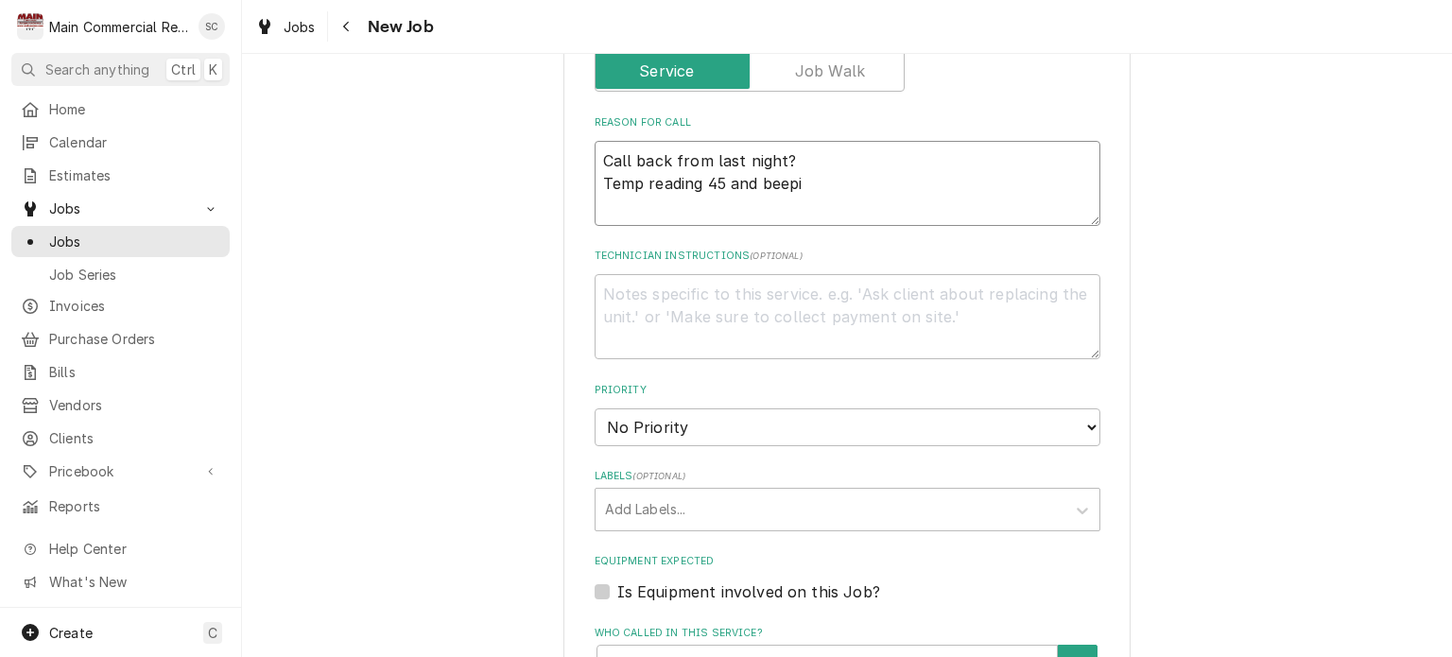
type textarea "Call back from last night? Temp reading 45 and beepin"
type textarea "x"
type textarea "Call back from last night? Temp reading 45 and beeping"
type textarea "x"
type textarea "Call back from last night? Temp reading 45 and beeping,"
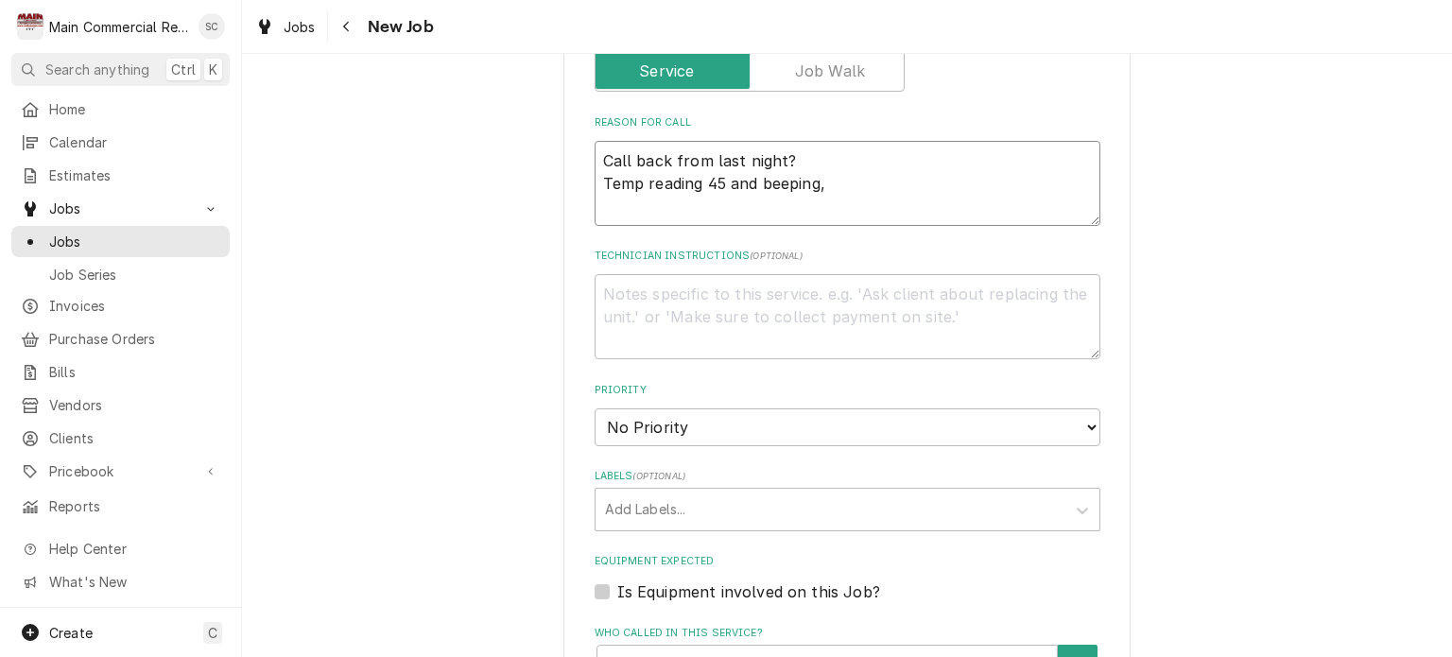
type textarea "x"
type textarea "Call back from last night? Temp reading 45 and beeping,"
type textarea "x"
type textarea "Call back from last night? Temp reading 45 and beeping, i"
type textarea "x"
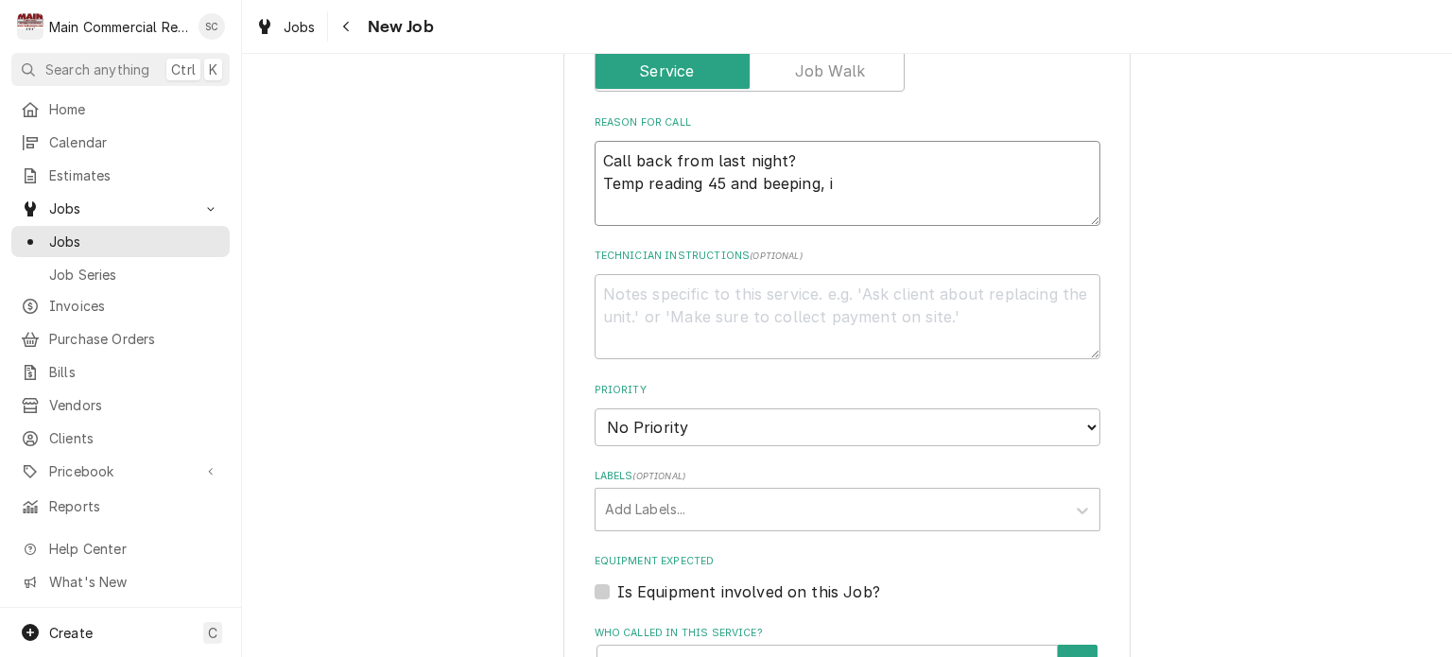
type textarea "Call back from last night? Temp reading 45 and beeping, in"
type textarea "x"
type textarea "Call back from last night? Temp reading 45 and beeping, ins"
type textarea "x"
type textarea "Call back from last night? Temp reading 45 and beeping, insi"
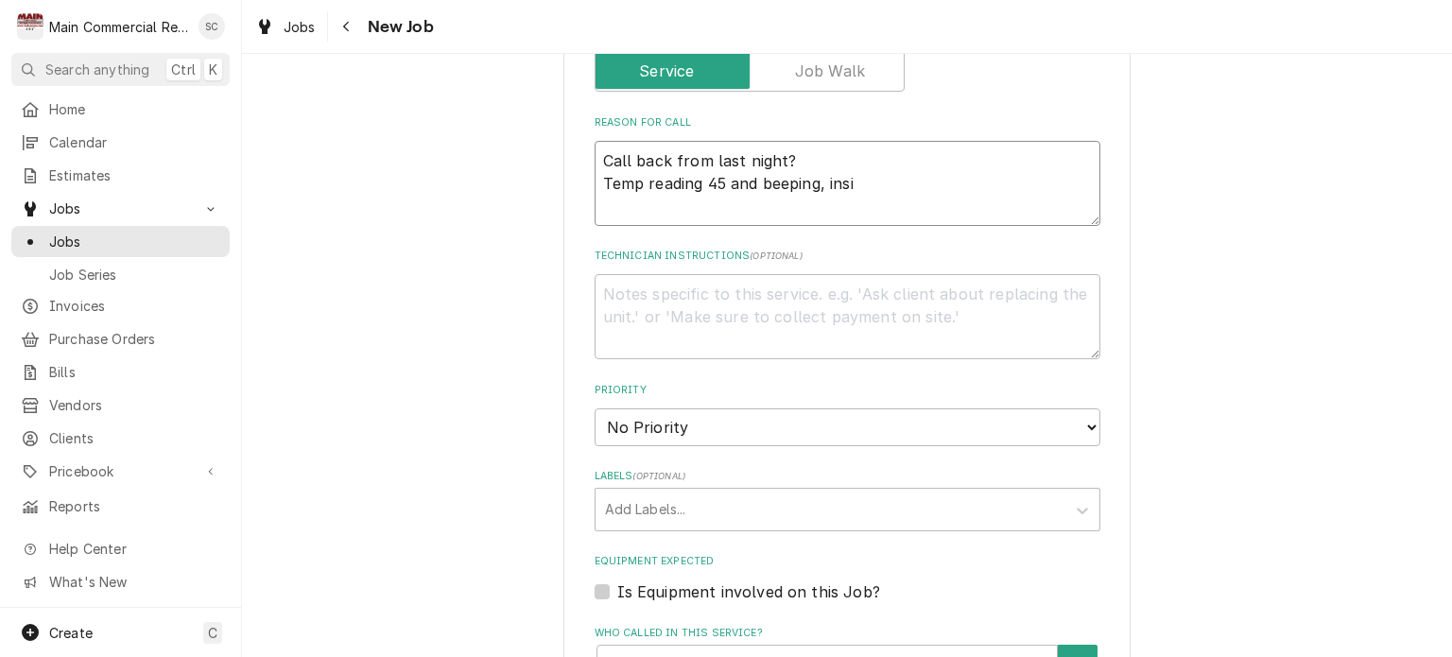
type textarea "x"
type textarea "Call back from last night? Temp reading 45 and beeping, insid"
type textarea "x"
type textarea "Call back from last night? Temp reading 45 and beeping, inside"
type textarea "x"
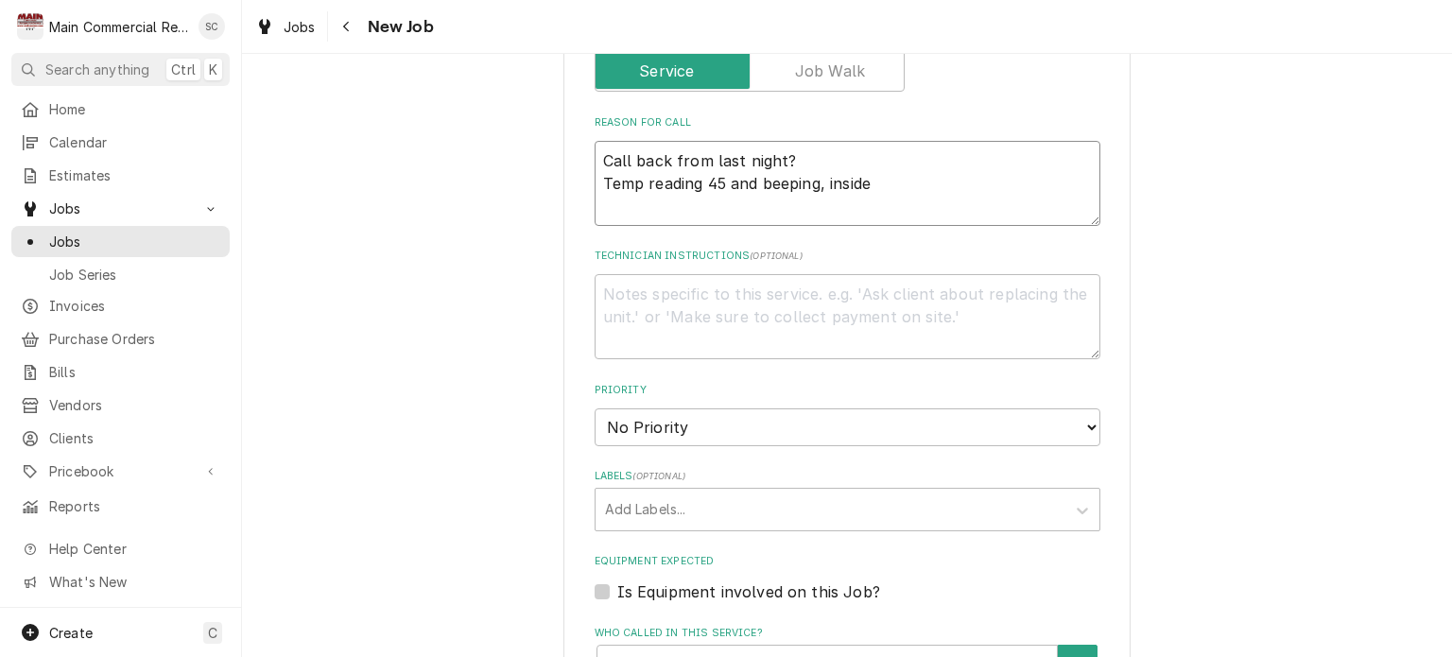
type textarea "Call back from last night? Temp reading 45 and beeping, inside"
type textarea "x"
type textarea "Call back from last night? Temp reading 45 and beeping, inside i"
type textarea "x"
type textarea "Call back from last night? Temp reading 45 and beeping, inside it"
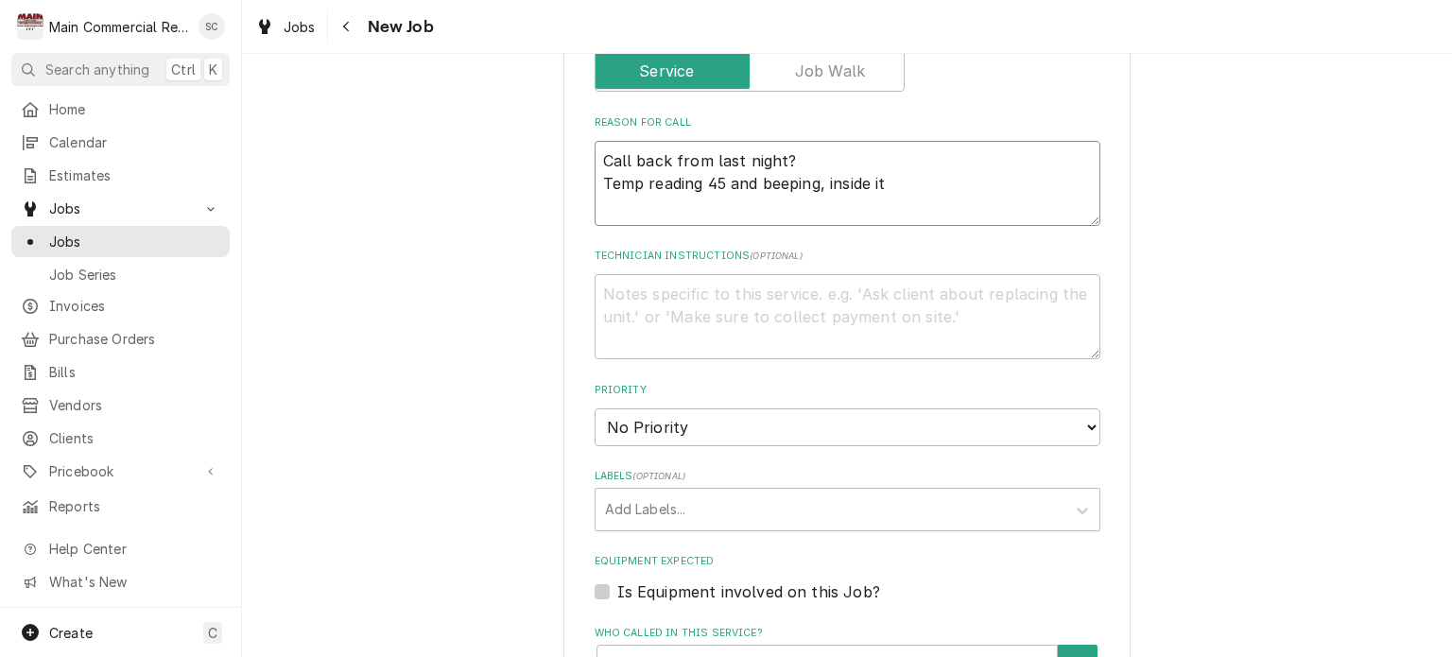
type textarea "x"
type textarea "Call back from last night? Temp reading 45 and beeping, inside it"
type textarea "x"
type textarea "Call back from last night? Temp reading 45 and beeping, inside it i"
type textarea "x"
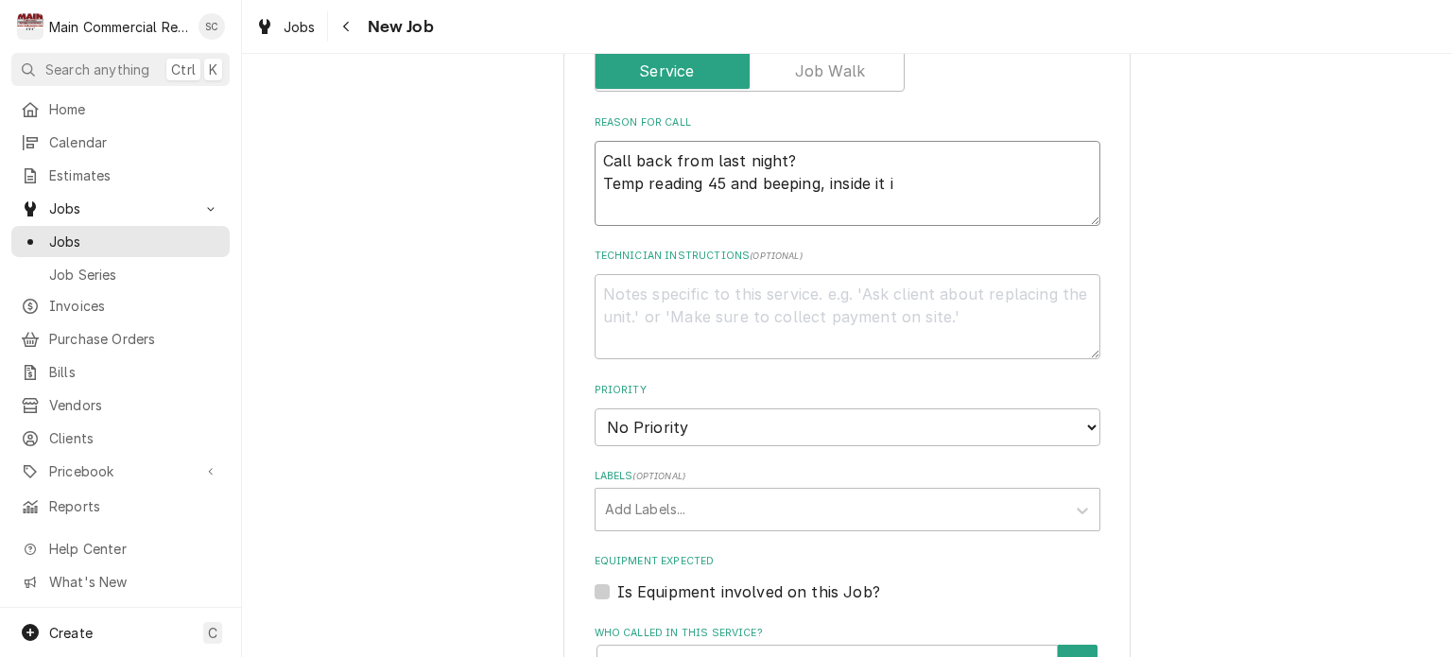
type textarea "Call back from last night? Temp reading 45 and beeping, inside it is"
type textarea "x"
type textarea "Call back from last night? Temp reading 45 and beeping, inside it is"
type textarea "x"
type textarea "Call back from last night? Temp reading 45 and beeping, inside it is r"
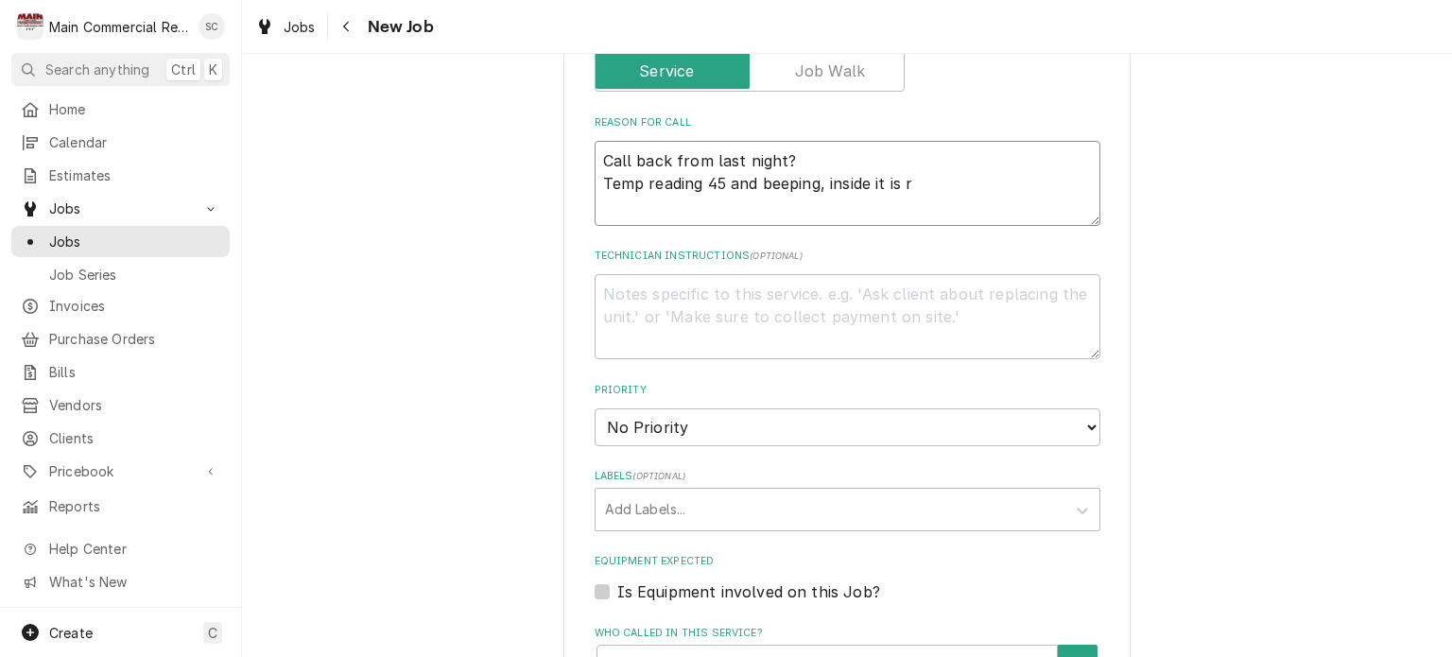
type textarea "x"
type textarea "Call back from last night? Temp reading 45 and beeping, inside it is re"
type textarea "x"
type textarea "Call back from last night? Temp reading 45 and beeping, inside it is rea"
type textarea "x"
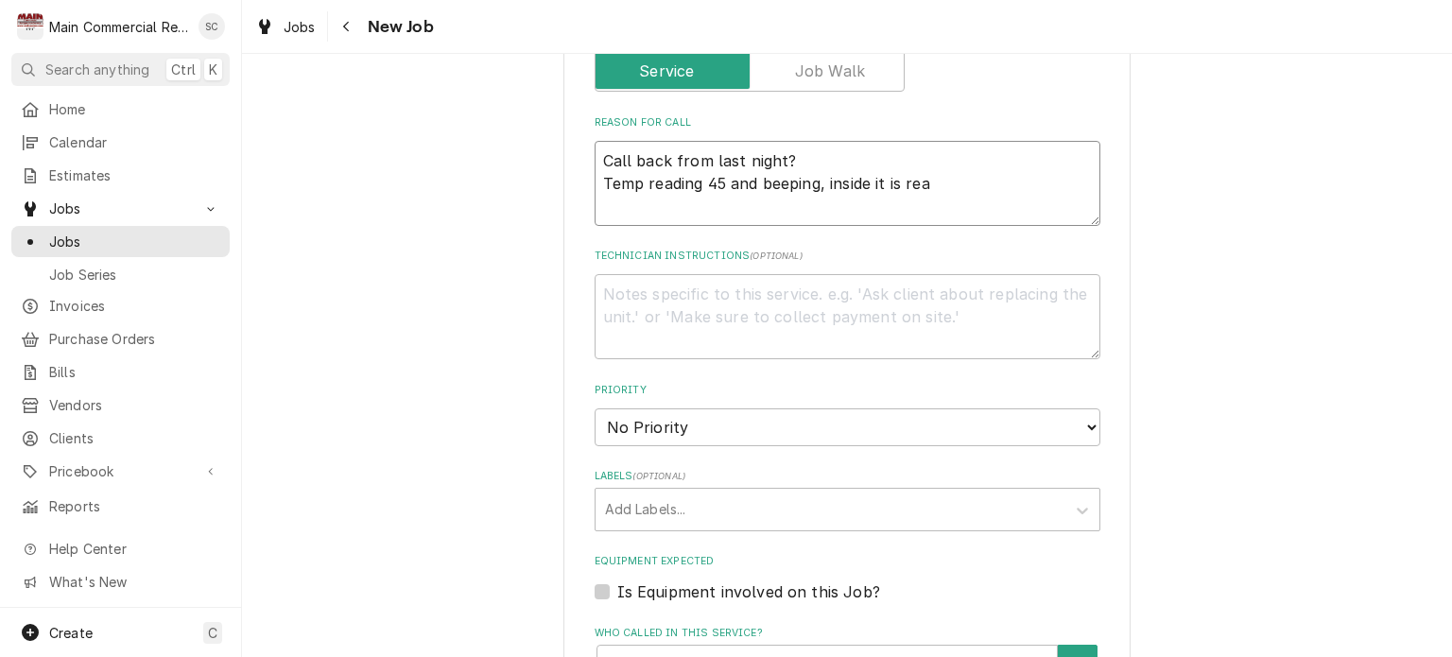
type textarea "Call back from last night? Temp reading 45 and beeping, inside it is read"
type textarea "x"
type textarea "Call back from last night? Temp reading 45 and beeping, inside it is readi"
type textarea "x"
type textarea "Call back from last night? Temp reading 45 and beeping, inside it is readin"
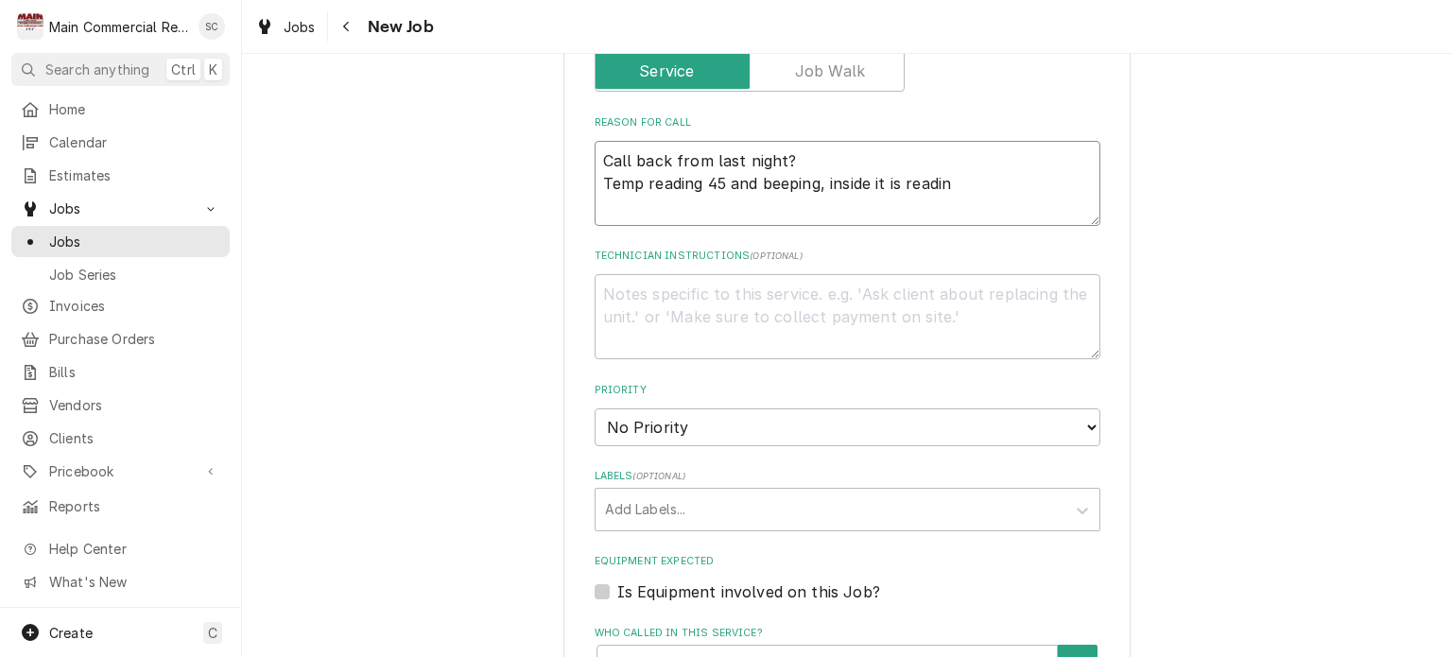
type textarea "x"
type textarea "Call back from last night? Temp reading 45 and beeping, inside it is reading"
type textarea "x"
type textarea "Call back from last night? Temp reading 45 and beeping, inside it is reading"
type textarea "x"
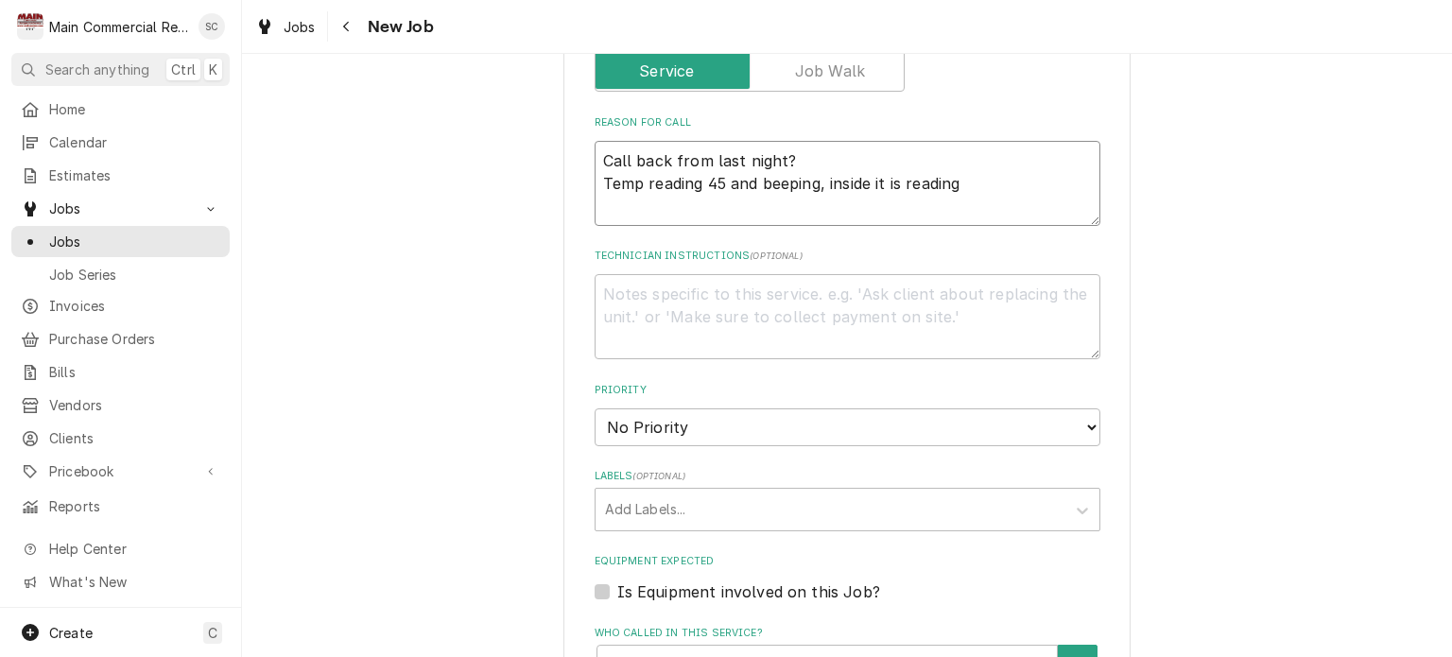
type textarea "Call back from last night? Temp reading 45 and beeping, inside it is reading 4"
type textarea "x"
type textarea "Call back from last night? Temp reading 45 and beeping, inside it is reading 41"
type textarea "x"
type textarea "Call back from last night? Temp reading 45 and beeping, inside it is reading 41-"
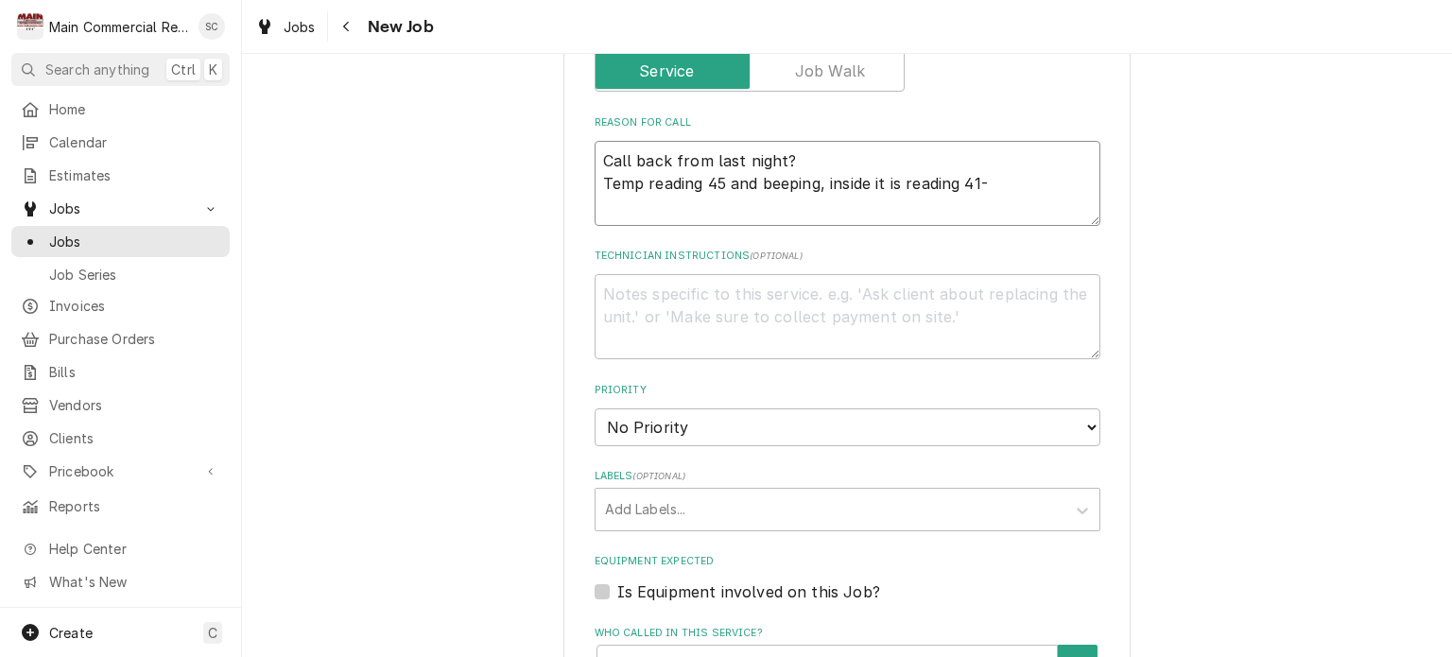
type textarea "x"
type textarea "Call back from last night? Temp reading 45 and beeping, inside it is reading 41…"
type textarea "x"
type textarea "Call back from last night? Temp reading 45 and beeping, inside it is reading 41…"
type textarea "x"
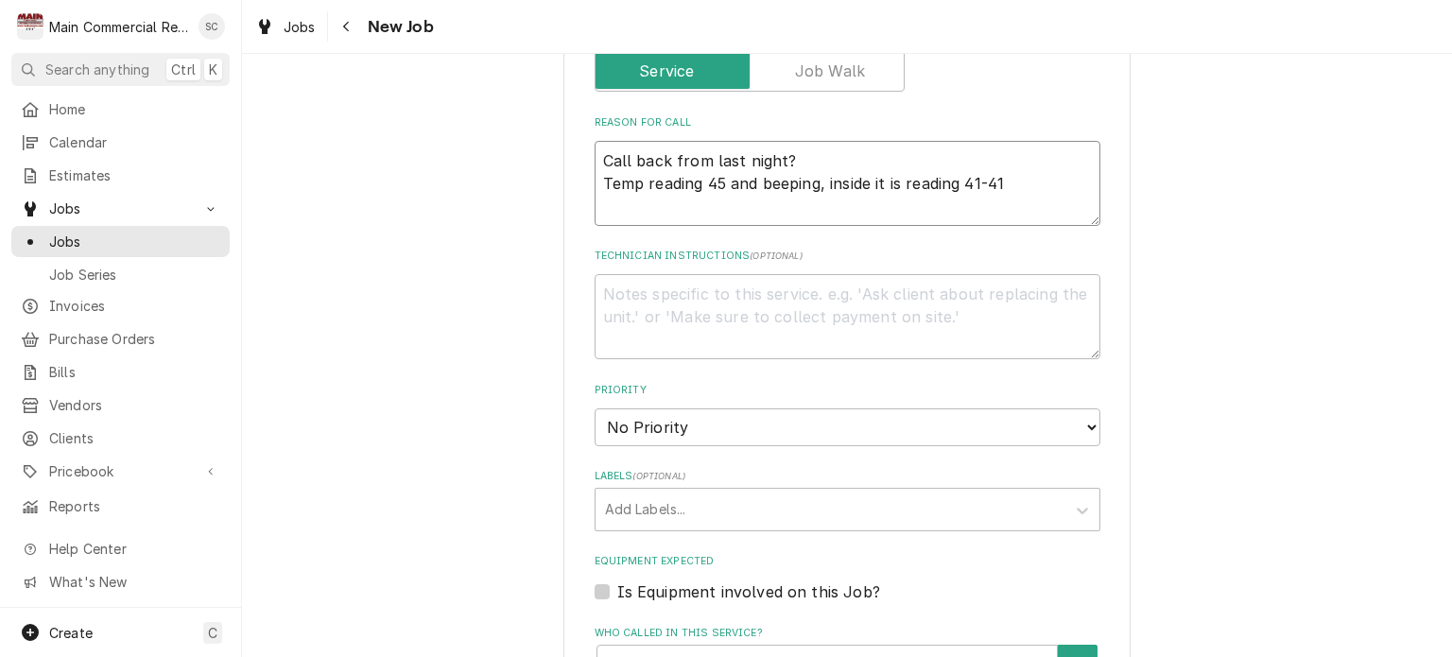
type textarea "Call back from last night? Temp reading 45 and beeping, inside it is reading 41…"
type textarea "x"
type textarea "Call back from last night? Temp reading 45 and beeping, inside it is reading 41…"
type textarea "x"
type textarea "Call back from last night? Temp reading 45 and beeping, inside it is reading 41…"
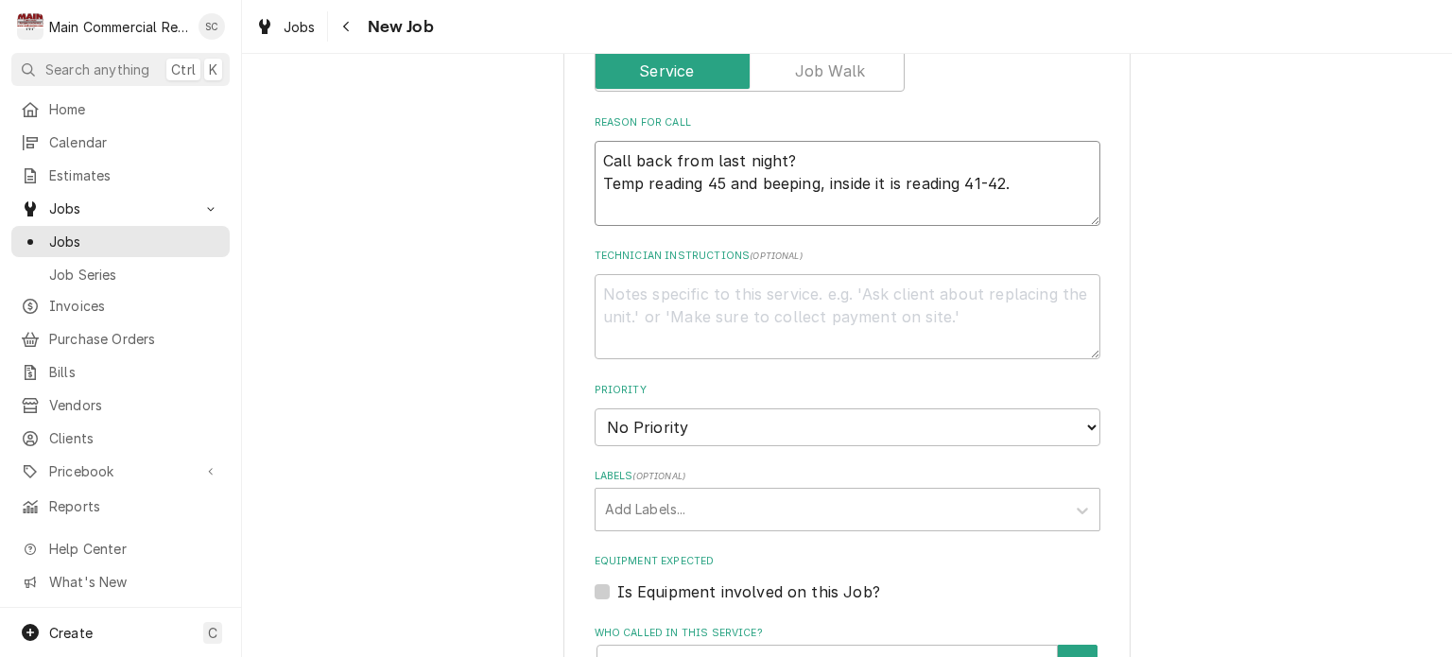
type textarea "x"
type textarea "Call back from last night? Temp reading 45 and beeping, inside it is reading 41…"
type textarea "x"
type textarea "Call back from last night? Temp reading 45 and beeping, inside it is reading 41…"
type textarea "x"
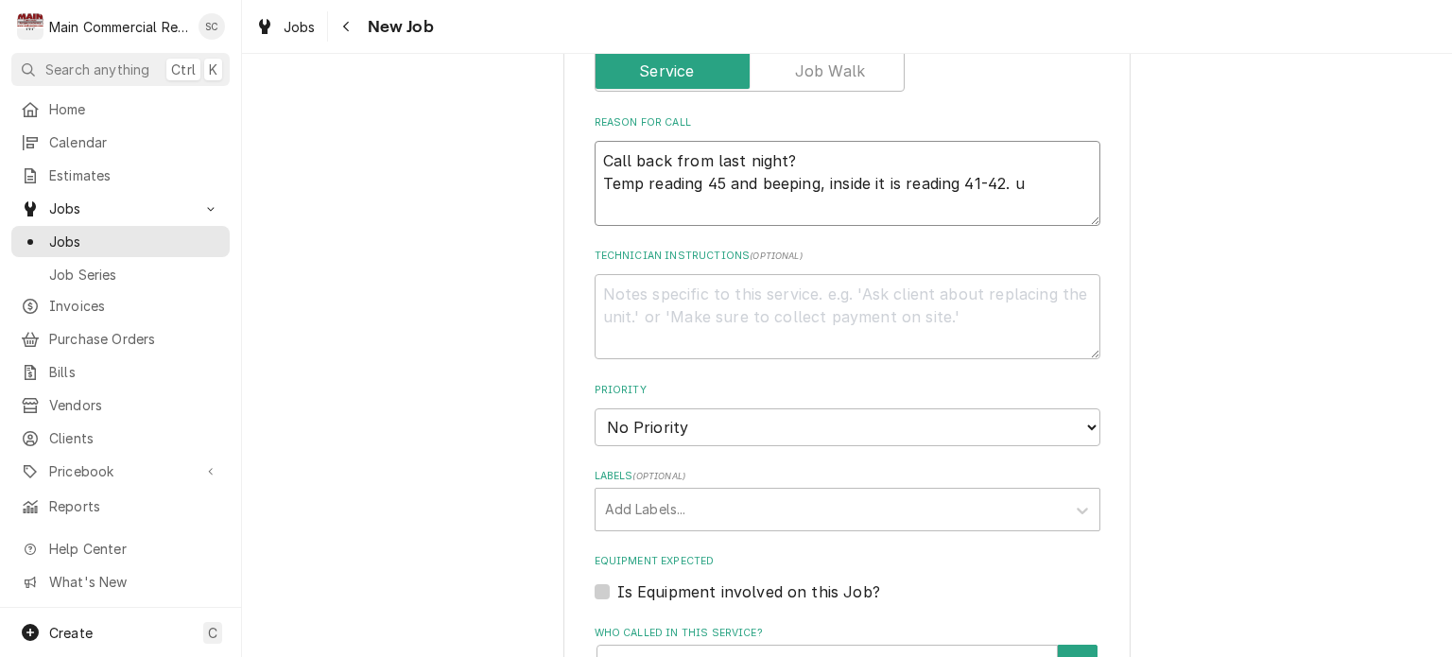
type textarea "Call back from last night? Temp reading 45 and beeping, inside it is reading 41…"
type textarea "x"
type textarea "Call back from last night? Temp reading 45 and beeping, inside it is reading 41…"
type textarea "x"
type textarea "Call back from last night? Temp reading 45 and beeping, inside it is reading 41…"
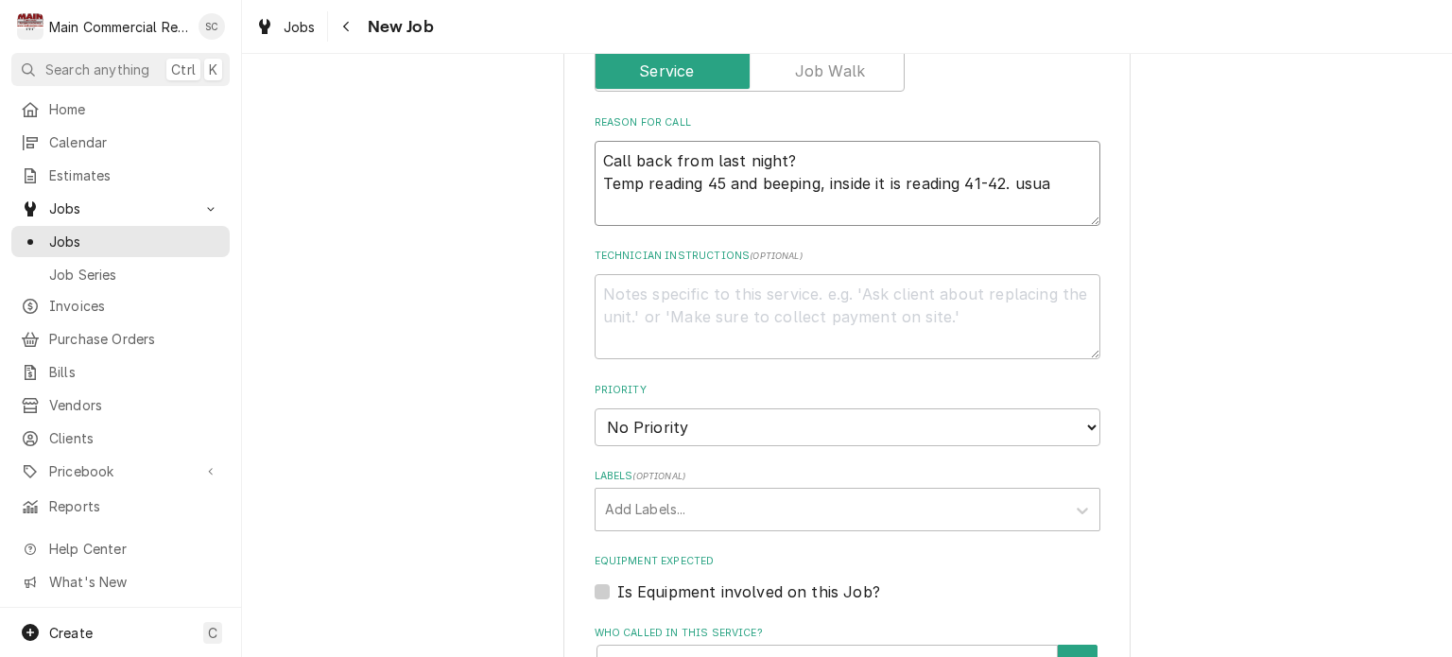
type textarea "x"
type textarea "Call back from last night? Temp reading 45 and beeping, inside it is reading 41…"
type textarea "x"
type textarea "Call back from last night? Temp reading 45 and beeping, inside it is reading 41…"
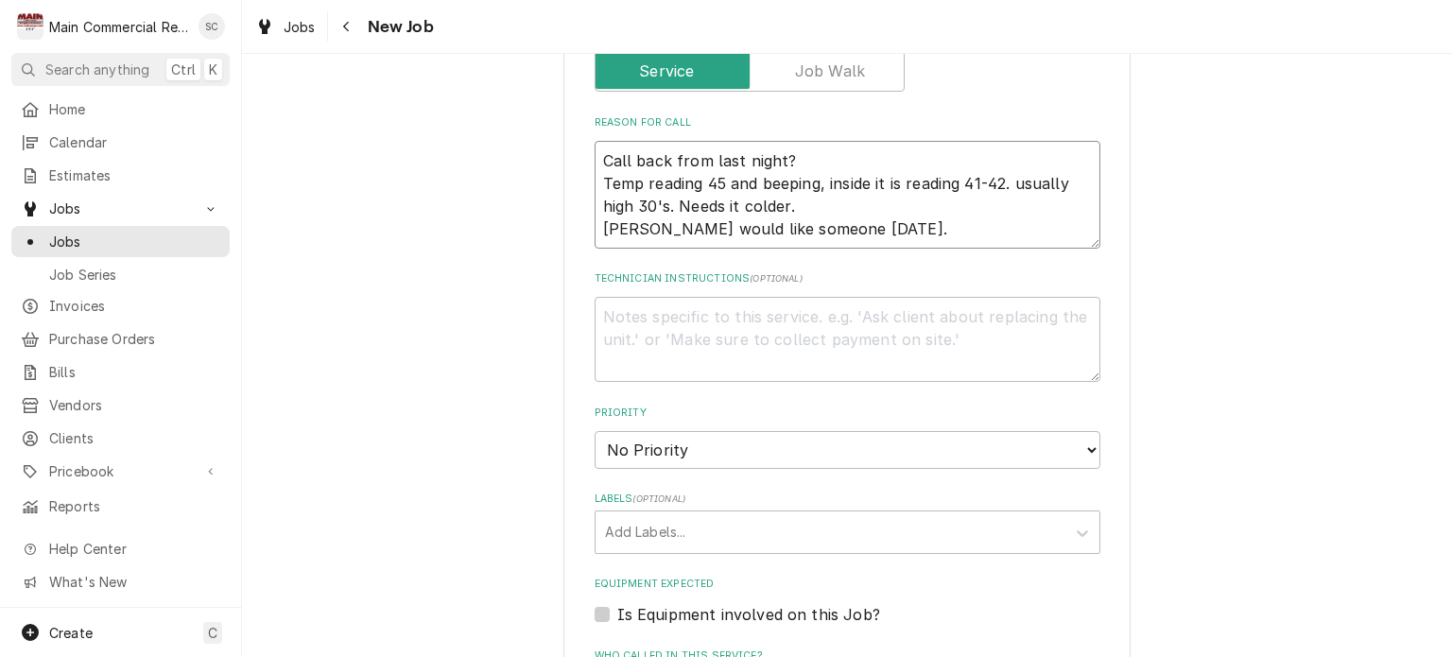
scroll to position [1134, 0]
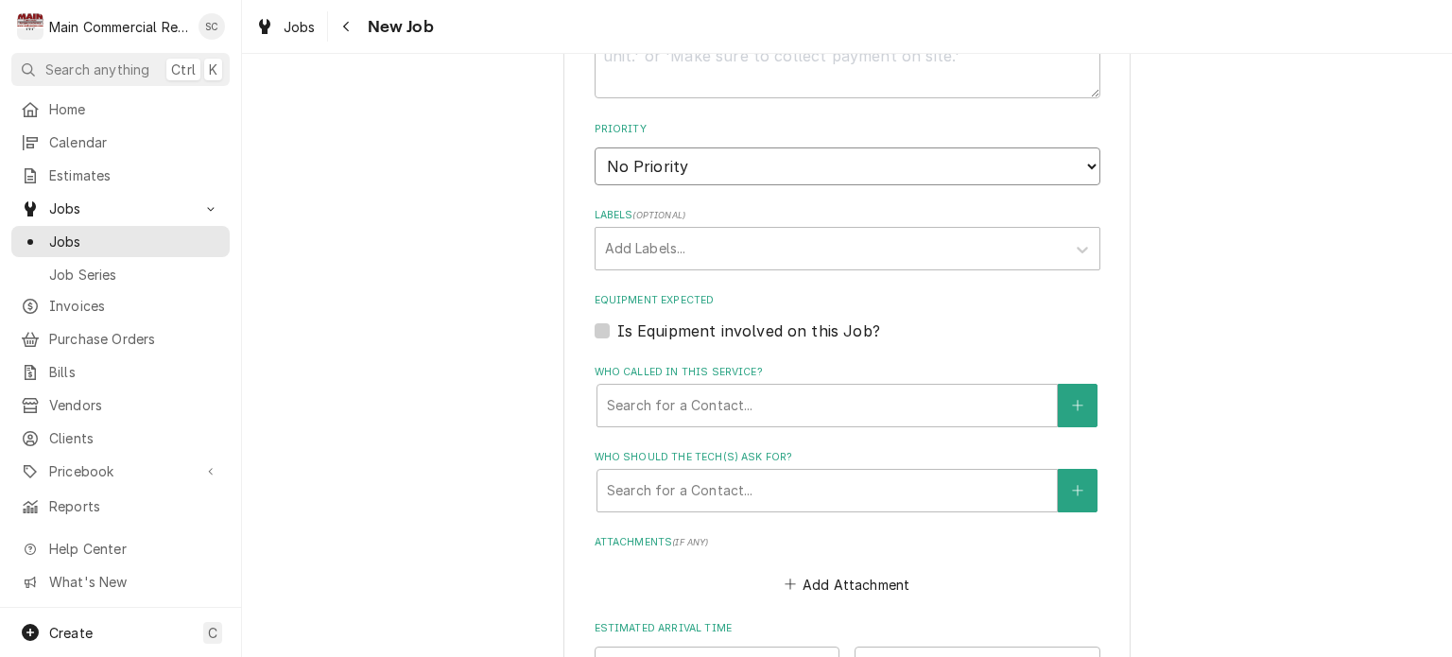
click at [669, 164] on select "No Priority Urgent High Medium Low" at bounding box center [848, 166] width 506 height 38
click at [595, 147] on select "No Priority Urgent High Medium Low" at bounding box center [848, 166] width 506 height 38
click at [670, 248] on div "Labels" at bounding box center [830, 249] width 451 height 34
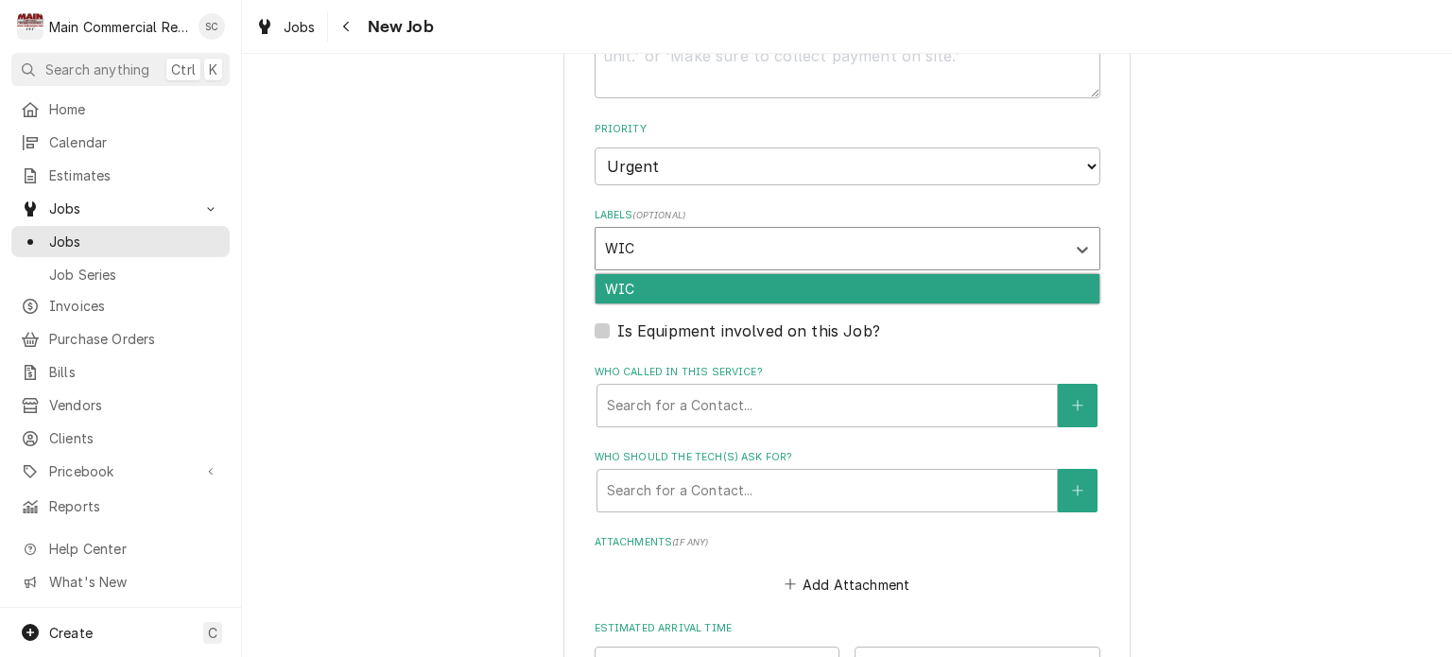
click at [705, 279] on div "WIC" at bounding box center [848, 288] width 504 height 29
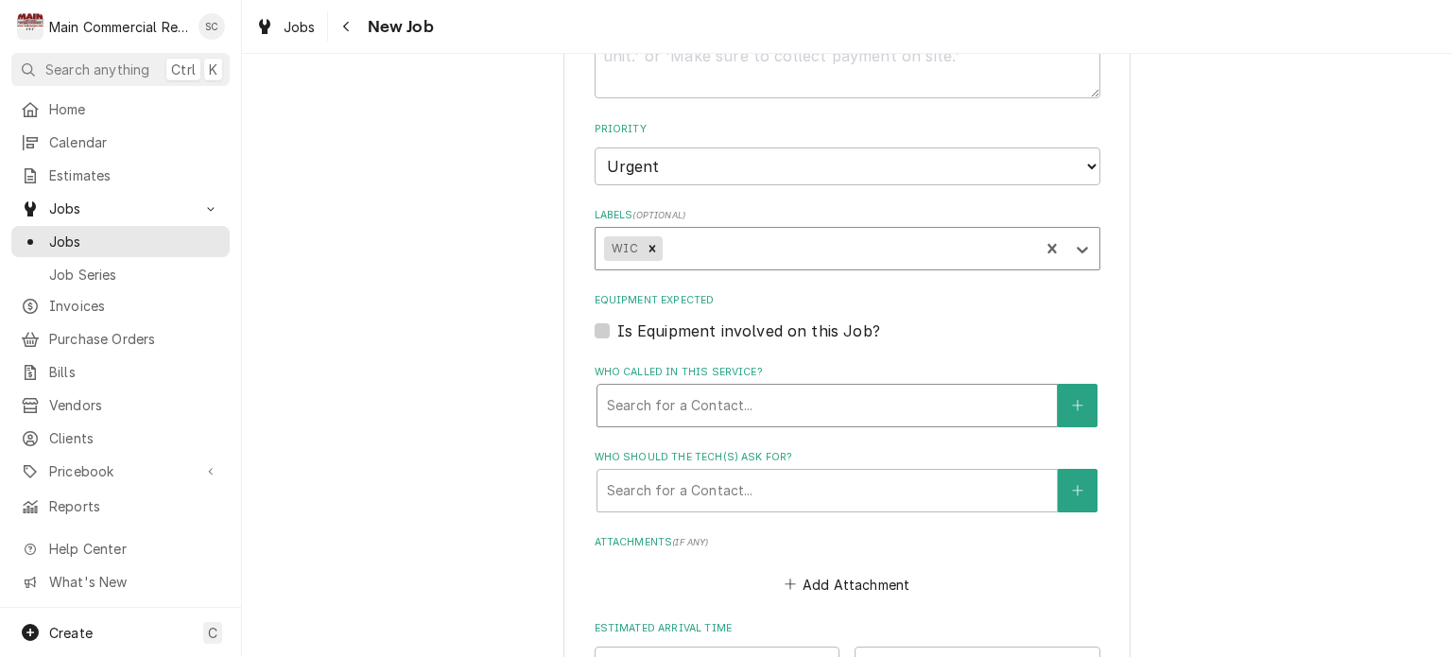
click at [718, 389] on div "Who called in this service?" at bounding box center [827, 406] width 440 height 34
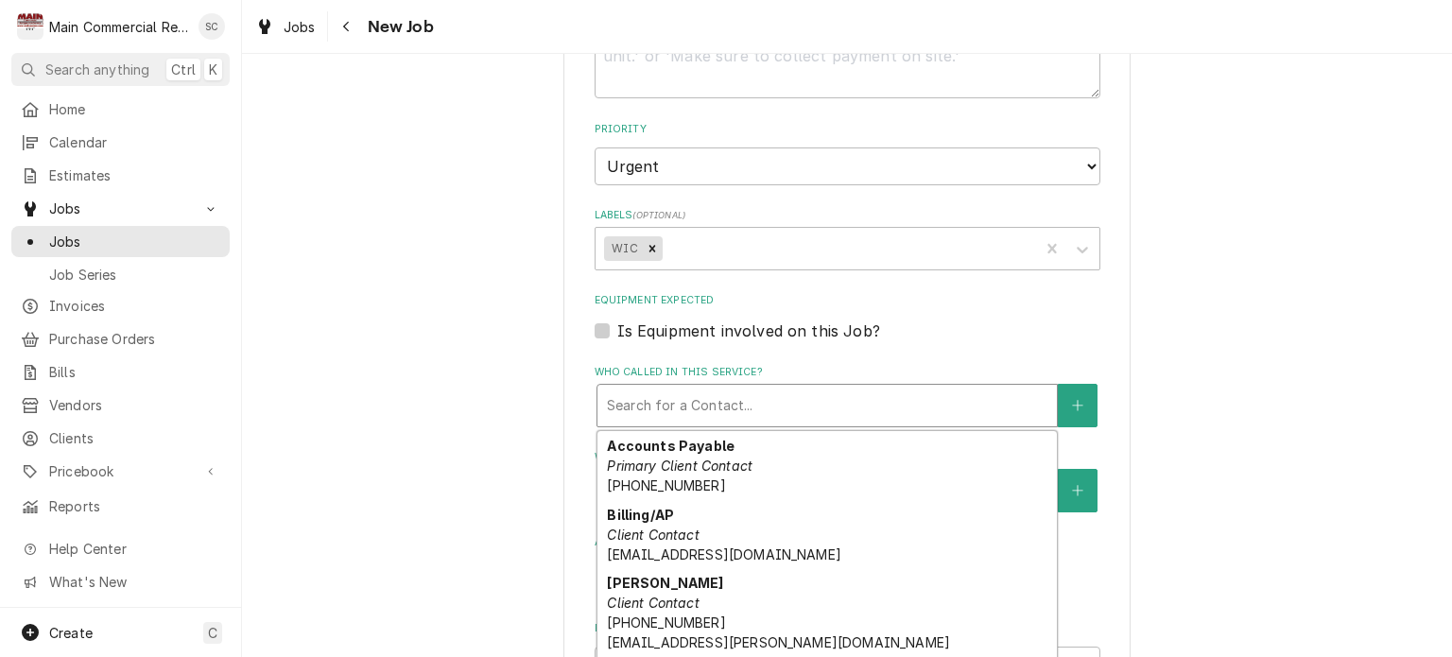
scroll to position [189, 0]
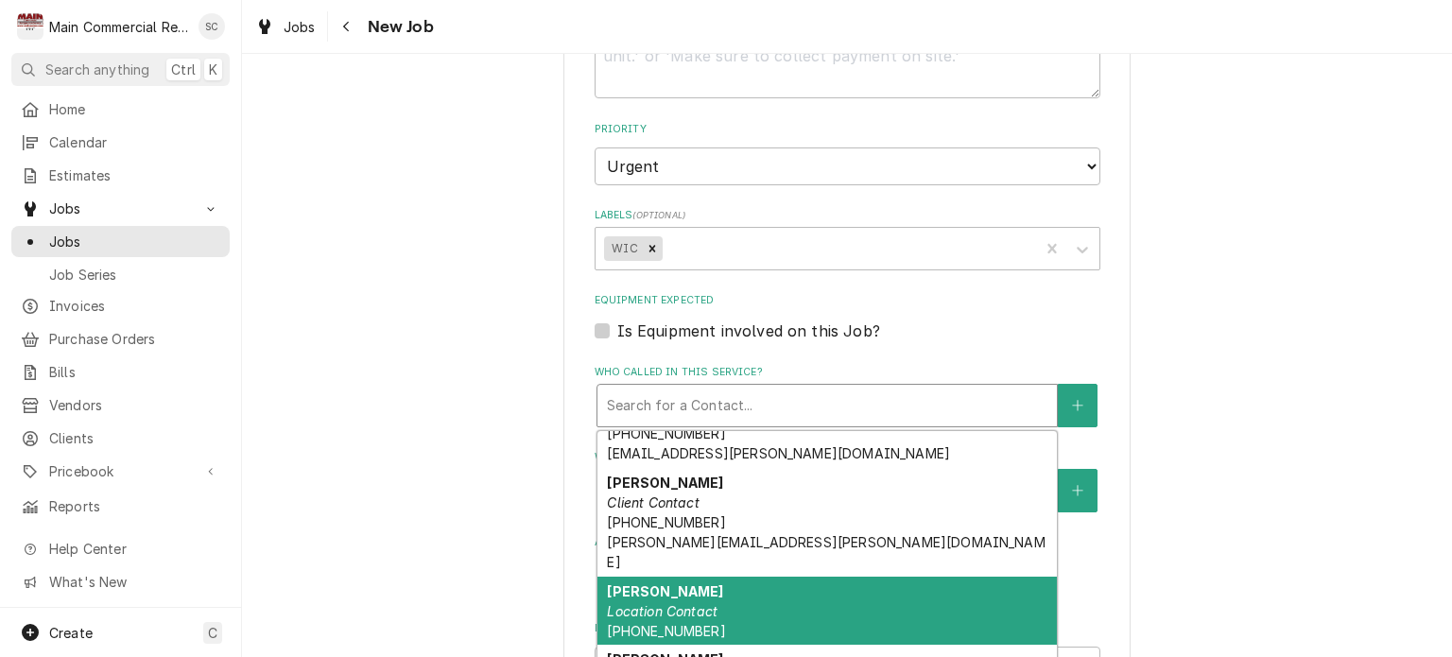
click at [720, 585] on div "David Rosato Location Contact (813) 481-9571" at bounding box center [826, 611] width 459 height 69
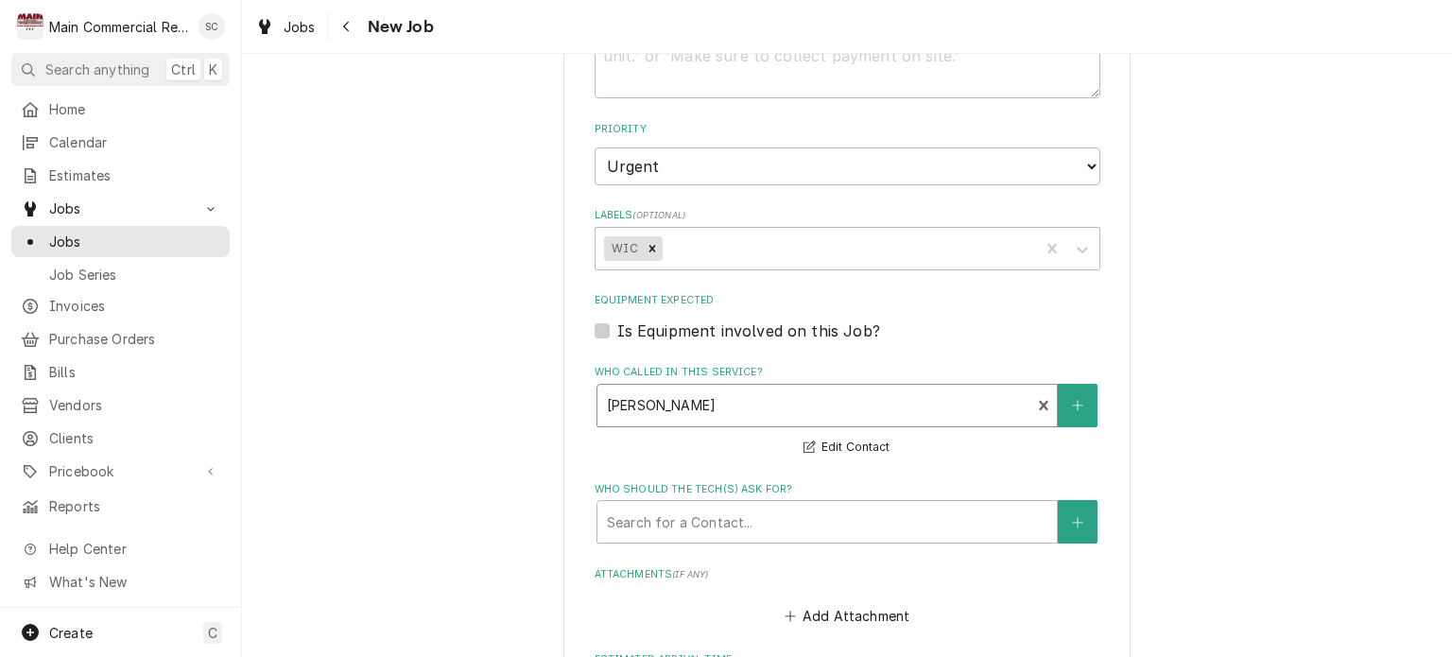
scroll to position [1323, 0]
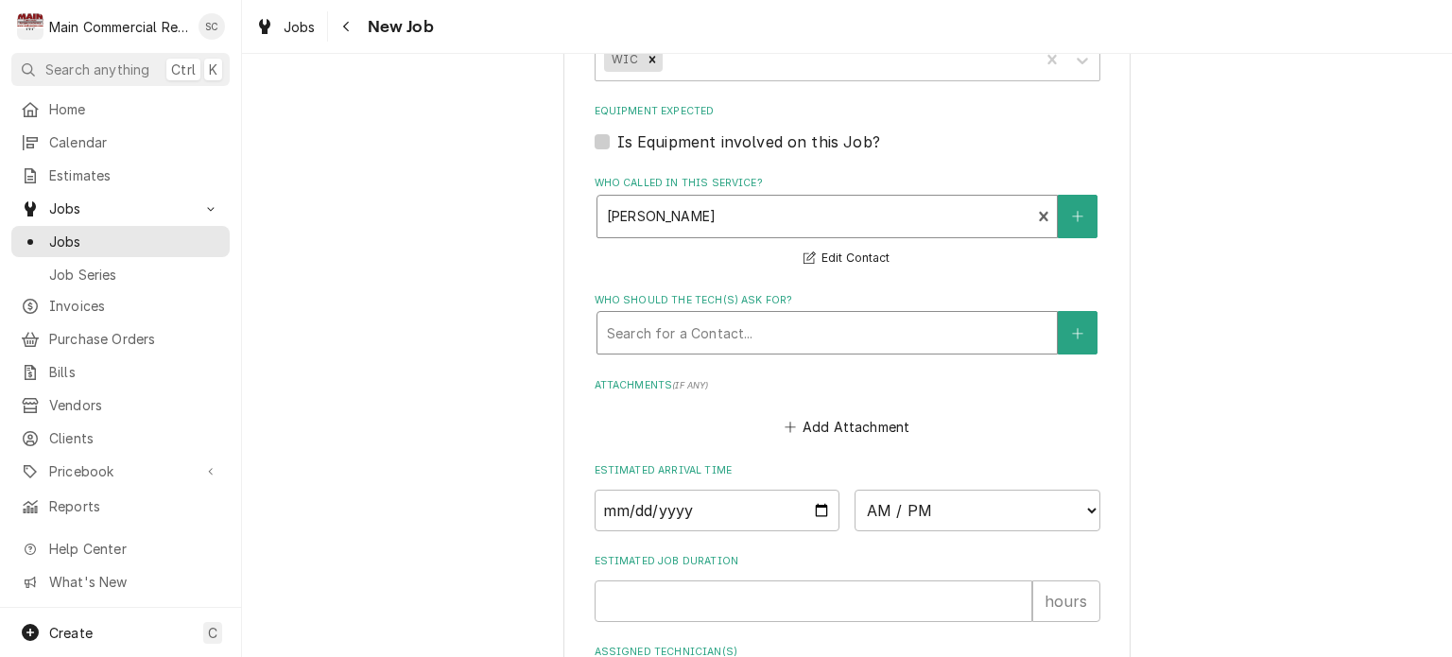
click at [756, 322] on div "Who should the tech(s) ask for?" at bounding box center [827, 333] width 440 height 34
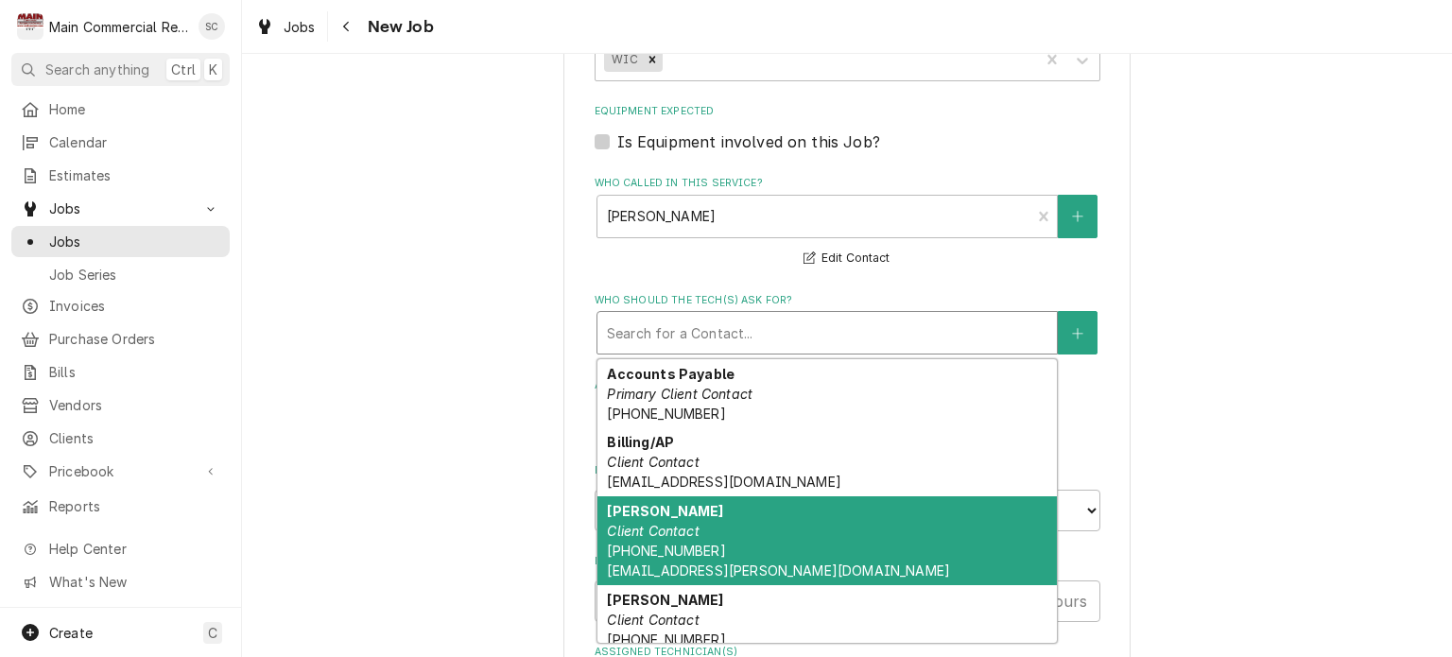
scroll to position [187, 0]
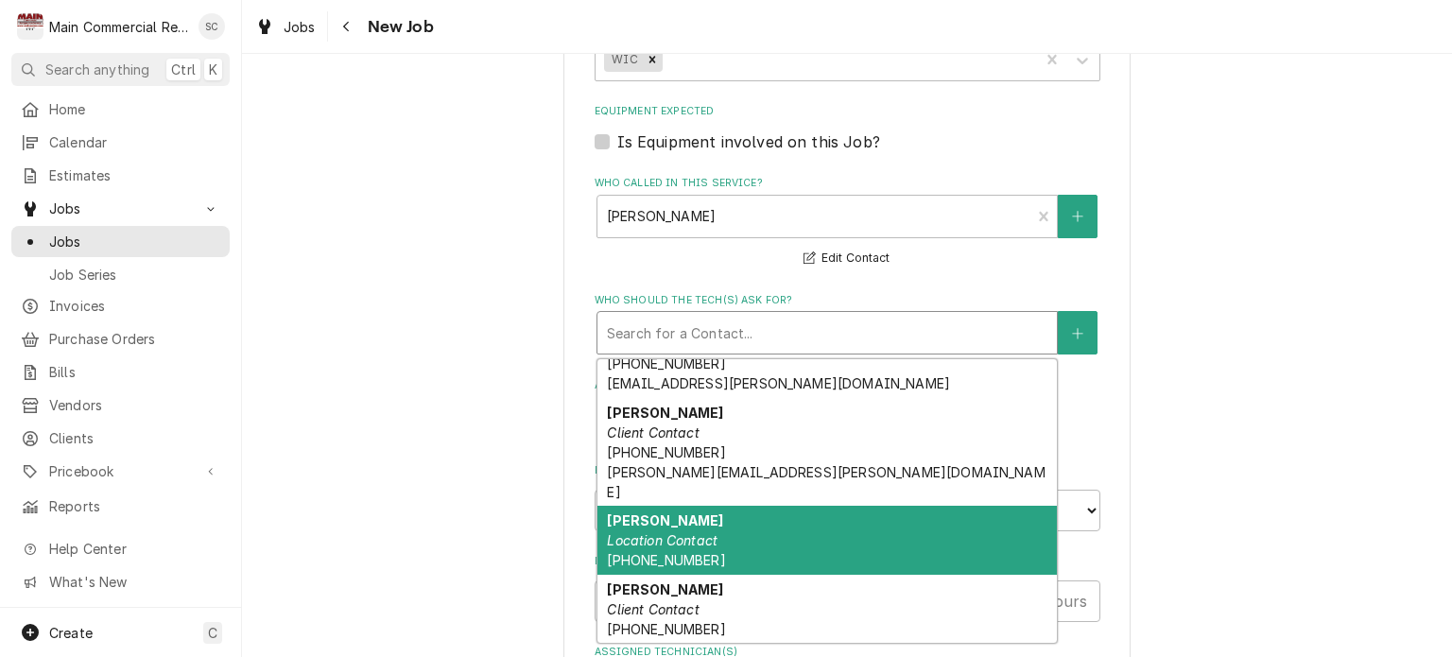
click at [768, 506] on div "David Rosato Location Contact (813) 481-9571" at bounding box center [826, 540] width 459 height 69
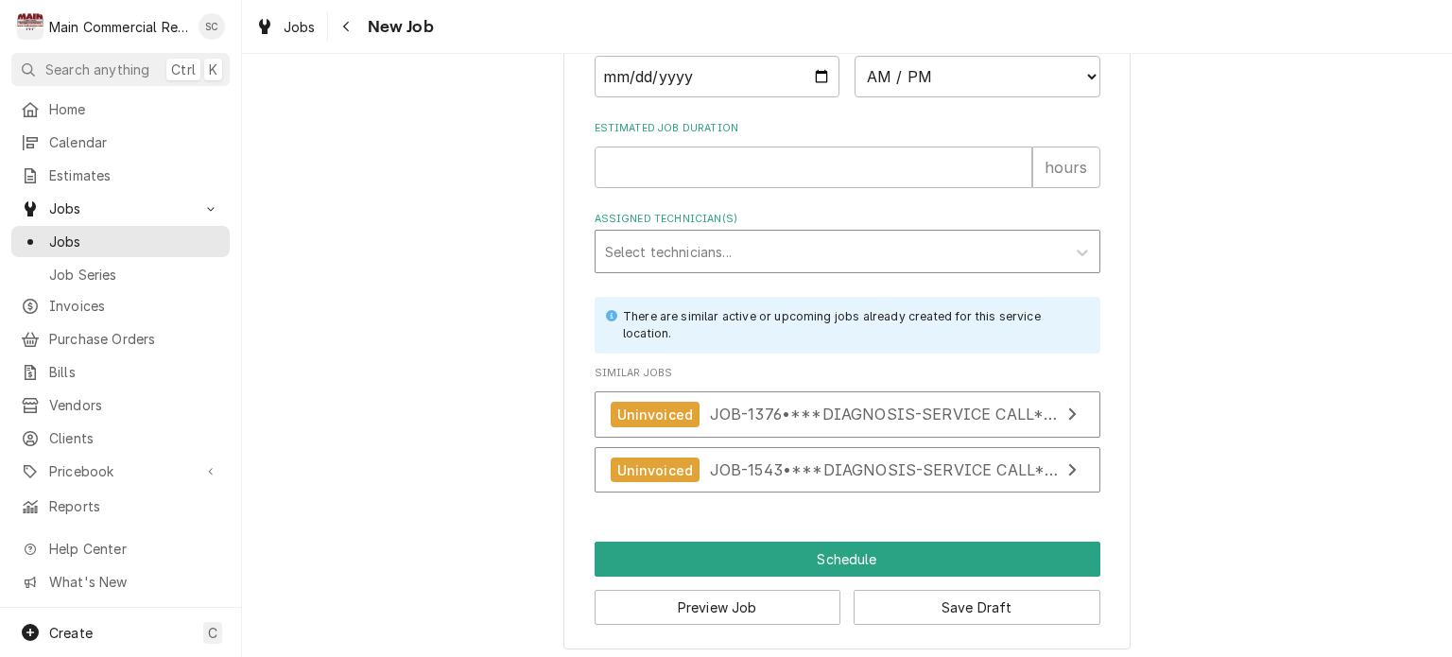
scroll to position [1505, 0]
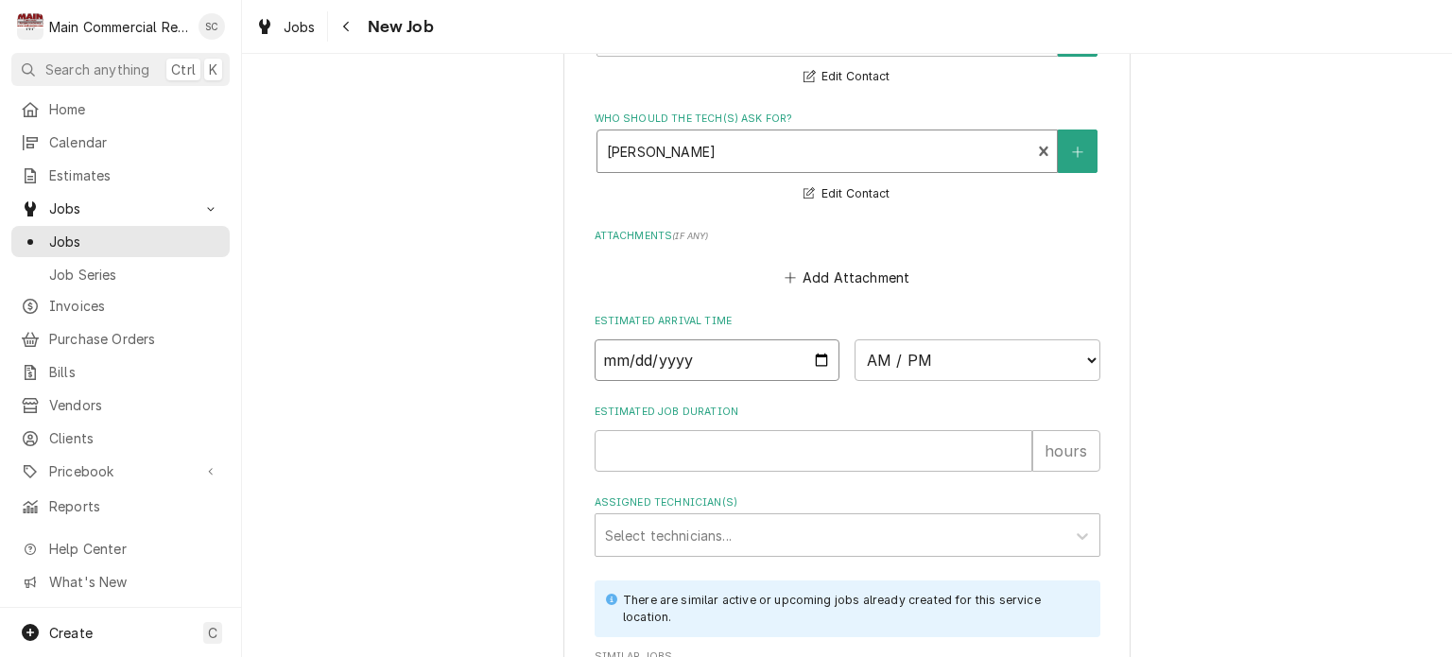
click at [816, 350] on input "Date" at bounding box center [718, 360] width 246 height 42
click at [892, 352] on select "AM / PM 6:00 AM 6:15 AM 6:30 AM 6:45 AM 7:00 AM 7:15 AM 7:30 AM 7:45 AM 8:00 AM…" at bounding box center [978, 360] width 246 height 42
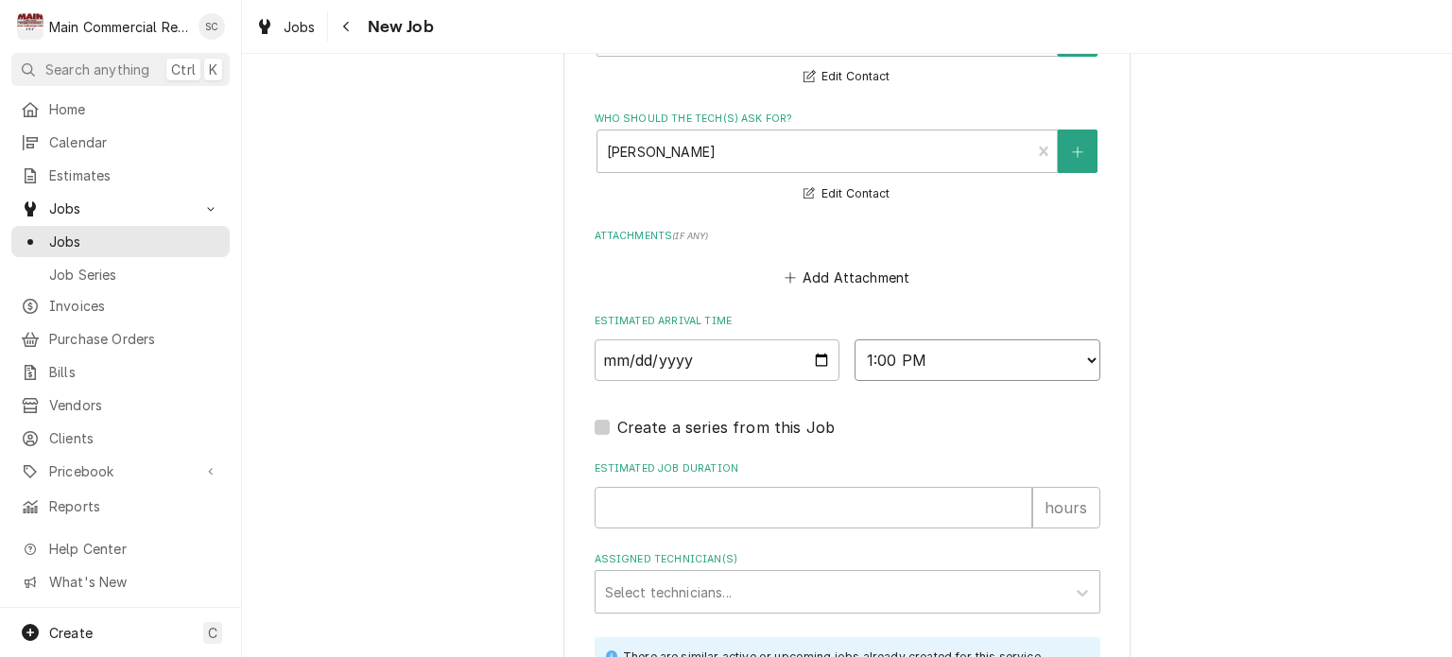
scroll to position [1845, 0]
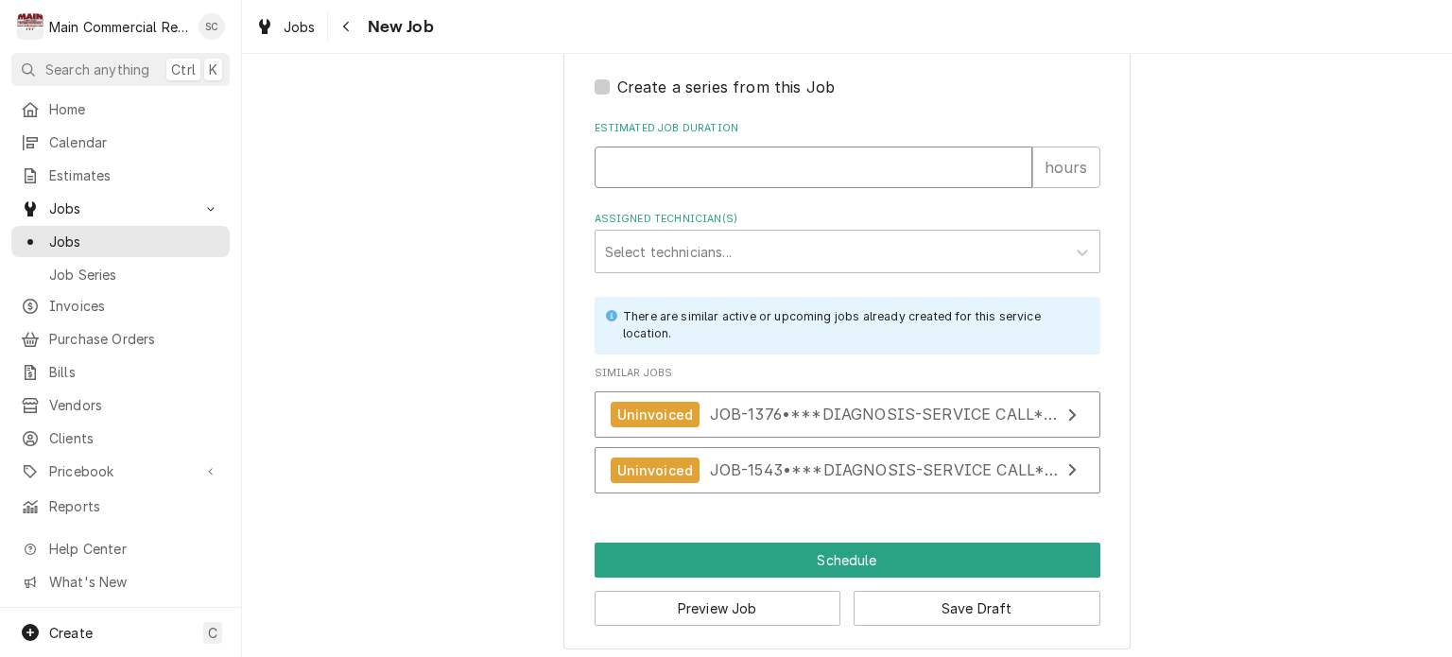
click at [688, 161] on input "Estimated Job Duration" at bounding box center [814, 168] width 438 height 42
click at [884, 596] on button "Save Draft" at bounding box center [977, 608] width 247 height 35
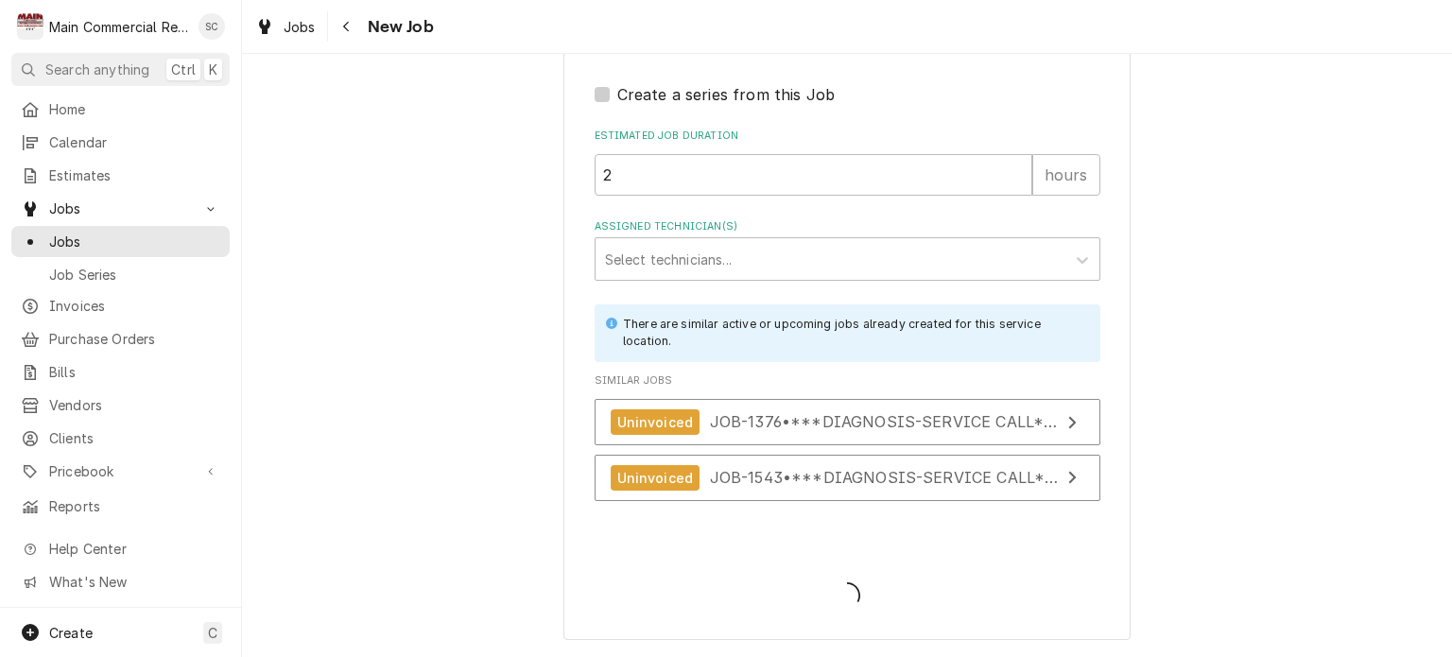
scroll to position [1830, 0]
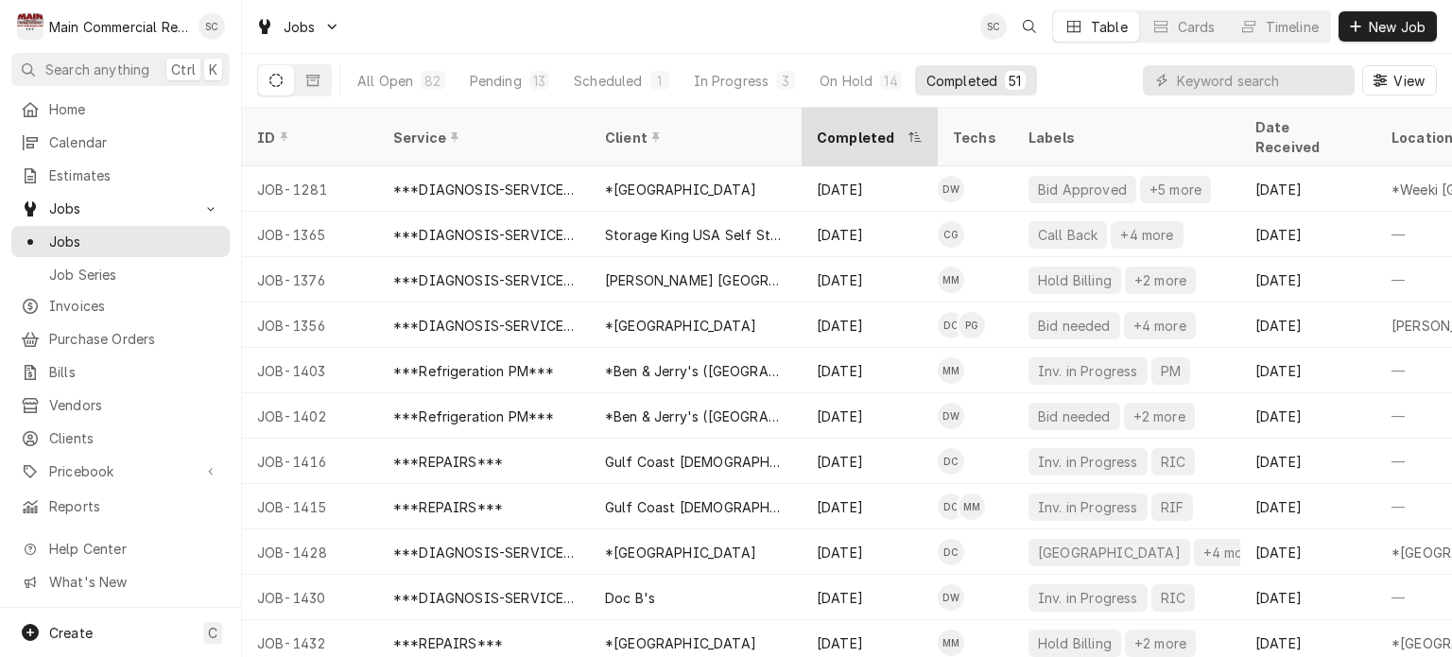
click at [822, 132] on div "Completed" at bounding box center [869, 137] width 129 height 51
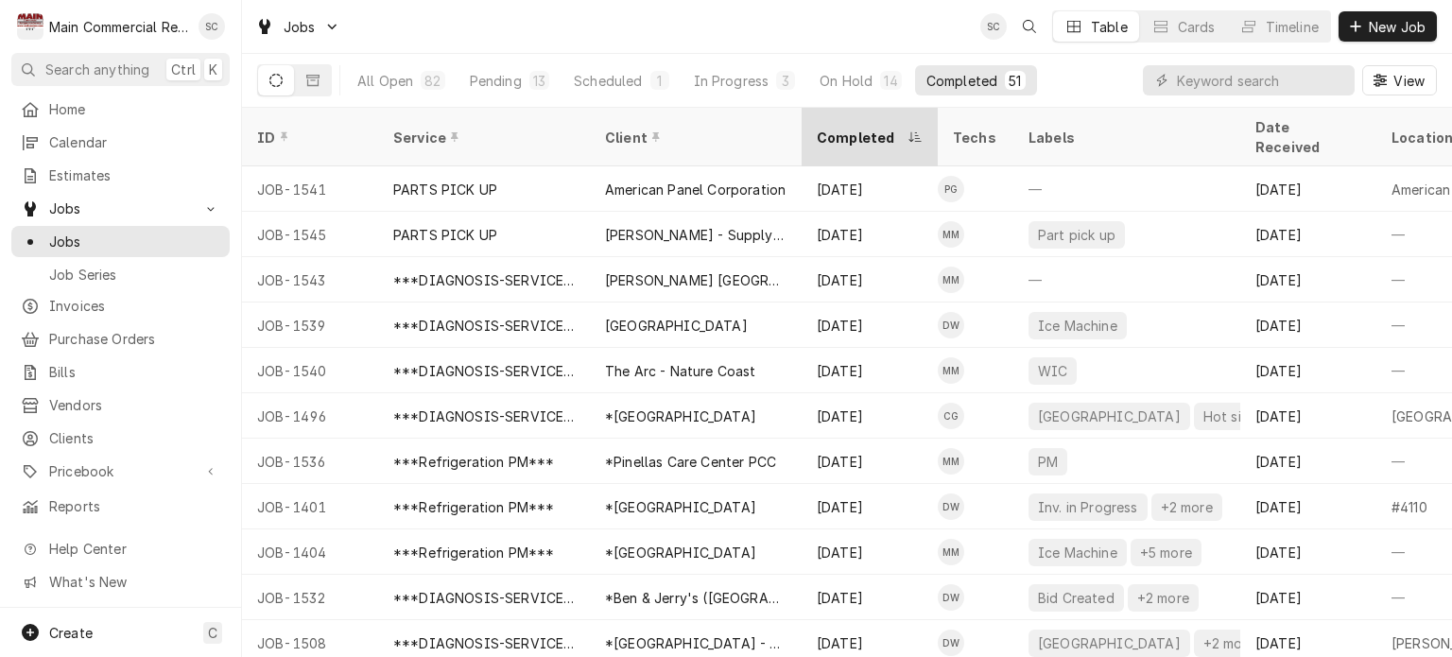
click at [833, 131] on div "Completed" at bounding box center [860, 138] width 87 height 20
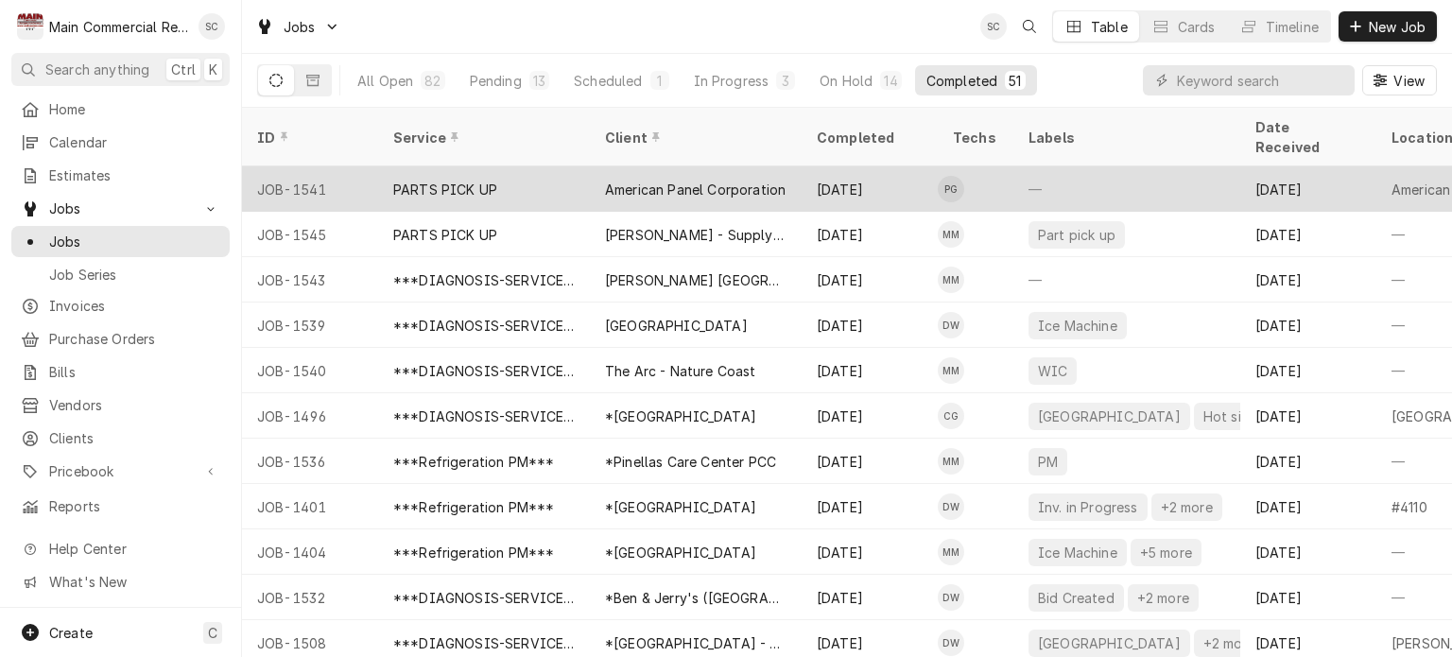
click at [866, 174] on div "[DATE]" at bounding box center [870, 188] width 136 height 45
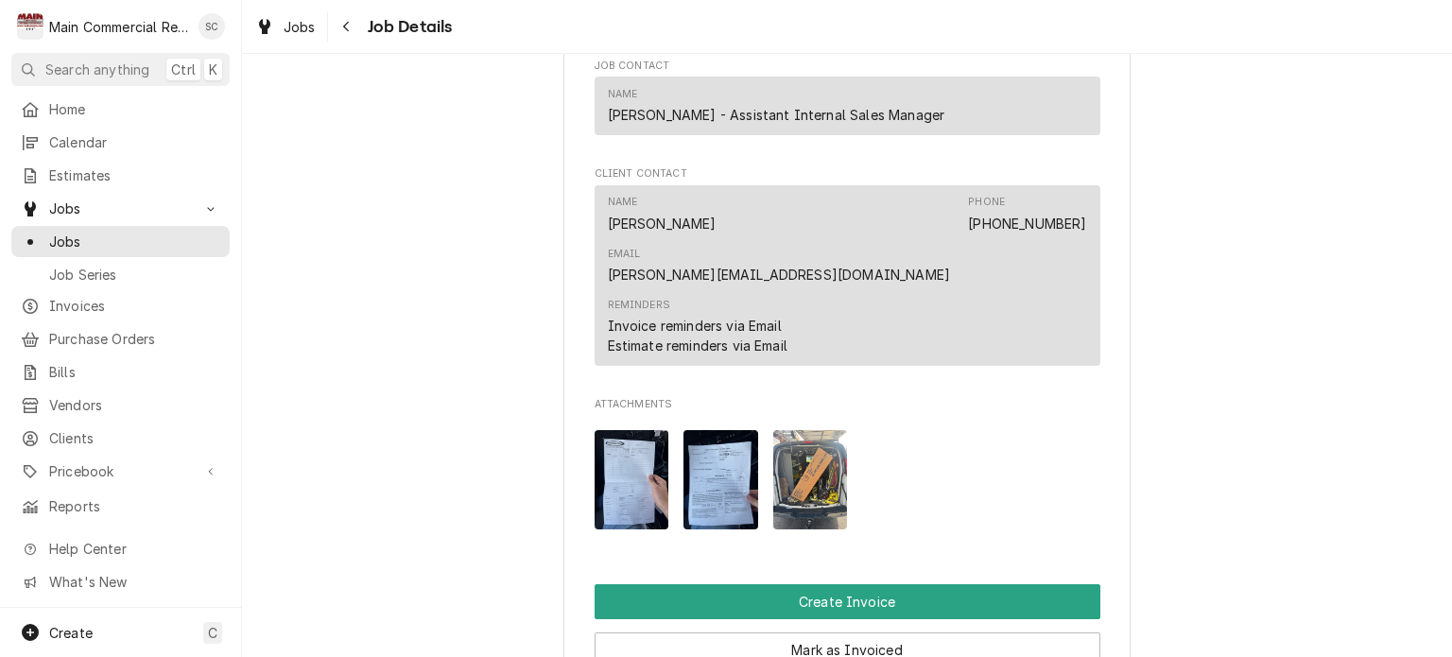
scroll to position [1323, 0]
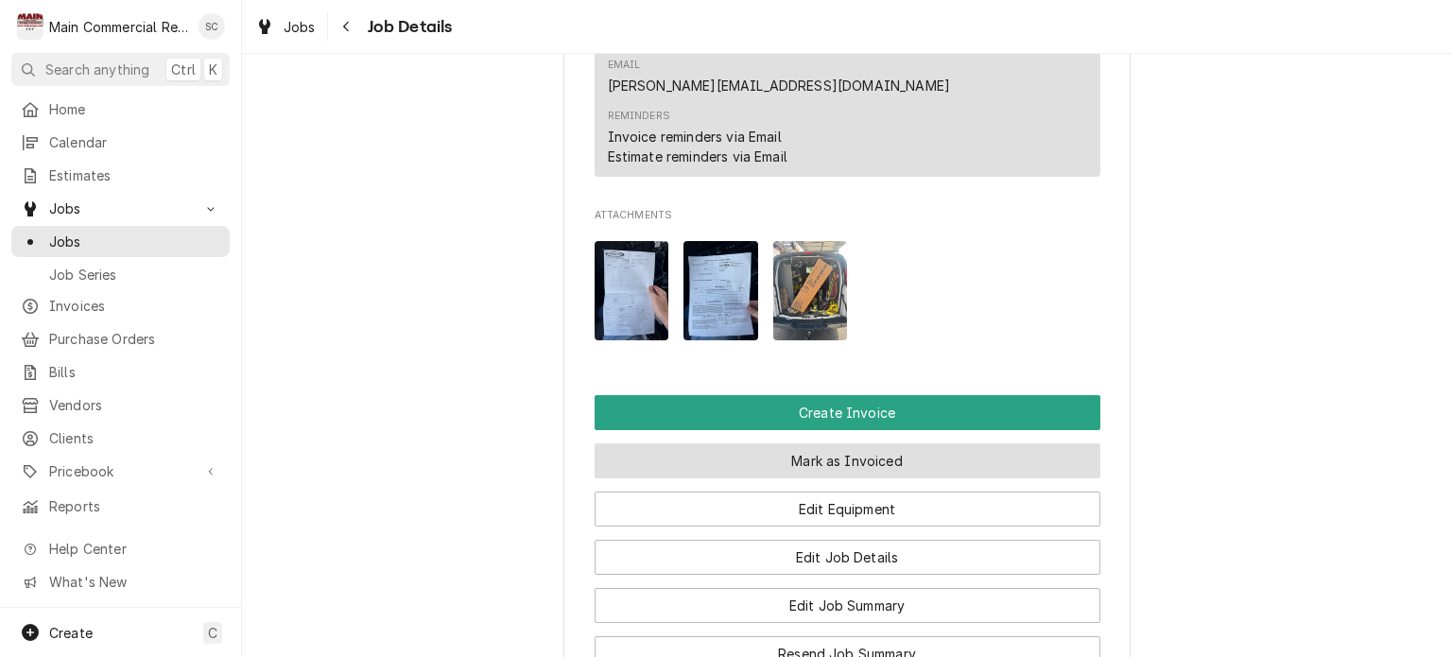
click at [880, 443] on button "Mark as Invoiced" at bounding box center [848, 460] width 506 height 35
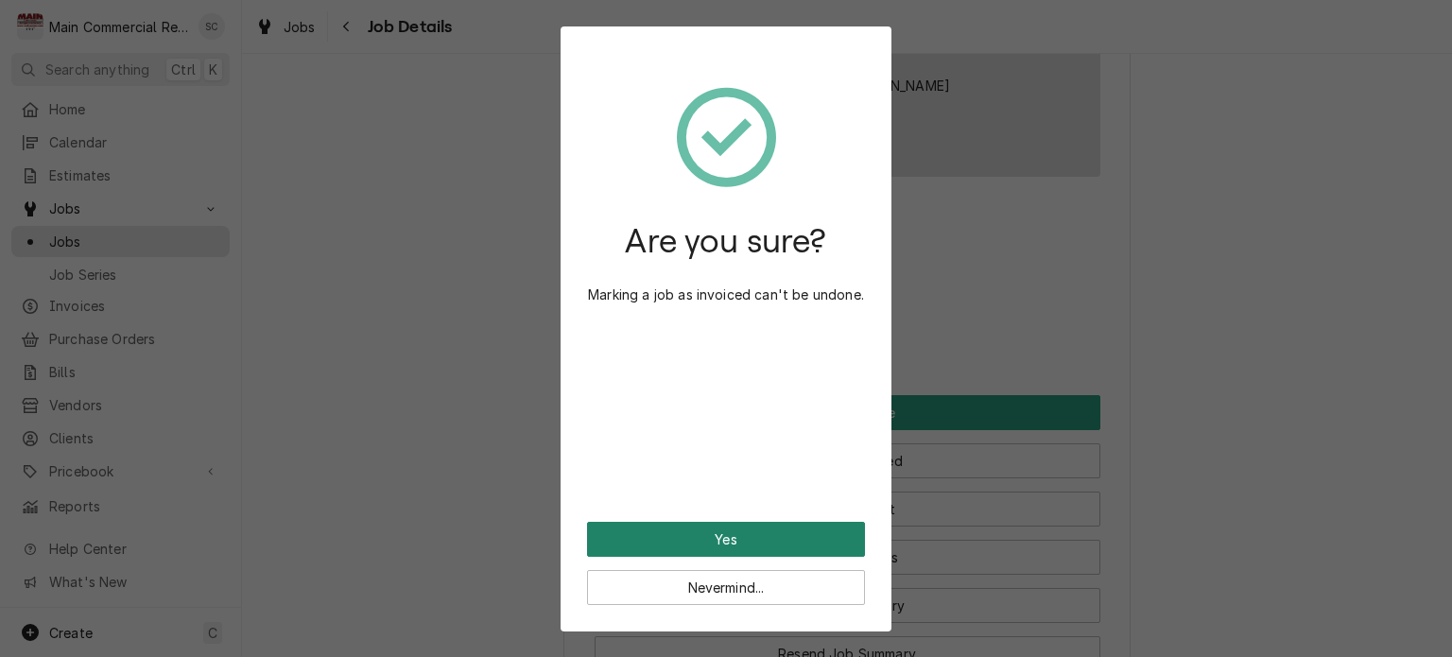
click at [793, 544] on button "Yes" at bounding box center [726, 539] width 278 height 35
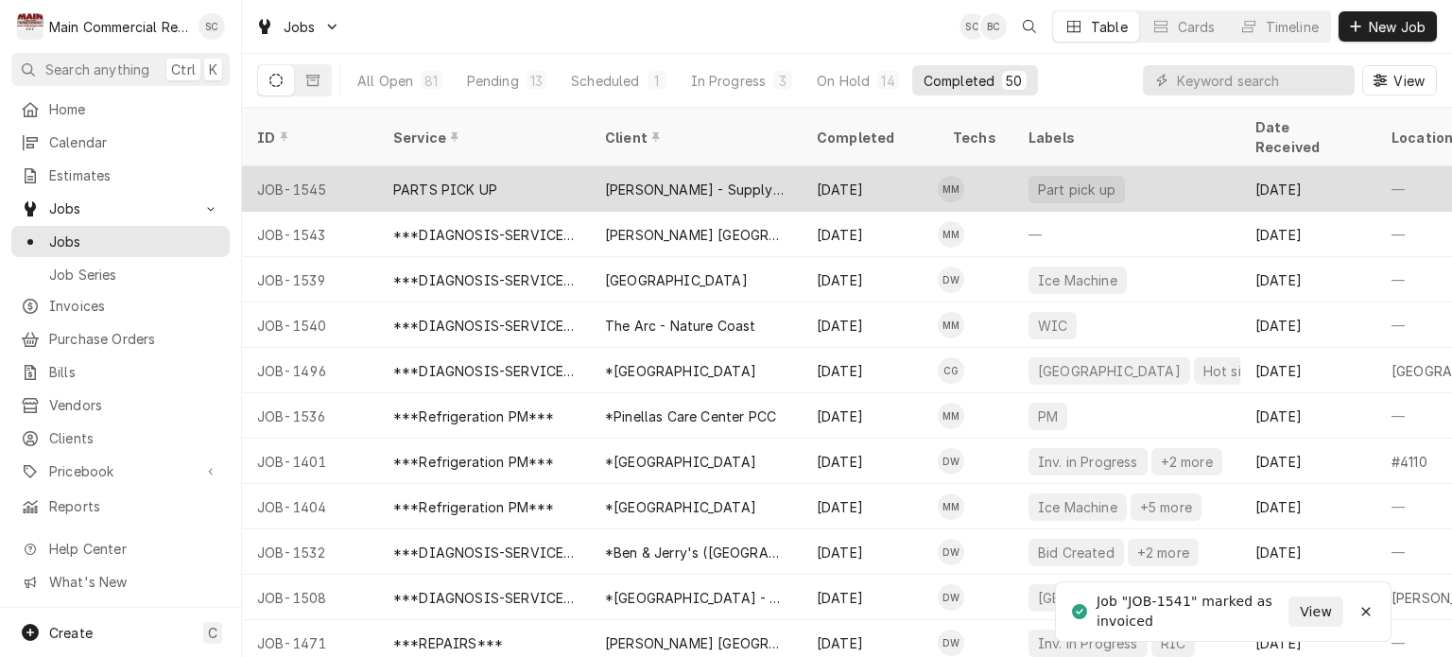
click at [661, 180] on div "[PERSON_NAME] - Supply house" at bounding box center [695, 190] width 181 height 20
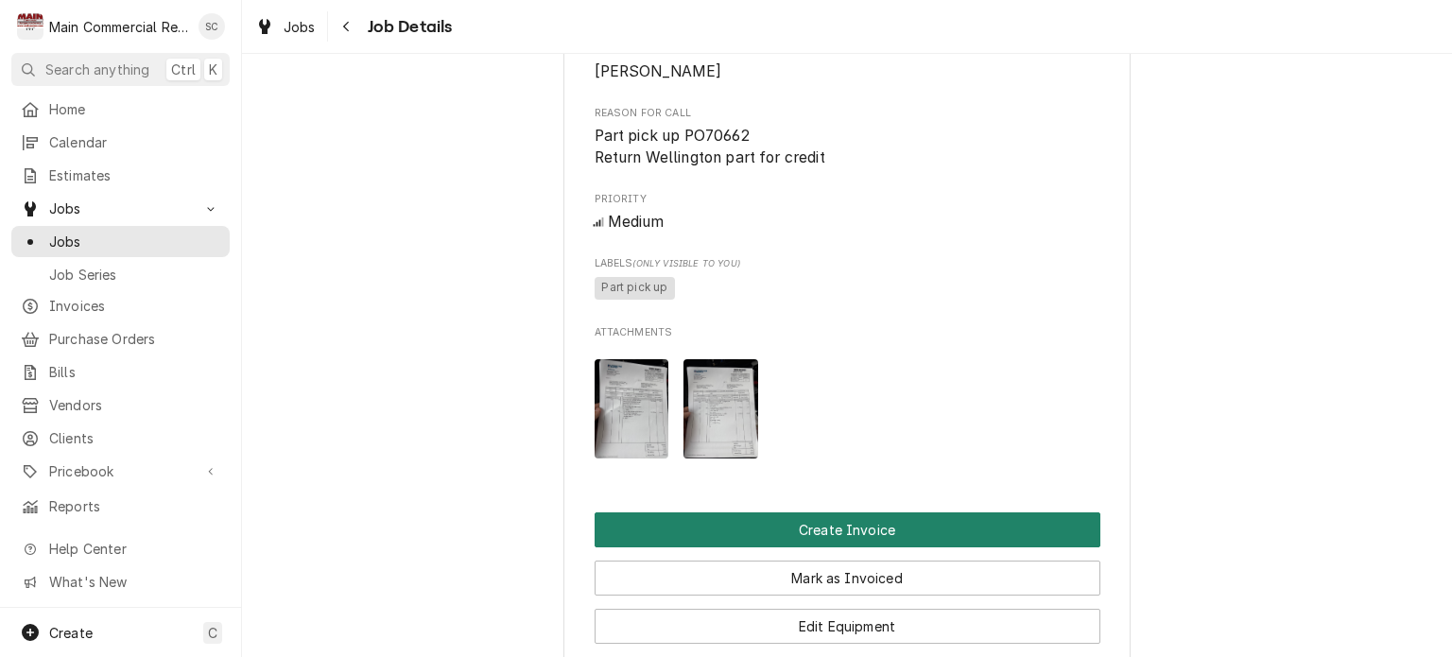
scroll to position [1040, 0]
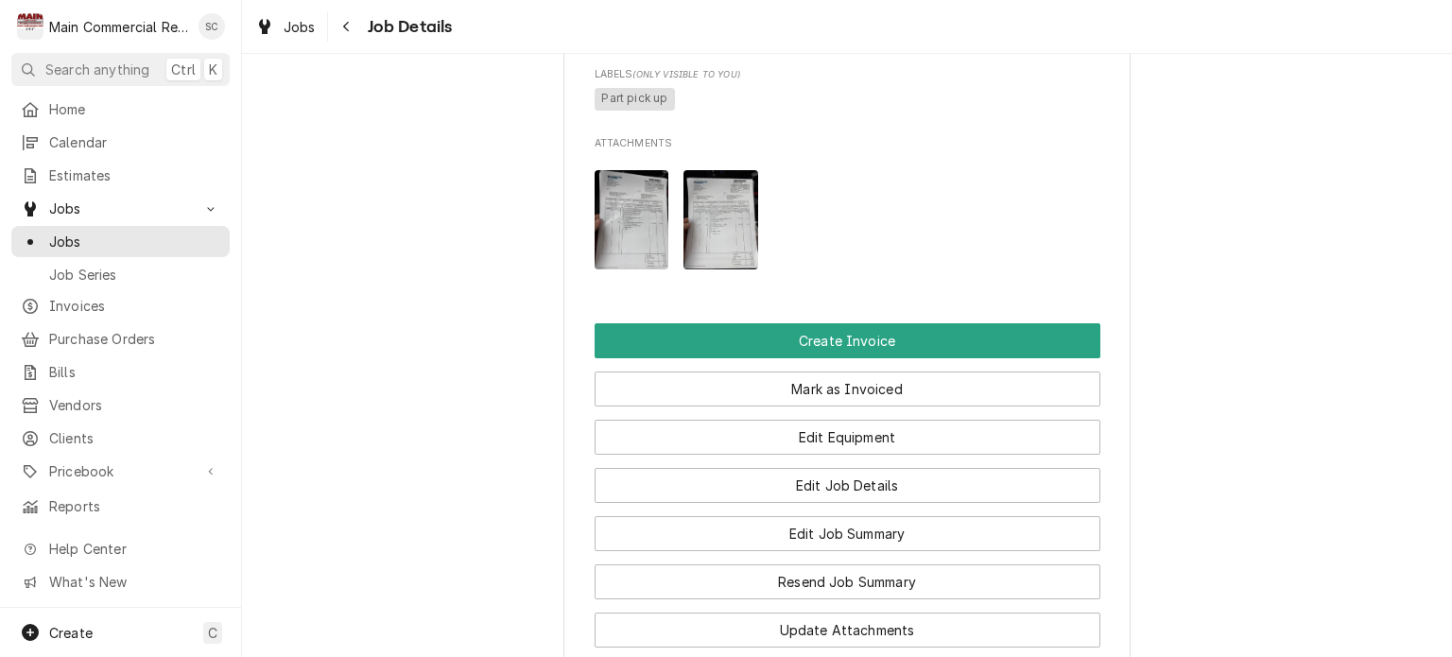
click at [615, 246] on img "Attachments" at bounding box center [632, 219] width 75 height 99
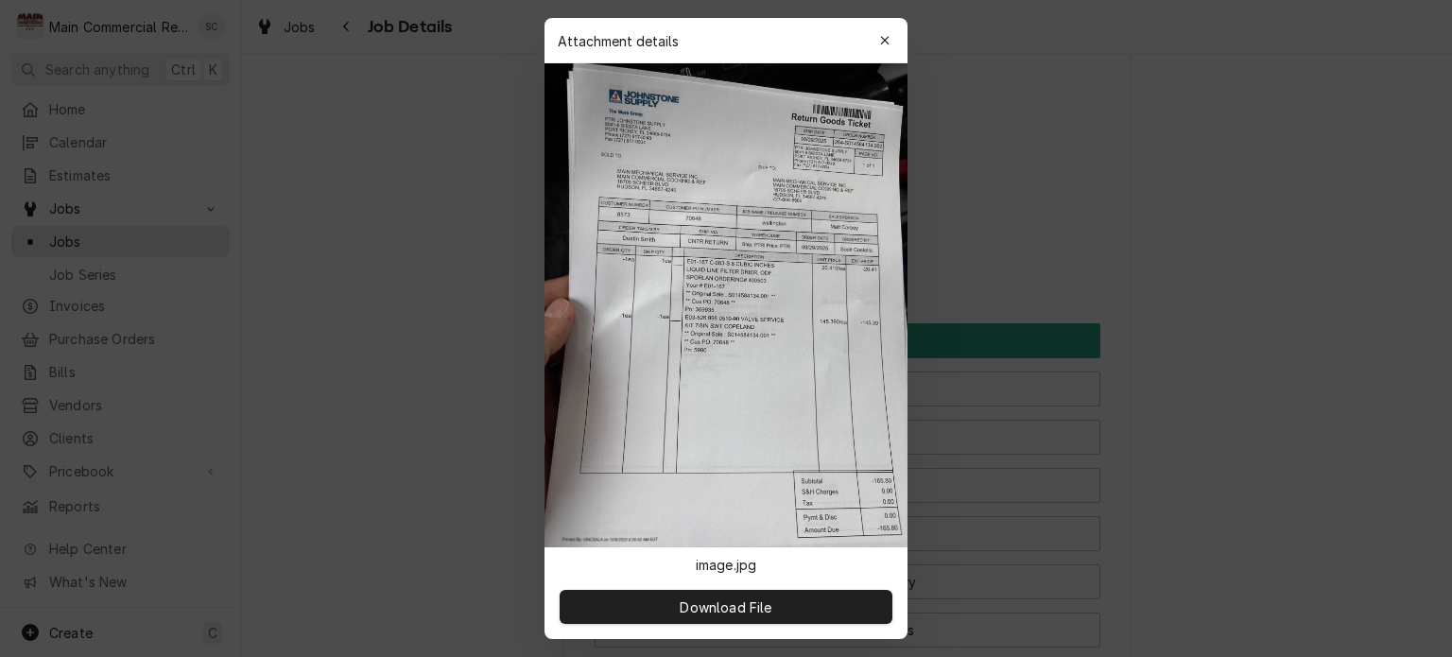
click at [637, 245] on img at bounding box center [725, 305] width 363 height 484
click at [881, 41] on icon "button" at bounding box center [885, 40] width 10 height 13
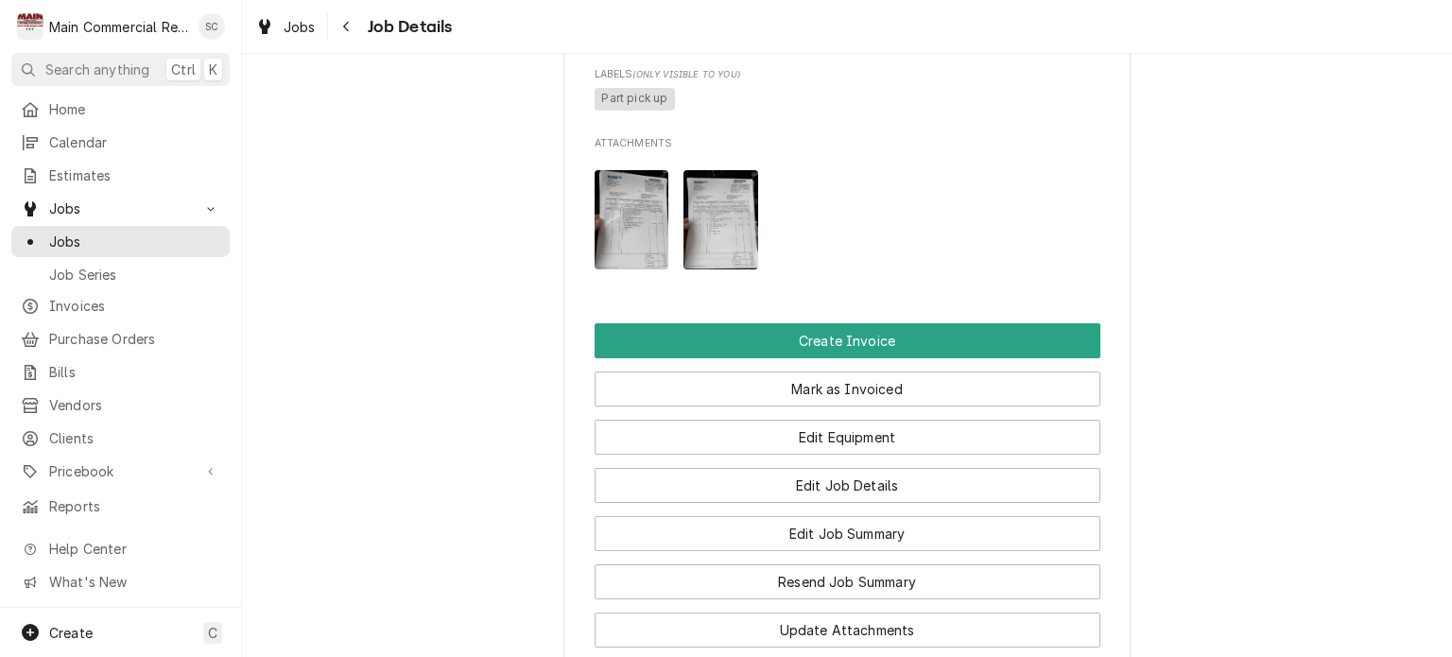
scroll to position [1134, 0]
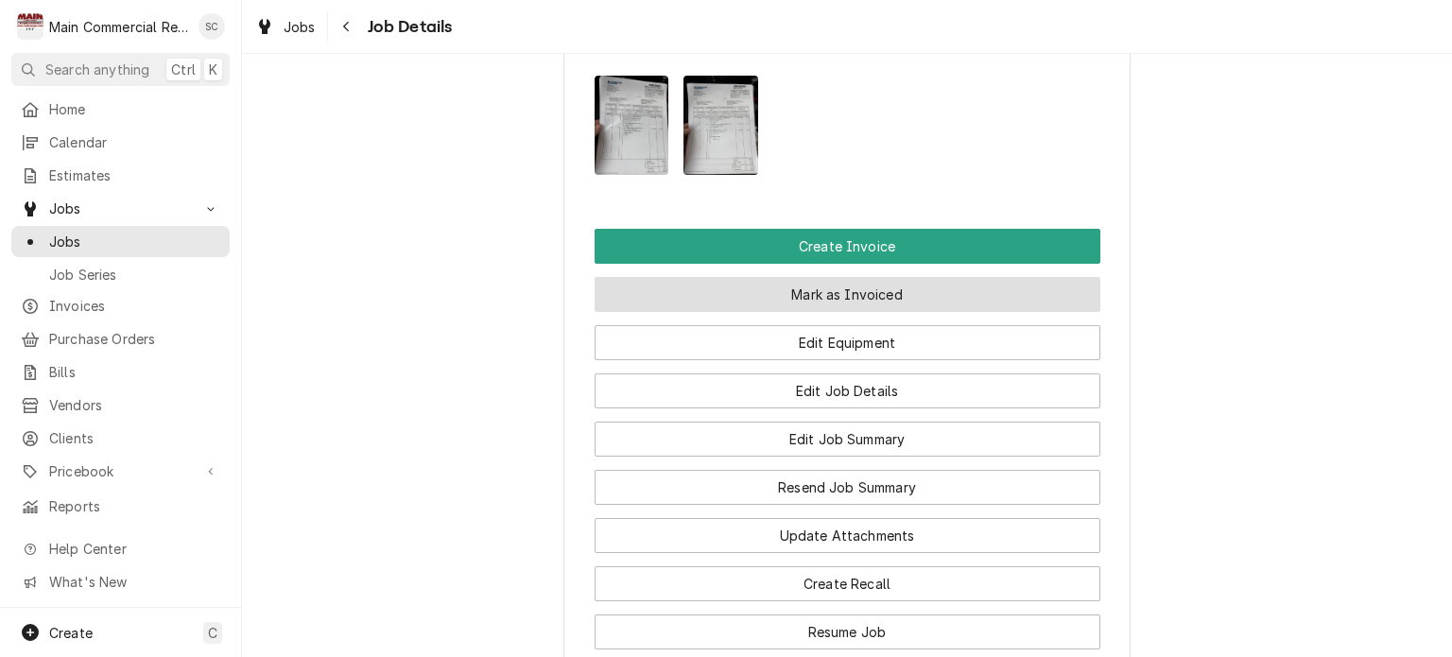
click at [871, 312] on button "Mark as Invoiced" at bounding box center [848, 294] width 506 height 35
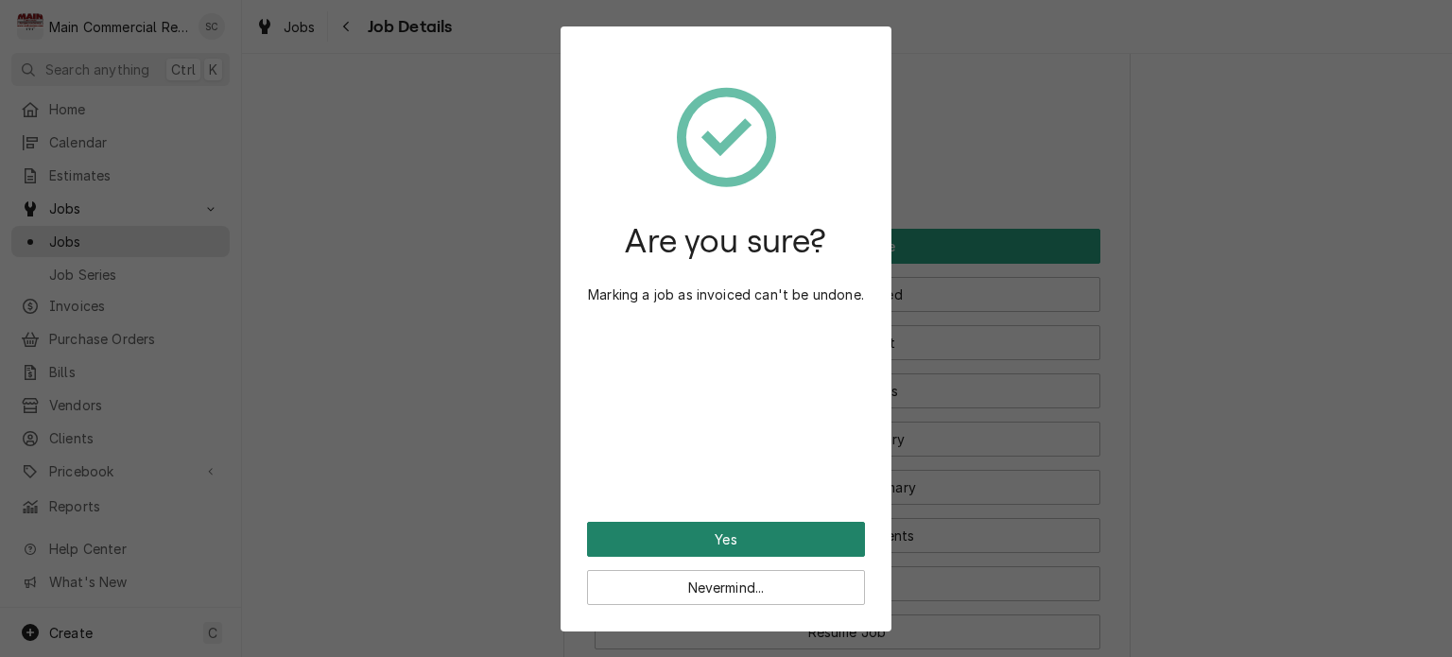
click at [792, 544] on button "Yes" at bounding box center [726, 539] width 278 height 35
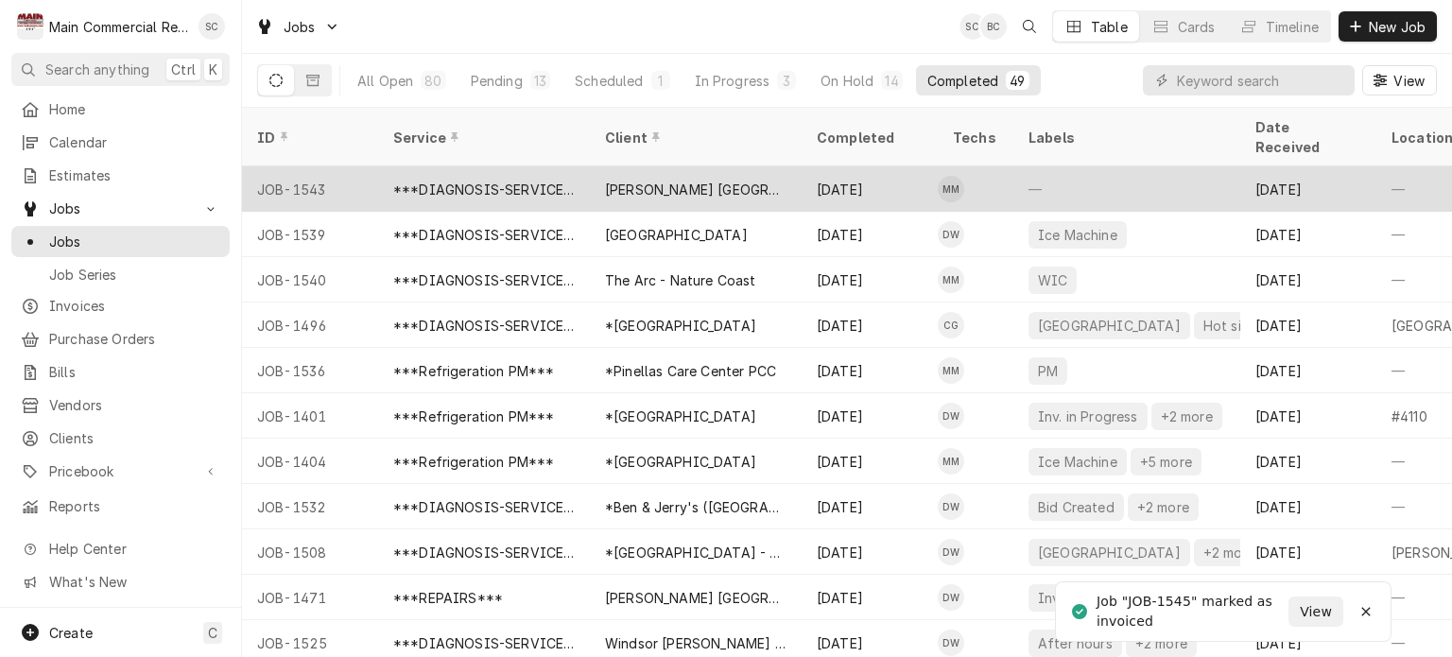
click at [731, 180] on div "[PERSON_NAME] [GEOGRAPHIC_DATA]" at bounding box center [695, 190] width 181 height 20
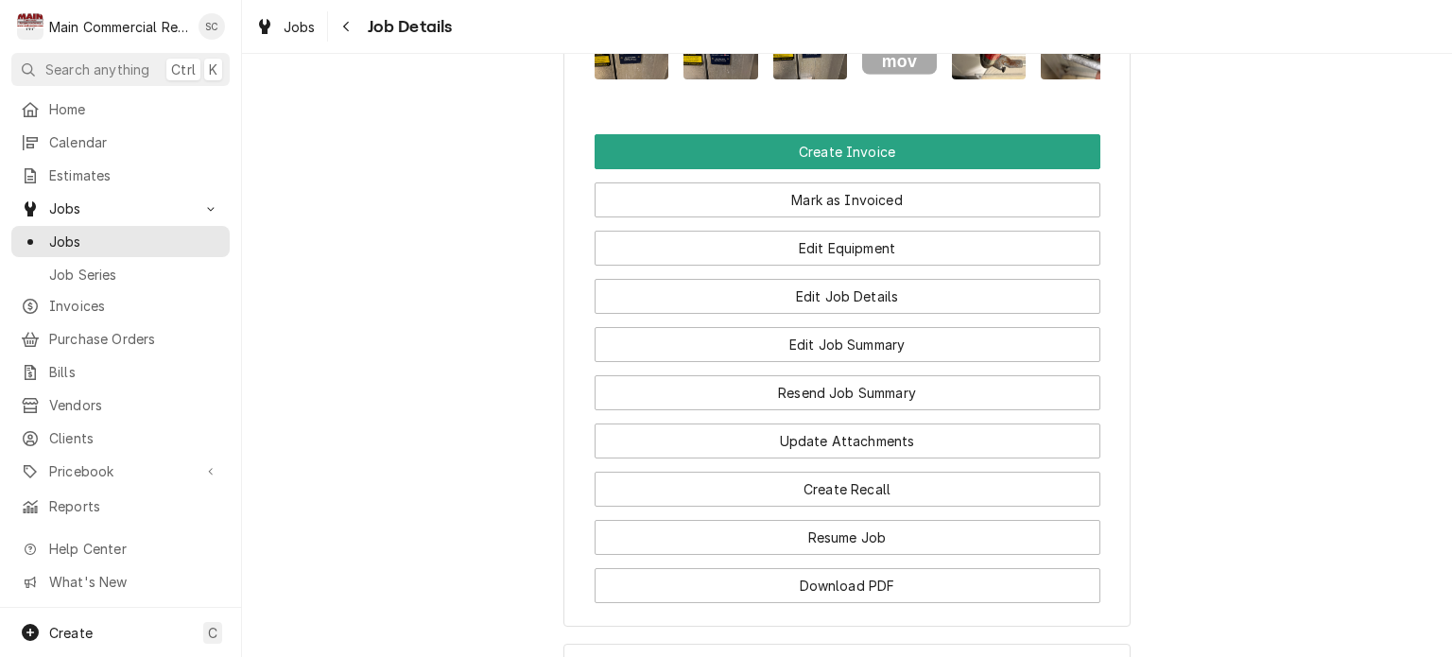
scroll to position [1928, 0]
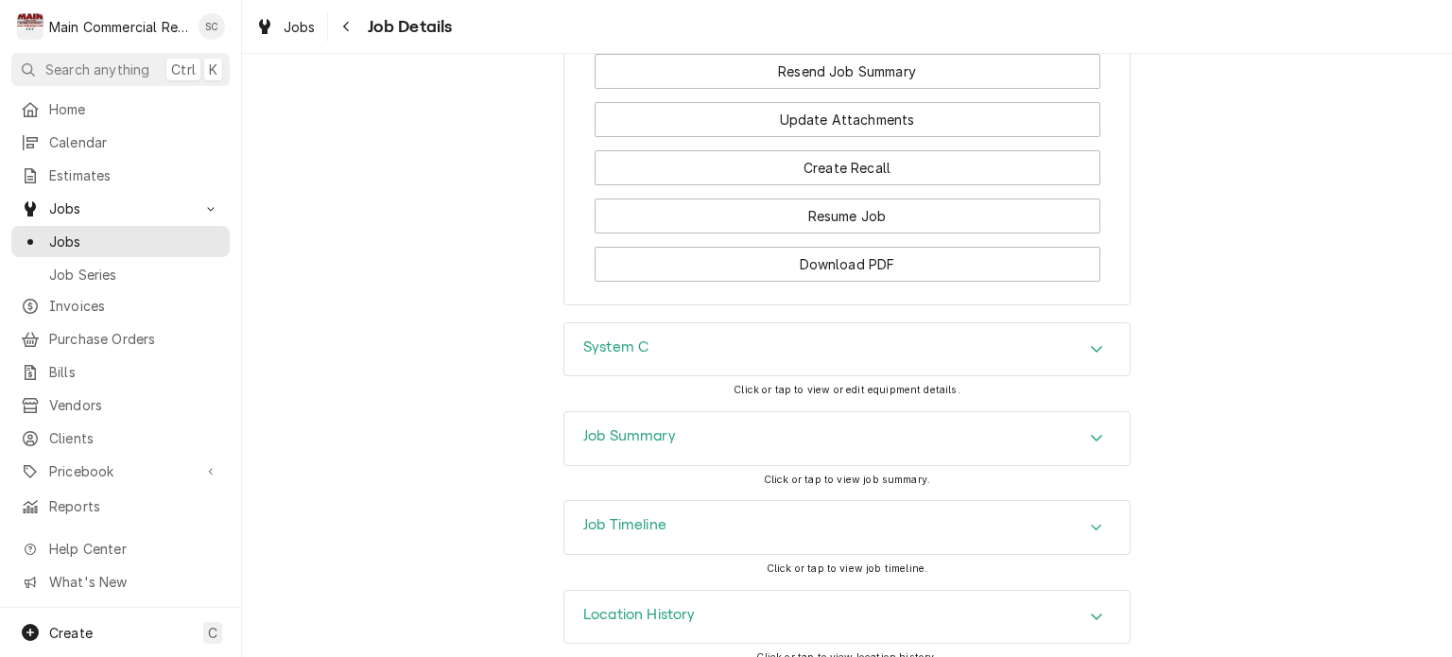
click at [1082, 427] on div "Accordion Header" at bounding box center [1096, 438] width 28 height 23
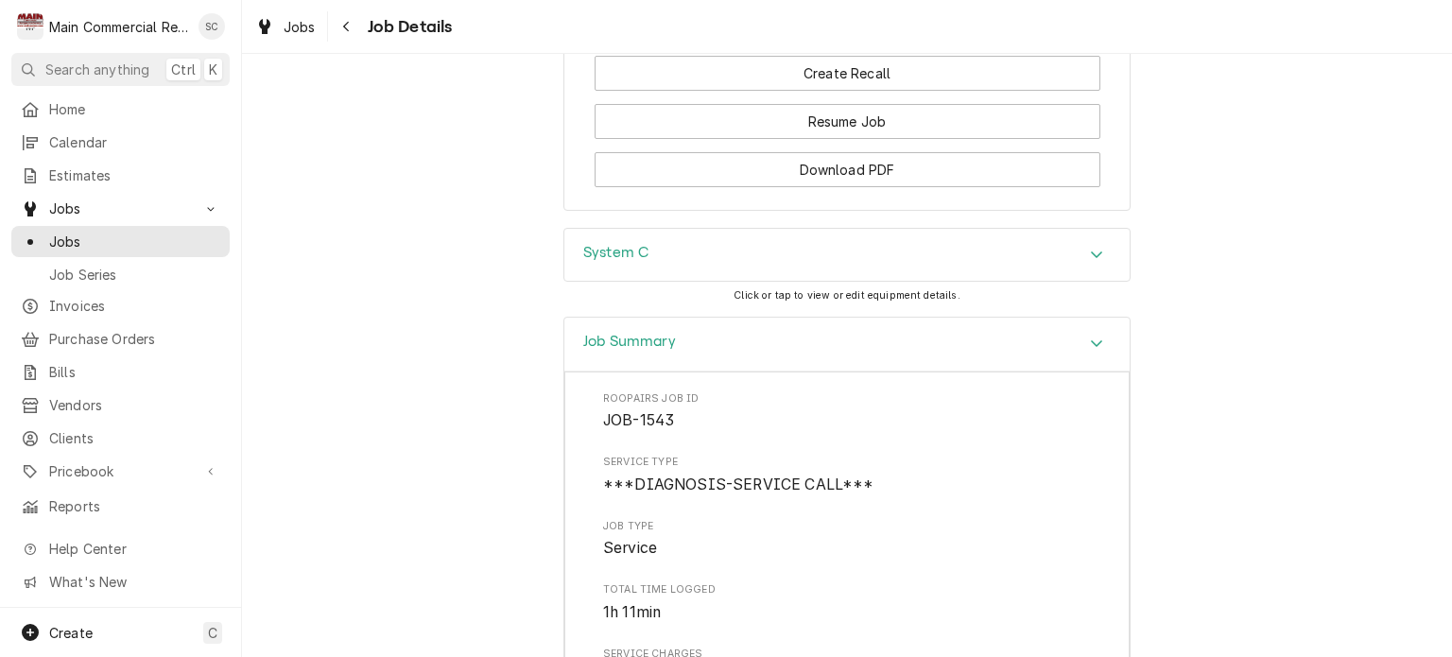
scroll to position [1645, 0]
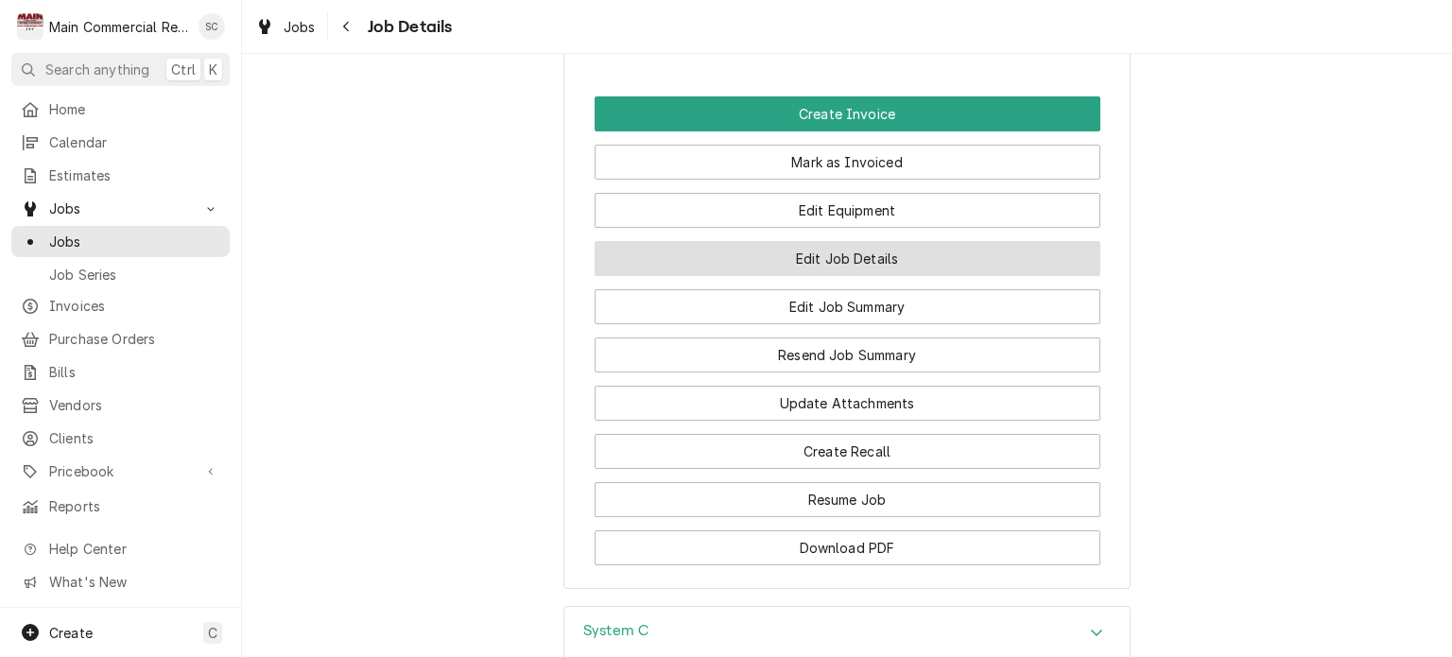
click at [811, 242] on button "Edit Job Details" at bounding box center [848, 258] width 506 height 35
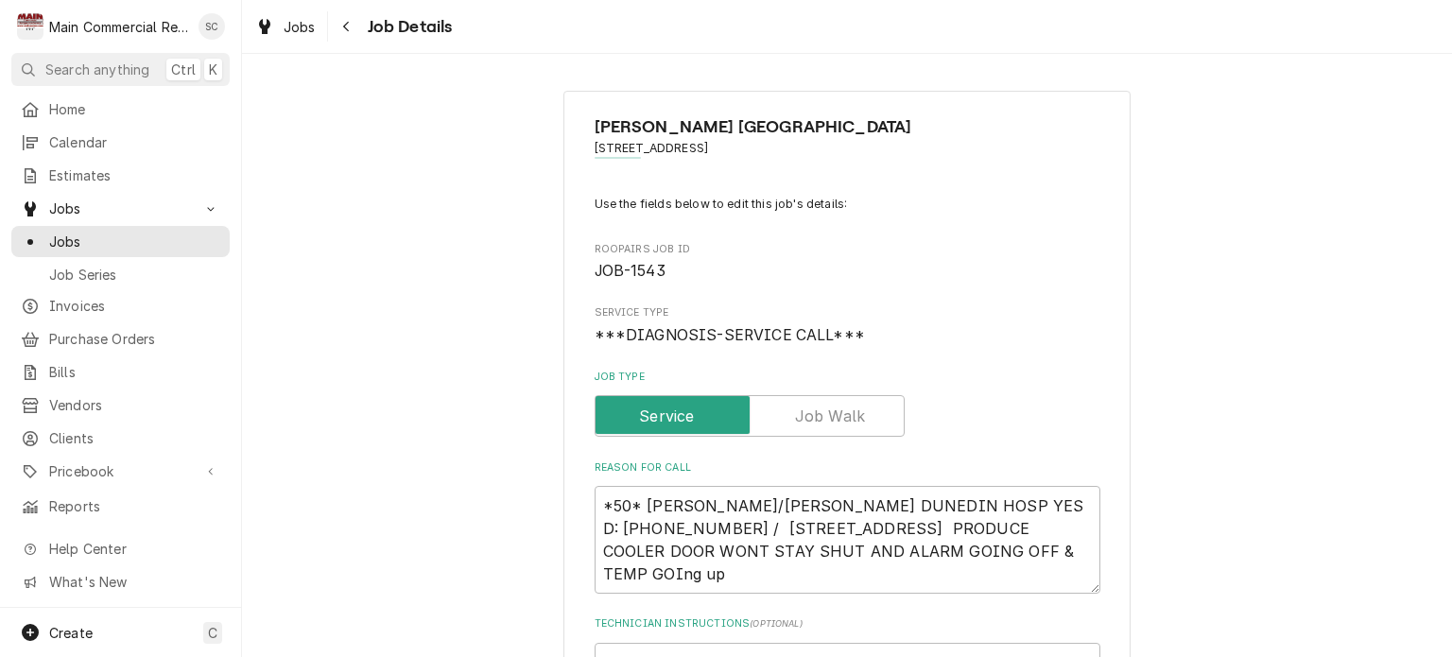
type textarea "x"
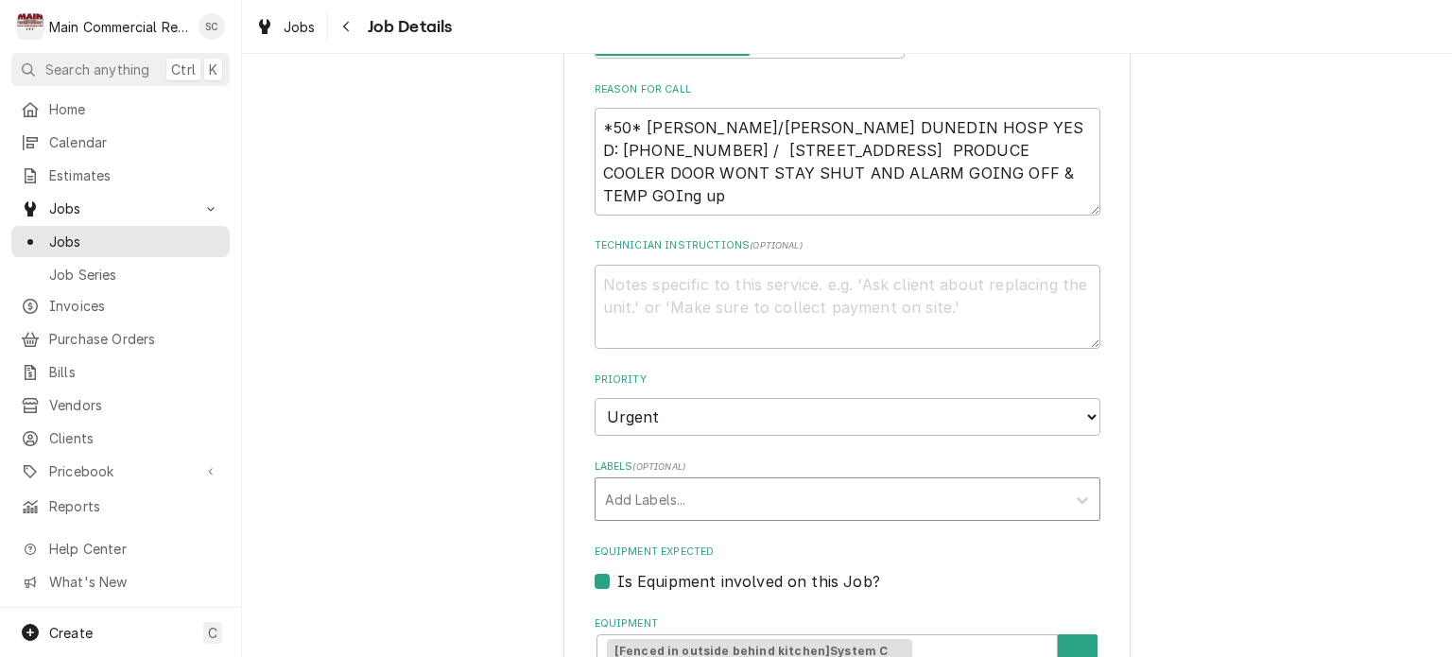
click at [699, 492] on div "Labels" at bounding box center [830, 499] width 451 height 34
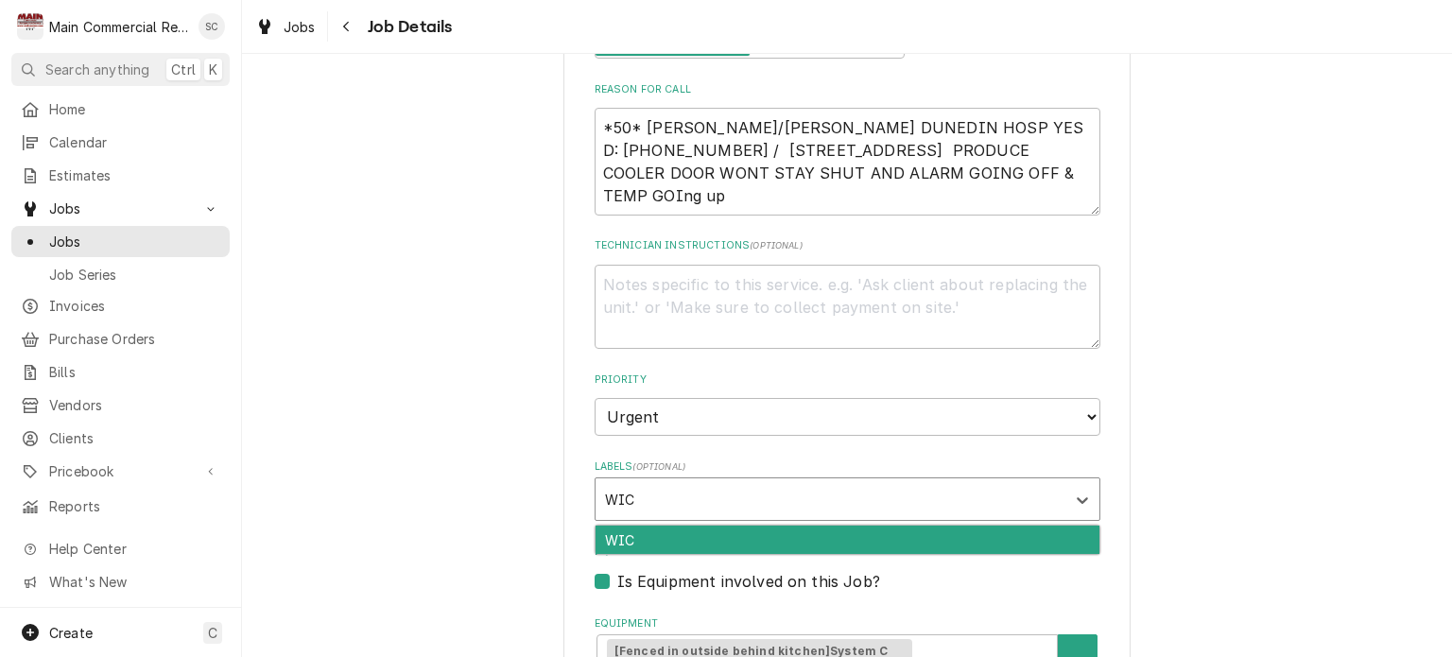
type input "WIC"
click at [670, 532] on div "WIC" at bounding box center [848, 540] width 504 height 29
type textarea "x"
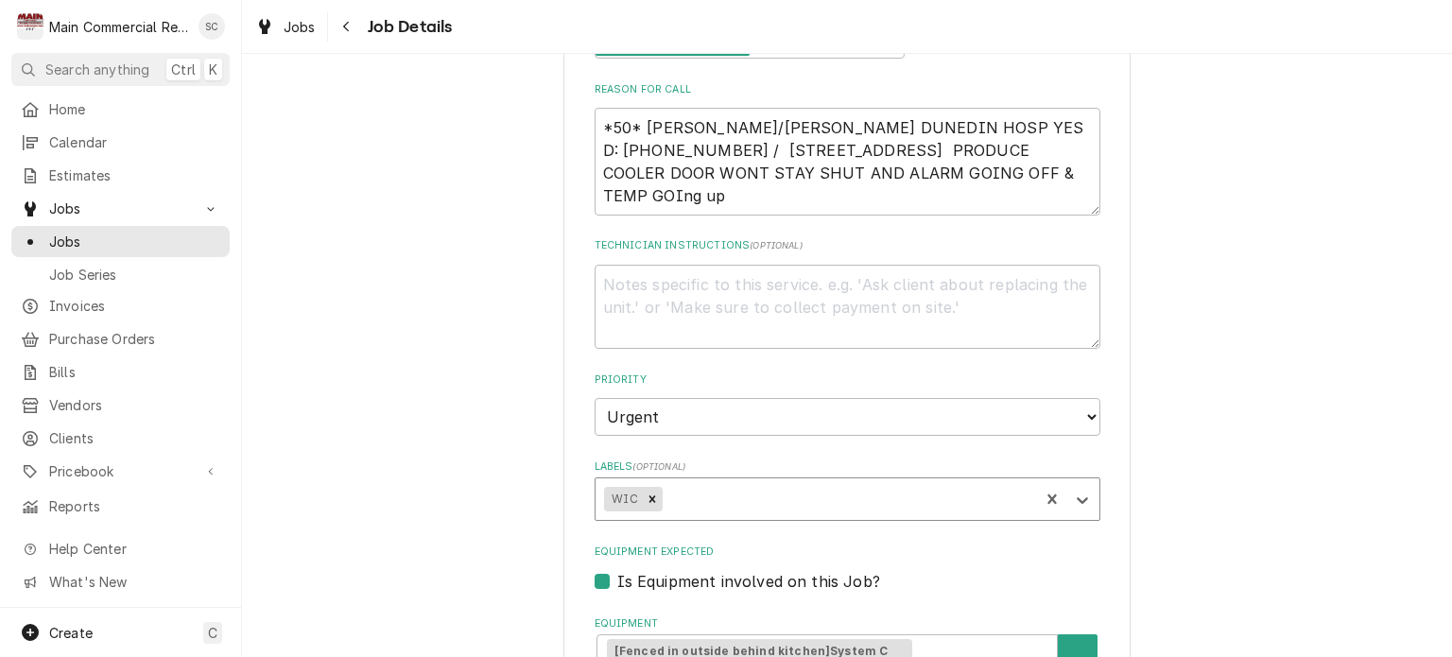
type input "a"
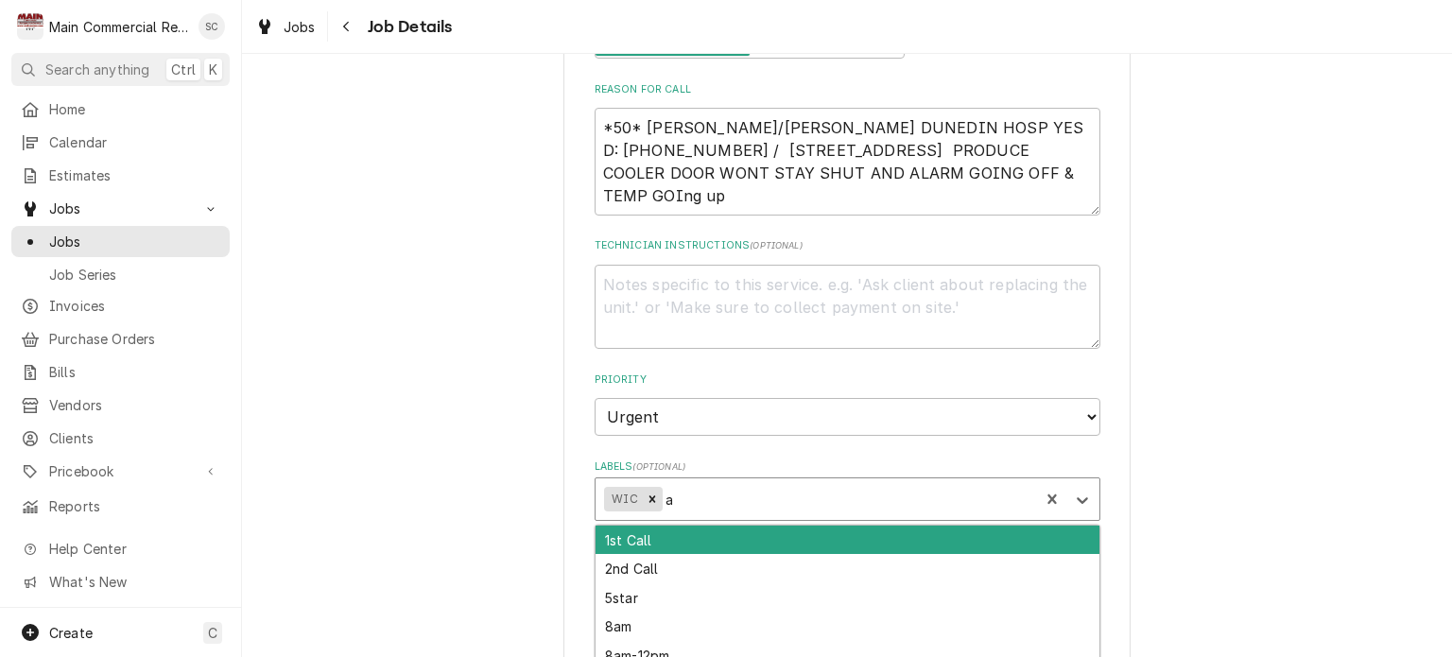
type textarea "x"
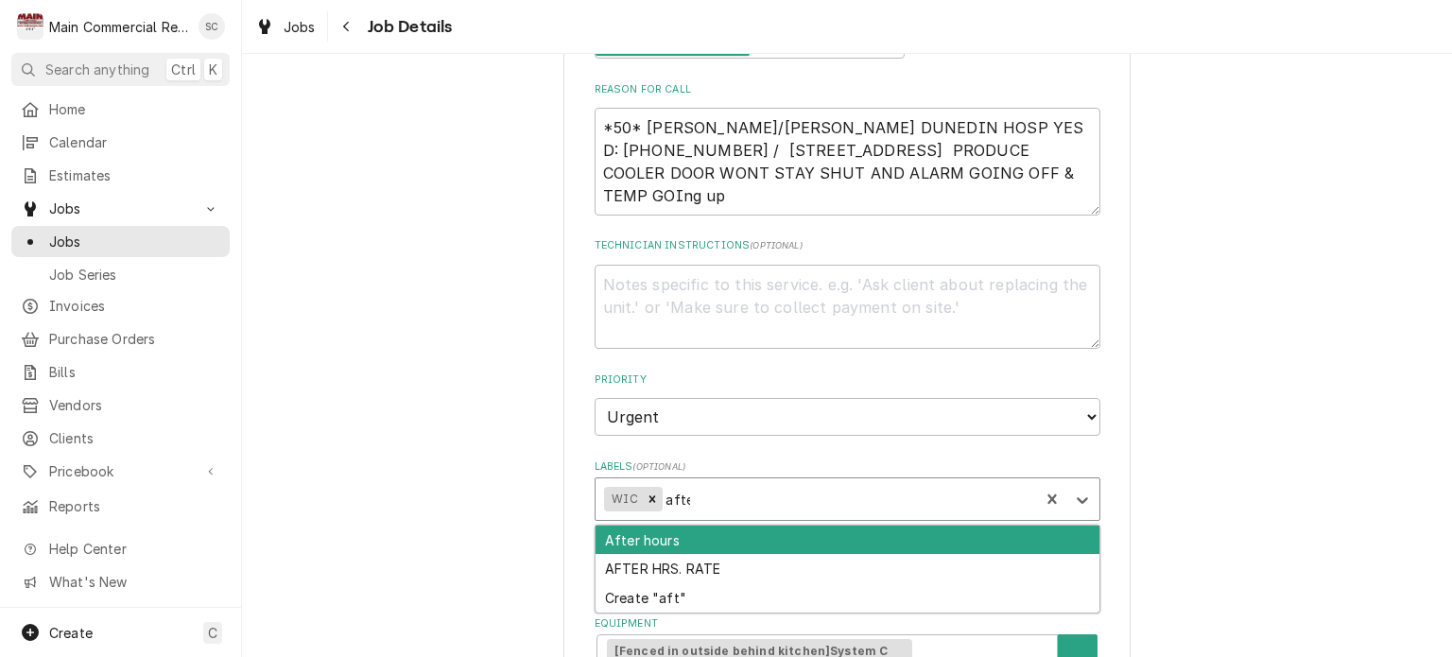
type input "after"
click at [658, 540] on div "After hours" at bounding box center [848, 540] width 504 height 29
type textarea "x"
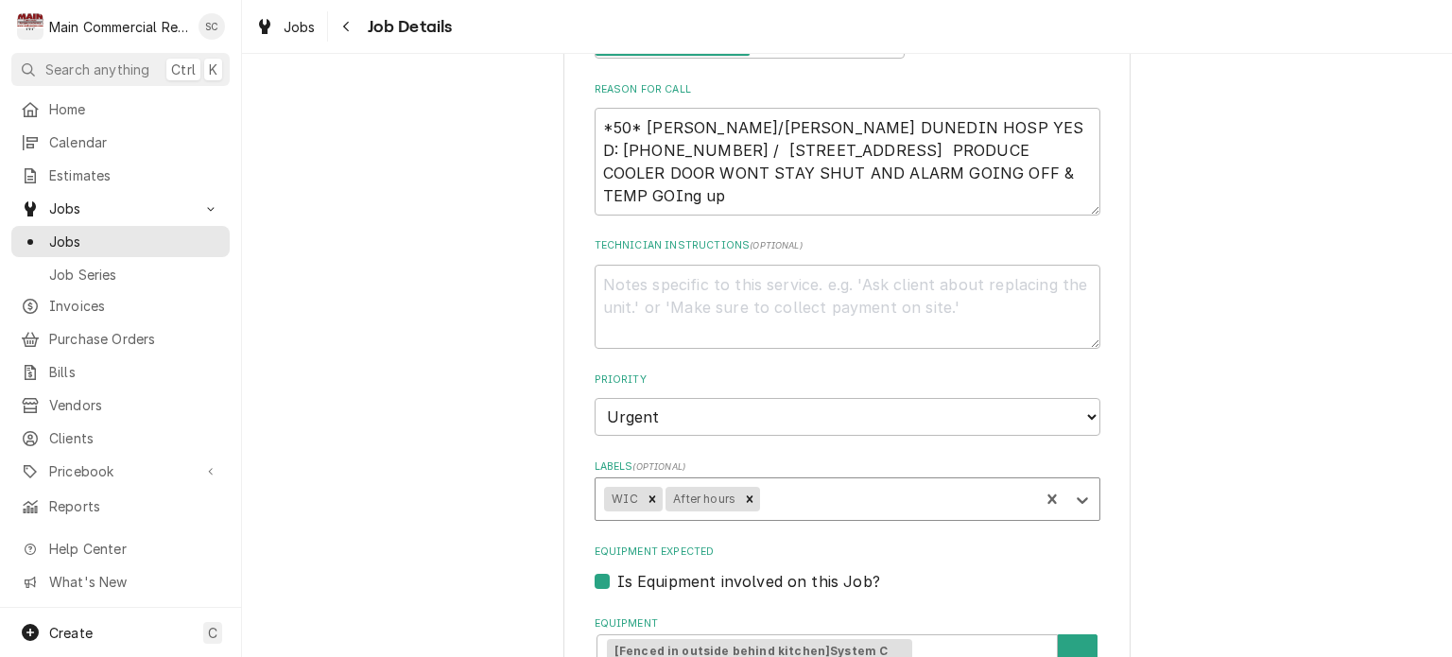
type textarea "x"
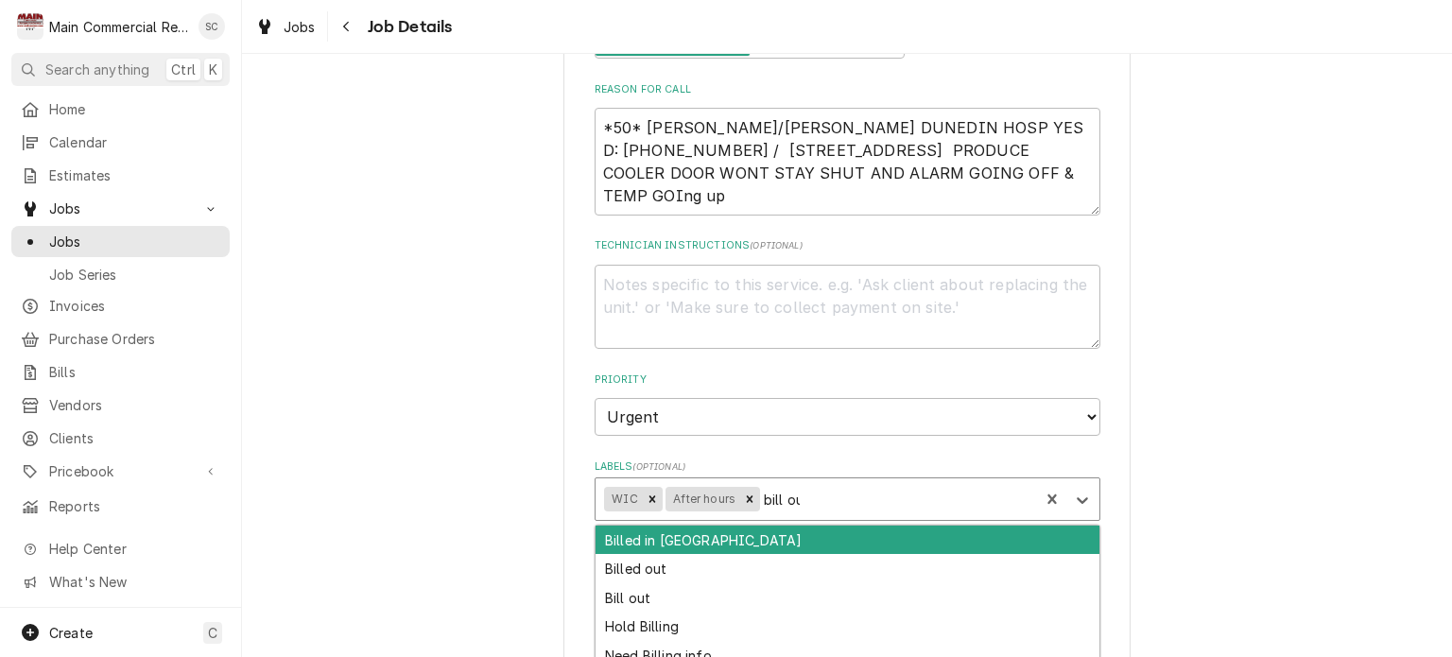
type input "bill out"
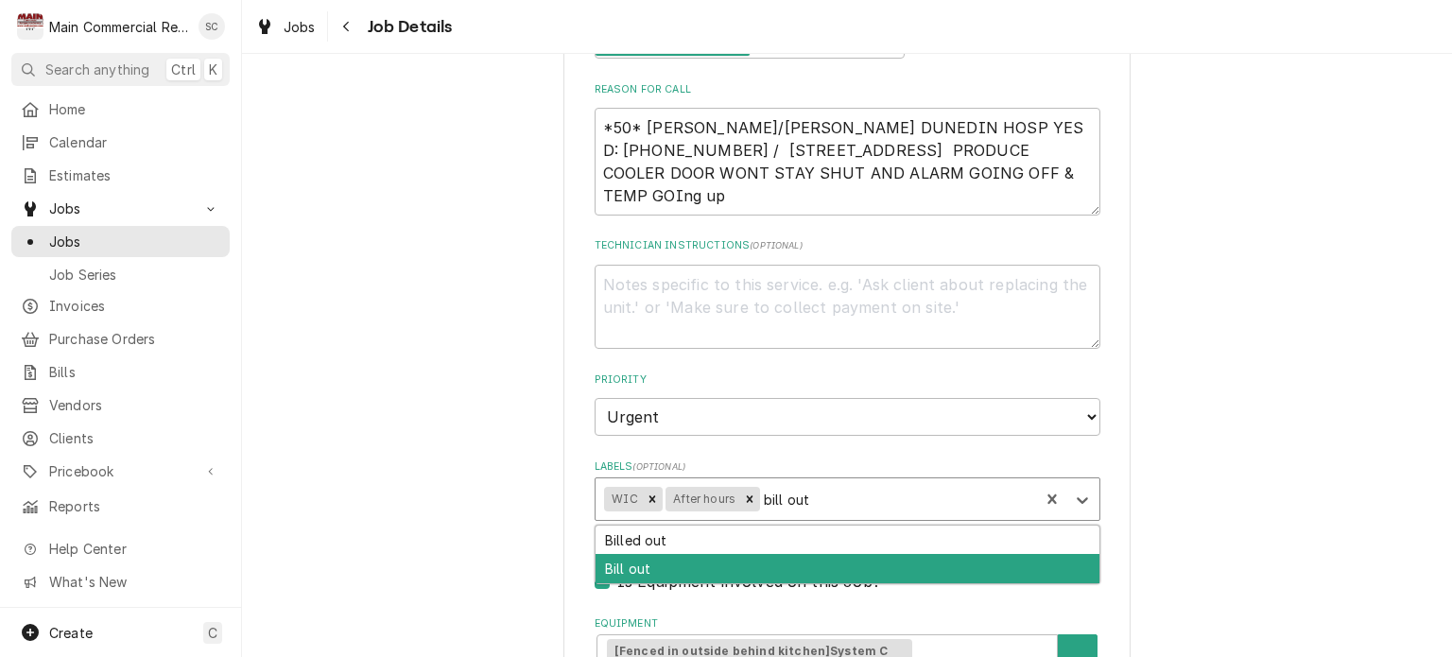
click at [857, 573] on div "Bill out" at bounding box center [848, 568] width 504 height 29
type textarea "x"
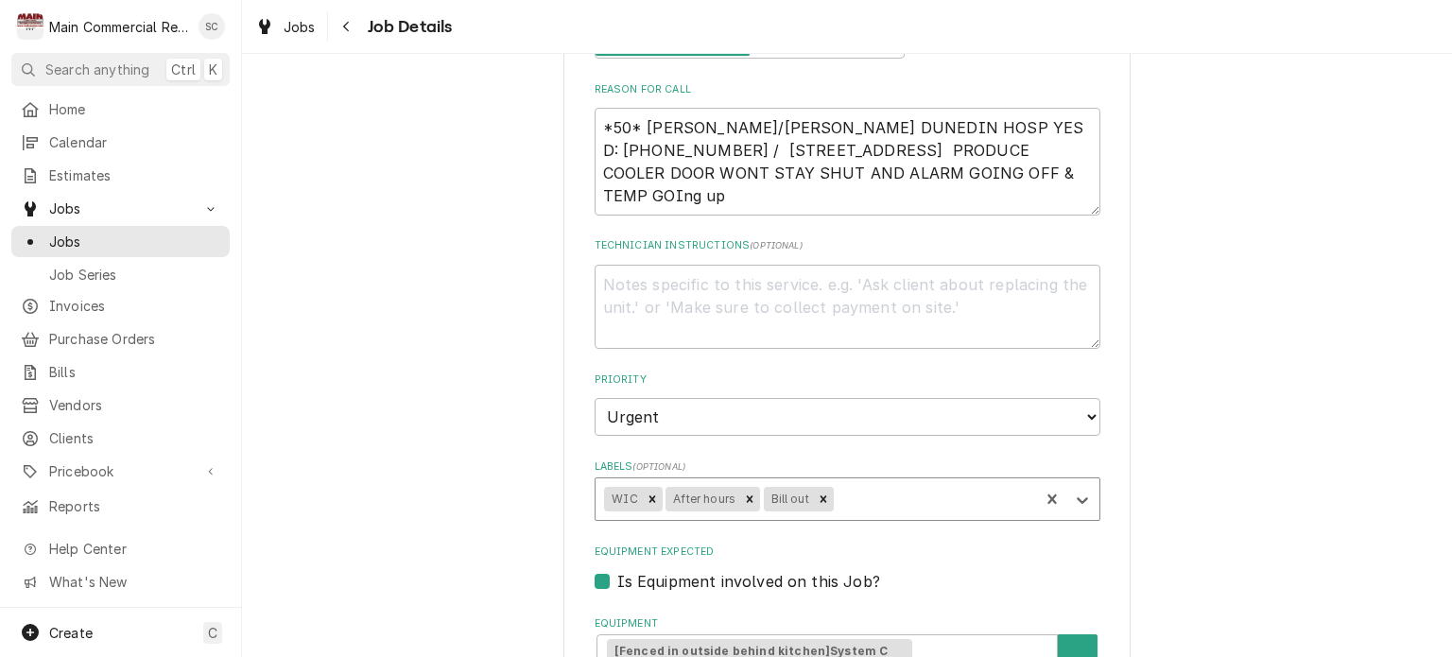
scroll to position [1216, 0]
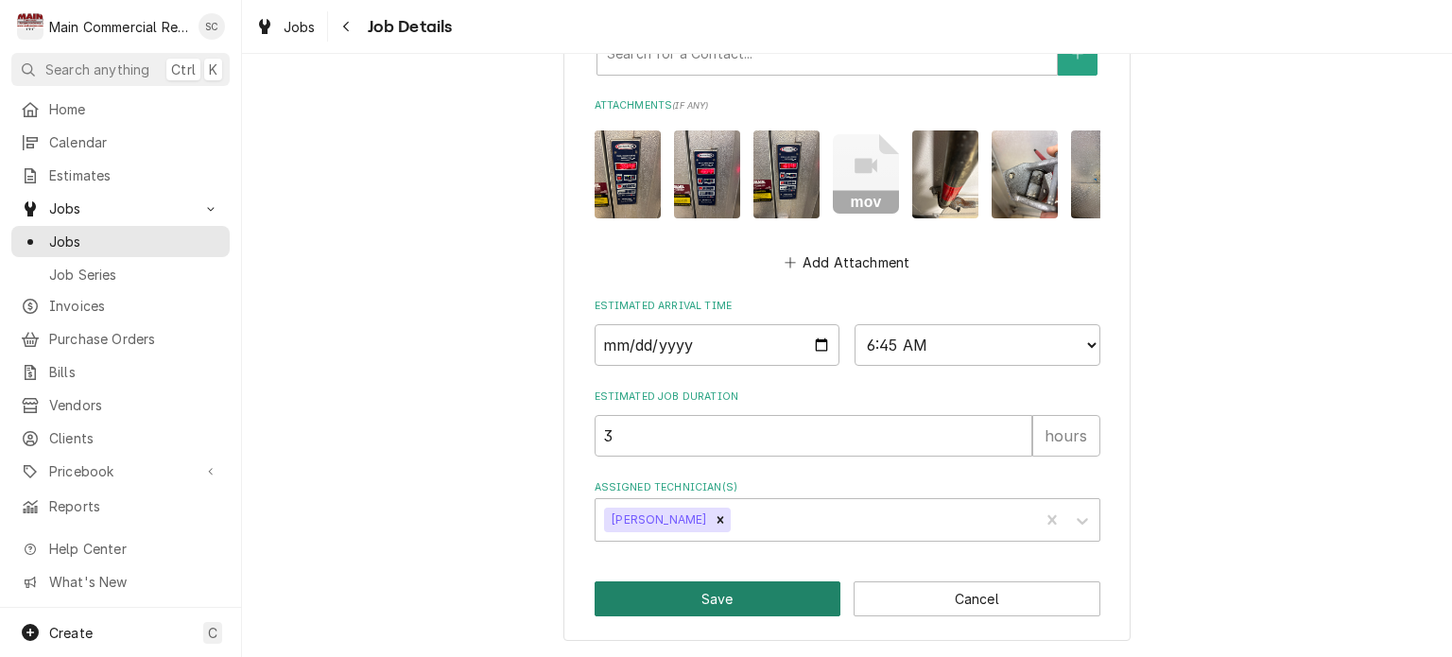
click at [747, 596] on button "Save" at bounding box center [718, 598] width 247 height 35
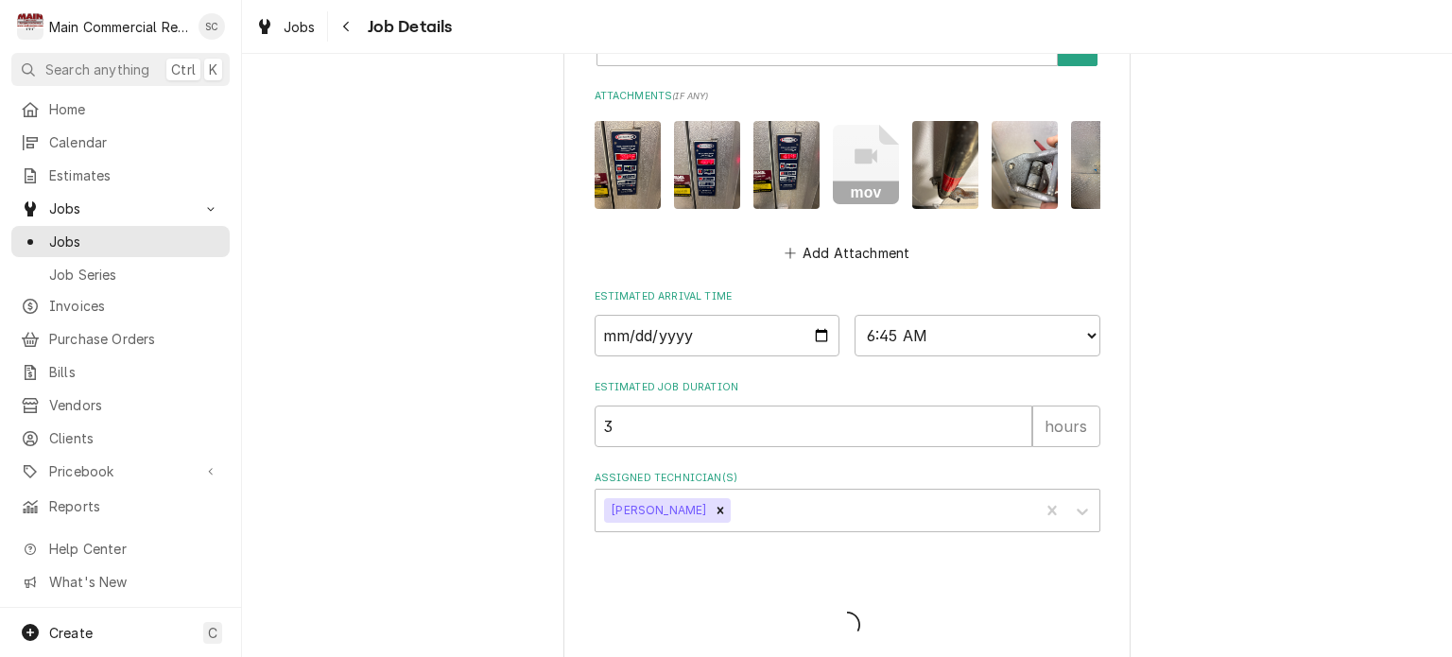
type textarea "x"
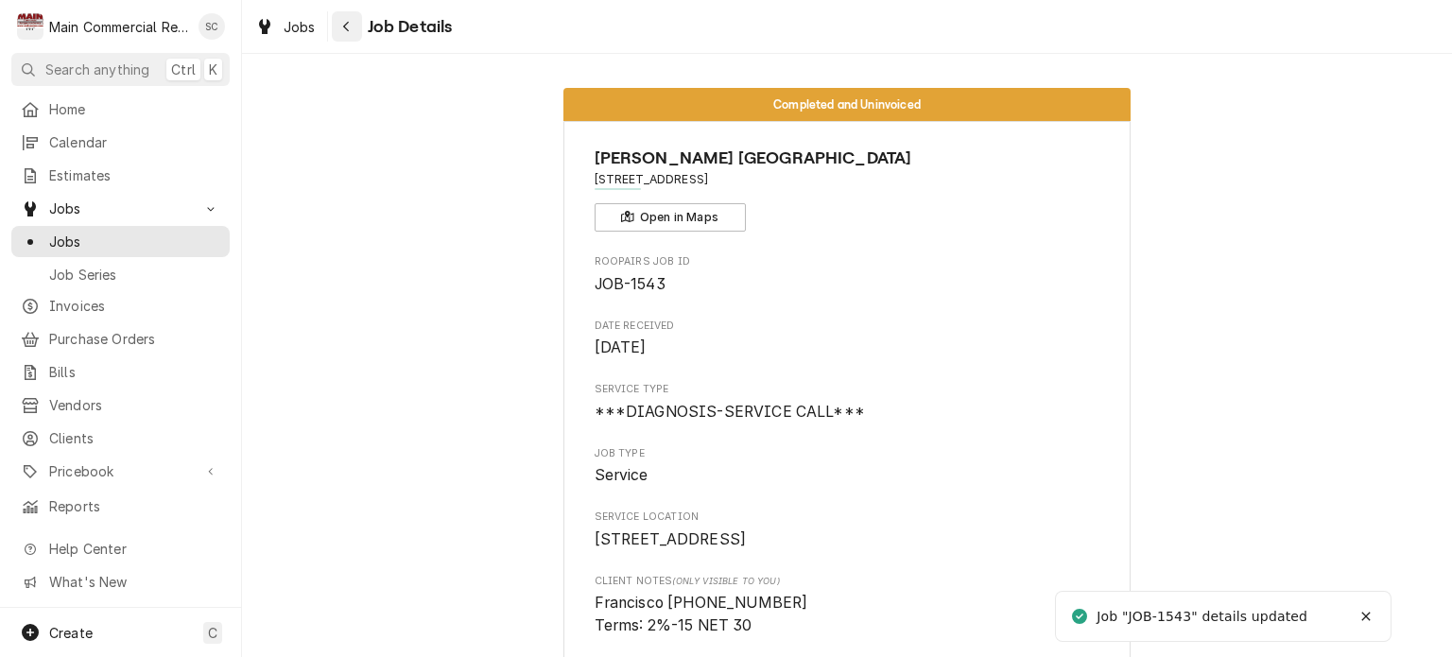
click at [354, 32] on div "Navigate back" at bounding box center [346, 26] width 19 height 19
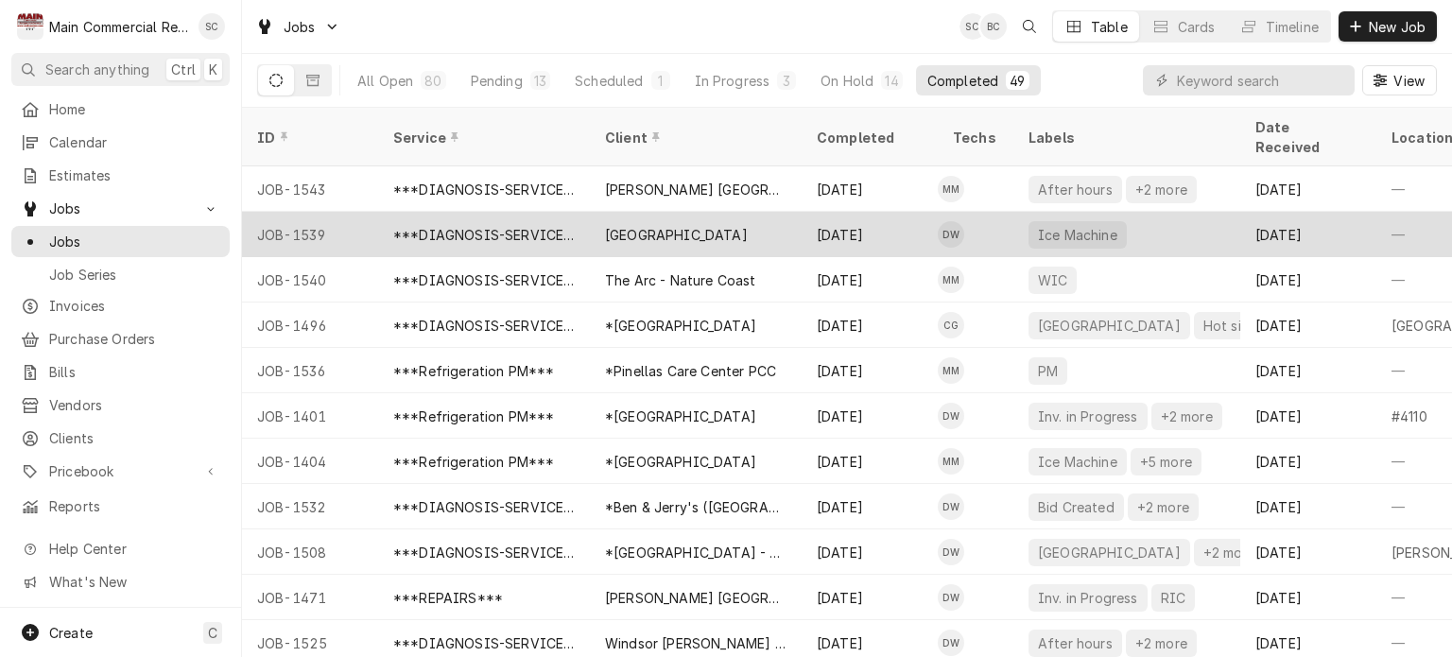
click at [711, 225] on div "[GEOGRAPHIC_DATA]" at bounding box center [676, 235] width 143 height 20
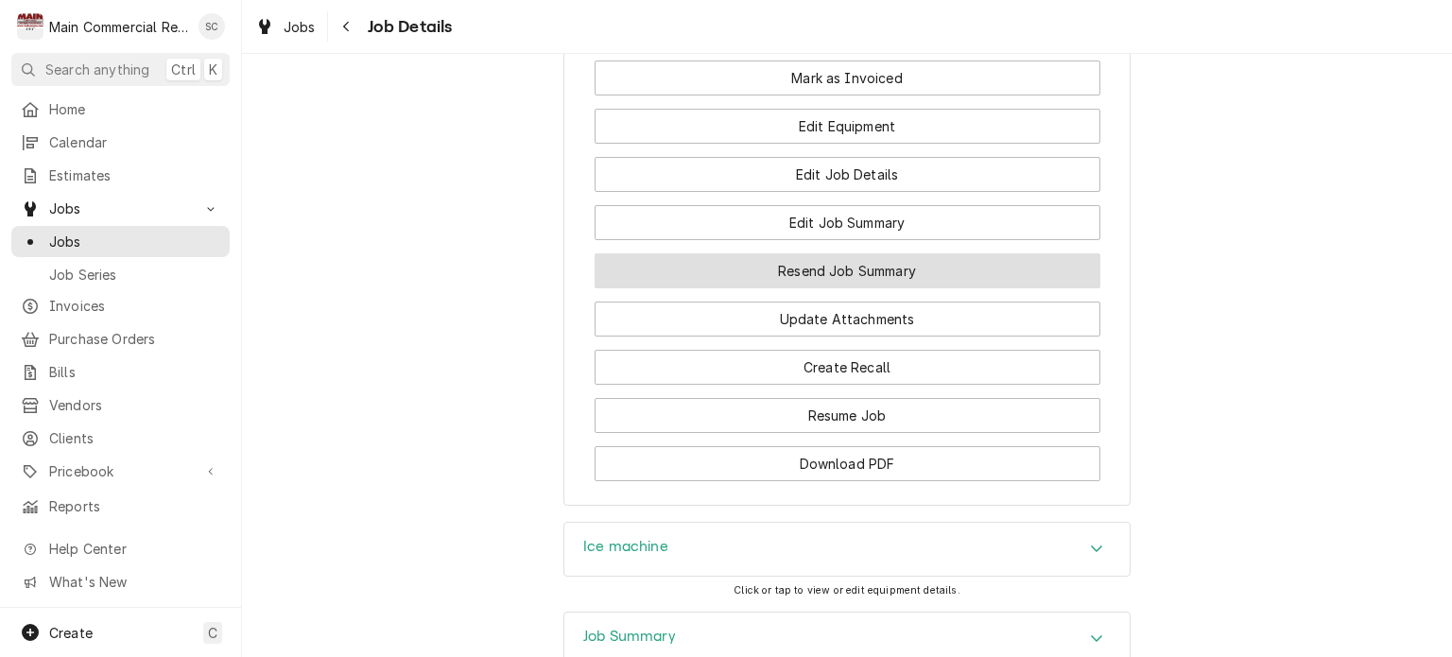
scroll to position [2215, 0]
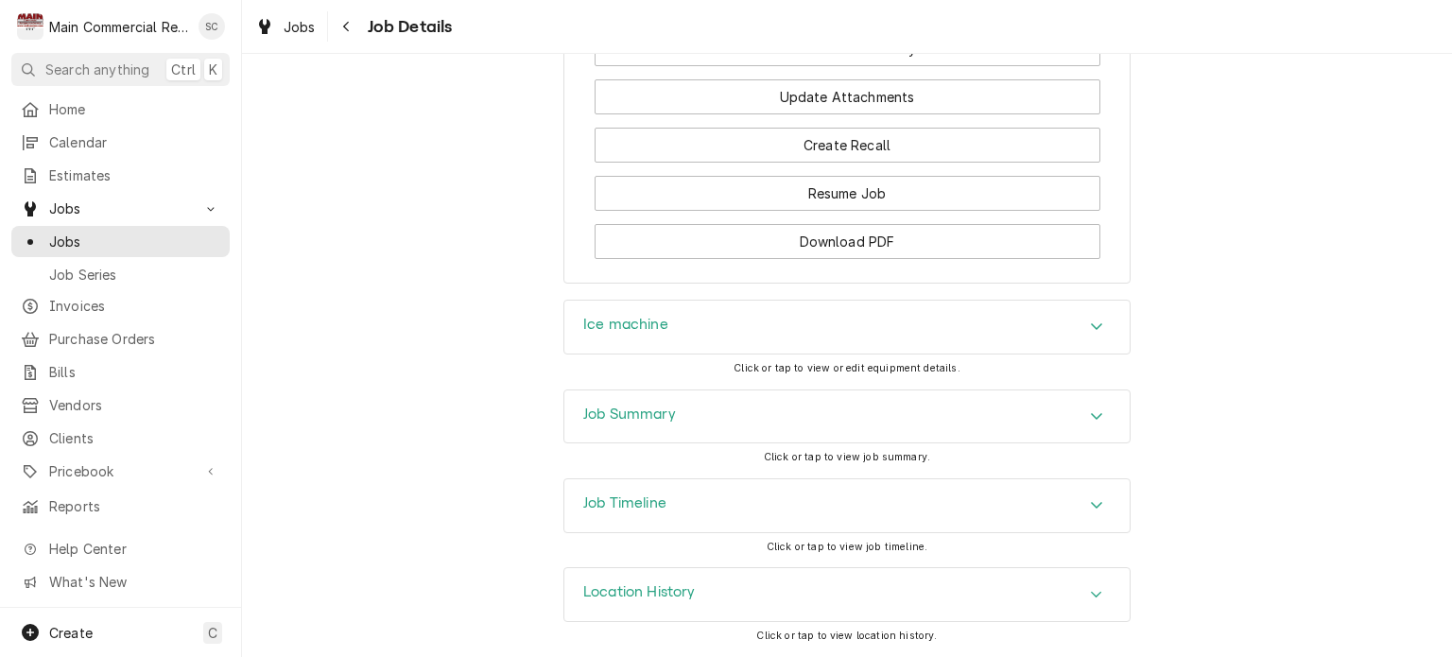
click at [1095, 418] on icon "Accordion Header" at bounding box center [1096, 415] width 13 height 15
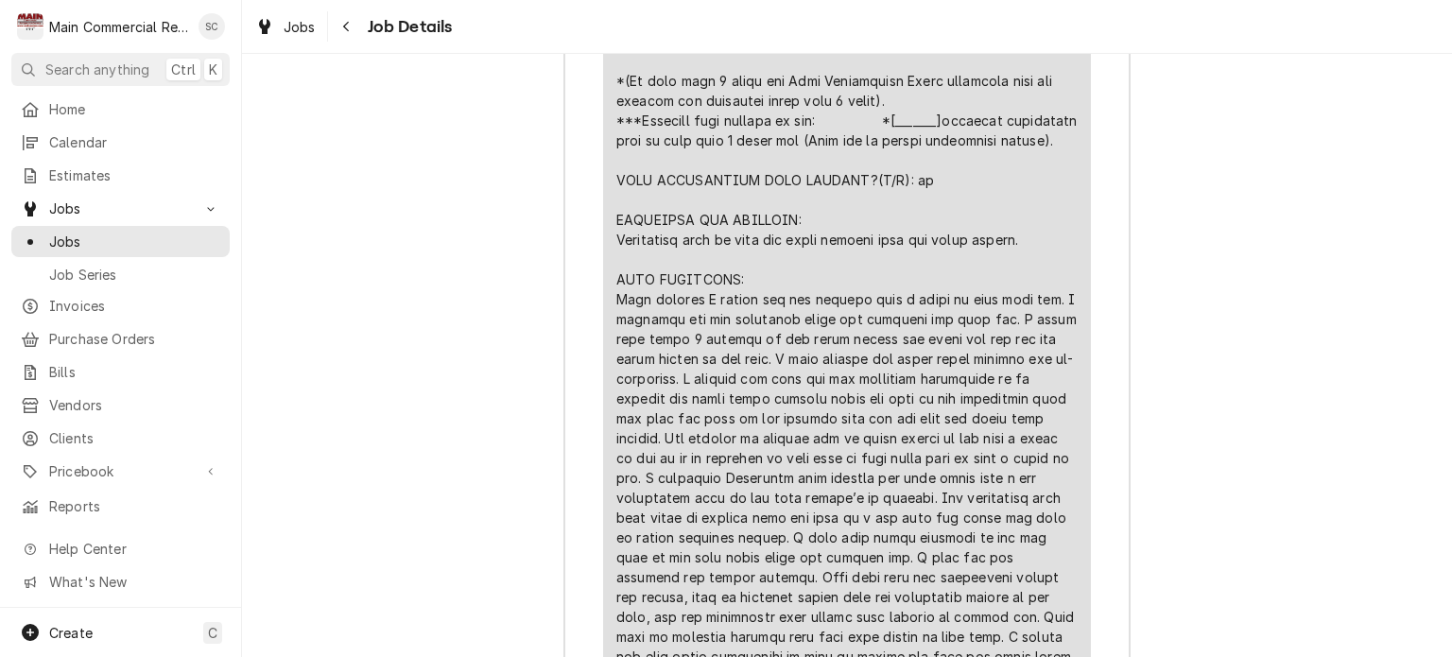
scroll to position [2593, 0]
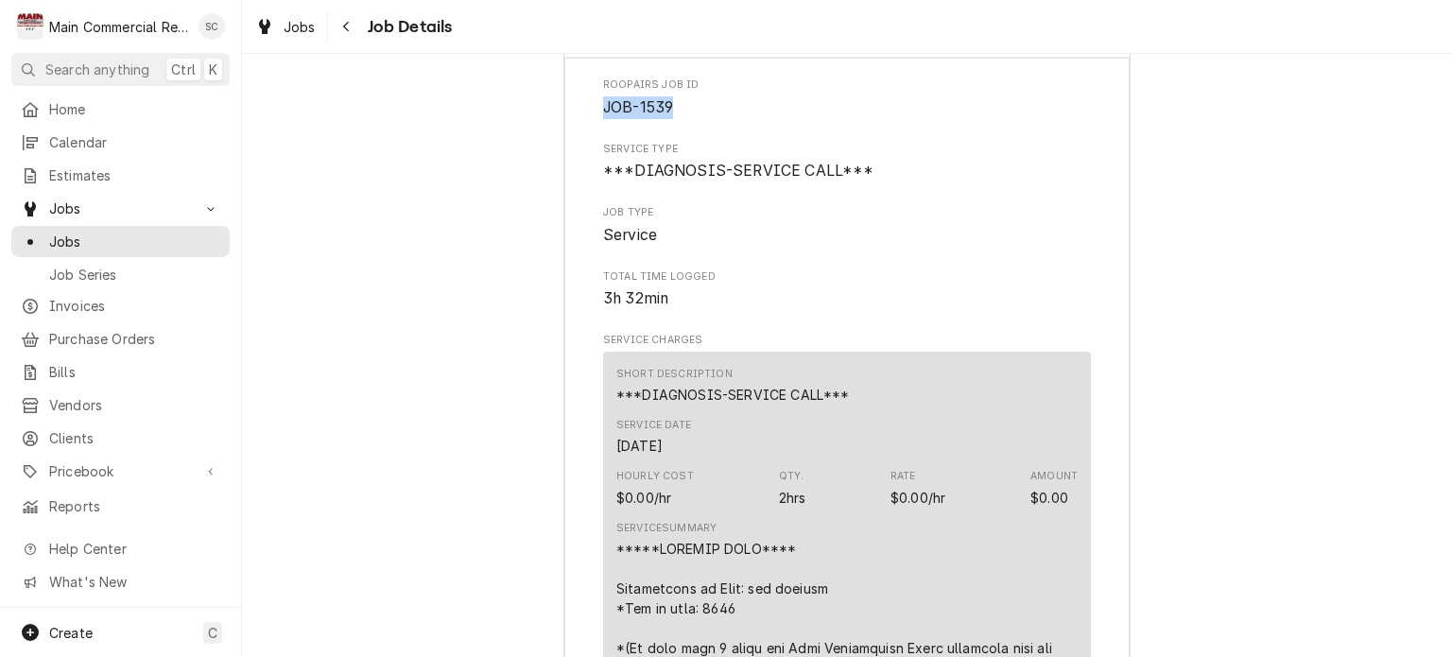
drag, startPoint x: 669, startPoint y: 123, endPoint x: 595, endPoint y: 116, distance: 75.0
click at [603, 116] on span "JOB-1539" at bounding box center [847, 107] width 488 height 23
copy span "JOB-1539"
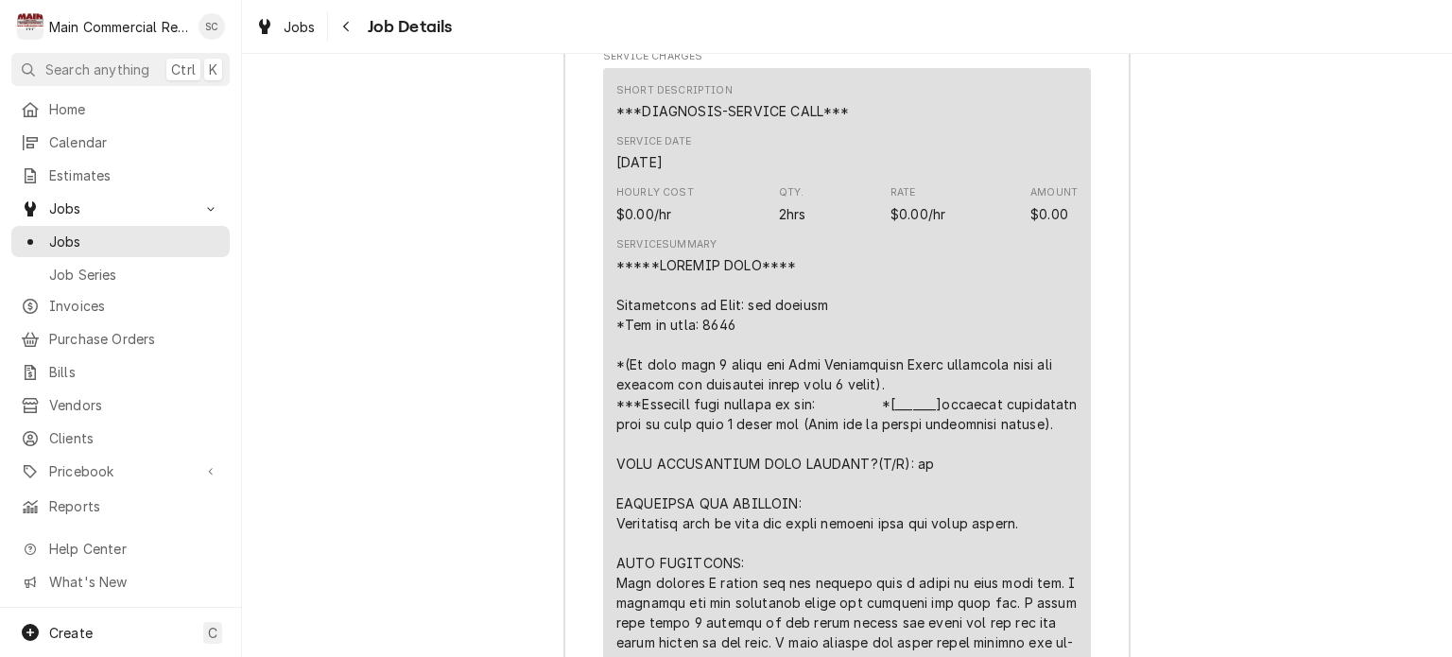
scroll to position [2971, 0]
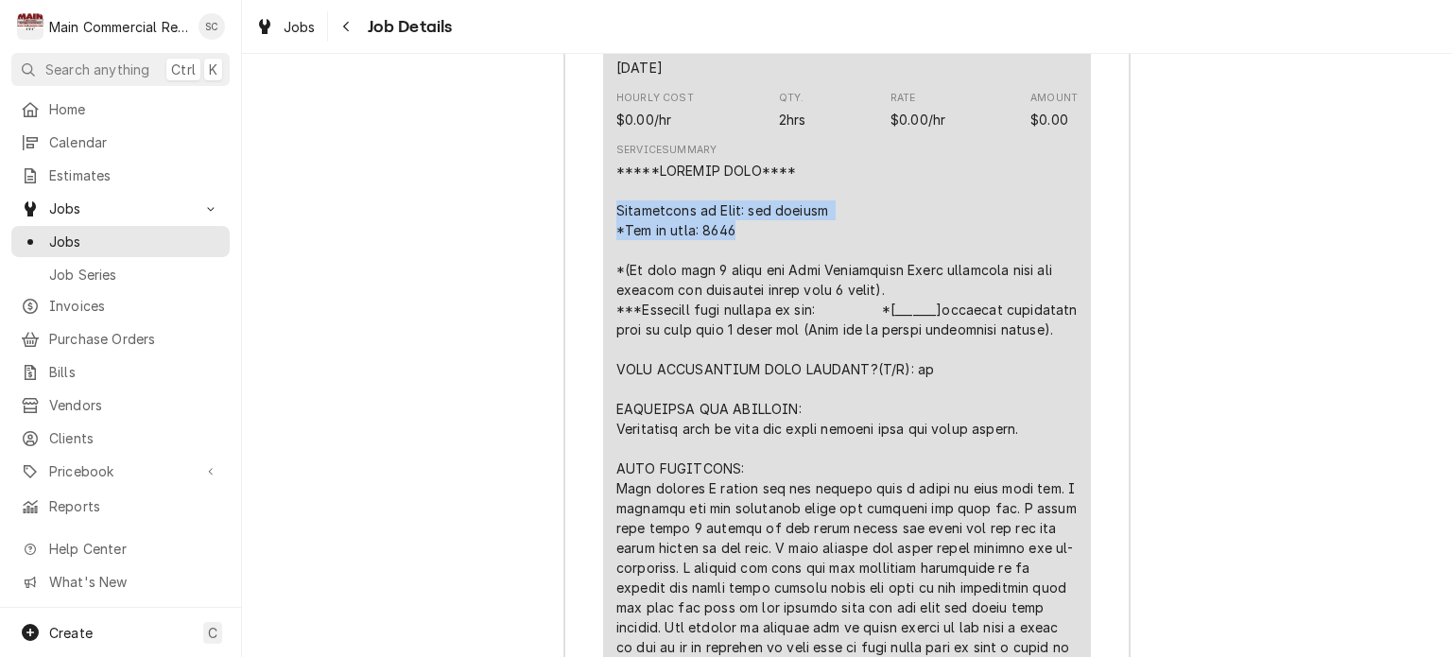
drag, startPoint x: 730, startPoint y: 239, endPoint x: 594, endPoint y: 214, distance: 138.5
copy div "Description of Unit: ice machine *Age of unit: 2018"
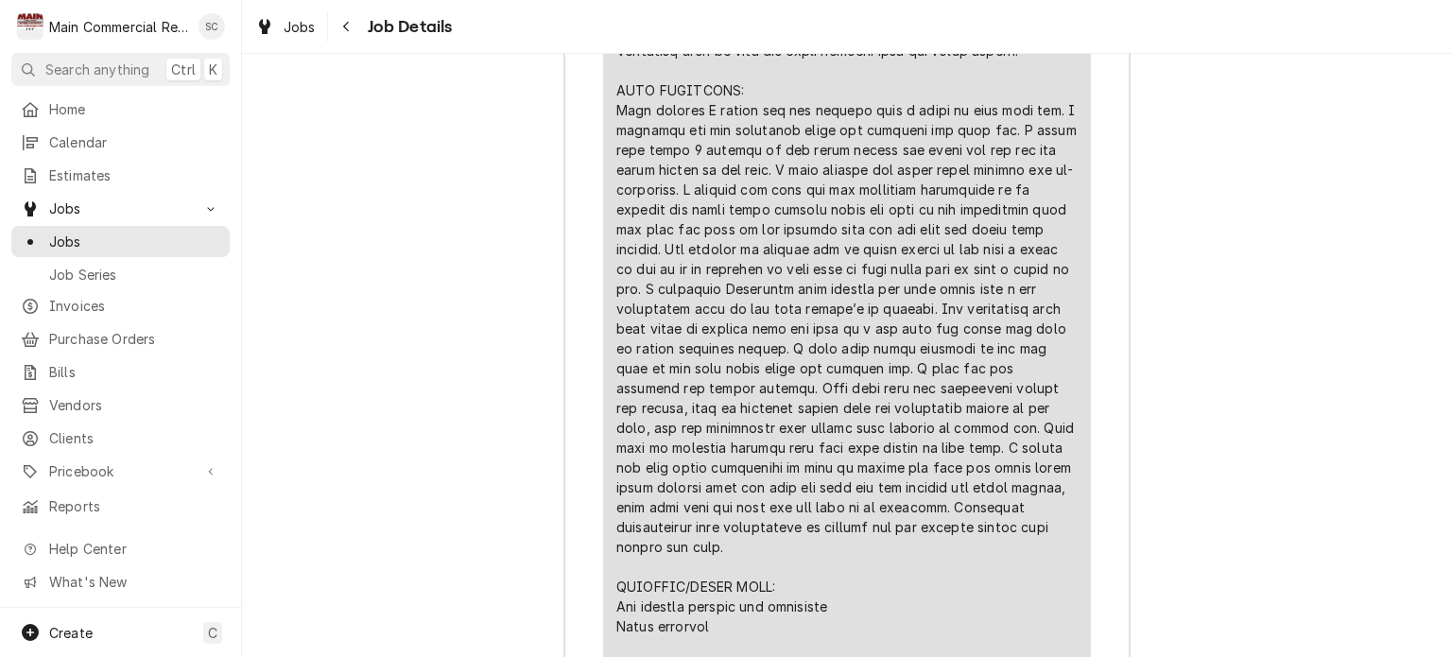
scroll to position [3633, 0]
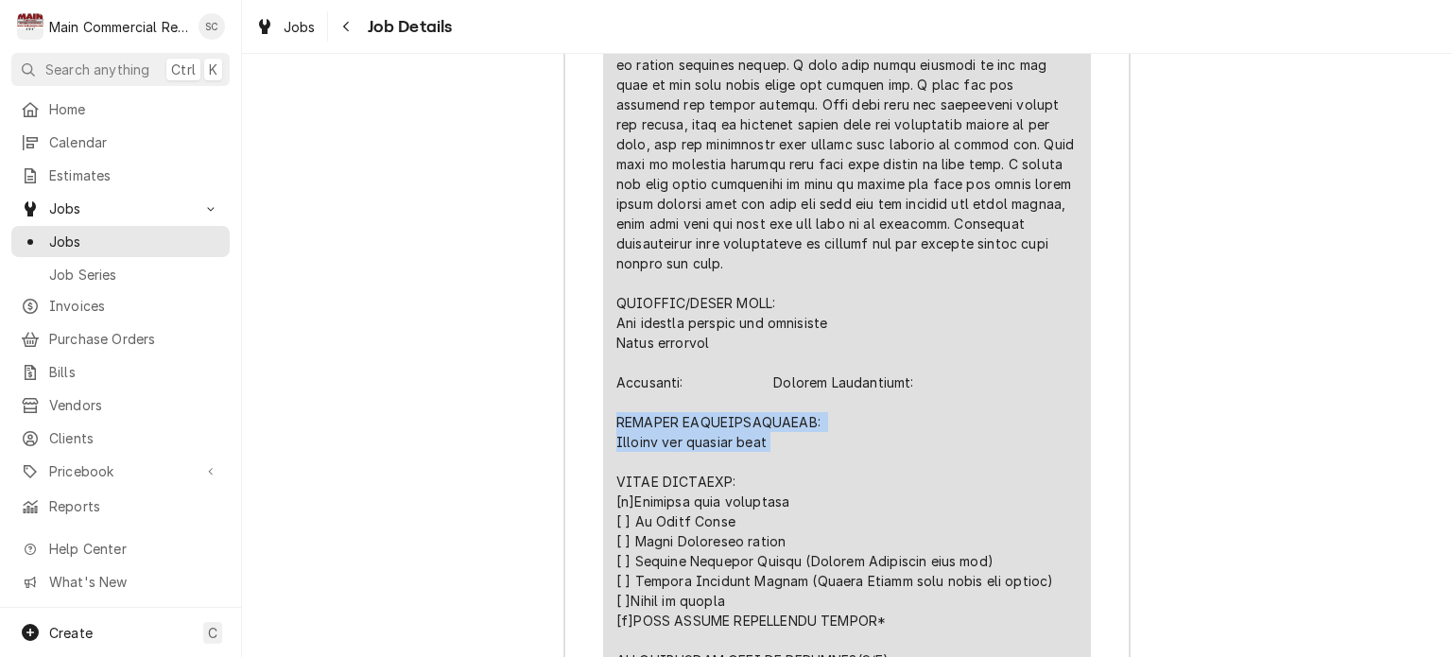
drag, startPoint x: 802, startPoint y: 469, endPoint x: 609, endPoint y: 428, distance: 197.1
click at [616, 428] on div "Line Item" at bounding box center [846, 184] width 461 height 1370
copy div "FURTHER RECOMMENDATIONS: Replace ice machine head"
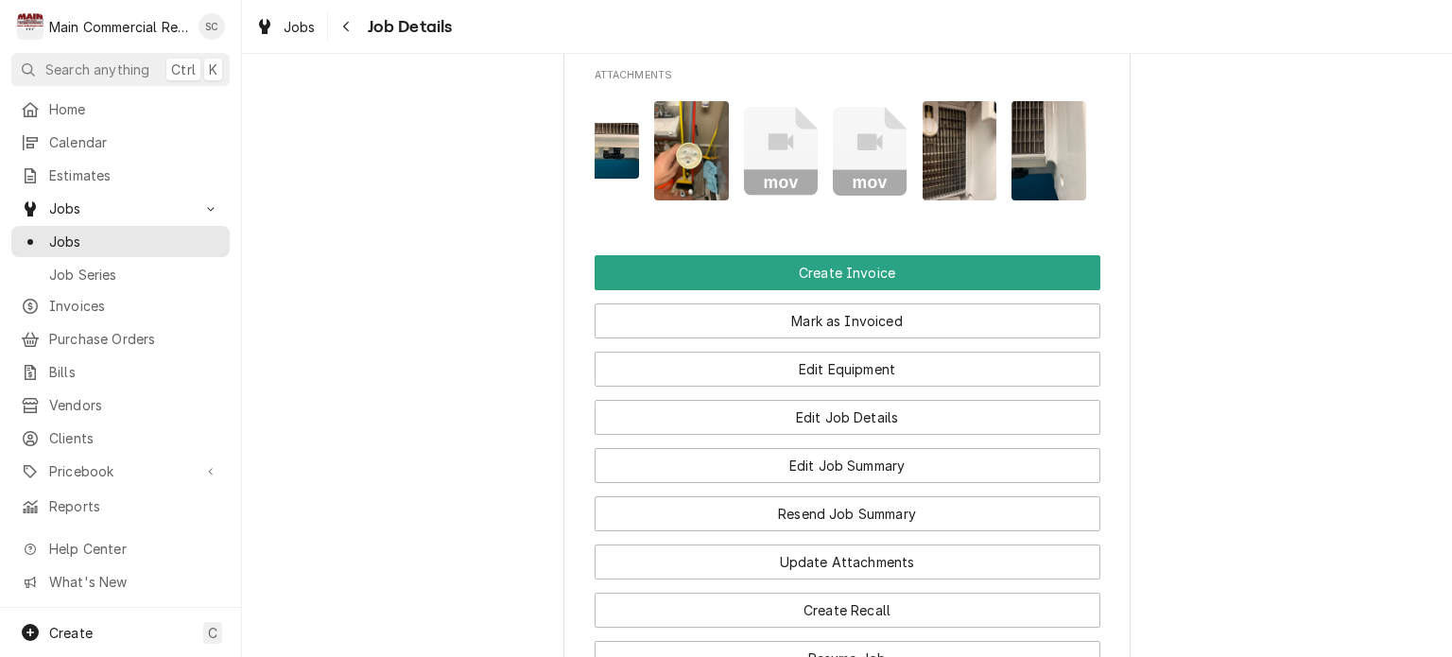
scroll to position [2120, 0]
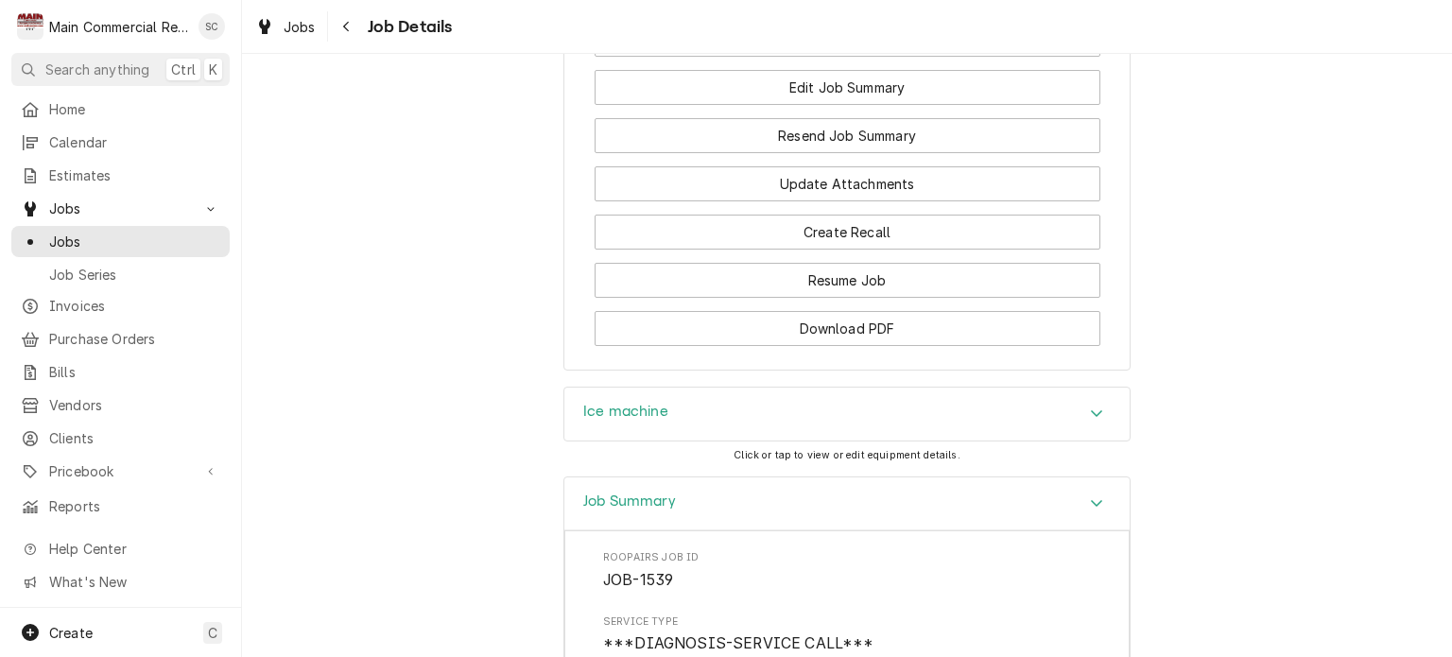
click at [957, 420] on div "Ice machine" at bounding box center [846, 414] width 565 height 53
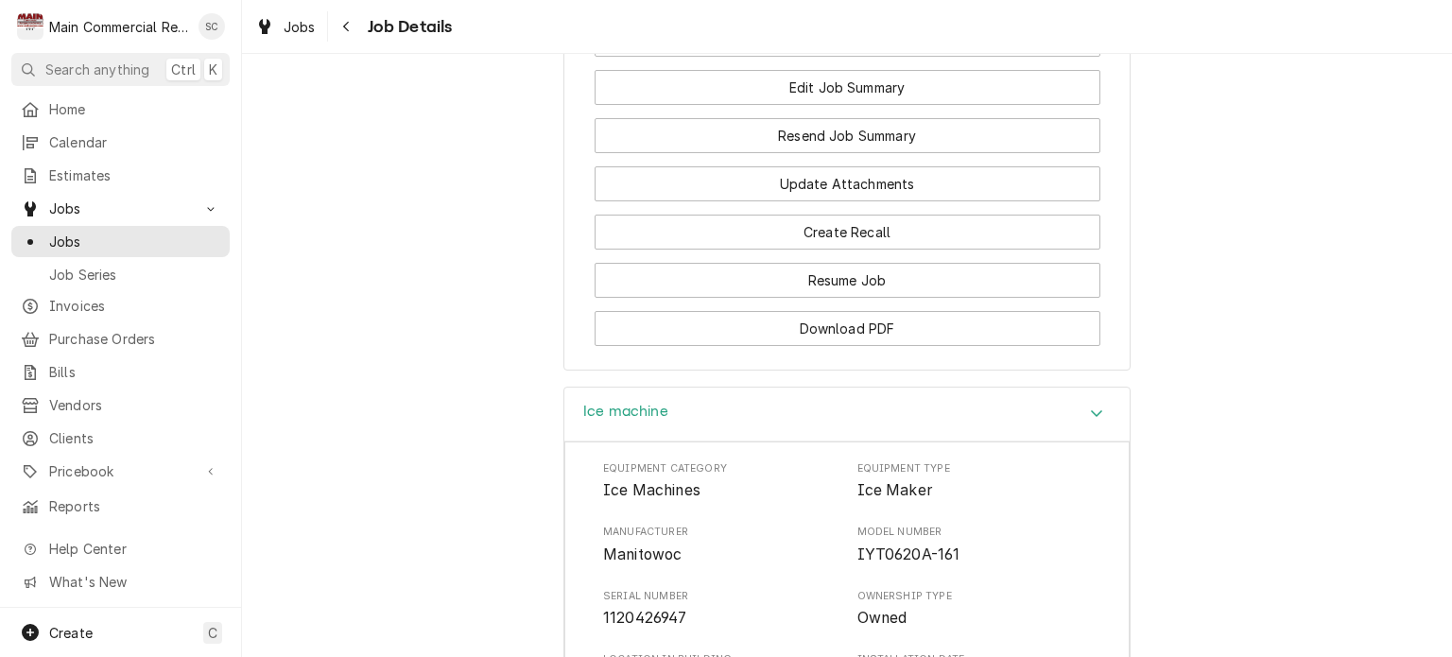
scroll to position [2215, 0]
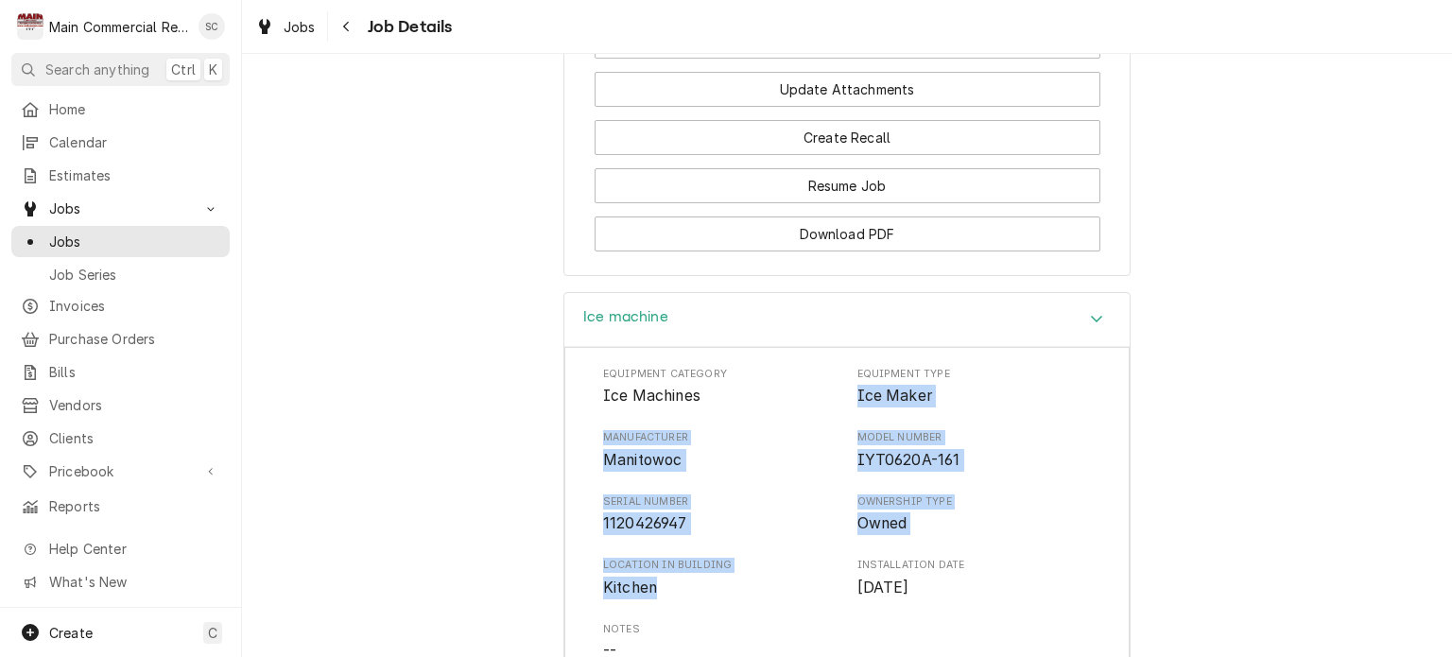
drag, startPoint x: 672, startPoint y: 596, endPoint x: 845, endPoint y: 415, distance: 250.7
click at [845, 415] on div "Equipment Category Ice Machines Equipment Type Ice Maker Manufacturer Manitowoc…" at bounding box center [847, 547] width 488 height 360
copy div "Ice Maker Manufacturer Manitowoc Model Number IYT0620A-161 Serial Number 112042…"
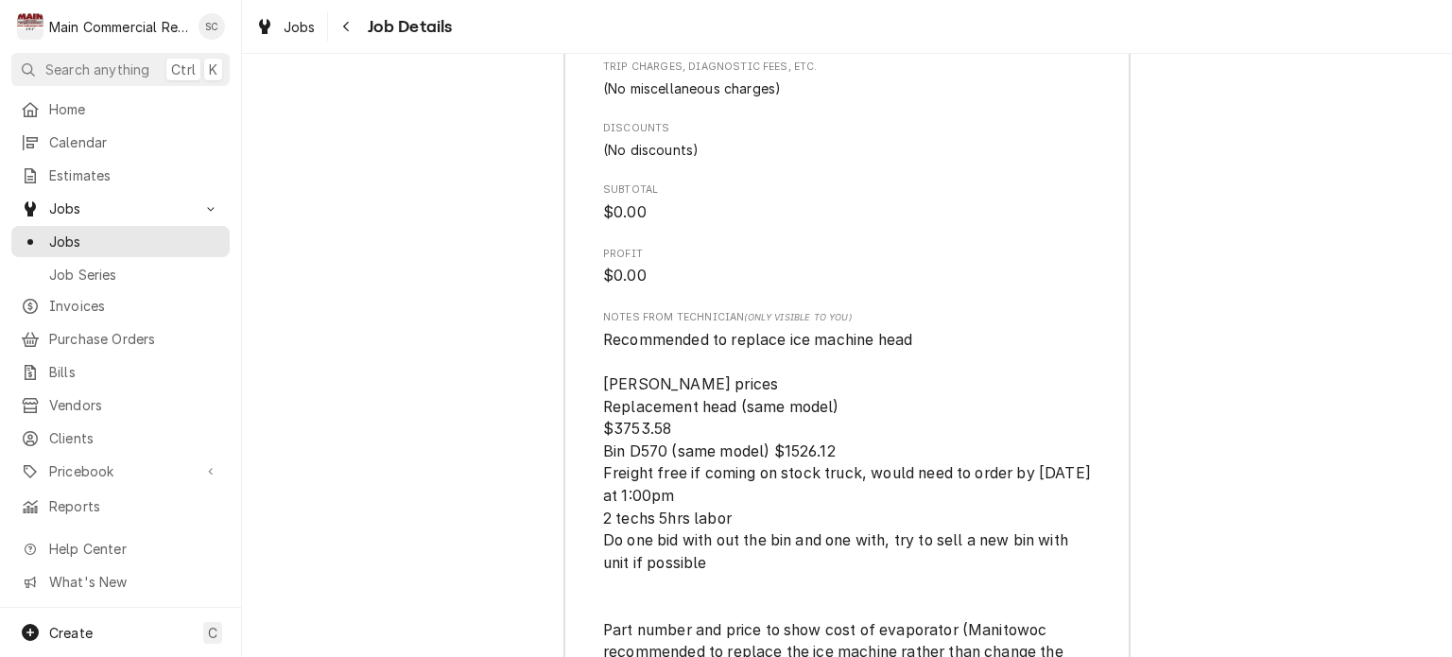
scroll to position [5618, 0]
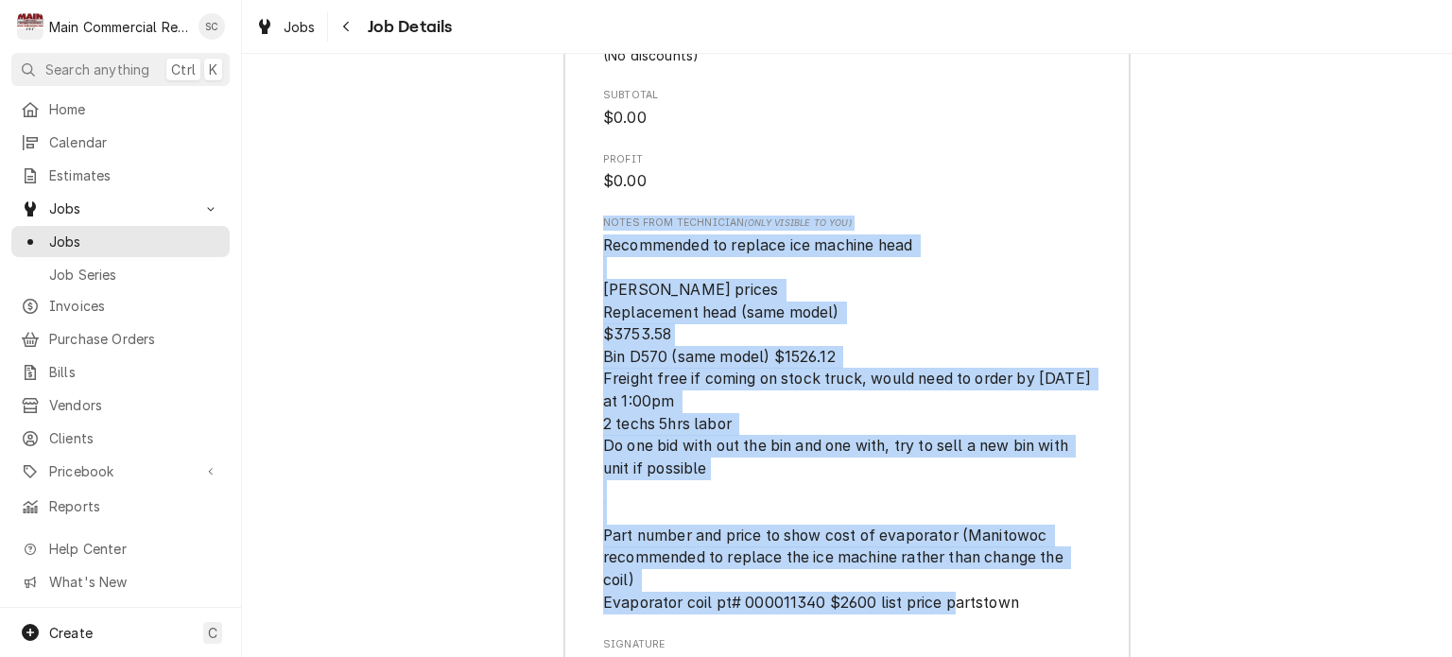
drag, startPoint x: 1010, startPoint y: 607, endPoint x: 593, endPoint y: 223, distance: 566.6
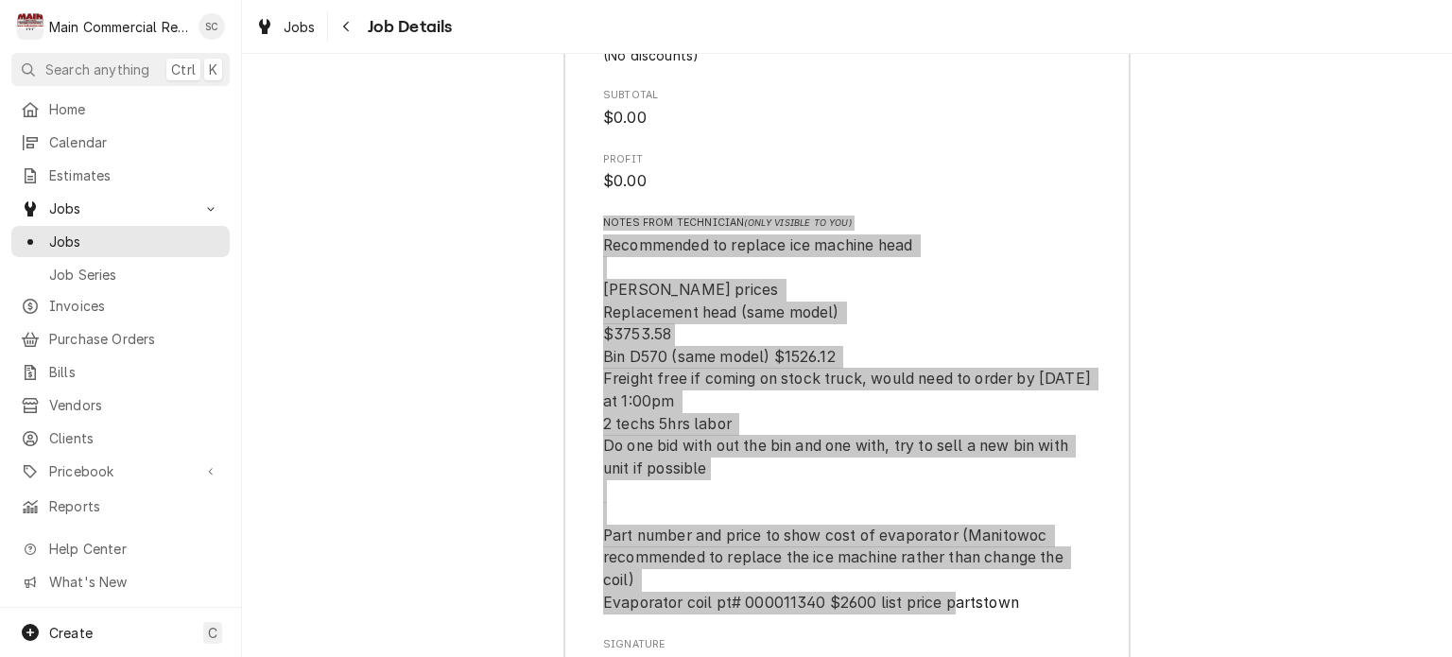
scroll to position [0, 208]
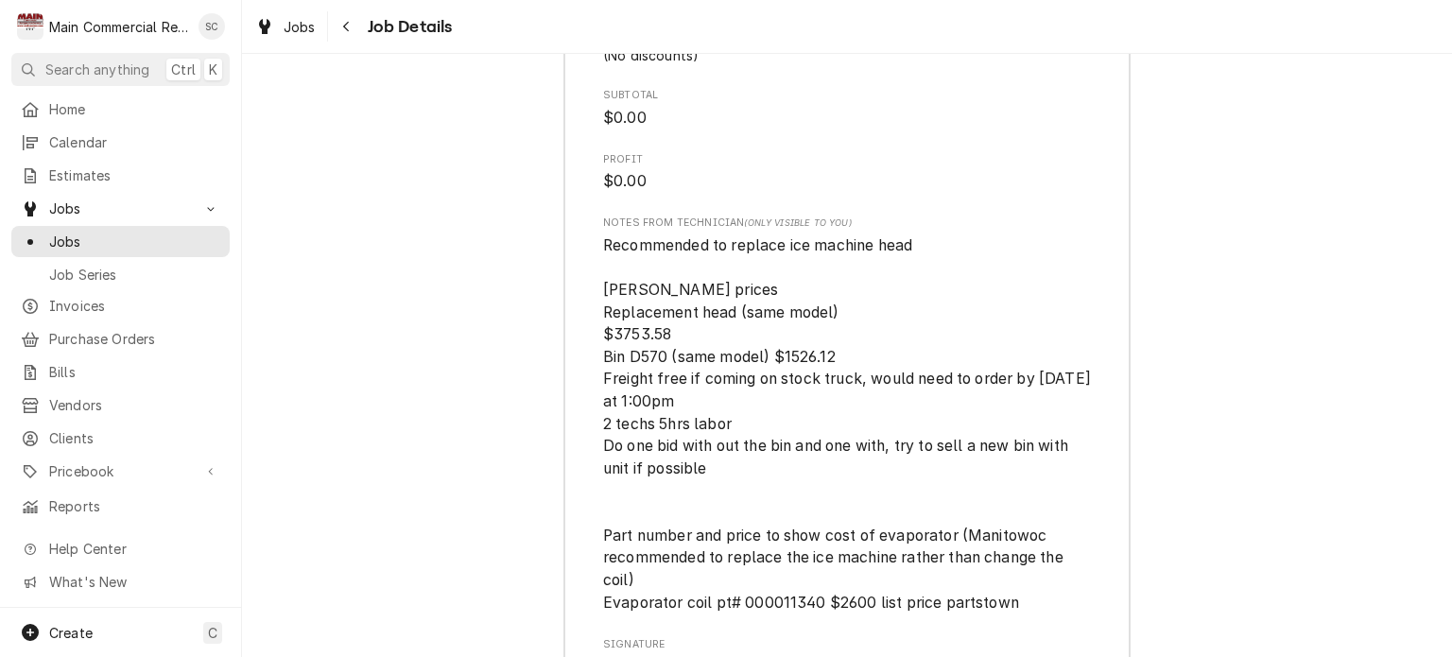
scroll to position [5712, 0]
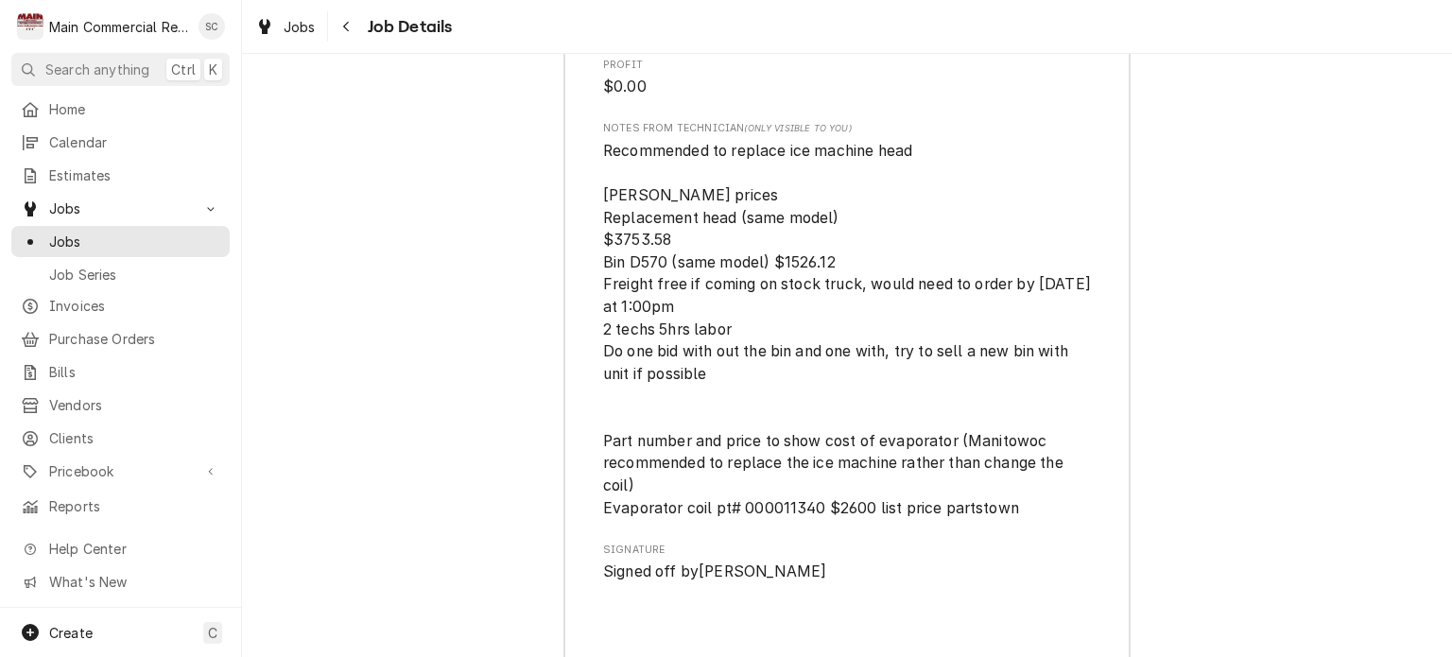
click at [707, 388] on span "Recommended to replace ice machine head Baker prices Replacement head (same mod…" at bounding box center [847, 330] width 488 height 380
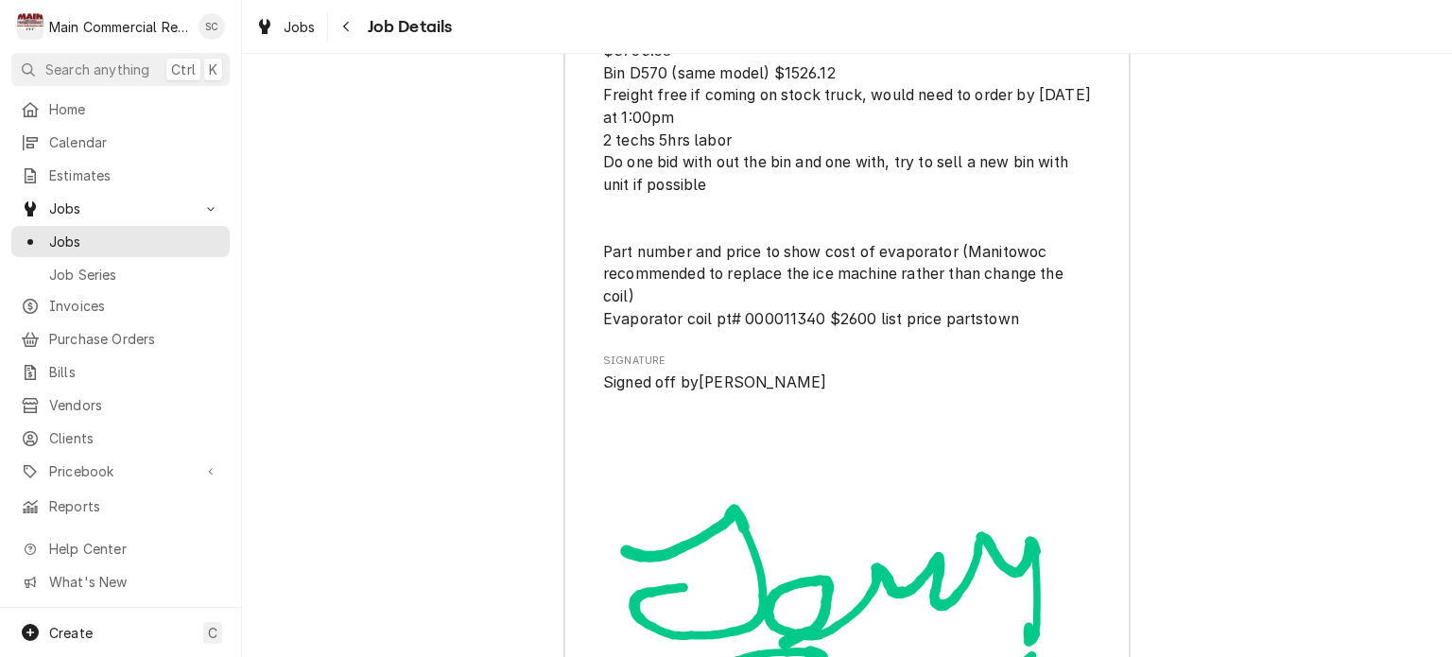
scroll to position [5807, 0]
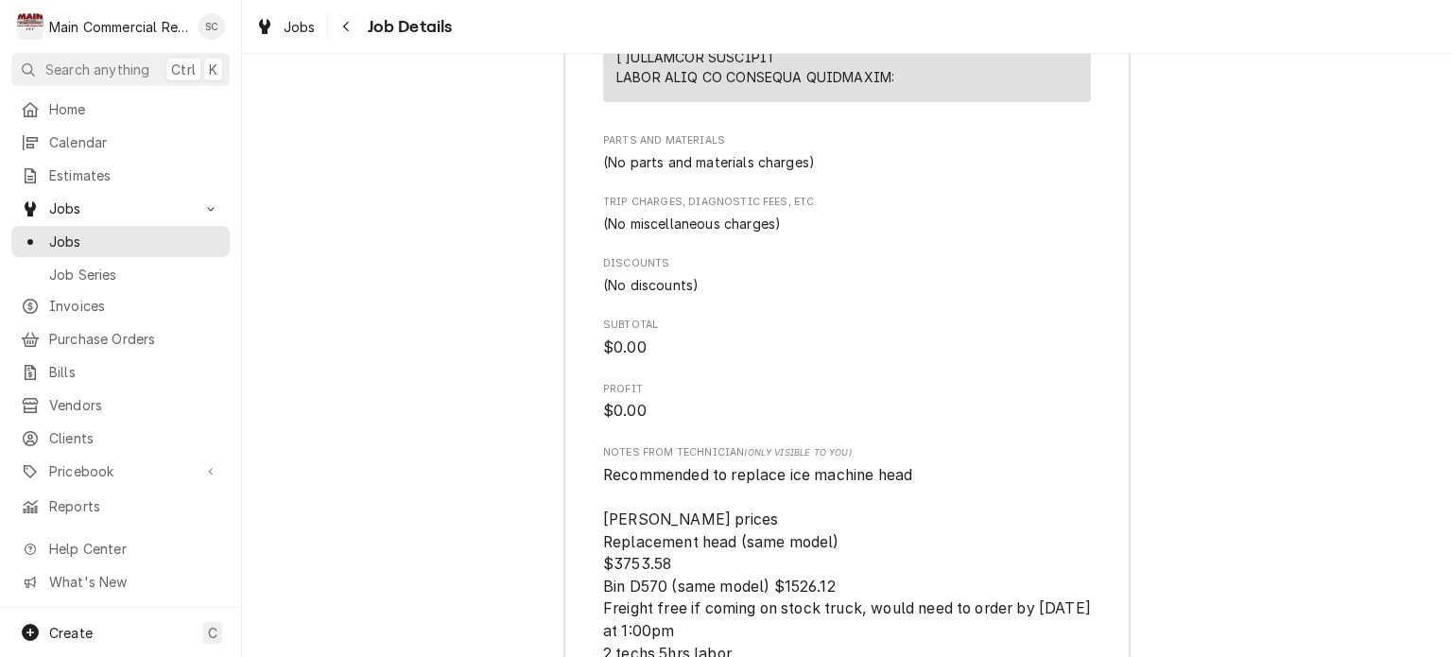
scroll to position [5672, 0]
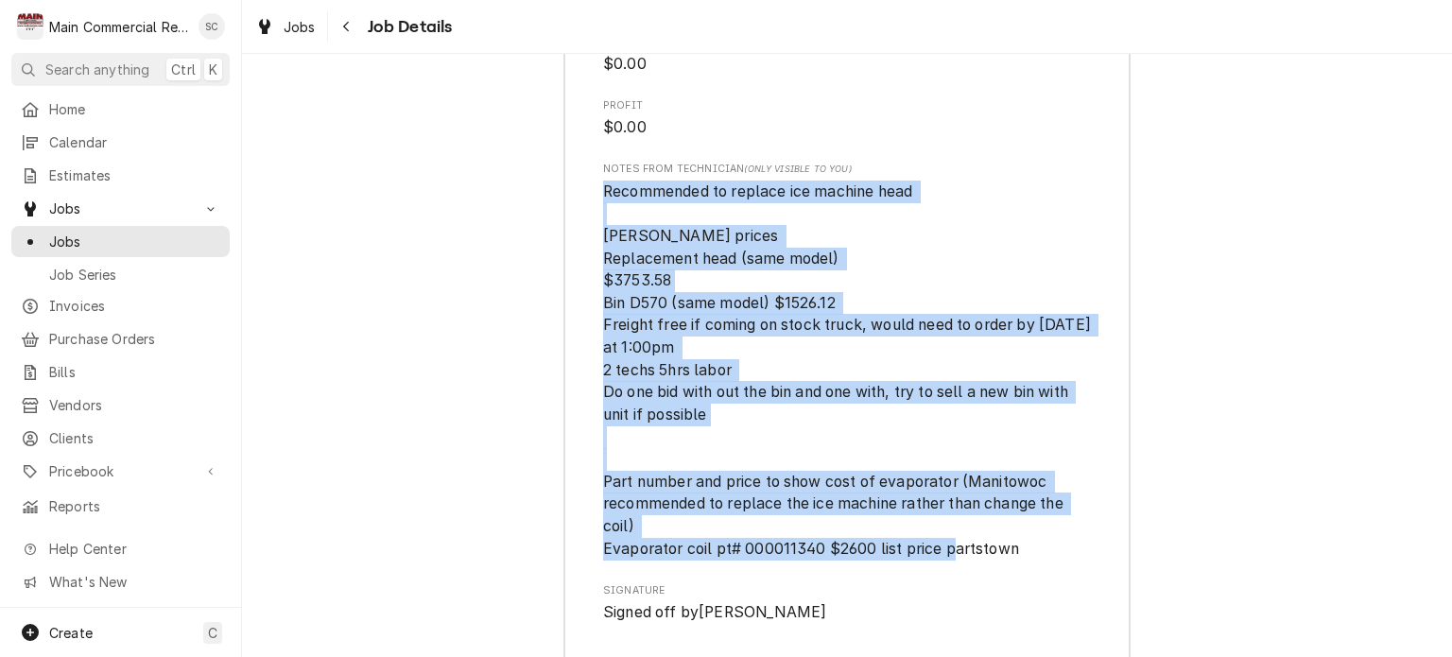
drag, startPoint x: 1020, startPoint y: 561, endPoint x: 596, endPoint y: 203, distance: 555.4
click at [603, 203] on span "Recommended to replace ice machine head Baker prices Replacement head (same mod…" at bounding box center [847, 371] width 488 height 380
copy span "Recommended to replace ice machine head Baker prices Replacement head (same mod…"
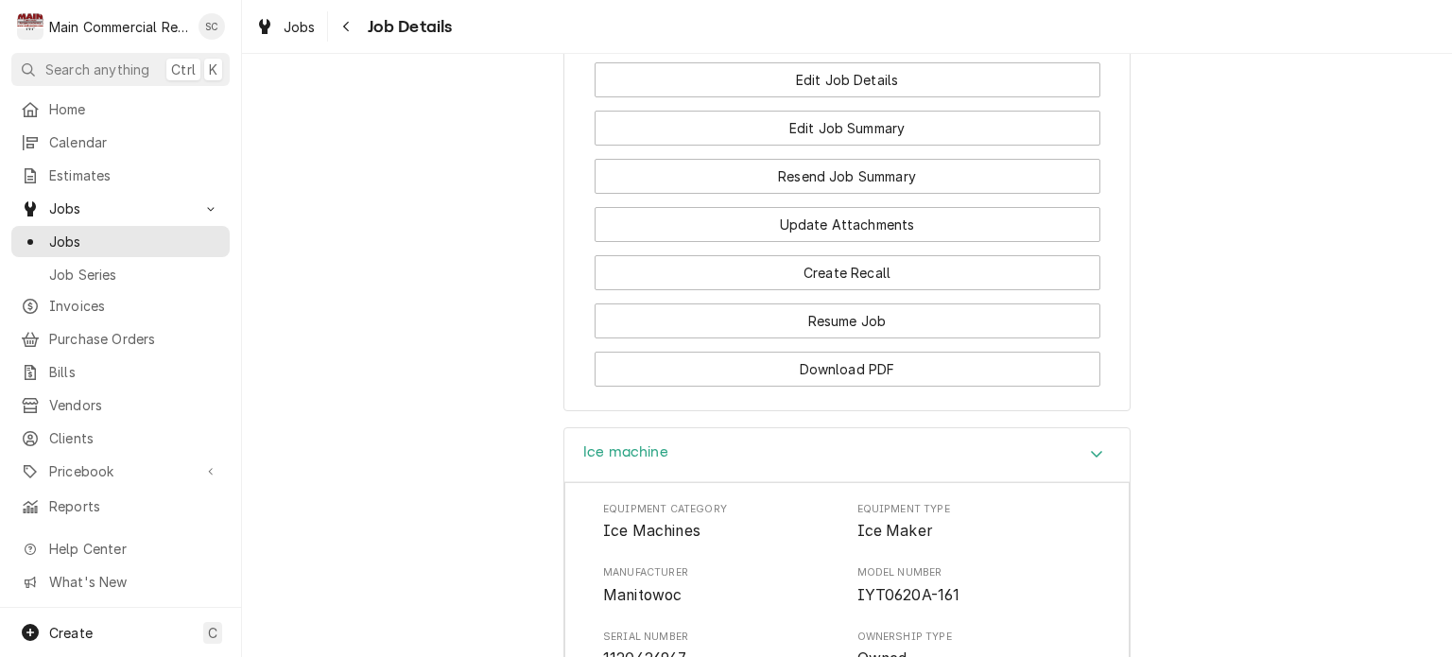
scroll to position [1796, 0]
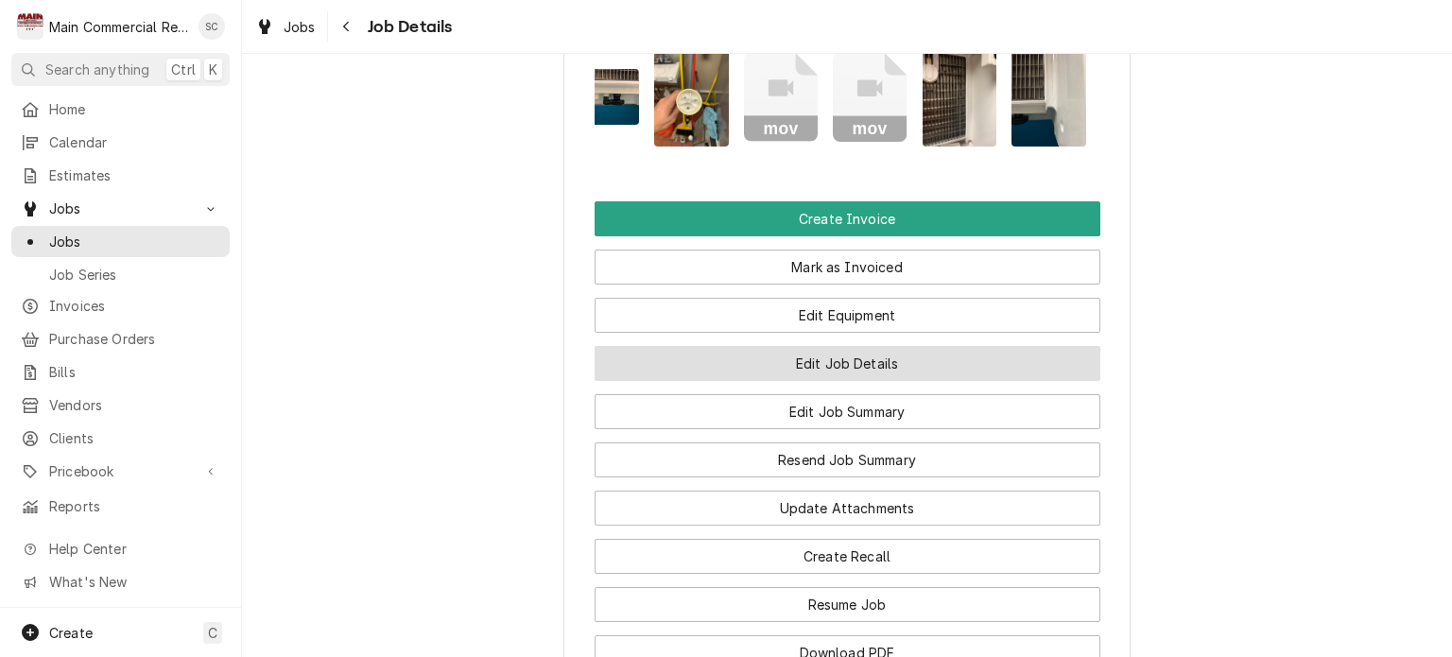
click at [892, 381] on button "Edit Job Details" at bounding box center [848, 363] width 506 height 35
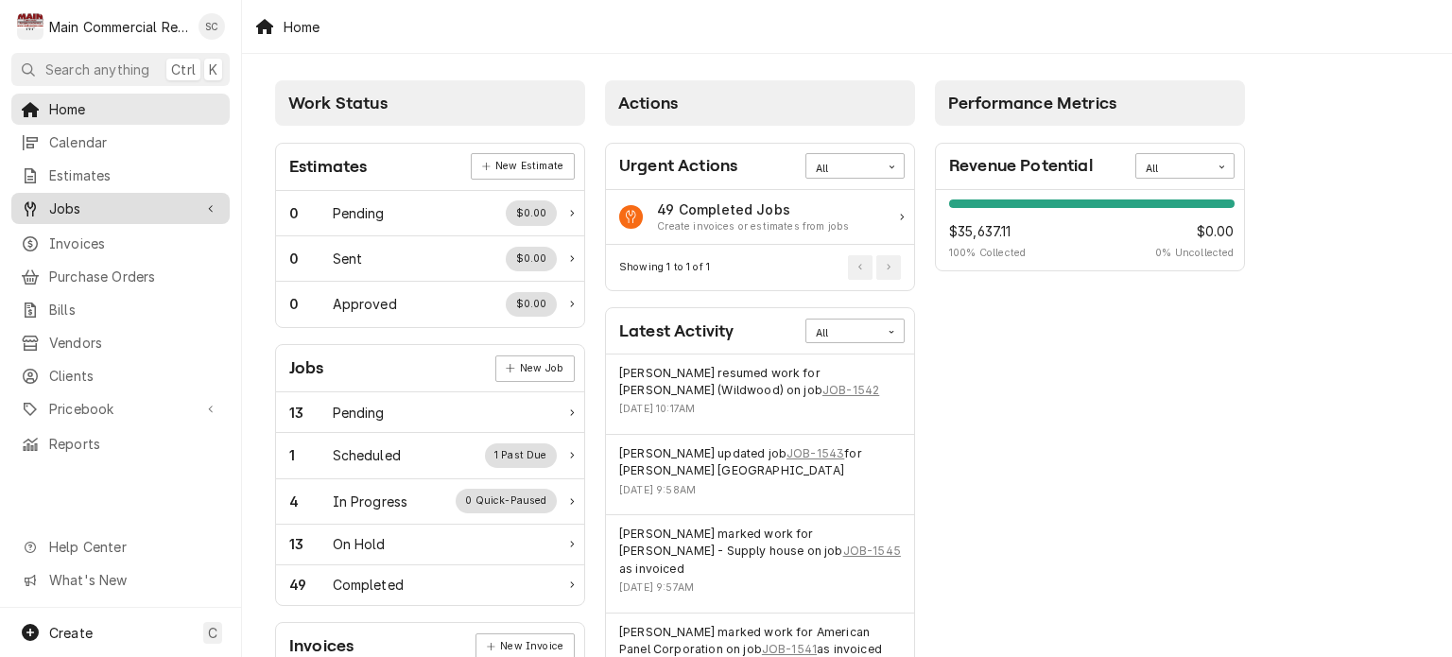
click at [176, 208] on span "Jobs" at bounding box center [120, 209] width 143 height 20
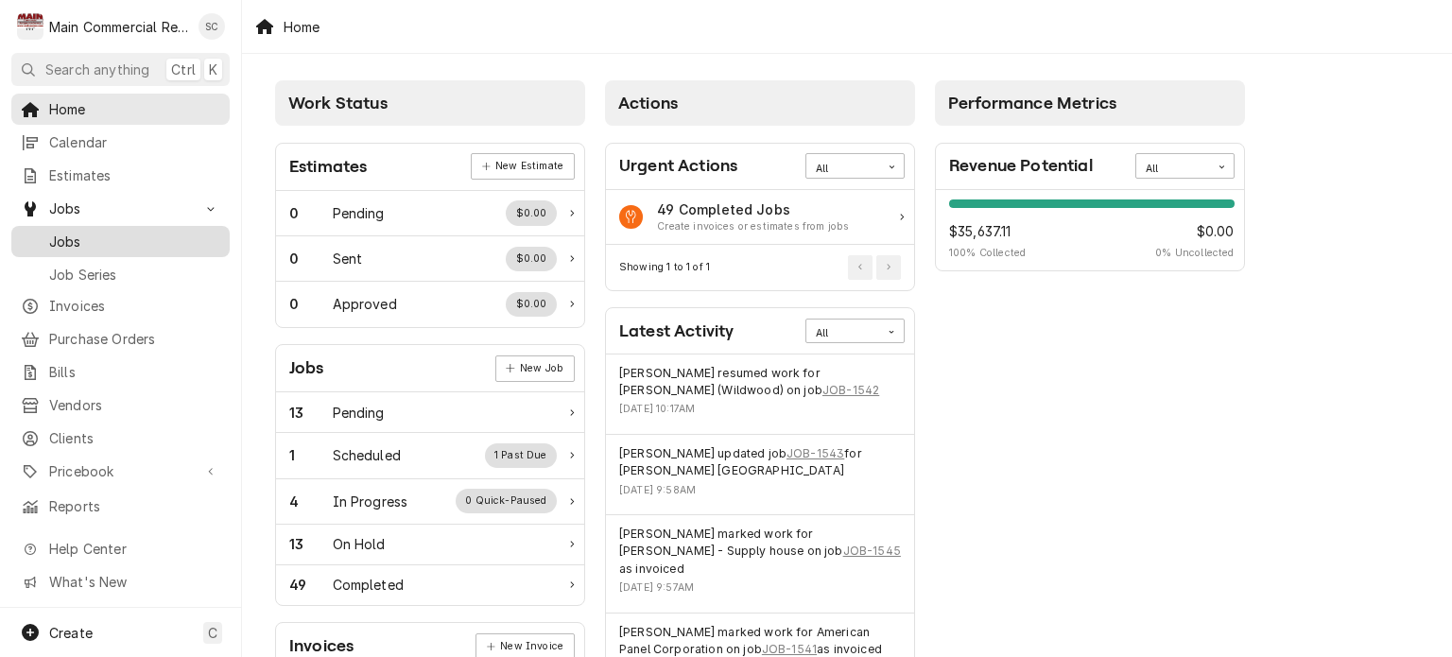
click at [115, 239] on span "Jobs" at bounding box center [134, 242] width 171 height 20
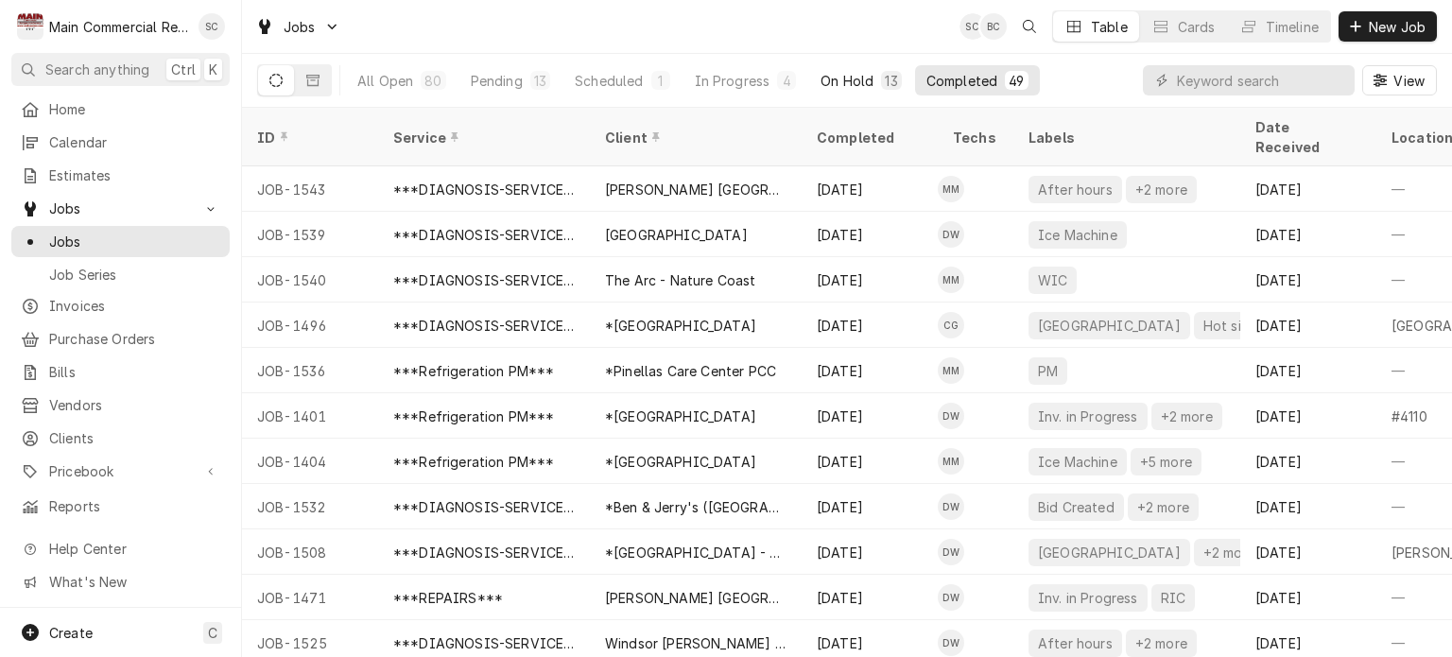
click at [847, 78] on div "On Hold" at bounding box center [846, 81] width 53 height 20
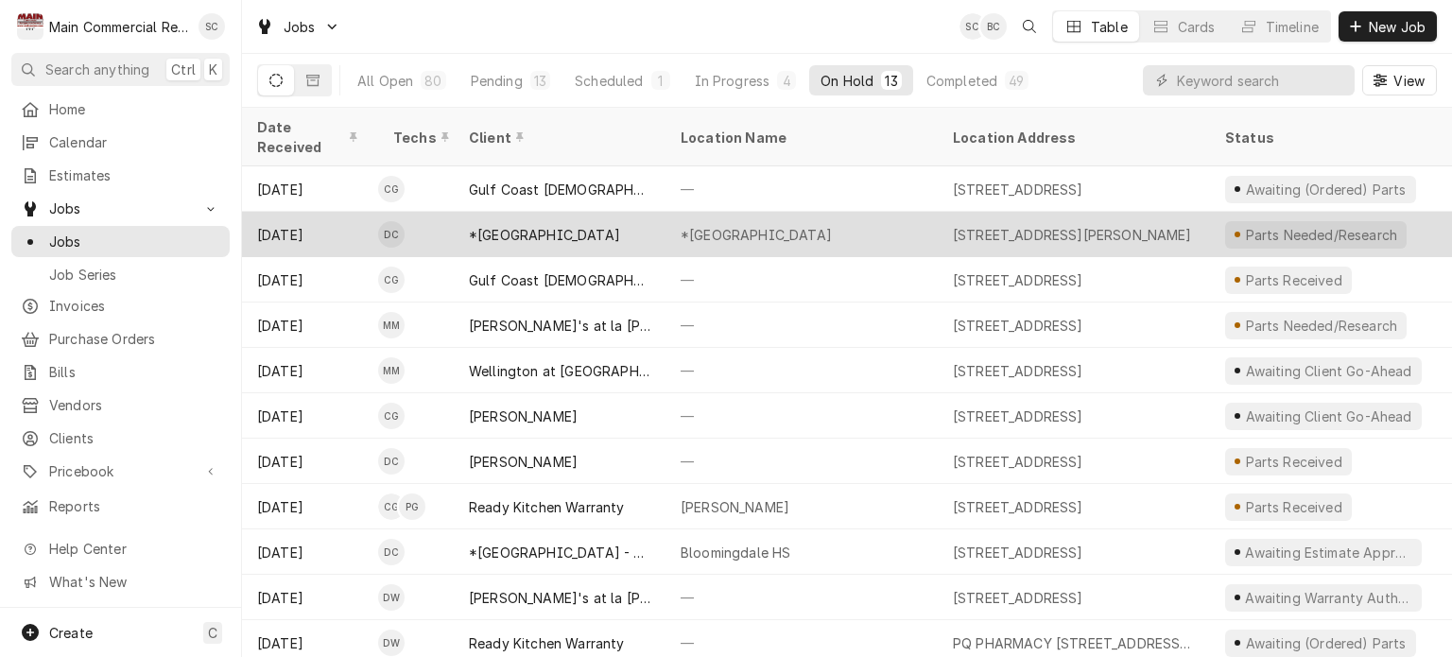
click at [843, 212] on div "*Hernando High School" at bounding box center [801, 234] width 272 height 45
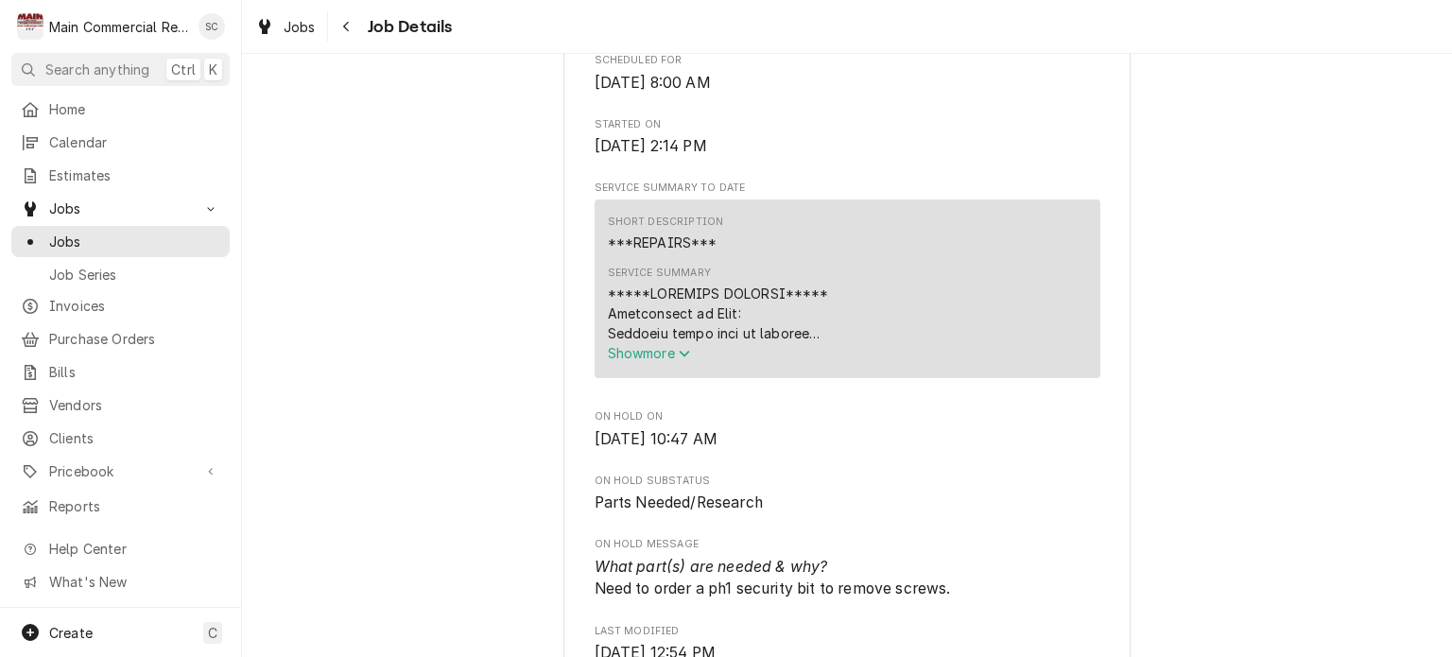
scroll to position [1607, 0]
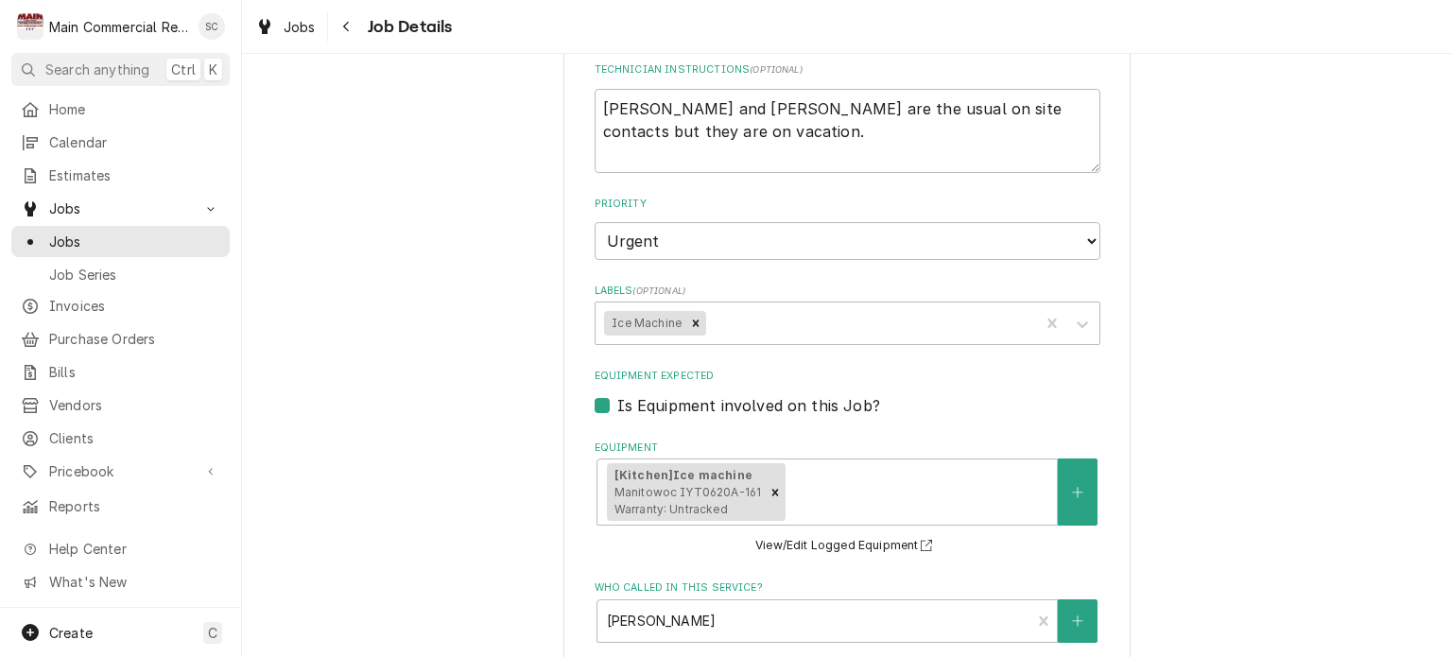
scroll to position [342, 0]
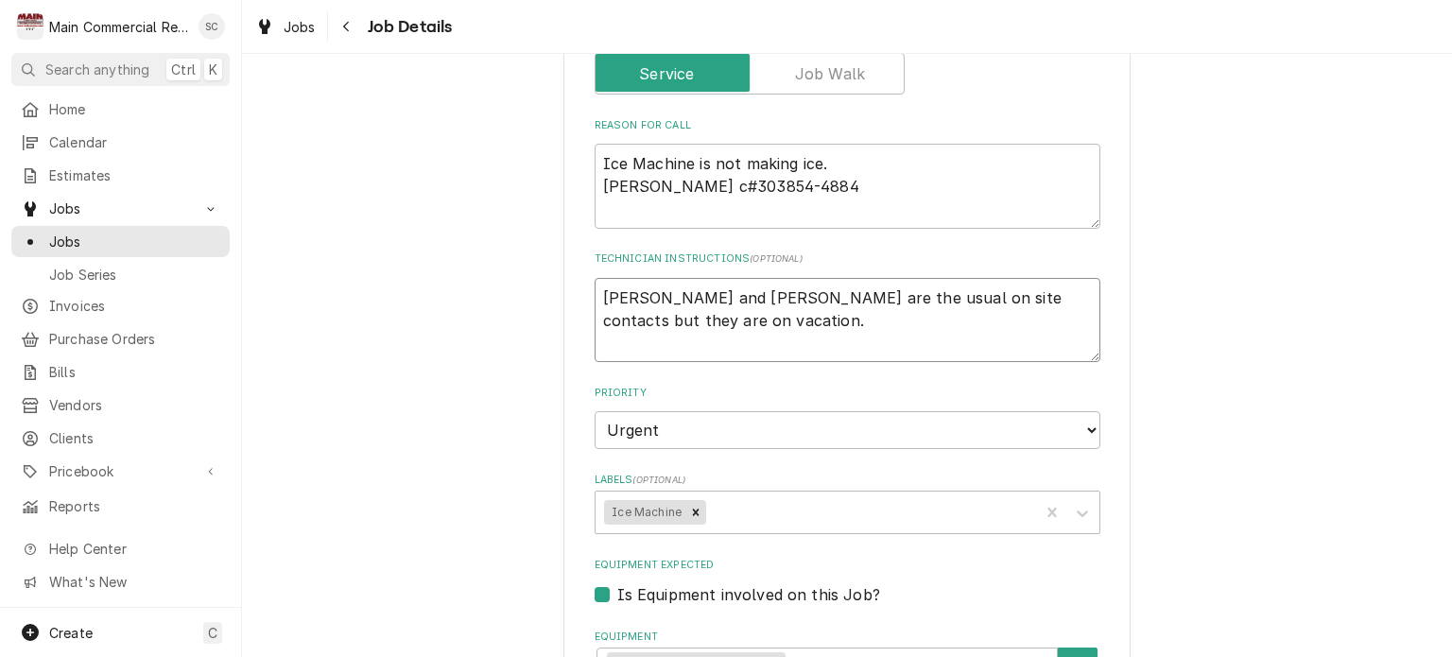
click at [598, 297] on textarea "[PERSON_NAME] and [PERSON_NAME] are the usual on site contacts but they are on …" at bounding box center [848, 320] width 506 height 85
type textarea "x"
type textarea "[PERSON_NAME] and [PERSON_NAME] are the usual on site contacts but they are on …"
type textarea "x"
type textarea "B [PERSON_NAME] and [PERSON_NAME] are the usual on site contacts but they are o…"
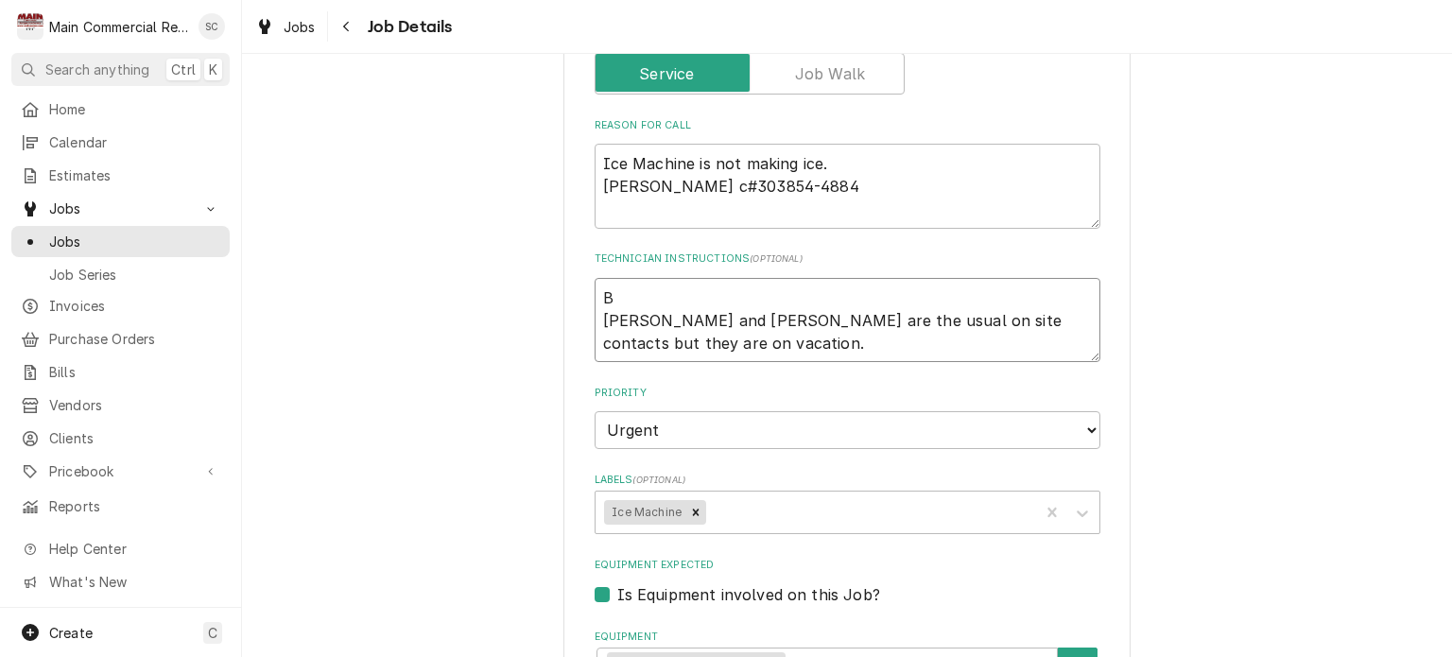
type textarea "x"
type textarea "Bi [PERSON_NAME] and [PERSON_NAME] are the usual on site contacts but they are …"
type textarea "x"
type textarea "Bid [PERSON_NAME] and [PERSON_NAME] are the usual on site contacts but they are…"
type textarea "x"
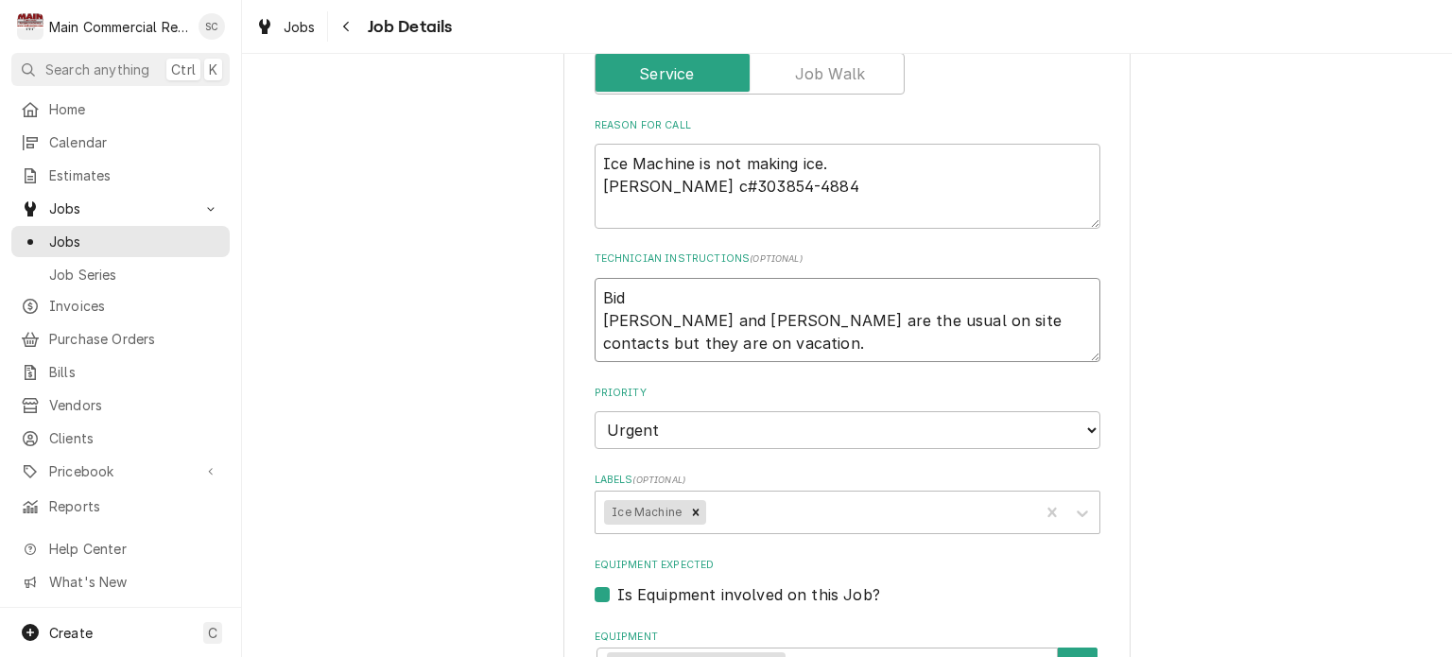
type textarea "Bid [PERSON_NAME] and [PERSON_NAME] are the usual on site contacts but they are…"
type textarea "x"
type textarea "Bid [PERSON_NAME] and [PERSON_NAME] are the usual on site contacts but they are…"
type textarea "x"
type textarea "Bi [PERSON_NAME] and [PERSON_NAME] are the usual on site contacts but they are …"
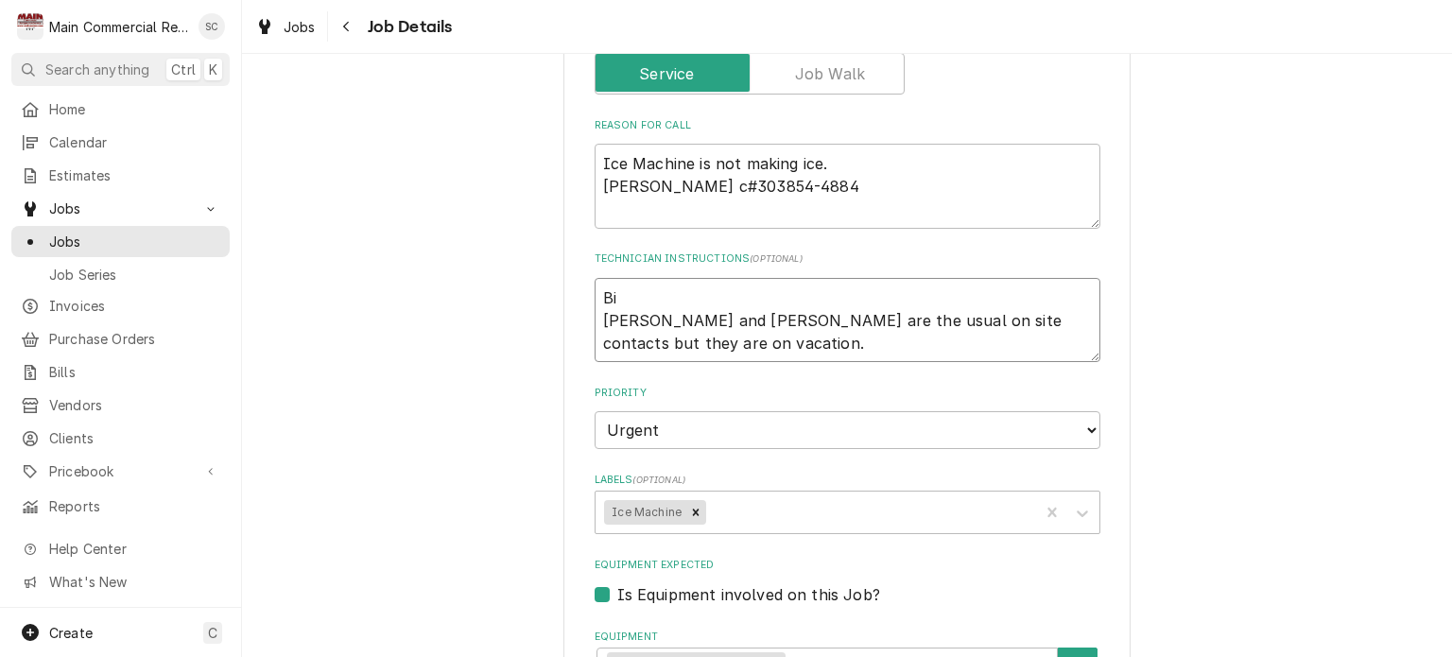
type textarea "x"
type textarea "B [PERSON_NAME] and [PERSON_NAME] are the usual on site contacts but they are o…"
type textarea "x"
type textarea "[PERSON_NAME] and [PERSON_NAME] are the usual on site contacts but they are on …"
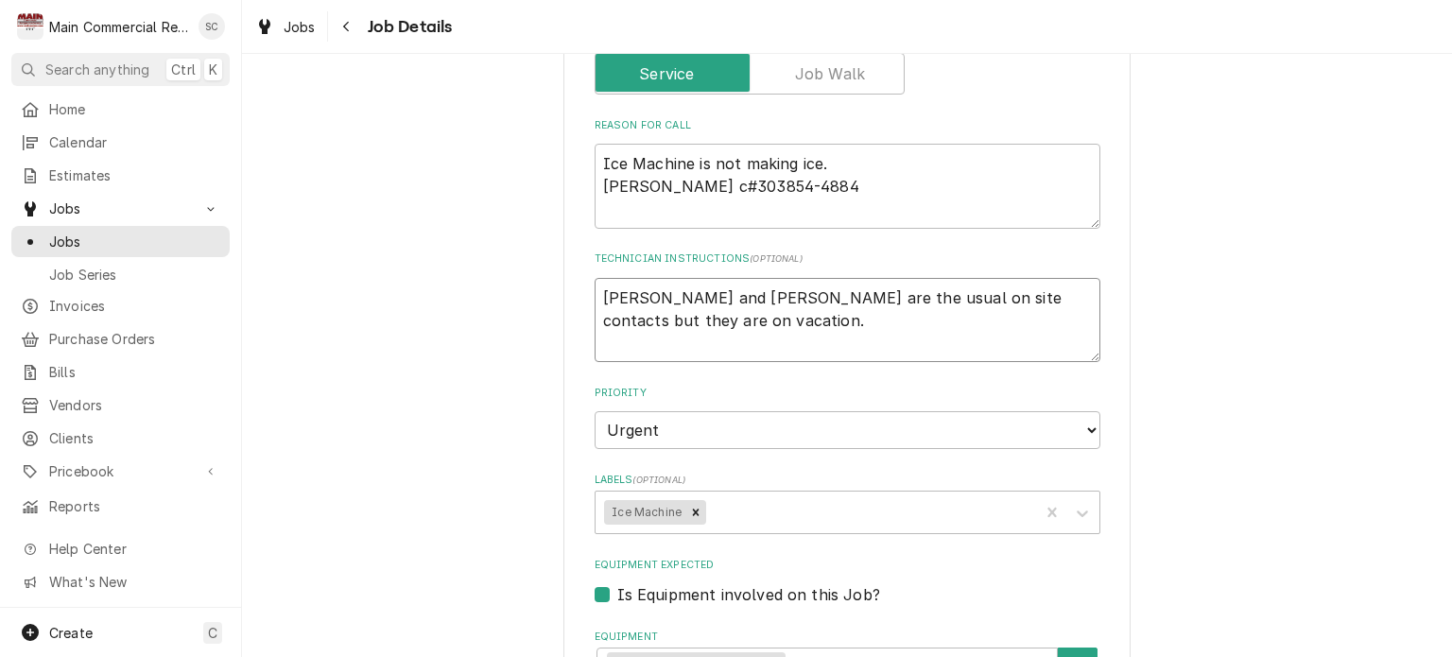
type textarea "x"
type textarea "Q [PERSON_NAME] and [PERSON_NAME] are the usual on site contacts but they are o…"
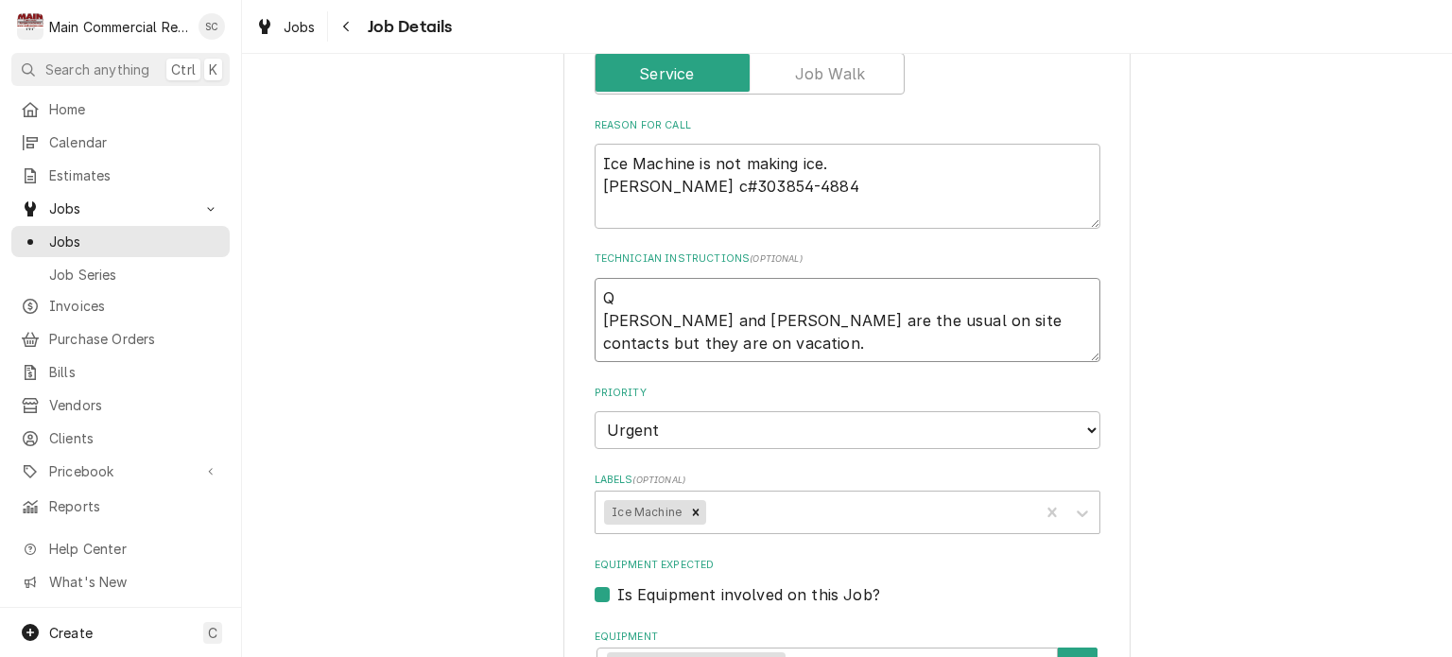
type textarea "x"
type textarea "Q- [PERSON_NAME] and [PERSON_NAME] are the usual on site contacts but they are …"
type textarea "x"
type textarea "Q-3 [PERSON_NAME] and [PERSON_NAME] are the usual on site contacts but they are…"
type textarea "x"
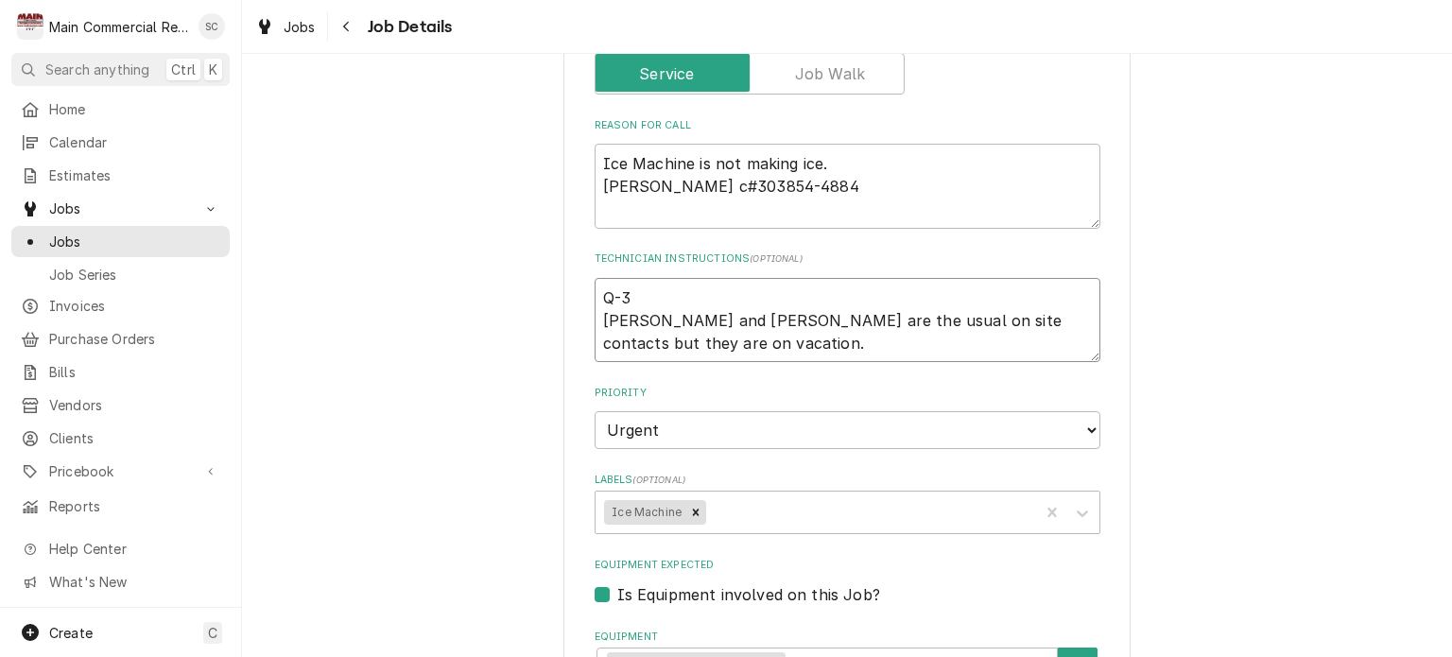
type textarea "Q-38 Tim and EIleen are the usual on site contacts but they are on vacation."
type textarea "x"
type textarea "Q-388 Tim and EIleen are the usual on site contacts but they are on vacation."
type textarea "x"
type textarea "Q-3886 Tim and EIleen are the usual on site contacts but they are on vacation."
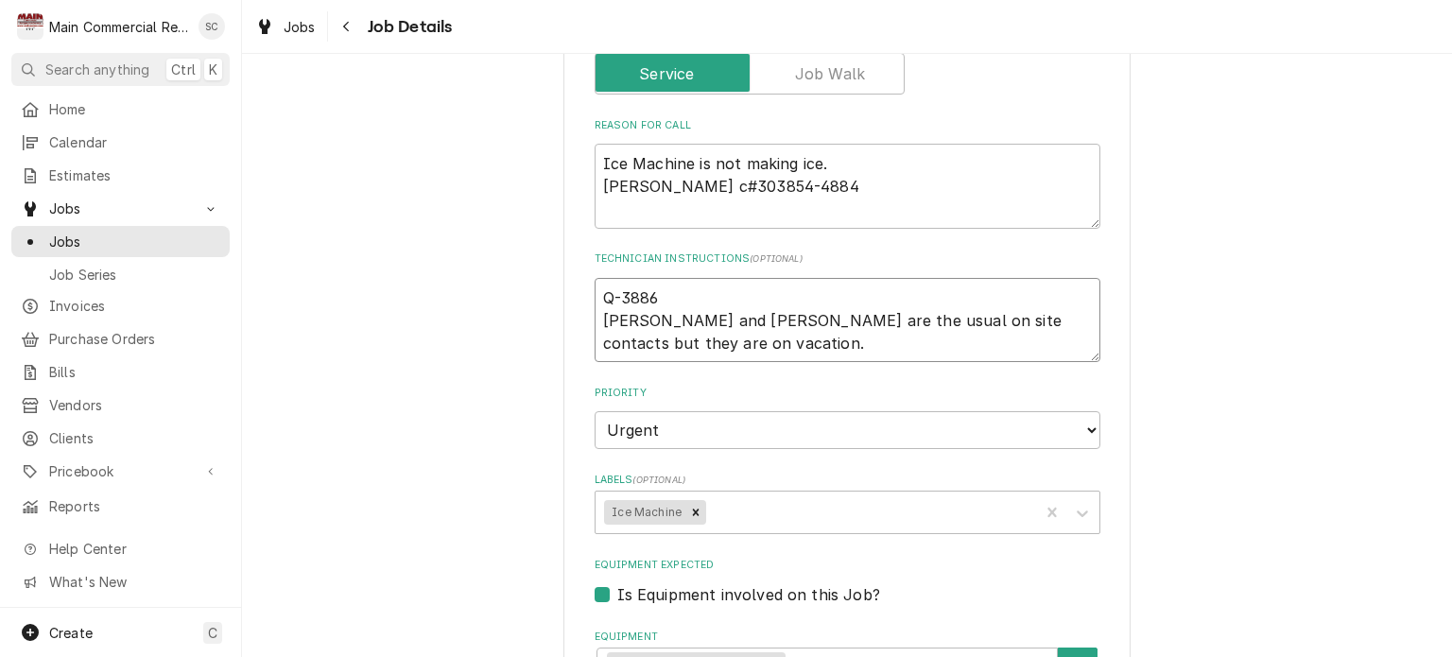
type textarea "x"
type textarea "Q-3886 Tim and EIleen are the usual on site contacts but they are on vacation."
type textarea "x"
type textarea "Q-3886 c Tim and EIleen are the usual on site contacts but they are on vacation."
type textarea "x"
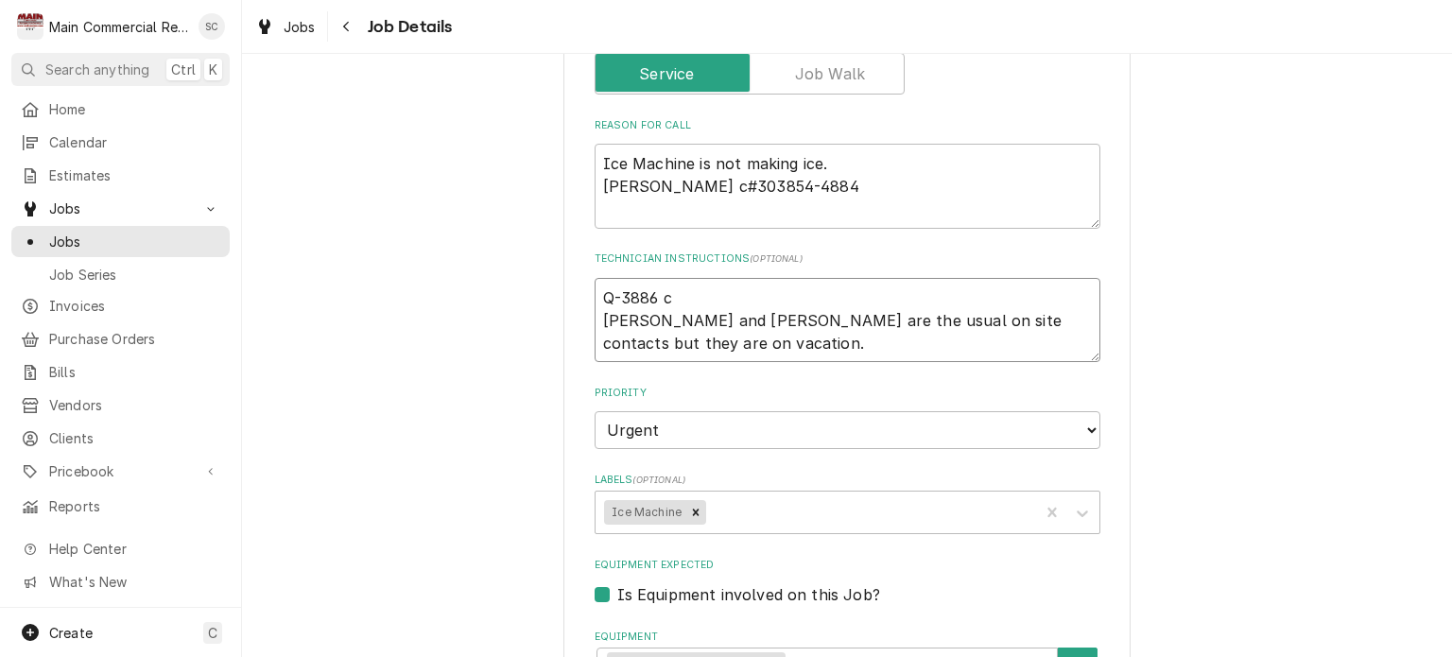
type textarea "Q-3886 cr Tim and EIleen are the usual on site contacts but they are on vacatio…"
type textarea "x"
type textarea "Q-3886 cre Tim and EIleen are the usual on site contacts but they are on vacati…"
type textarea "x"
type textarea "Q-3886 crea Tim and EIleen are the usual on site contacts but they are on vacat…"
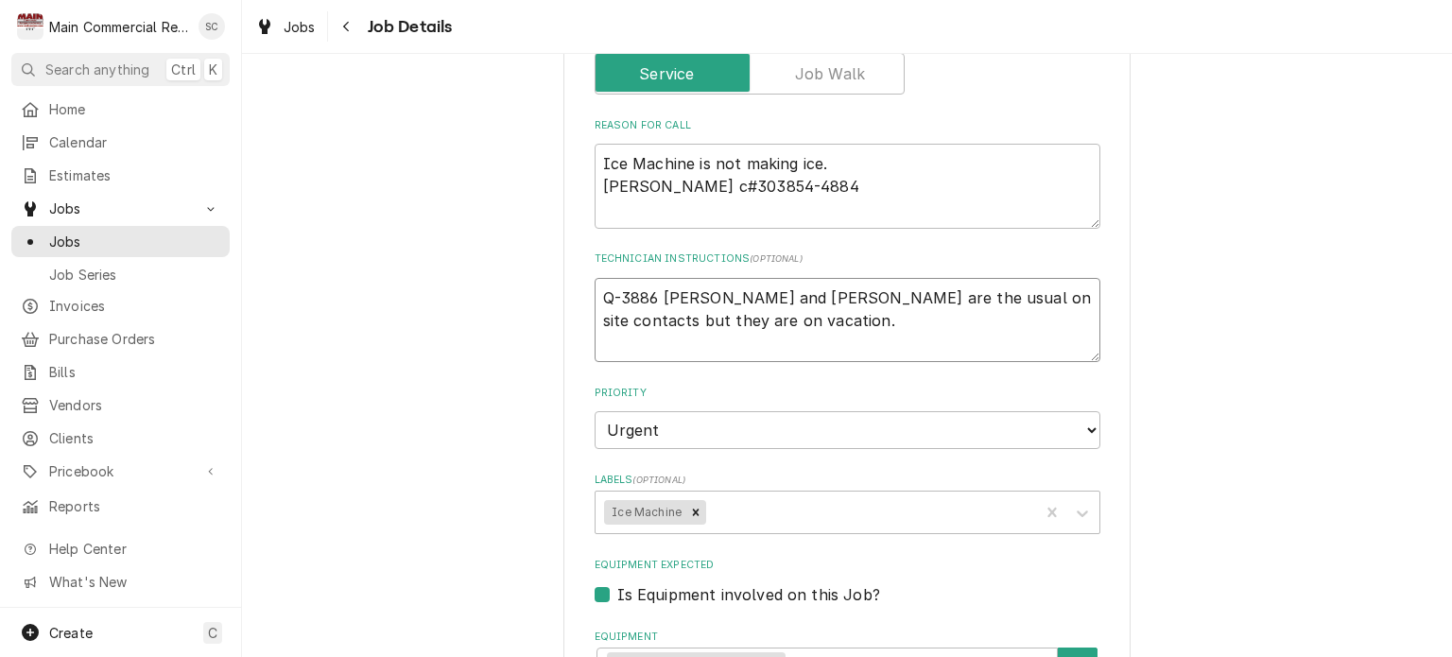
type textarea "x"
type textarea "Q-3886 creat Tim and EIleen are the usual on site contacts but they are on vaca…"
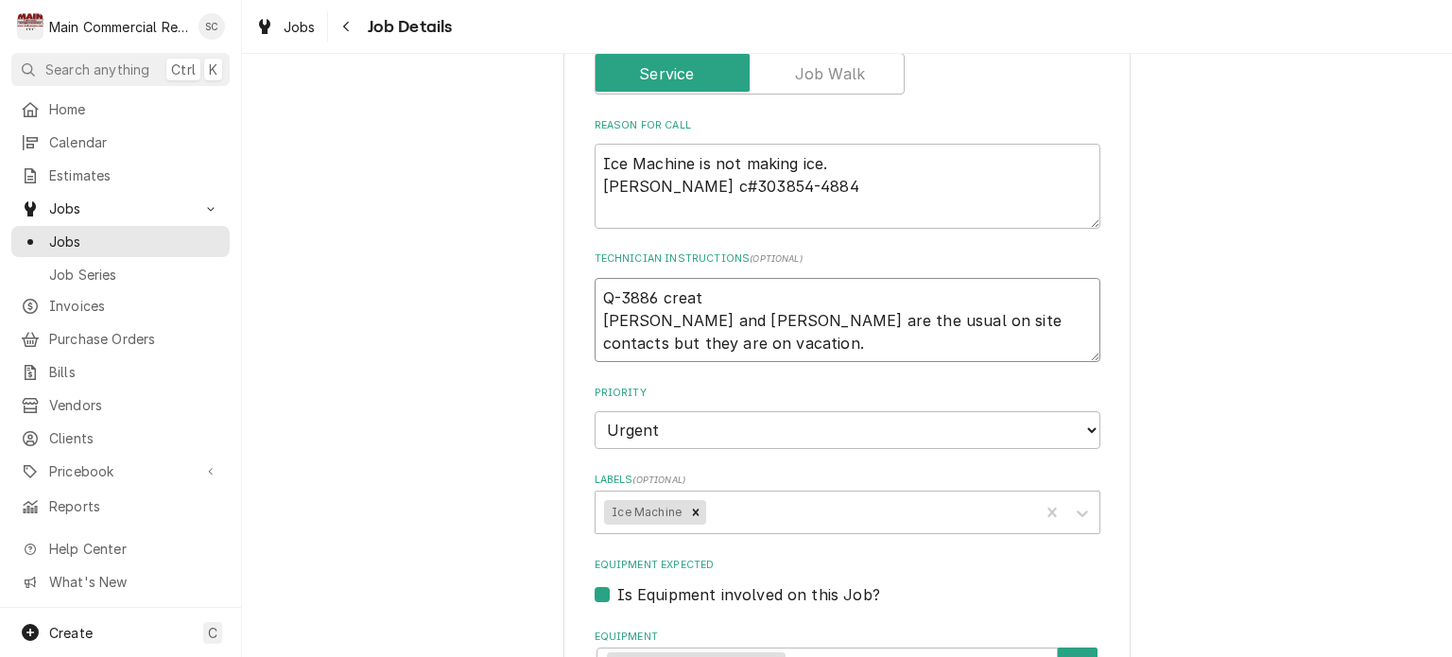
type textarea "x"
type textarea "Q-3886 create Tim and EIleen are the usual on site contacts but they are on vac…"
type textarea "x"
type textarea "Q-3886 created Tim and EIleen are the usual on site contacts but they are on va…"
type textarea "x"
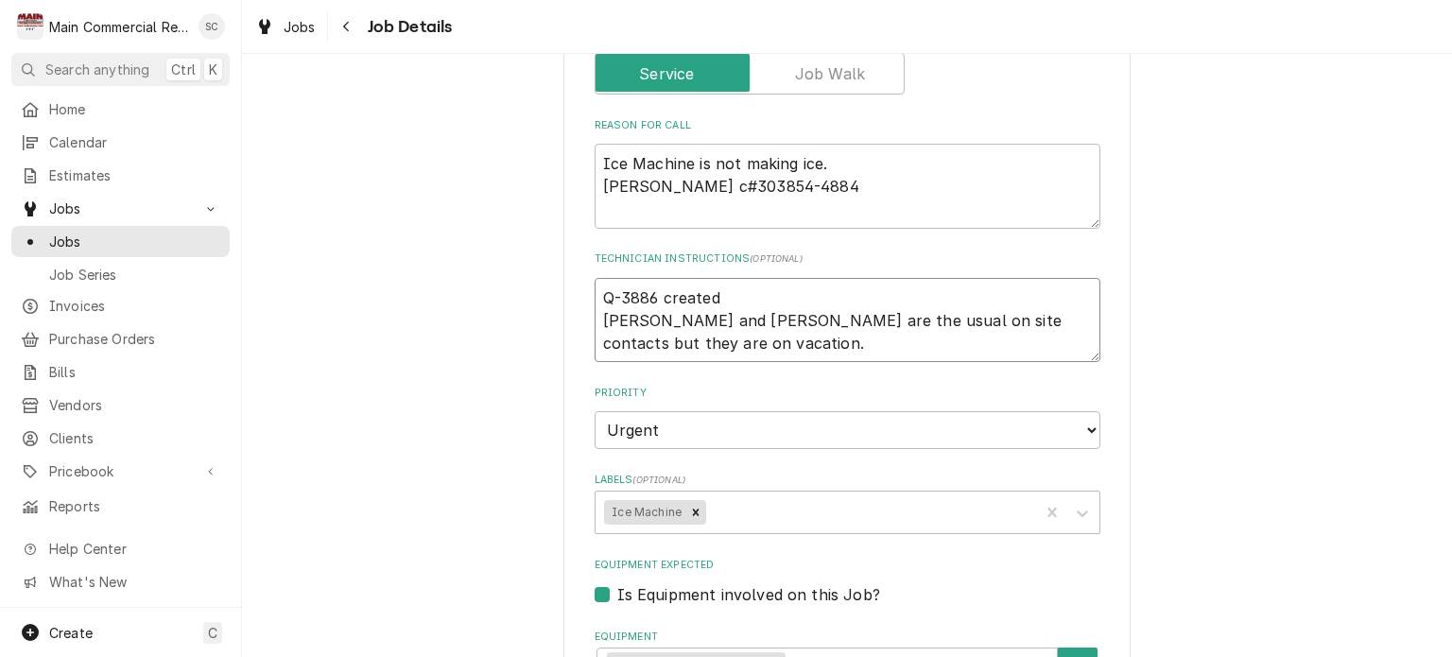
type textarea "Q-3886 created. Tim and EIleen are the usual on site contacts but they are on v…"
type textarea "x"
type textarea "Q-3886 created. Tim and EIleen are the usual on site contacts but they are on v…"
type textarea "x"
type textarea "Q-3886 created. - Tim and EIleen are the usual on site contacts but they are on…"
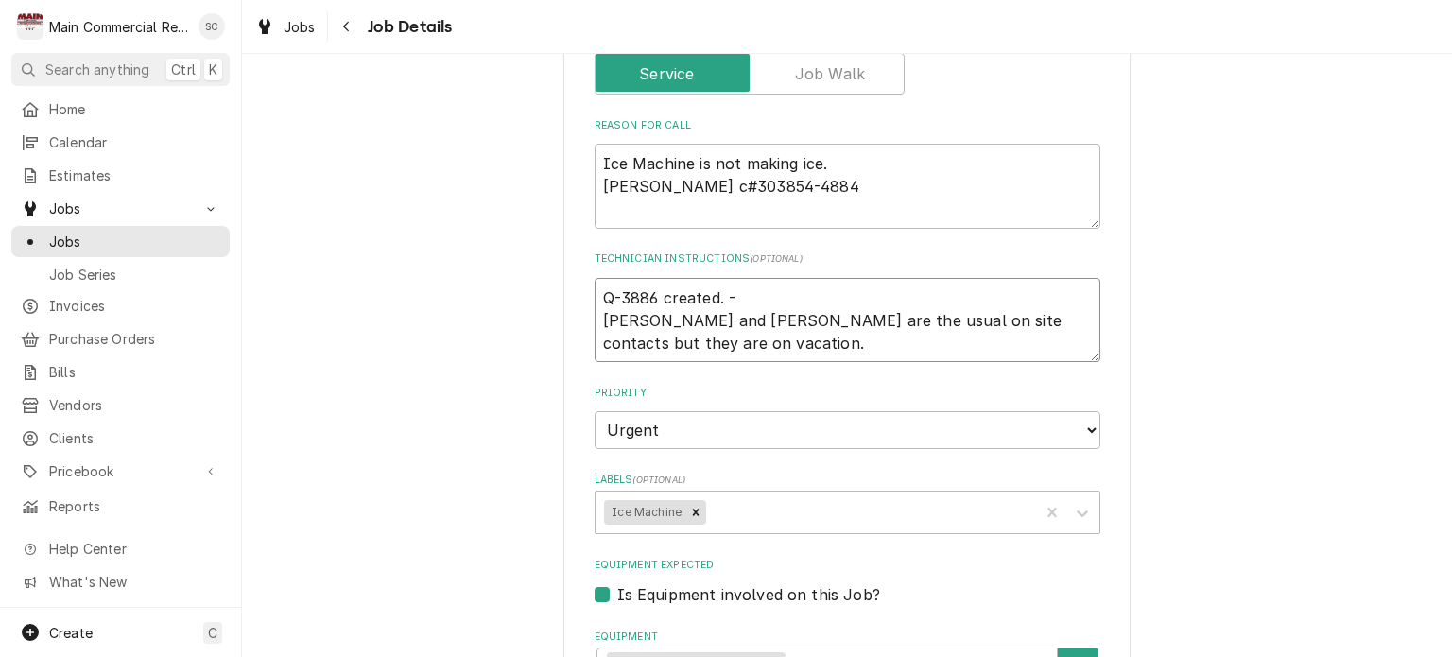
type textarea "x"
type textarea "Q-3886 created. -s Tim and EIleen are the usual on site contacts but they are o…"
type textarea "x"
type textarea "Q-3886 created. -sr Tim and EIleen are the usual on site contacts but they are …"
type textarea "x"
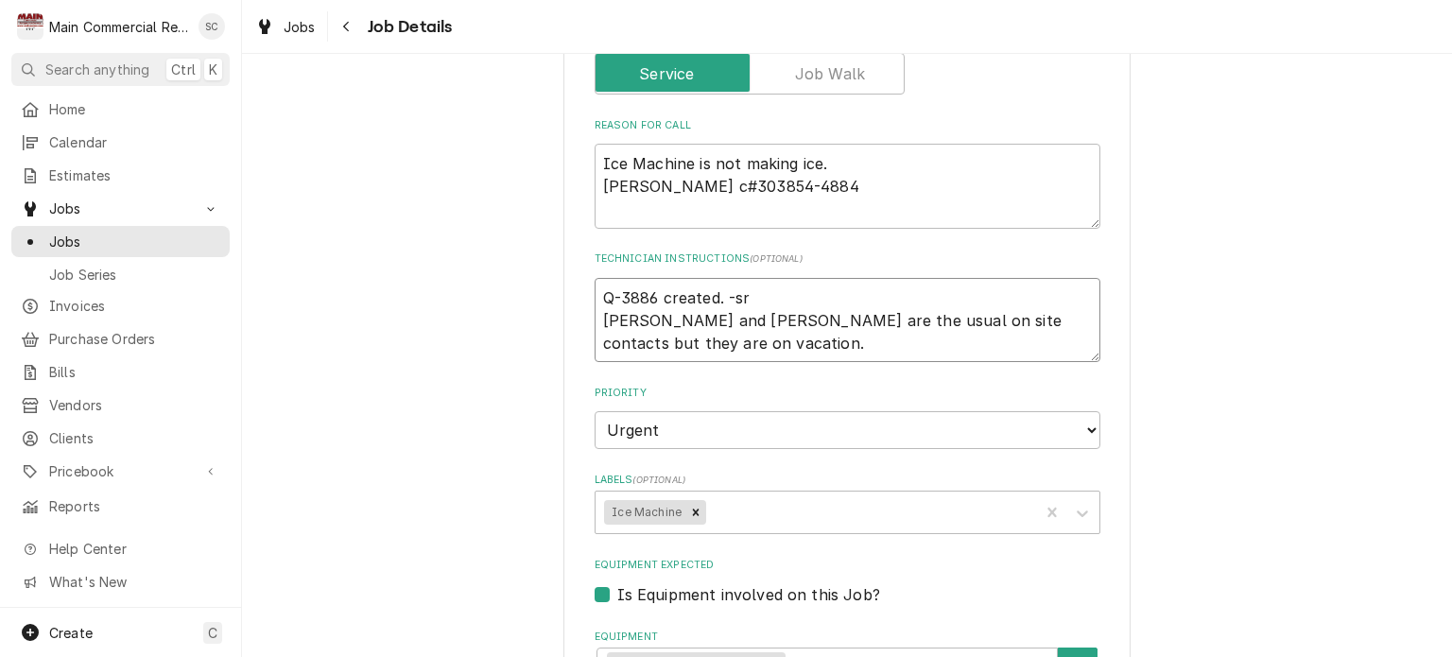
type textarea "Q-3886 created. -src Tim and EIleen are the usual on site contacts but they are…"
click at [597, 291] on textarea "Q-3886 created. -src Tim and EIleen are the usual on site contacts but they are…" at bounding box center [848, 320] width 506 height 85
type textarea "x"
type textarea "1Q-3886 created. -src Tim and EIleen are the usual on site contacts but they ar…"
type textarea "x"
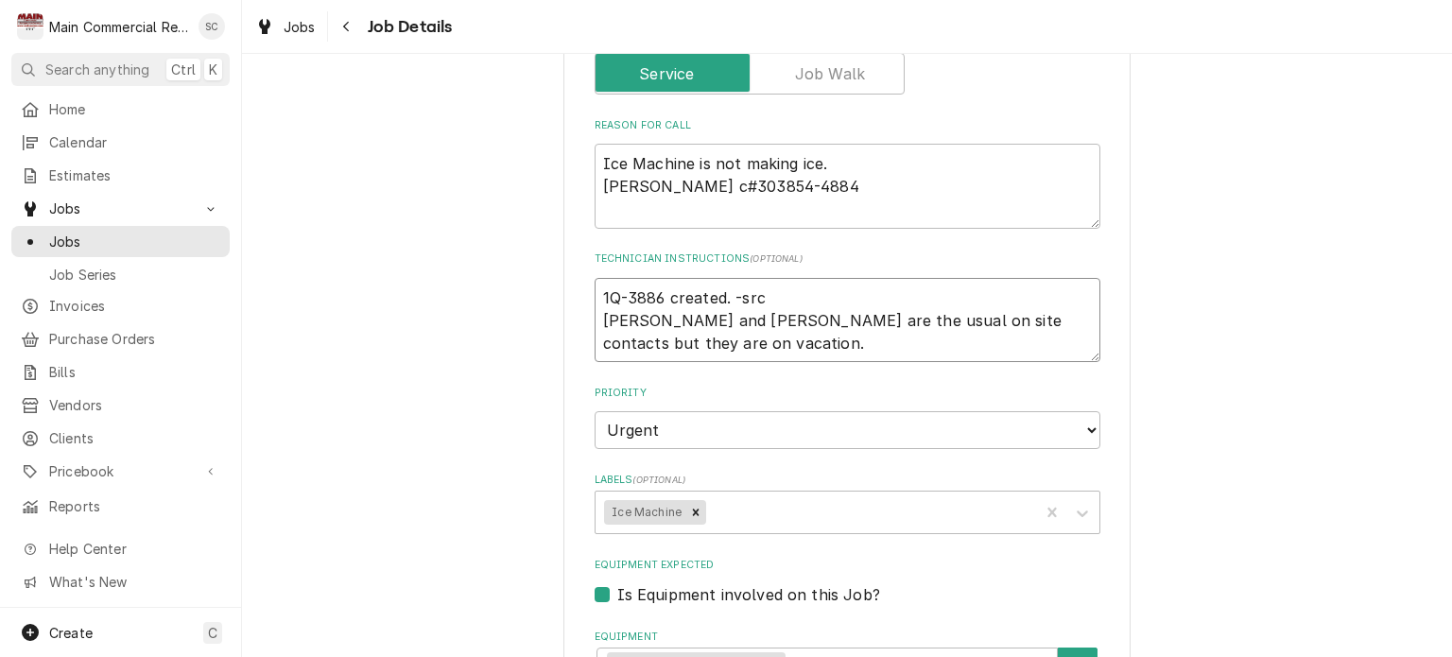
type textarea "10Q-3886 created. -src Tim and EIleen are the usual on site contacts but they a…"
type textarea "x"
type textarea "10/Q-3886 created. -src Tim and EIleen are the usual on site contacts but they …"
type textarea "x"
type textarea "10/9Q-3886 created. -src Tim and EIleen are the usual on site contacts but they…"
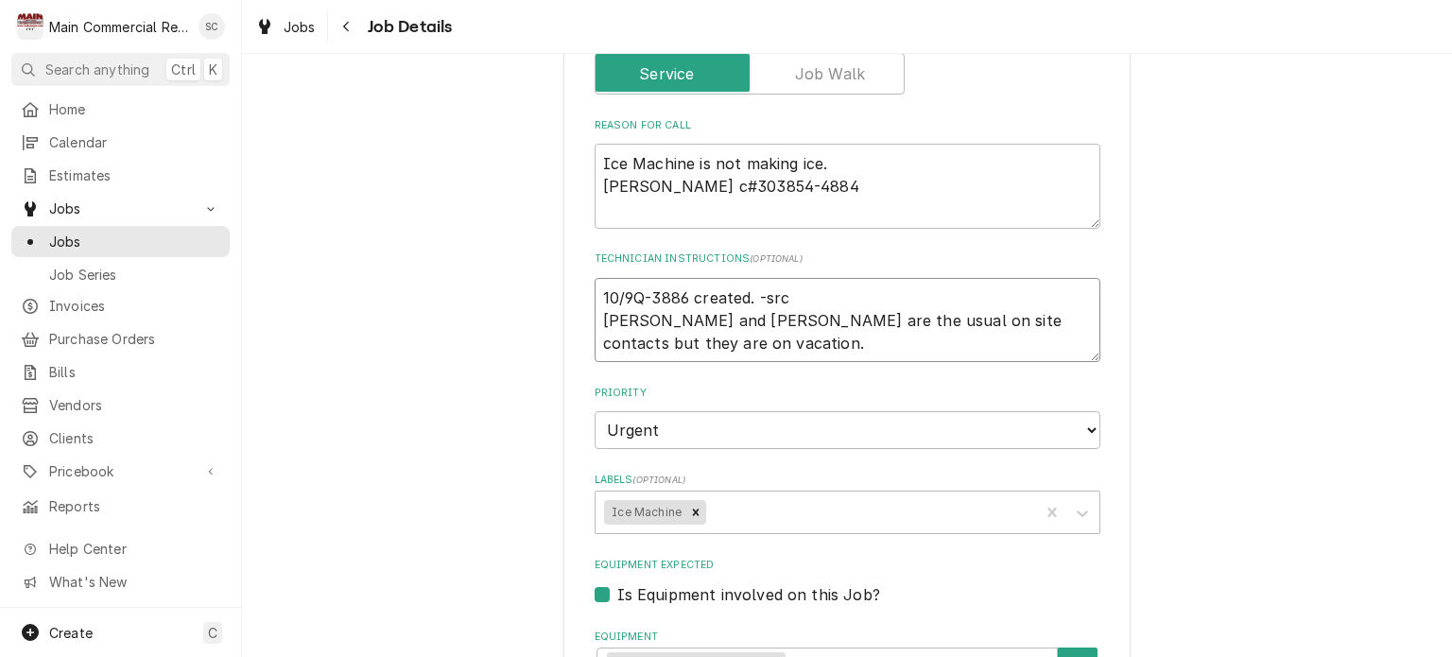
type textarea "x"
type textarea "10/9/Q-3886 created. -src Tim and EIleen are the usual on site contacts but the…"
type textarea "x"
type textarea "10/9/2Q-3886 created. -src Tim and EIleen are the usual on site contacts but th…"
type textarea "x"
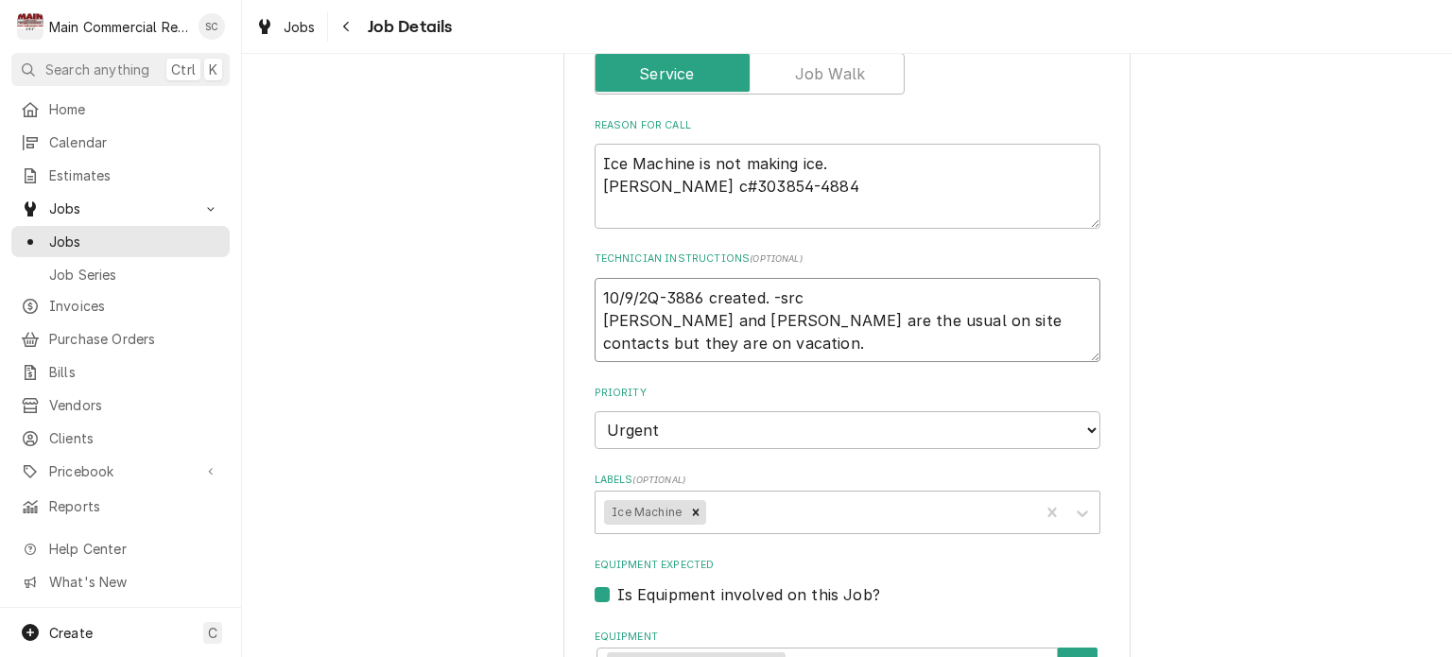
type textarea "10/9/25Q-3886 created. -src Tim and EIleen are the usual on site contacts but t…"
type textarea "x"
type textarea "[DATE]:Q-3886 created. -src [PERSON_NAME] and [PERSON_NAME] are the usual on si…"
type textarea "x"
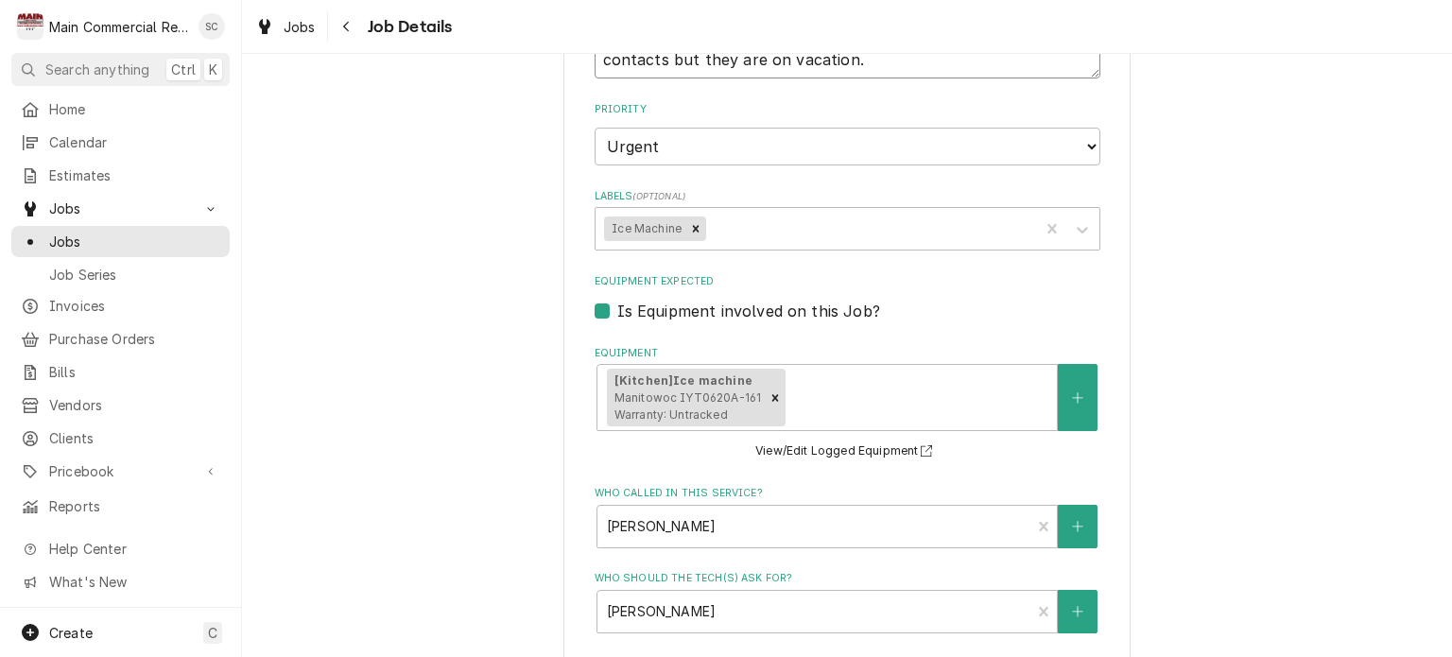
scroll to position [437, 0]
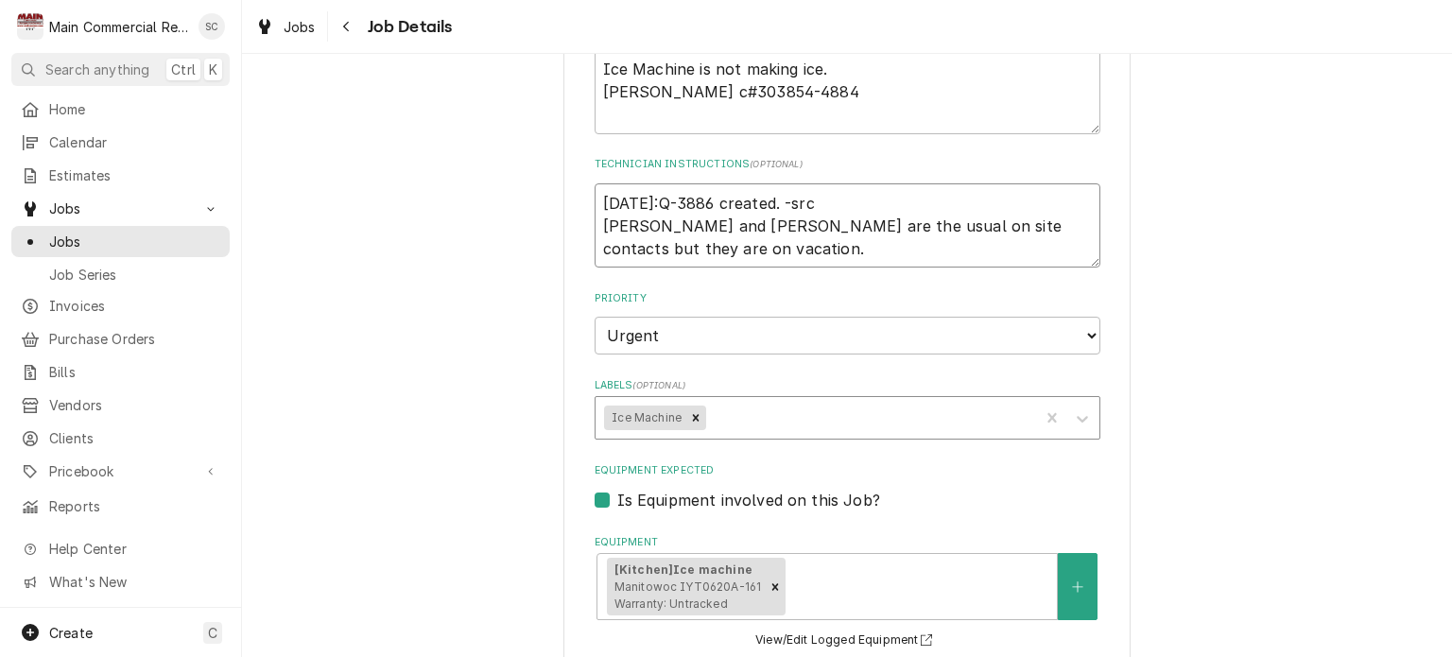
type textarea "[DATE]:Q-3886 created. -src [PERSON_NAME] and [PERSON_NAME] are the usual on si…"
click at [817, 413] on div "Labels" at bounding box center [870, 418] width 320 height 34
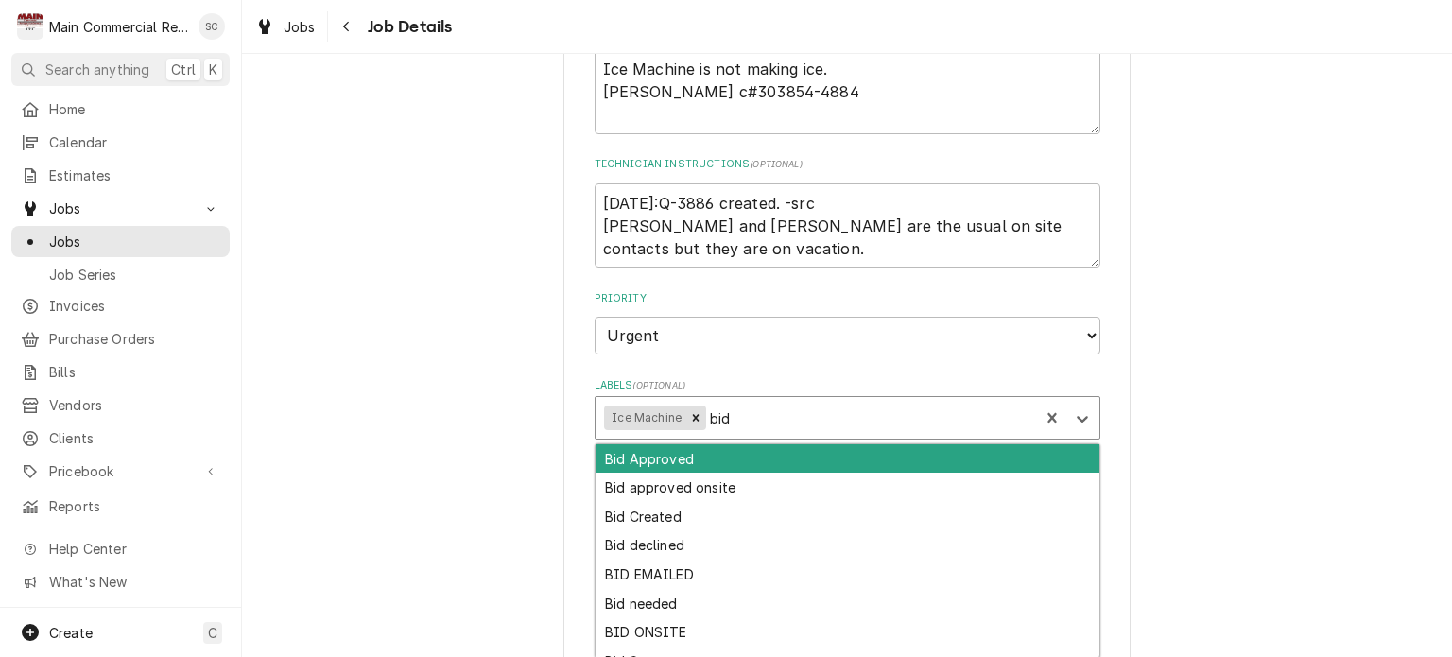
type input "bid c"
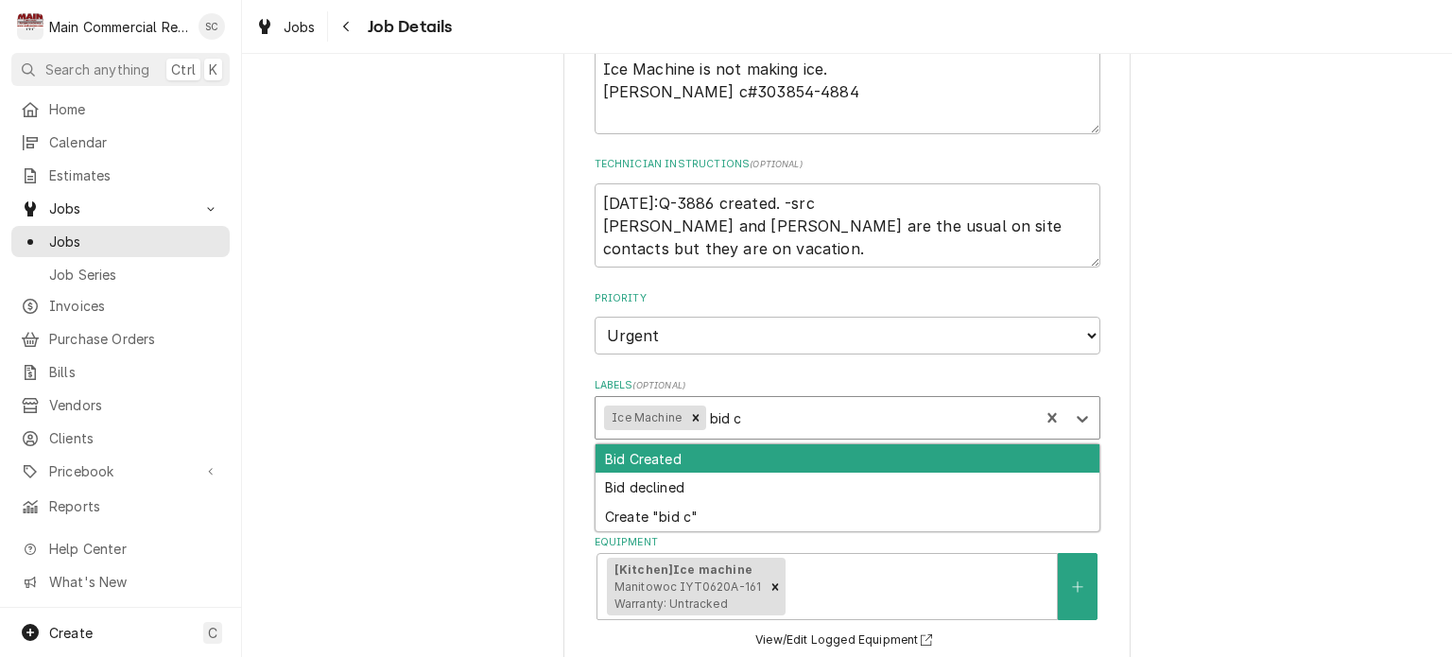
click at [812, 460] on div "Bid Created" at bounding box center [848, 458] width 504 height 29
type textarea "x"
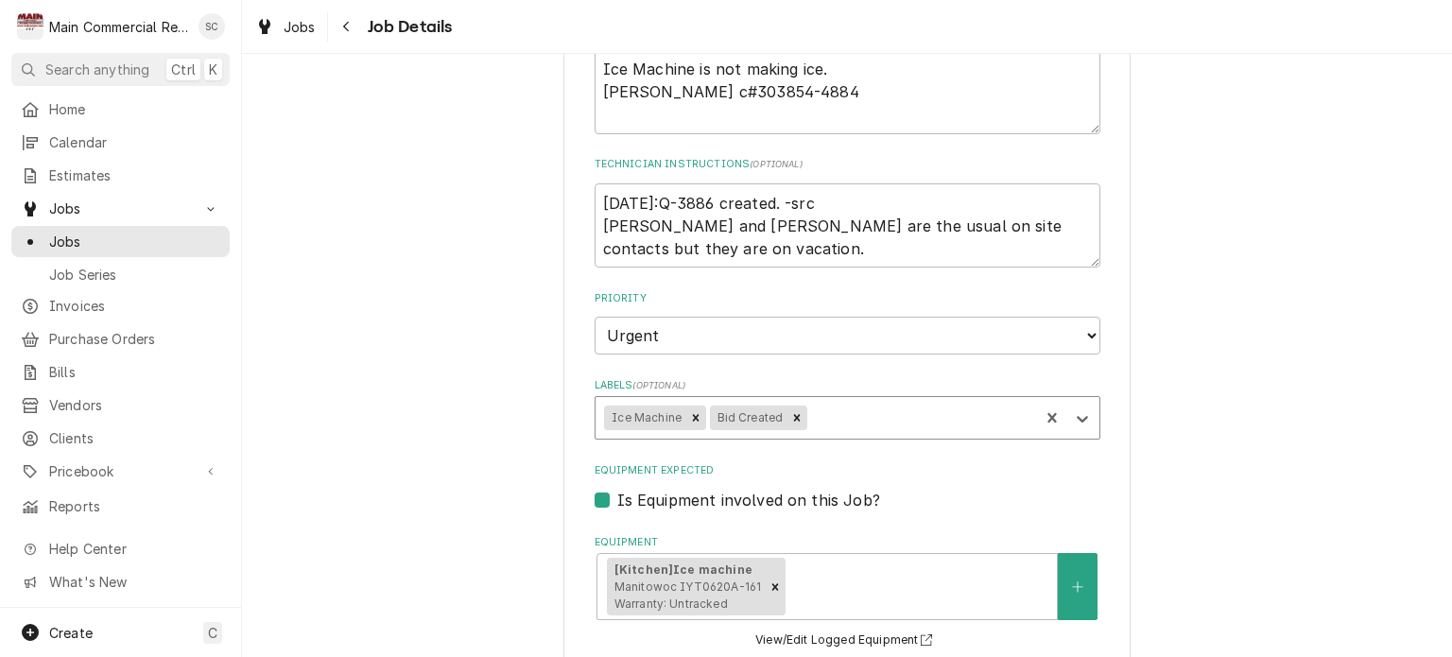
type textarea "x"
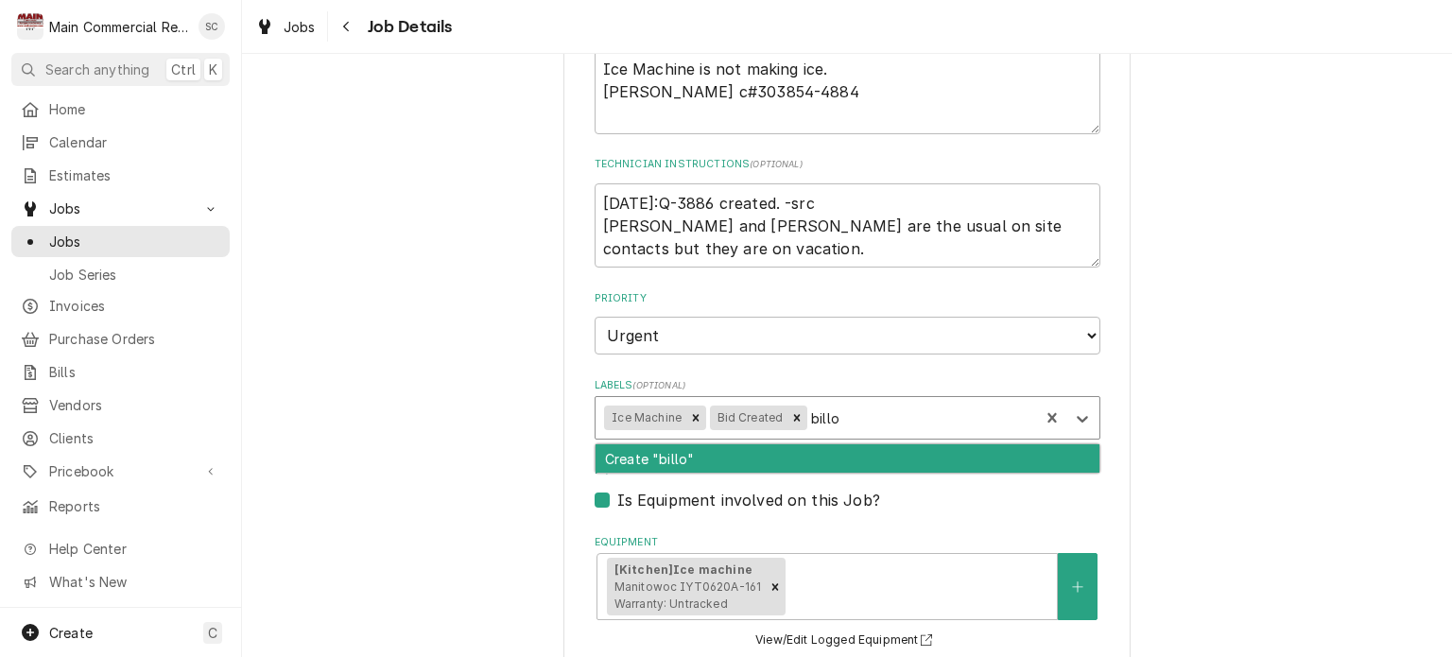
type input "bill"
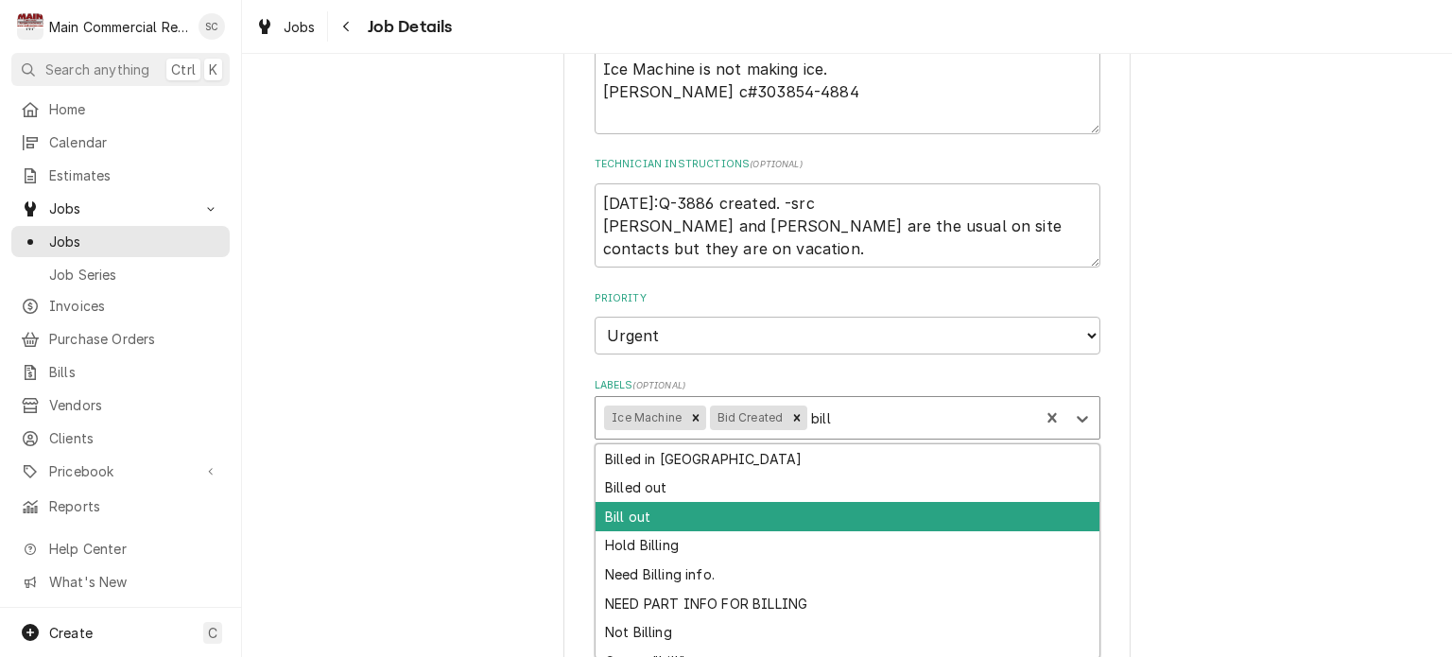
click at [766, 502] on div "Bill out" at bounding box center [848, 516] width 504 height 29
type textarea "x"
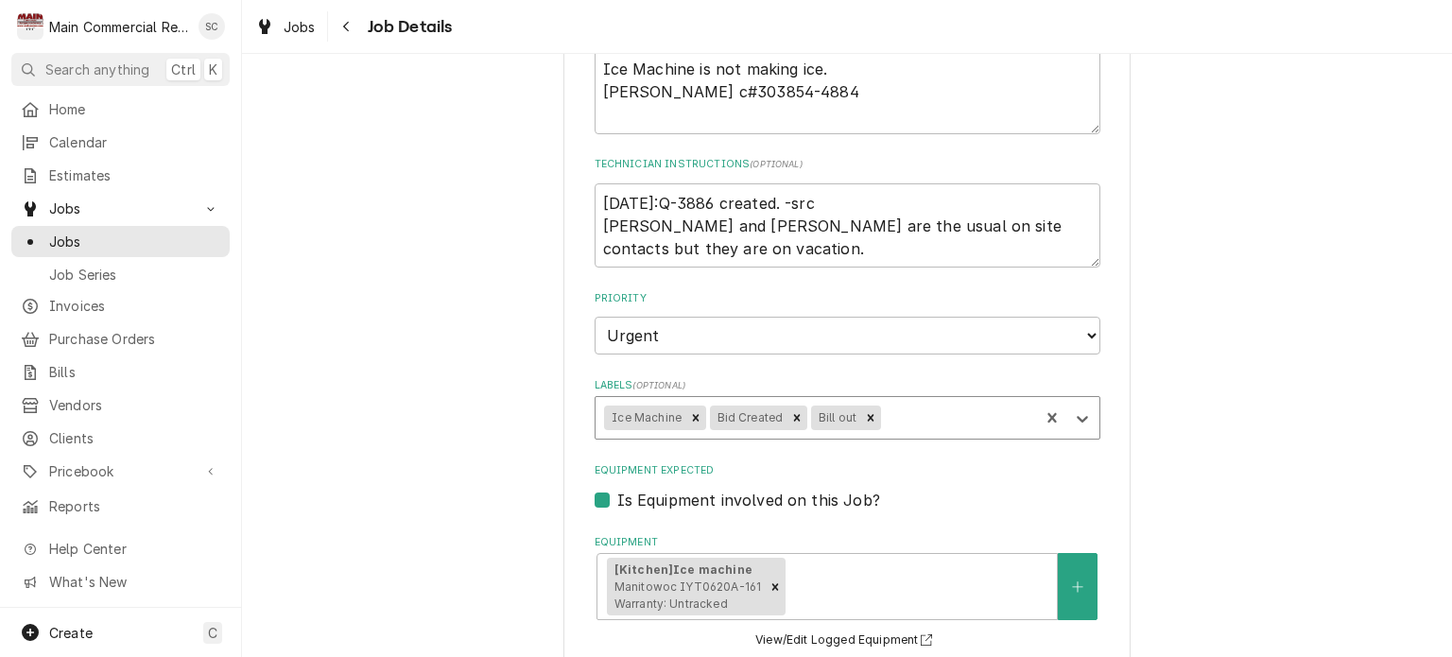
scroll to position [1193, 0]
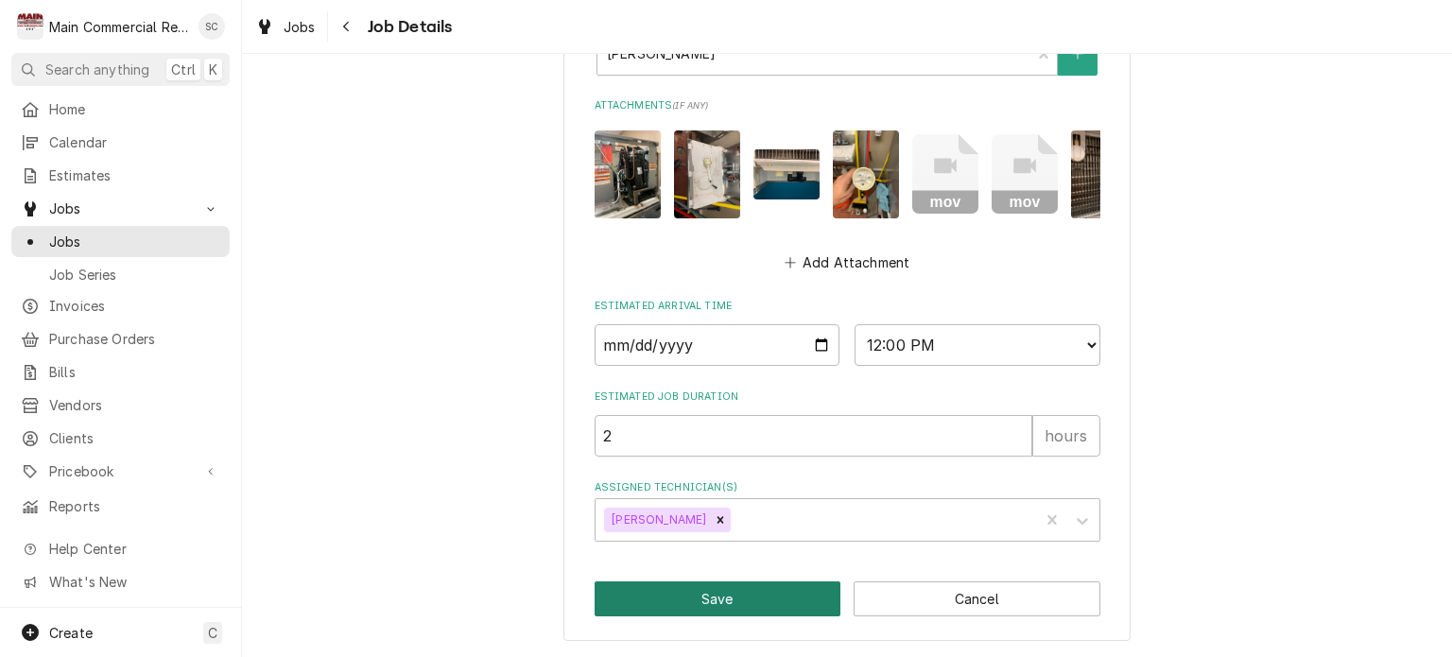
click at [758, 608] on button "Save" at bounding box center [718, 598] width 247 height 35
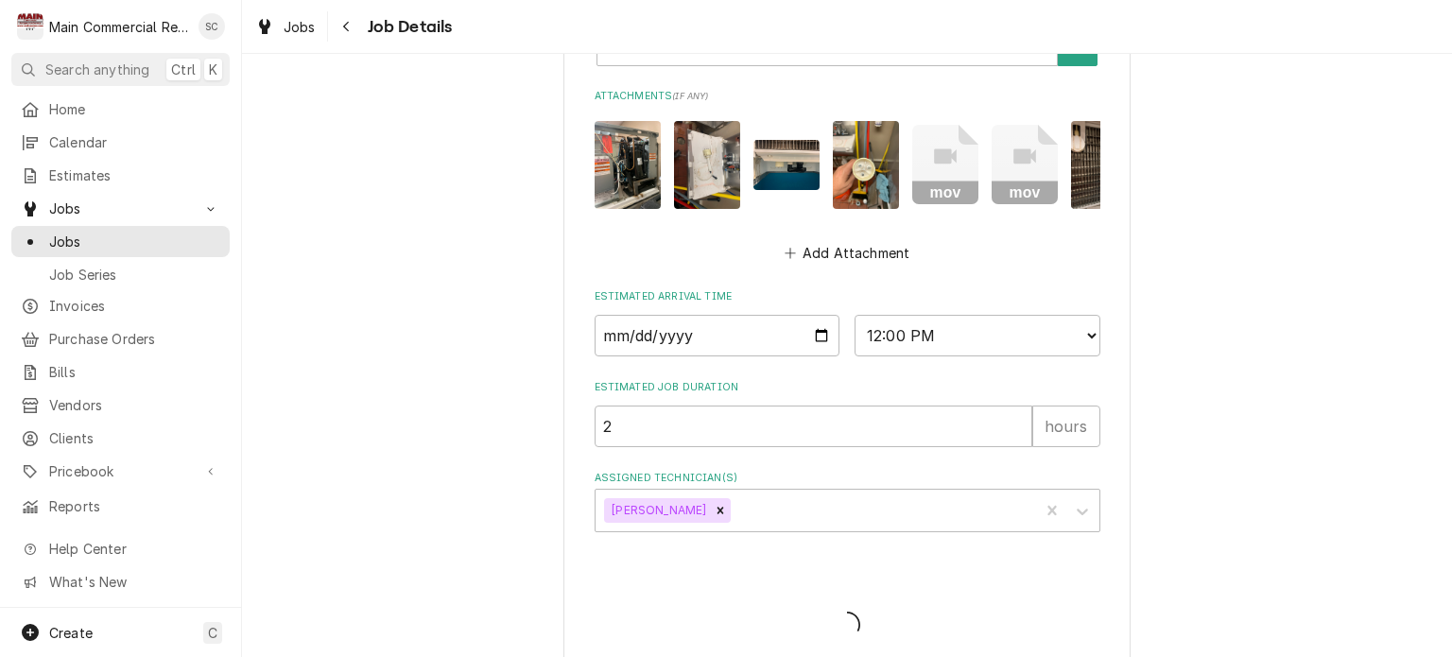
type textarea "x"
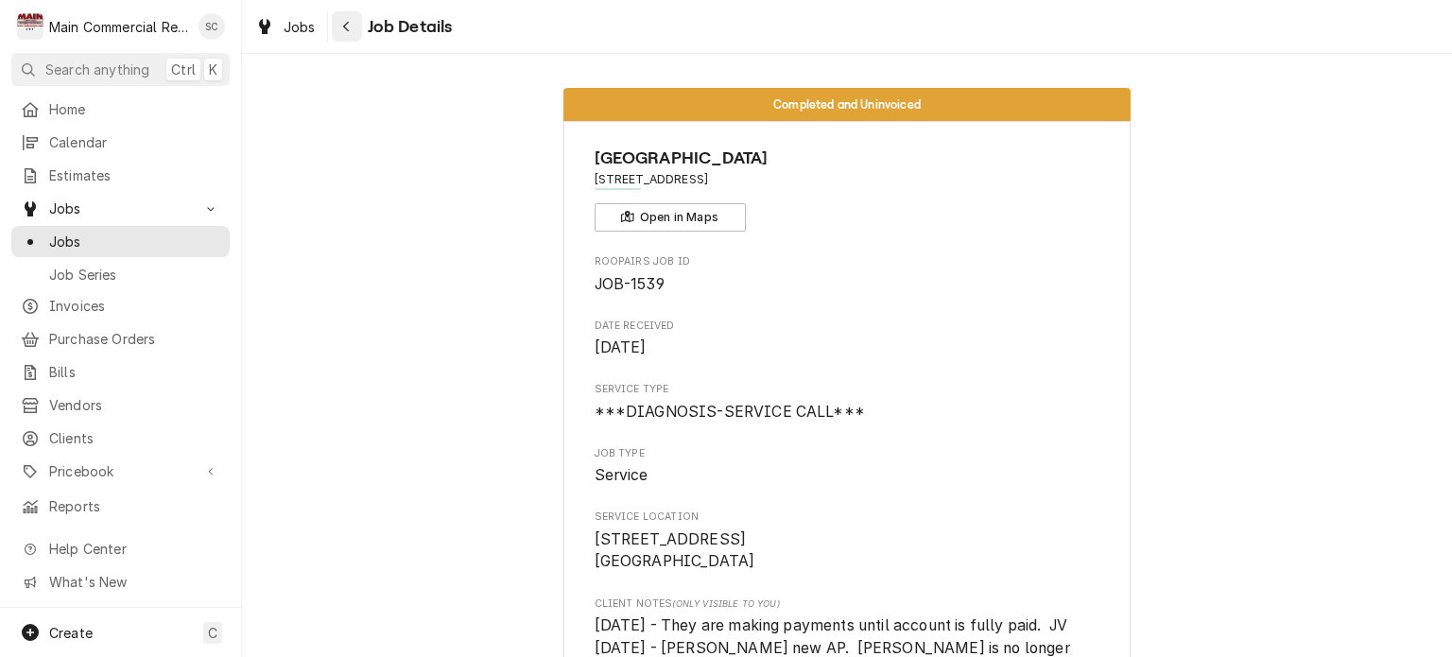
click at [338, 26] on div "Navigate back" at bounding box center [346, 26] width 19 height 19
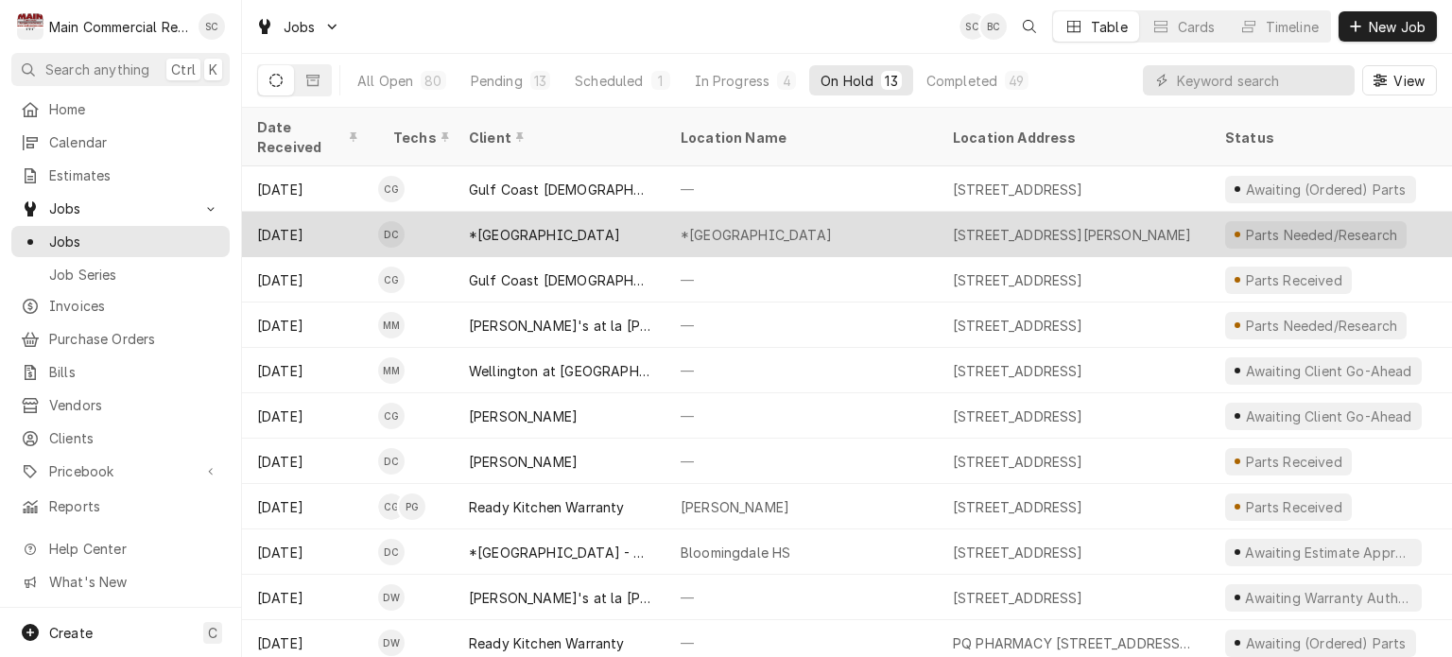
click at [732, 222] on div "*Hernando High School" at bounding box center [801, 234] width 272 height 45
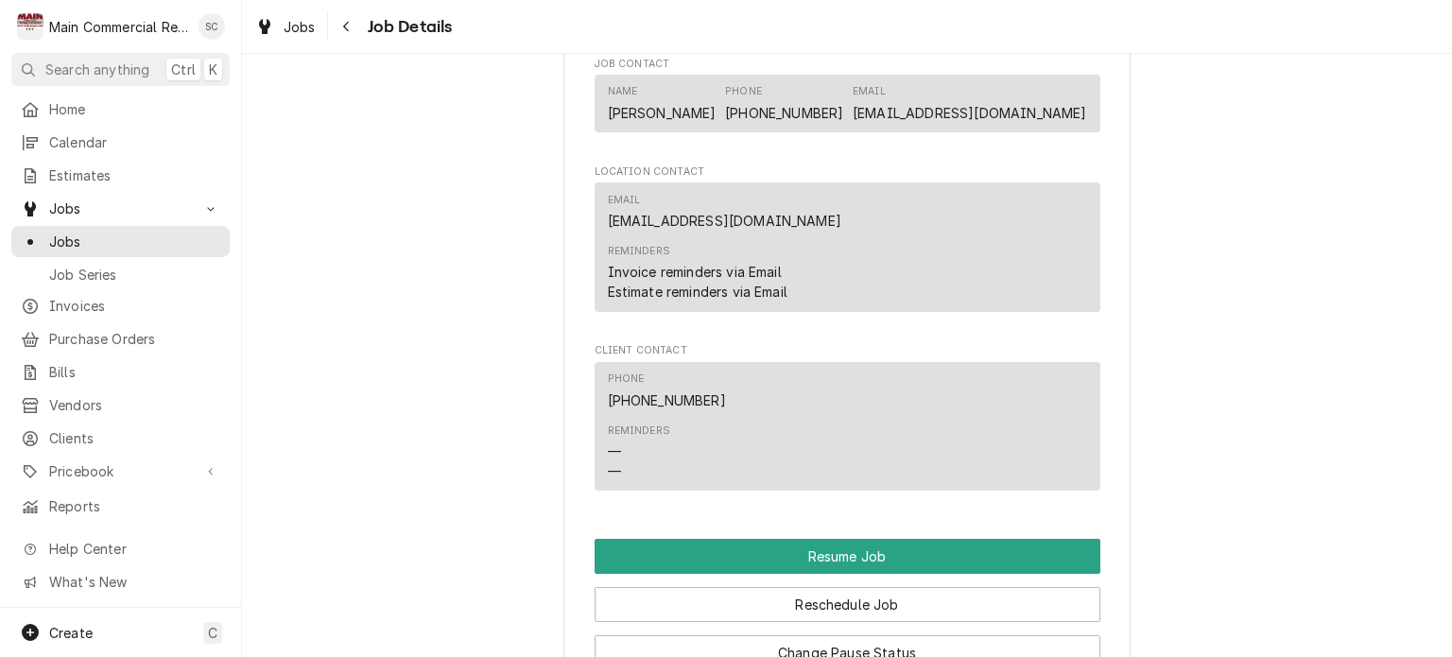
scroll to position [2930, 0]
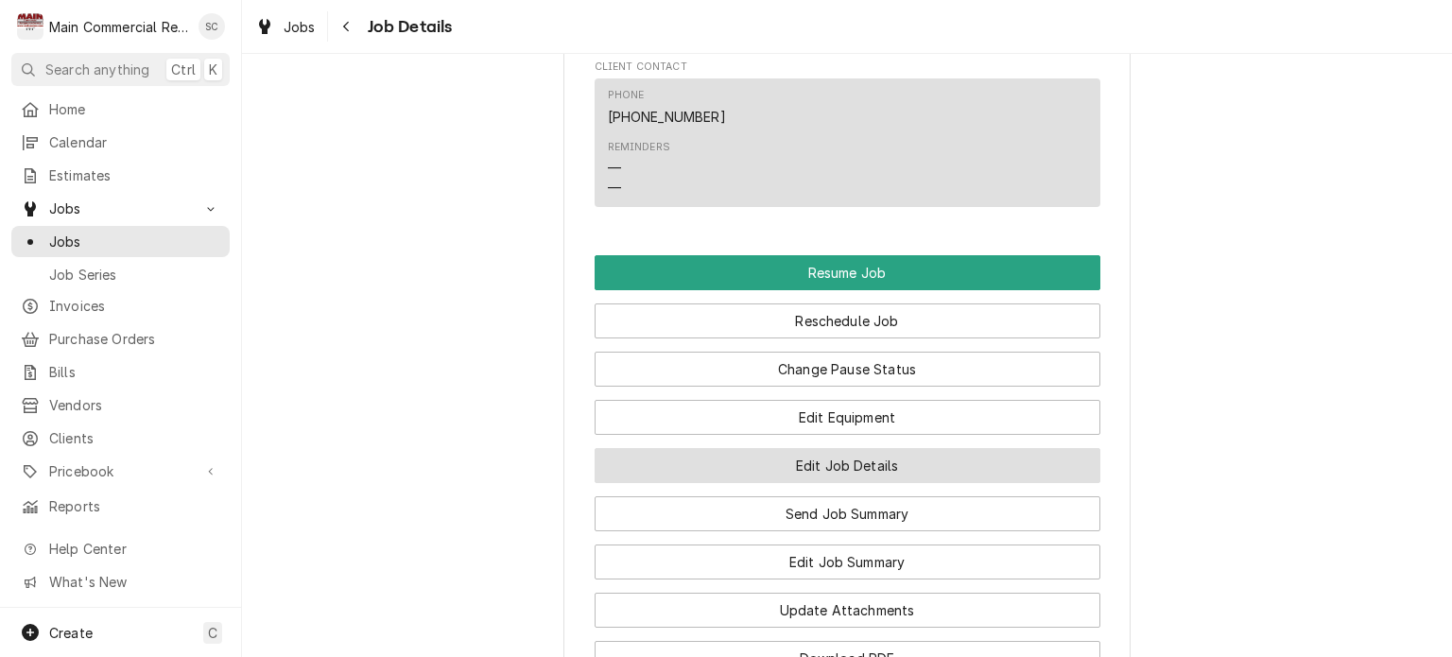
click at [889, 452] on button "Edit Job Details" at bounding box center [848, 465] width 506 height 35
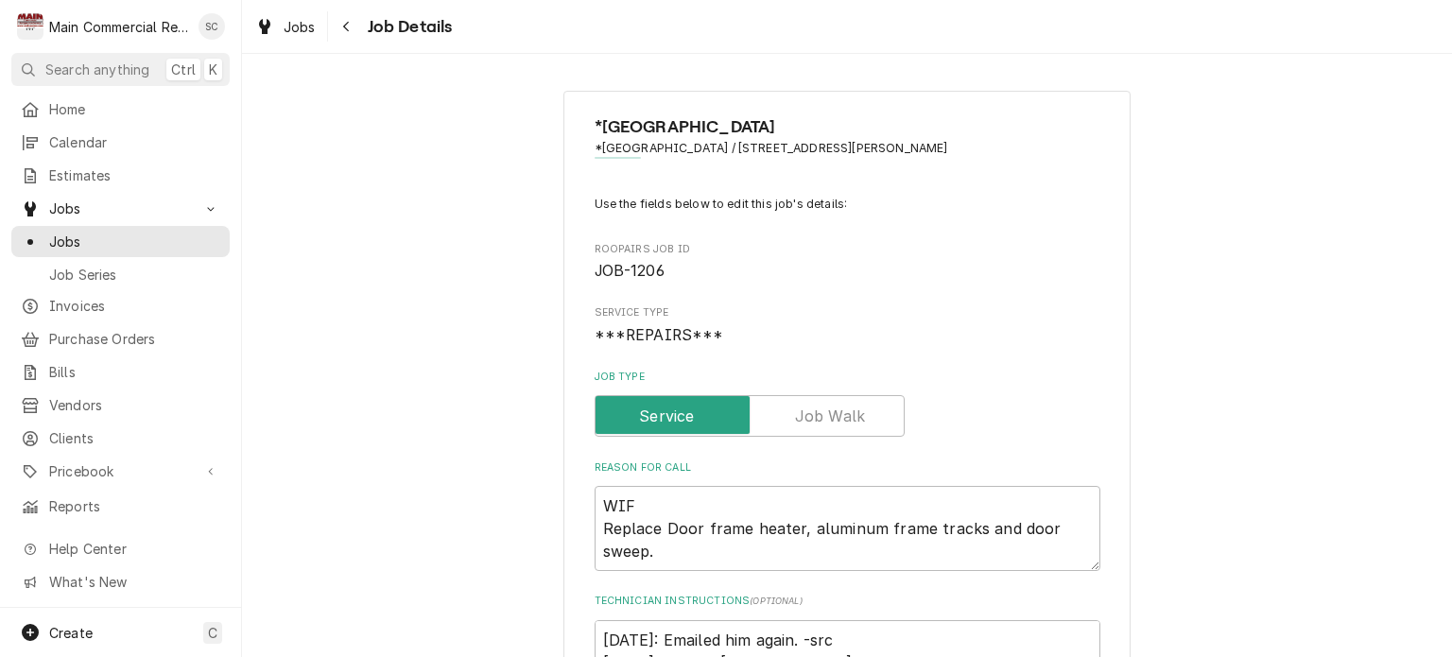
scroll to position [378, 0]
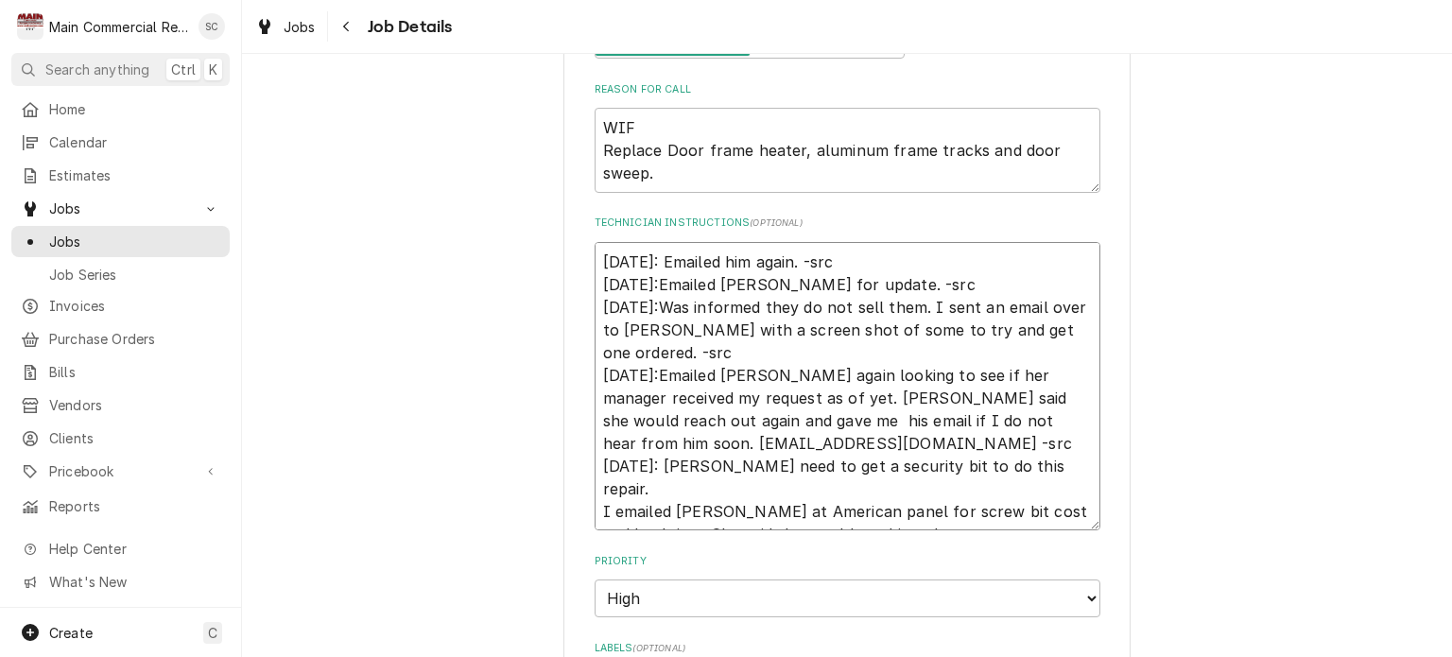
click at [595, 253] on textarea "10/1/25: Emailed him again. -src 9/29/25:Emailed Dylan for update. -src 9/17/25…" at bounding box center [848, 386] width 506 height 289
type textarea "x"
type textarea "10/1/25: Emailed him again. -src 9/29/25:Emailed Dylan for update. -src 9/17/25…"
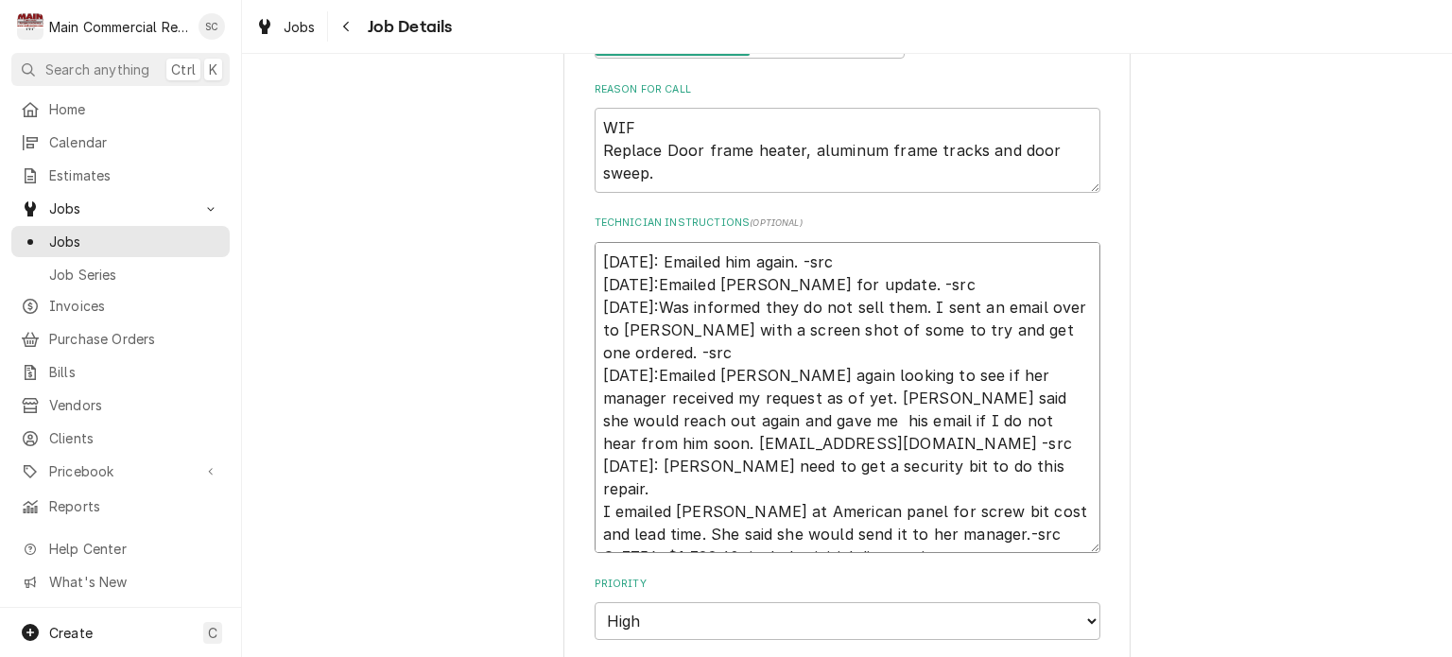
type textarea "x"
type textarea "1 10/1/25: Emailed him again. -src 9/29/25:Emailed Dylan for update. -src 9/17/…"
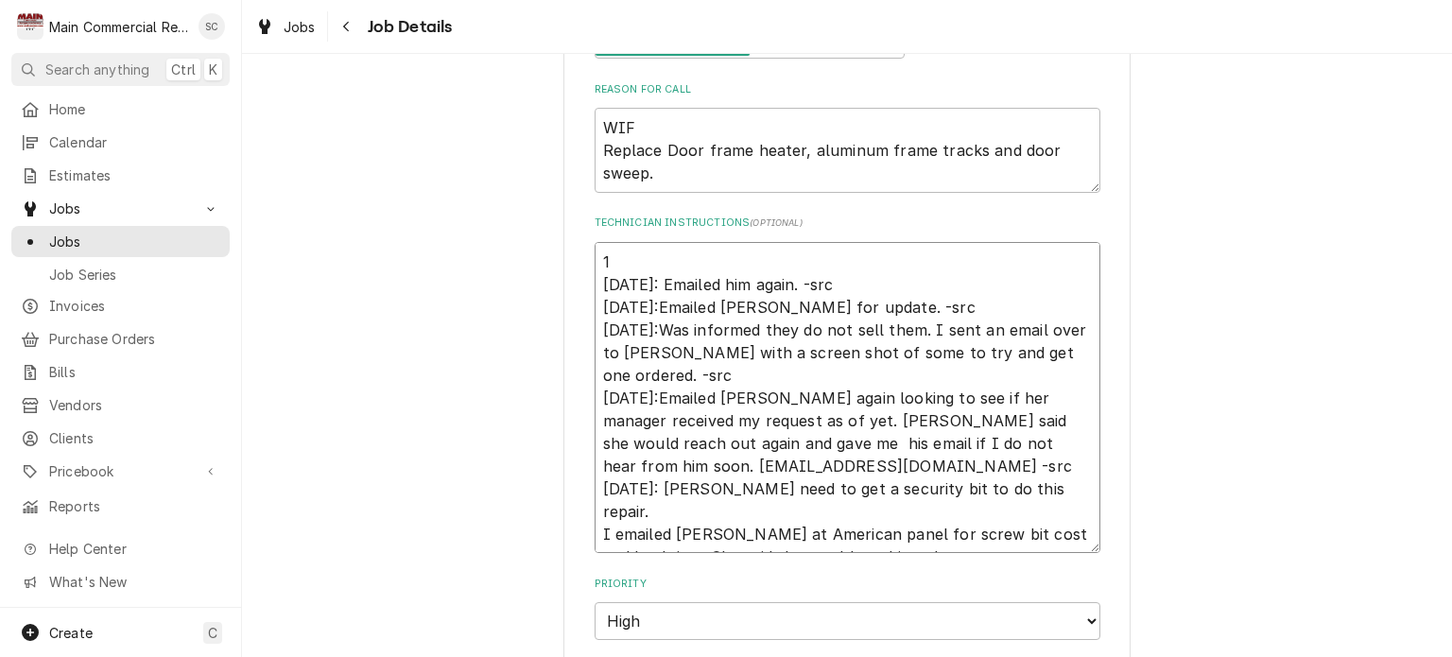
type textarea "x"
type textarea "10 10/1/25: Emailed him again. -src 9/29/25:Emailed Dylan for update. -src 9/17…"
type textarea "x"
type textarea "10/ 10/1/25: Emailed him again. -src 9/29/25:Emailed Dylan for update. -src 9/1…"
type textarea "x"
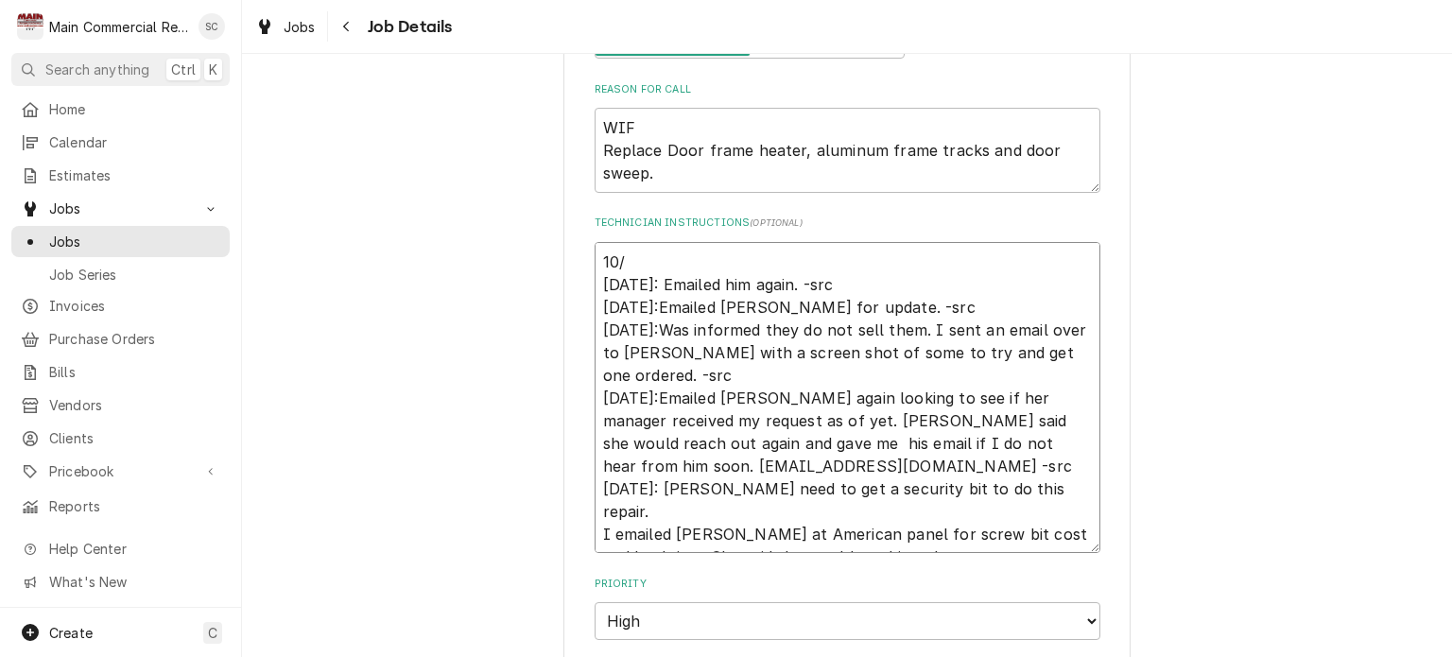
type textarea "10/9 10/1/25: Emailed him again. -src 9/29/25:Emailed Dylan for update. -src 9/…"
type textarea "x"
type textarea "10/9/ 10/1/25: Emailed him again. -src 9/29/25:Emailed Dylan for update. -src 9…"
type textarea "x"
type textarea "10/9/2 10/1/25: Emailed him again. -src 9/29/25:Emailed Dylan for update. -src …"
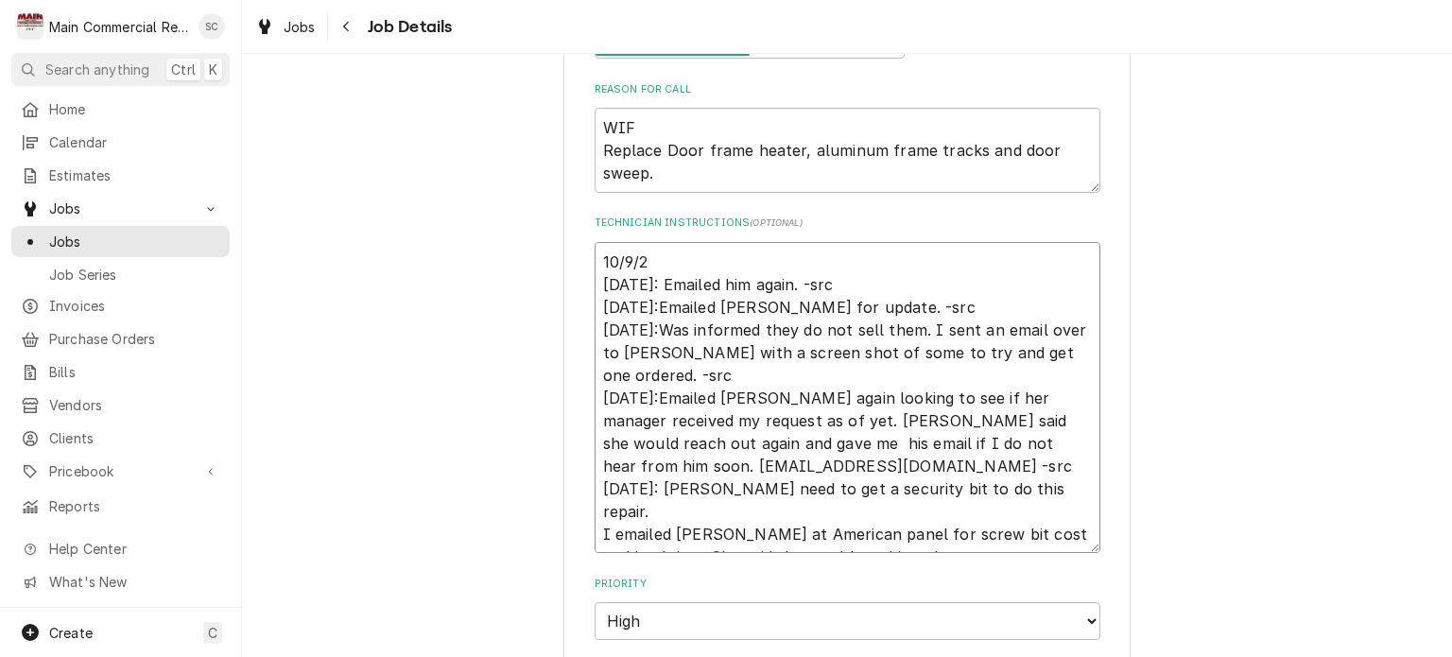
type textarea "x"
type textarea "10/9/25 10/1/25: Emailed him again. -src 9/29/25:Emailed Dylan for update. -src…"
type textarea "x"
type textarea "10/9/25: 10/1/25: Emailed him again. -src 9/29/25:Emailed Dylan for update. -sr…"
type textarea "x"
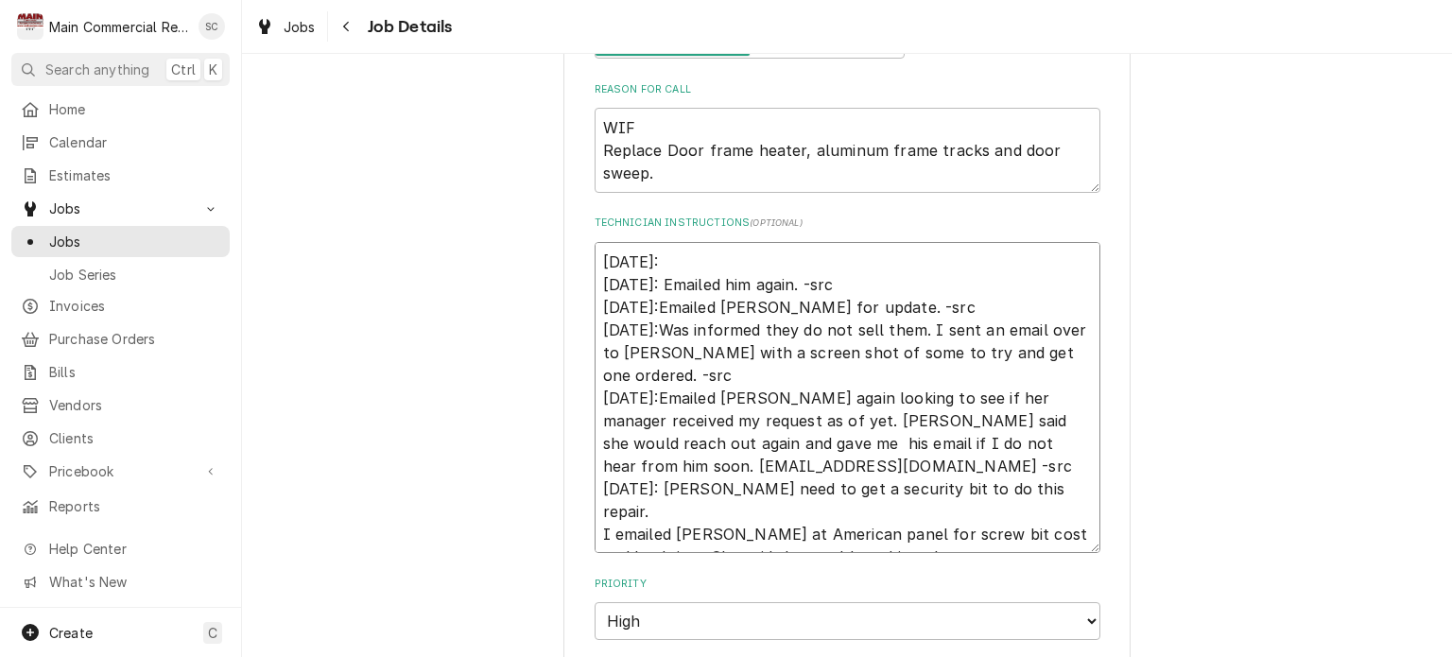
type textarea "10/9/25: 10/1/25: Emailed him again. -src 9/29/25:Emailed Dylan for update. -sr…"
type textarea "x"
type textarea "10/9/25: E 10/1/25: Emailed him again. -src 9/29/25:Emailed Dylan for update. -…"
type textarea "x"
type textarea "10/9/25: 10/1/25: Emailed him again. -src 9/29/25:Emailed Dylan for update. -sr…"
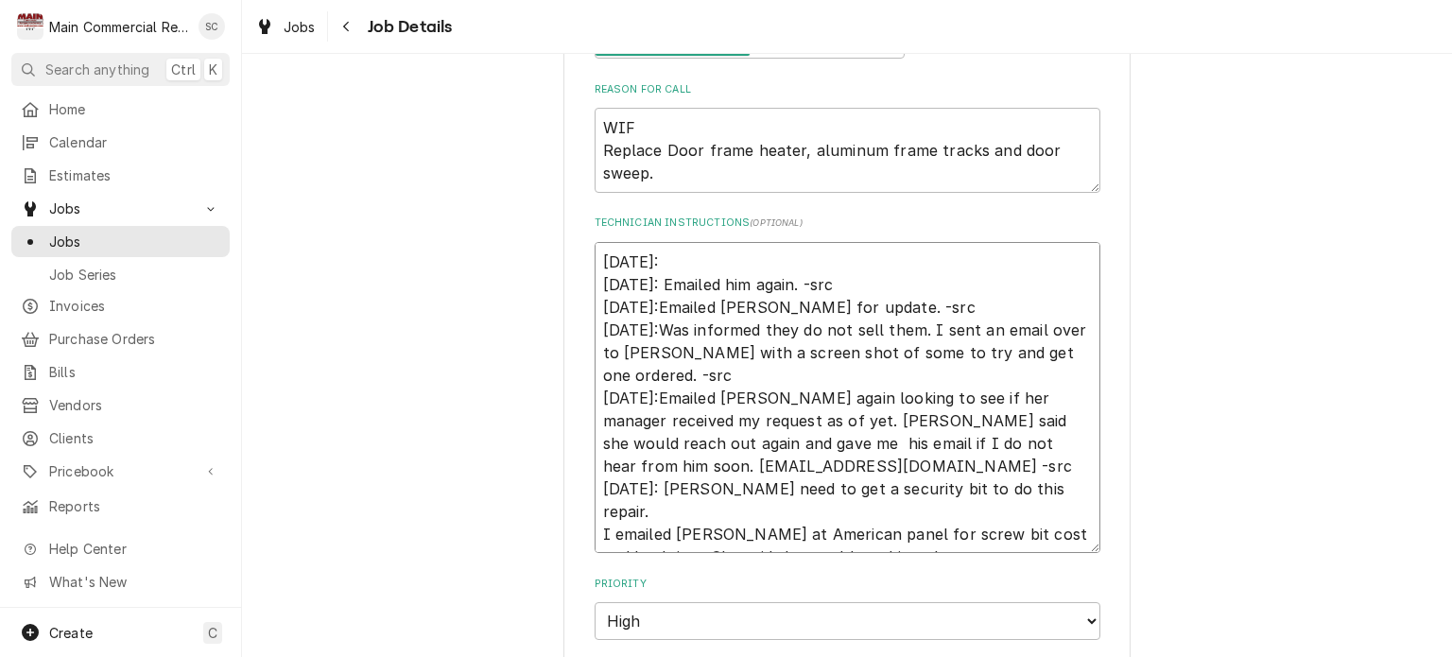
type textarea "x"
type textarea "10/9/25: o 10/1/25: Emailed him again. -src 9/29/25:Emailed Dylan for update. -…"
type textarea "x"
type textarea "10/9/25: oR 10/1/25: Emailed him again. -src 9/29/25:Emailed Dylan for update. …"
type textarea "x"
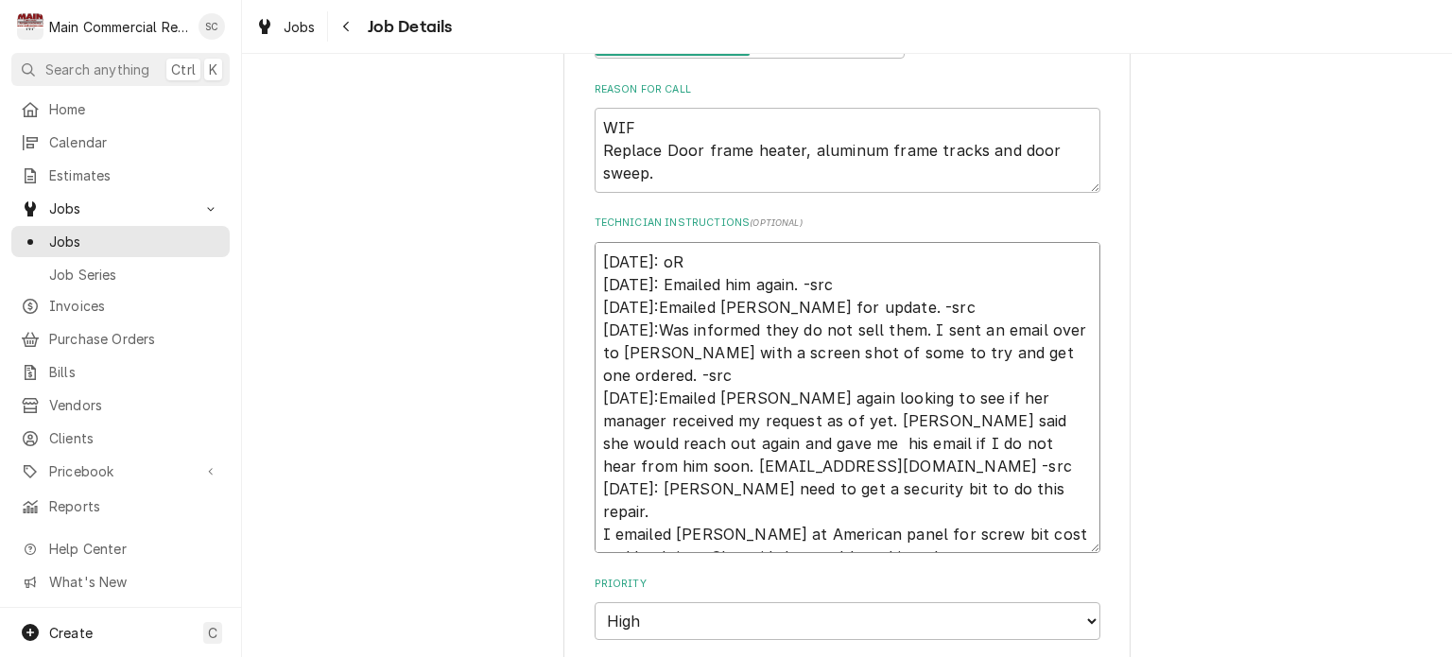
type textarea "10/9/25: o 10/1/25: Emailed him again. -src 9/29/25:Emailed Dylan for update. -…"
type textarea "x"
type textarea "10/9/25: 10/1/25: Emailed him again. -src 9/29/25:Emailed Dylan for update. -sr…"
type textarea "x"
type textarea "10/9/25: o 10/1/25: Emailed him again. -src 9/29/25:Emailed Dylan for update. -…"
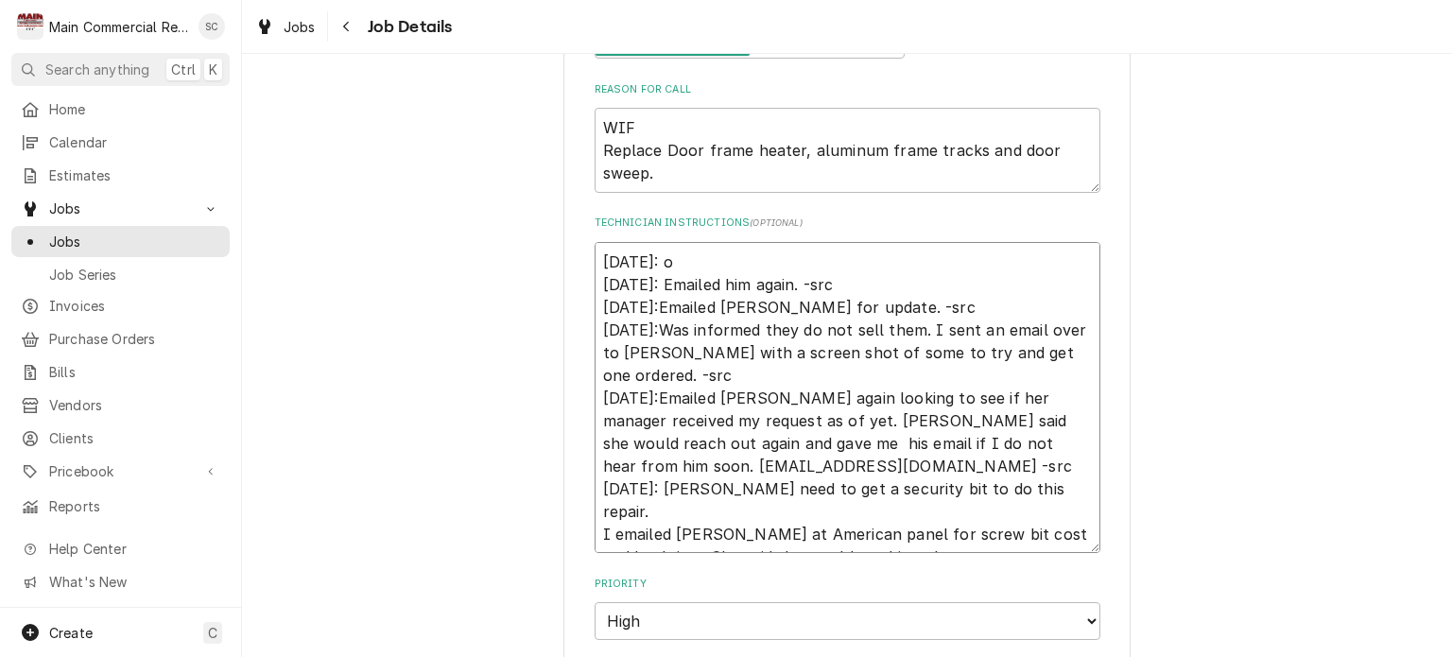
type textarea "x"
type textarea "10/9/25: 10/1/25: Emailed him again. -src 9/29/25:Emailed Dylan for update. -sr…"
type textarea "x"
type textarea "10/9/25: O 10/1/25: Emailed him again. -src 9/29/25:Emailed Dylan for update. -…"
type textarea "x"
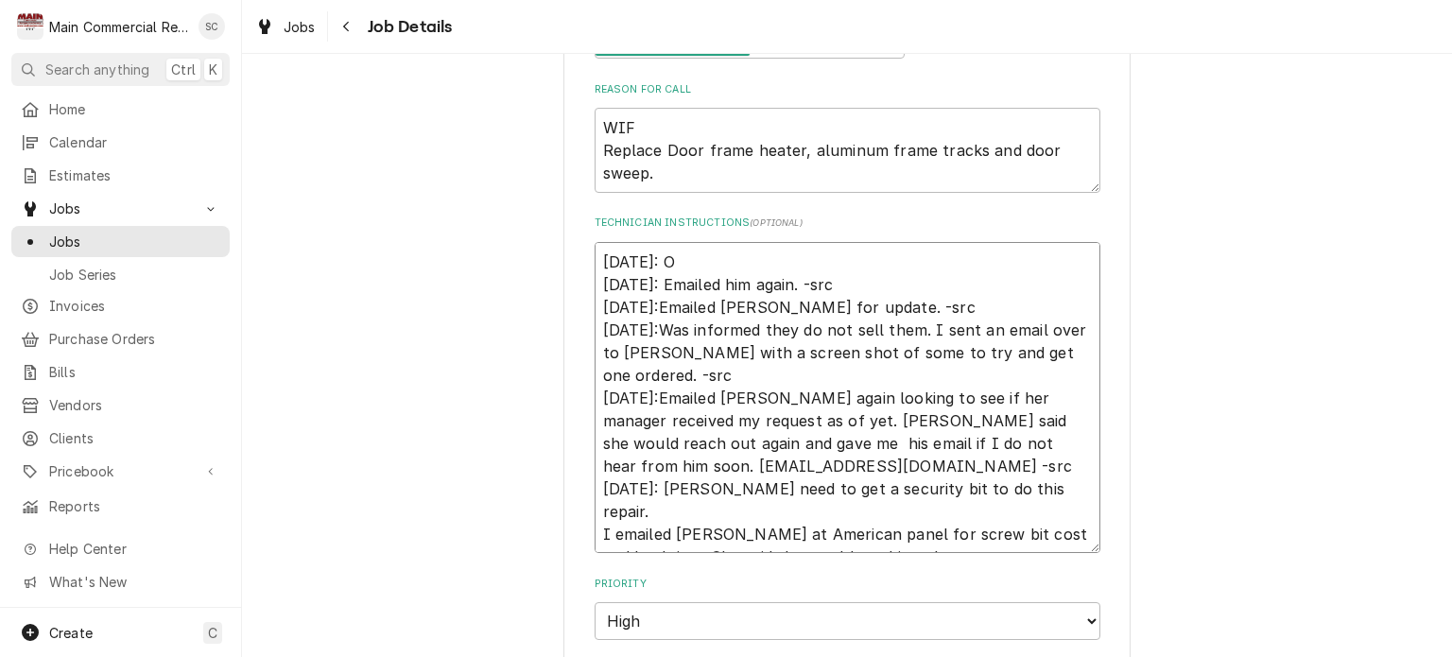
type textarea "10/9/25: Or 10/1/25: Emailed him again. -src 9/29/25:Emailed Dylan for update. …"
type textarea "x"
type textarea "10/9/25: Ord 10/1/25: Emailed him again. -src 9/29/25:Emailed Dylan for update.…"
type textarea "x"
type textarea "10/9/25: Orde 10/1/25: Emailed him again. -src 9/29/25:Emailed Dylan for update…"
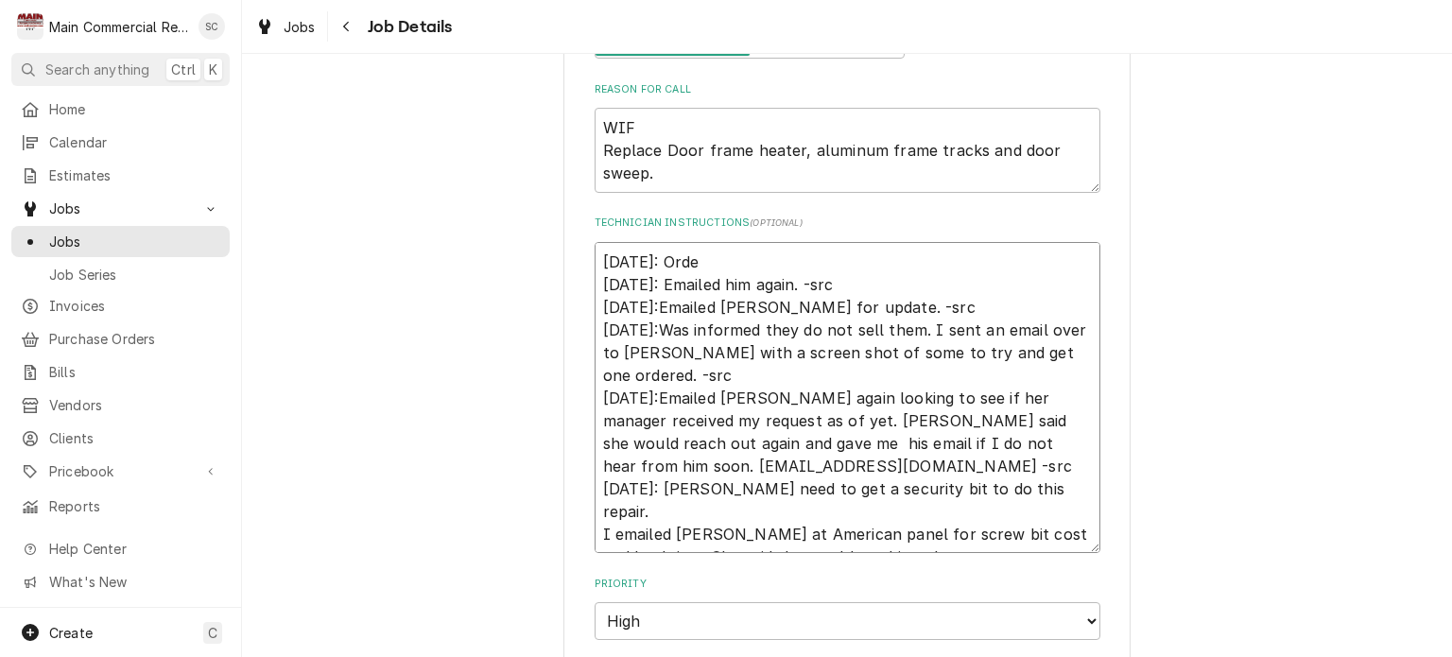
type textarea "x"
type textarea "10/9/25: Order 10/1/25: Emailed him again. -src 9/29/25:Emailed Dylan for updat…"
type textarea "x"
type textarea "10/9/25: Ordere 10/1/25: Emailed him again. -src 9/29/25:Emailed Dylan for upda…"
type textarea "x"
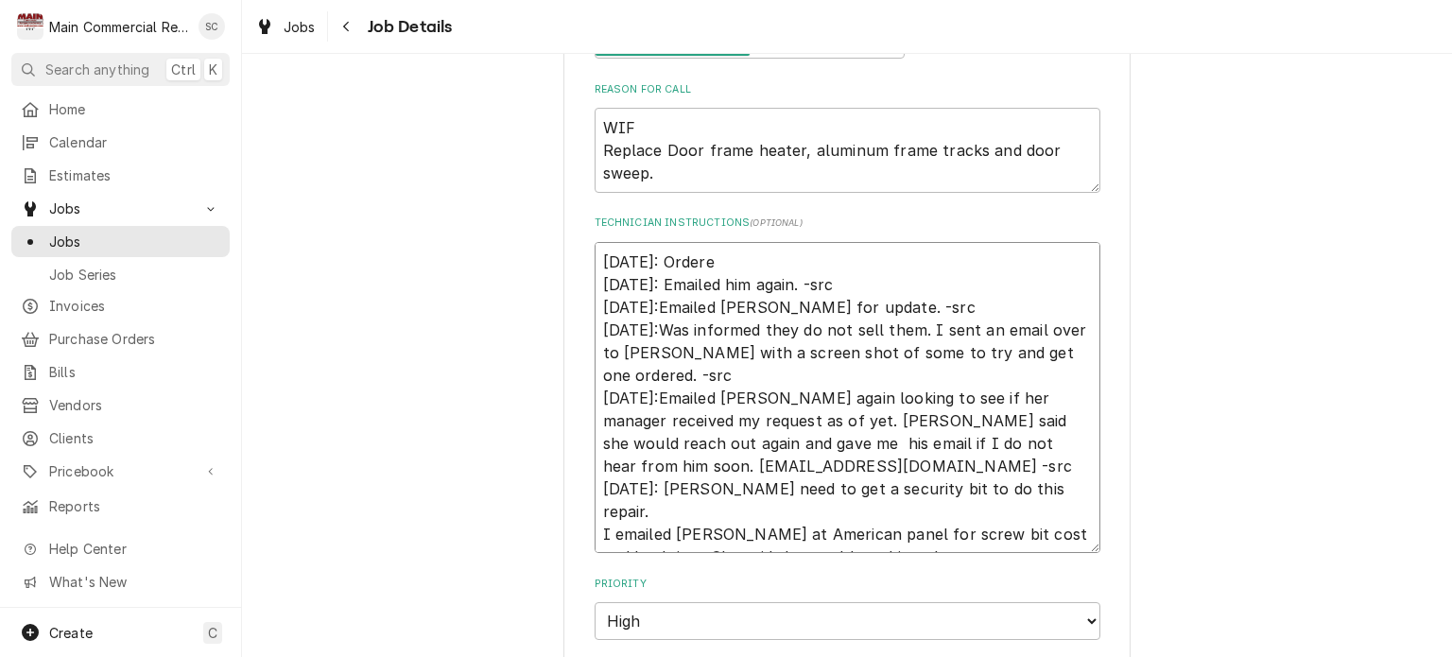
type textarea "10/9/25: Ordered 10/1/25: Emailed him again. -src 9/29/25:Emailed Dylan for upd…"
type textarea "x"
type textarea "10/9/25: Ordered 10/1/25: Emailed him again. -src 9/29/25:Emailed Dylan for upd…"
type textarea "x"
type textarea "10/9/25: Ordered u 10/1/25: Emailed him again. -src 9/29/25:Emailed Dylan for u…"
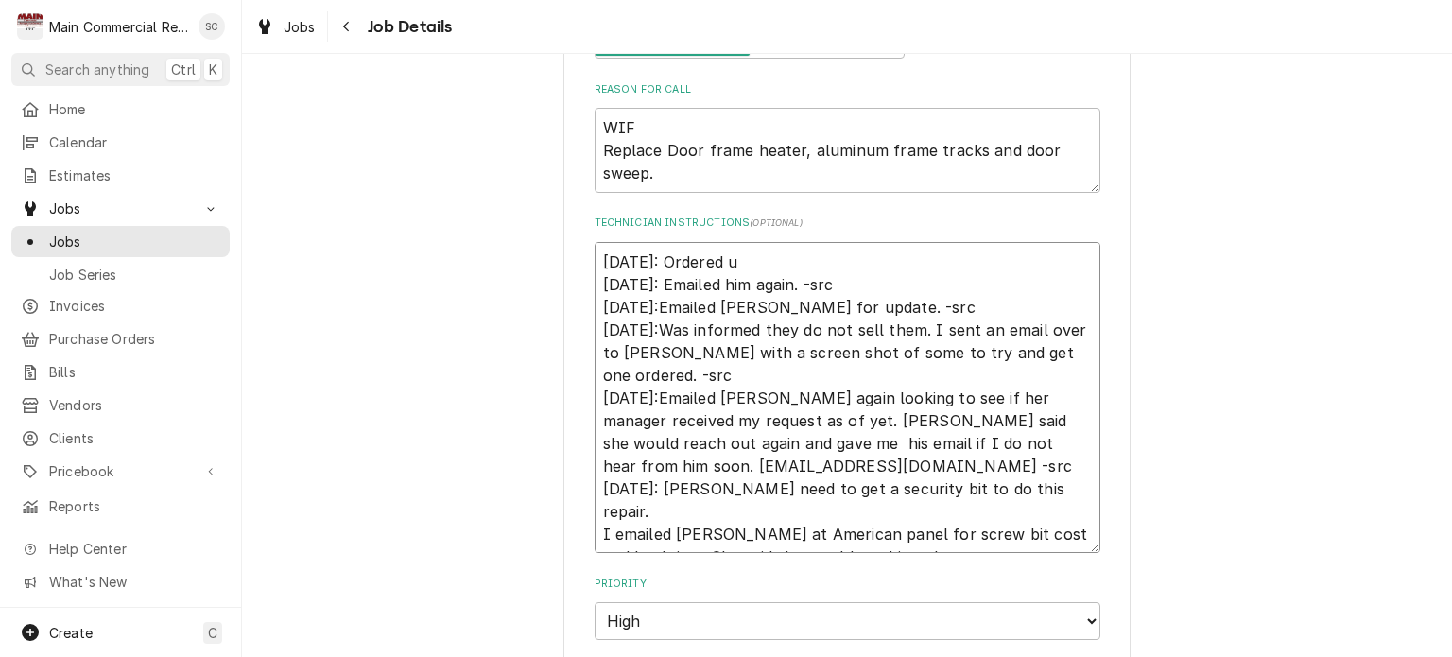
type textarea "x"
type textarea "10/9/25: Ordered up 10/1/25: Emailed him again. -src 9/29/25:Emailed Dylan for …"
type textarea "x"
type textarea "10/9/25: Ordered u 10/1/25: Emailed him again. -src 9/29/25:Emailed Dylan for u…"
type textarea "x"
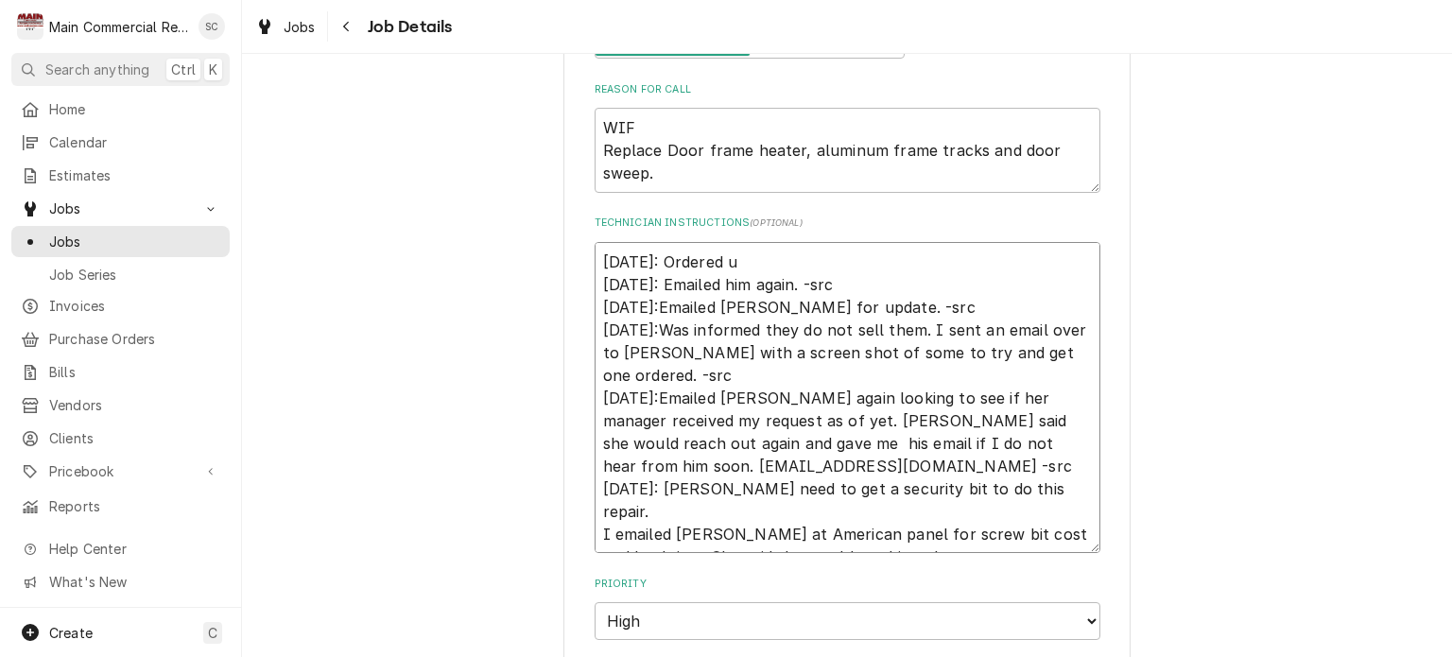
type textarea "10/9/25: Ordered 10/1/25: Emailed him again. -src 9/29/25:Emailed Dylan for upd…"
type textarea "x"
type textarea "10/9/25: Ordered s 10/1/25: Emailed him again. -src 9/29/25:Emailed Dylan for u…"
type textarea "x"
type textarea "10/9/25: Ordered sc 10/1/25: Emailed him again. -src 9/29/25:Emailed Dylan for …"
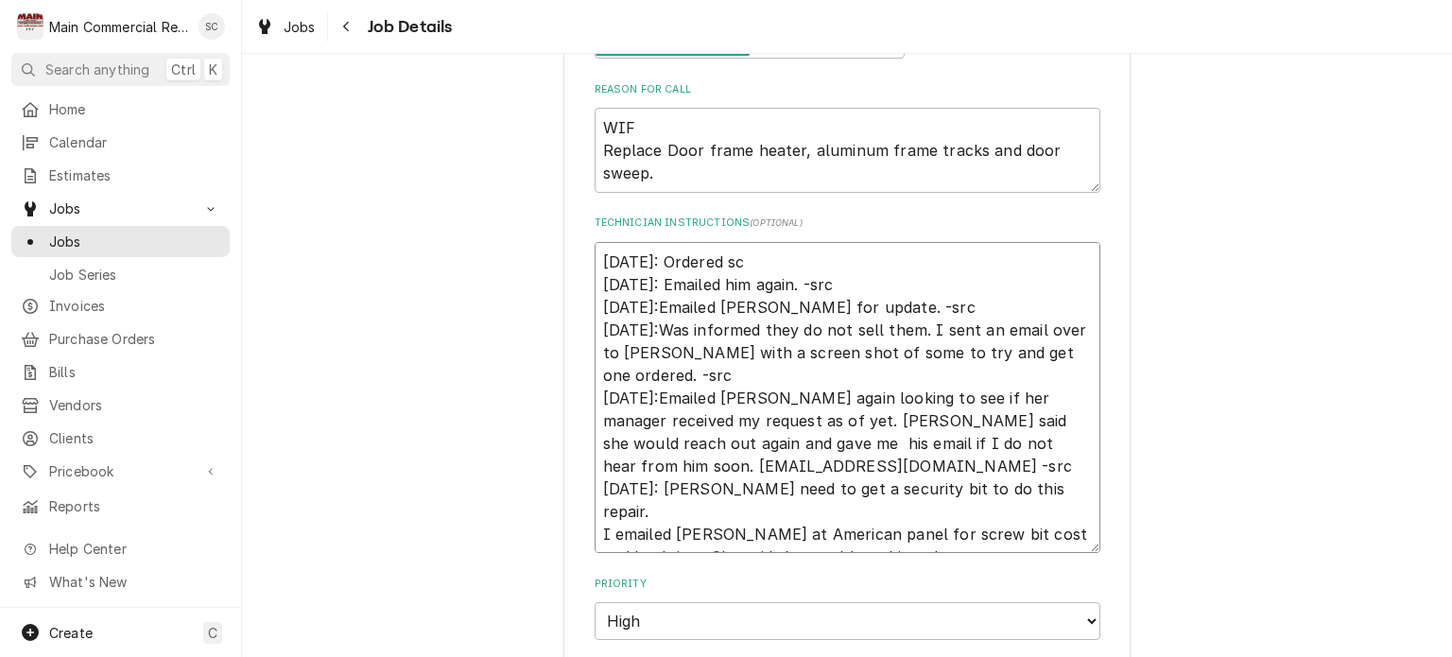
type textarea "x"
type textarea "10/9/25: Ordered scr 10/1/25: Emailed him again. -src 9/29/25:Emailed Dylan for…"
type textarea "x"
type textarea "10/9/25: Ordered scre 10/1/25: Emailed him again. -src 9/29/25:Emailed Dylan fo…"
type textarea "x"
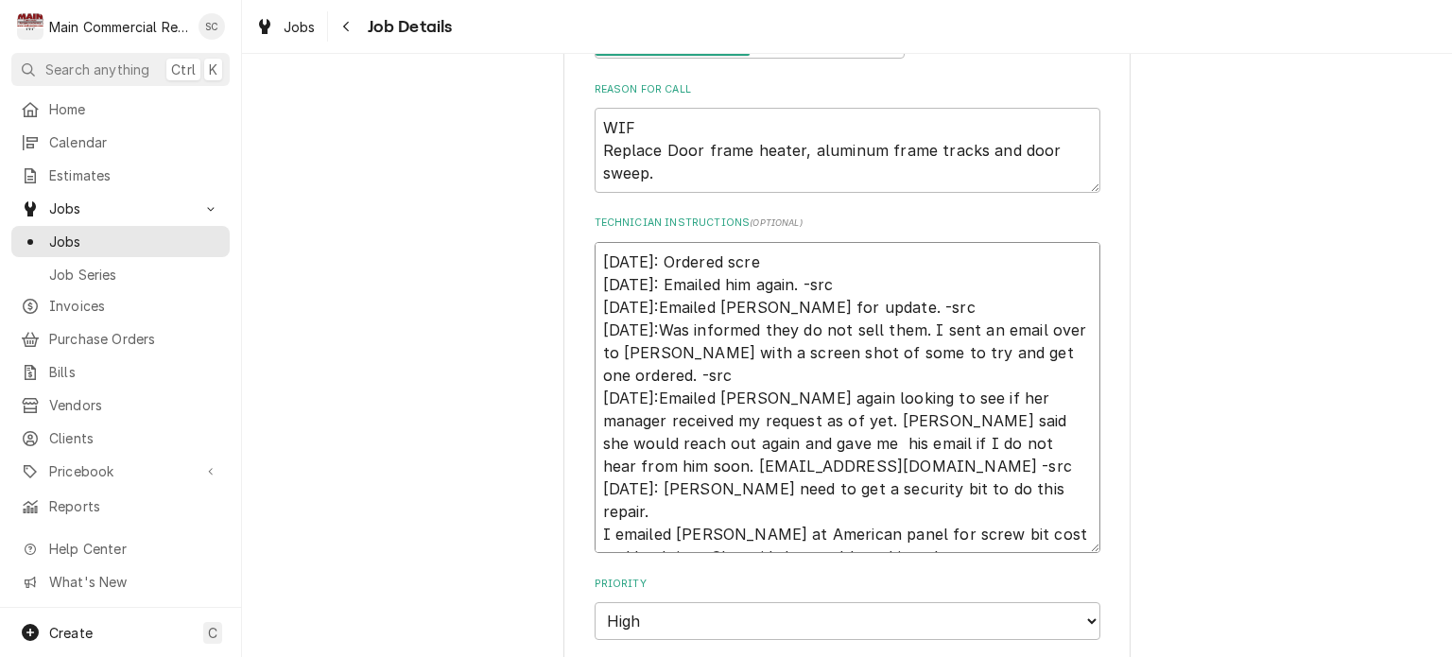
type textarea "10/9/25: Ordered scr 10/1/25: Emailed him again. -src 9/29/25:Emailed Dylan for…"
type textarea "x"
type textarea "10/9/25: Ordered sc 10/1/25: Emailed him again. -src 9/29/25:Emailed Dylan for …"
type textarea "x"
type textarea "10/9/25: Ordered s 10/1/25: Emailed him again. -src 9/29/25:Emailed Dylan for u…"
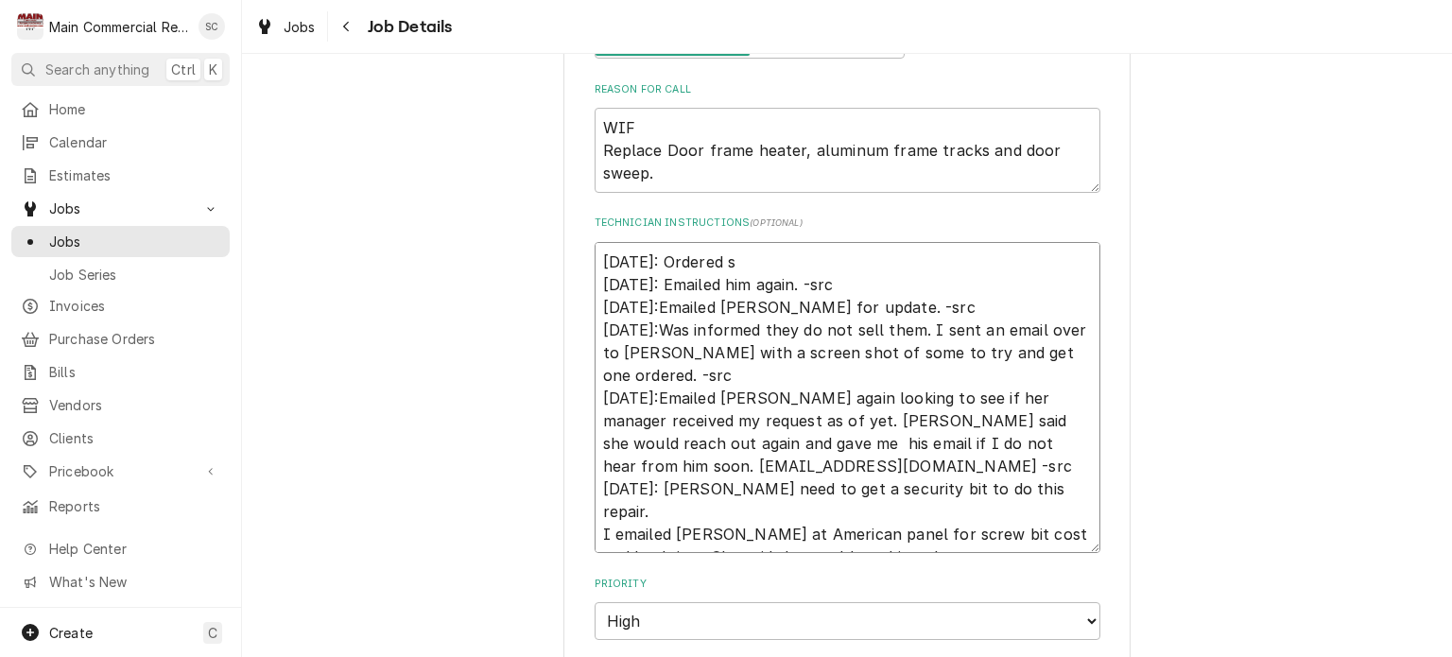
type textarea "x"
type textarea "10/9/25: Ordered 10/1/25: Emailed him again. -src 9/29/25:Emailed Dylan for upd…"
type textarea "x"
type textarea "10/9/25: Ordered s 10/1/25: Emailed him again. -src 9/29/25:Emailed Dylan for u…"
type textarea "x"
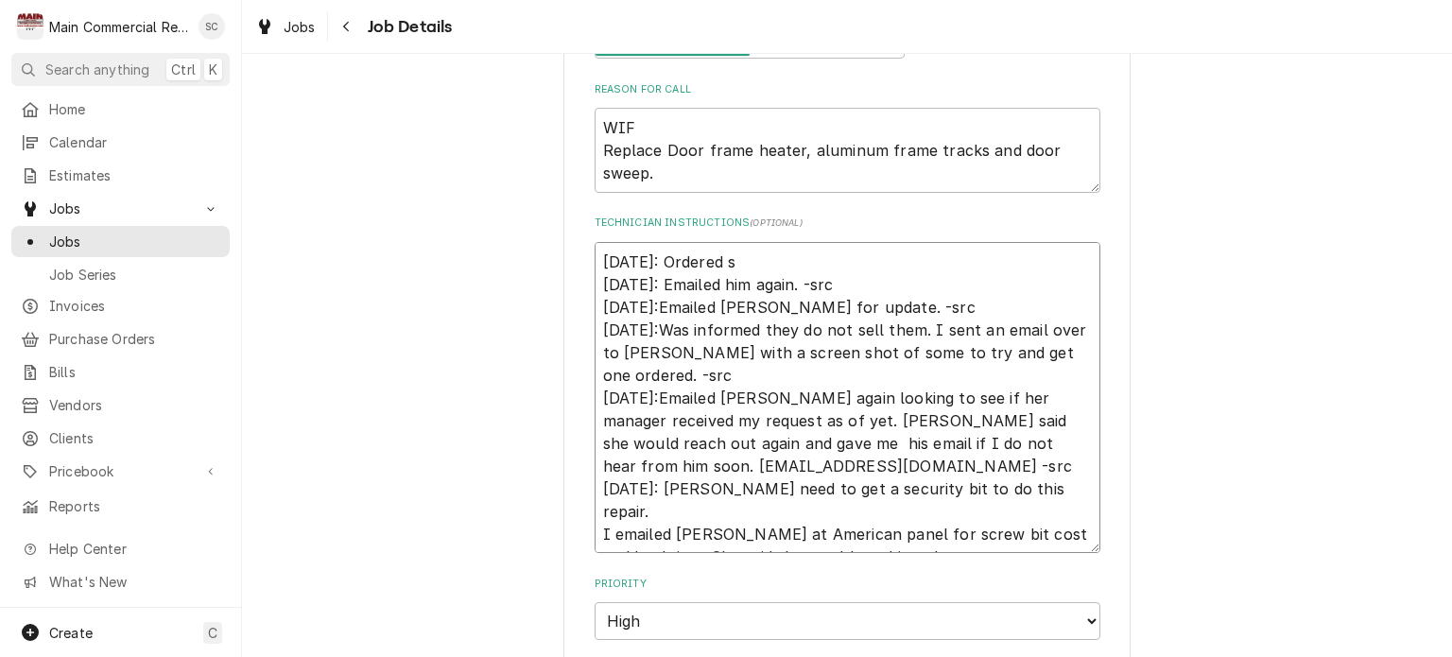
type textarea "10/9/25: Ordered se 10/1/25: Emailed him again. -src 9/29/25:Emailed Dylan for …"
type textarea "x"
type textarea "10/9/25: Ordered sec 10/1/25: Emailed him again. -src 9/29/25:Emailed Dylan for…"
type textarea "x"
type textarea "10/9/25: Ordered secu 10/1/25: Emailed him again. -src 9/29/25:Emailed Dylan fo…"
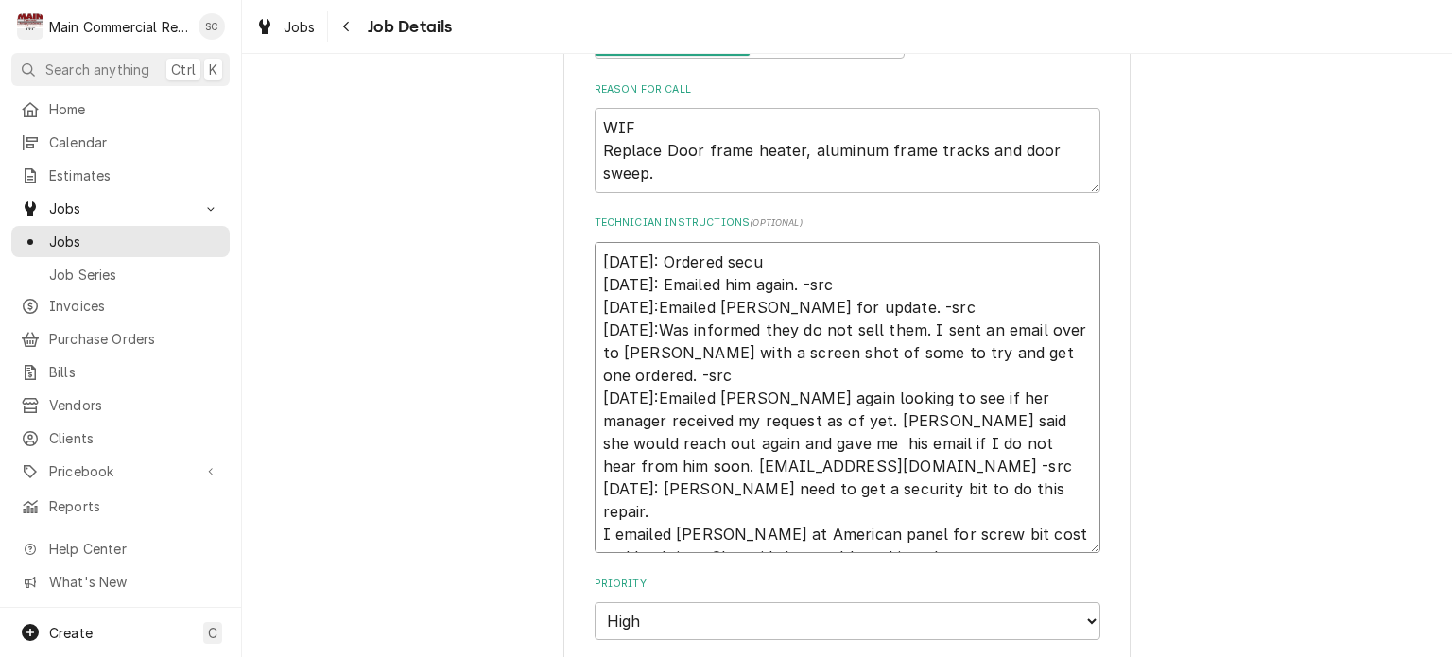
type textarea "x"
type textarea "10/9/25: Ordered secur 10/1/25: Emailed him again. -src 9/29/25:Emailed Dylan f…"
type textarea "x"
type textarea "10/9/25: Ordered securi 10/1/25: Emailed him again. -src 9/29/25:Emailed Dylan …"
type textarea "x"
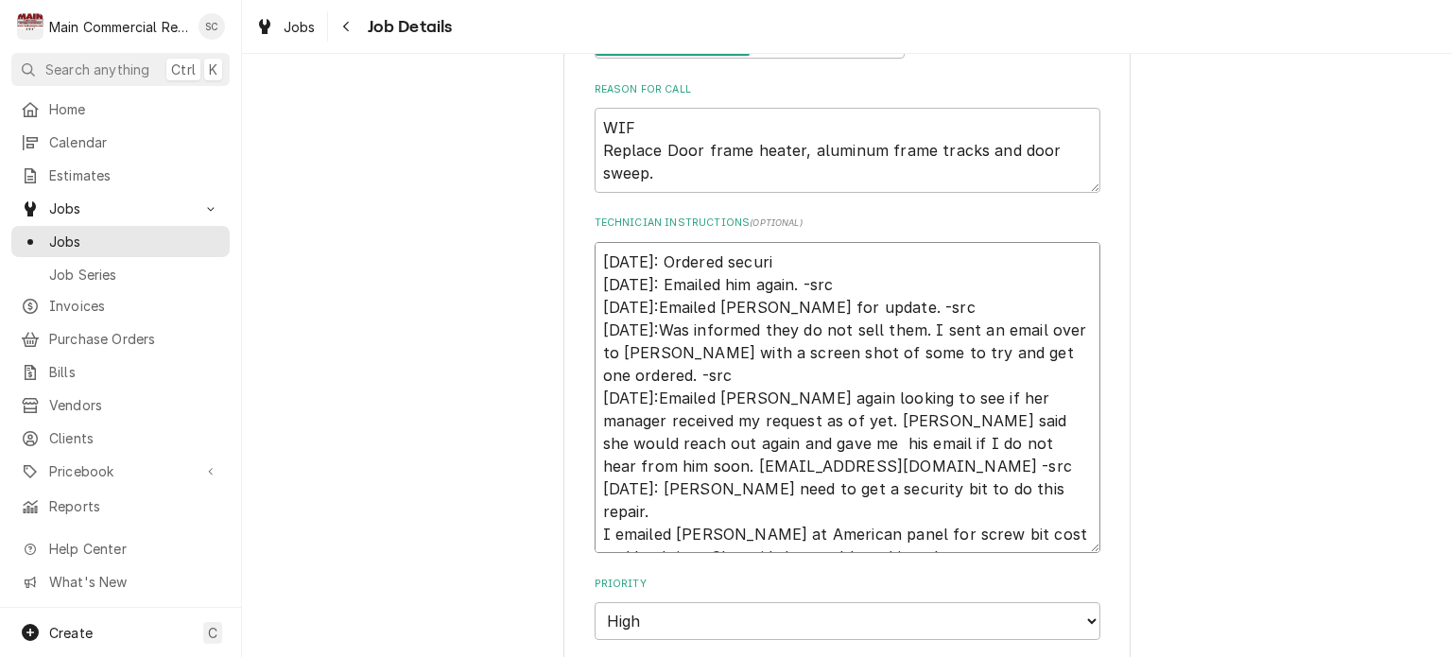
type textarea "10/9/25: Ordered securit 10/1/25: Emailed him again. -src 9/29/25:Emailed Dylan…"
type textarea "x"
type textarea "10/9/25: Ordered security 10/1/25: Emailed him again. -src 9/29/25:Emailed Dyla…"
type textarea "x"
type textarea "10/9/25: Ordered security 10/1/25: Emailed him again. -src 9/29/25:Emailed Dyla…"
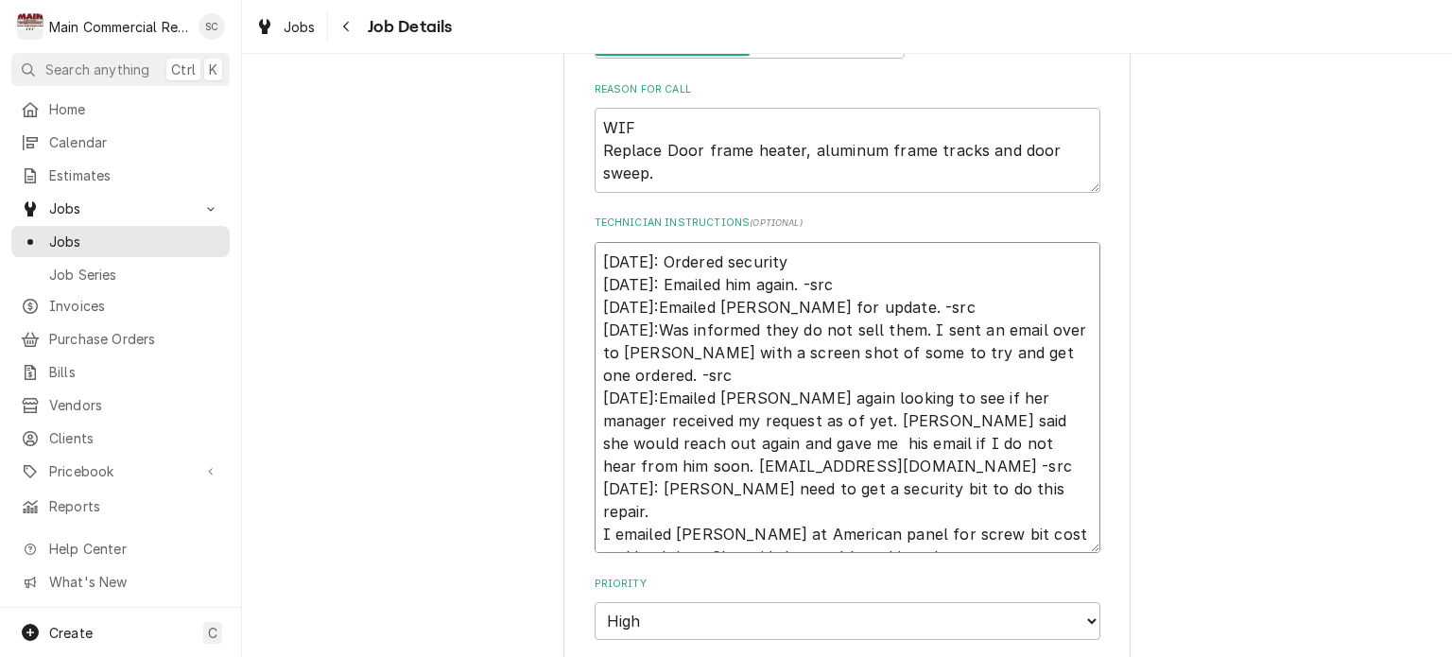
type textarea "x"
type textarea "10/9/25: Ordered security b 10/1/25: Emailed him again. -src 9/29/25:Emailed Dy…"
type textarea "x"
type textarea "10/9/25: Ordered security bi 10/1/25: Emailed him again. -src 9/29/25:Emailed D…"
type textarea "x"
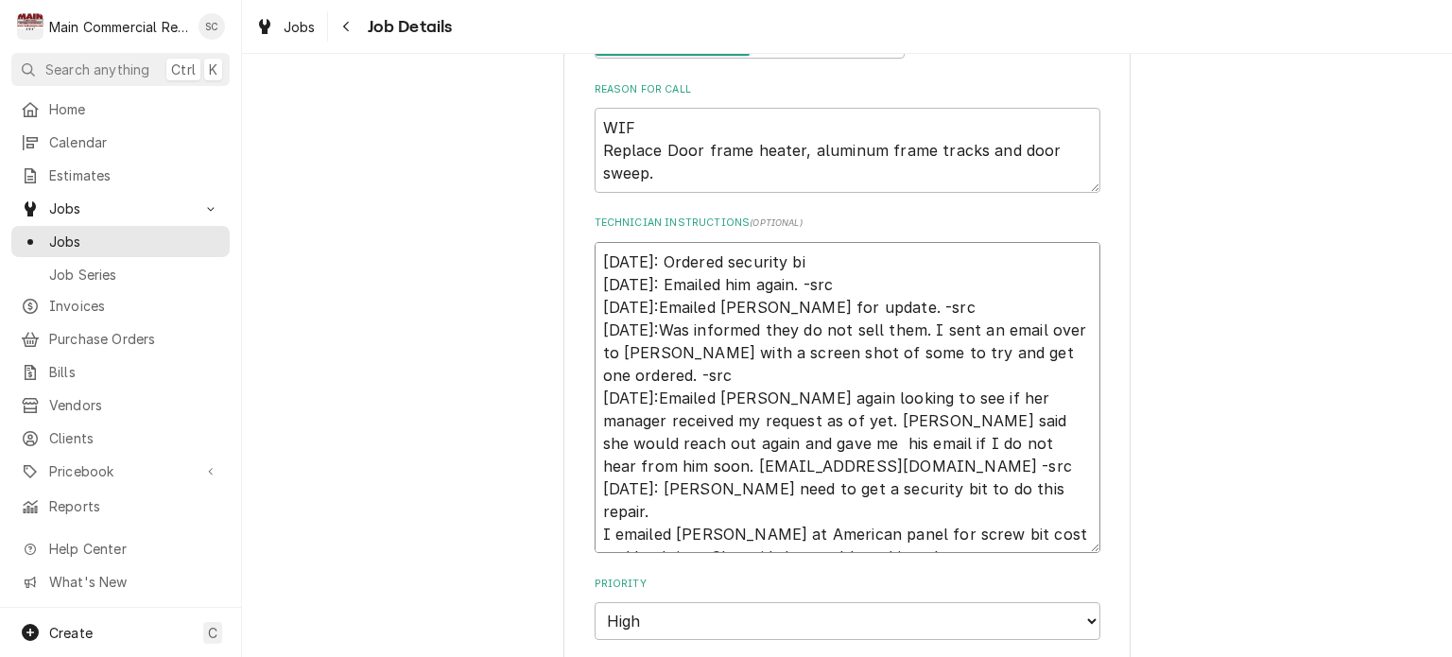
type textarea "10/9/25: Ordered security bit 10/1/25: Emailed him again. -src 9/29/25:Emailed …"
type textarea "x"
type textarea "10/9/25: Ordered security bit 10/1/25: Emailed him again. -src 9/29/25:Emailed …"
type textarea "x"
type textarea "10/9/25: Ordered security bit f 10/1/25: Emailed him again. -src 9/29/25:Emaile…"
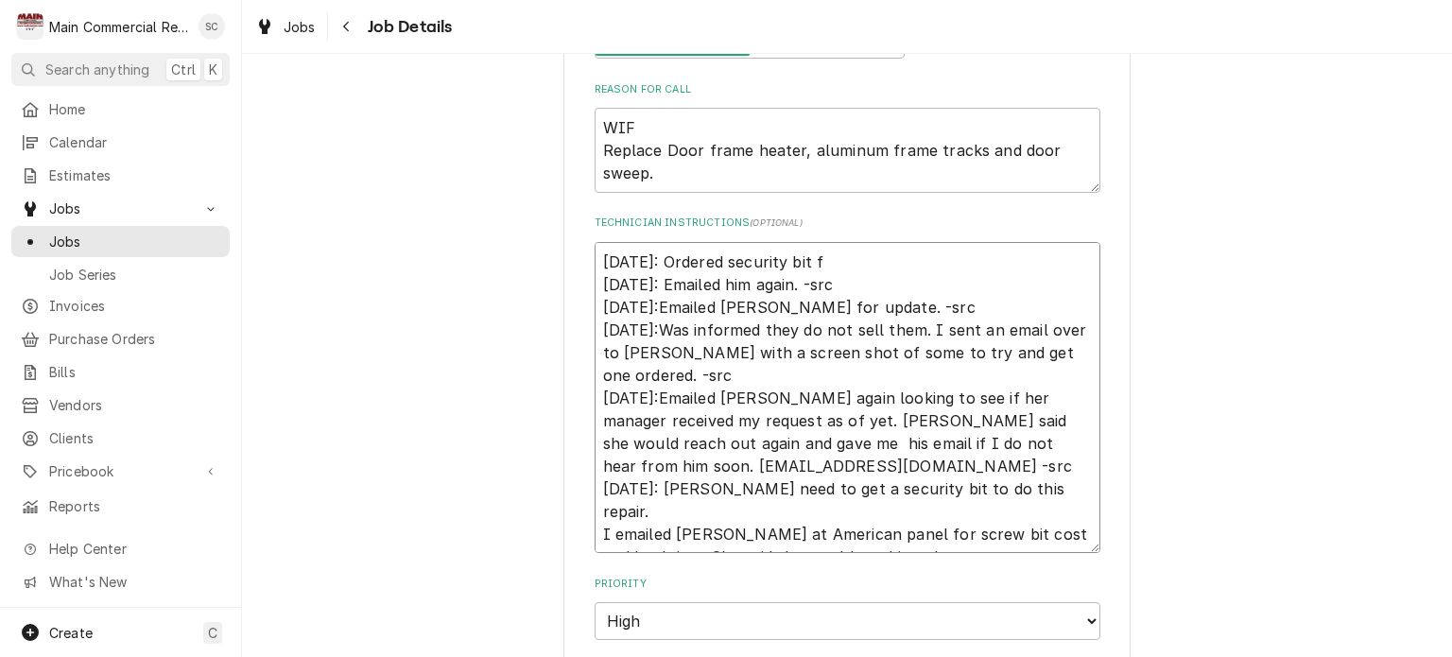
type textarea "x"
type textarea "10/9/25: Ordered security bit fr 10/1/25: Emailed him again. -src 9/29/25:Email…"
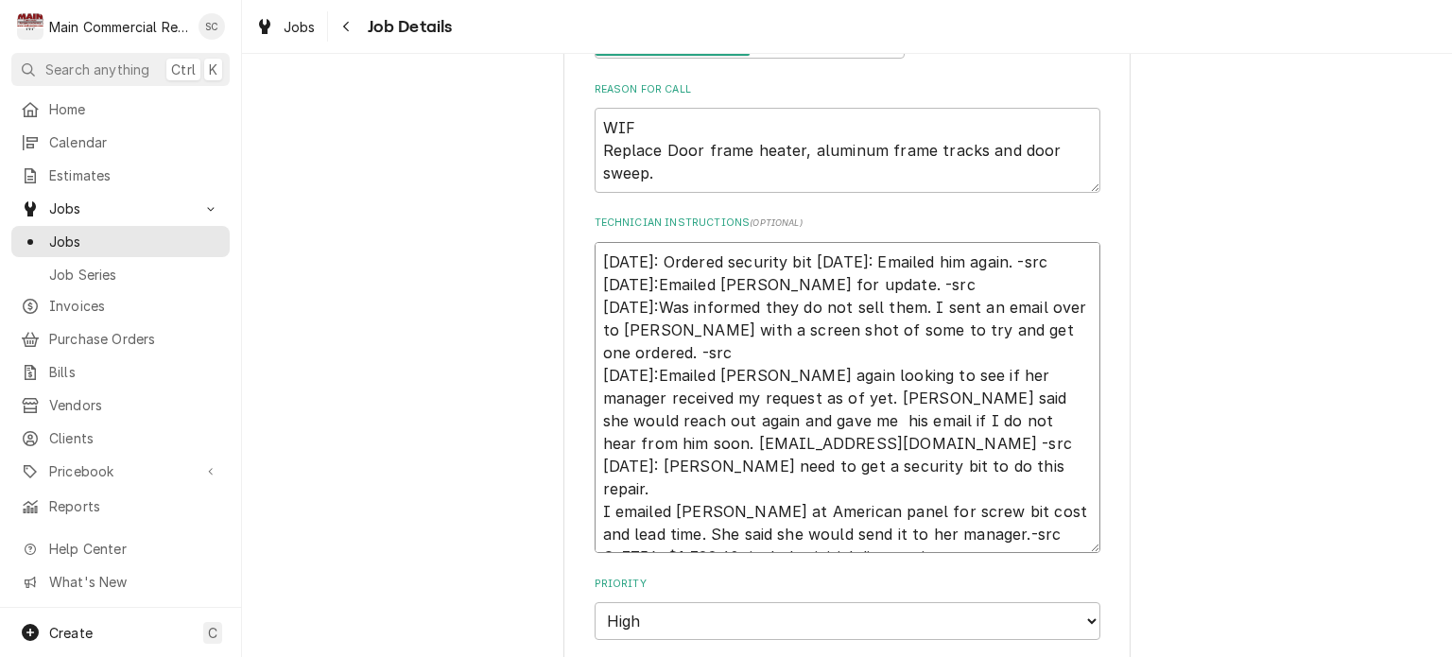
type textarea "x"
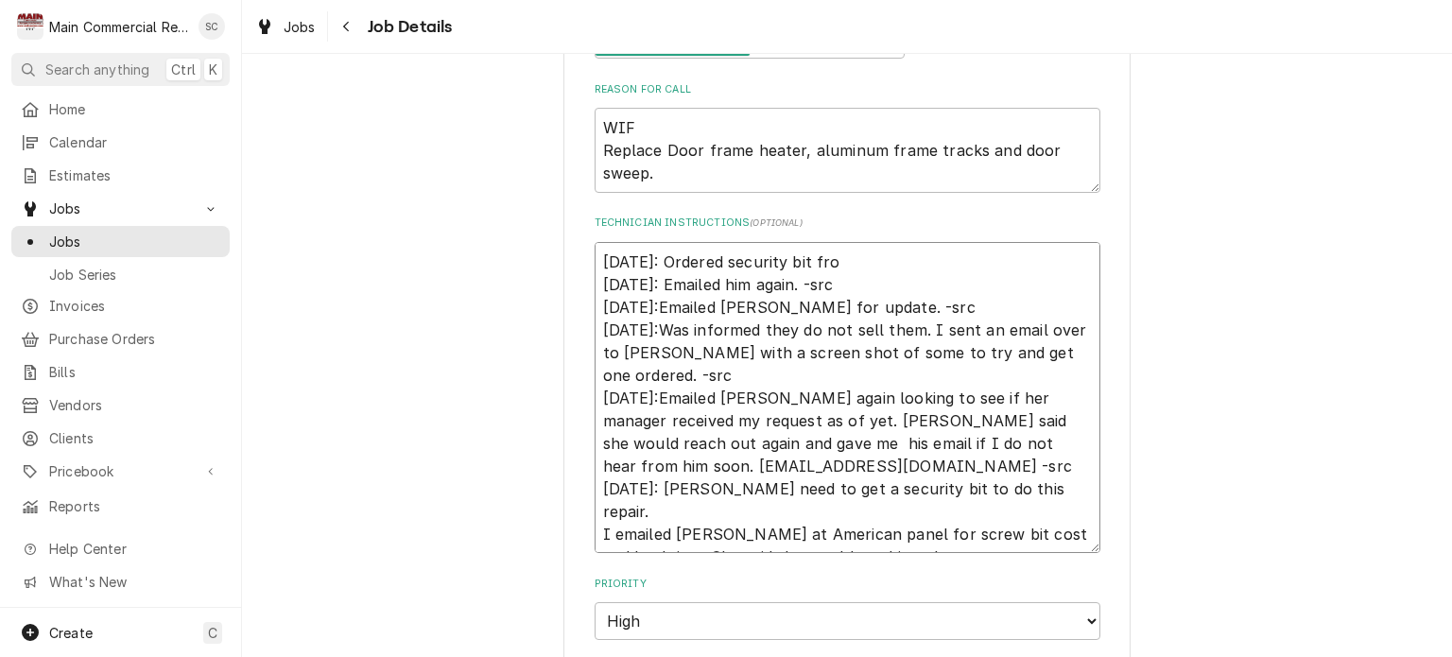
type textarea "10/9/25: Ordered security bit from 10/1/25: Emailed him again. -src 9/29/25:Ema…"
type textarea "x"
type textarea "10/9/25: Ordered security bit from 10/1/25: Emailed him again. -src 9/29/25:Ema…"
type textarea "x"
type textarea "10/9/25: Ordered security bit from F 10/1/25: Emailed him again. -src 9/29/25:E…"
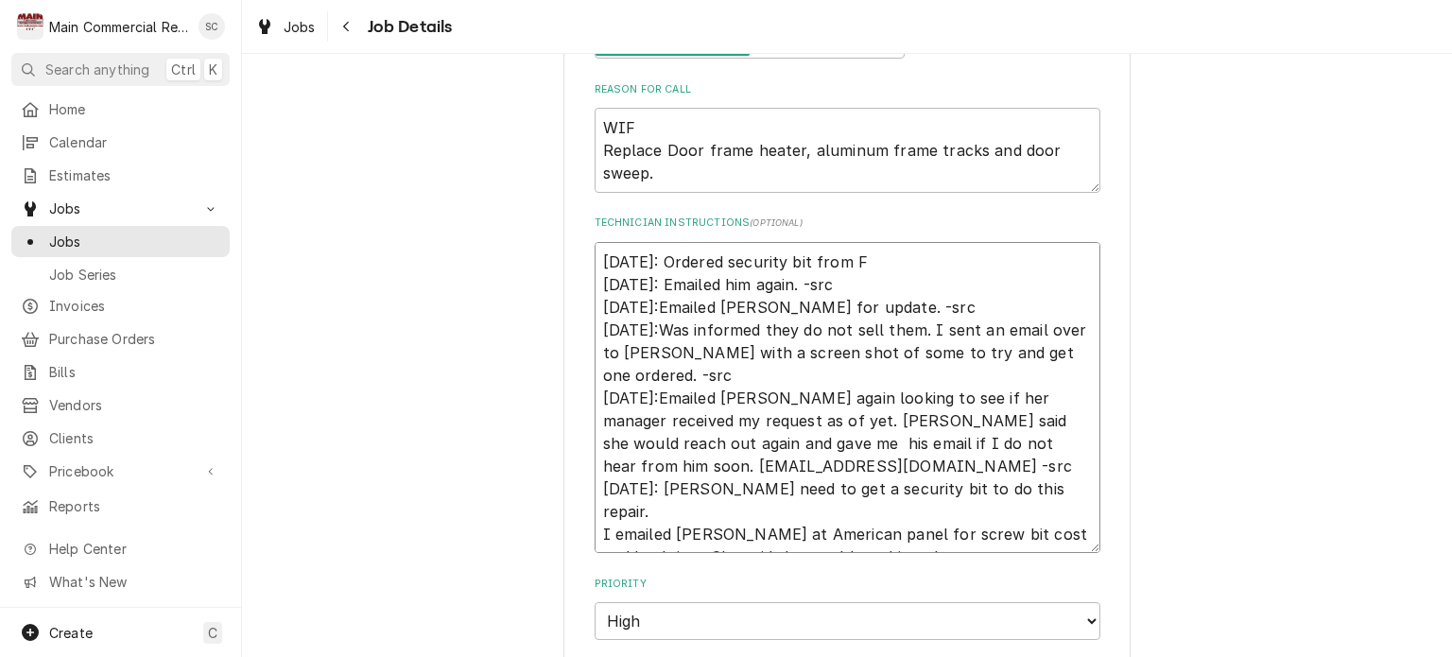
type textarea "x"
type textarea "10/9/25: Ordered security bit from FM 10/1/25: Emailed him again. -src 9/29/25:…"
type textarea "x"
type textarea "10/9/25: Ordered security bit from FMW 10/1/25: Emailed him again. -src 9/29/25…"
type textarea "x"
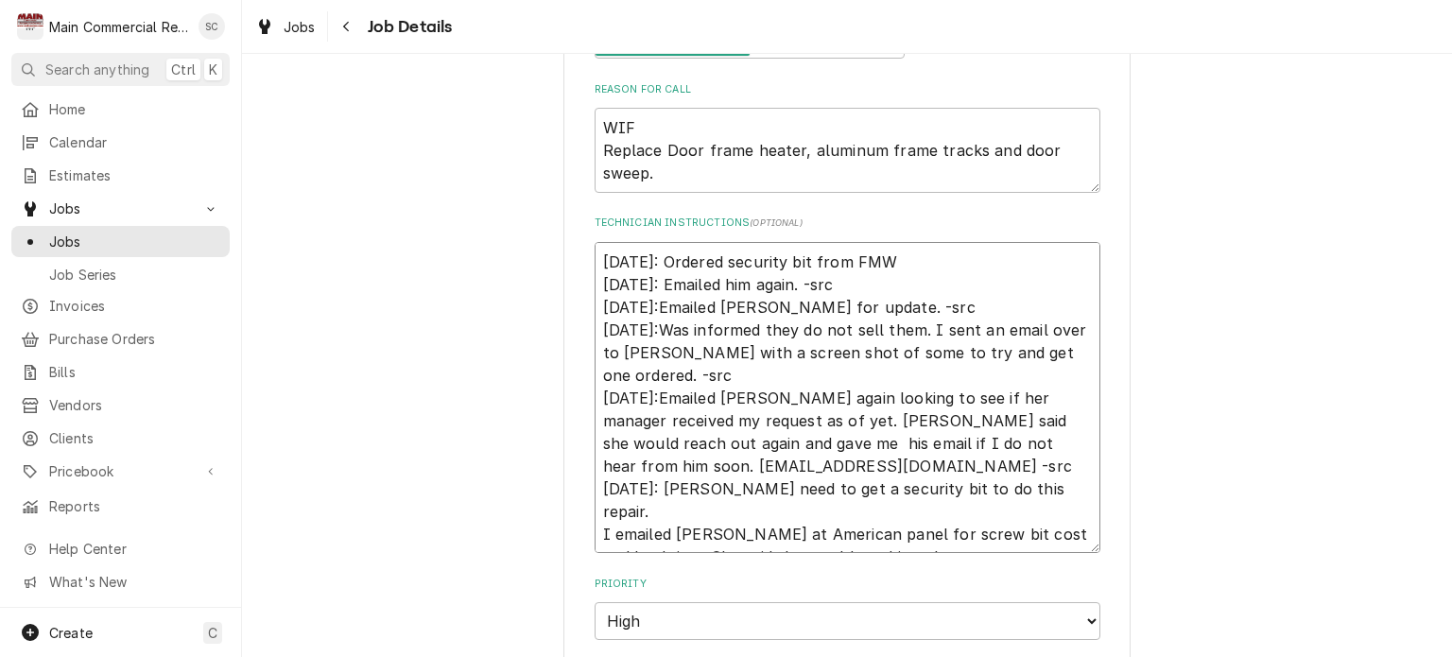
type textarea "10/9/25: Ordered security bit from FMW 10/1/25: Emailed him again. -src 9/29/25…"
type textarea "x"
type textarea "10/9/25: Ordered security bit from FMW f 10/1/25: Emailed him again. -src 9/29/…"
type textarea "x"
type textarea "10/9/25: Ordered security bit from FMW 10/1/25: Emailed him again. -src 9/29/25…"
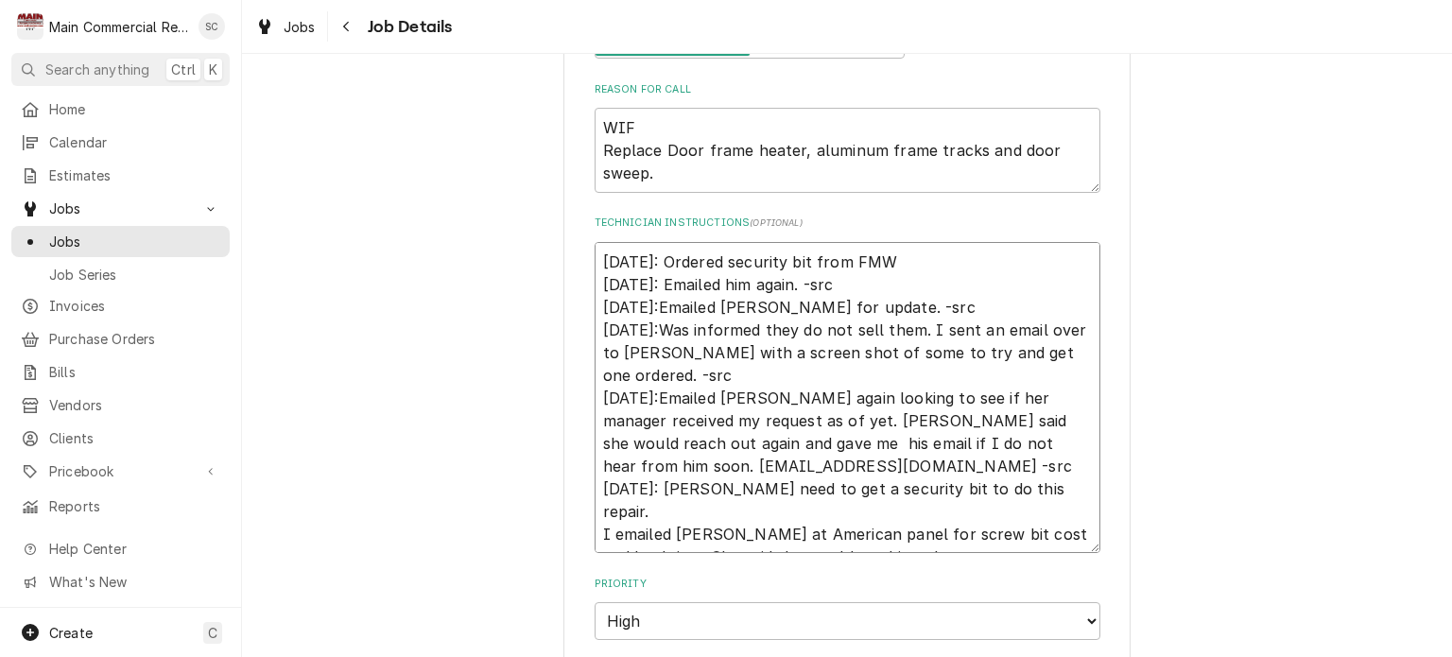
type textarea "x"
type textarea "10/9/25: Ordered security bit from FMW F 10/1/25: Emailed him again. -src 9/29/…"
type textarea "x"
type textarea "10/9/25: Ordered security bit from FMW Fa 10/1/25: Emailed him again. -src 9/29…"
type textarea "x"
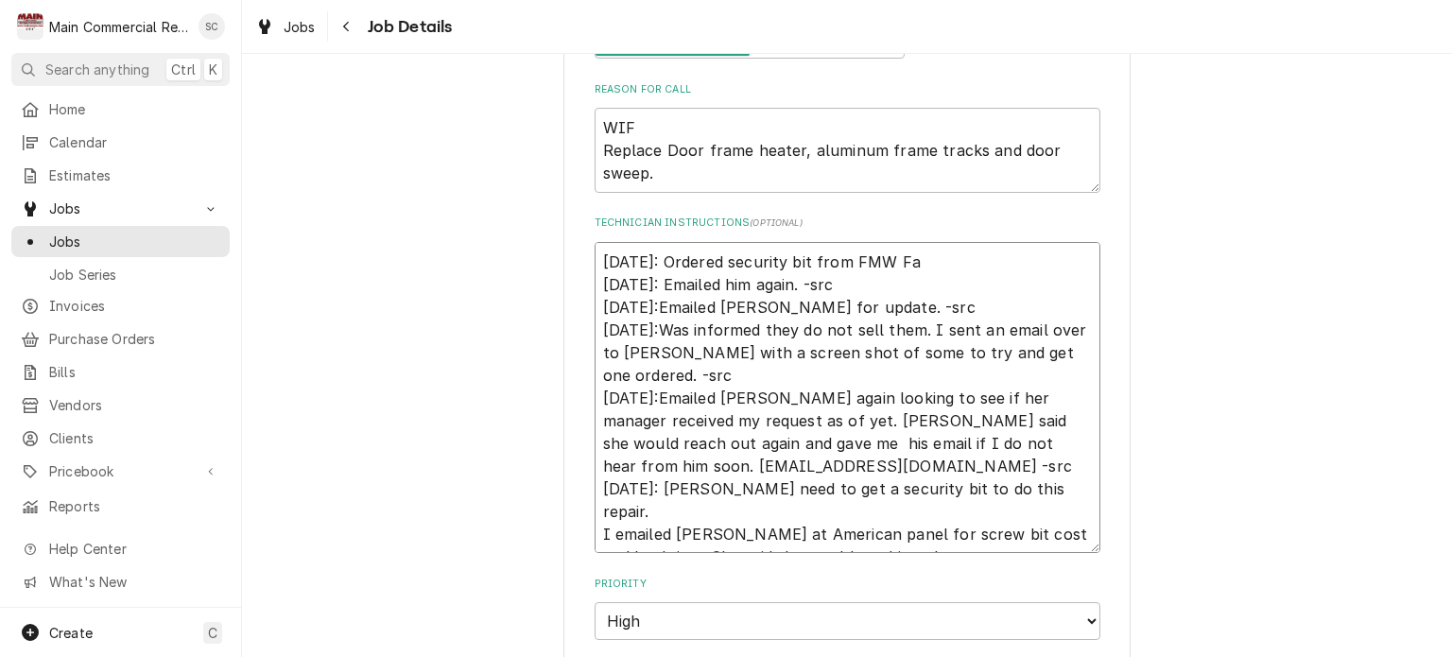
type textarea "10/9/25: Ordered security bit from FMW Fas 10/1/25: Emailed him again. -src 9/2…"
type textarea "x"
type textarea "10/9/25: Ordered security bit from FMW Fast 10/1/25: Emailed him again. -src 9/…"
type textarea "x"
type textarea "10/9/25: Ordered security bit from FMW Faste 10/1/25: Emailed him again. -src 9…"
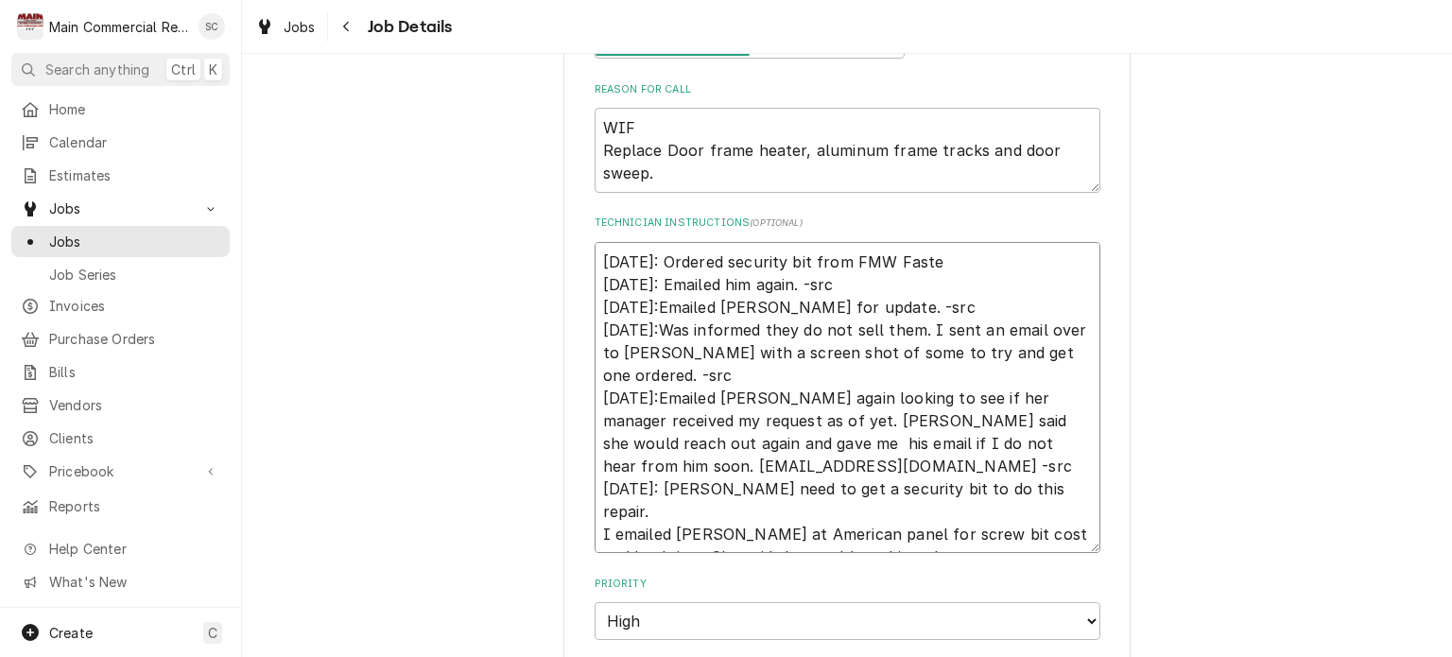
type textarea "x"
type textarea "10/9/25: Ordered security bit from FMW Fasten 10/1/25: Emailed him again. -src …"
type textarea "x"
type textarea "10/9/25: Ordered security bit from FMW Fastene 10/1/25: Emailed him again. -src…"
type textarea "x"
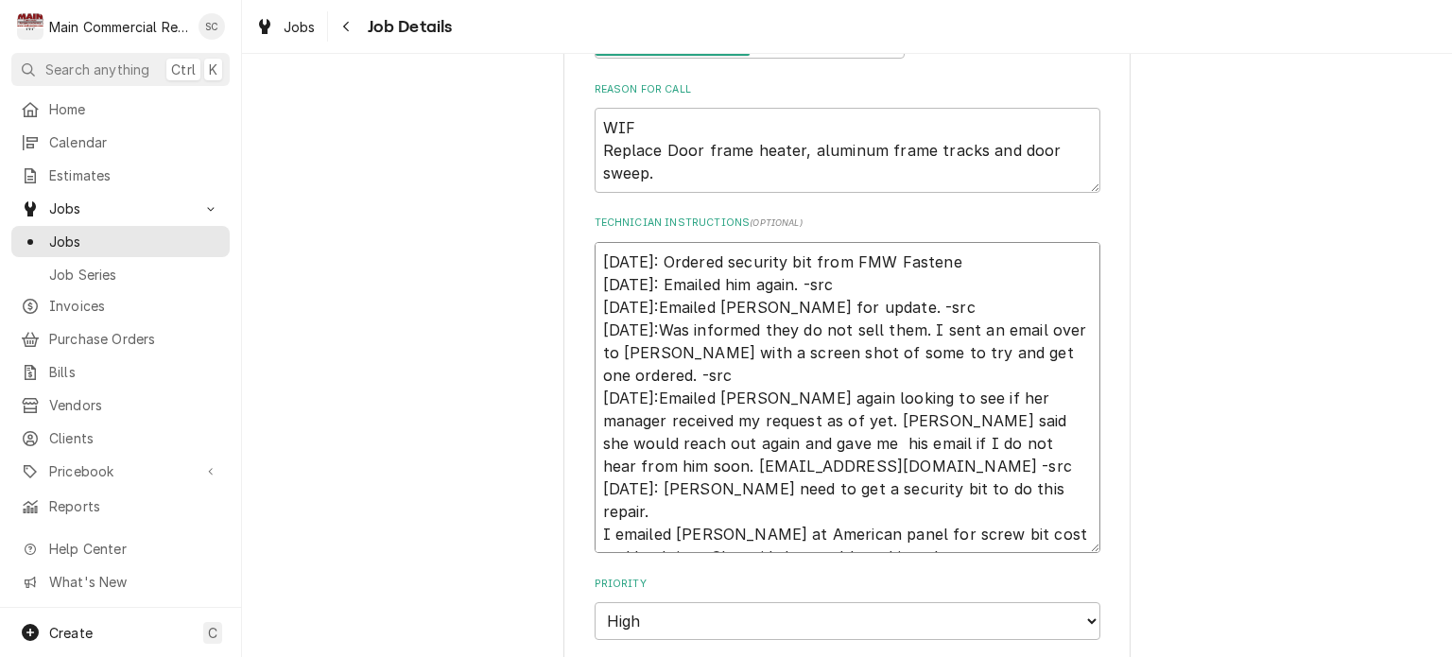
type textarea "10/9/25: Ordered security bit from FMW Fastener 10/1/25: Emailed him again. -sr…"
type textarea "x"
type textarea "10/9/25: Ordered security bit from FMW Fasteners 10/1/25: Emailed him again. -s…"
type textarea "x"
type textarea "10/9/25: Ordered security bit from FMW Fasteners. 10/1/25: Emailed him again. -…"
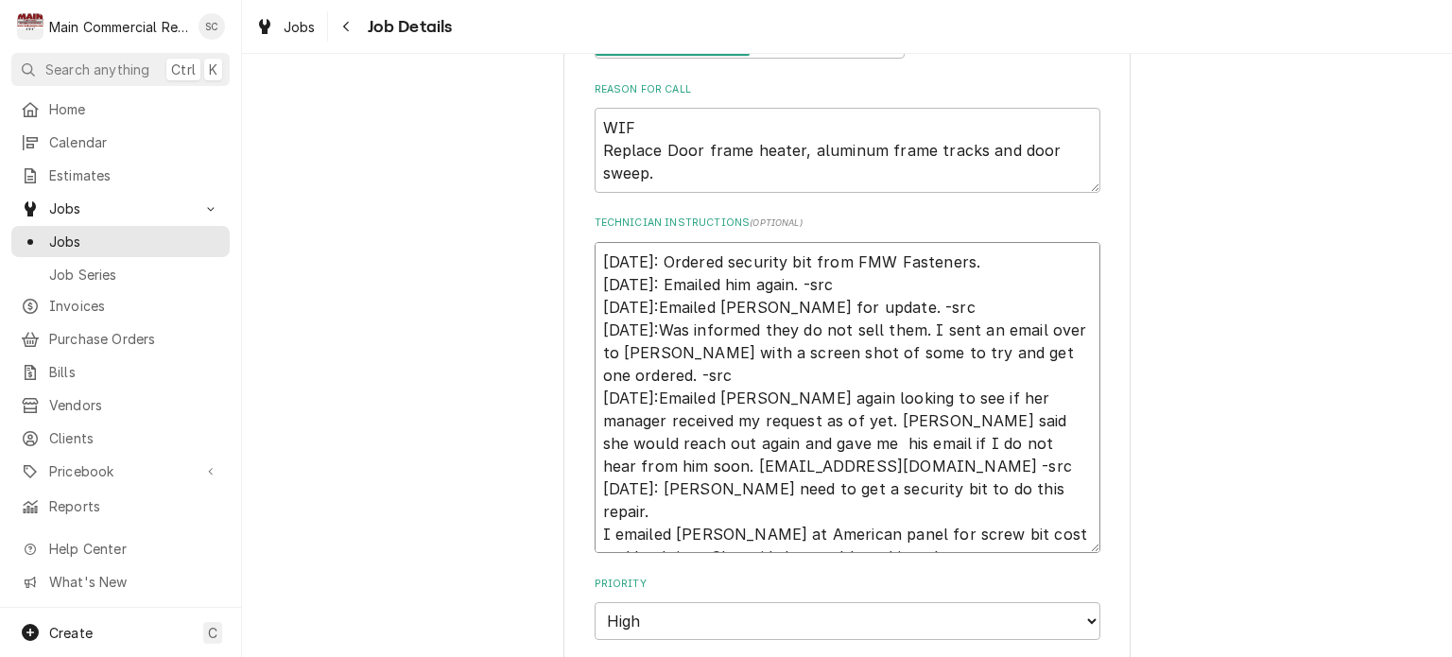
type textarea "x"
type textarea "10/9/25: Ordered security bit from FMW Fasteners. 10/1/25: Emailed him again. -…"
type textarea "x"
type textarea "10/9/25: Ordered security bit from FMW Fasteners. - 10/1/25: Emailed him again.…"
type textarea "x"
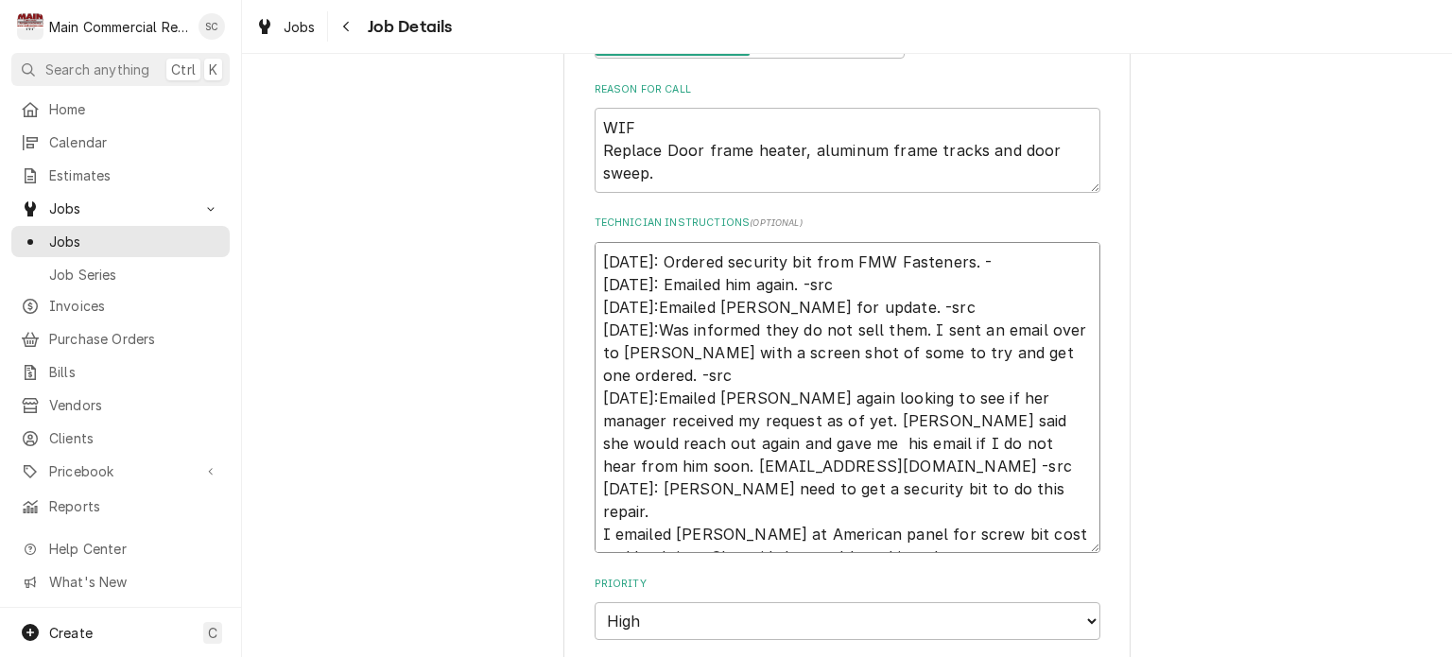
type textarea "10/9/25: Ordered security bit from FMW Fasteners. -s 10/1/25: Emailed him again…"
type textarea "x"
type textarea "10/9/25: Ordered security bit from FMW Fasteners. -sr 10/1/25: Emailed him agai…"
type textarea "x"
type textarea "10/9/25: Ordered security bit from FMW Fasteners. -src 10/1/25: Emailed him aga…"
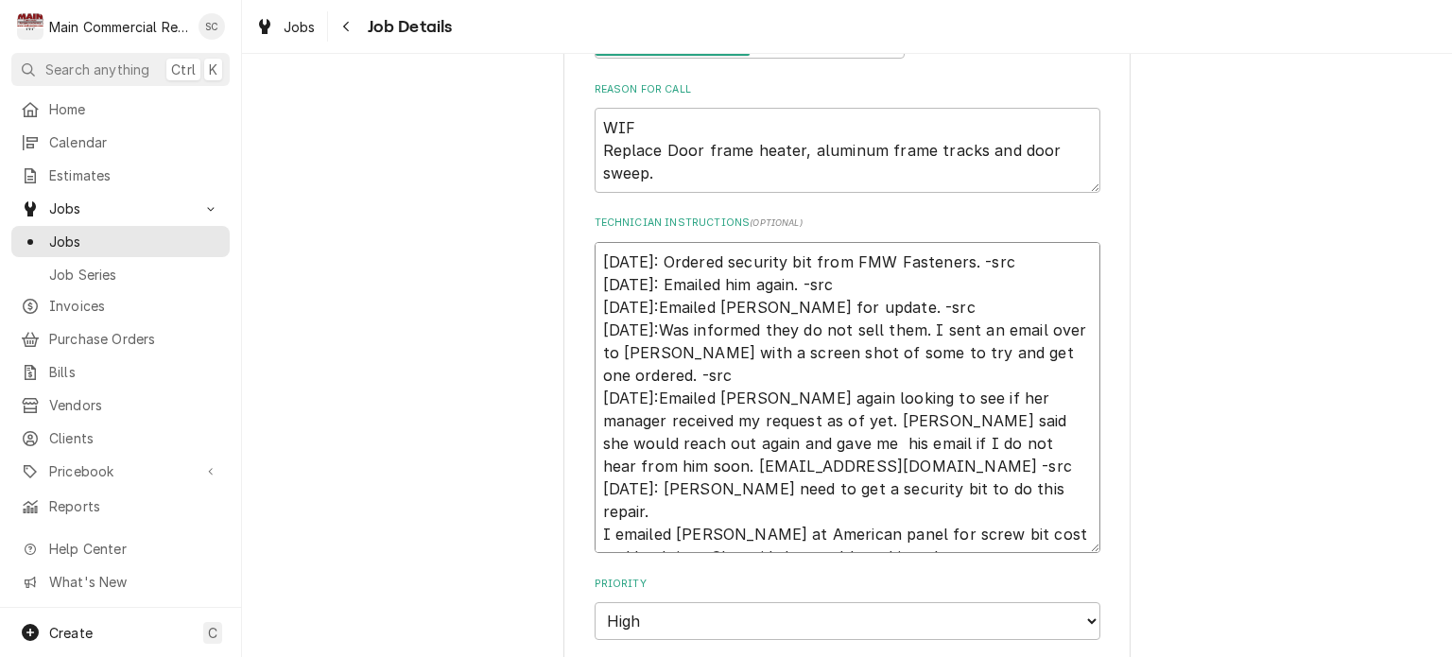
type textarea "x"
type textarea "10/9/25: Ordered security bit from FMW Fasteners. -src 10/1/25: Emailed him aga…"
type textarea "x"
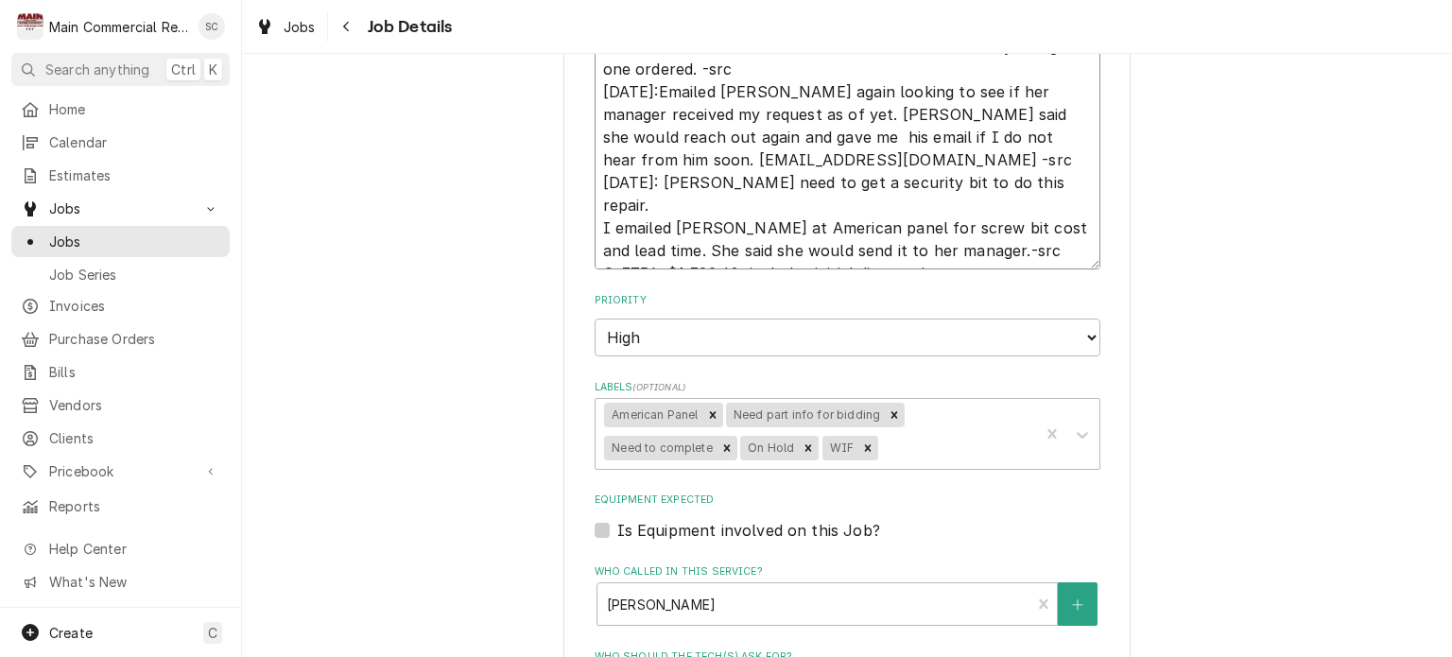
scroll to position [945, 0]
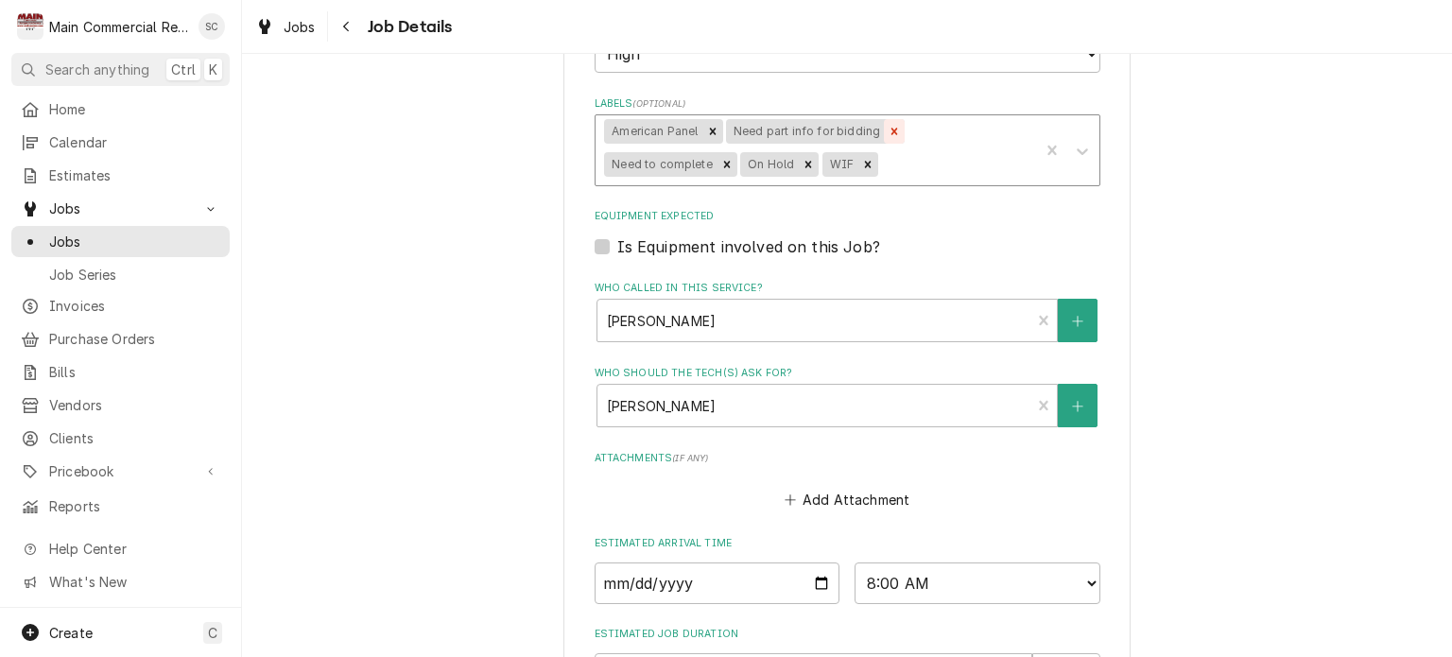
click at [888, 129] on icon "Remove Need part info for bidding" at bounding box center [894, 131] width 13 height 13
type textarea "10/9/25: Ordered security bit from FMW Fasteners. -src 10/1/25: Emailed him aga…"
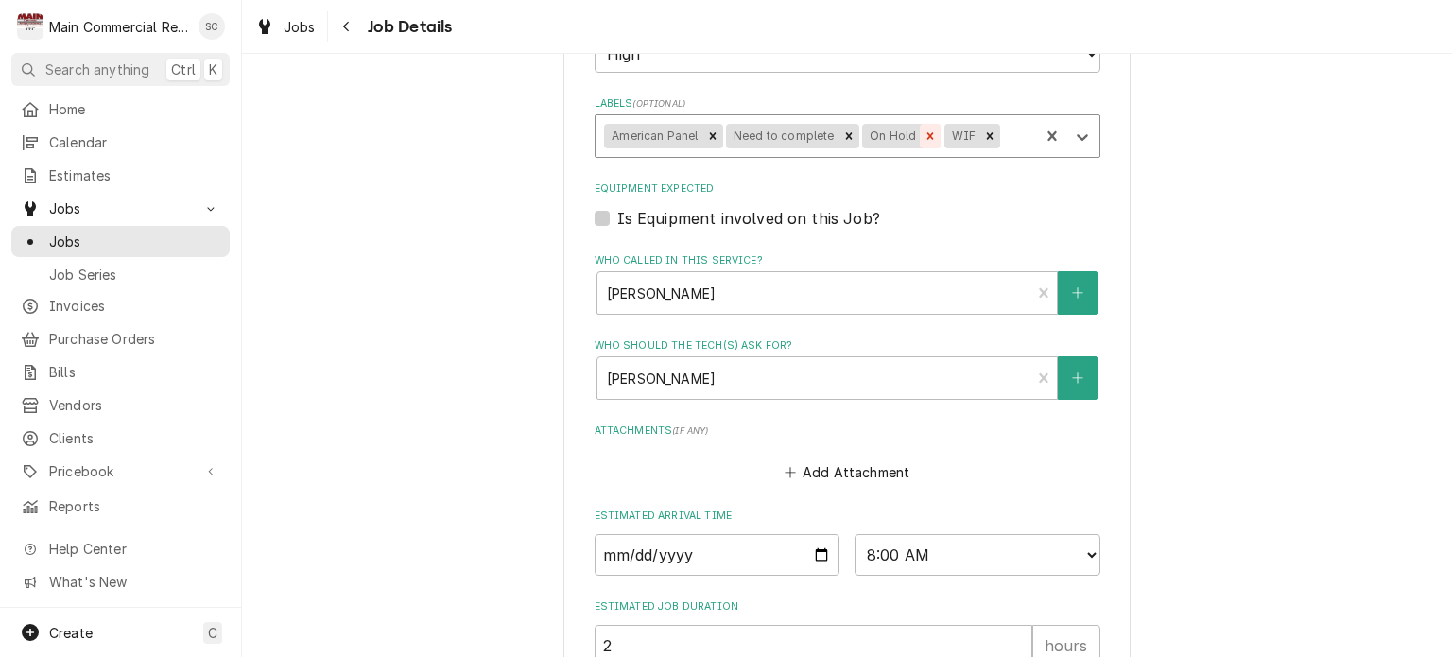
click at [924, 131] on icon "Remove On Hold" at bounding box center [930, 136] width 13 height 13
type textarea "x"
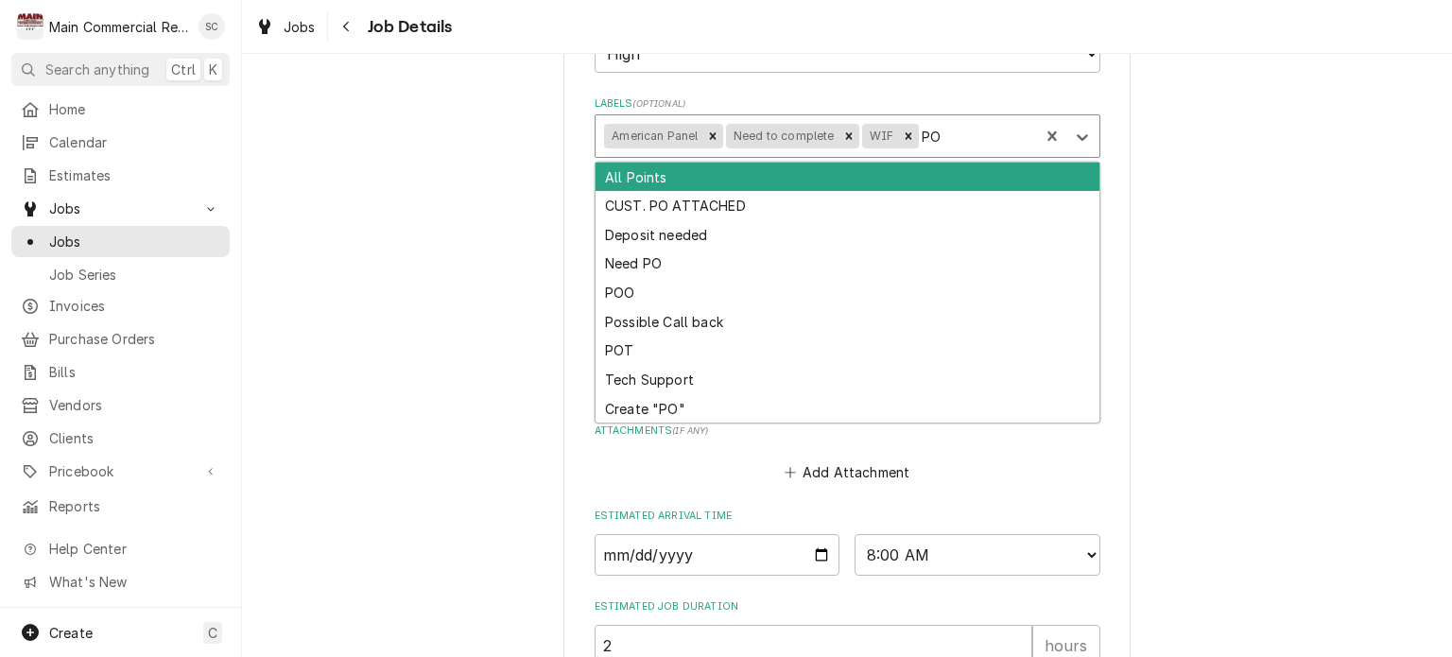
type input "POO"
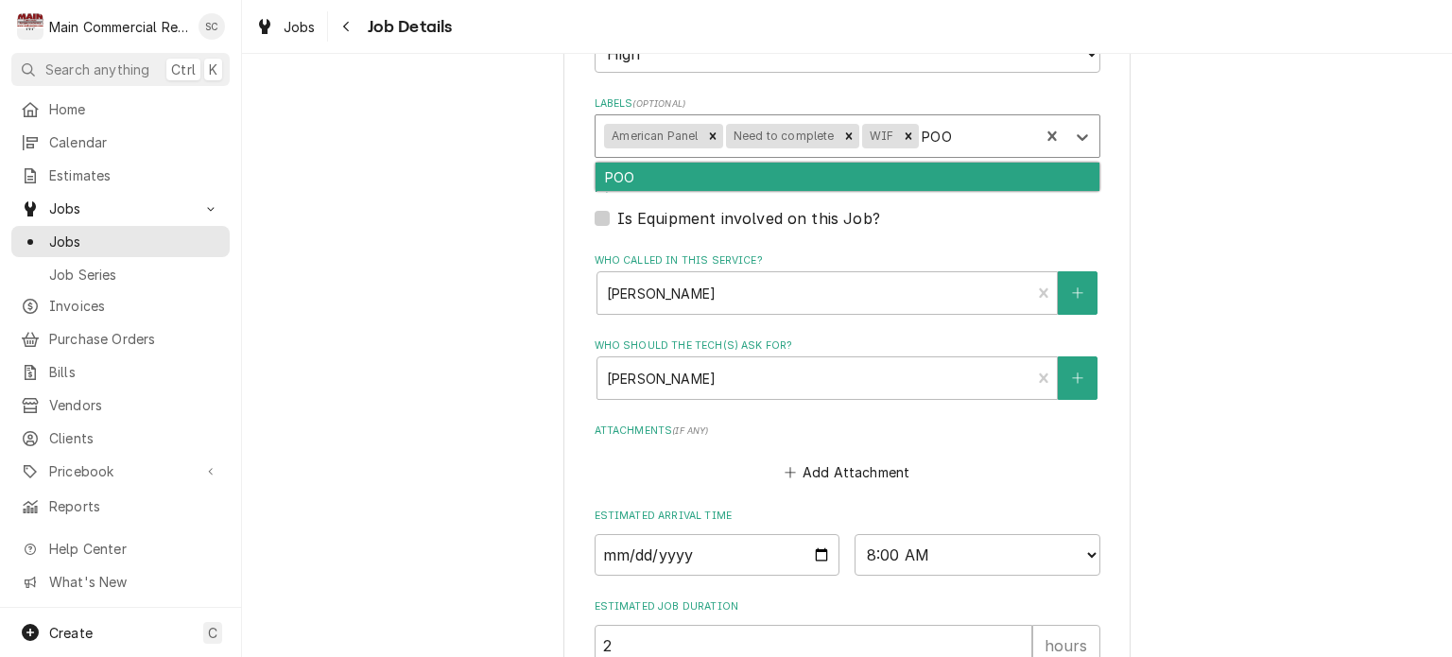
click at [1025, 169] on div "POO" at bounding box center [848, 177] width 504 height 29
type textarea "x"
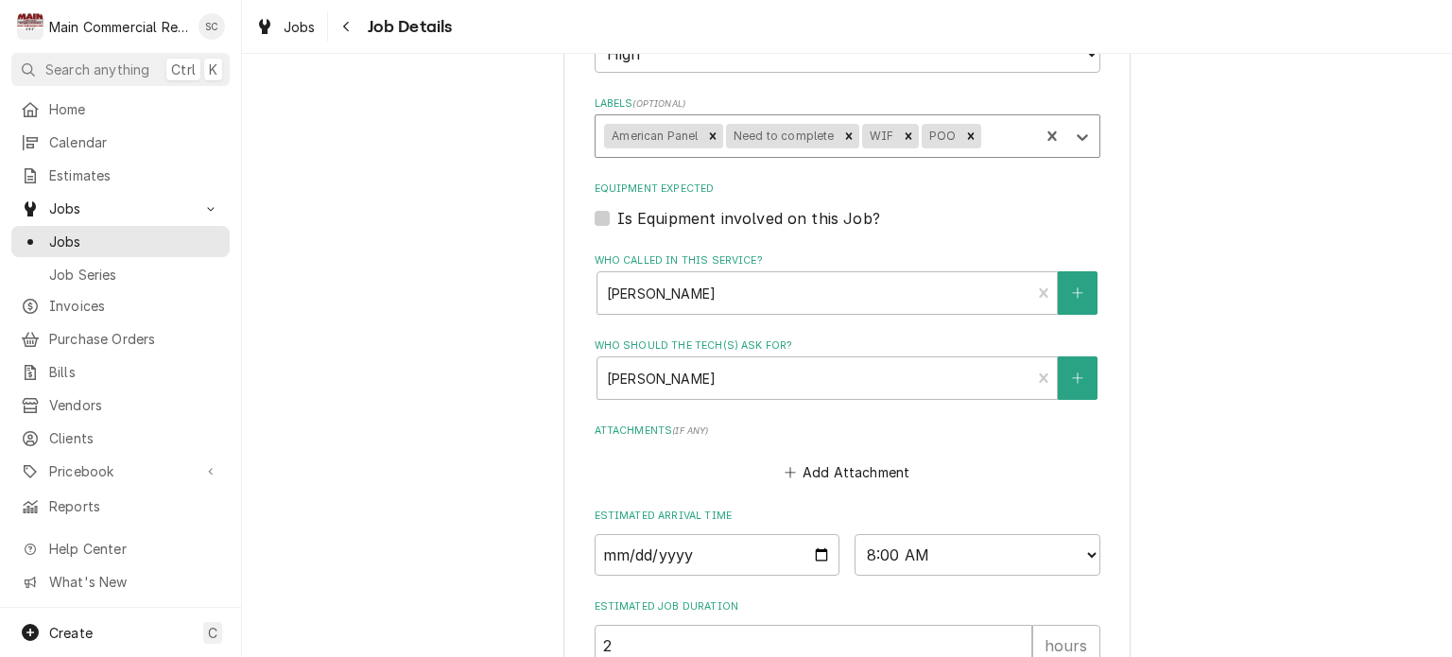
type textarea "x"
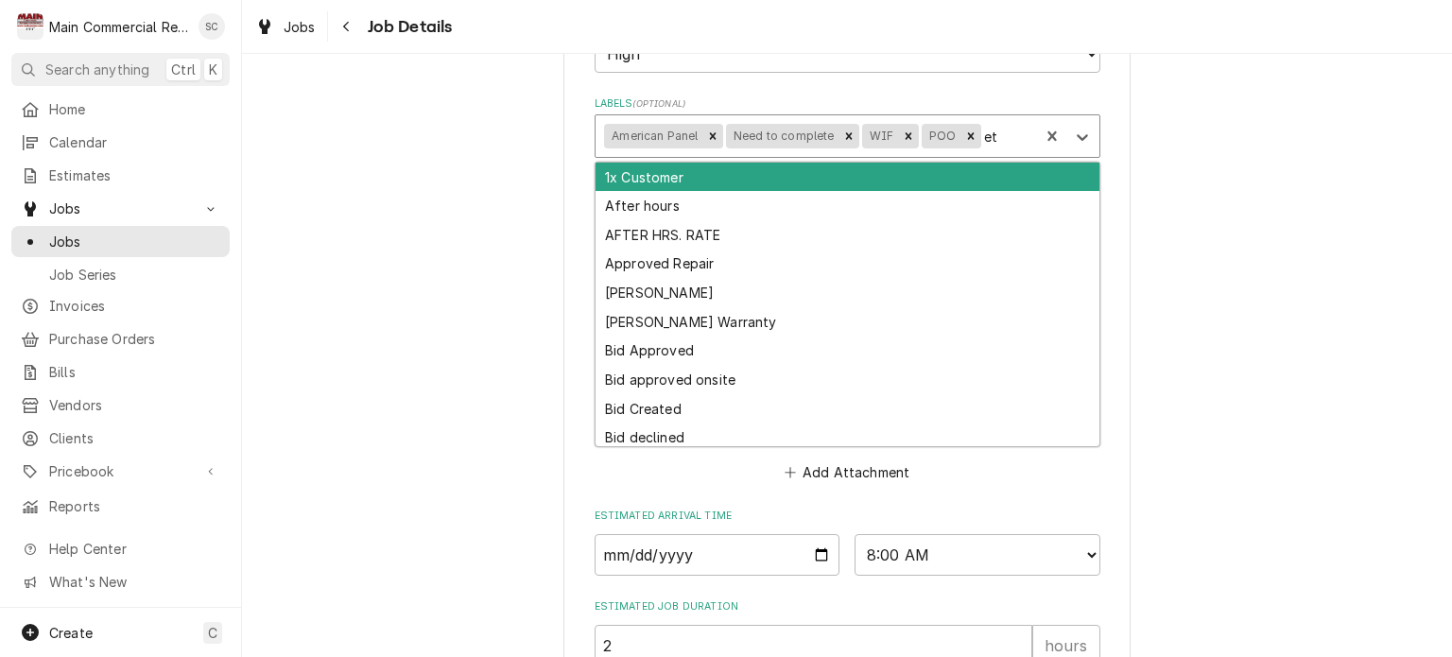
type input "eta"
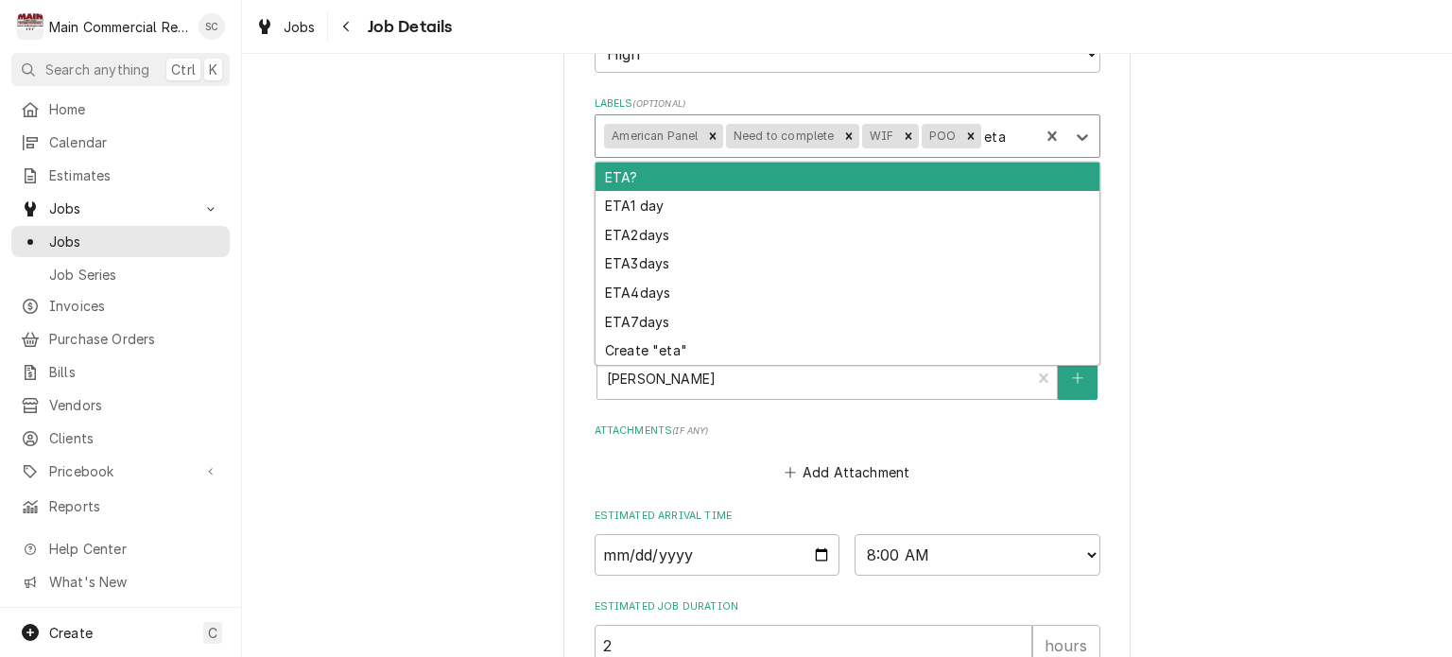
click at [979, 176] on div "ETA?" at bounding box center [848, 177] width 504 height 29
type textarea "x"
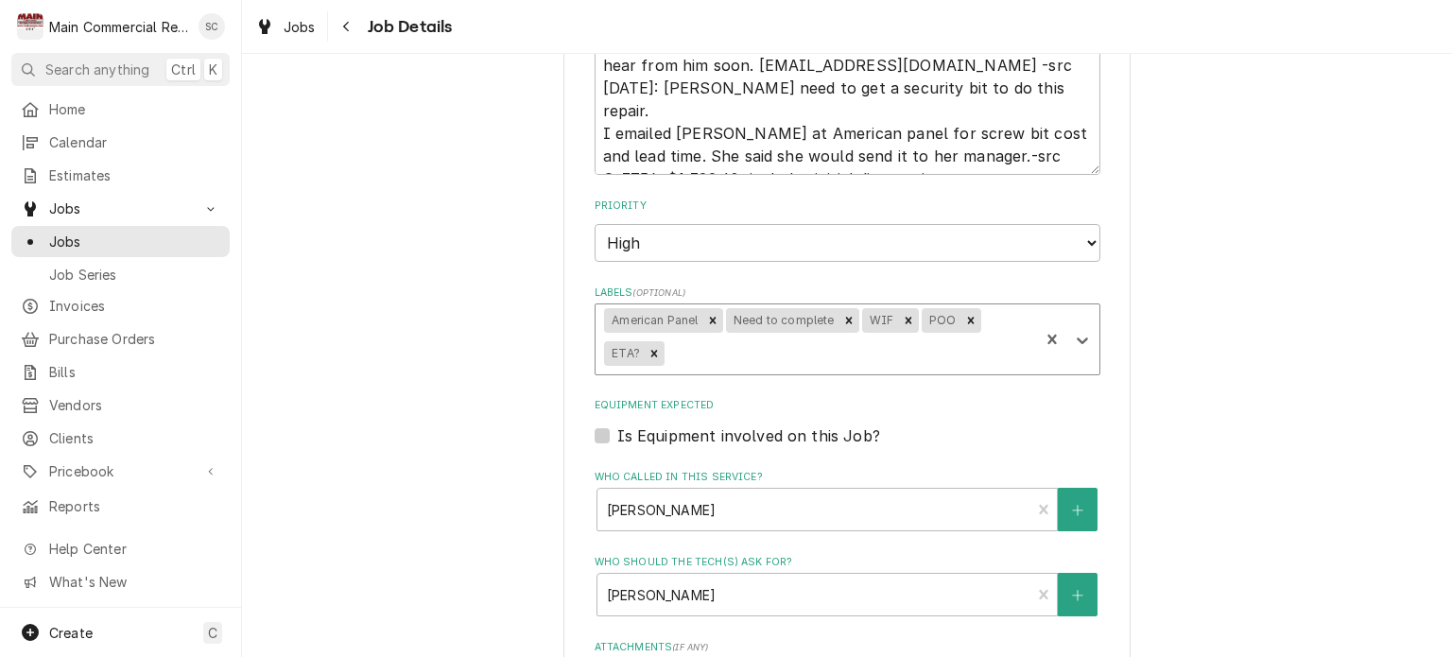
scroll to position [1179, 0]
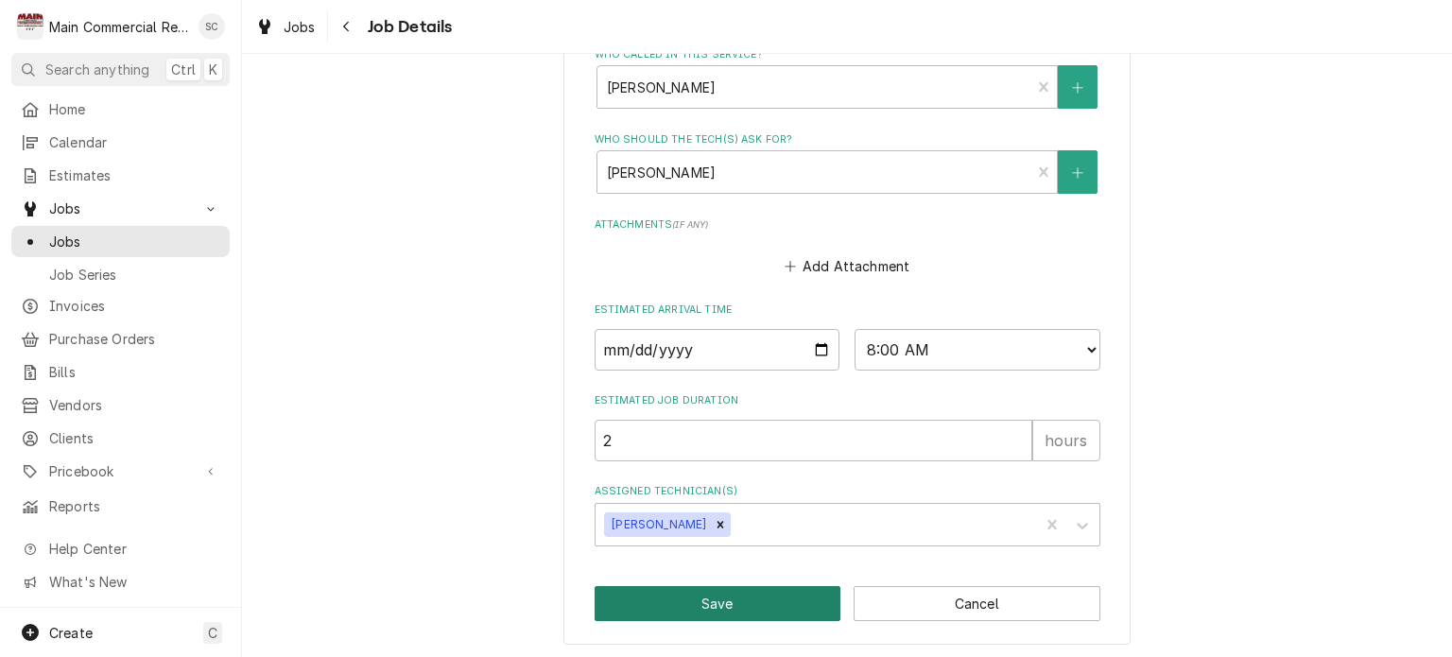
click at [730, 593] on button "Save" at bounding box center [718, 603] width 247 height 35
type textarea "x"
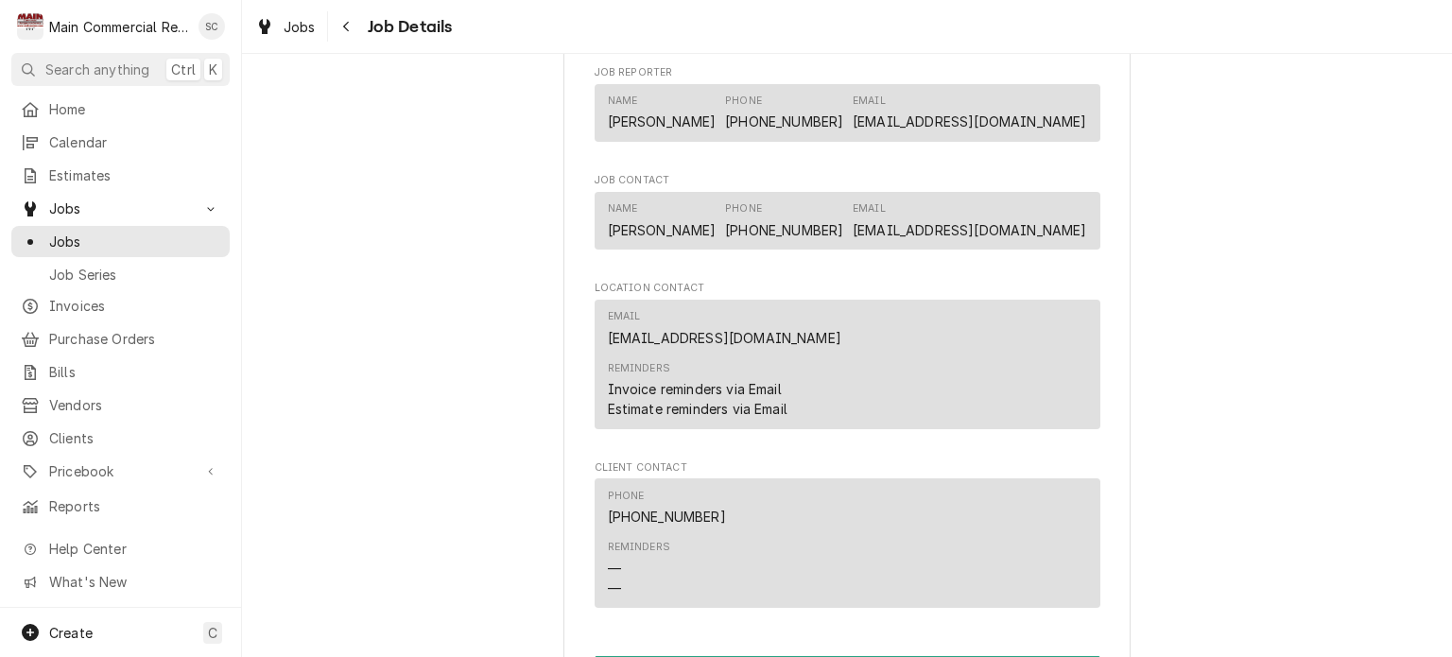
scroll to position [2836, 0]
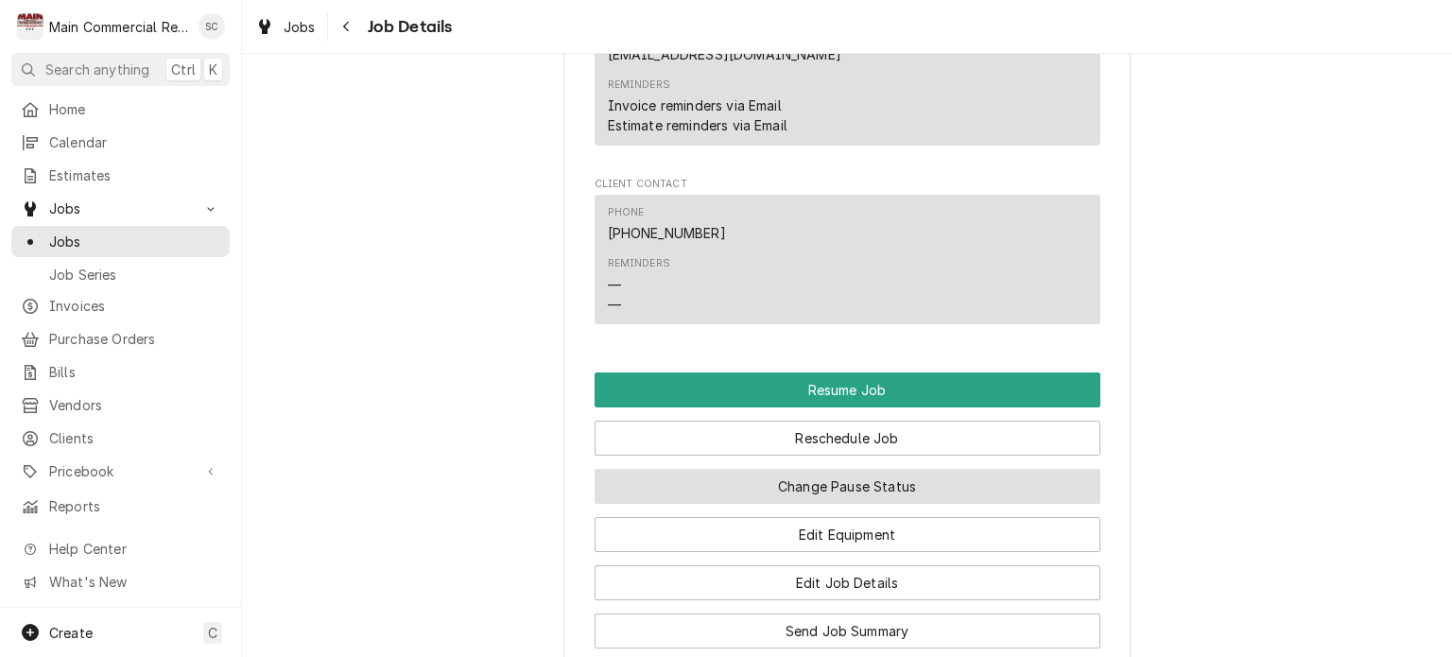
click at [904, 469] on button "Change Pause Status" at bounding box center [848, 486] width 506 height 35
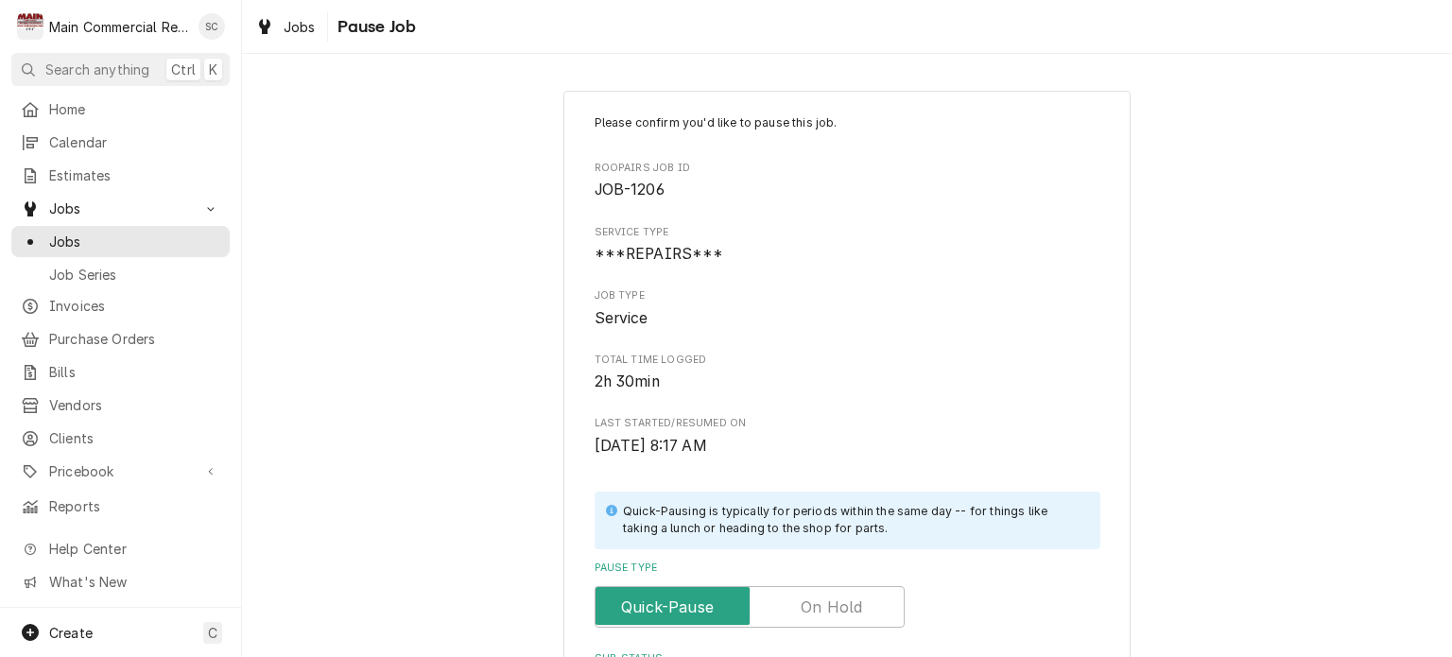
scroll to position [399, 0]
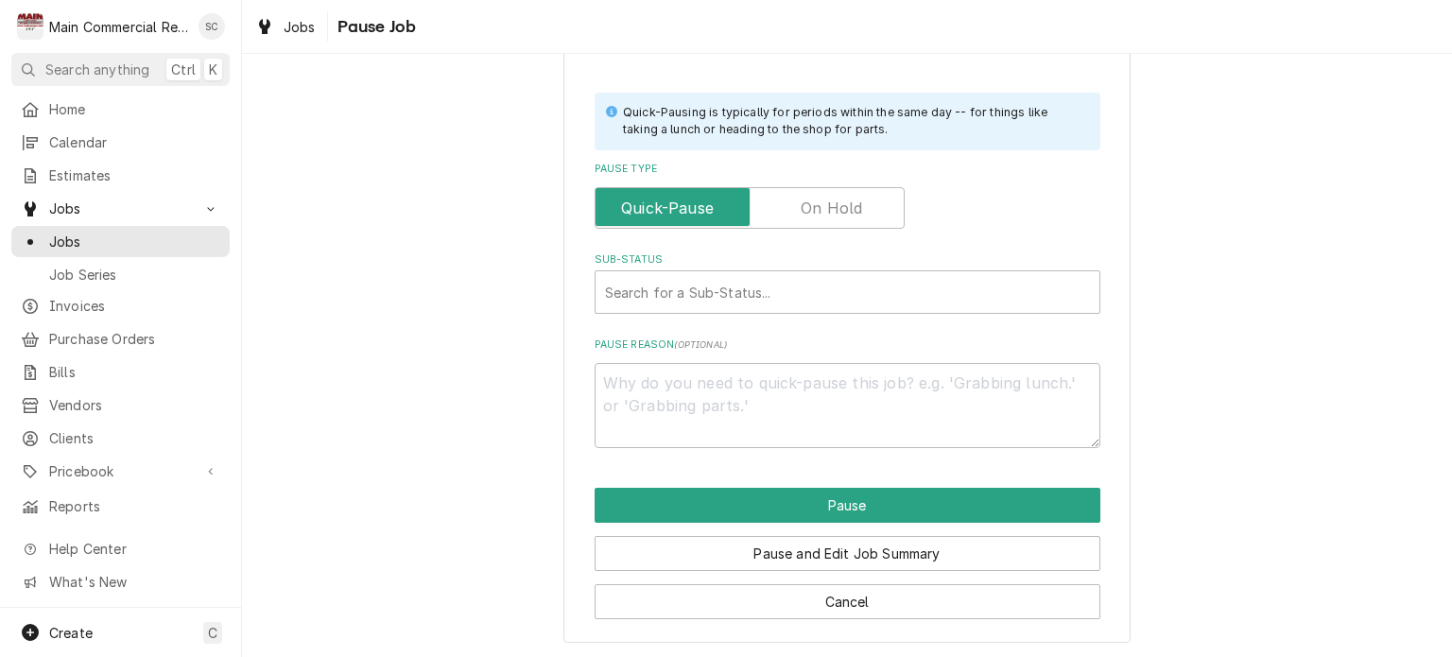
click at [824, 211] on label "Pause Type" at bounding box center [750, 208] width 310 height 42
click at [824, 211] on input "Pause Type" at bounding box center [749, 208] width 293 height 42
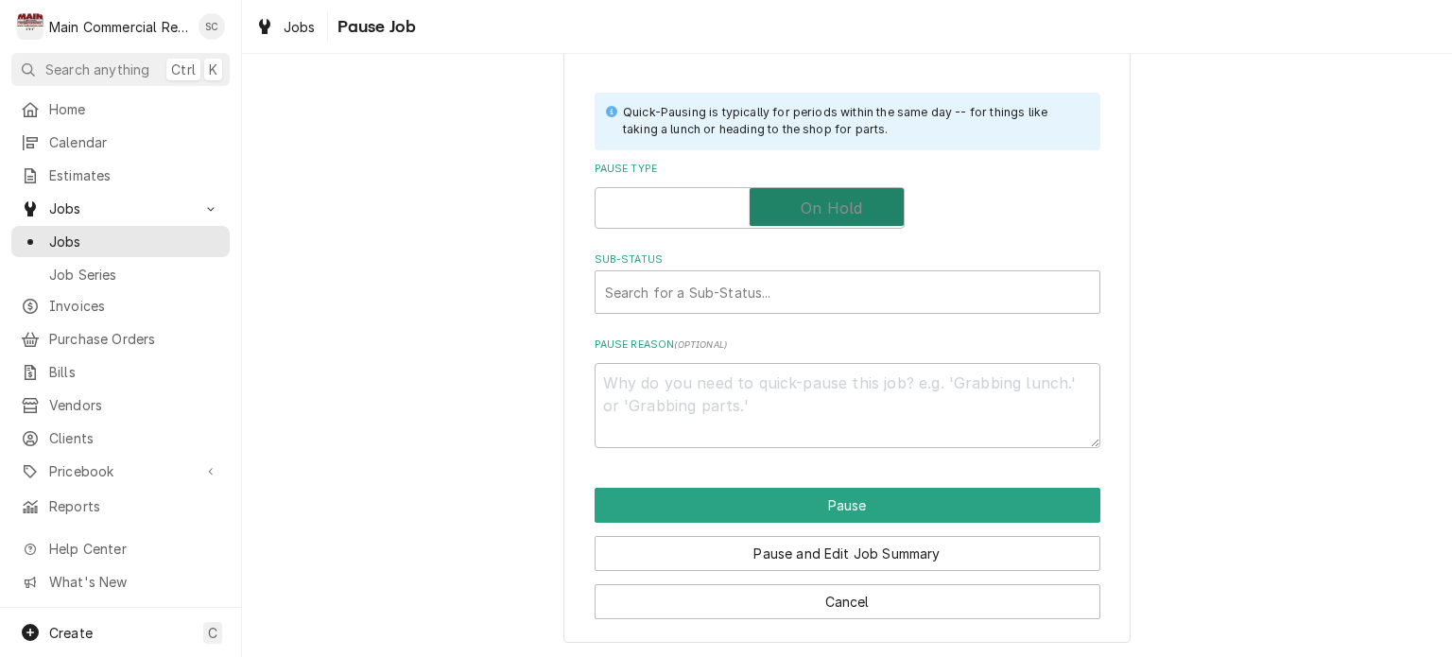
checkbox input "true"
click at [791, 285] on div "Sub-Status" at bounding box center [847, 292] width 485 height 34
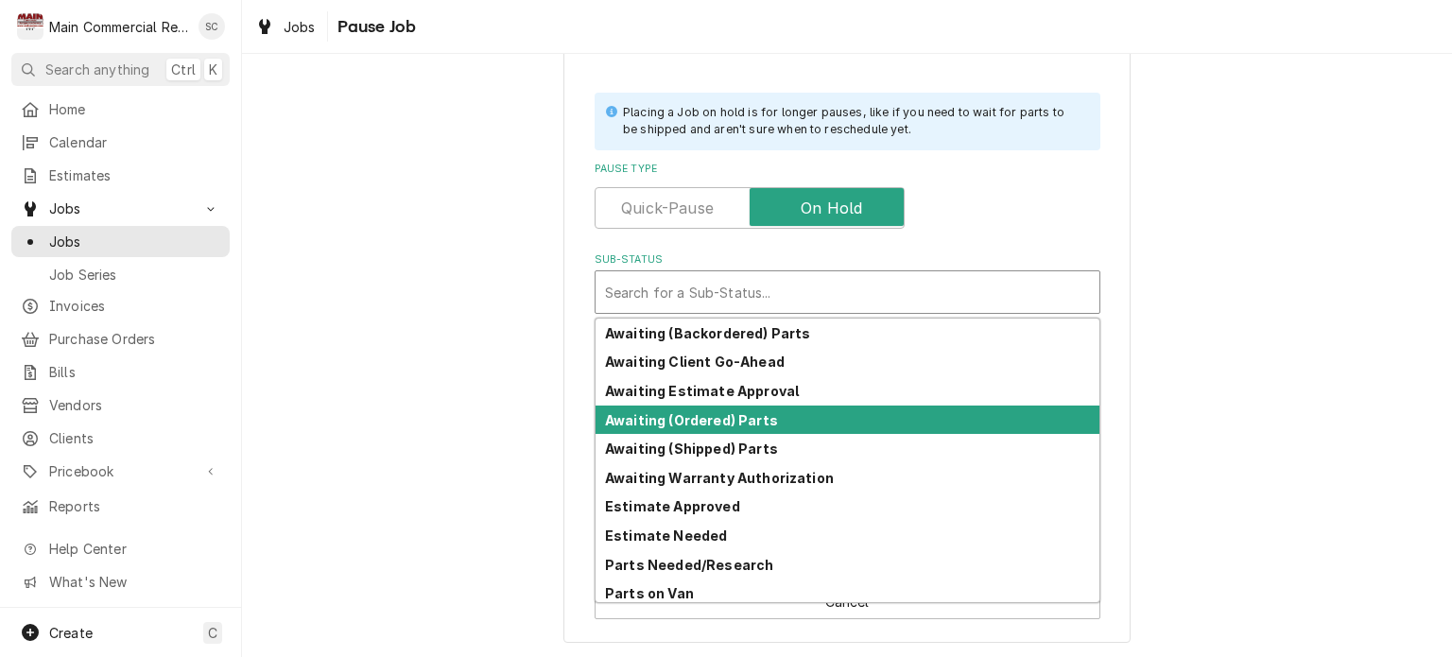
click at [734, 426] on div "Awaiting (Ordered) Parts" at bounding box center [848, 420] width 504 height 29
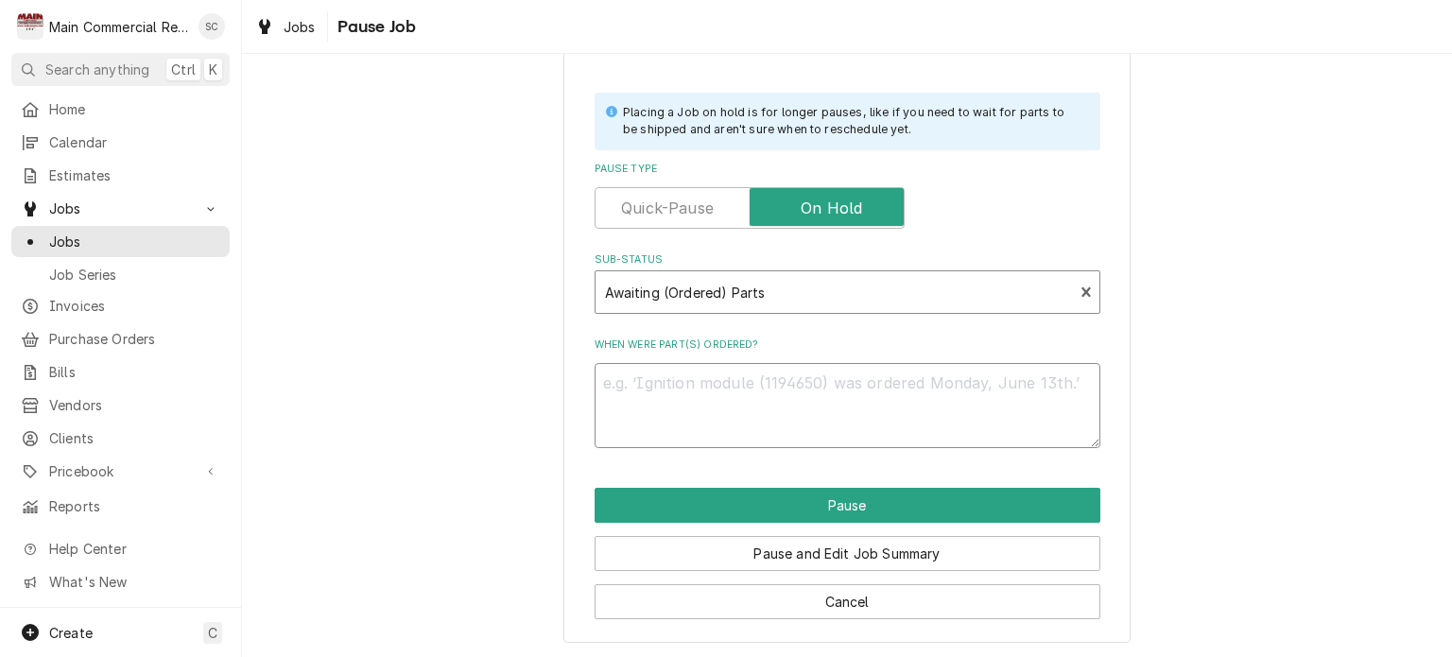
click at [735, 390] on textarea "When were part(s) ordered?" at bounding box center [848, 405] width 506 height 85
type textarea "x"
type textarea "O"
type textarea "x"
type textarea "Or"
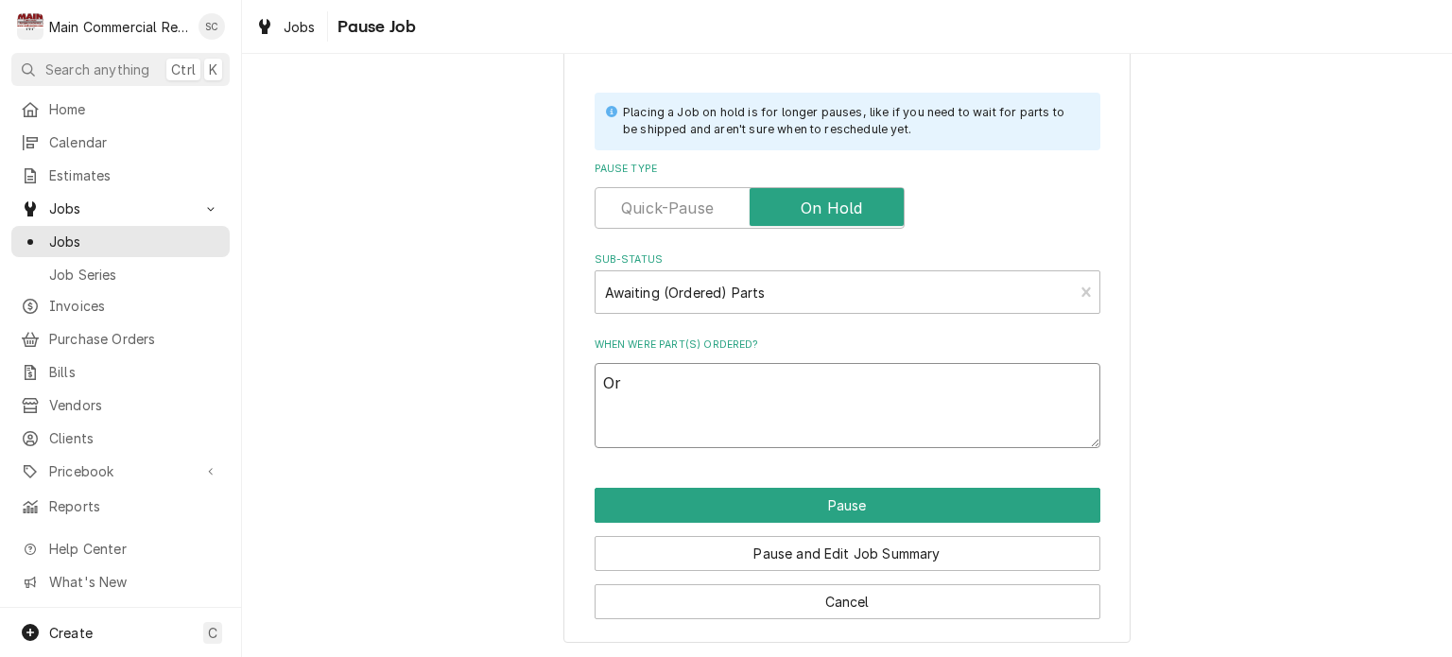
type textarea "x"
type textarea "Ord"
type textarea "x"
type textarea "Orde"
type textarea "x"
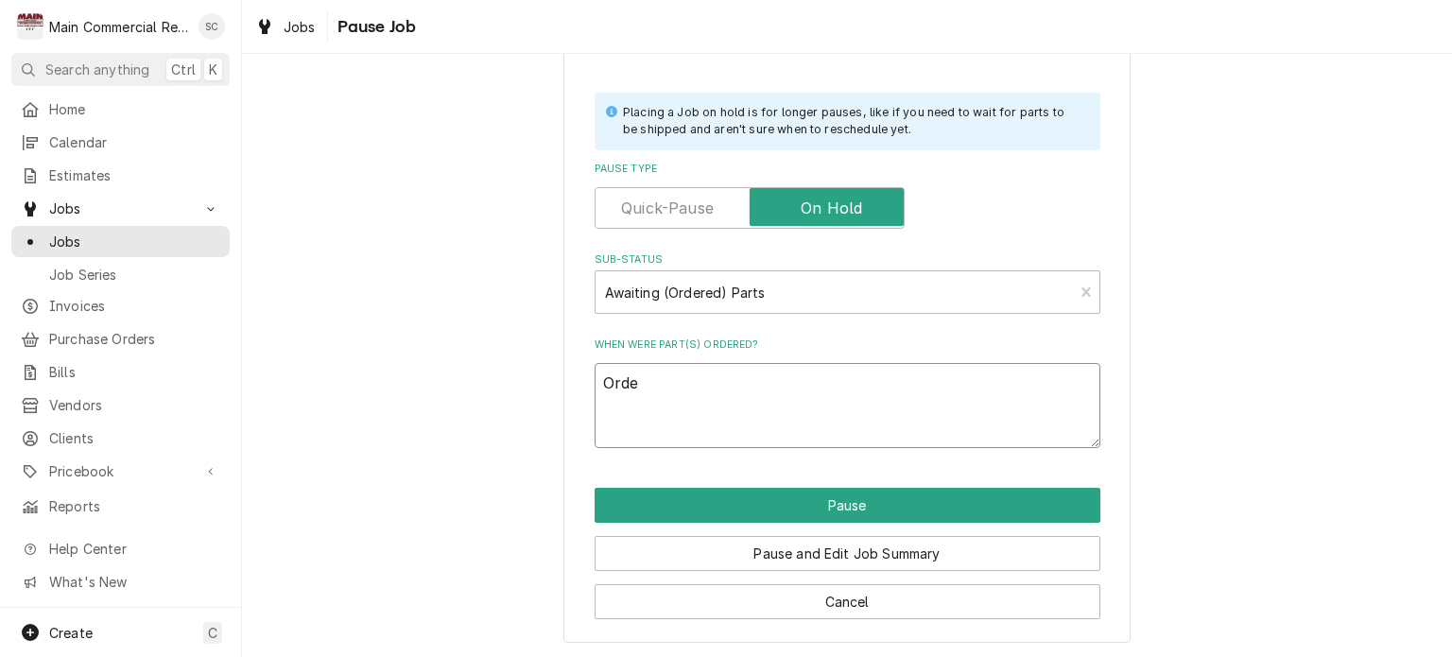
type textarea "Order"
type textarea "x"
type textarea "Ordere"
type textarea "x"
type textarea "Ordered"
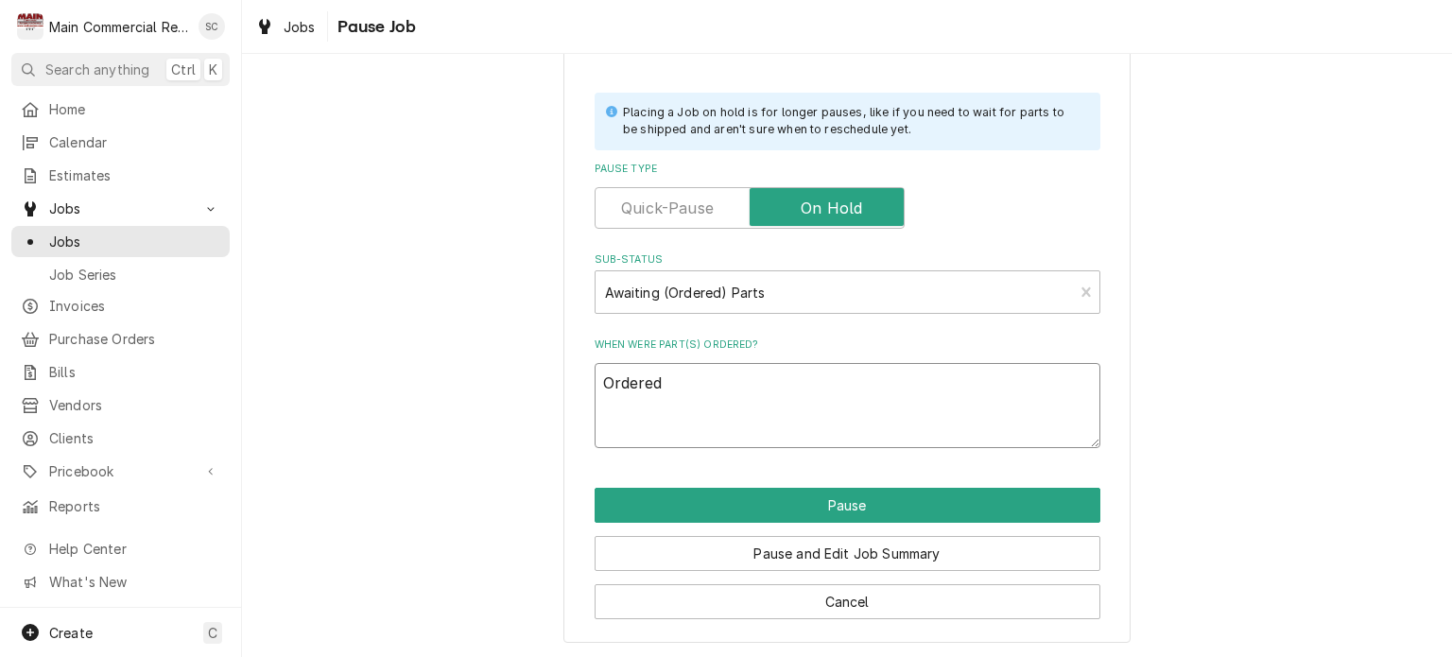
type textarea "x"
type textarea "Ordered"
type textarea "x"
type textarea "Ordered t"
type textarea "x"
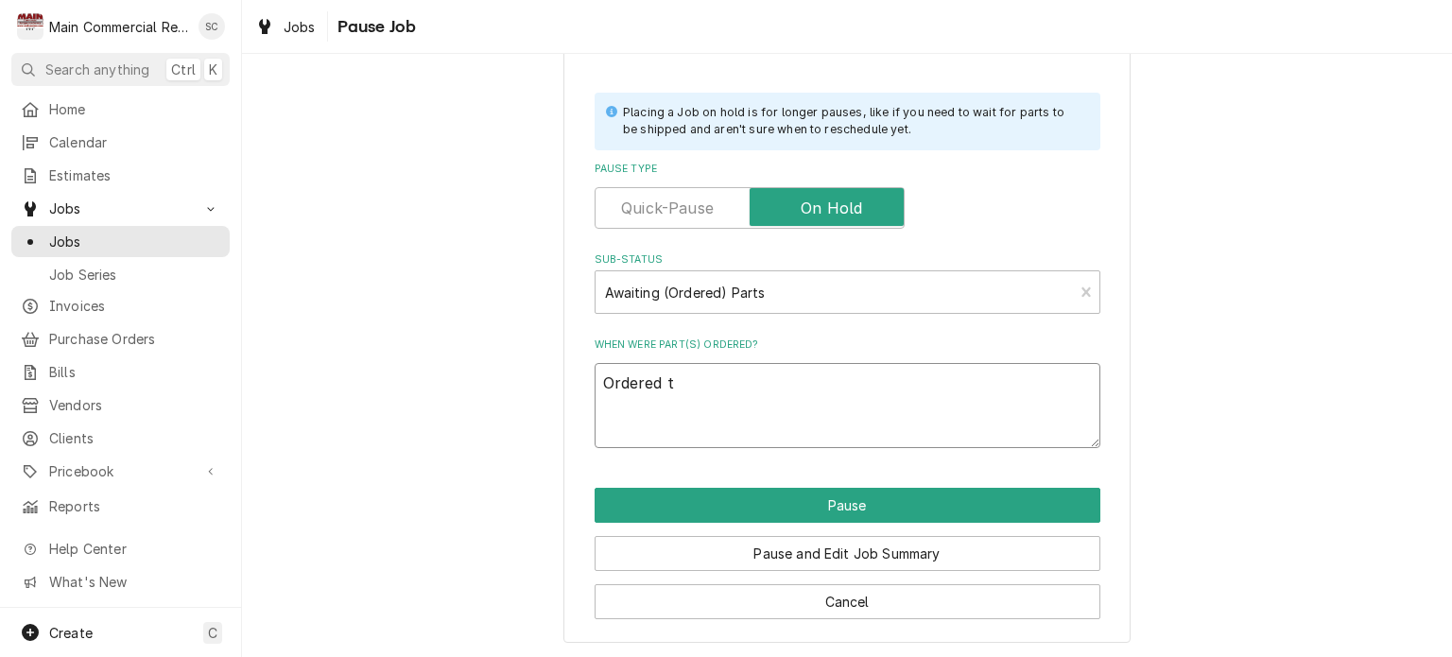
type textarea "Ordered te"
type textarea "x"
type textarea "Ordered te"
type textarea "x"
type textarea "Ordered te"
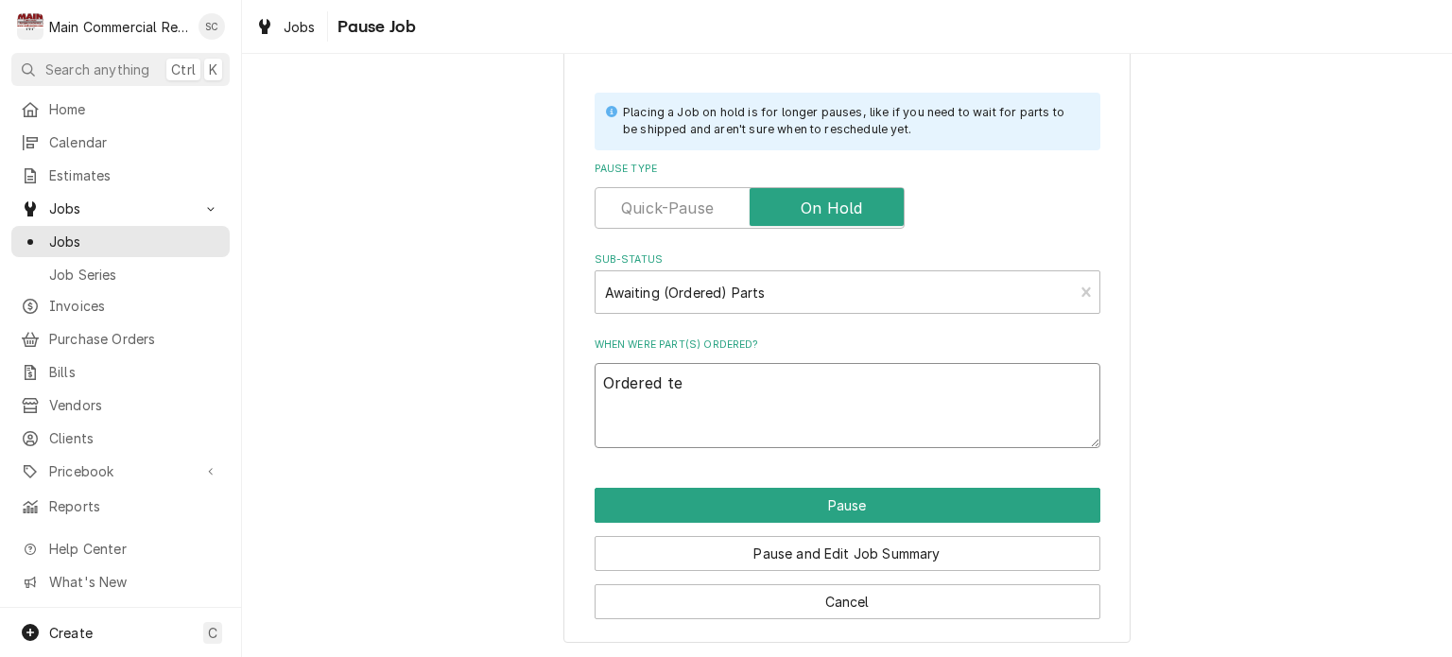
type textarea "x"
type textarea "Ordered t"
type textarea "x"
type textarea "Ordered th"
type textarea "x"
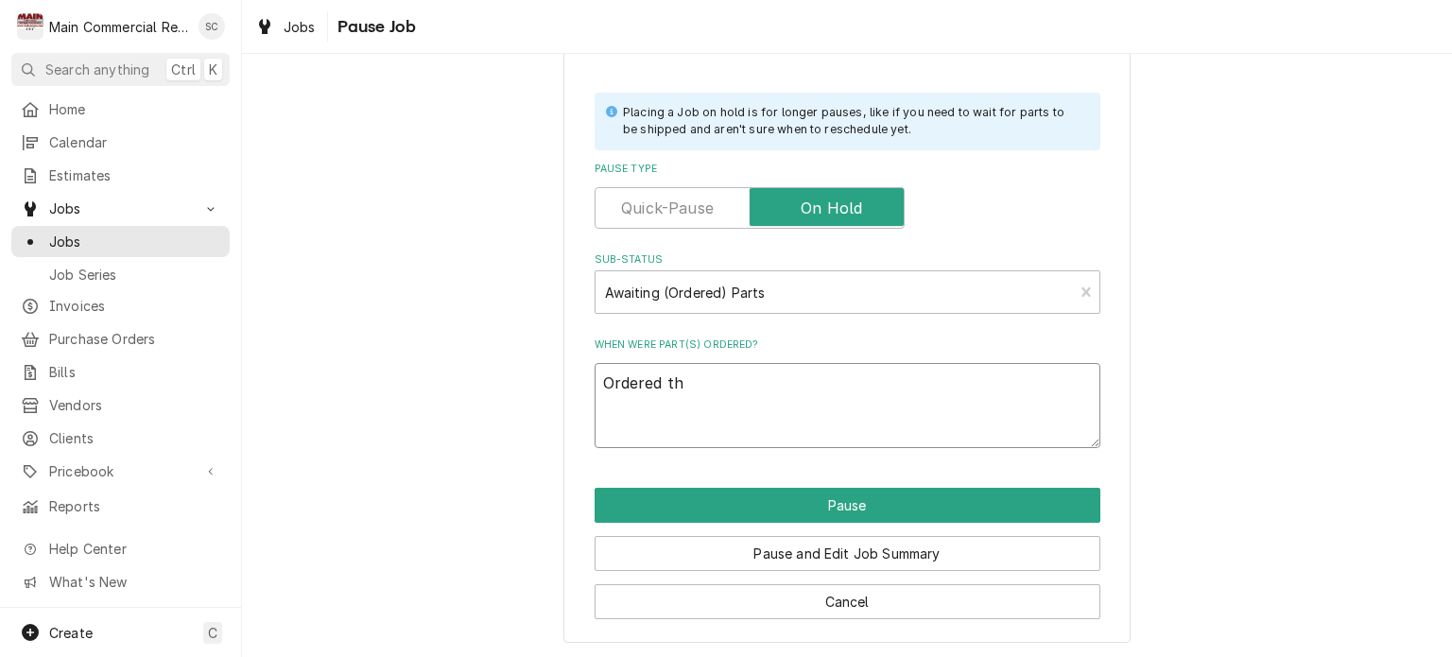
type textarea "Ordered the"
type textarea "x"
type textarea "Ordered the"
type textarea "x"
type textarea "Ordered the s"
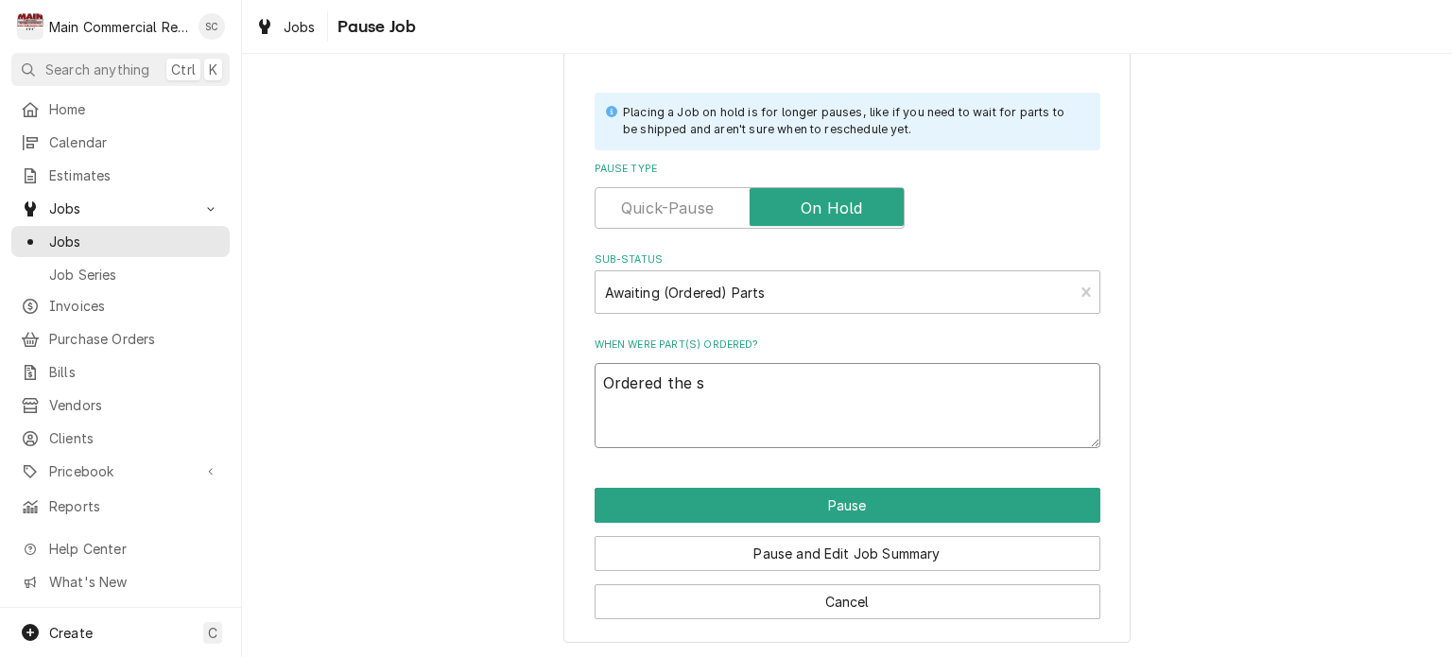
type textarea "x"
type textarea "Ordered the se"
type textarea "x"
type textarea "Ordered the sec"
type textarea "x"
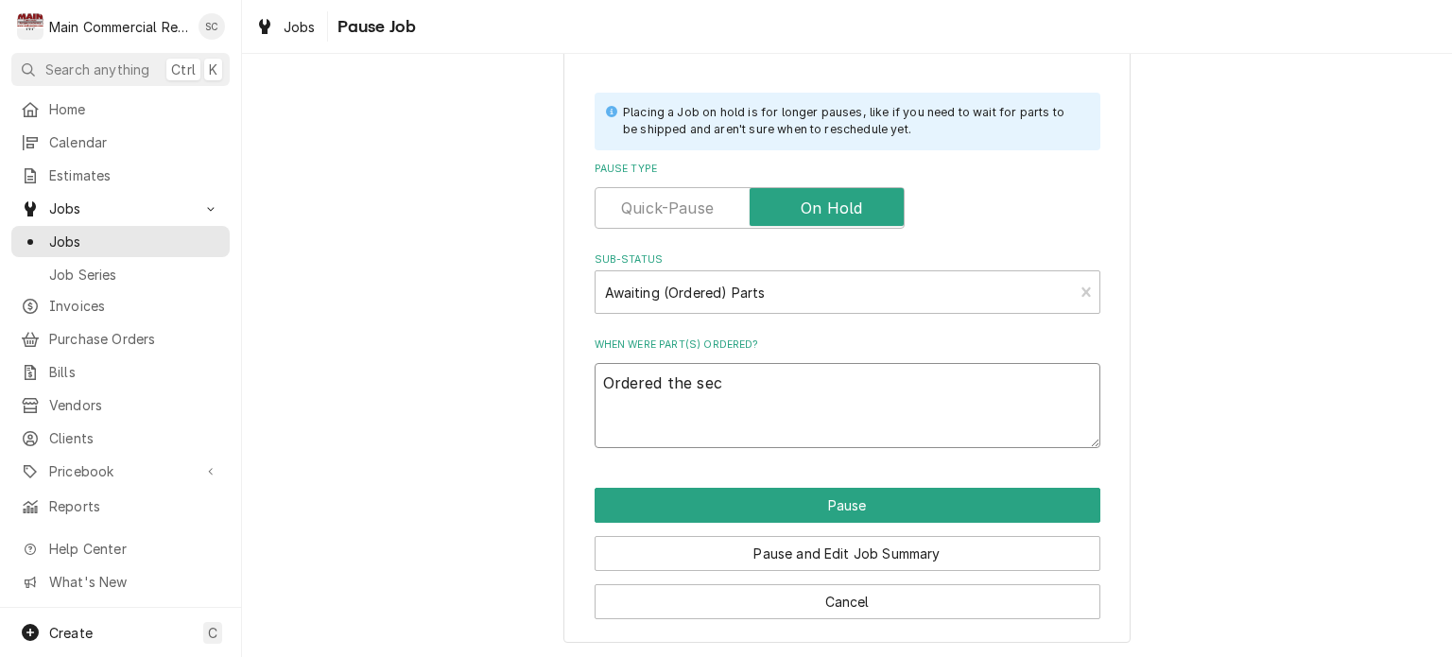
type textarea "Ordered the secr"
type textarea "x"
type textarea "Ordered the secru"
type textarea "x"
type textarea "Ordered the secr"
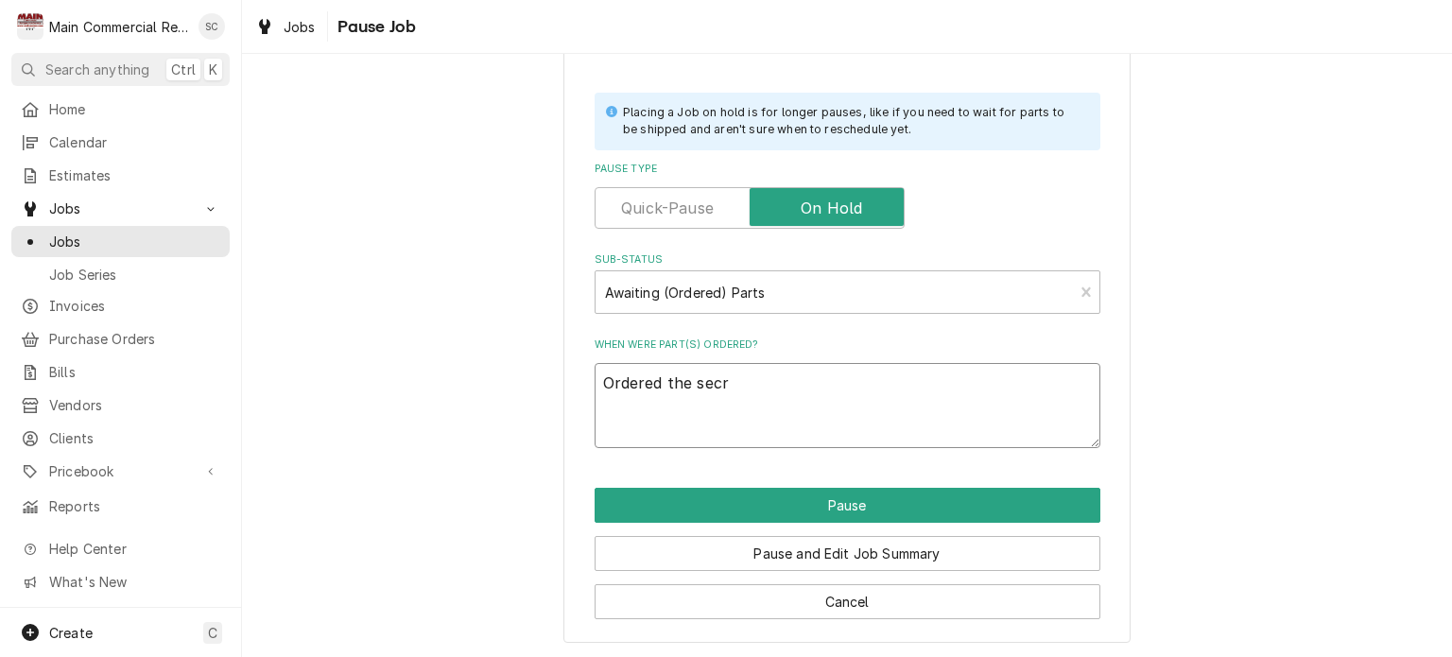
type textarea "x"
type textarea "Ordered the sec"
type textarea "x"
type textarea "Ordered the seci"
type textarea "x"
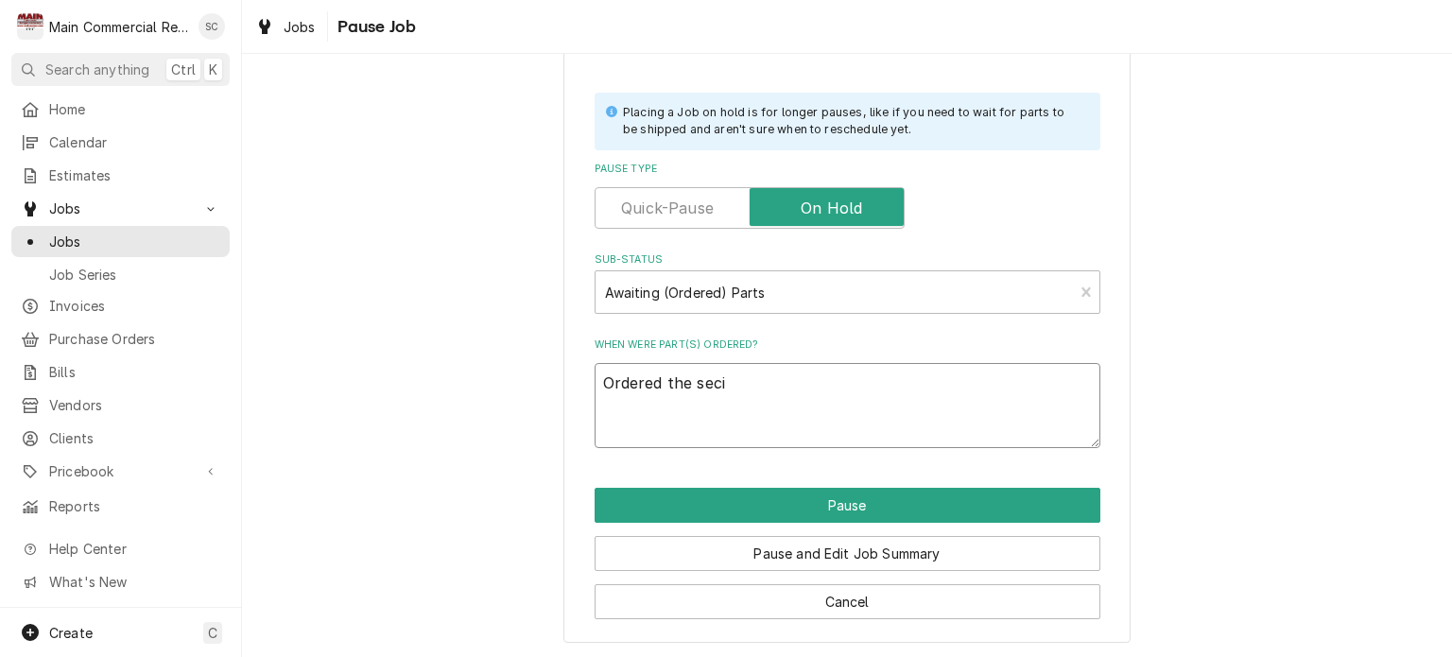
type textarea "Ordered the sec"
type textarea "x"
type textarea "Ordered the secu"
type textarea "x"
type textarea "Ordered the secur"
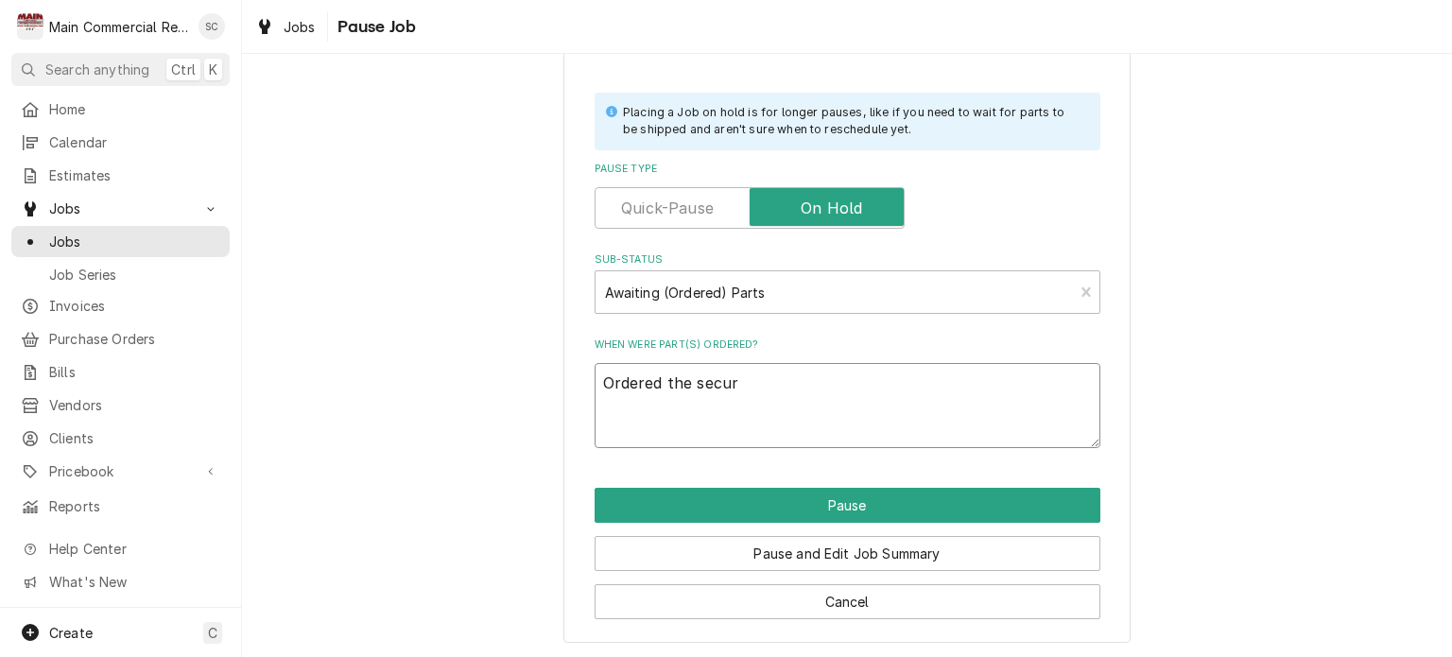
type textarea "x"
type textarea "Ordered the securi"
type textarea "x"
type textarea "Ordered the securit"
type textarea "x"
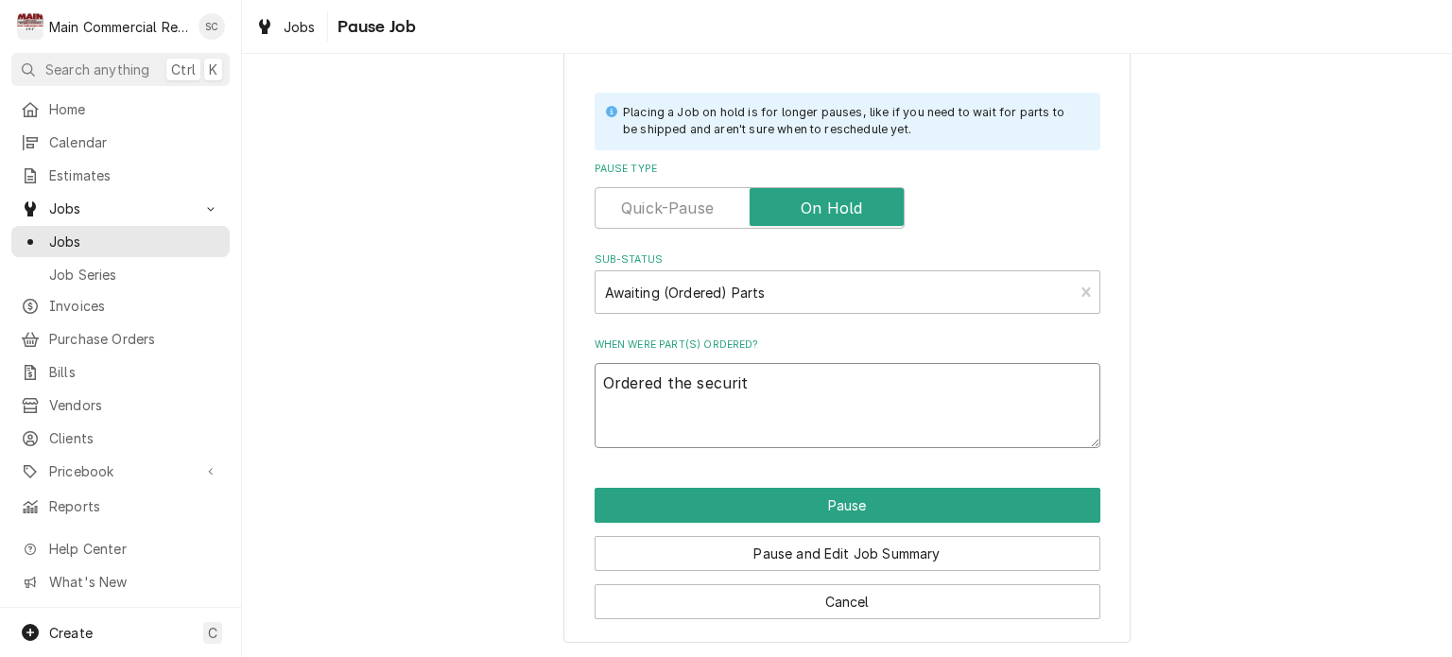
type textarea "Ordered the security"
type textarea "x"
type textarea "Ordered the security"
type textarea "x"
type textarea "Ordered the security s"
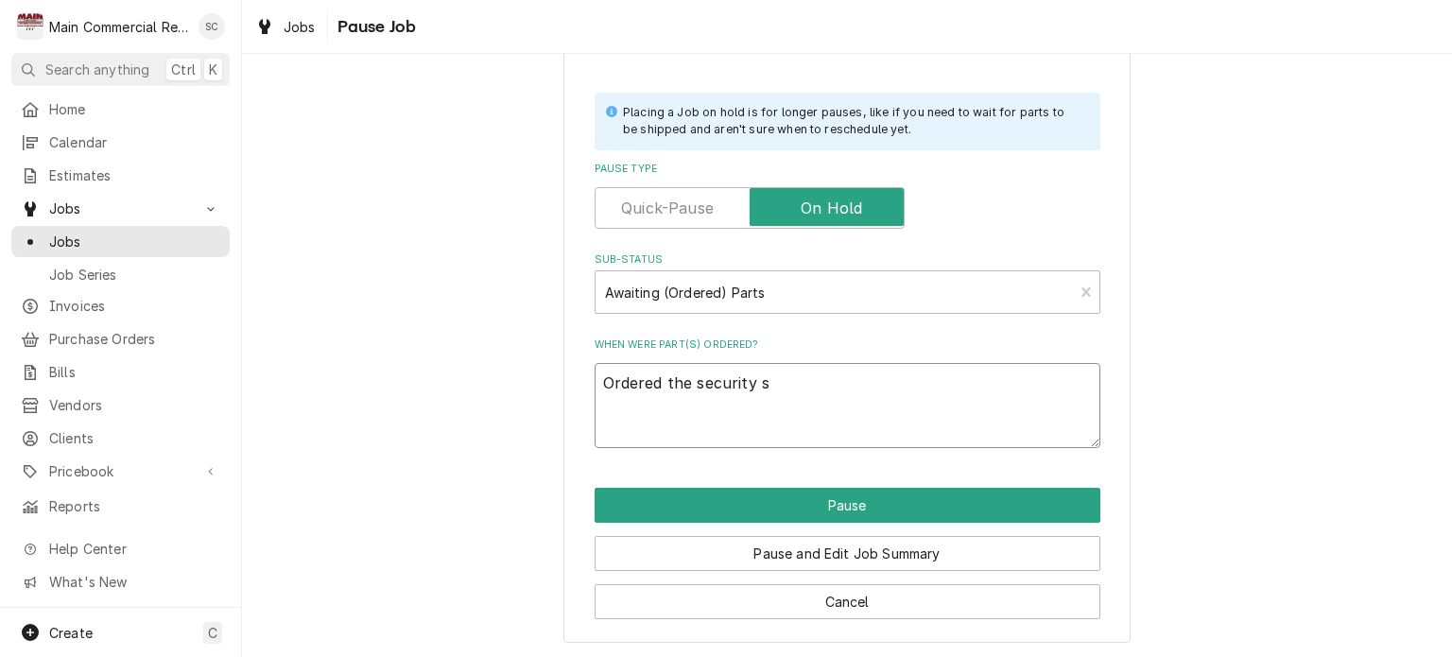
type textarea "x"
type textarea "Ordered the security sc"
type textarea "x"
type textarea "Ordered the security scr"
type textarea "x"
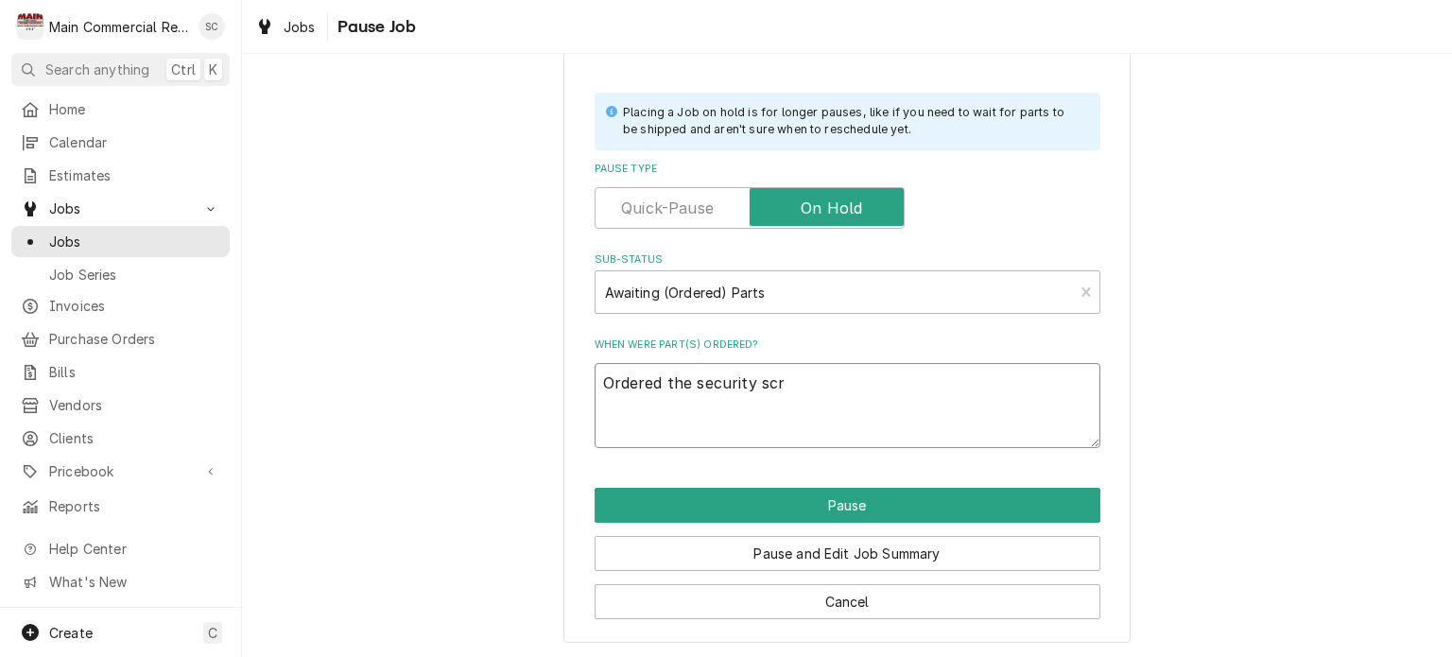
type textarea "Ordered the security scre"
type textarea "x"
type textarea "Ordered the security screw"
type textarea "x"
type textarea "Ordered the security screw"
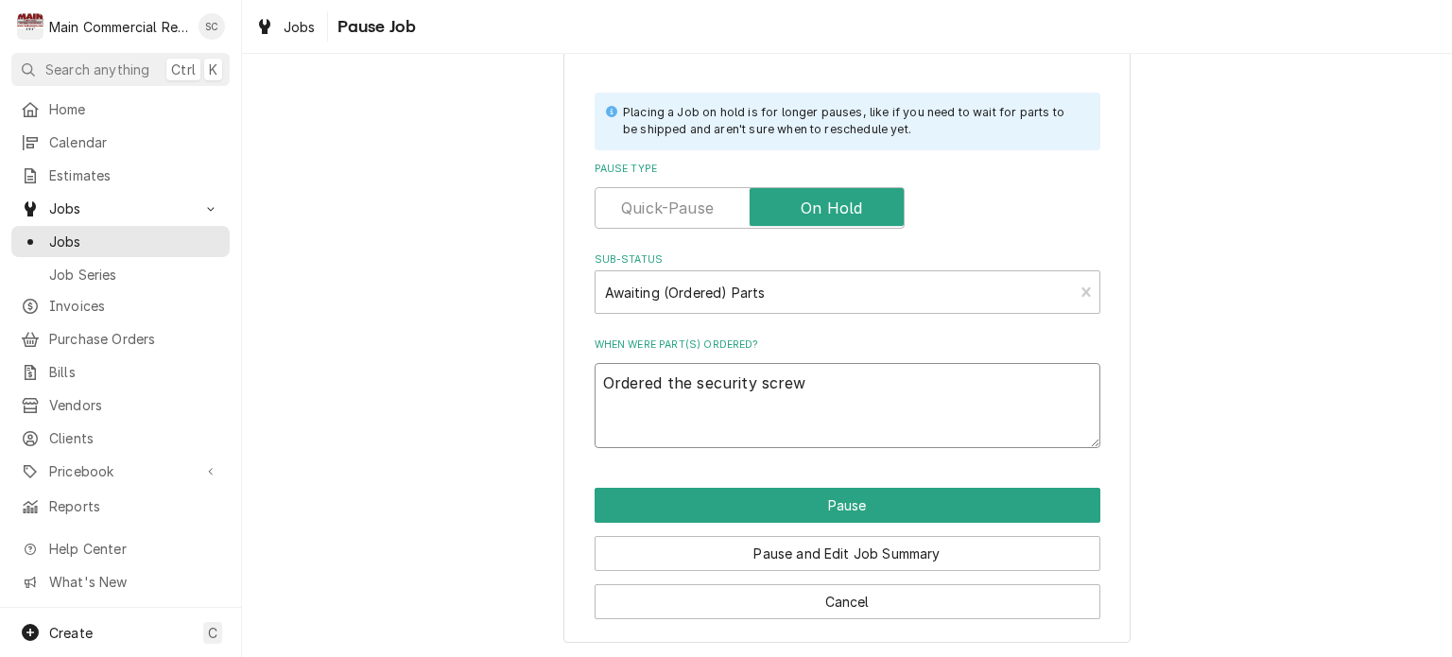
type textarea "x"
type textarea "Ordered the security screw b"
type textarea "x"
type textarea "Ordered the security screw bi"
type textarea "x"
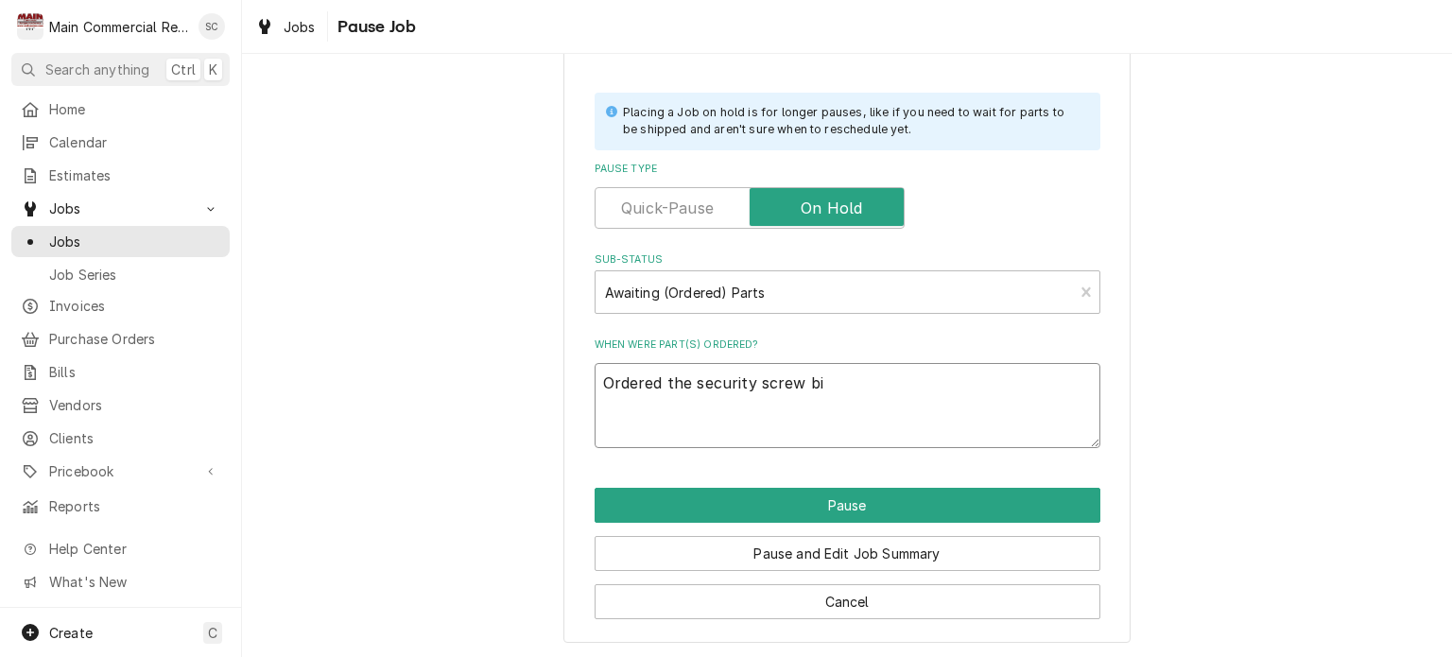
type textarea "Ordered the security screw bit"
type textarea "x"
type textarea "Ordered the security screw bit"
type textarea "x"
type textarea "Ordered the security screw bit f"
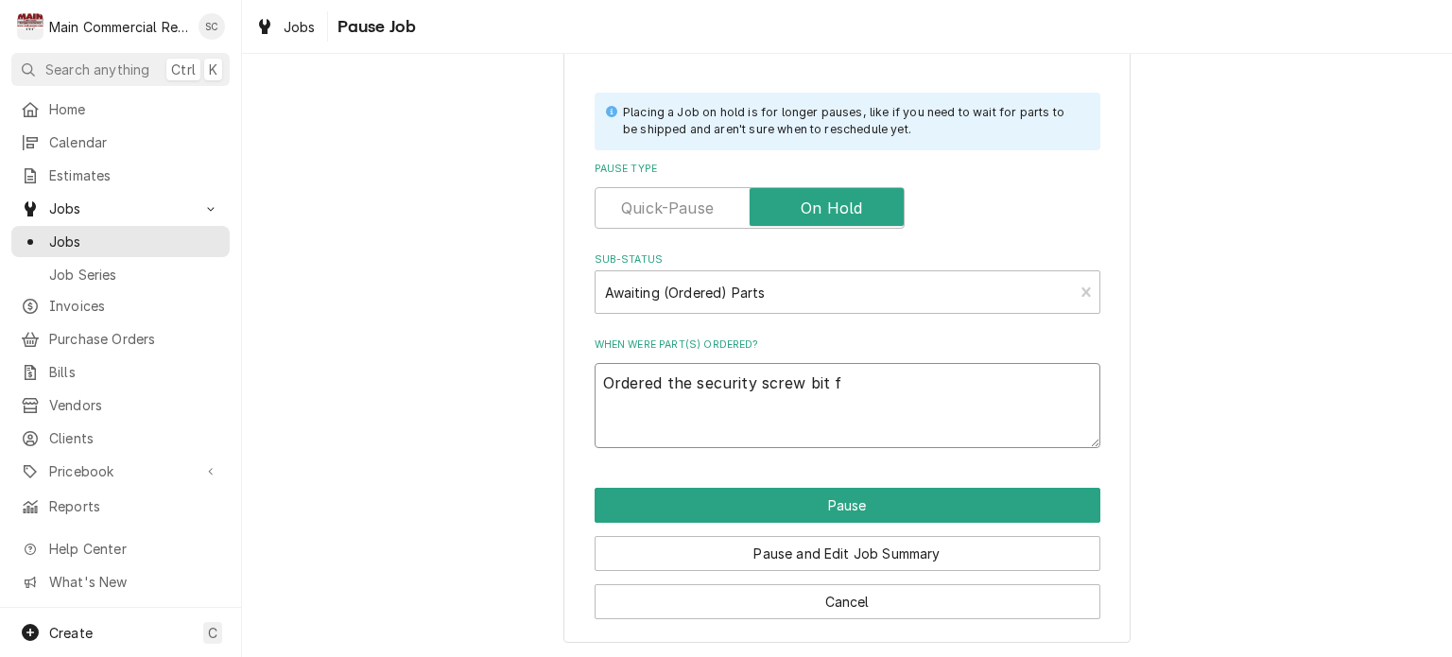
type textarea "x"
type textarea "Ordered the security screw bit fr"
type textarea "x"
type textarea "Ordered the security screw bit fro"
type textarea "x"
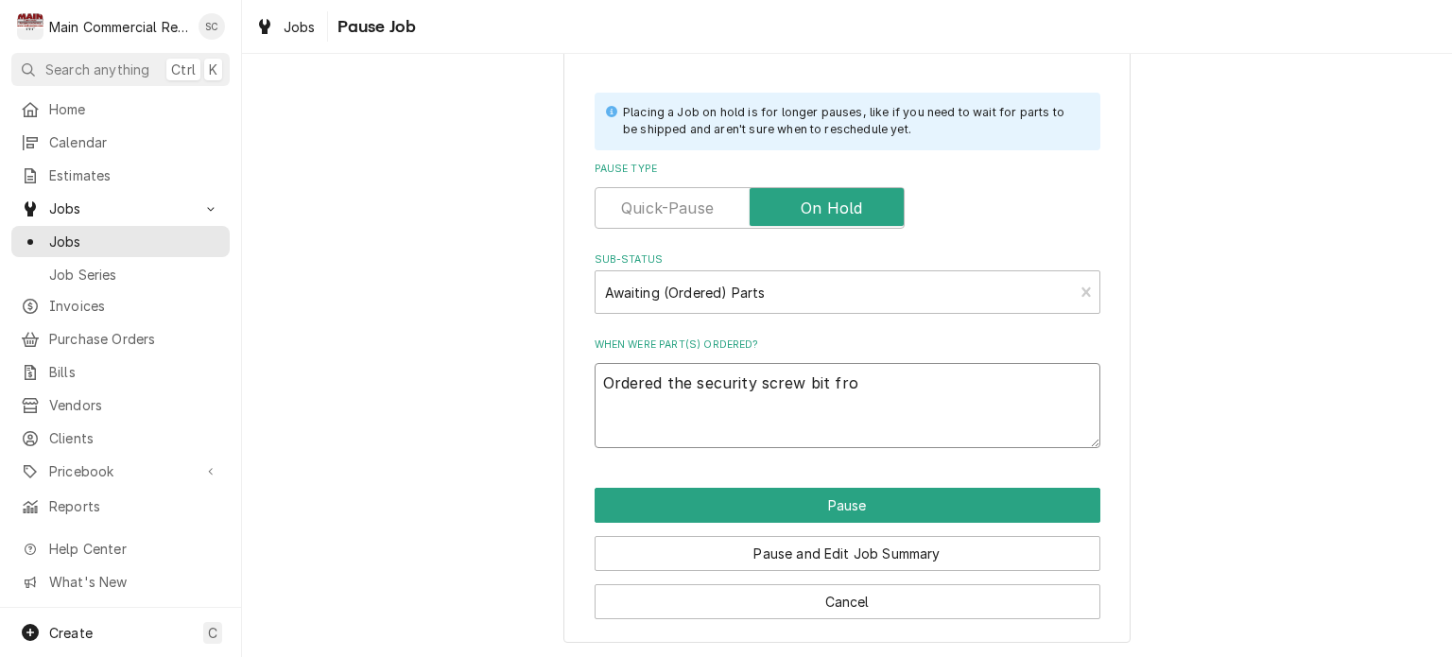
type textarea "Ordered the security screw bit from"
type textarea "x"
type textarea "Ordered the security screw bit from"
type textarea "x"
type textarea "Ordered the security screw bit from F"
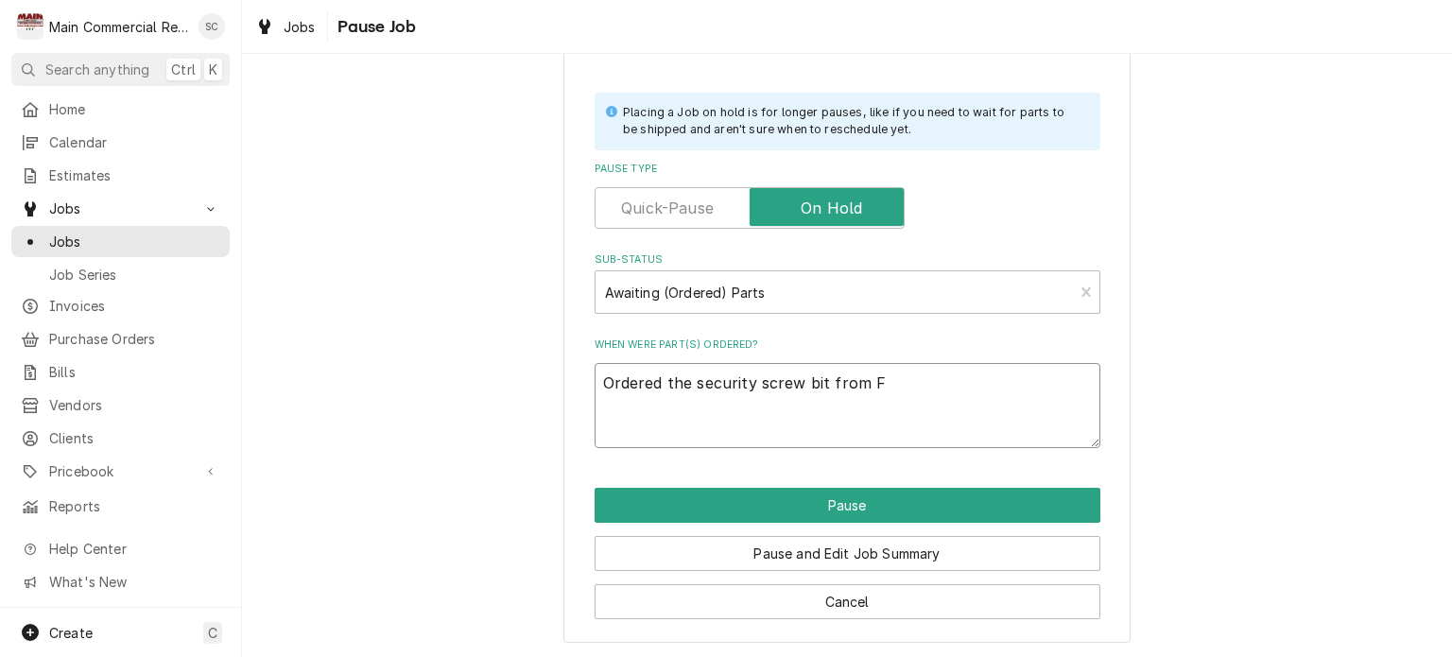
type textarea "x"
type textarea "Ordered the security screw bit from FM"
type textarea "x"
type textarea "Ordered the security screw bit from FMW"
type textarea "x"
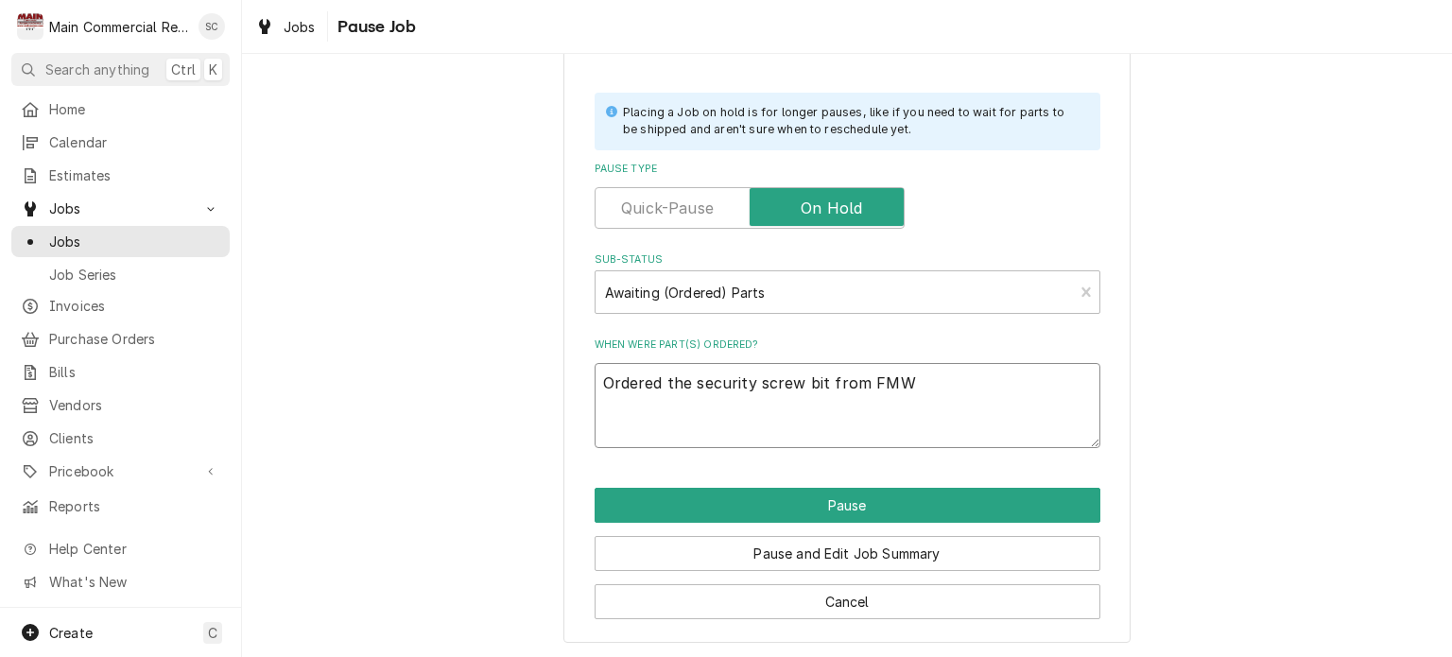
type textarea "Ordered the security screw bit from FMW"
type textarea "x"
type textarea "Ordered the security screw bit from FMW f"
type textarea "x"
type textarea "Ordered the security screw bit from FMW fa"
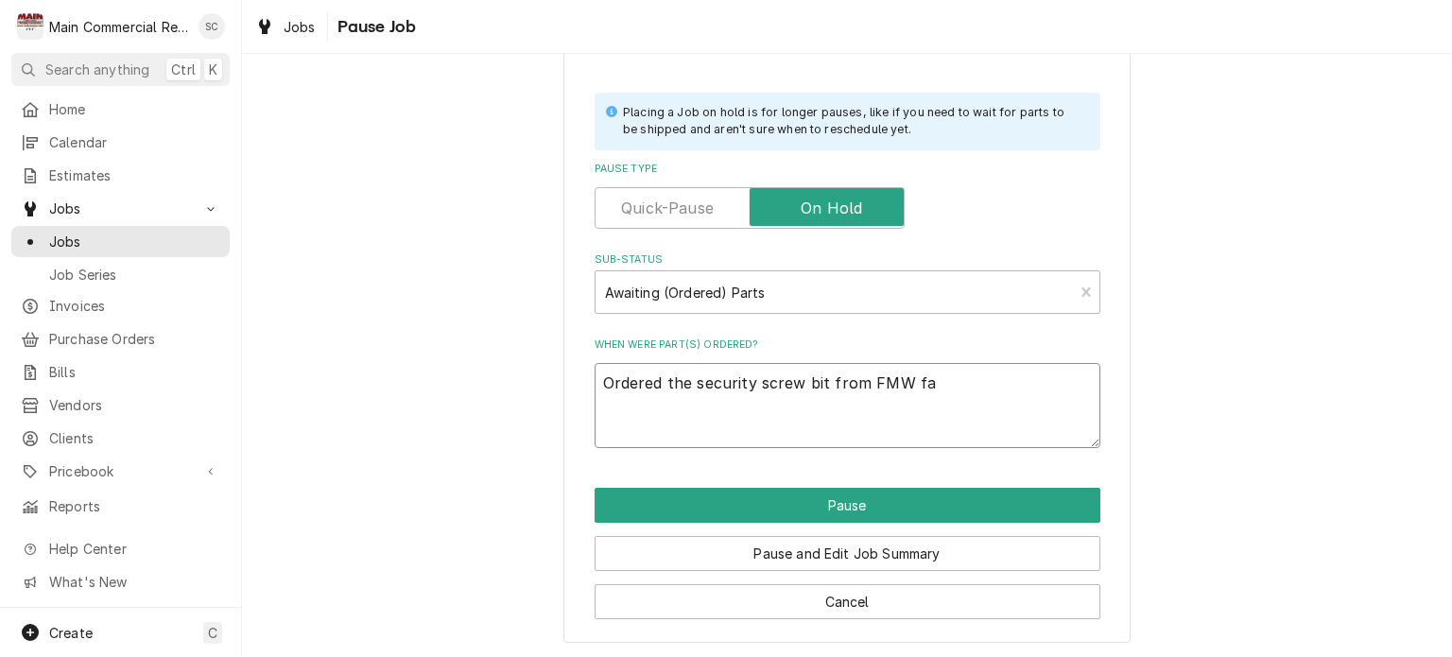
type textarea "x"
type textarea "Ordered the security screw bit from FMW fas"
type textarea "x"
type textarea "Ordered the security screw bit from FMW fa"
type textarea "x"
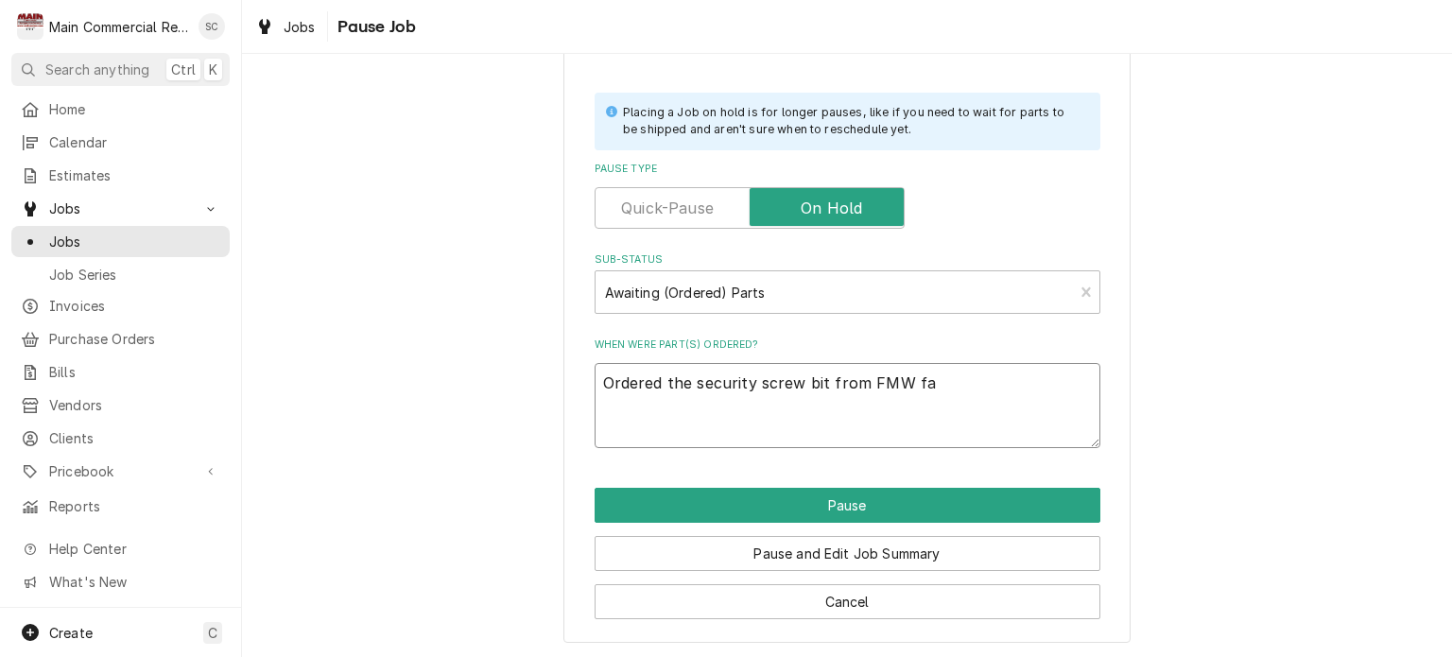
type textarea "Ordered the security screw bit from FMW f"
type textarea "x"
type textarea "Ordered the security screw bit from FMW"
type textarea "x"
type textarea "Ordered the security screw bit from FMW F"
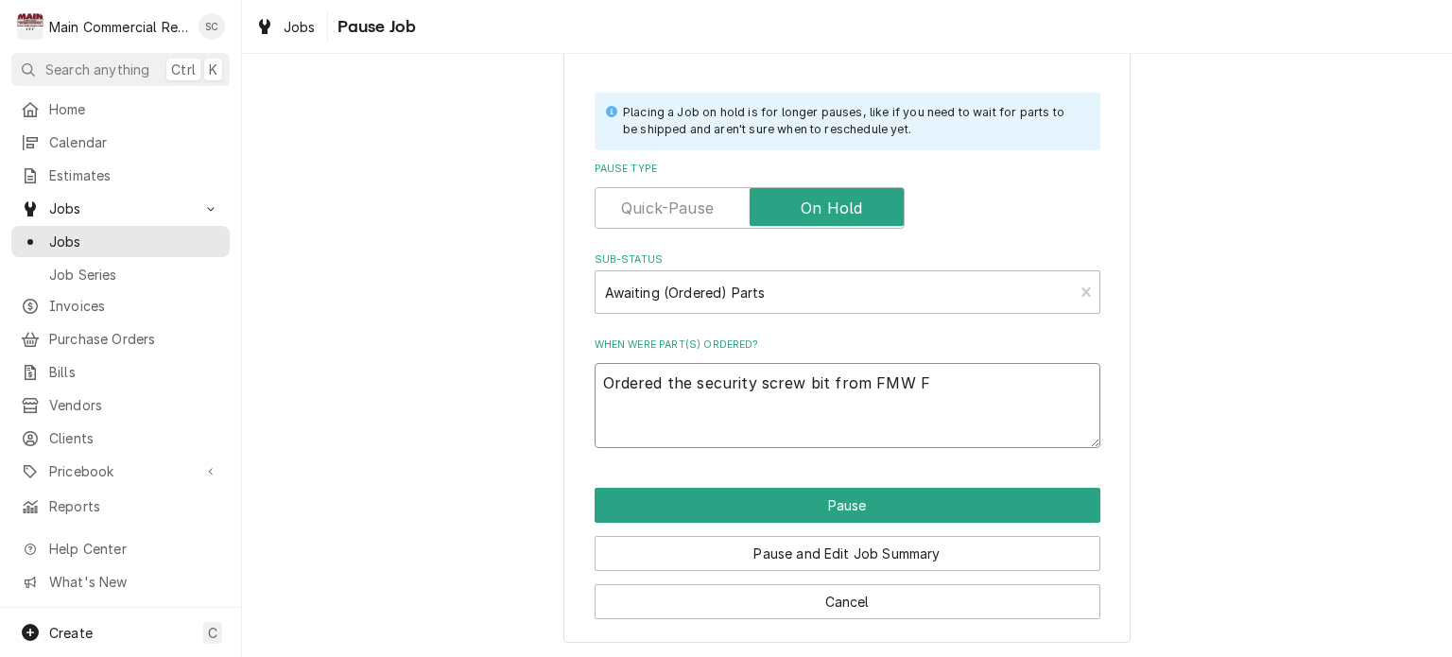
type textarea "x"
type textarea "Ordered the security screw bit from FMW Fa"
type textarea "x"
type textarea "Ordered the security screw bit from FMW Fas"
type textarea "x"
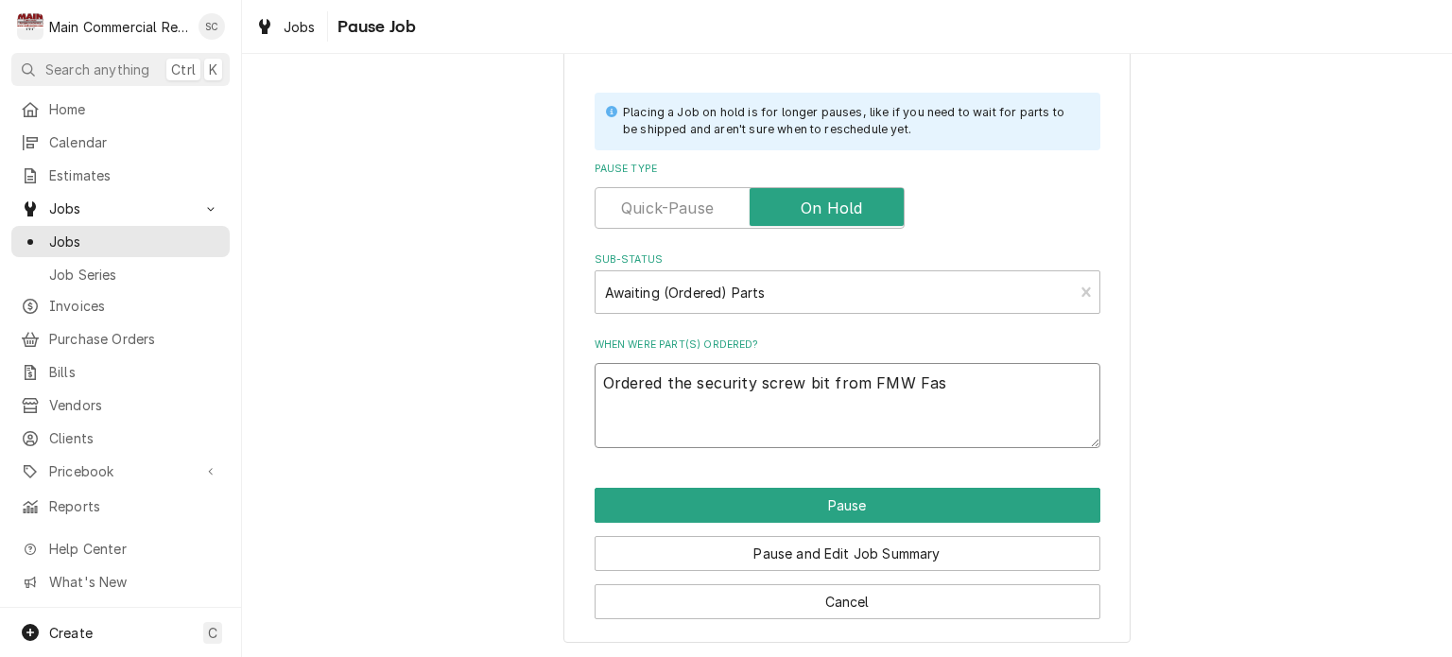
type textarea "Ordered the security screw bit from FMW Fast"
type textarea "x"
type textarea "Ordered the security screw bit from FMW Faste"
type textarea "x"
type textarea "Ordered the security screw bit from FMW Fasten"
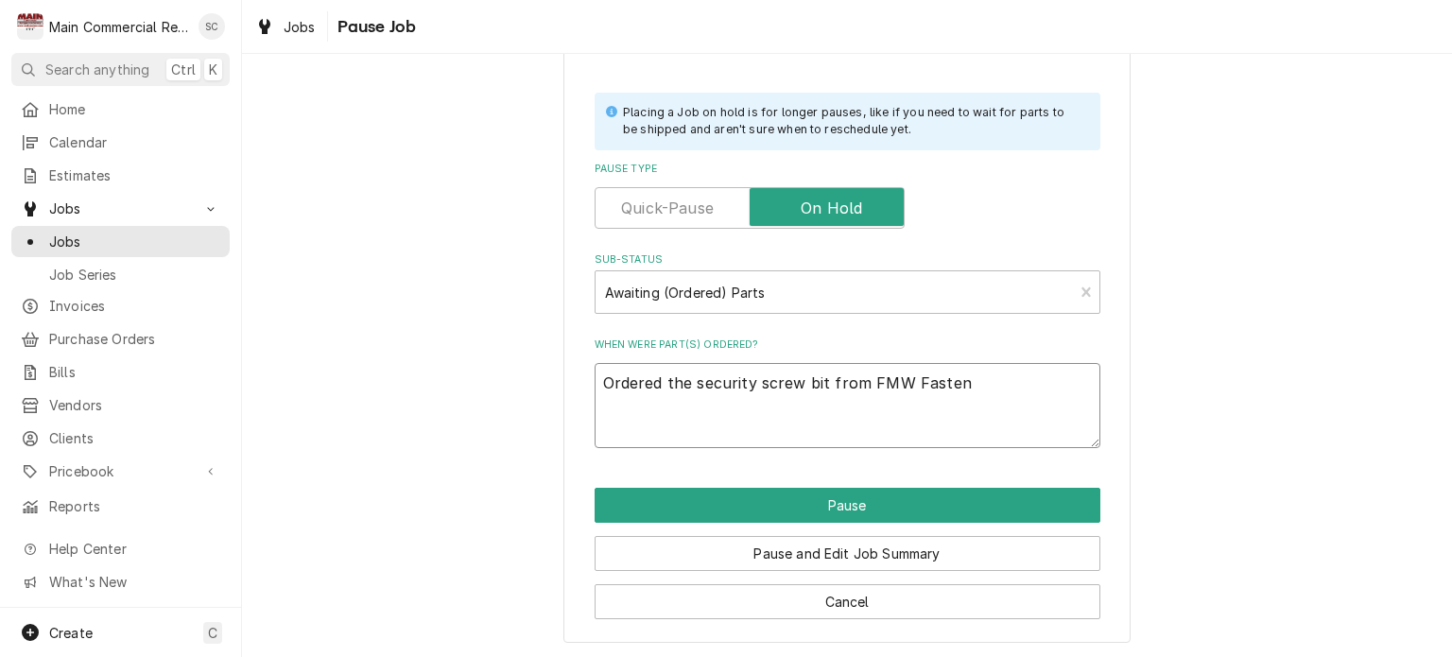
type textarea "x"
type textarea "Ordered the security screw bit from FMW Fastene"
type textarea "x"
type textarea "Ordered the security screw bit from FMW Fastener"
type textarea "x"
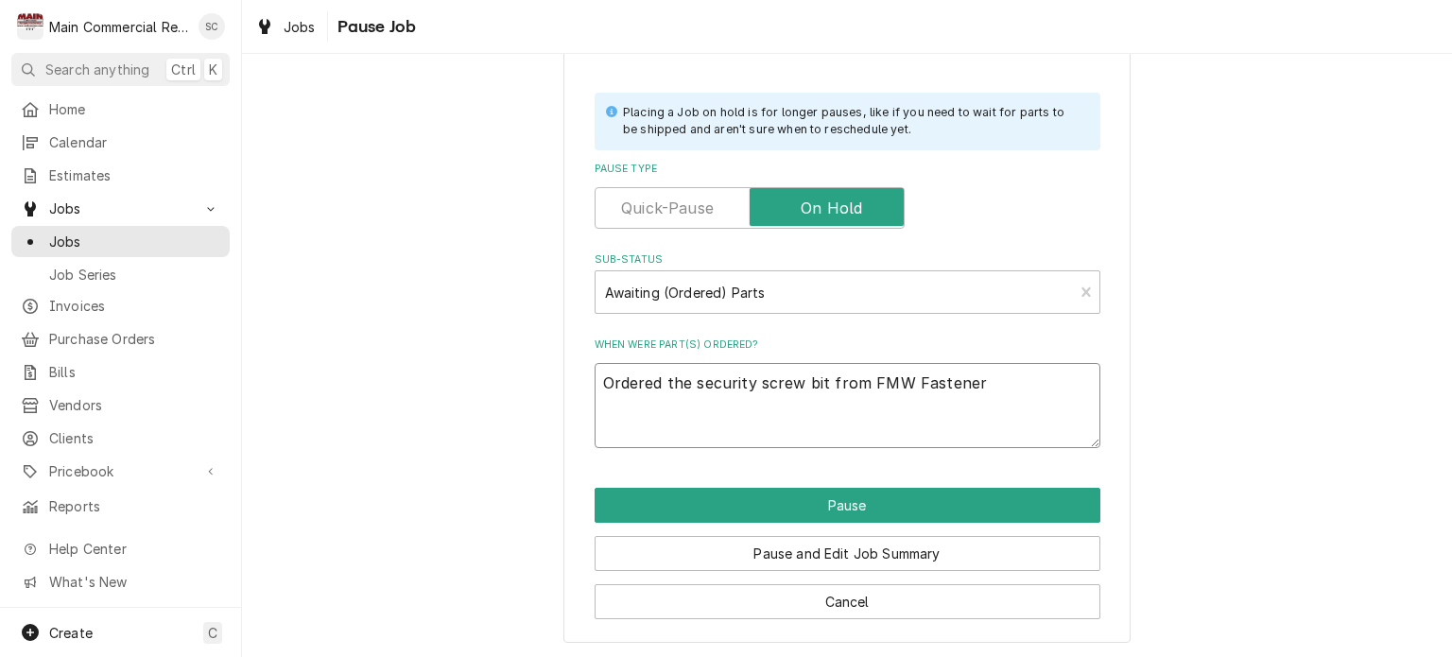
type textarea "Ordered the security screw bit from FMW Fasteners"
type textarea "x"
type textarea "Ordered the security screw bit from FMW Fasteners-"
type textarea "x"
type textarea "Ordered the security screw bit from FMW Fasteners-s"
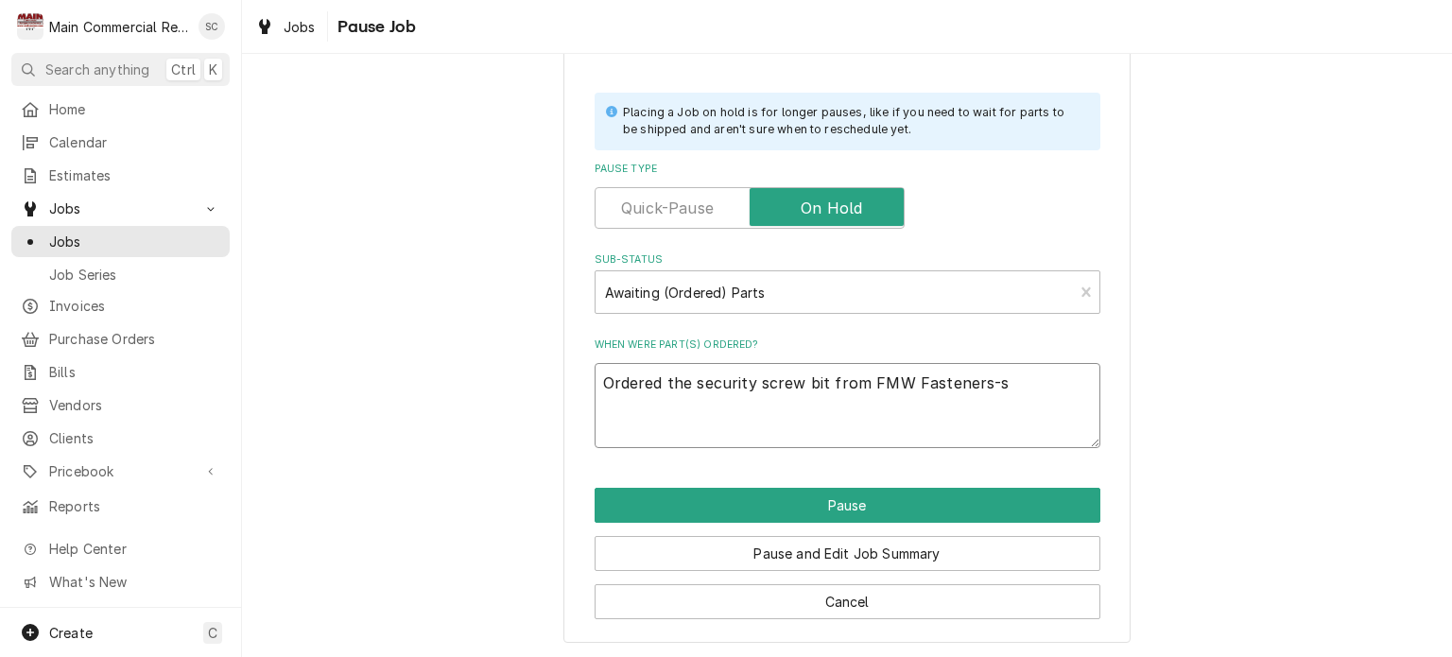
type textarea "x"
type textarea "Ordered the security screw bit from FMW Fasteners-sr"
type textarea "x"
type textarea "Ordered the security screw bit from FMW Fasteners-src"
click at [595, 373] on textarea "Ordered the security screw bit from FMW Fasteners-src" at bounding box center [848, 405] width 506 height 85
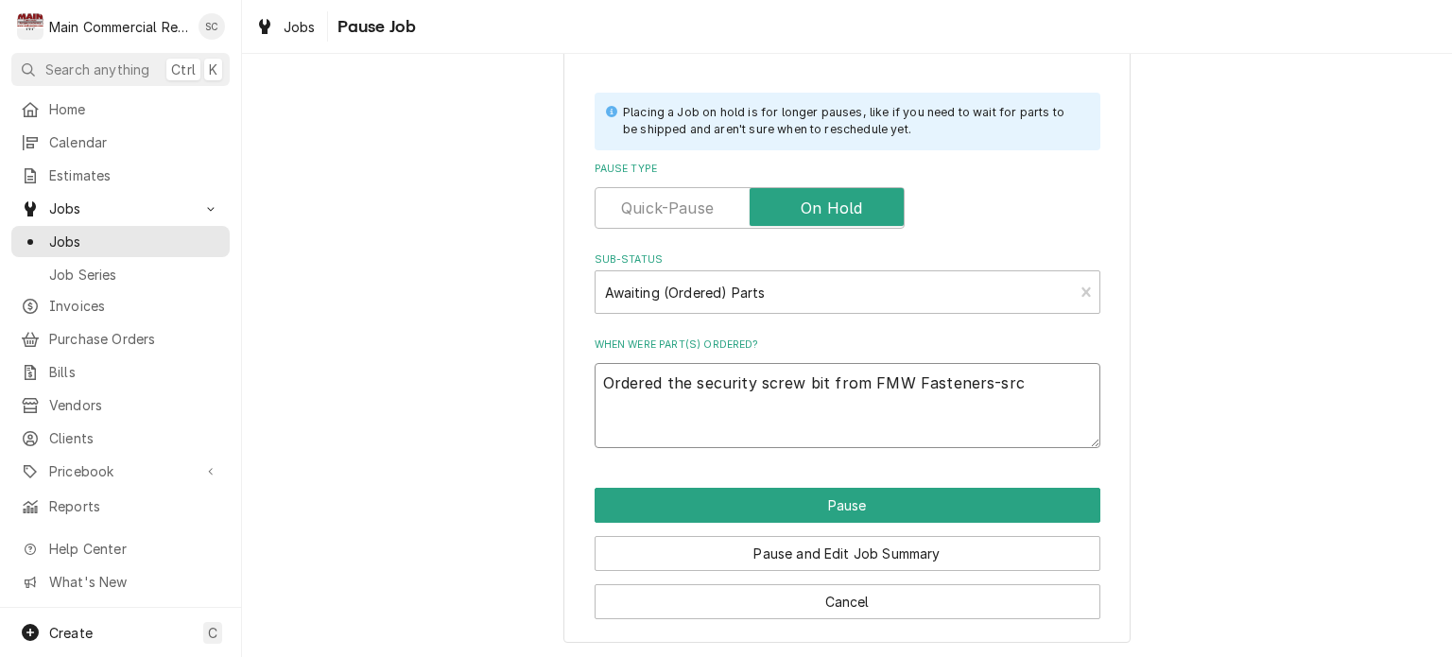
type textarea "x"
type textarea "1Ordered the security screw bit from FMW Fasteners-src"
type textarea "x"
type textarea "10Ordered the security screw bit from FMW Fasteners-src"
type textarea "x"
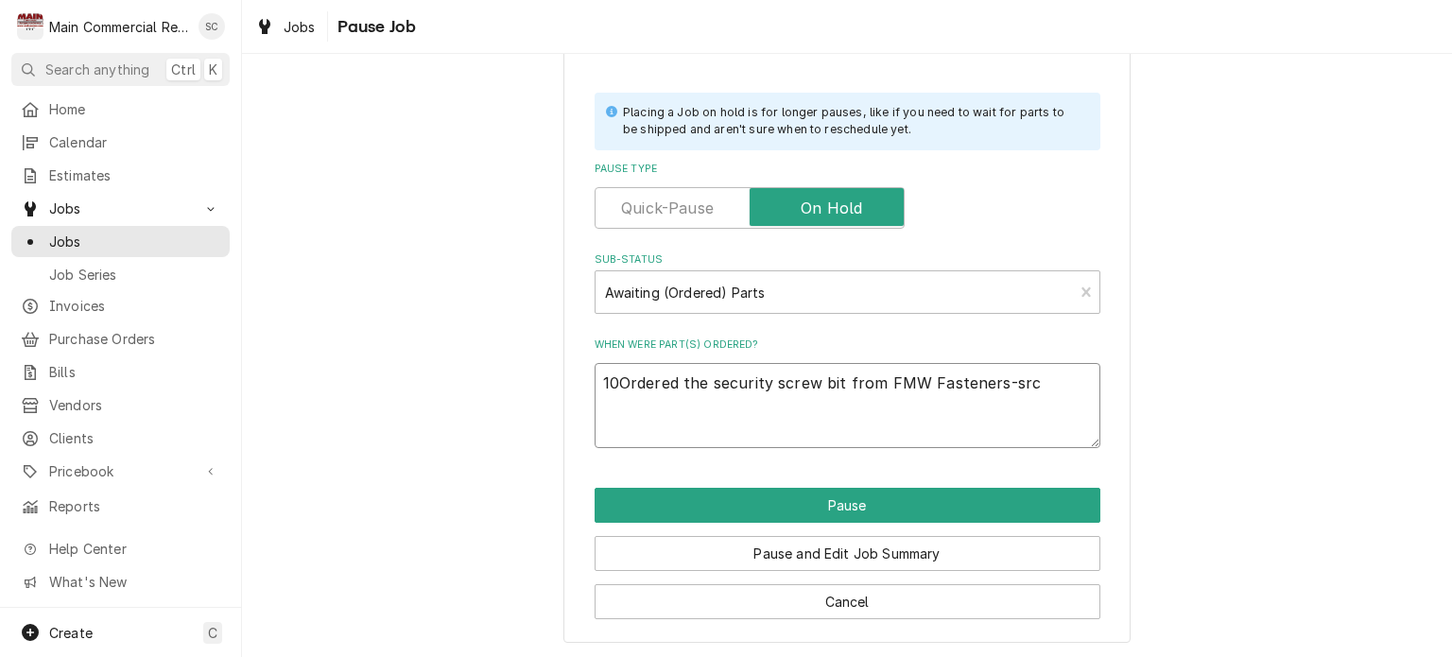
type textarea "10/Ordered the security screw bit from FMW Fasteners-src"
type textarea "x"
type textarea "10/9Ordered the security screw bit from FMW Fasteners-src"
type textarea "x"
type textarea "10/9/Ordered the security screw bit from FMW Fasteners-src"
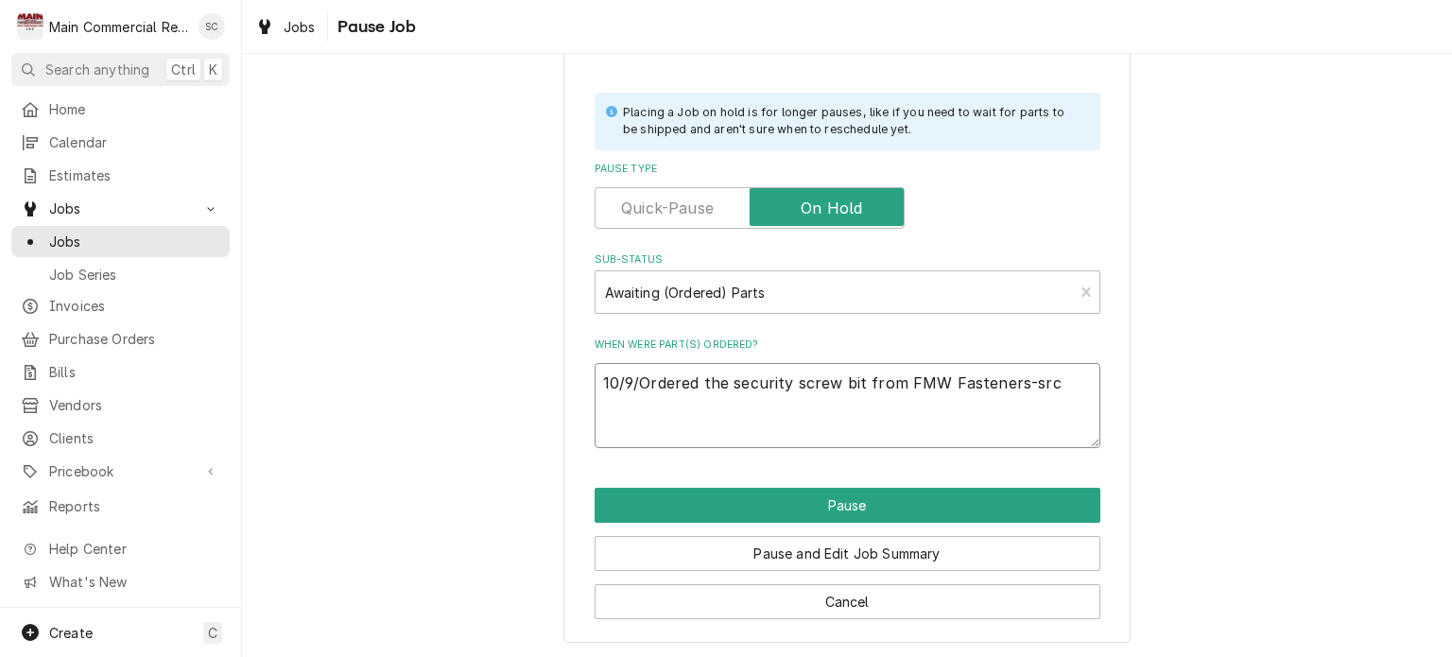
type textarea "x"
type textarea "10/9/2Ordered the security screw bit from FMW Fasteners-src"
type textarea "x"
type textarea "10/9/25Ordered the security screw bit from FMW Fasteners-src"
type textarea "x"
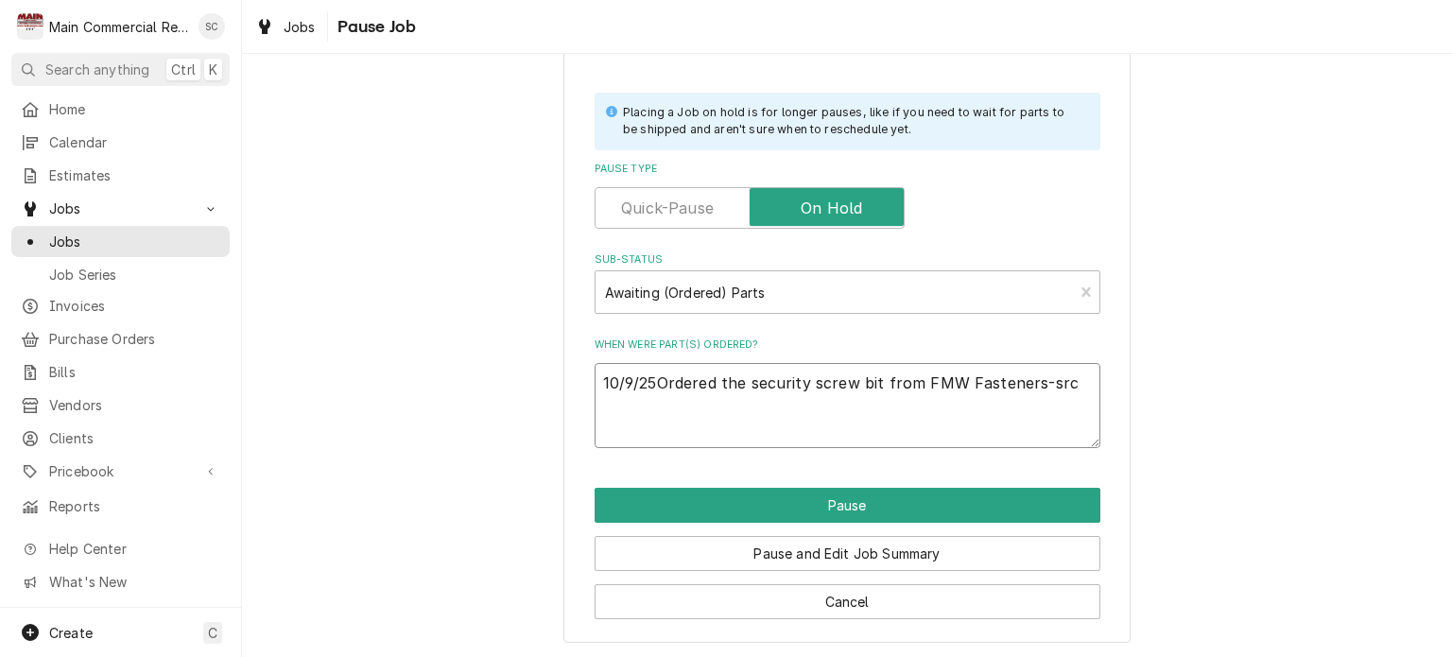
type textarea "10/9/25:Ordered the security screw bit from FMW Fasteners-src"
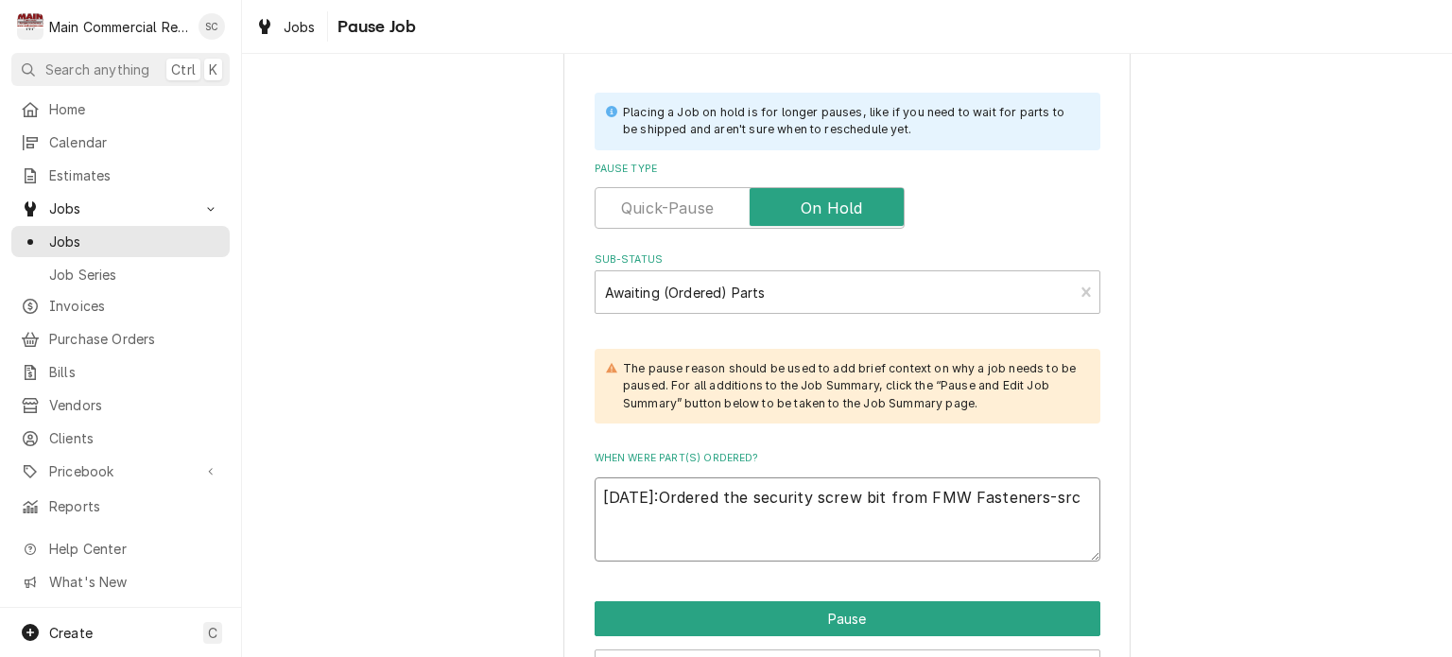
type textarea "x"
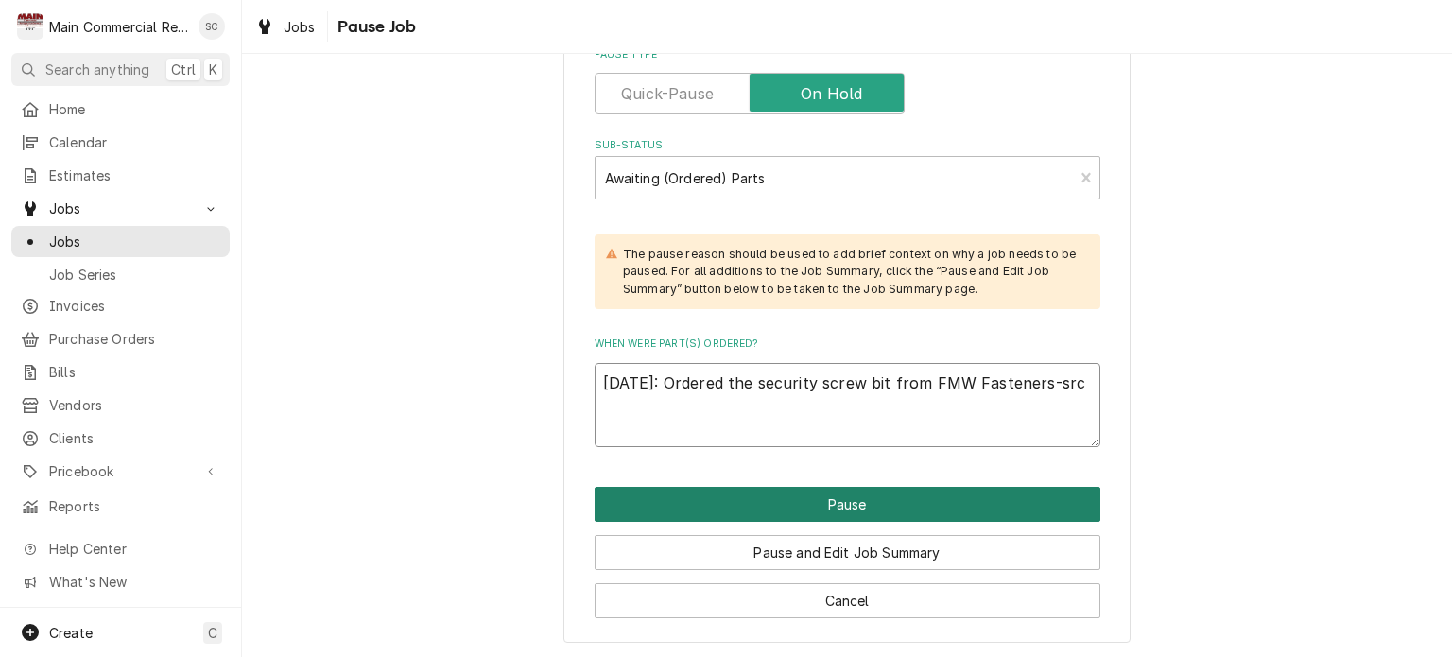
type textarea "10/9/25: Ordered the security screw bit from FMW Fasteners-src"
click at [819, 506] on button "Pause" at bounding box center [848, 504] width 506 height 35
type textarea "x"
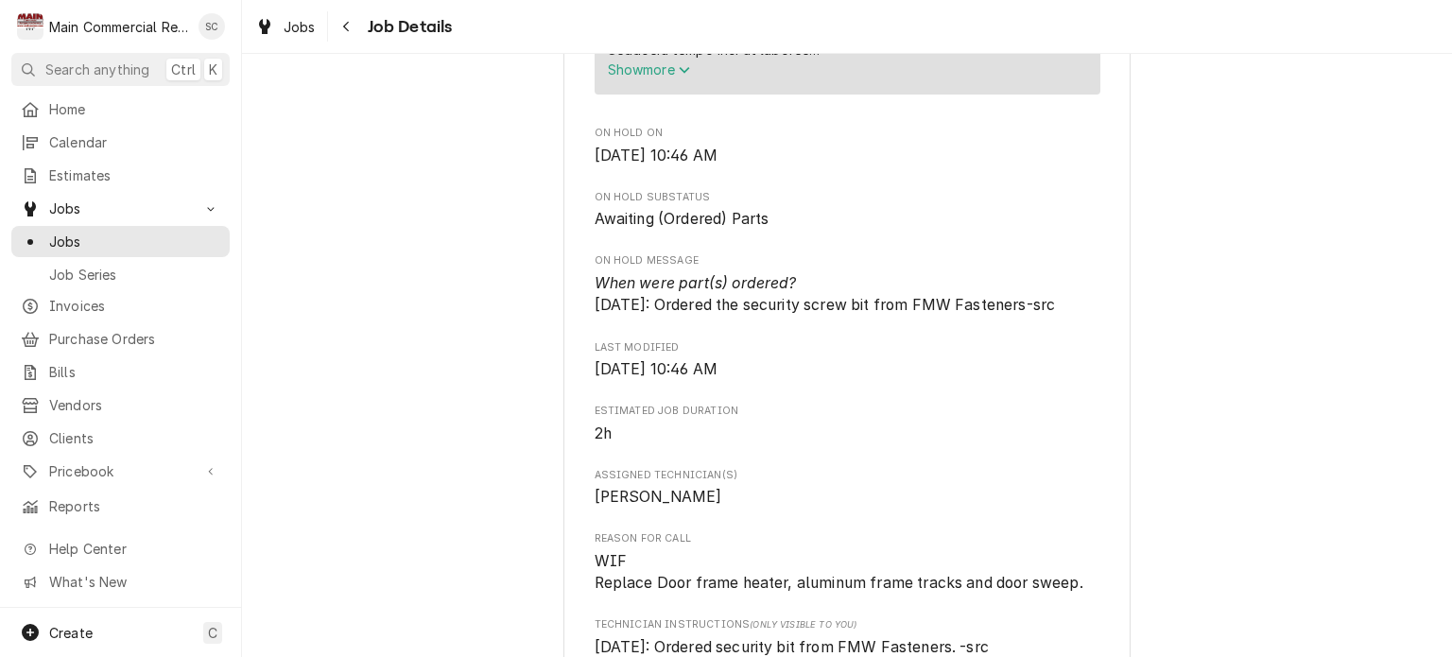
scroll to position [2836, 0]
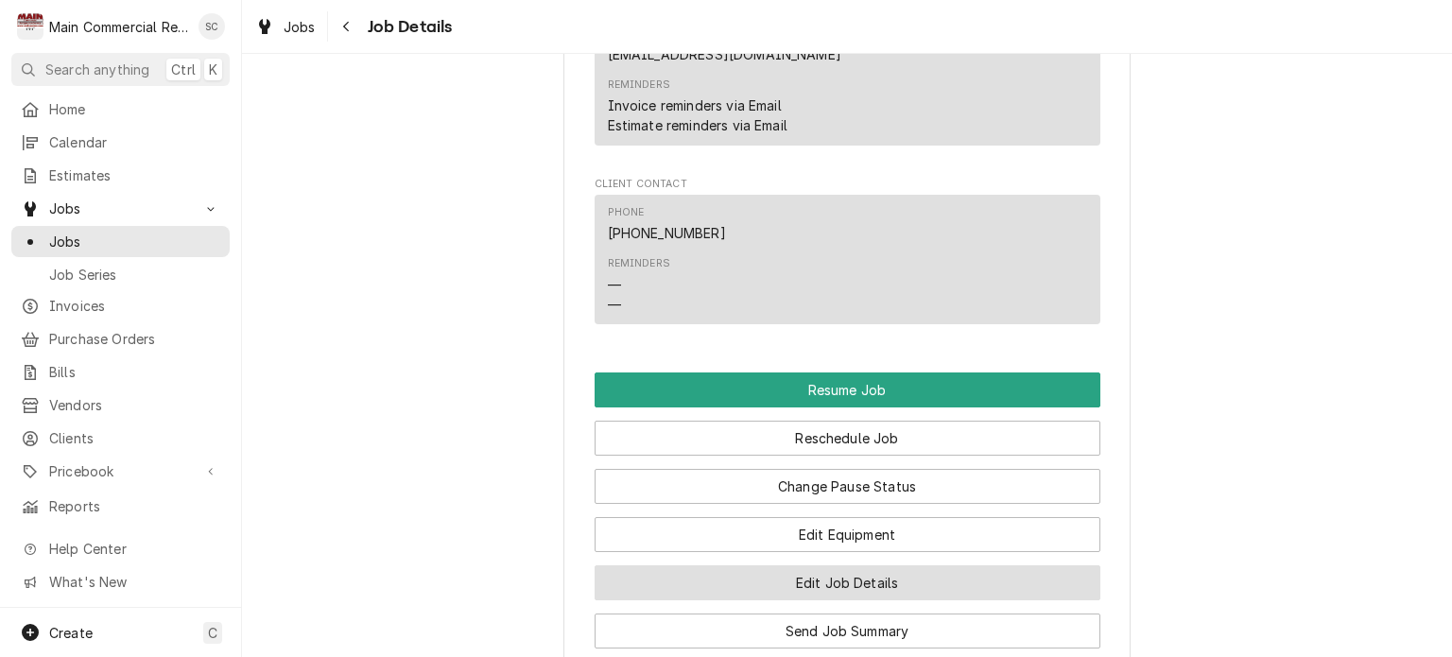
click at [919, 565] on button "Edit Job Details" at bounding box center [848, 582] width 506 height 35
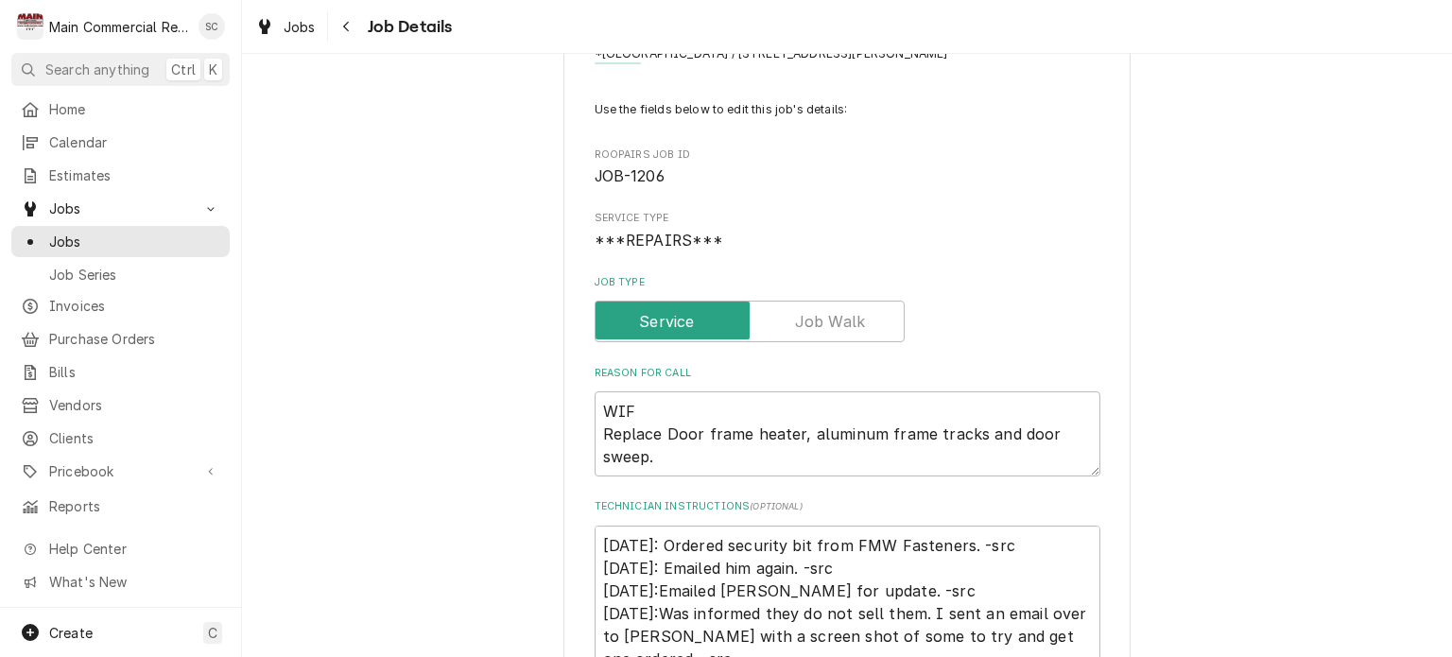
scroll to position [189, 0]
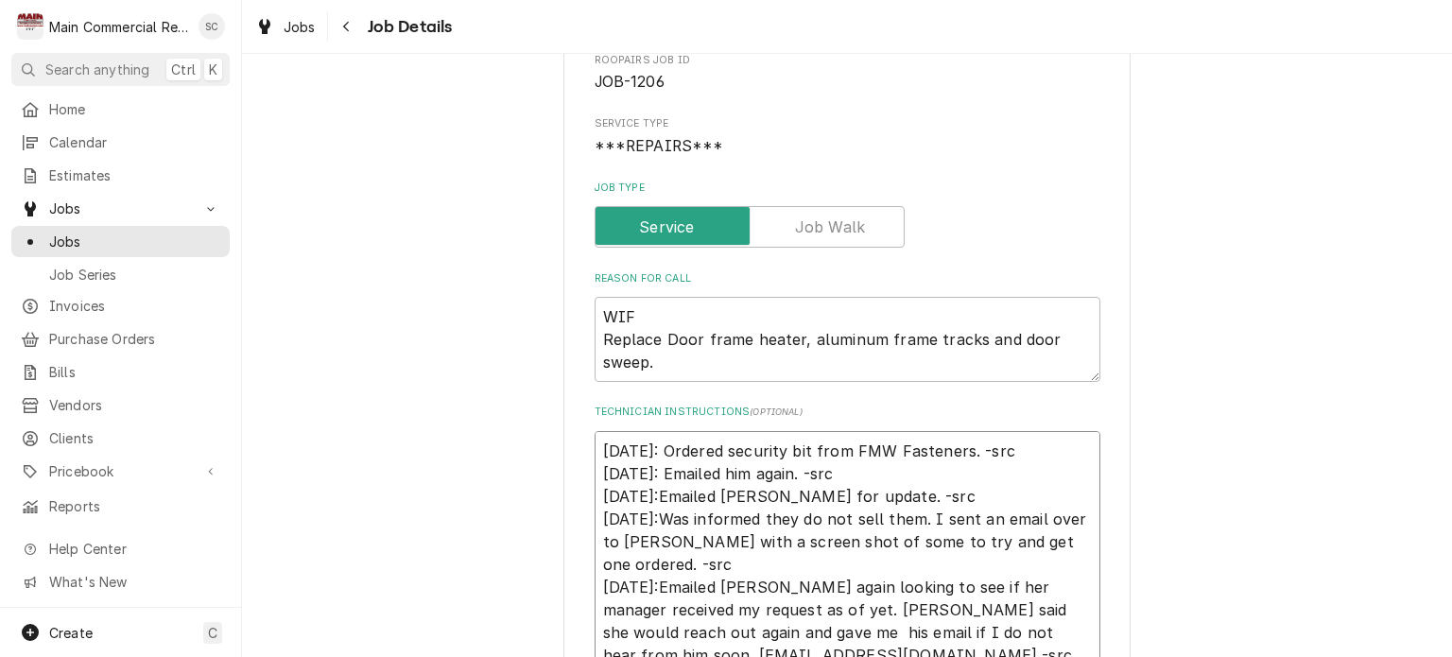
click at [968, 449] on textarea "[DATE]: Ordered security bit from FMW Fasteners. -src [DATE]: Emailed him again…" at bounding box center [848, 587] width 506 height 312
type textarea "x"
type textarea "[DATE]: Ordered security bit from FMW Fasteners. P-src [DATE]: Emailed him agai…"
type textarea "x"
type textarea "[DATE]: Ordered security bit from FMW Fasteners. PO-src [DATE]: Emailed him aga…"
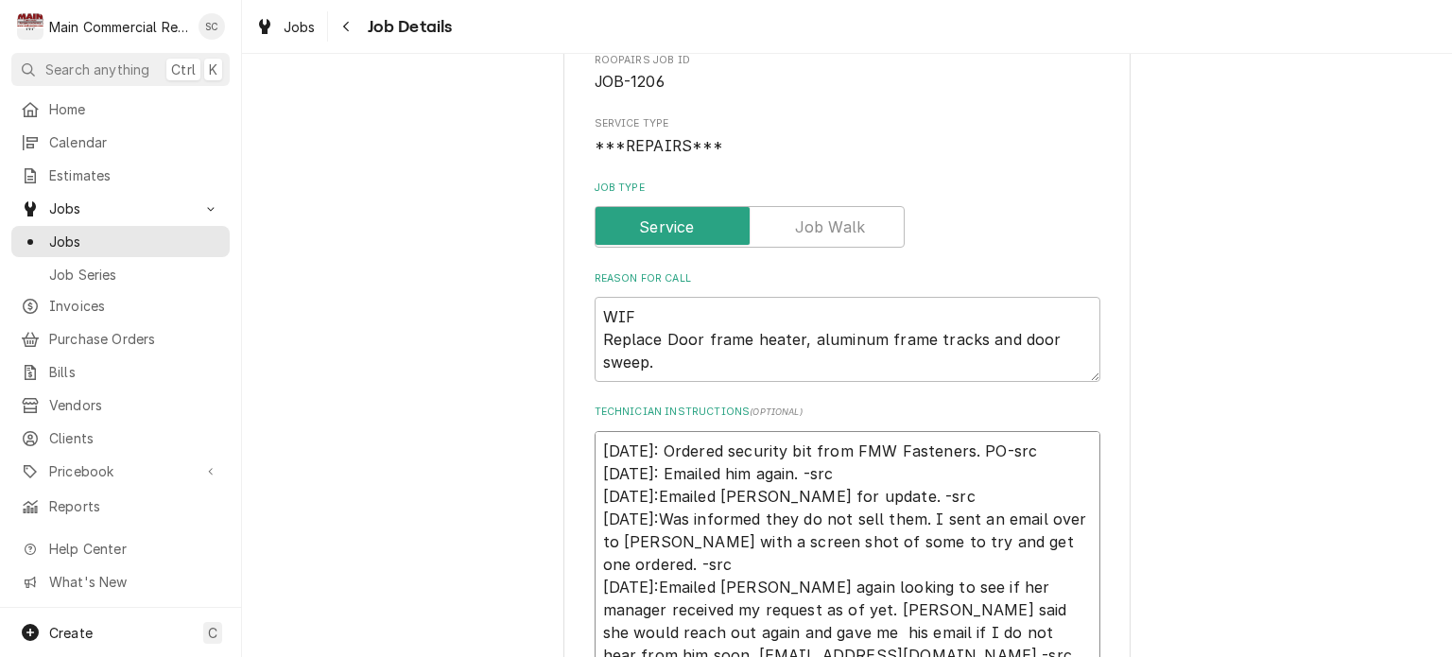
type textarea "x"
type textarea "[DATE]: Ordered security bit from FMW Fasteners. PO#-src [DATE]: Emailed him ag…"
type textarea "x"
type textarea "[DATE]: Ordered security bit from FMW Fasteners. PO#7-src [DATE]: Emailed him a…"
type textarea "x"
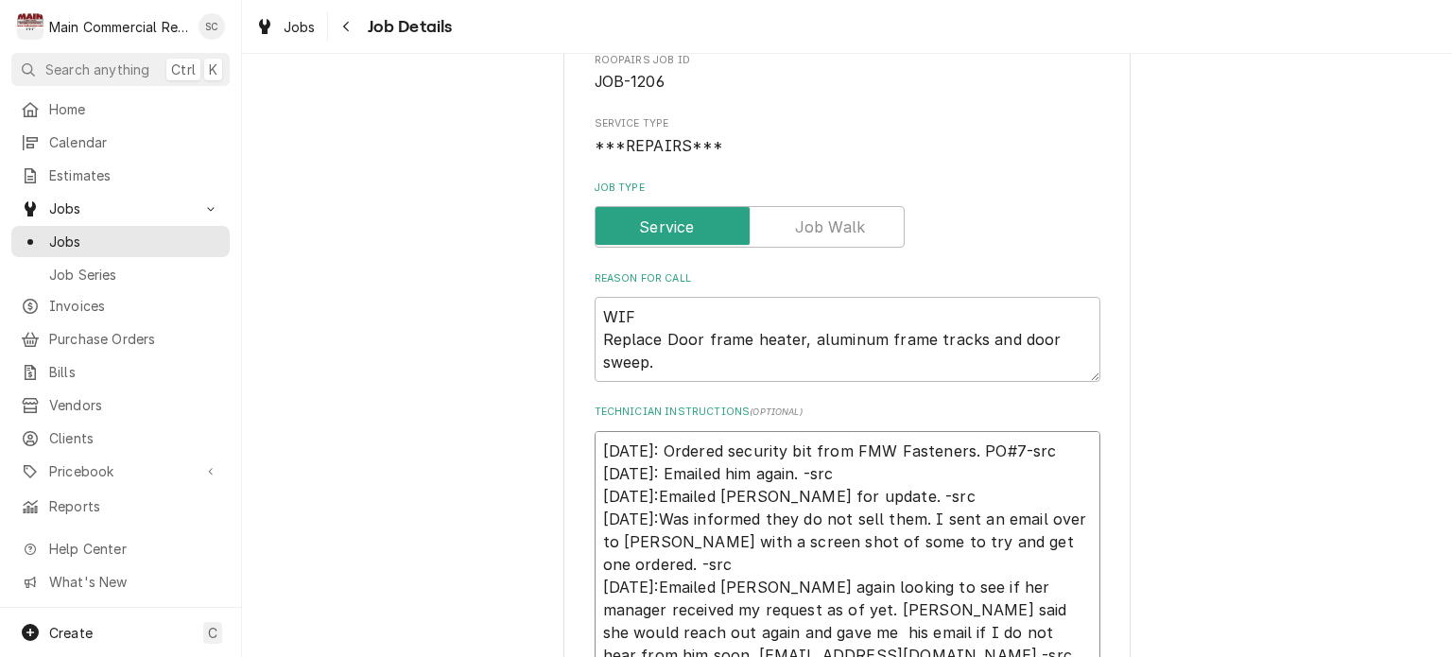
type textarea "[DATE]: Ordered security bit from FMW Fasteners. PO#70-src [DATE]: Emailed him …"
type textarea "x"
type textarea "[DATE]: Ordered security bit from FMW Fasteners. PO#706-src [DATE]: Emailed him…"
type textarea "x"
type textarea "[DATE]: Ordered security bit from FMW Fasteners. PO#7066-src [DATE]: Emailed hi…"
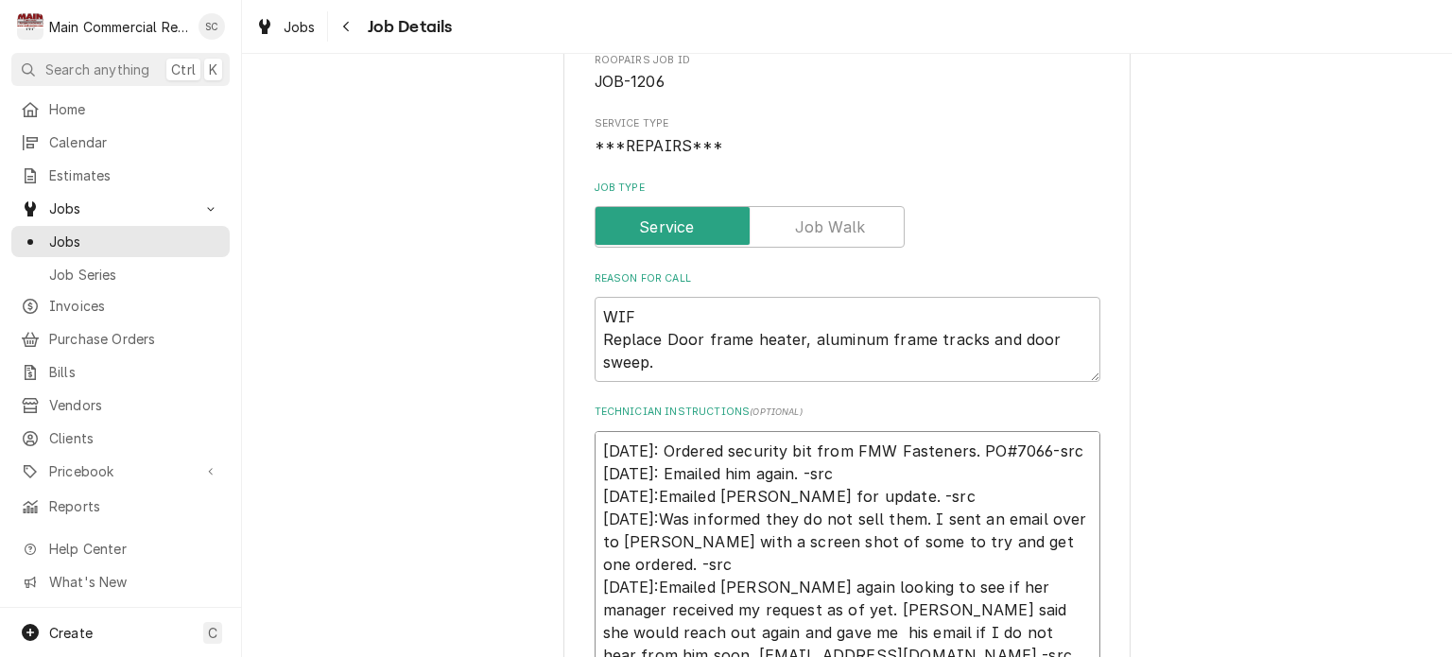
type textarea "x"
type textarea "[DATE]: Ordered security bit from FMW Fasteners. PO#70663-src [DATE]: Emailed h…"
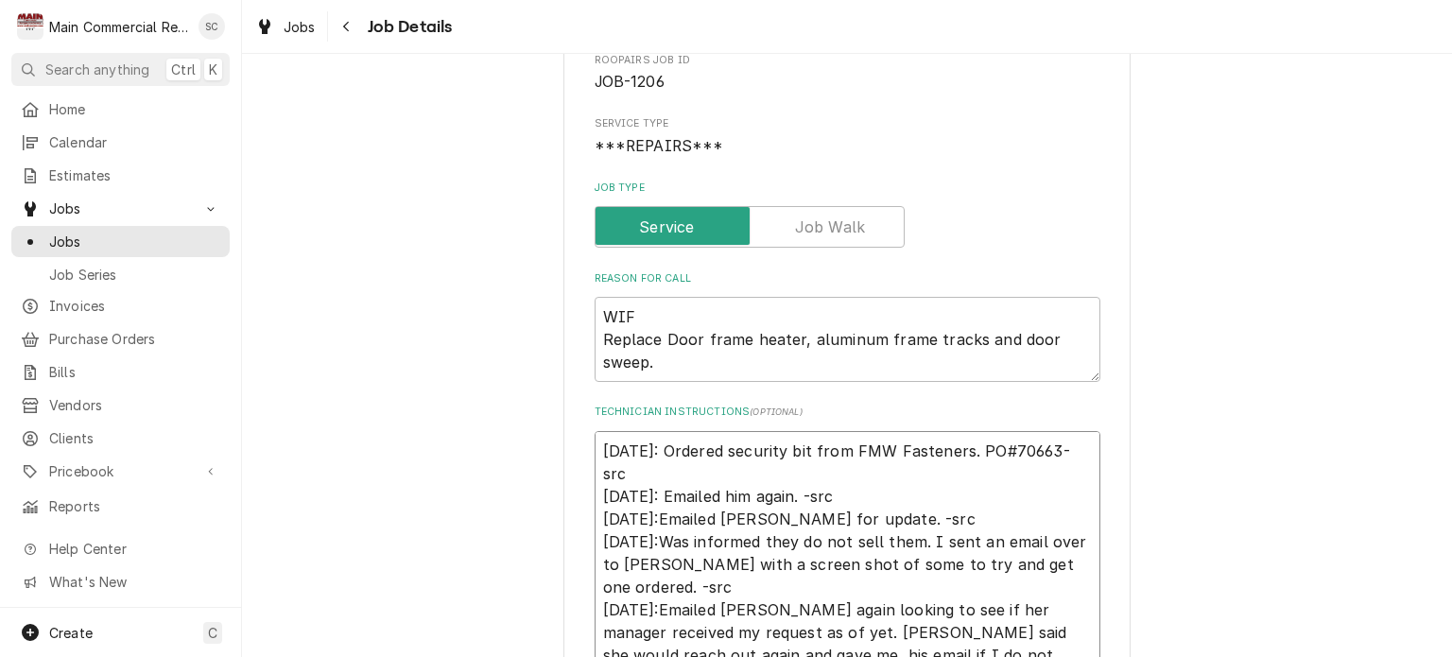
type textarea "x"
type textarea "[DATE]: Ordered security bit from FMW Fasteners. PO#70663,-src [DATE]: Emailed …"
type textarea "x"
type textarea "[DATE]: Ordered security bit from FMW Fasteners. PO#70663, -src [DATE]: Emailed…"
type textarea "x"
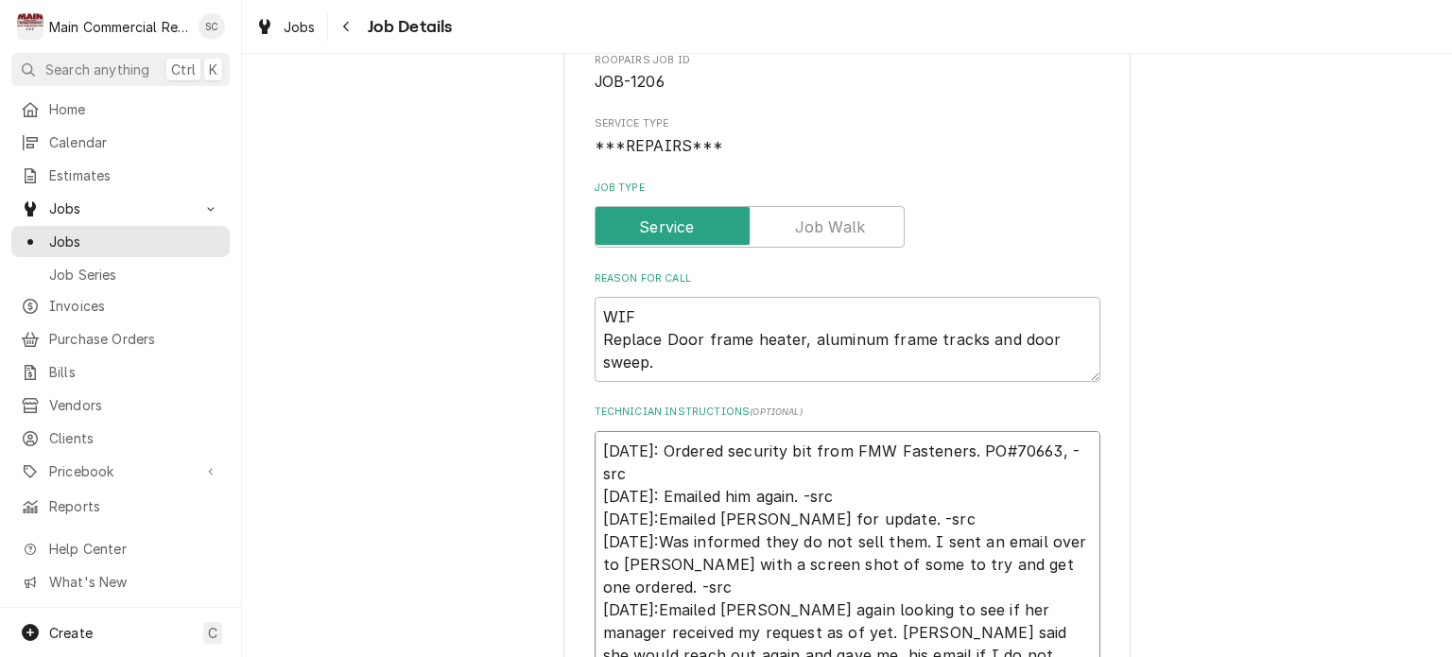
type textarea "[DATE]: Ordered security bit from FMW Fasteners. PO#70663,-src [DATE]: Emailed …"
type textarea "x"
type textarea "[DATE]: Ordered security bit from FMW Fasteners. PO#70663-src [DATE]: Emailed h…"
type textarea "x"
type textarea "[DATE]: Ordered security bit from FMW Fasteners. PO#70663.-src [DATE]: Emailed …"
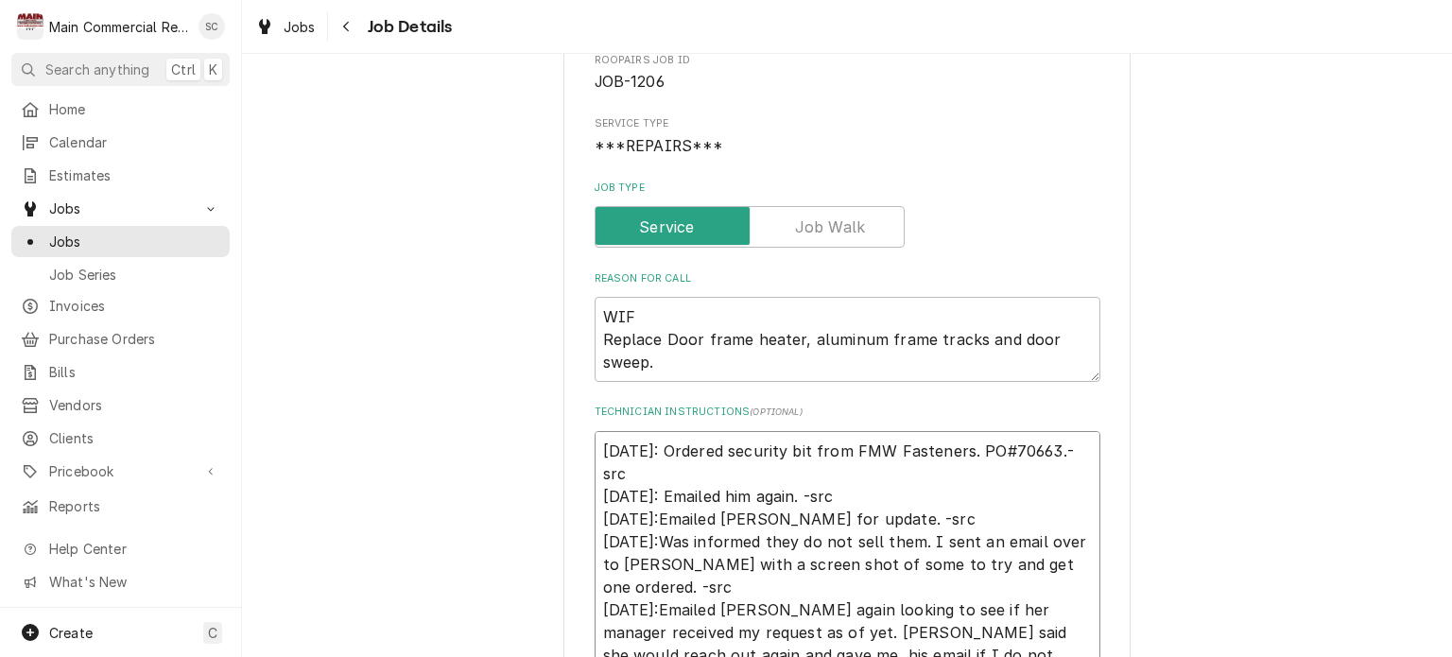
type textarea "x"
type textarea "[DATE]: Ordered security bit from FMW Fasteners. PO#70663. -src [DATE]: Emailed…"
type textarea "x"
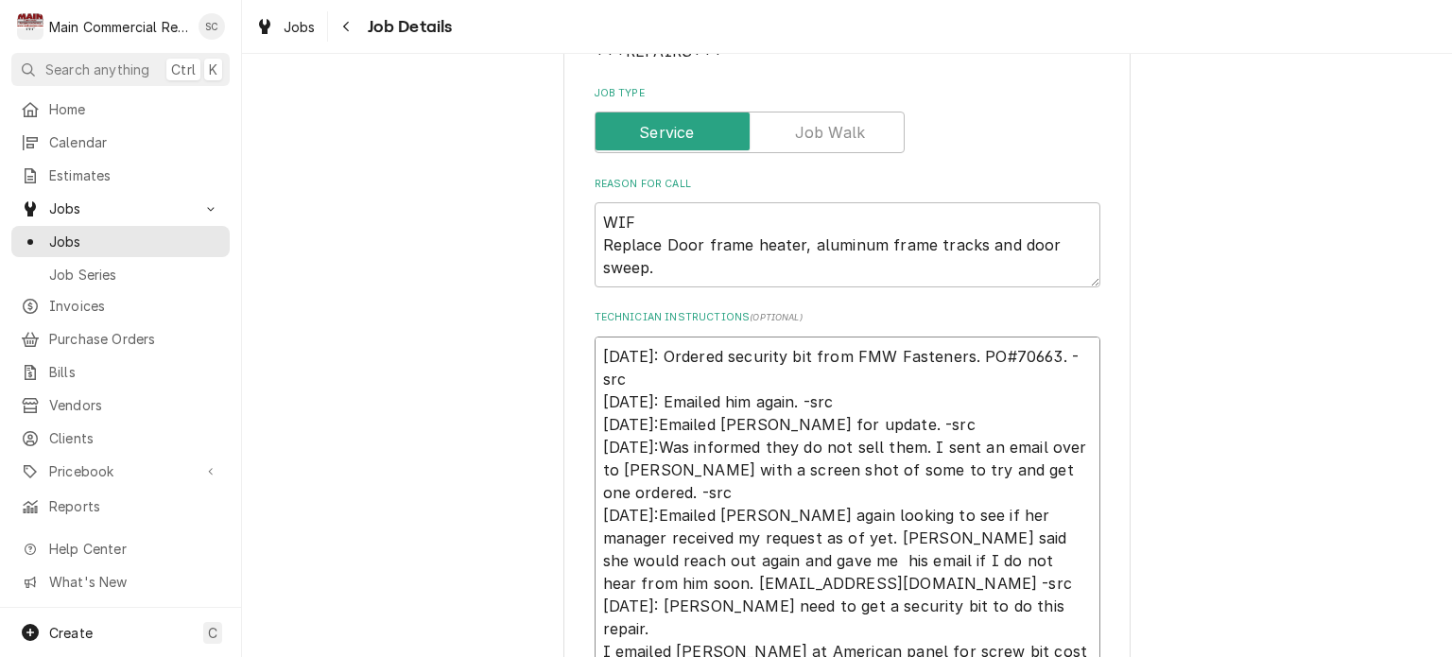
scroll to position [0, 0]
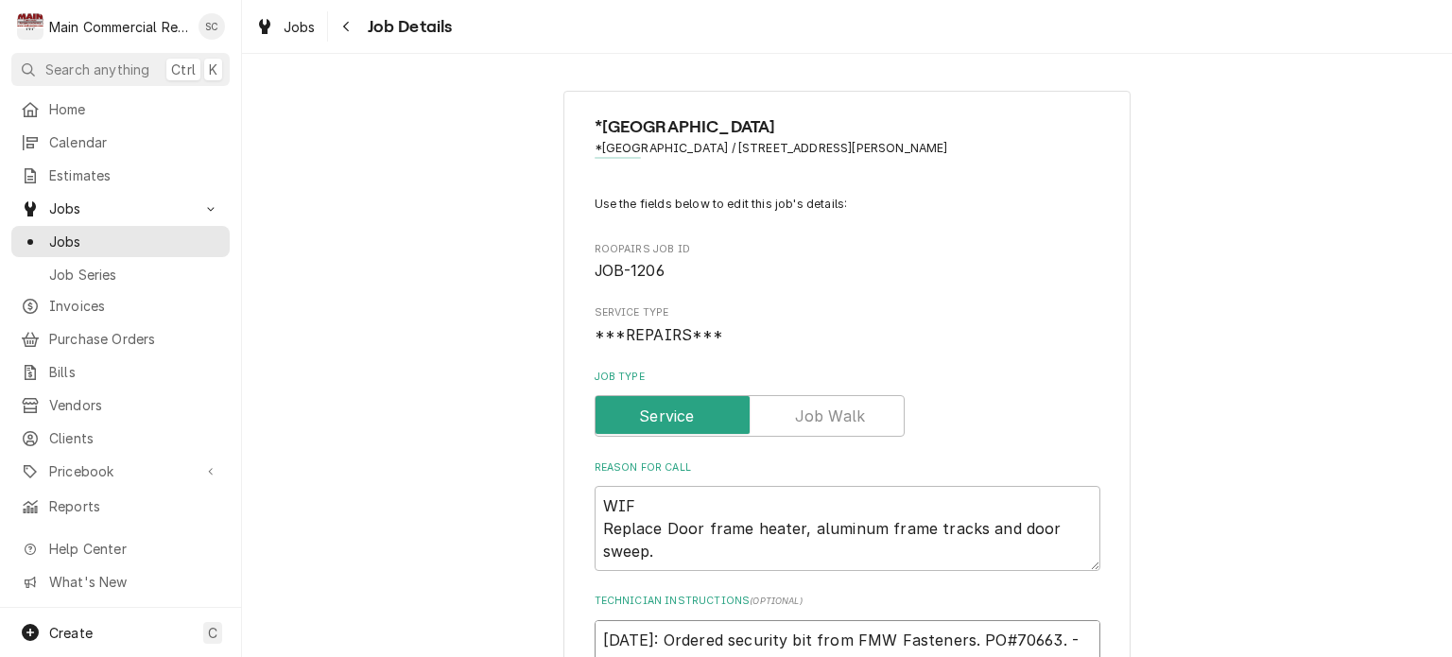
type textarea "[DATE]: Ordered security bit from FMW Fasteners. PO#70663. -src [DATE]: Emailed…"
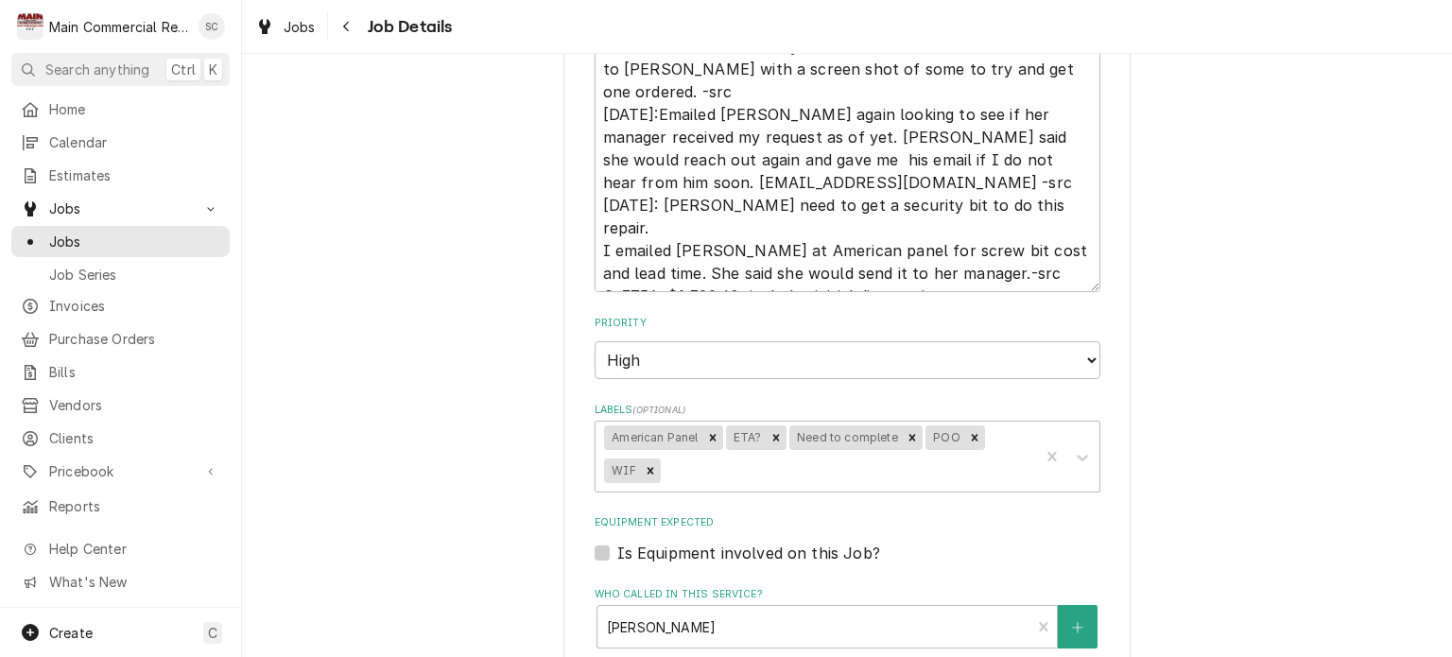
scroll to position [1201, 0]
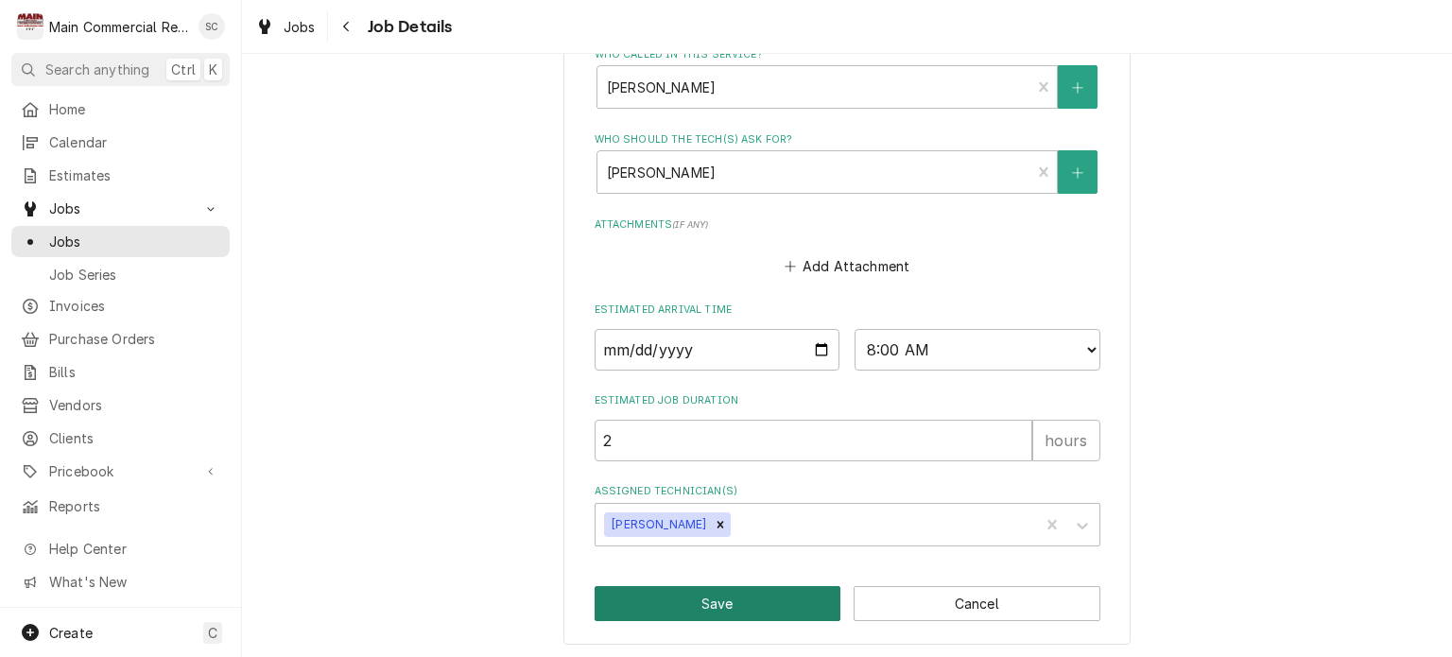
click at [710, 604] on button "Save" at bounding box center [718, 603] width 247 height 35
type textarea "x"
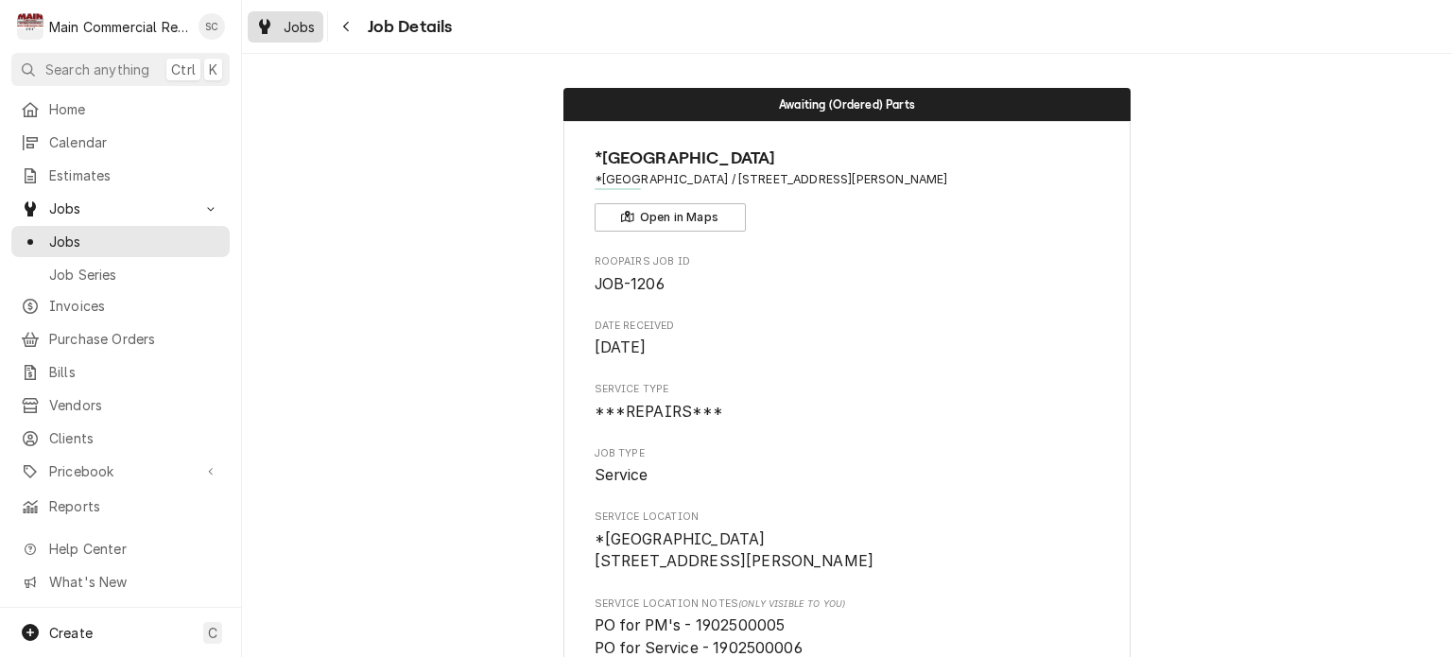
click at [286, 22] on span "Jobs" at bounding box center [300, 27] width 32 height 20
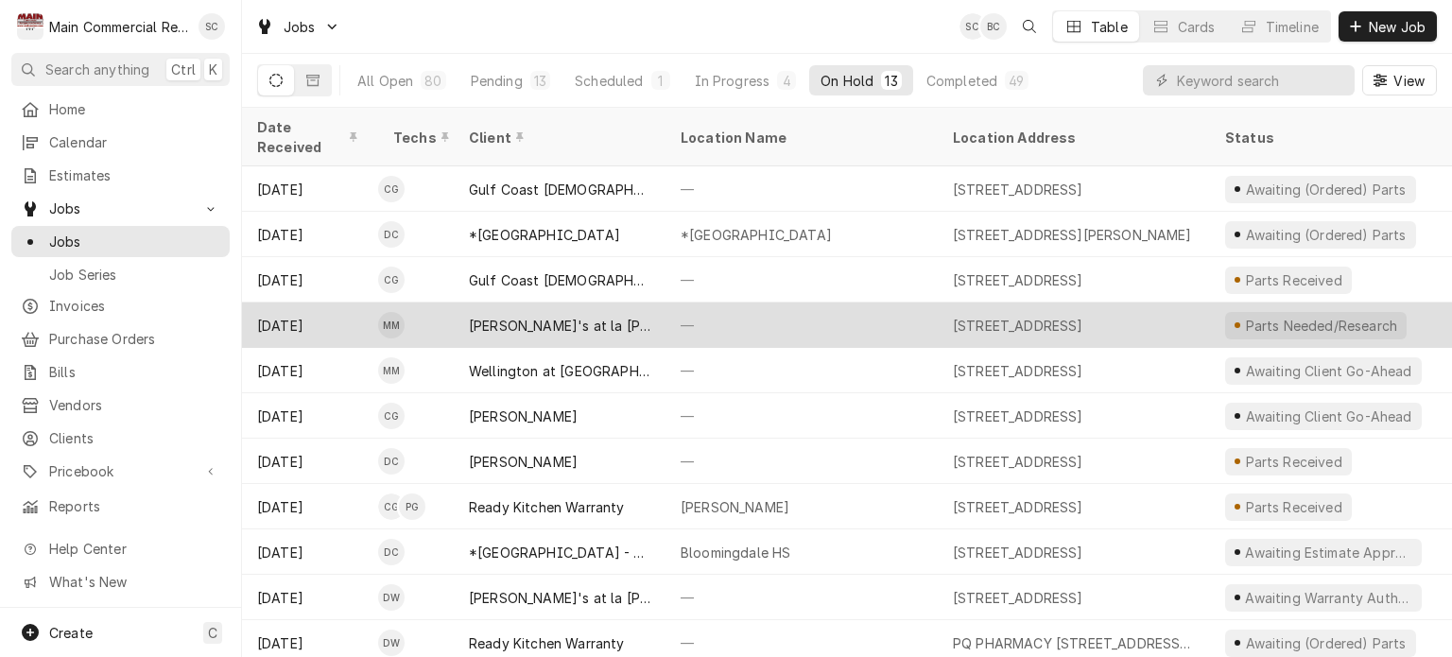
click at [730, 302] on div "—" at bounding box center [801, 324] width 272 height 45
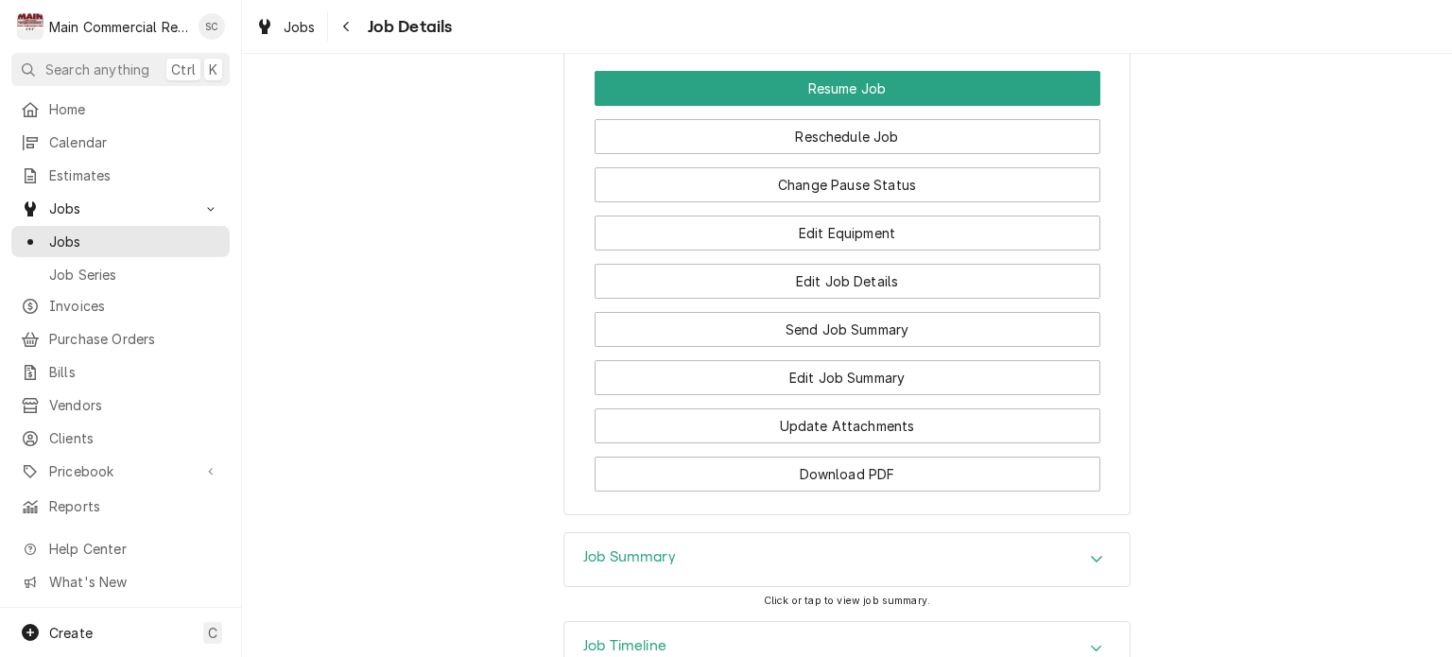
scroll to position [2333, 0]
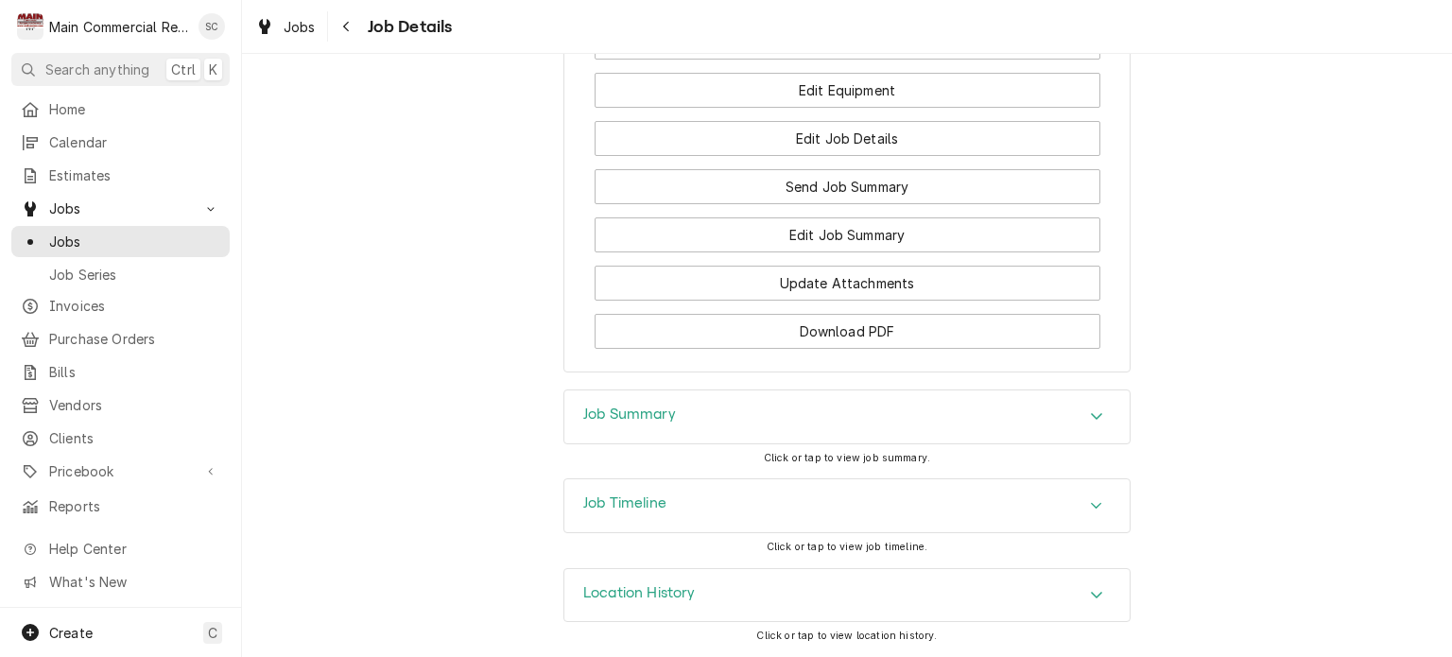
click at [1090, 422] on icon "Accordion Header" at bounding box center [1096, 415] width 13 height 15
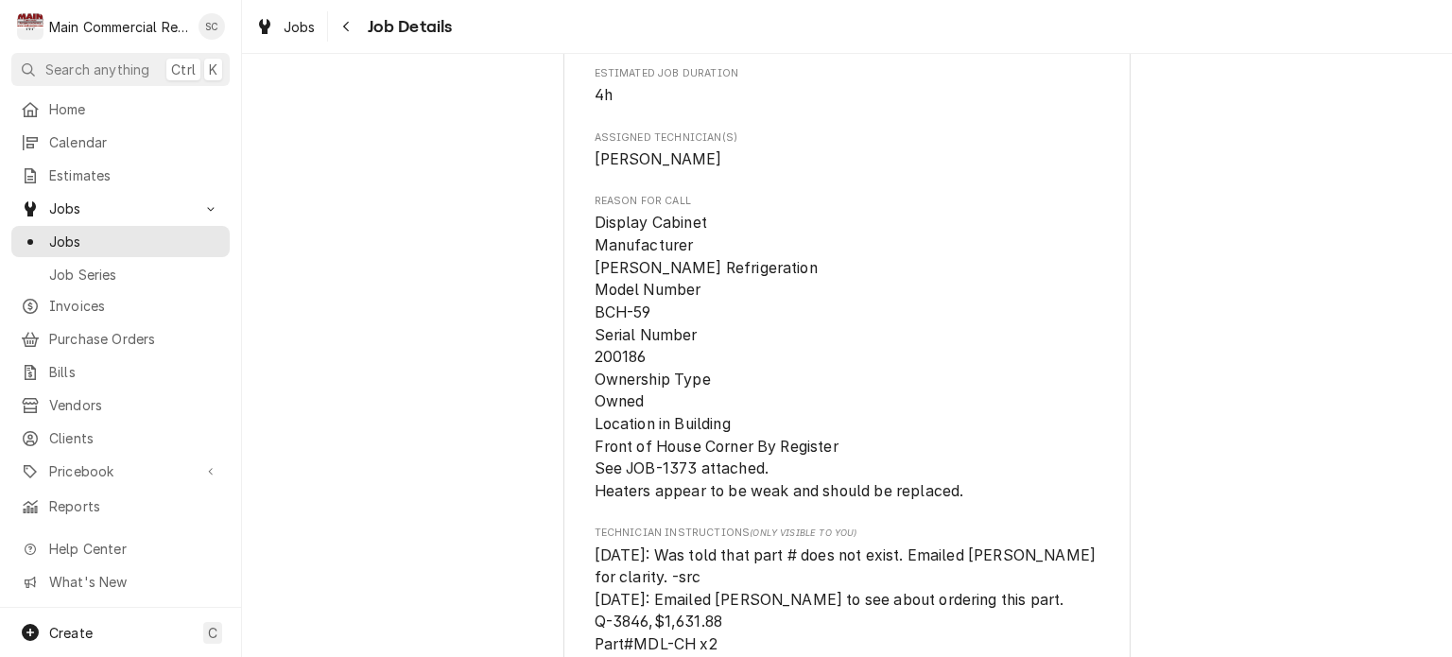
scroll to position [1661, 0]
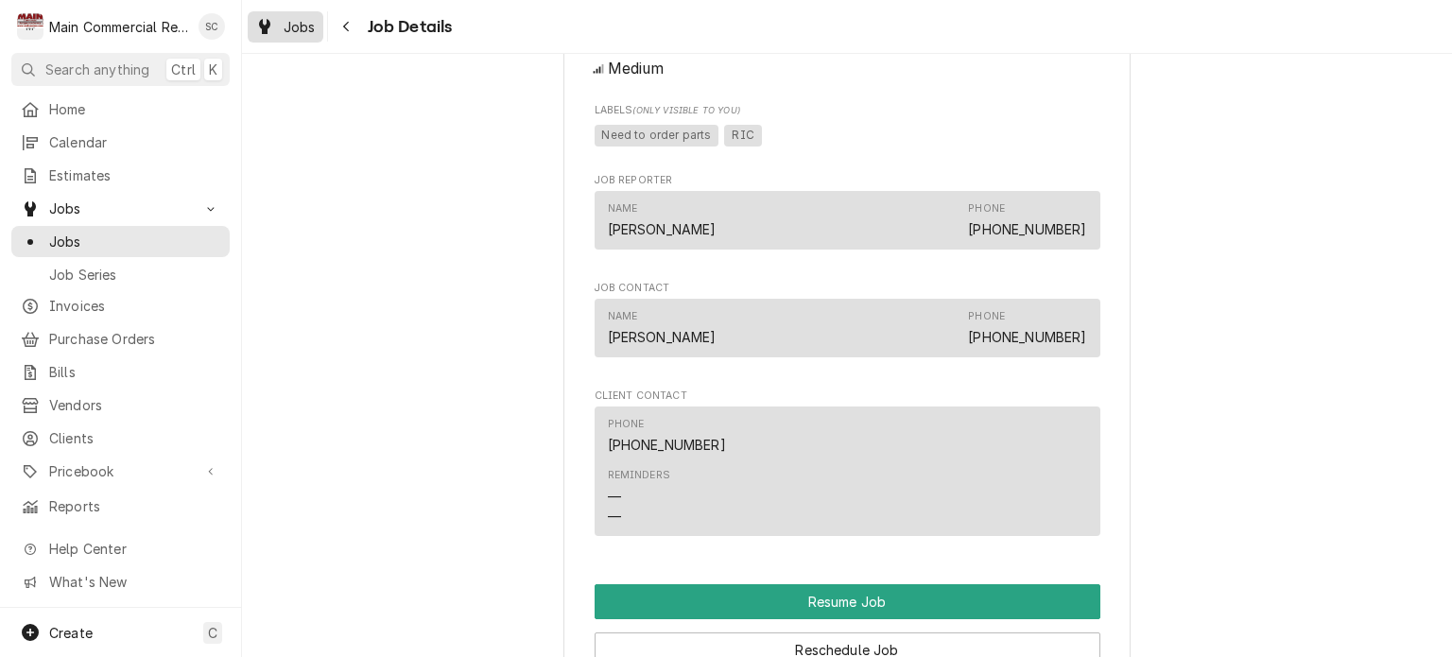
click at [299, 29] on span "Jobs" at bounding box center [300, 27] width 32 height 20
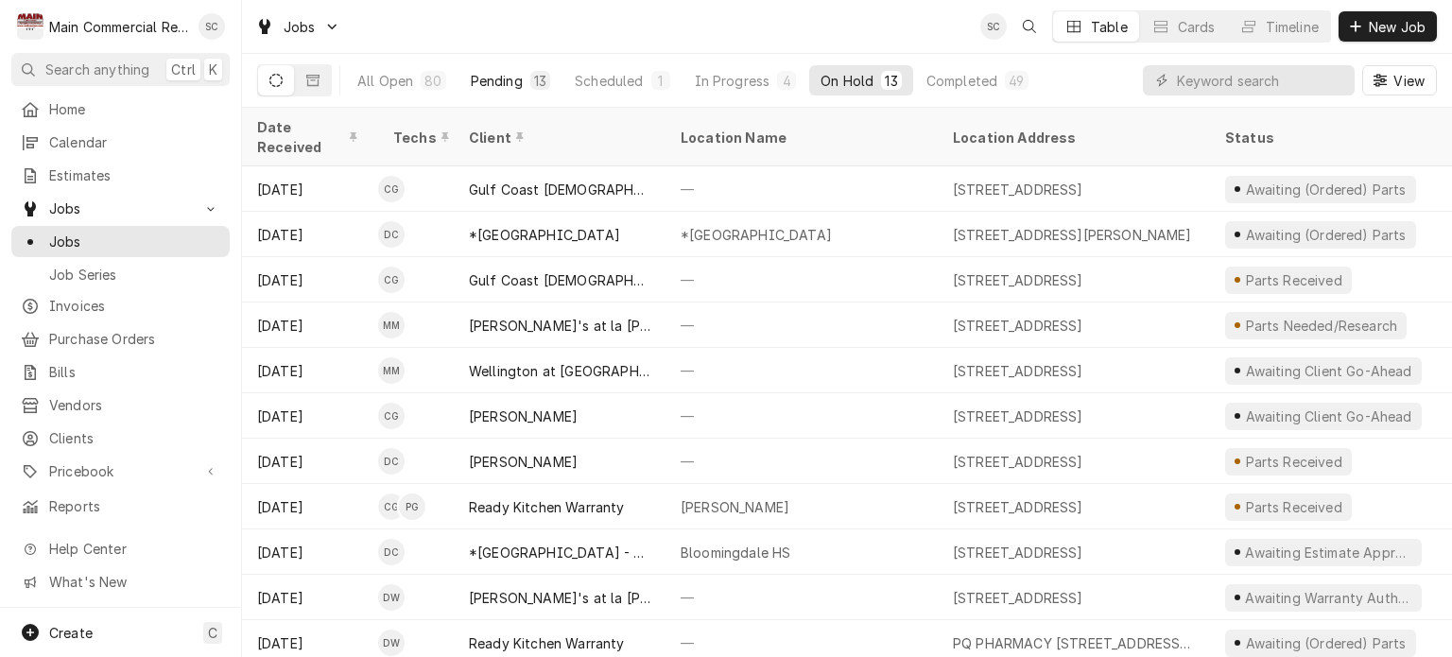
click at [509, 78] on div "Pending" at bounding box center [497, 81] width 52 height 20
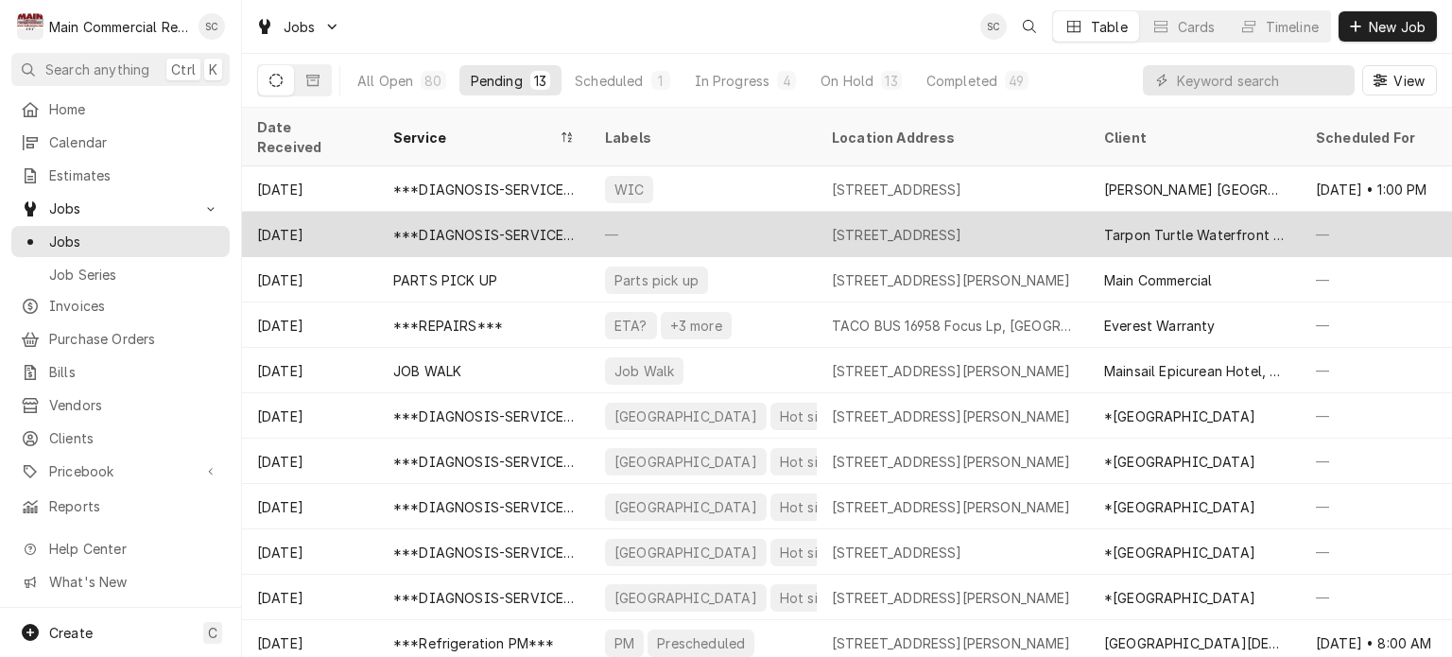
click at [887, 222] on div "[STREET_ADDRESS]" at bounding box center [953, 234] width 272 height 45
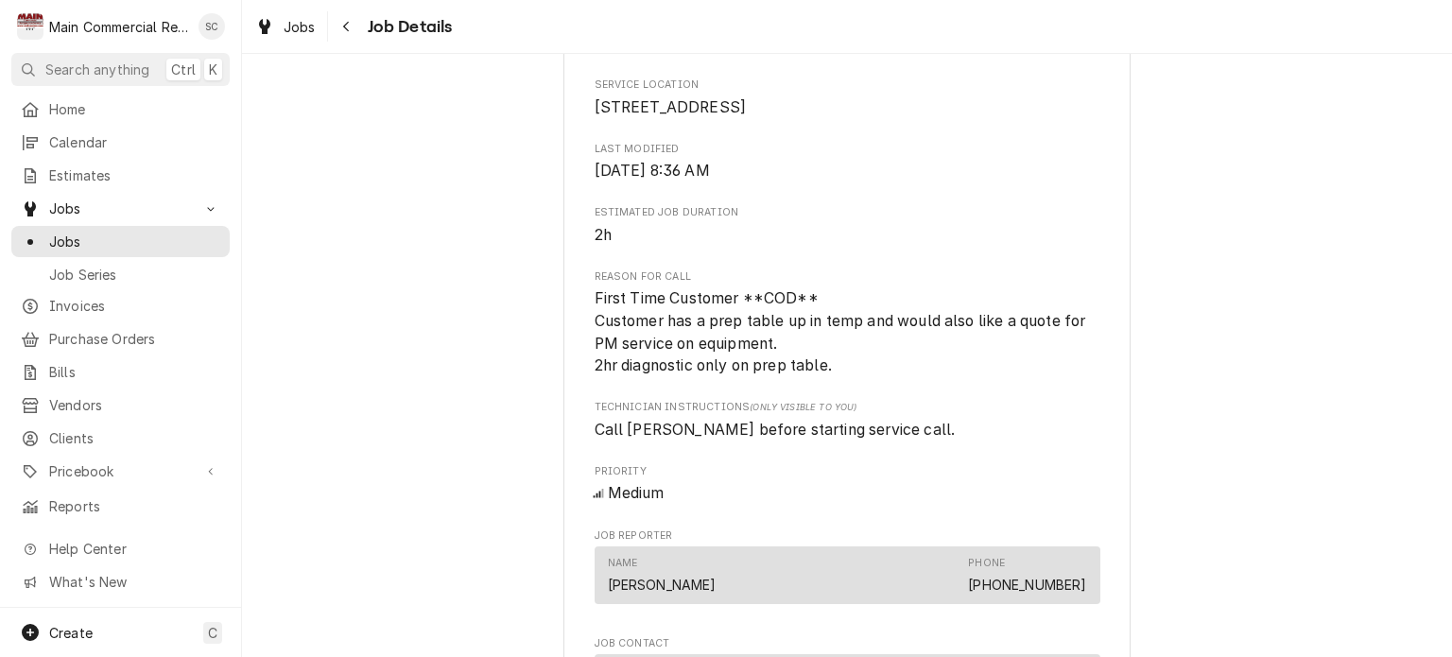
scroll to position [905, 0]
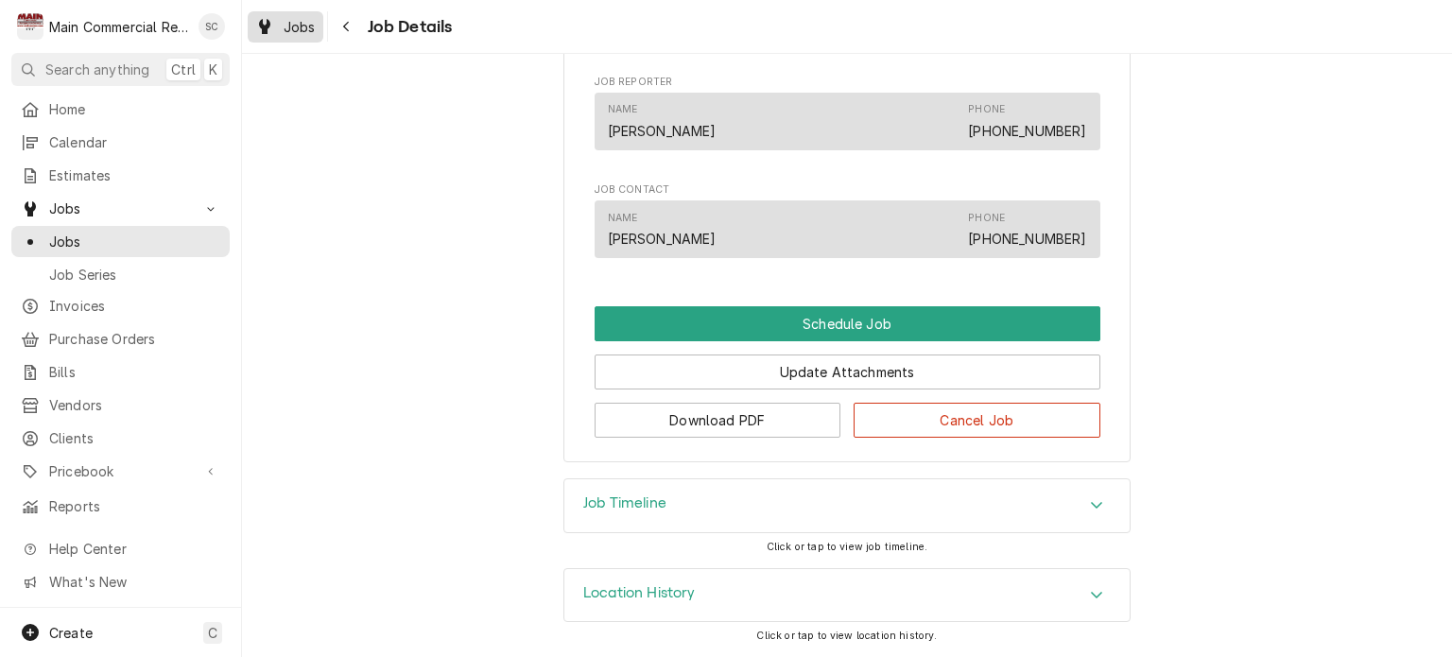
click at [302, 28] on span "Jobs" at bounding box center [300, 27] width 32 height 20
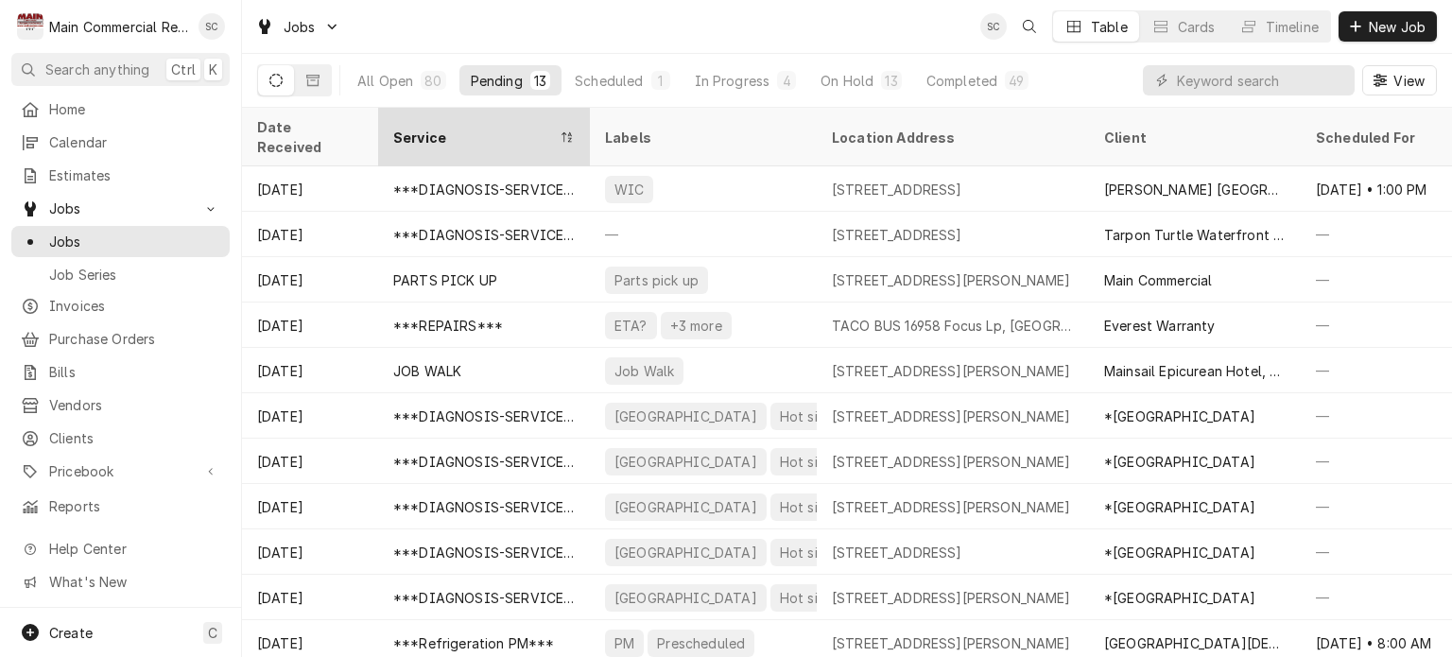
click at [479, 128] on div "Service" at bounding box center [474, 138] width 163 height 20
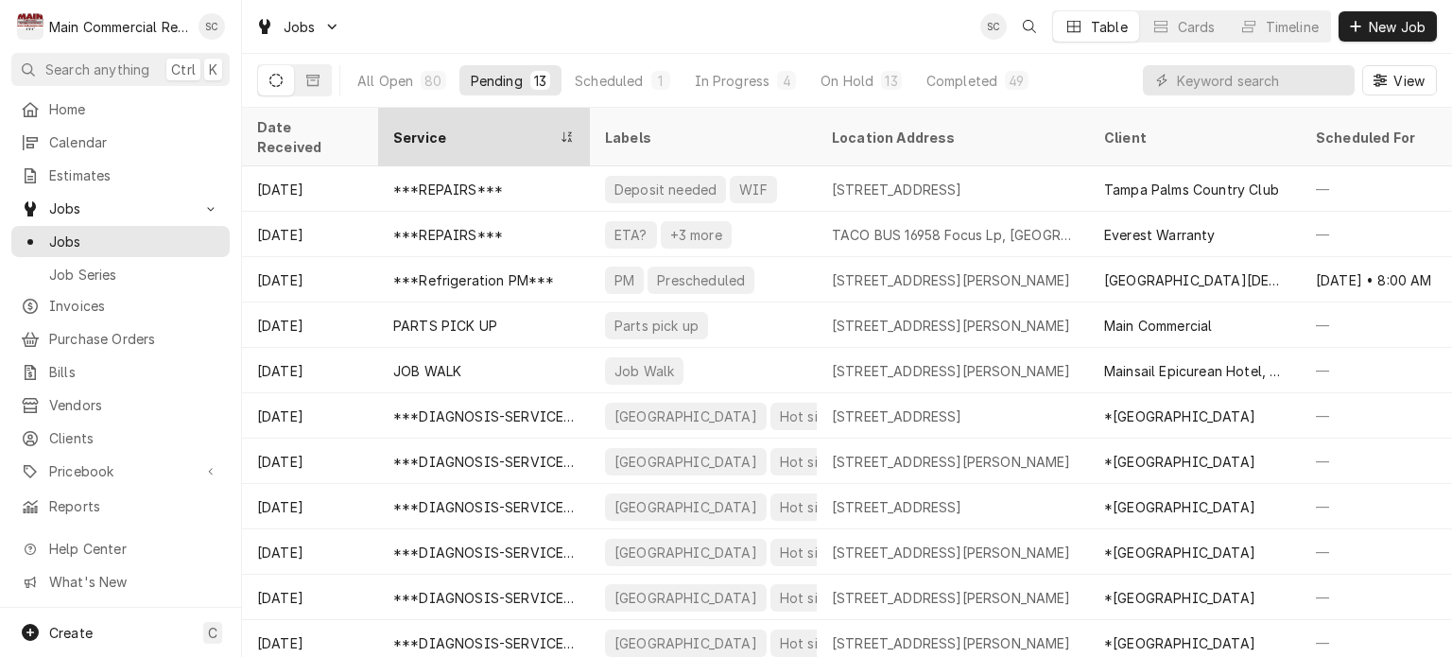
click at [478, 128] on div "Service" at bounding box center [474, 138] width 163 height 20
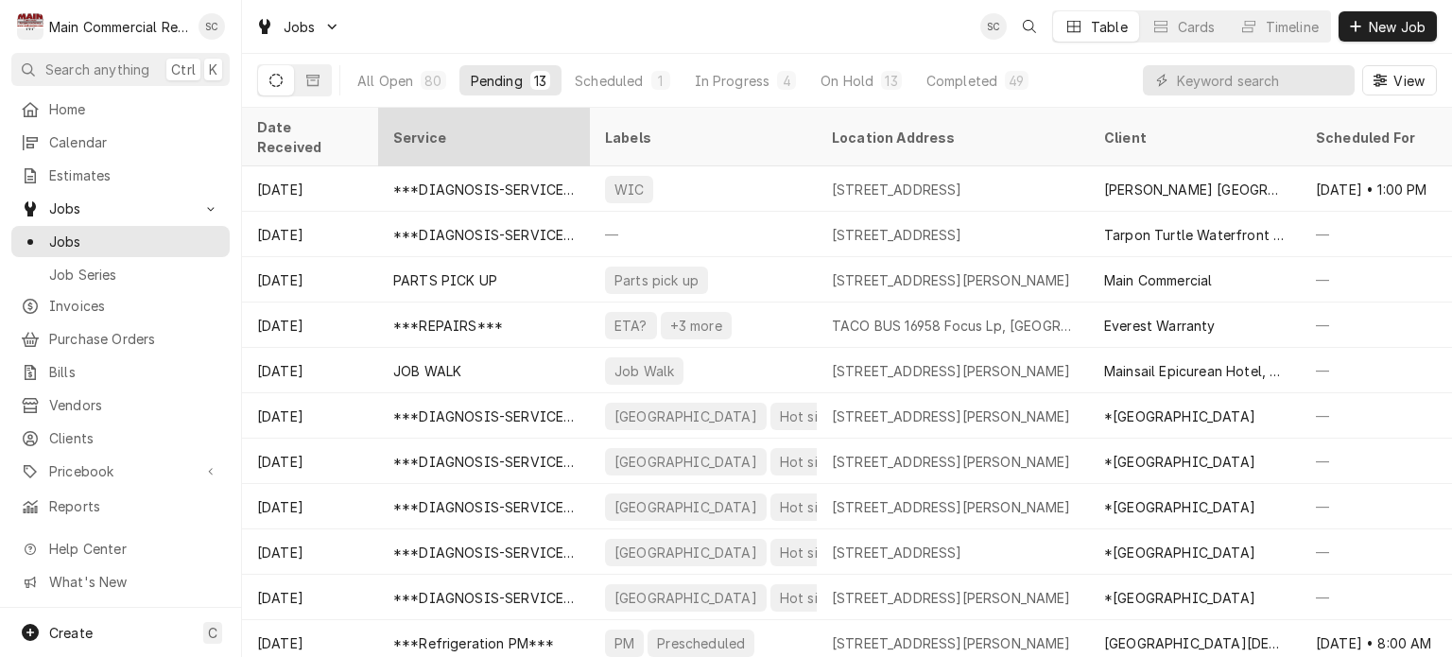
click at [478, 128] on div "Service" at bounding box center [482, 138] width 178 height 20
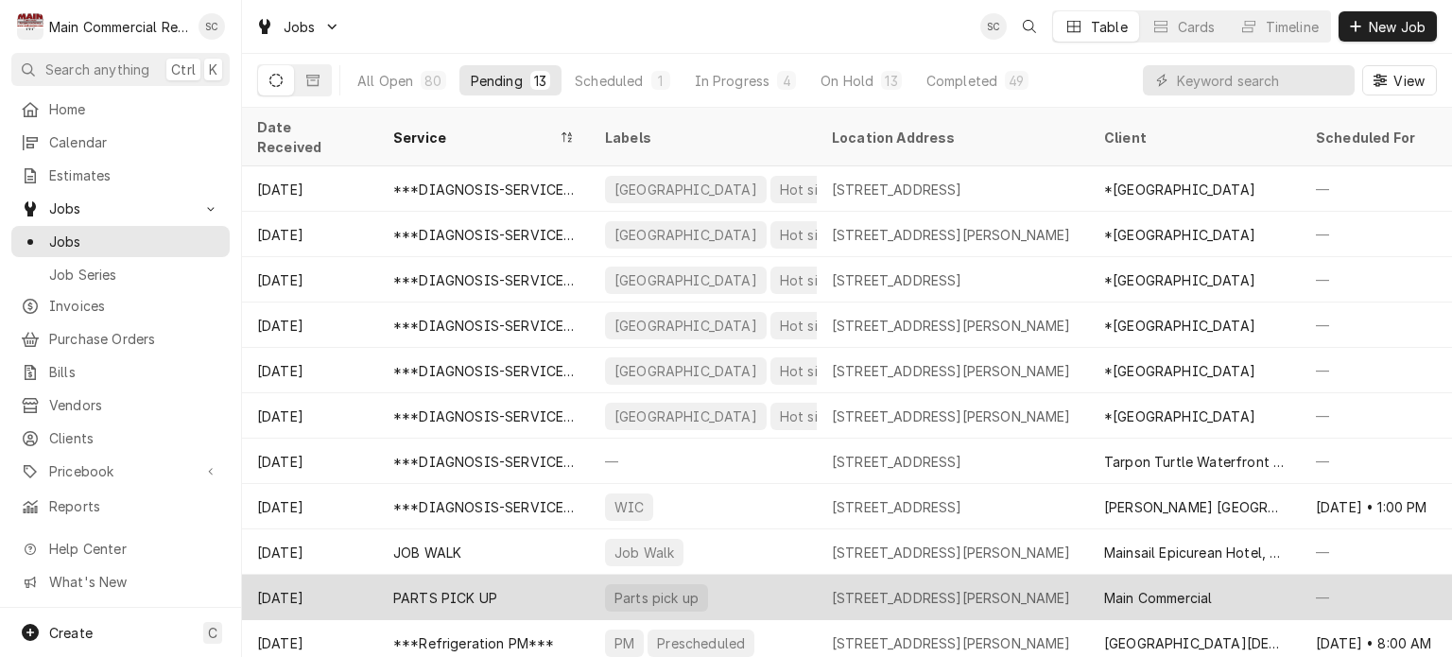
click at [1192, 588] on div "Main Commercial" at bounding box center [1158, 598] width 108 height 20
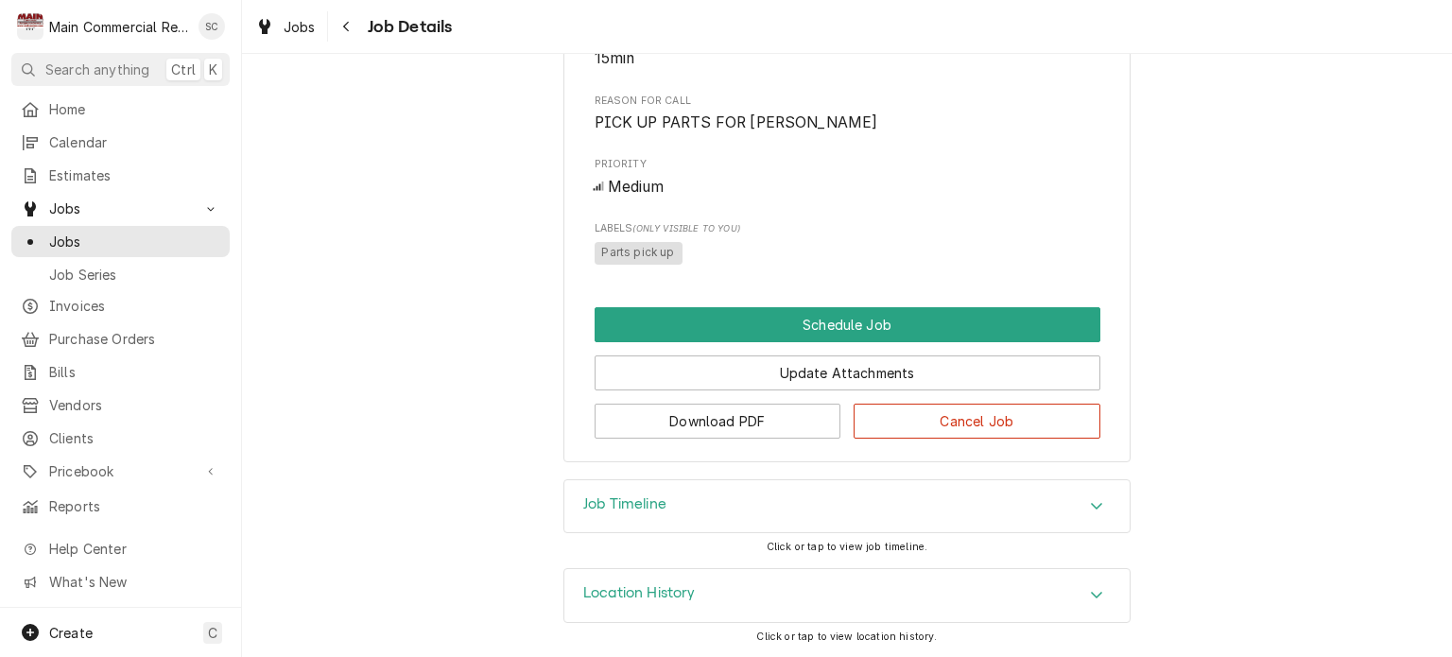
scroll to position [461, 0]
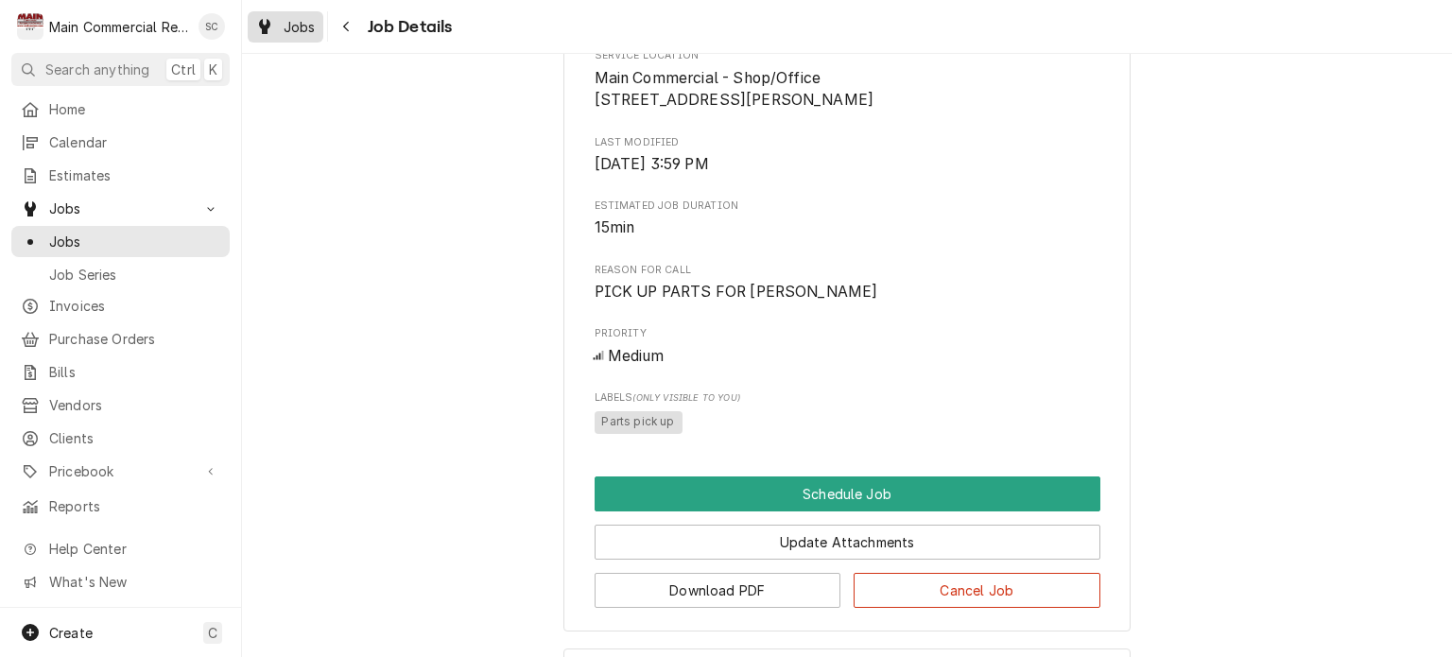
click at [306, 36] on div "Jobs" at bounding box center [285, 27] width 68 height 24
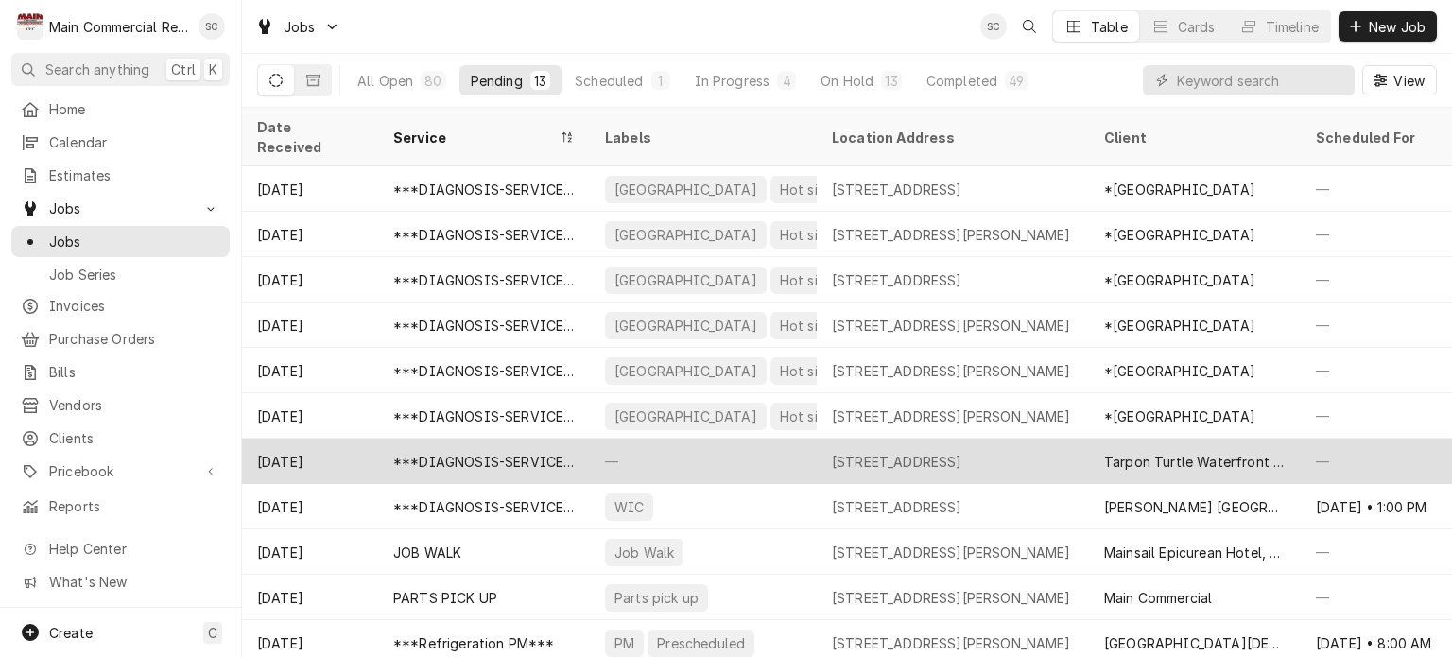
scroll to position [91, 0]
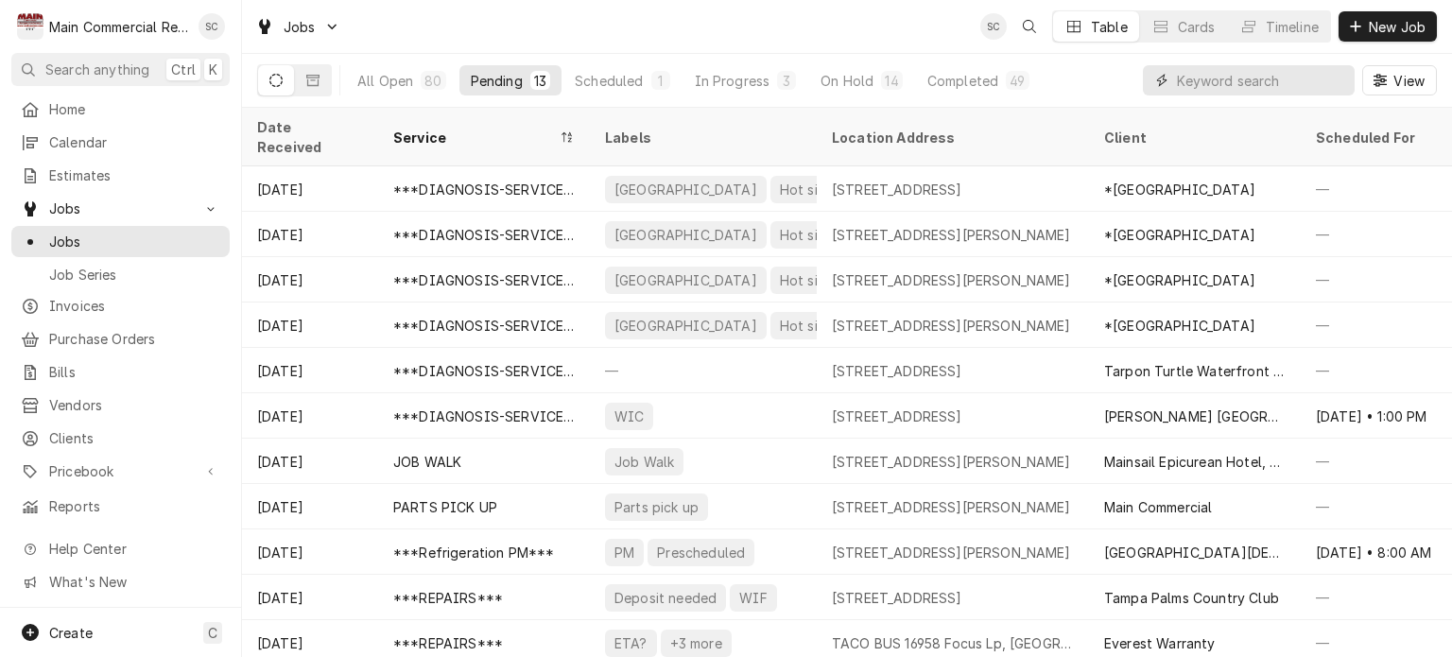
click at [1240, 84] on input "Dynamic Content Wrapper" at bounding box center [1261, 80] width 168 height 30
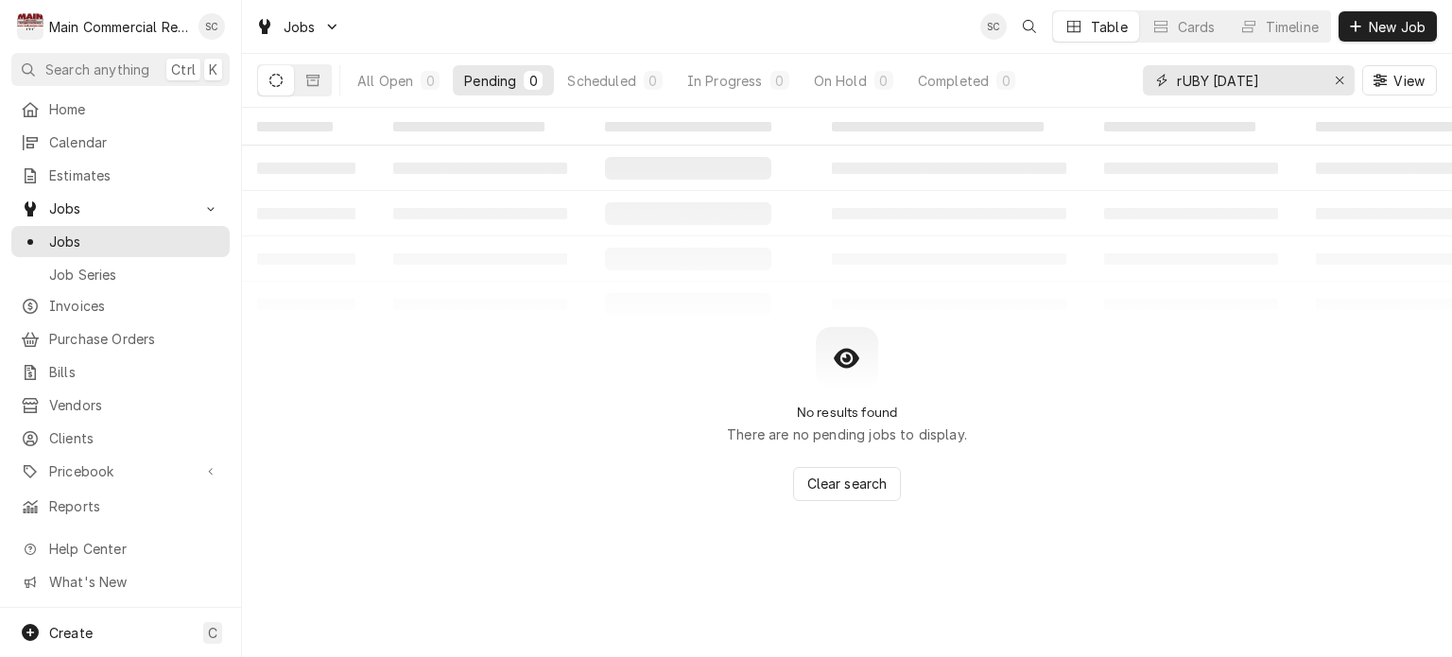
type input "rUBY TUESDAY"
click at [317, 78] on icon "Dynamic Content Wrapper" at bounding box center [312, 80] width 13 height 11
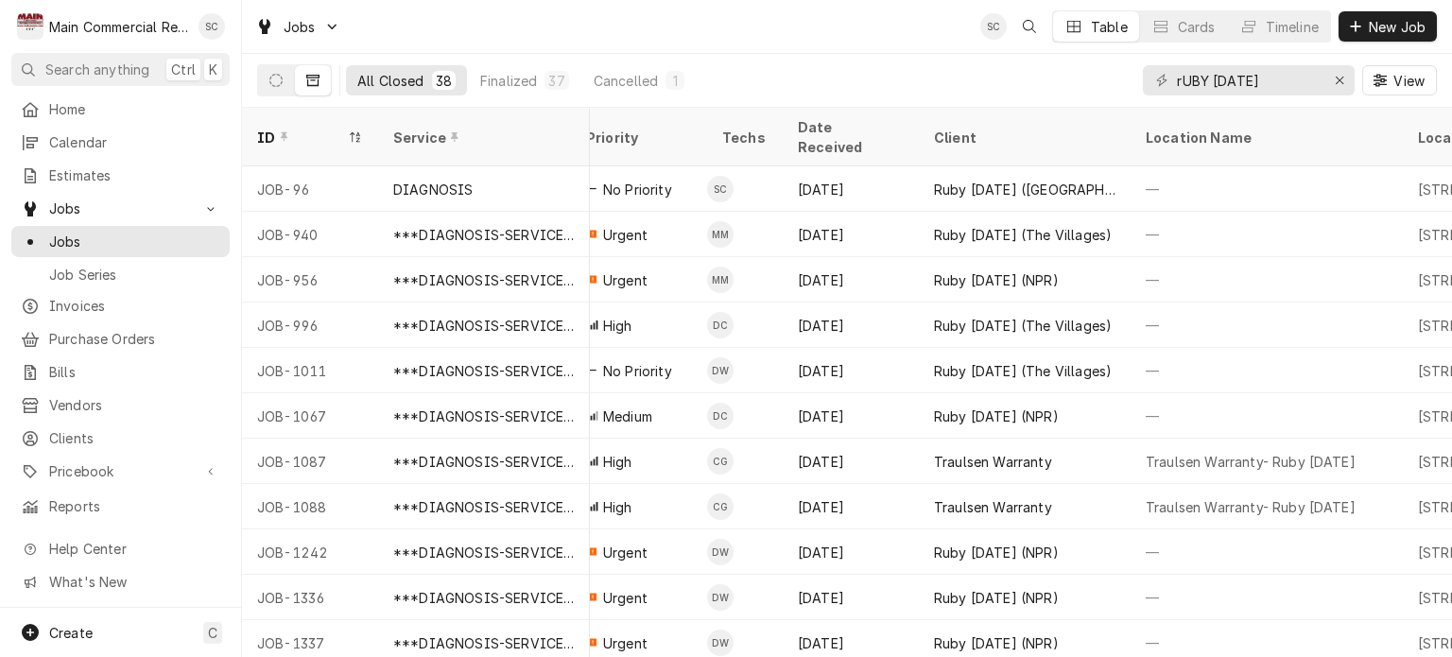
scroll to position [0, 489]
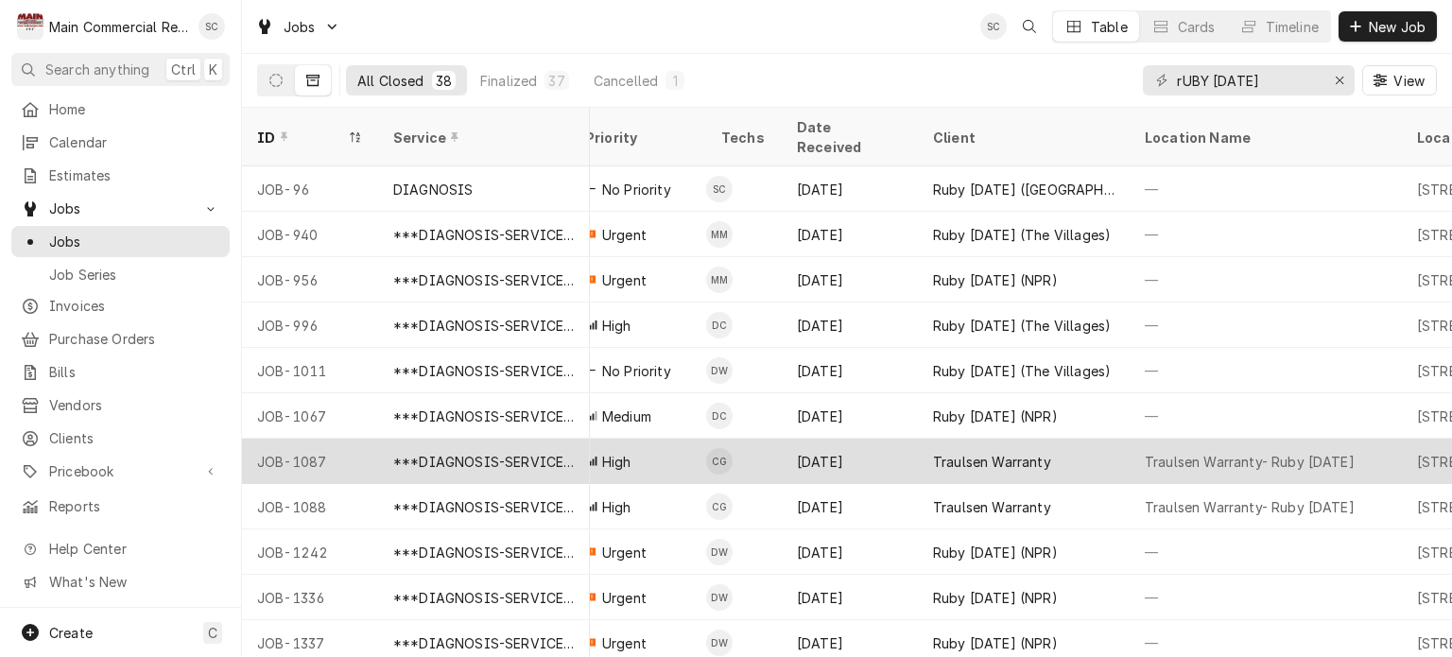
click at [354, 439] on div "JOB-1087" at bounding box center [310, 461] width 136 height 45
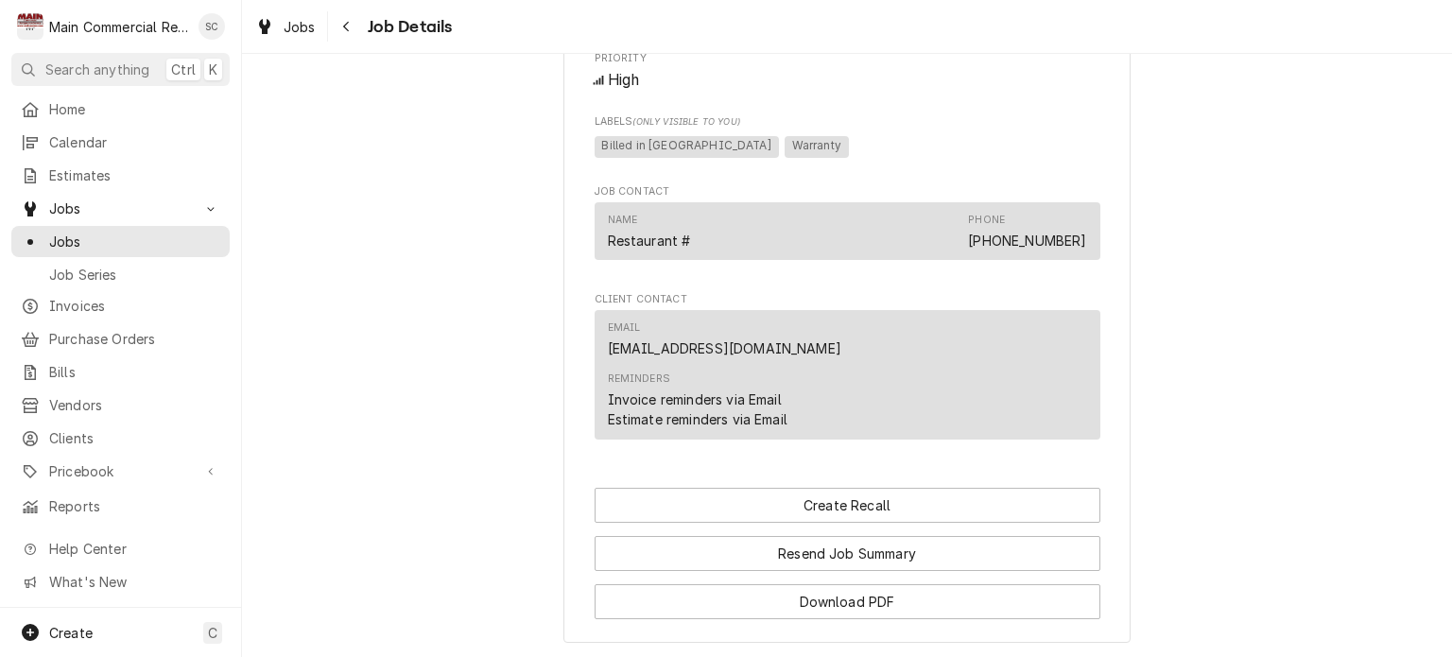
scroll to position [3549, 0]
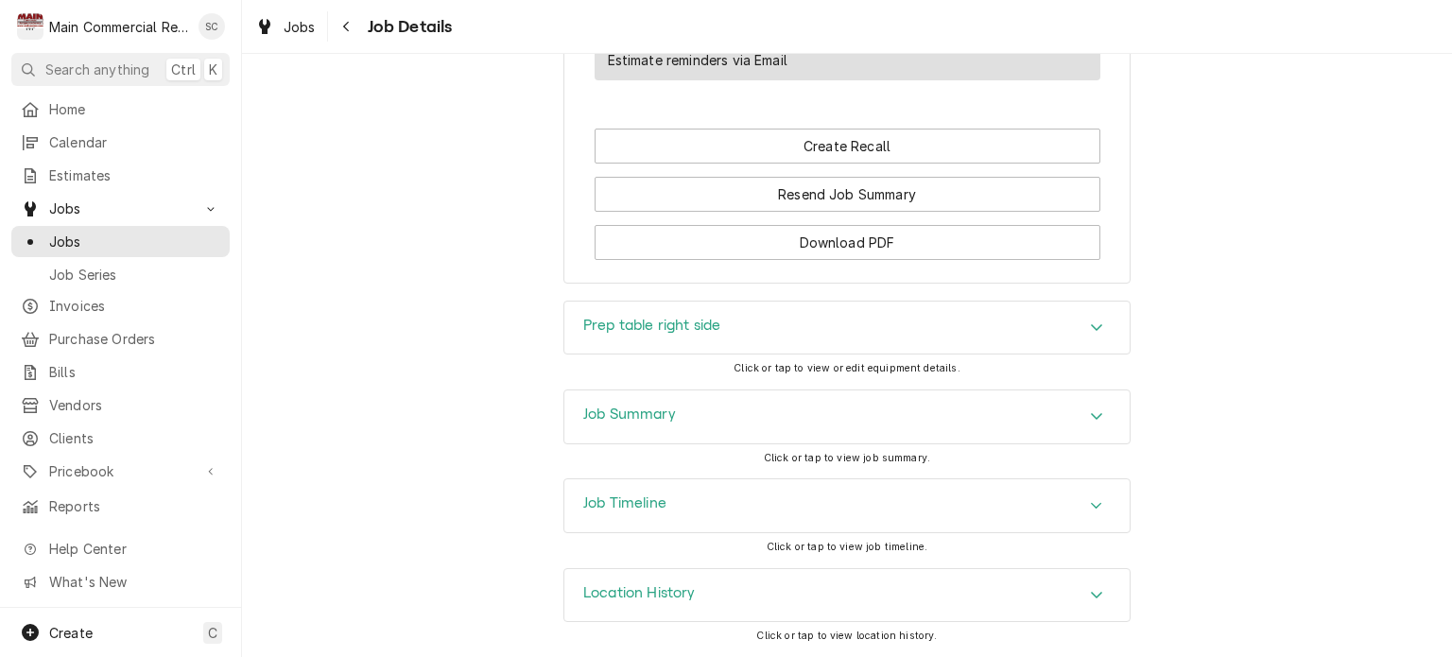
click at [1082, 419] on div "Accordion Header" at bounding box center [1096, 417] width 28 height 23
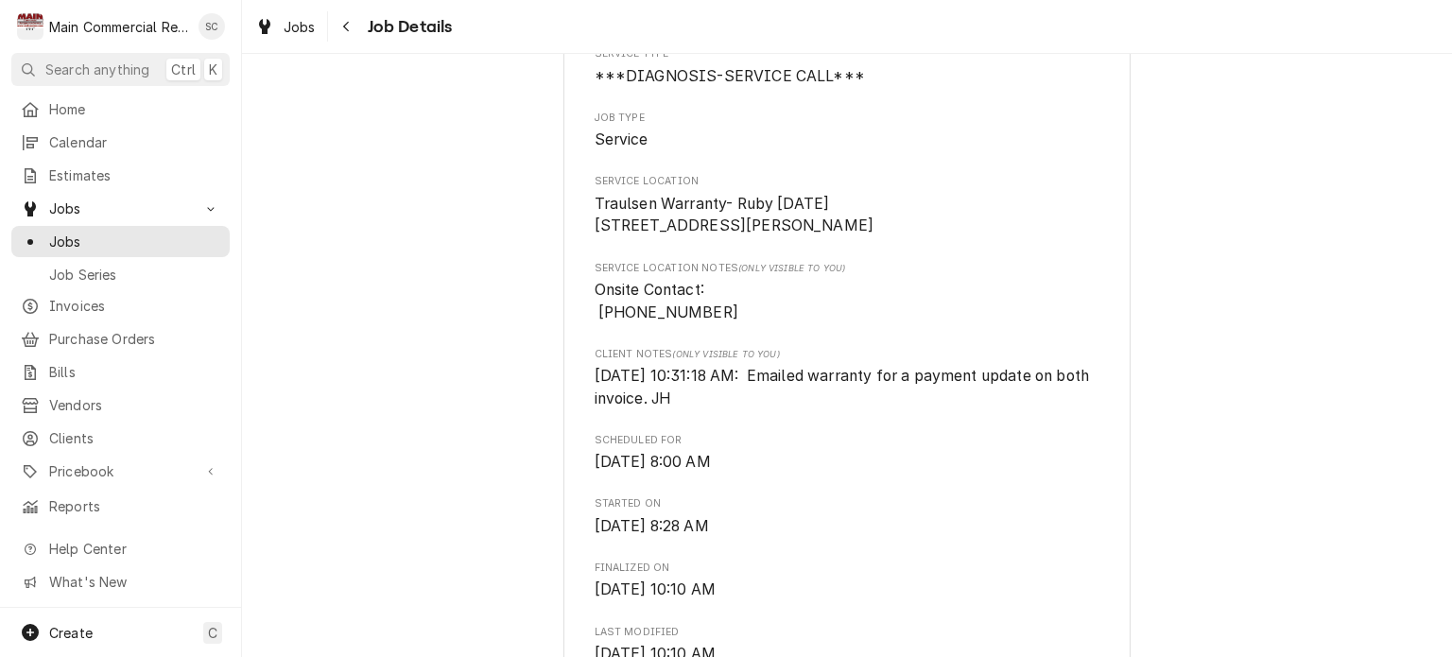
scroll to position [0, 0]
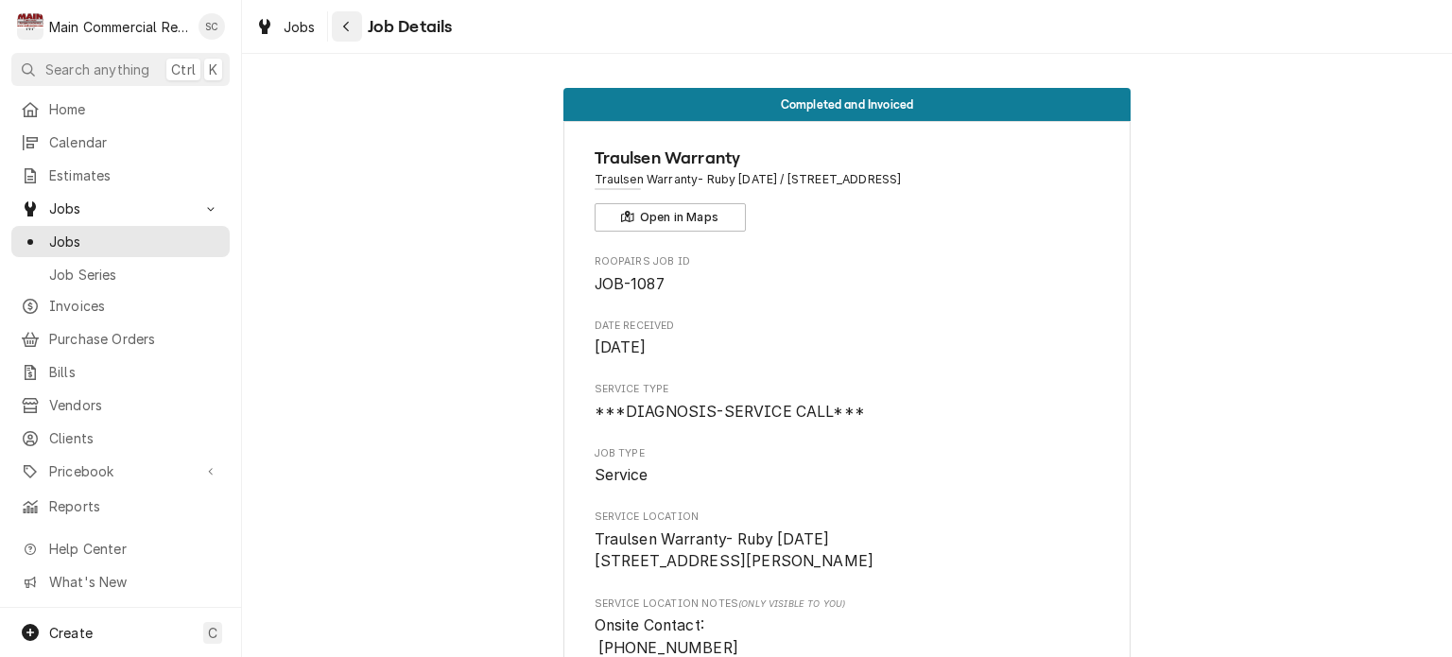
click at [344, 30] on icon "Navigate back" at bounding box center [346, 26] width 9 height 13
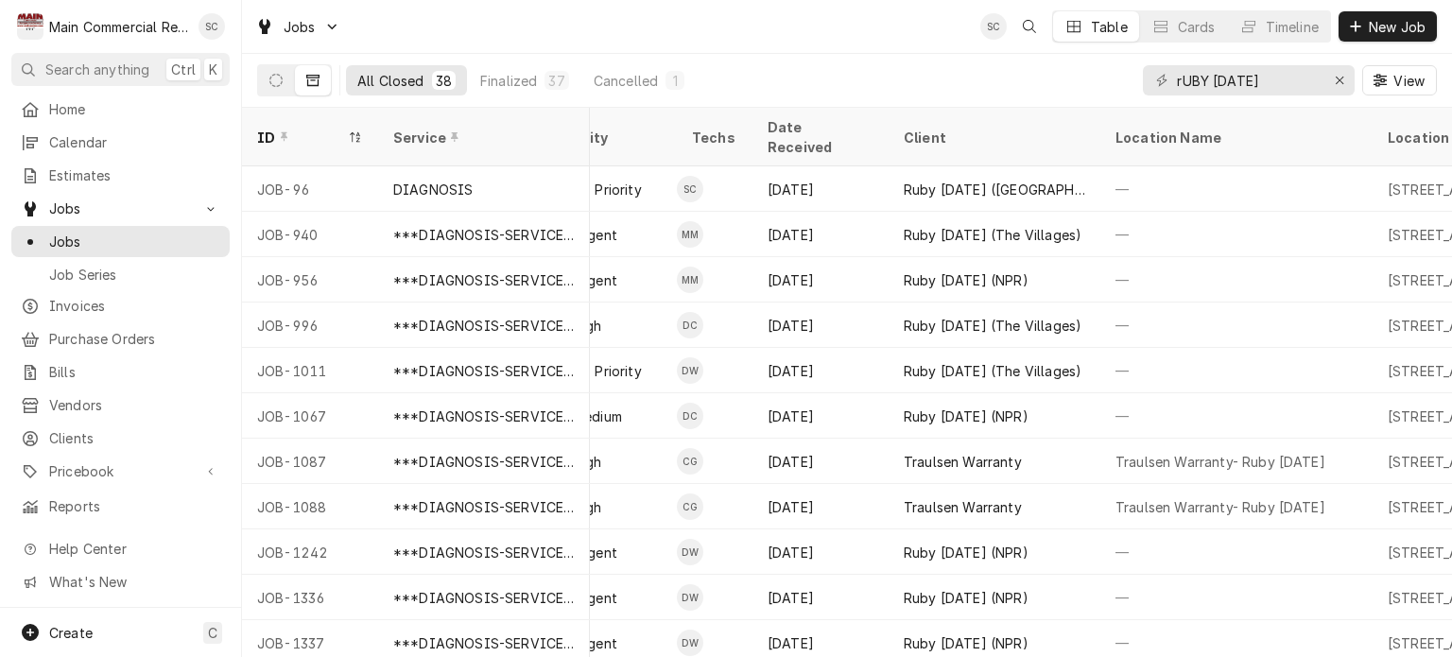
scroll to position [0, 579]
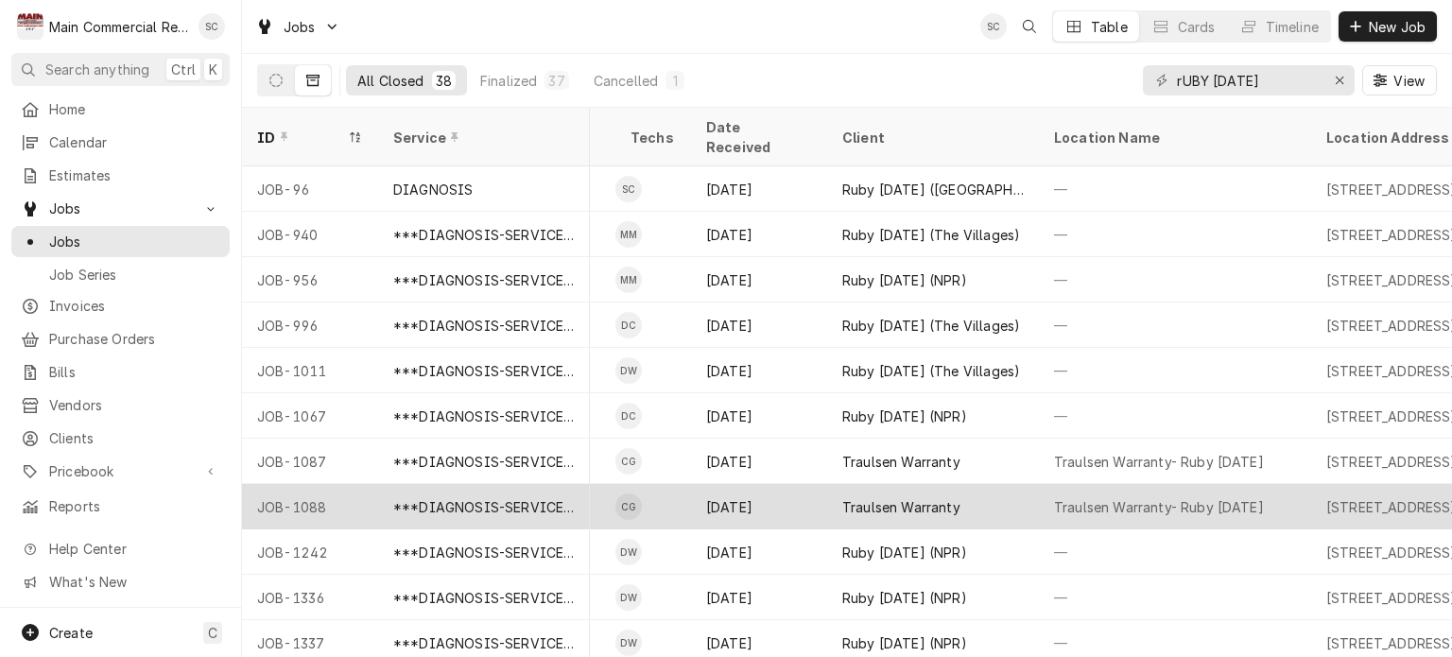
click at [672, 491] on td "CG" at bounding box center [653, 506] width 76 height 45
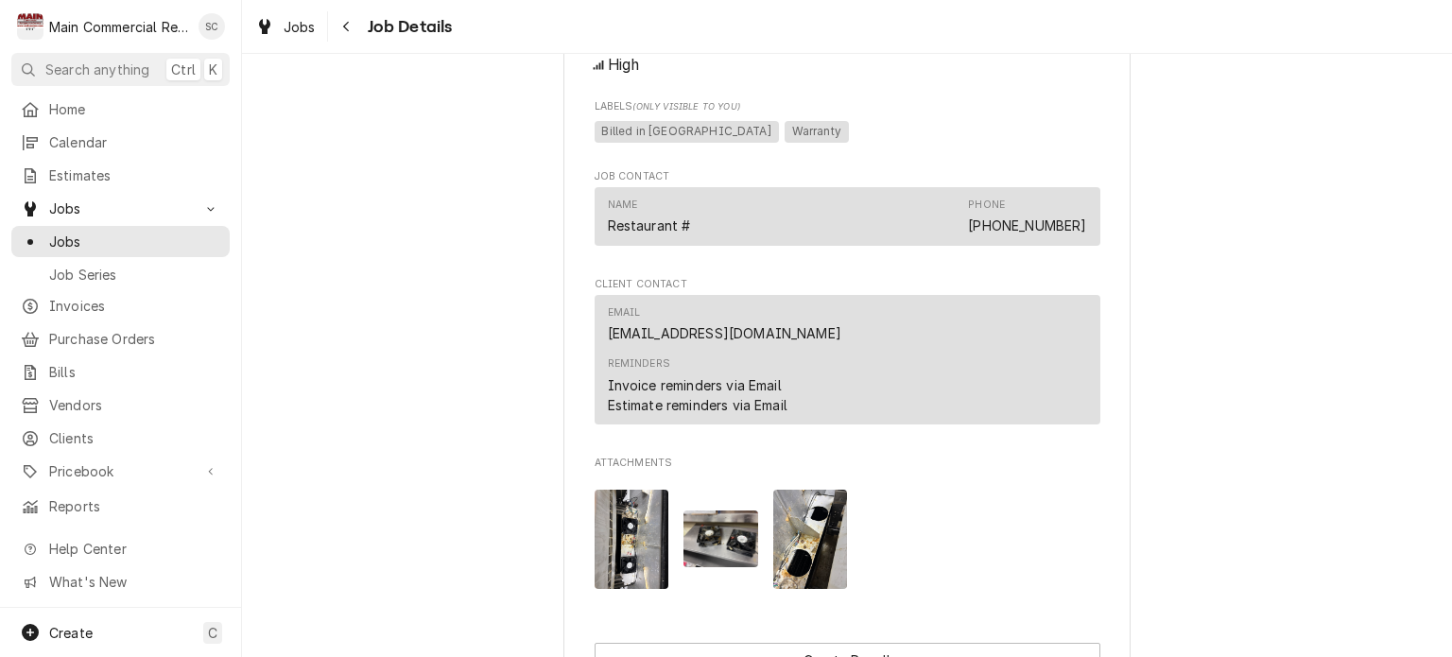
scroll to position [3403, 0]
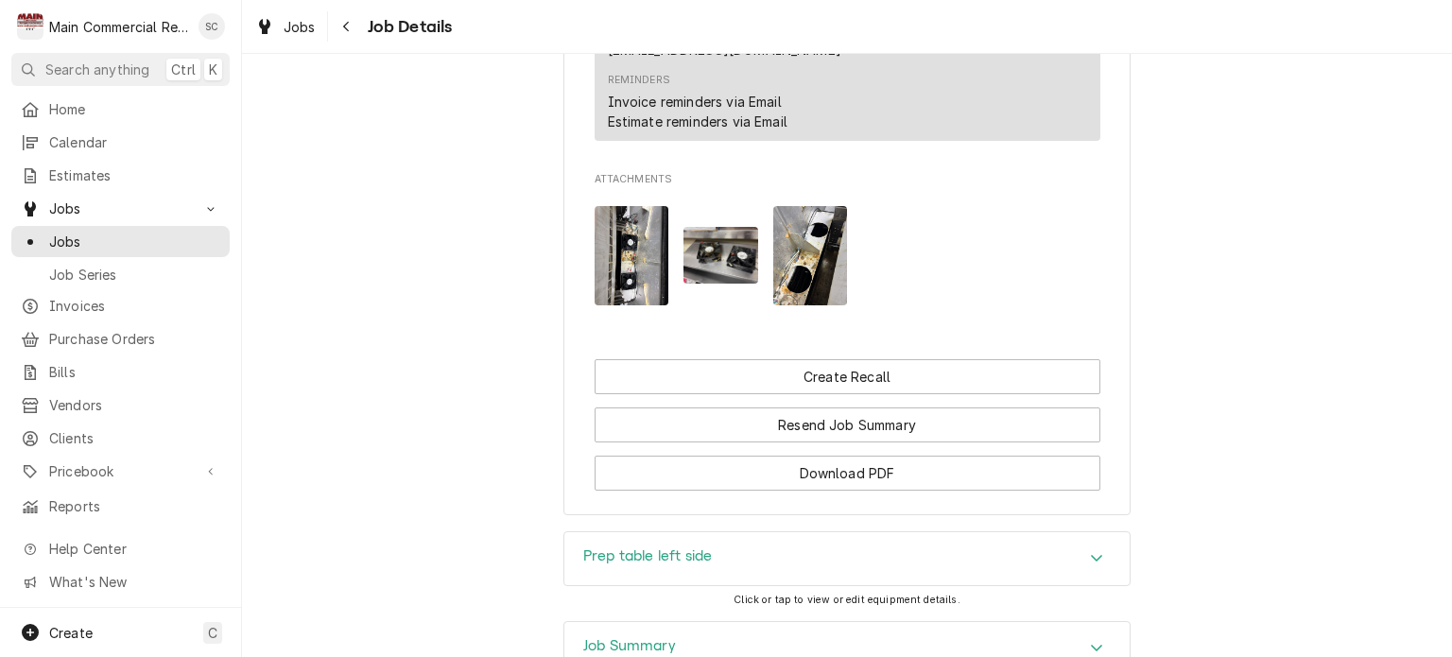
click at [634, 279] on img "Attachments" at bounding box center [632, 255] width 75 height 99
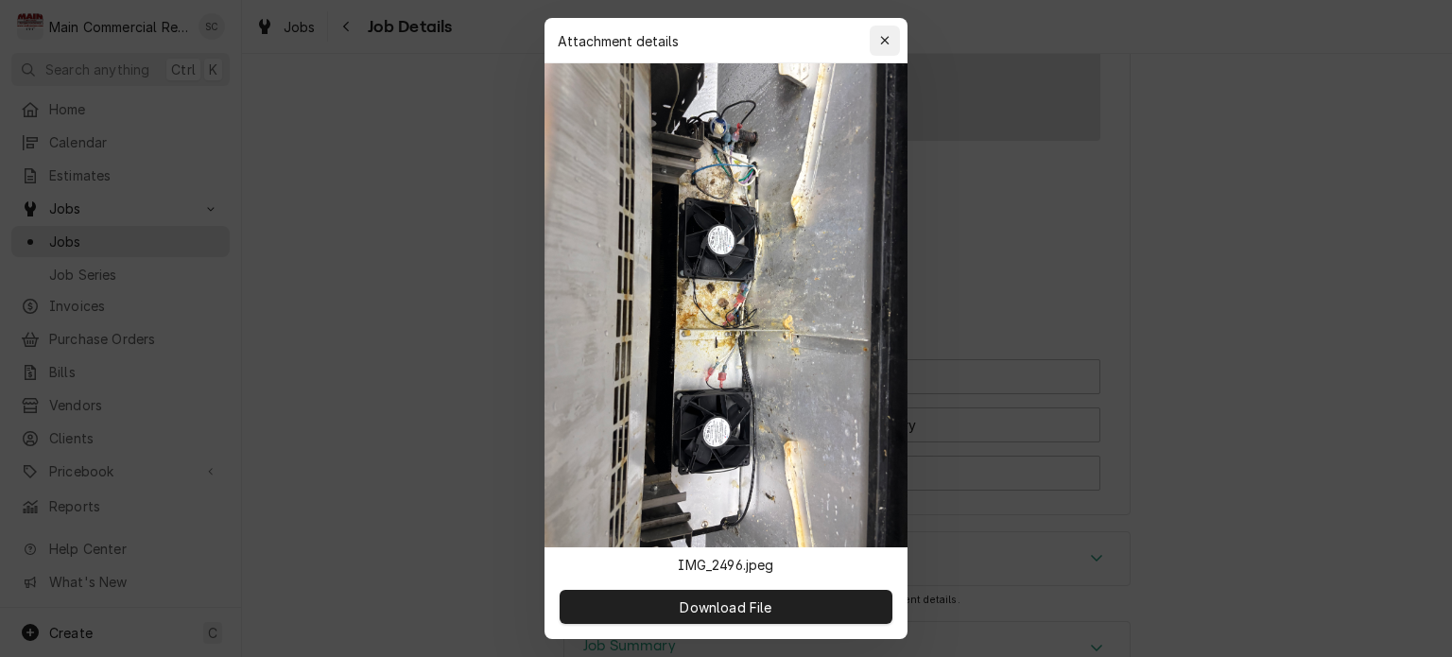
click at [888, 43] on icon "button" at bounding box center [884, 40] width 9 height 9
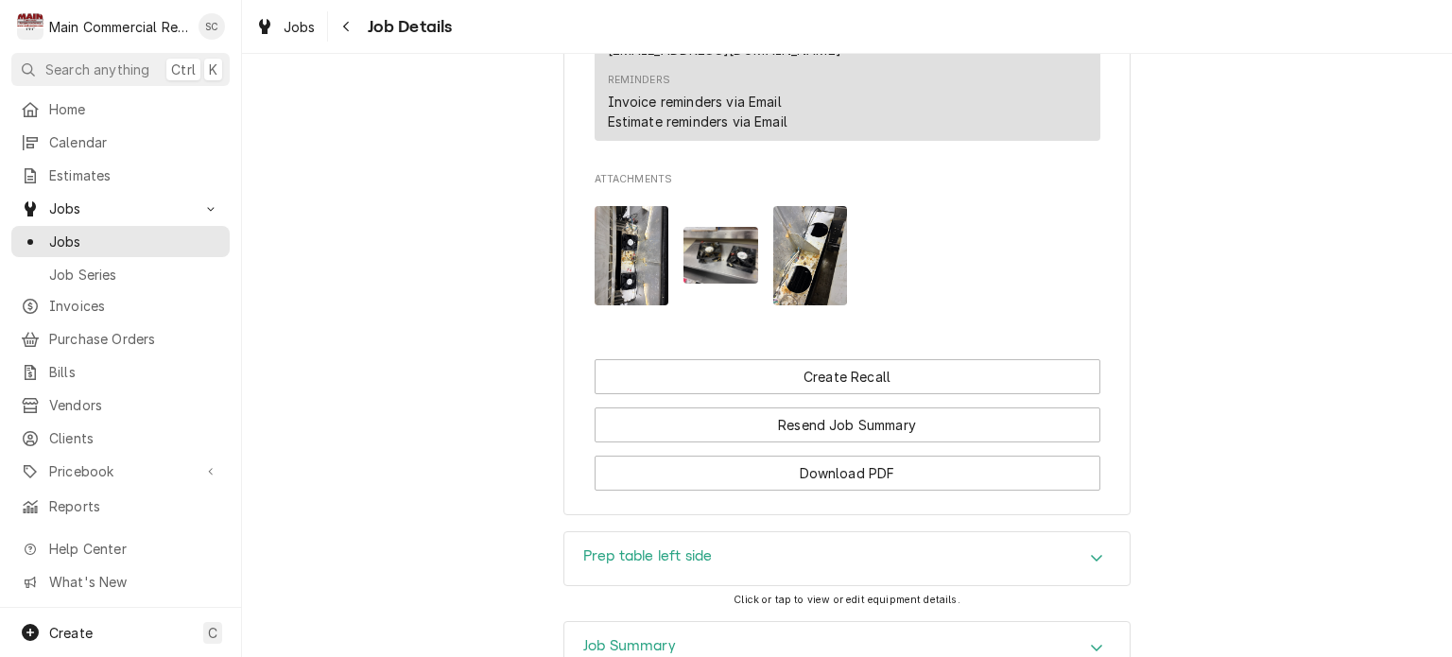
click at [798, 290] on img "Attachments" at bounding box center [810, 255] width 75 height 99
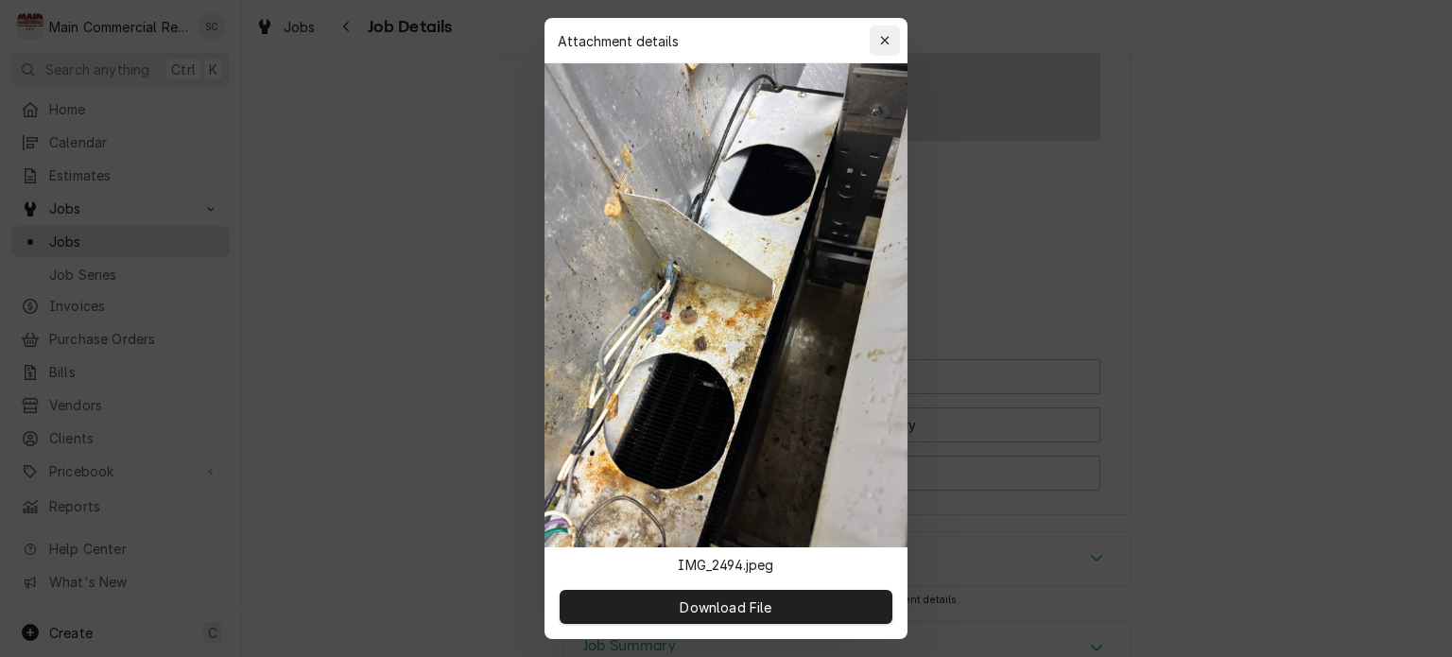
click at [881, 38] on icon "button" at bounding box center [884, 40] width 9 height 9
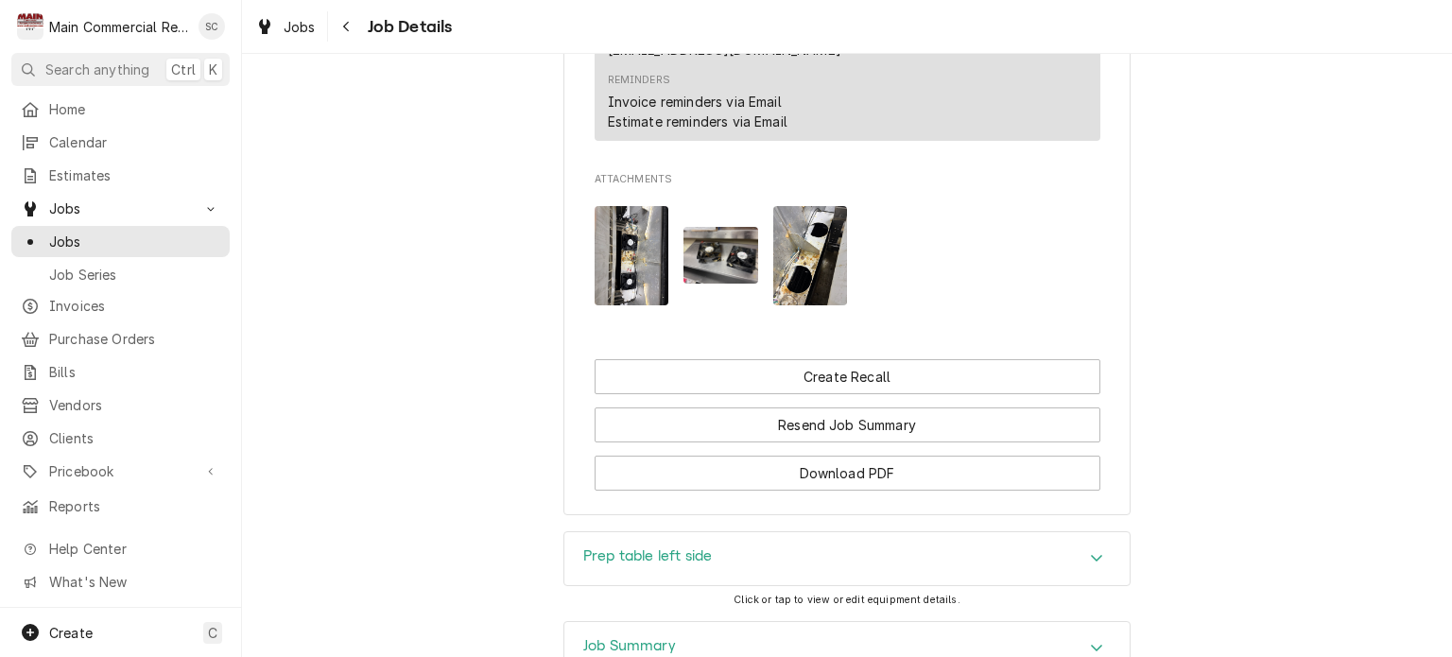
scroll to position [3652, 0]
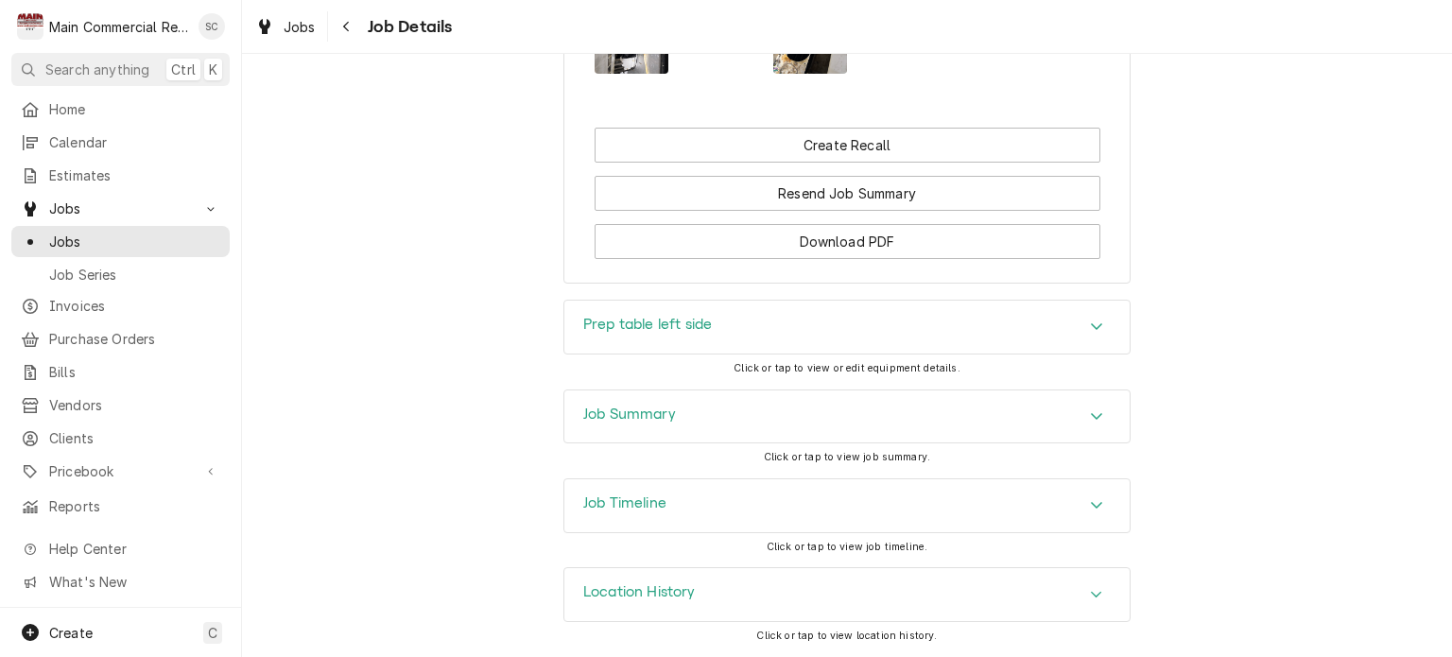
click at [1091, 418] on icon "Accordion Header" at bounding box center [1096, 416] width 11 height 7
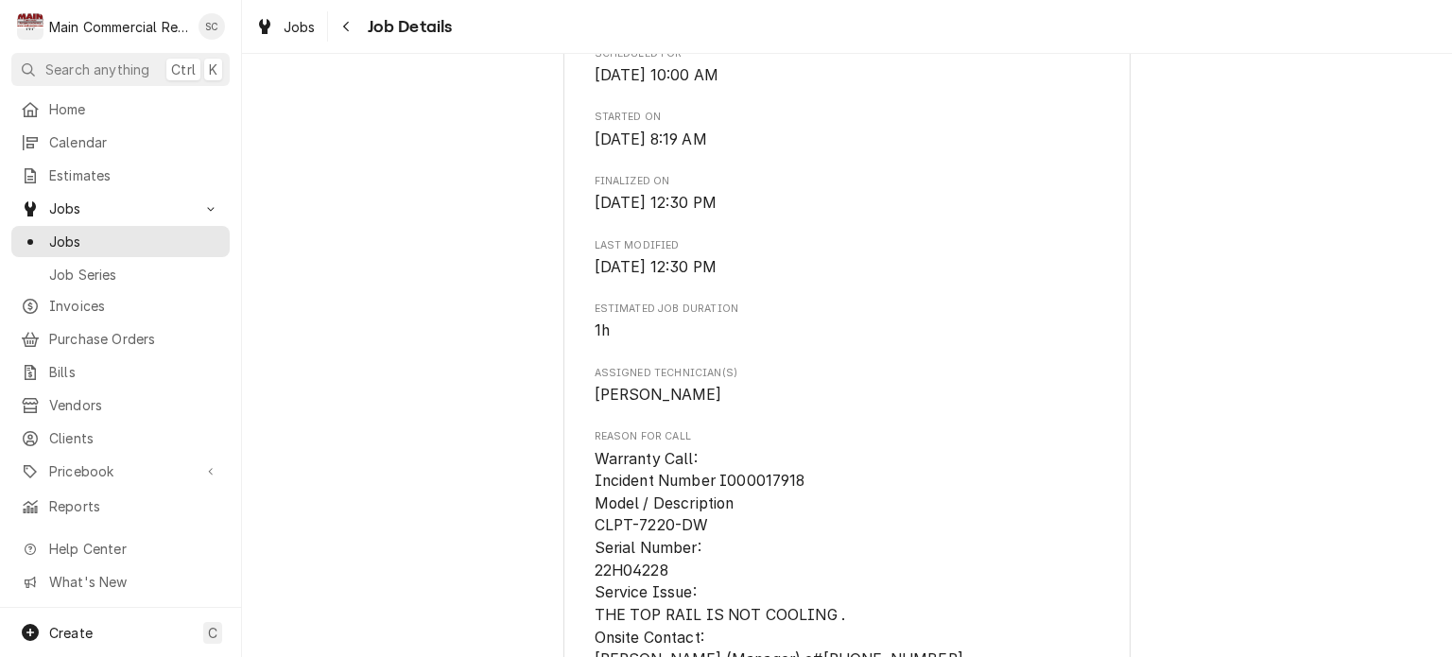
scroll to position [911, 0]
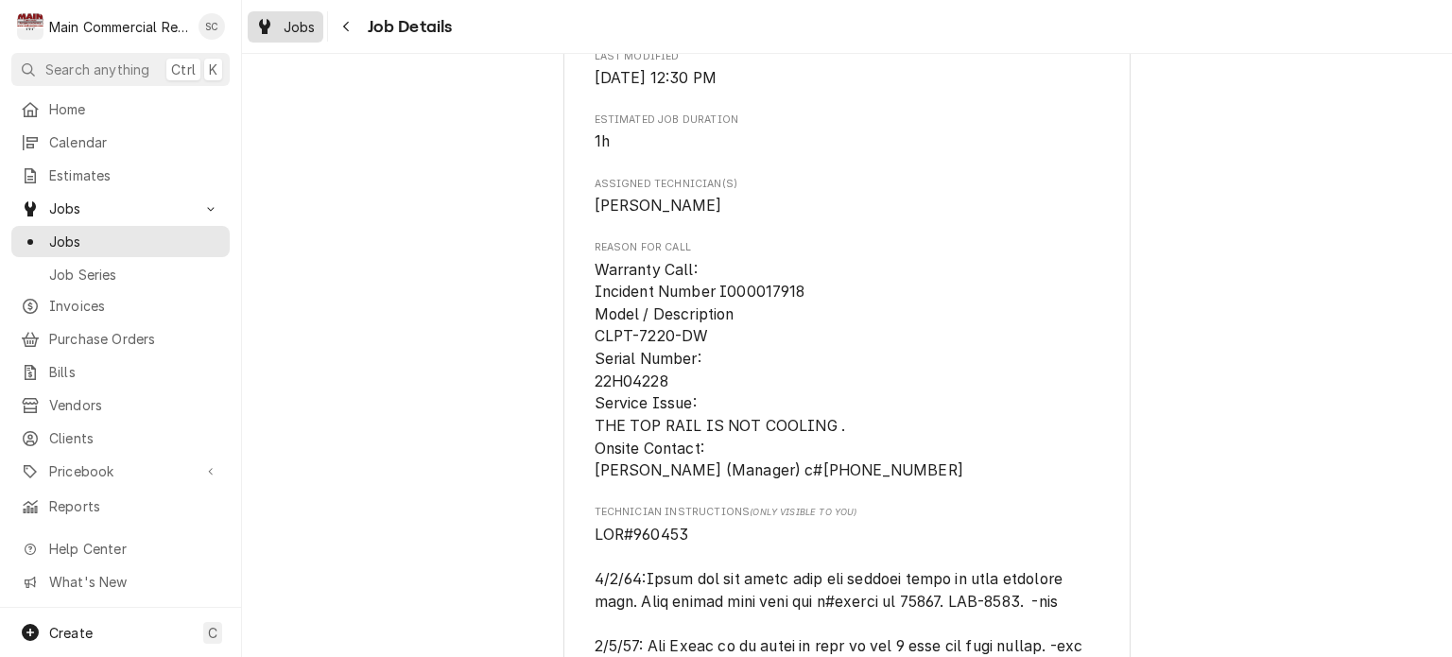
click at [287, 26] on span "Jobs" at bounding box center [300, 27] width 32 height 20
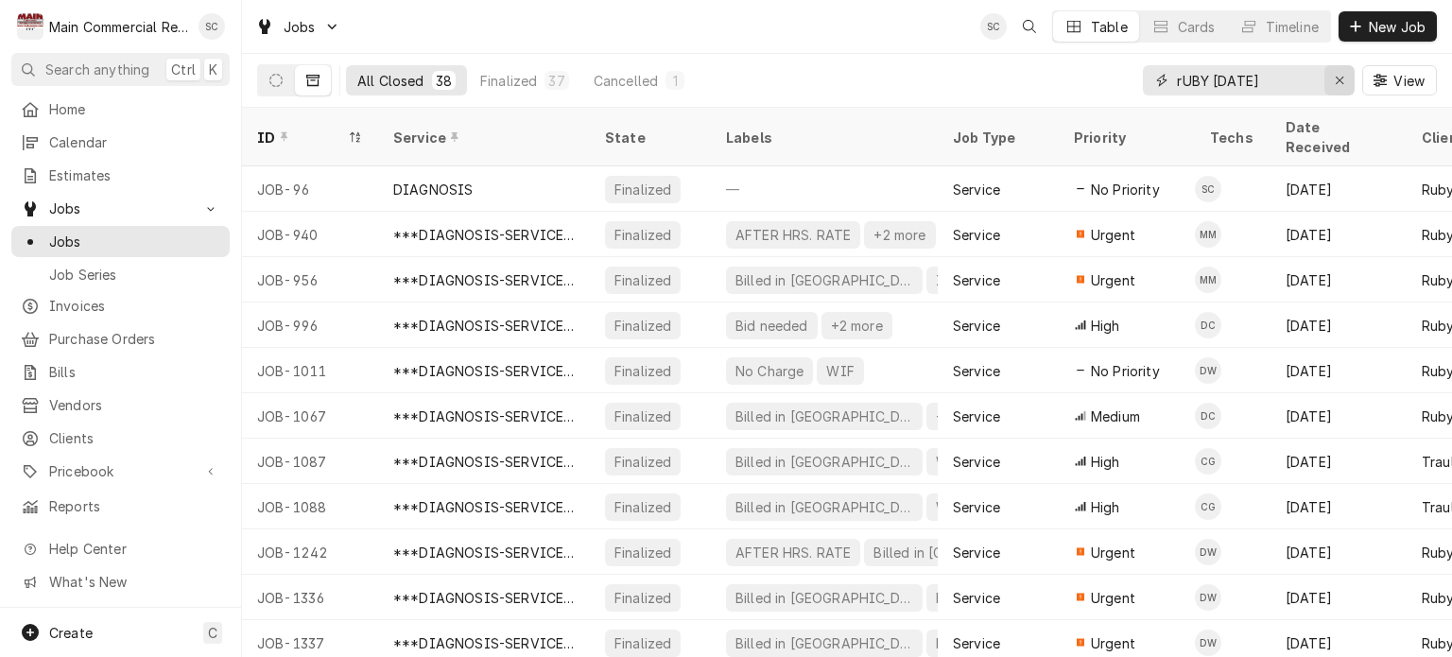
click at [1333, 81] on div "Erase input" at bounding box center [1339, 80] width 19 height 19
click at [1293, 80] on input "Dynamic Content Wrapper" at bounding box center [1266, 80] width 178 height 30
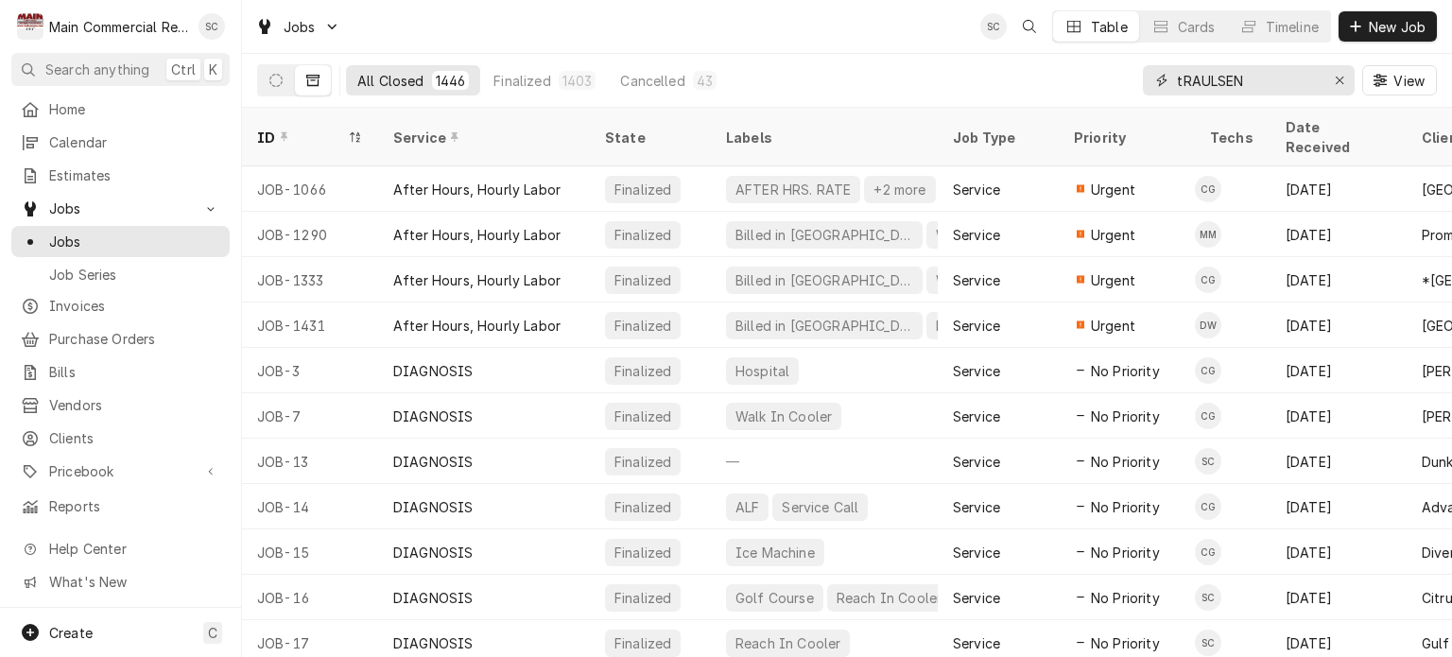
type input "tRAULSEN"
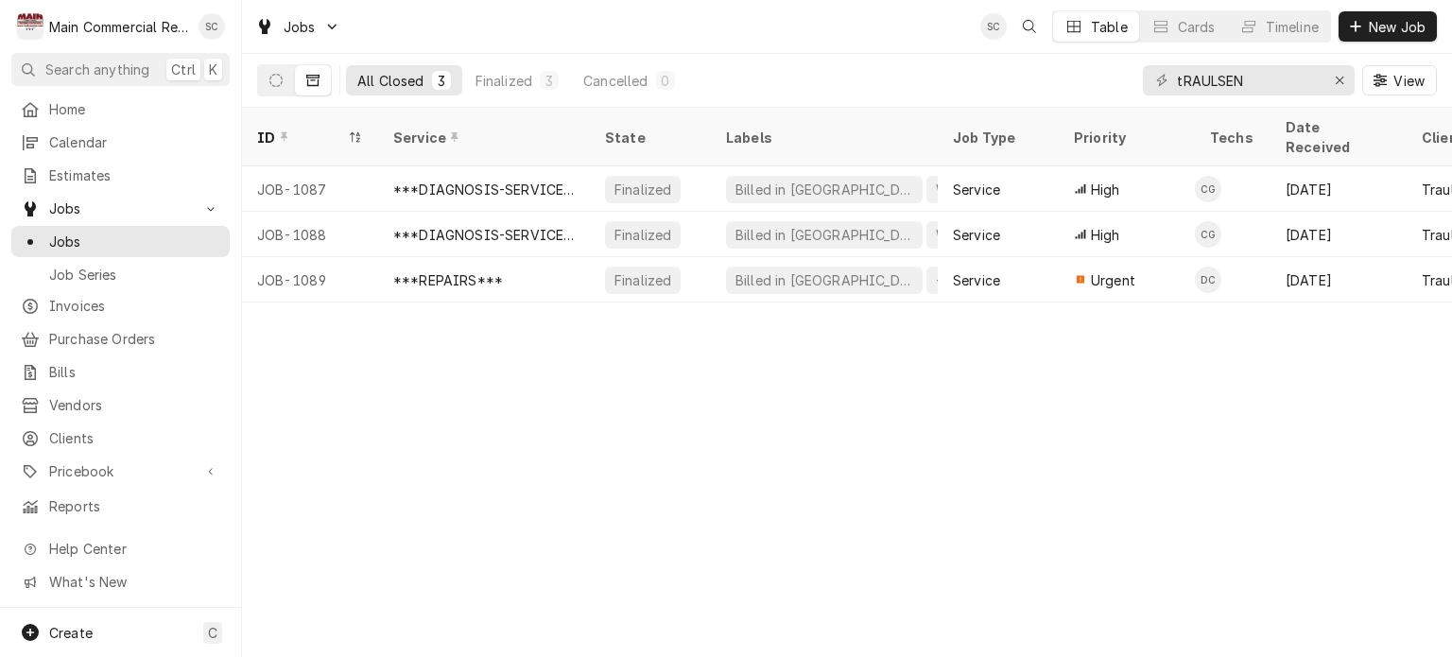
click at [722, 348] on div "ID Service State Labels Job Type Priority Techs Date Received Client Location N…" at bounding box center [847, 382] width 1210 height 549
click at [631, 457] on div "ID Service State Labels Job Type Priority Techs Date Received Client Location N…" at bounding box center [847, 382] width 1210 height 549
click at [1346, 86] on div "Erase input" at bounding box center [1339, 80] width 19 height 19
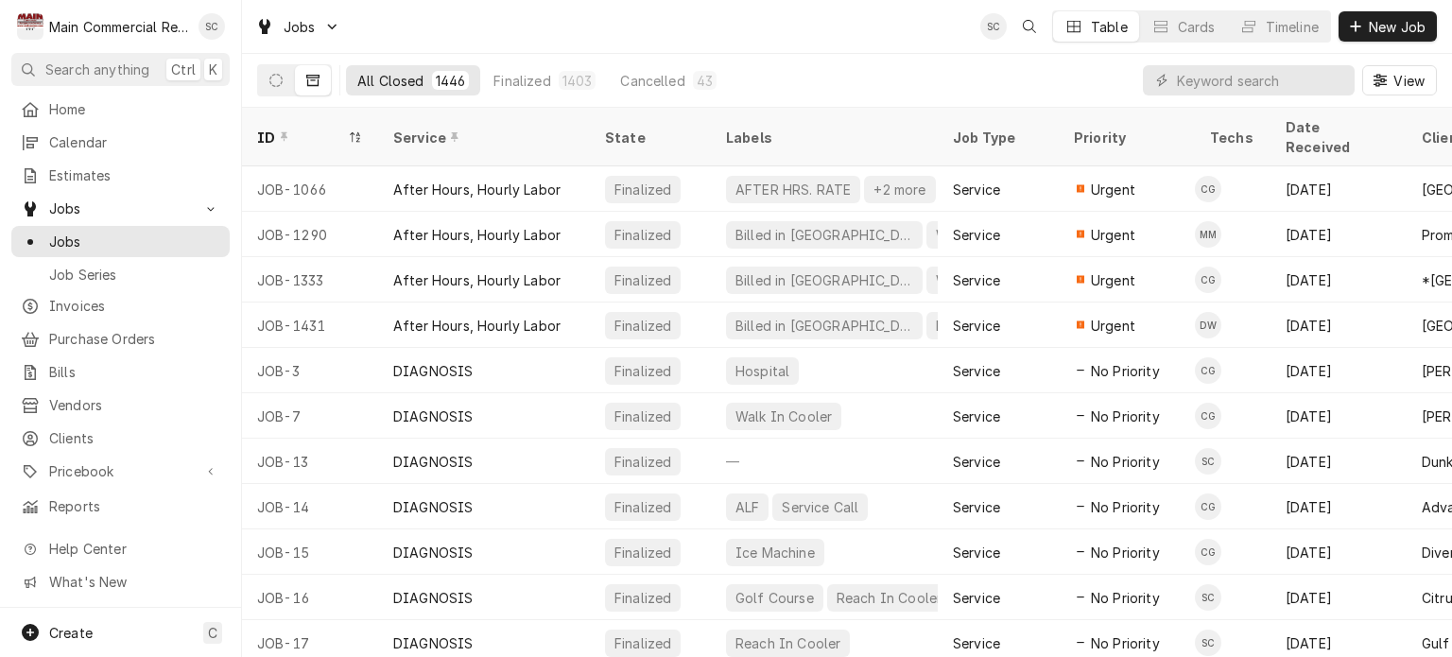
click at [928, 83] on div "All Closed 1446 Finalized 1403 Cancelled 43 View" at bounding box center [847, 80] width 1180 height 53
click at [283, 78] on button "Dynamic Content Wrapper" at bounding box center [276, 80] width 36 height 30
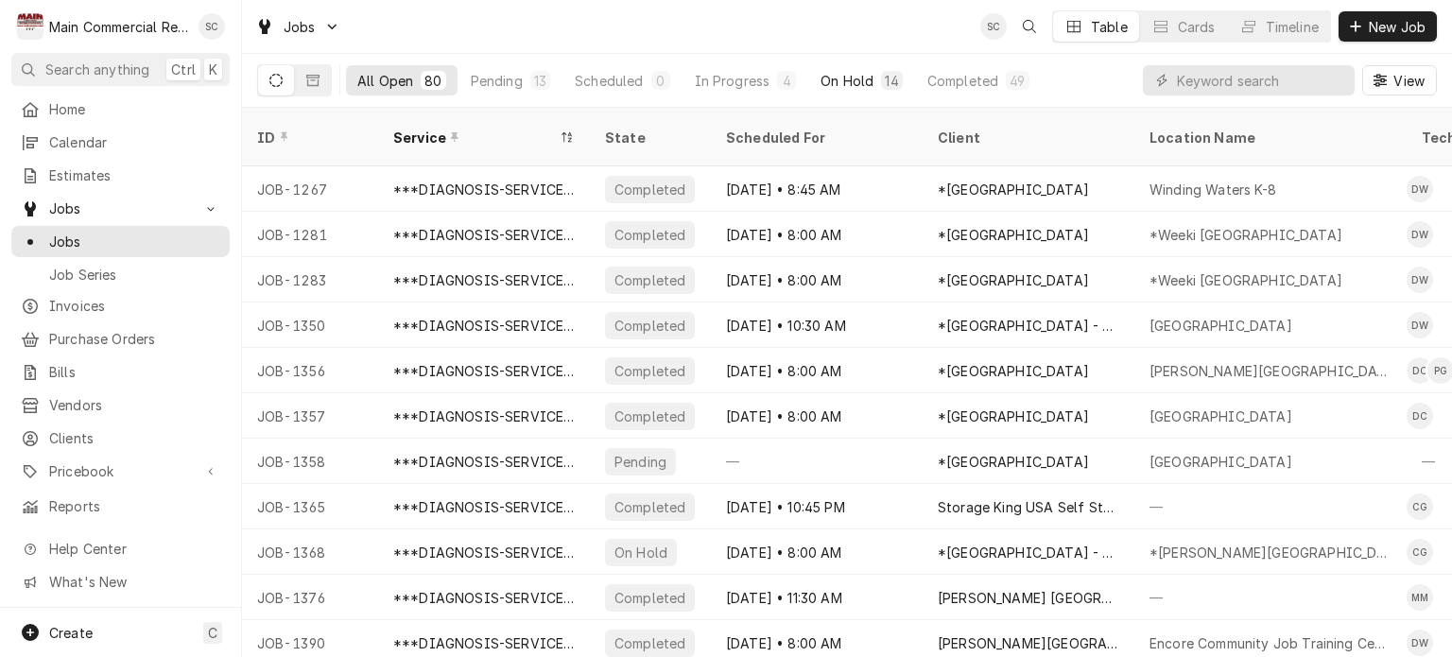
click at [827, 80] on div "On Hold" at bounding box center [846, 81] width 53 height 20
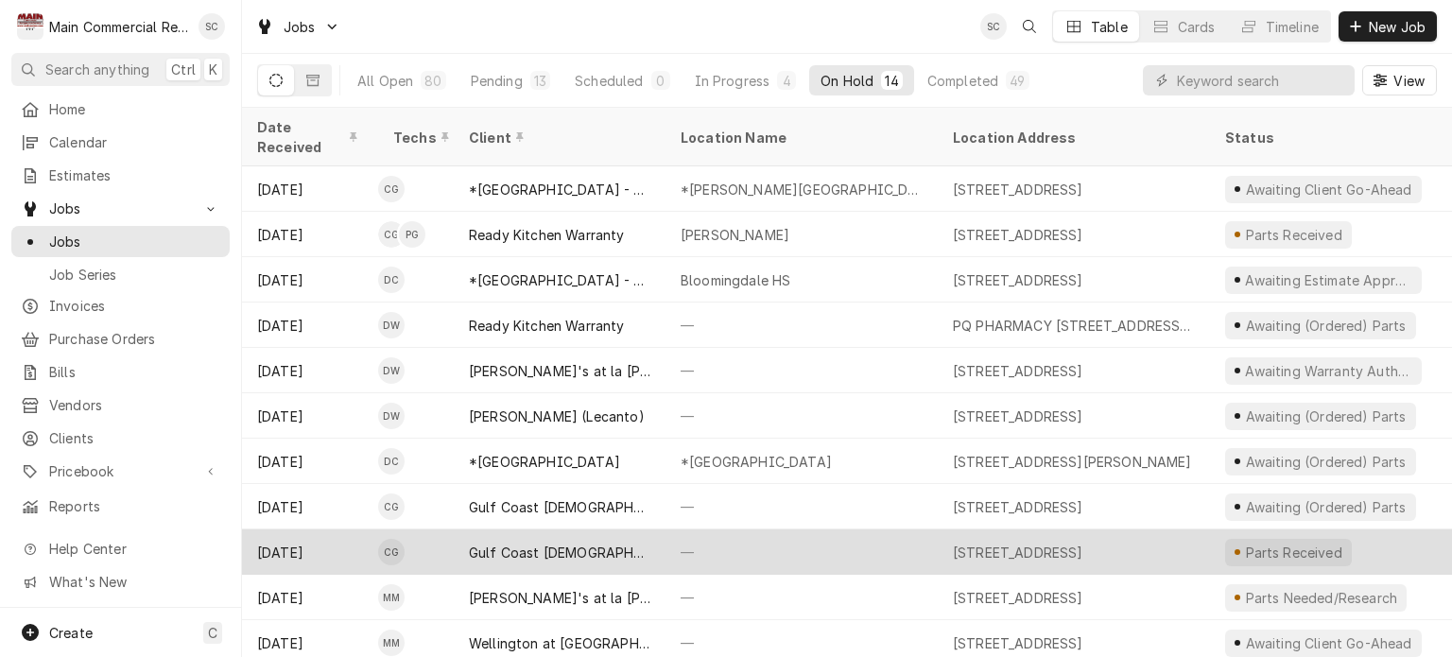
click at [941, 529] on div "[STREET_ADDRESS]" at bounding box center [1074, 551] width 272 height 45
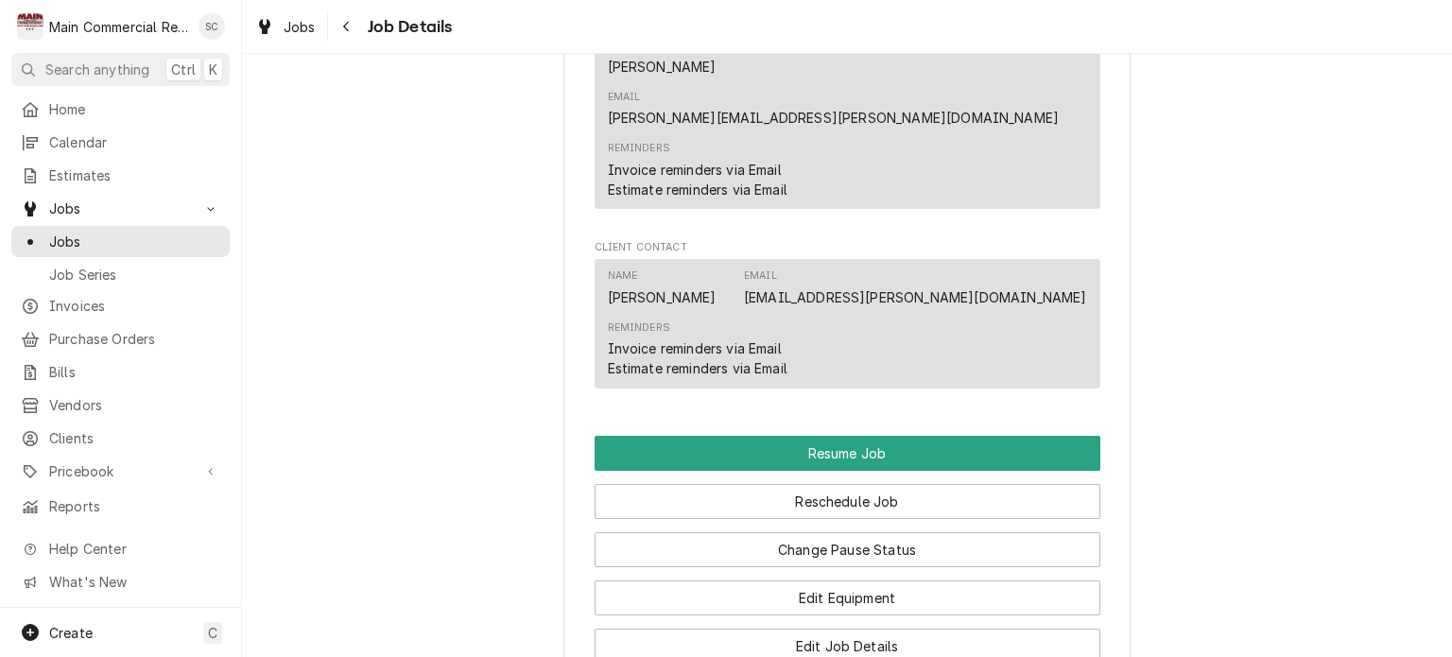
scroll to position [2565, 0]
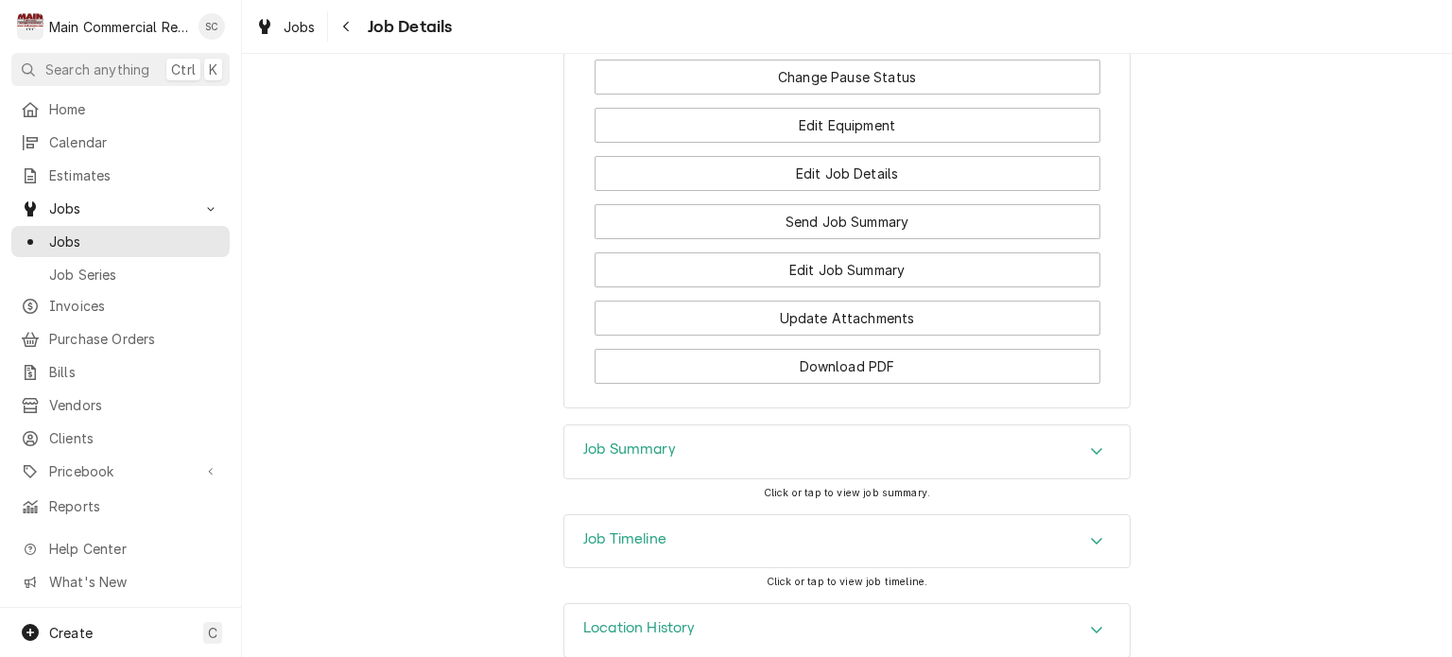
click at [1085, 440] on div "Accordion Header" at bounding box center [1096, 451] width 28 height 23
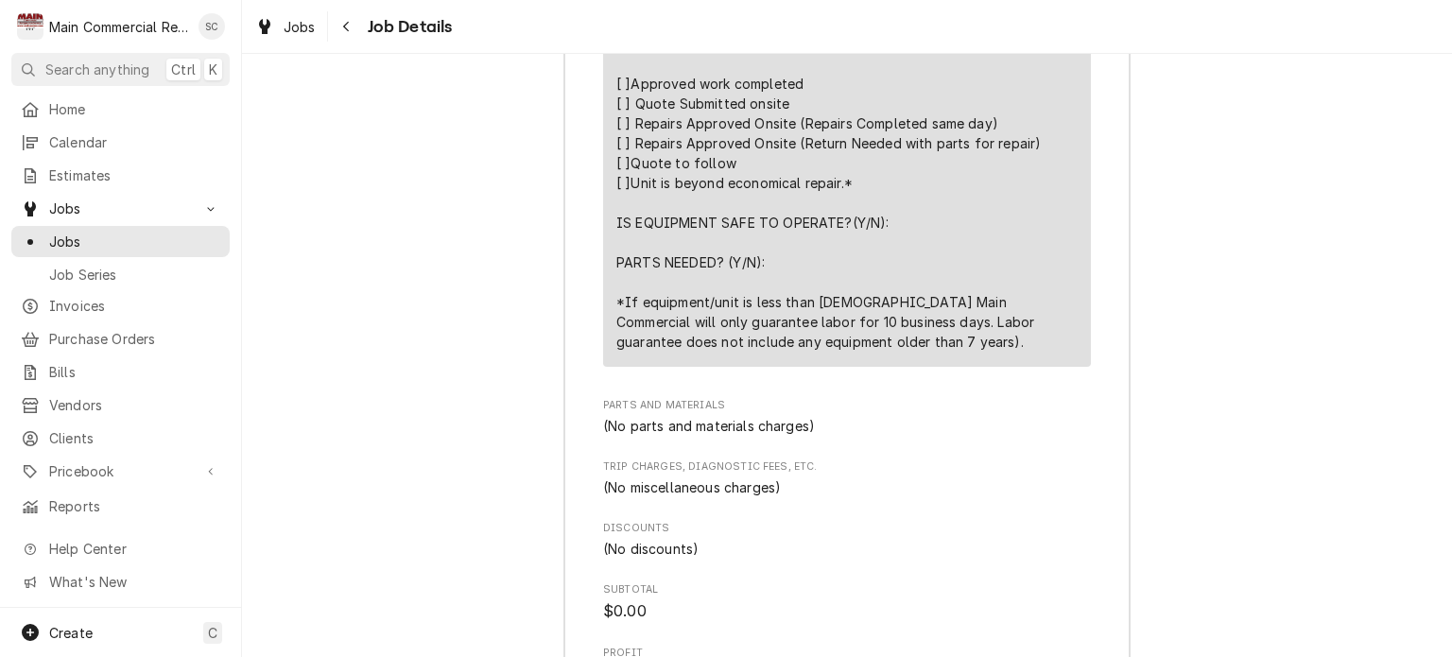
scroll to position [4410, 0]
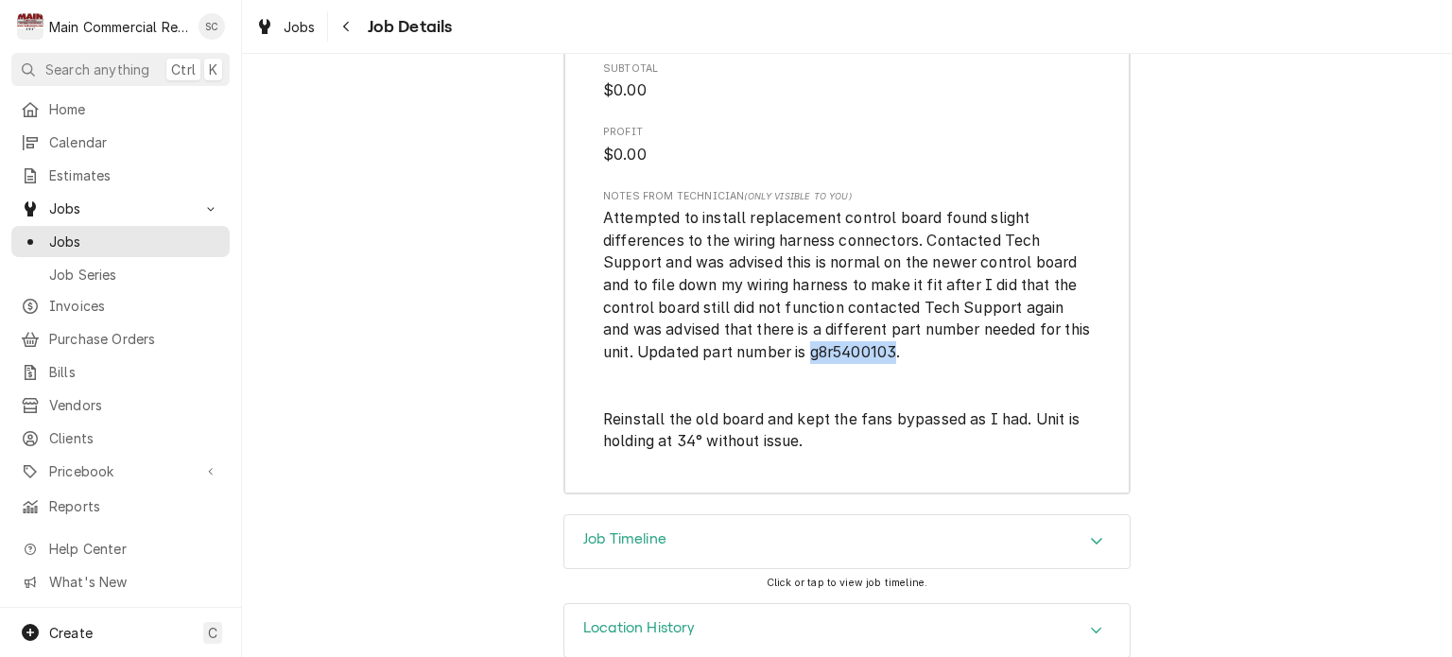
drag, startPoint x: 921, startPoint y: 315, endPoint x: 838, endPoint y: 313, distance: 83.2
click at [838, 313] on span "Attempted to install replacement control board found slight differences to the …" at bounding box center [848, 329] width 491 height 241
copy span "g8r5400103"
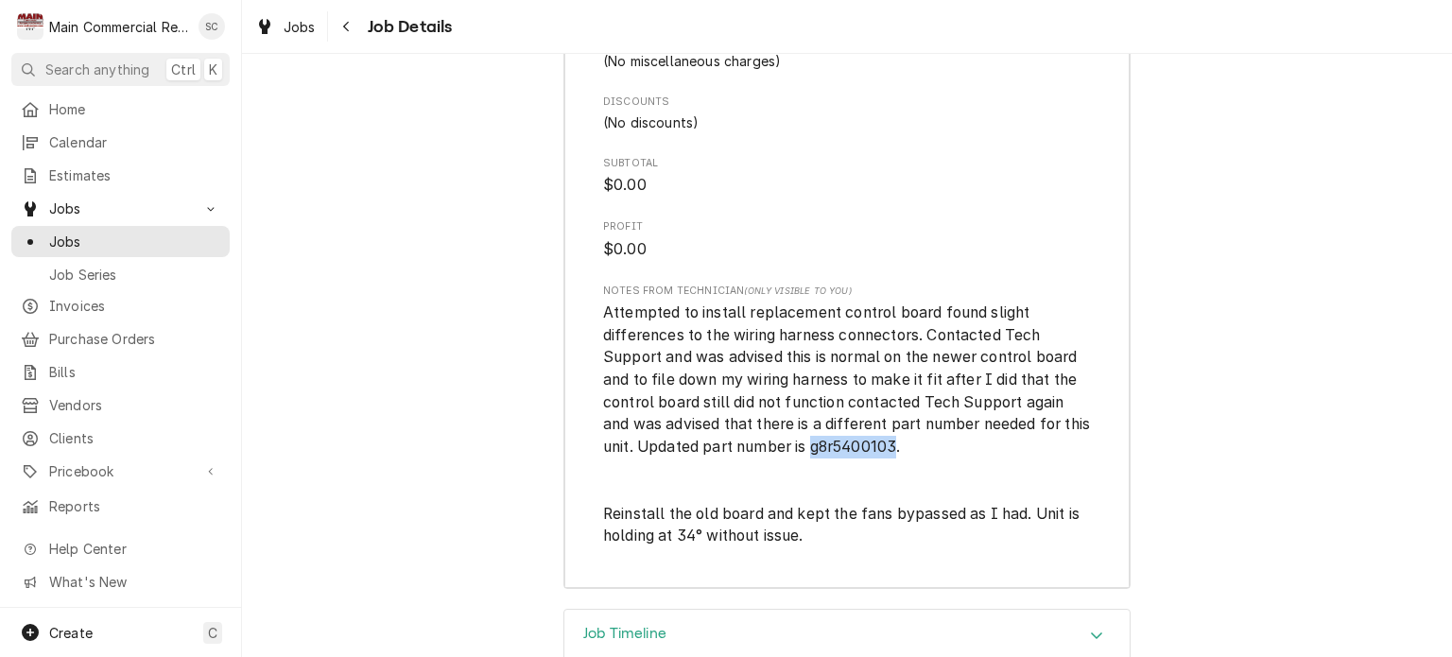
click at [1091, 632] on icon "Accordion Header" at bounding box center [1096, 635] width 11 height 7
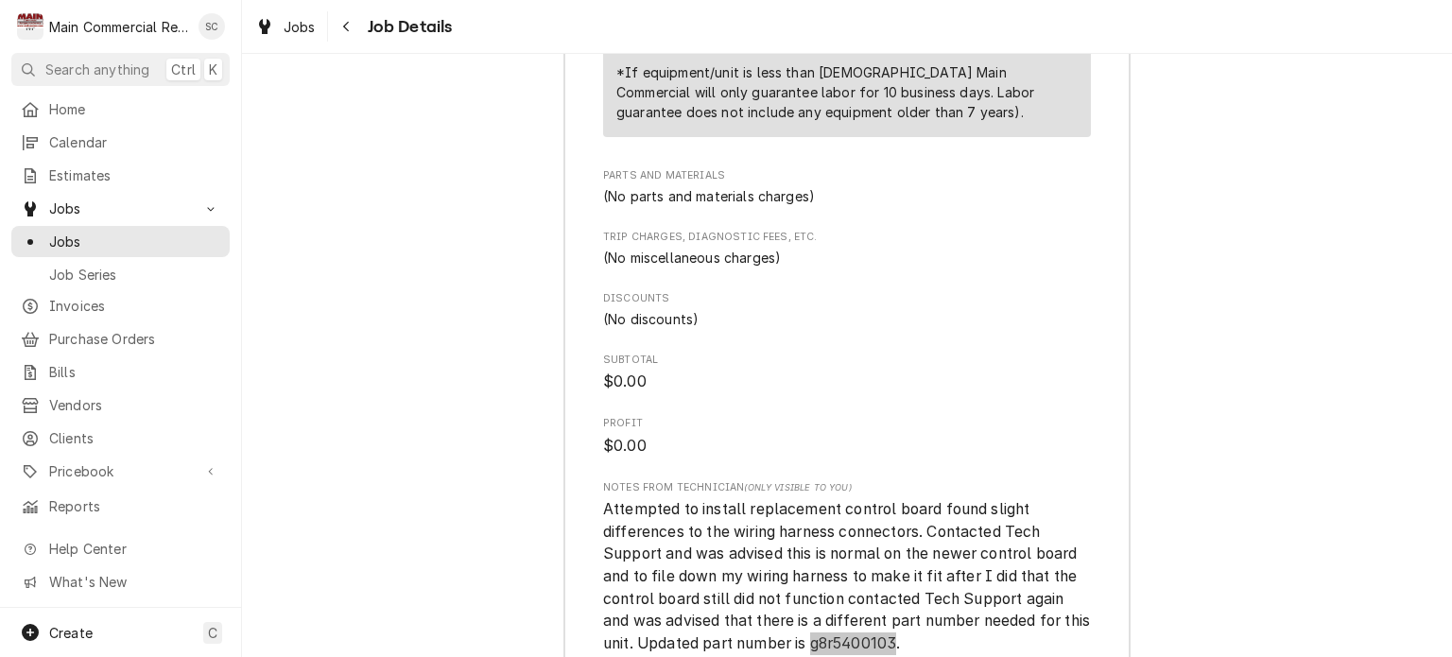
scroll to position [4308, 0]
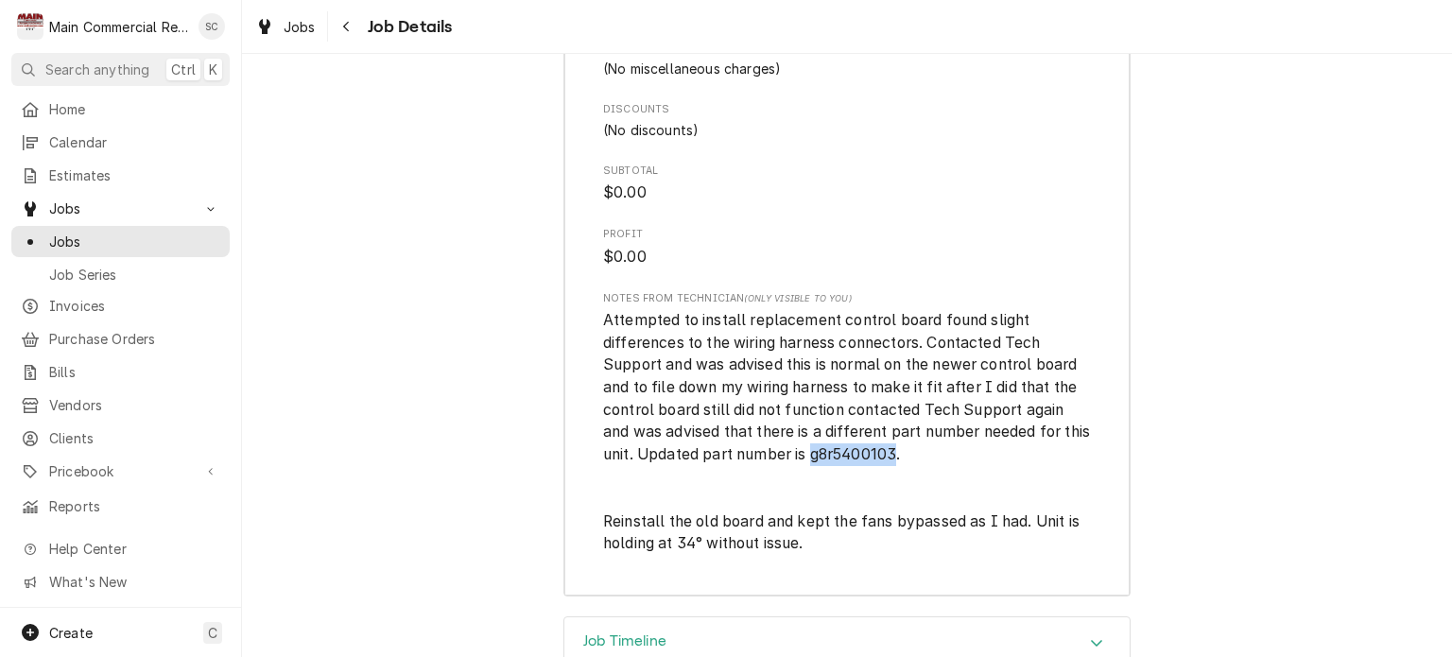
copy span "g8r5400103"
